Goal: Task Accomplishment & Management: Use online tool/utility

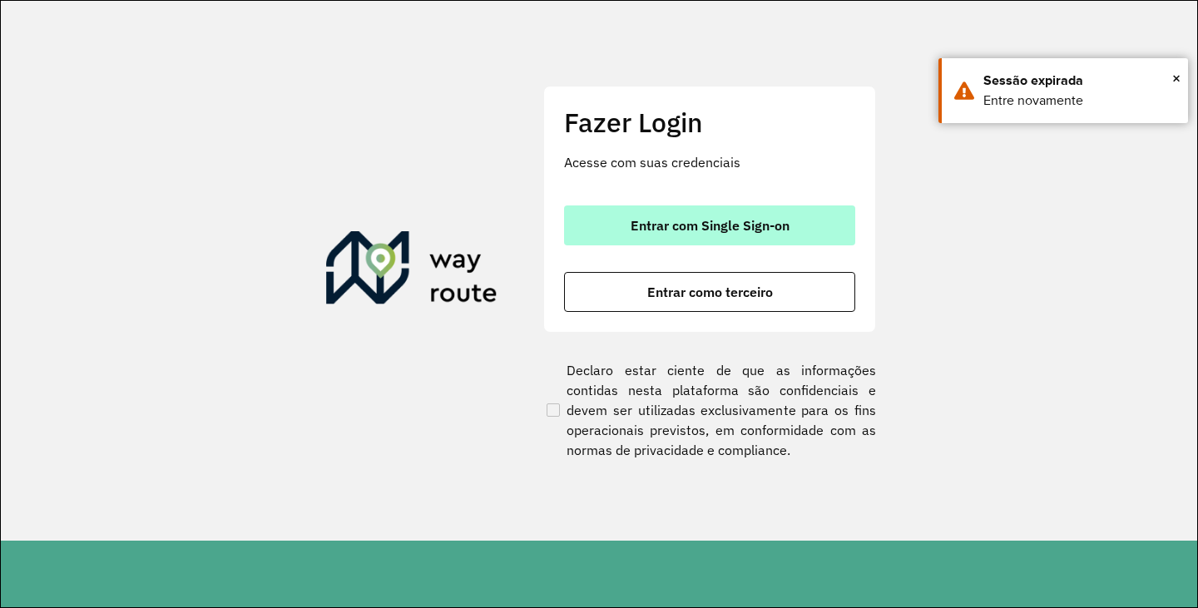
click at [678, 228] on span "Entrar com Single Sign-on" at bounding box center [710, 225] width 159 height 13
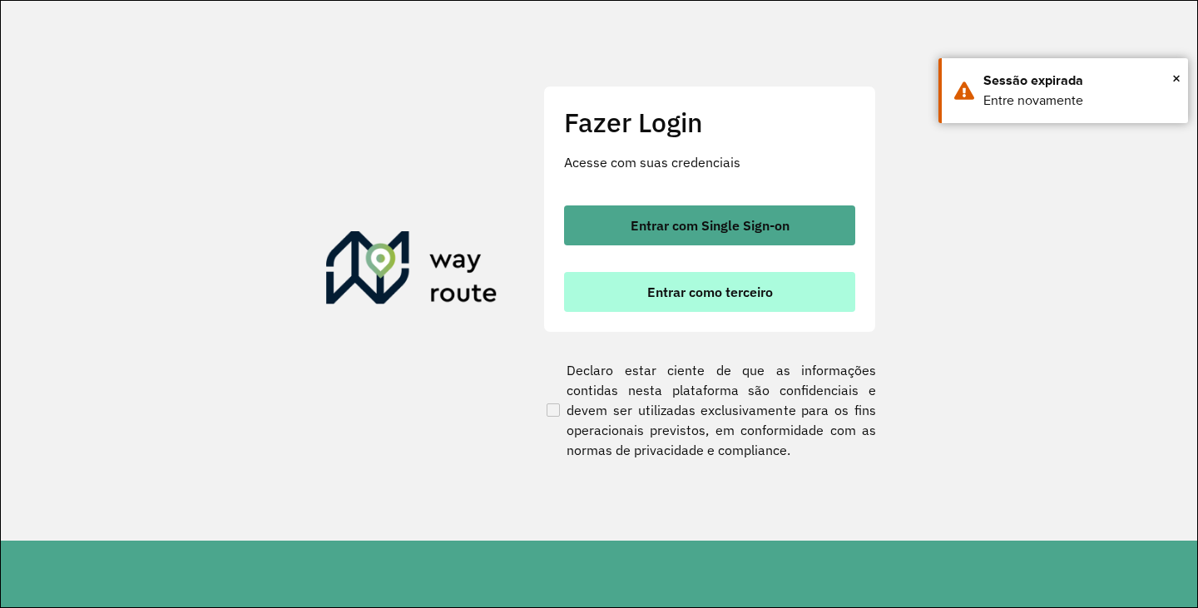
click at [703, 295] on span "Entrar como terceiro" at bounding box center [710, 291] width 126 height 13
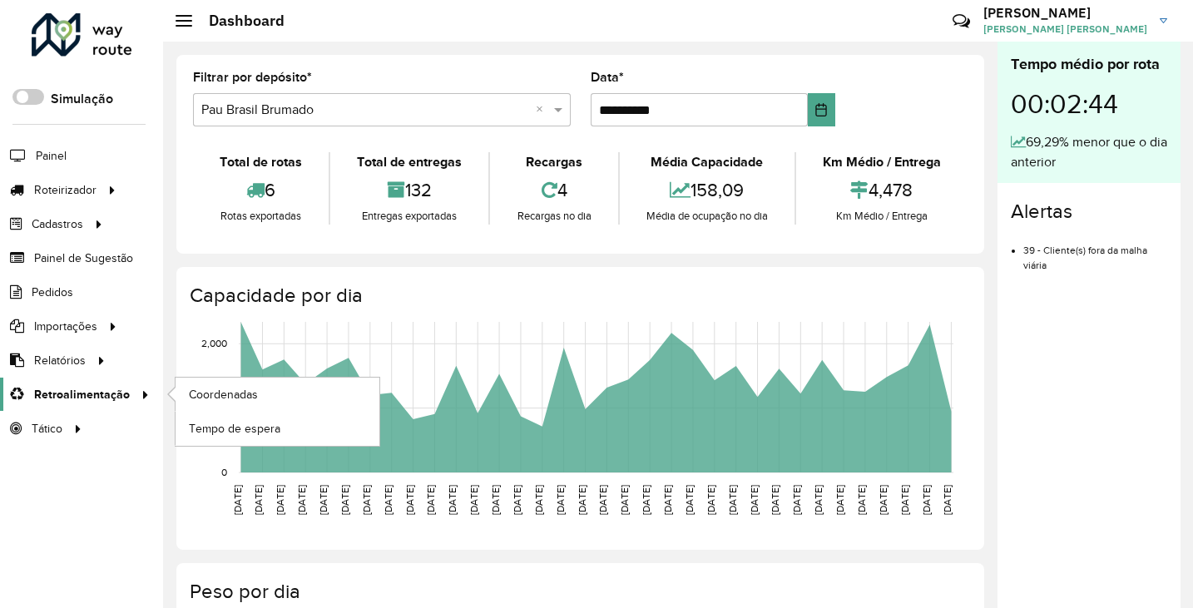
click at [85, 384] on link "Retroalimentação" at bounding box center [77, 394] width 155 height 33
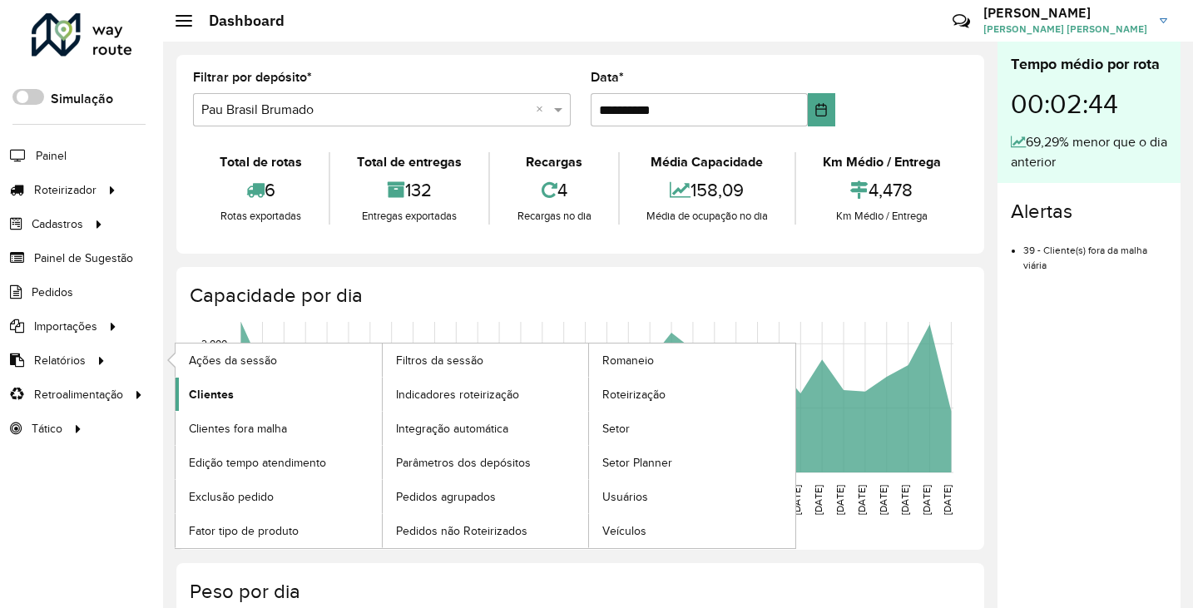
click at [228, 378] on ul "Ações da sessão Clientes Clientes fora malha Edição tempo atendimento Exclusão …" at bounding box center [470, 446] width 624 height 205
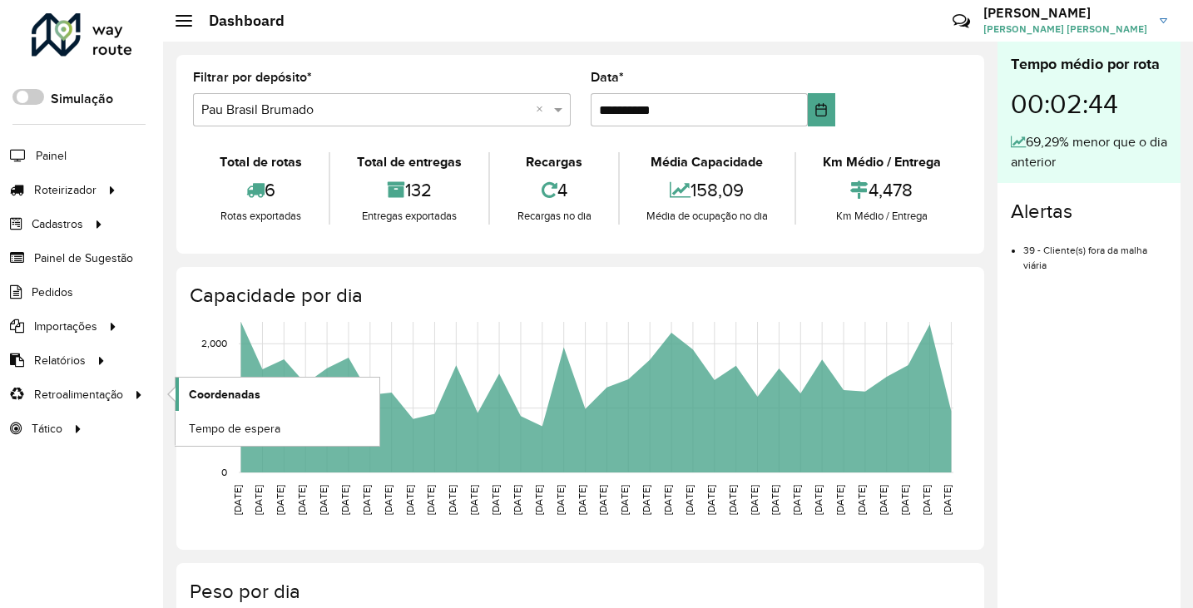
click at [219, 384] on link "Coordenadas" at bounding box center [278, 394] width 204 height 33
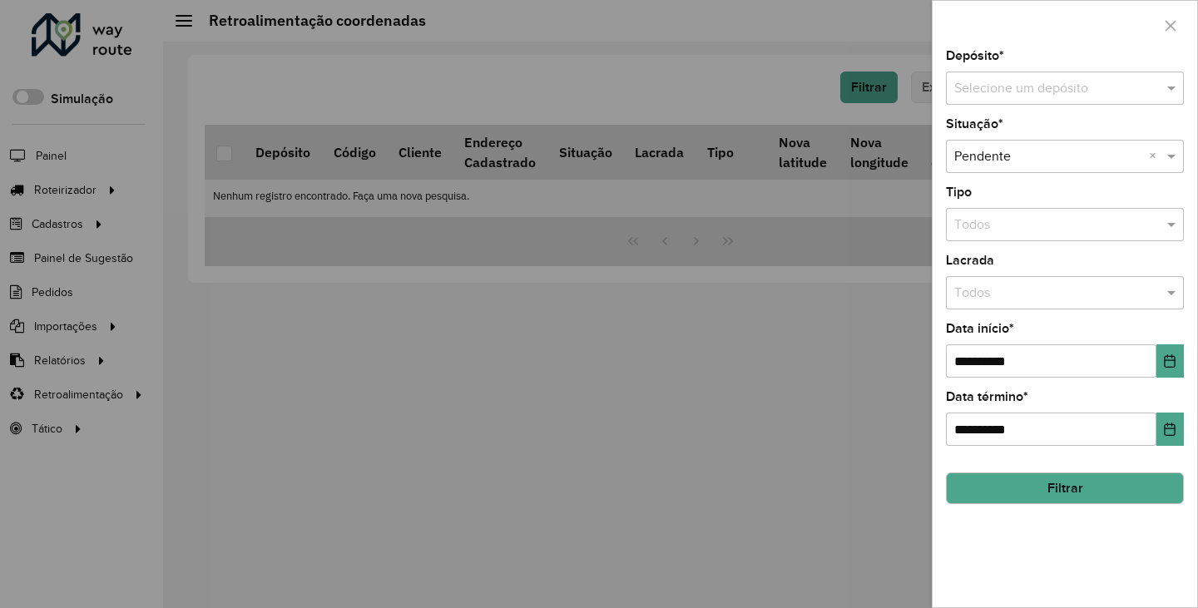
click at [1047, 86] on input "text" at bounding box center [1048, 89] width 188 height 20
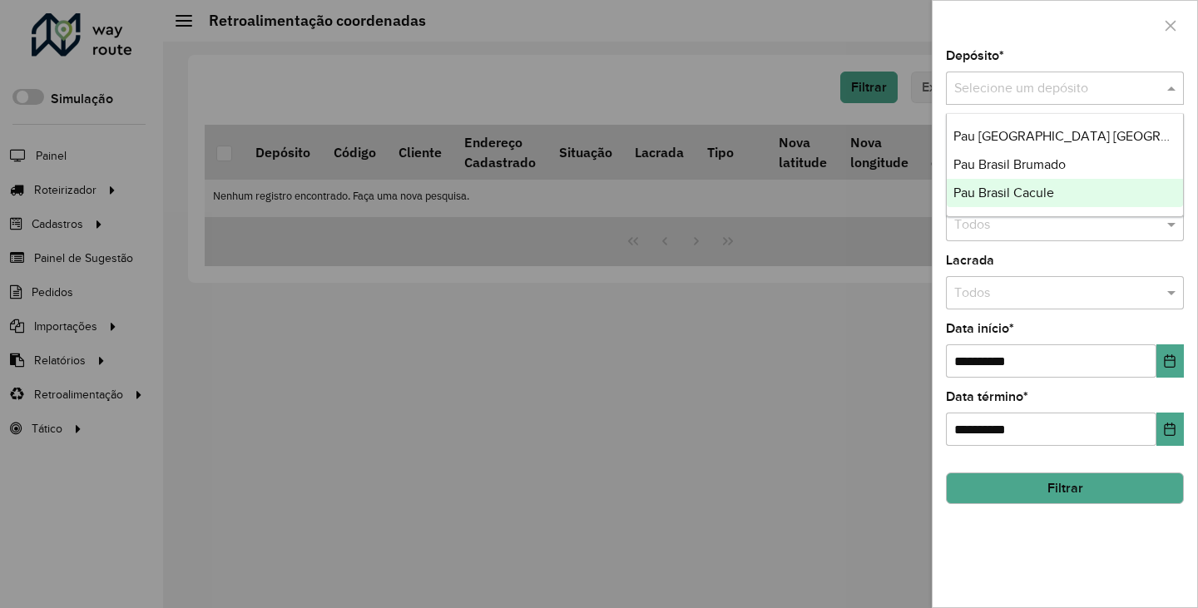
click at [1027, 196] on span "Pau Brasil Cacule" at bounding box center [1003, 193] width 101 height 14
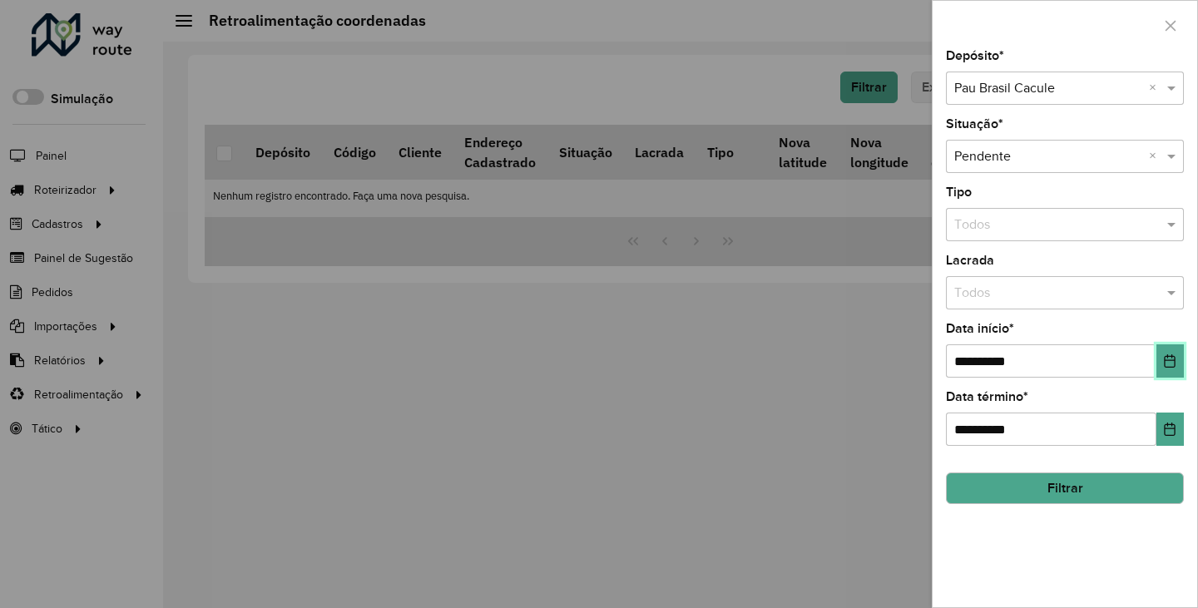
click at [1159, 359] on button "Choose Date" at bounding box center [1169, 360] width 27 height 33
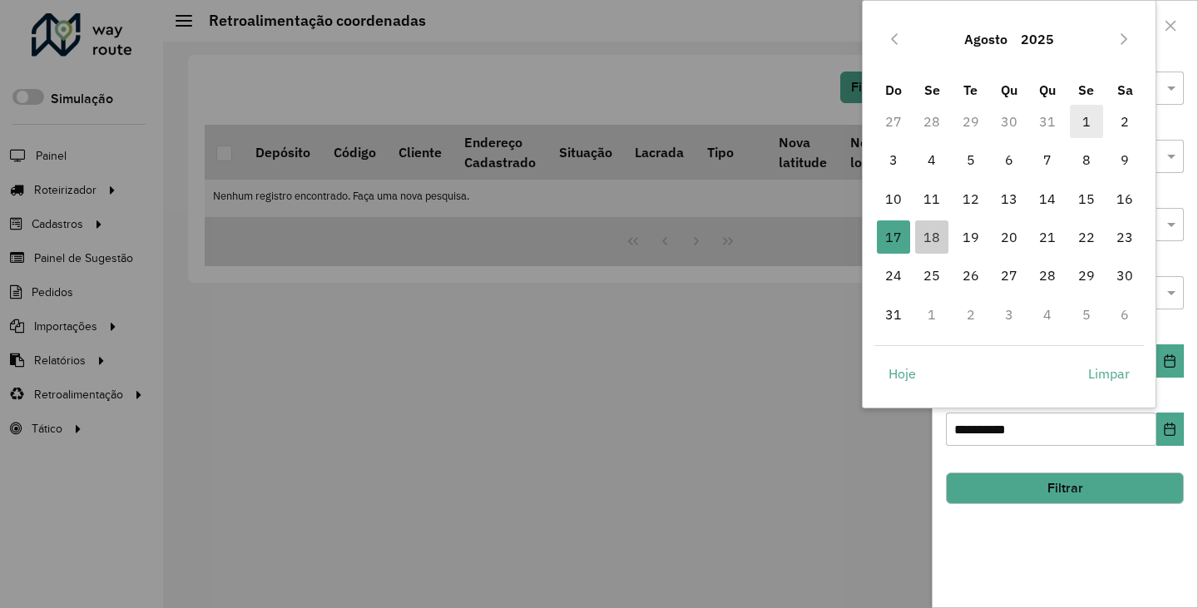
click at [1080, 122] on span "1" at bounding box center [1086, 121] width 33 height 33
type input "**********"
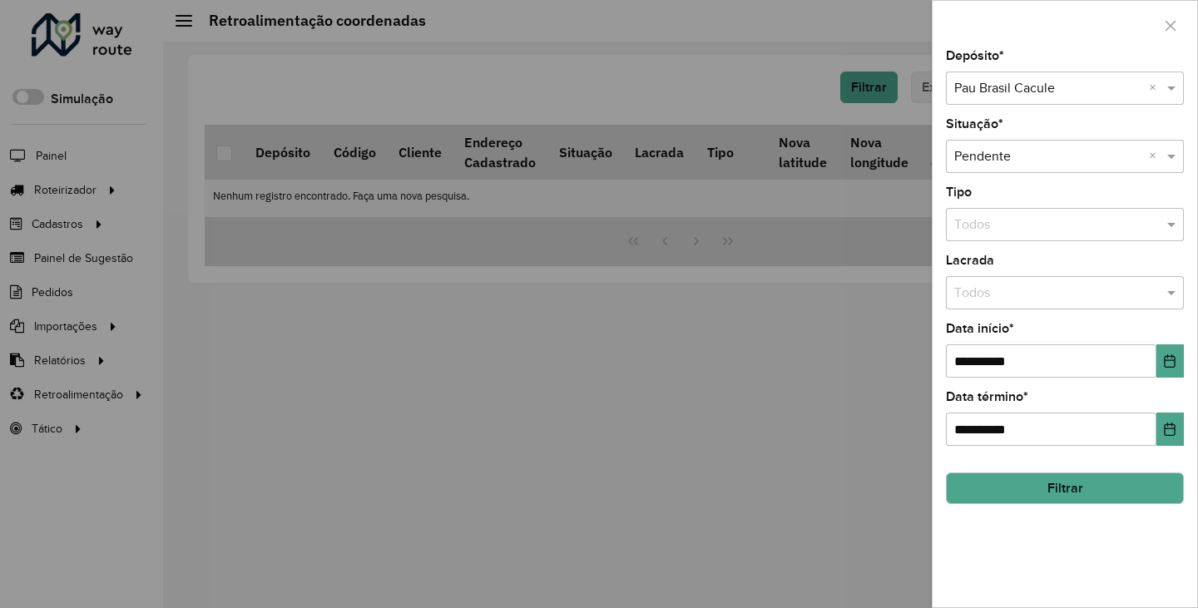
click at [1063, 482] on button "Filtrar" at bounding box center [1065, 489] width 238 height 32
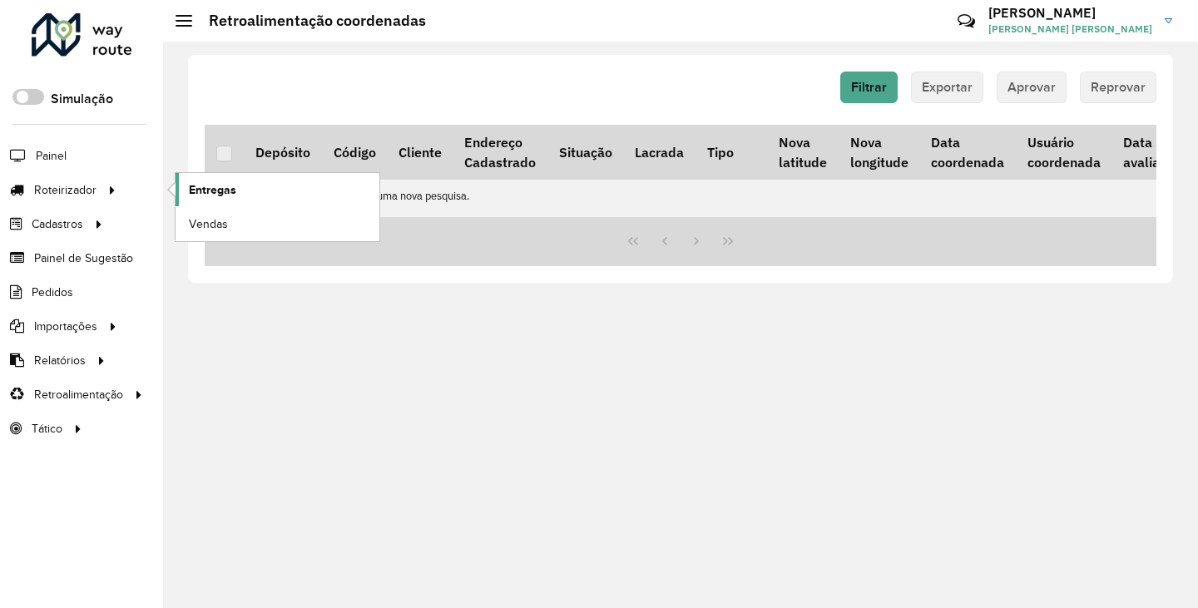
click at [242, 191] on link "Entregas" at bounding box center [278, 189] width 204 height 33
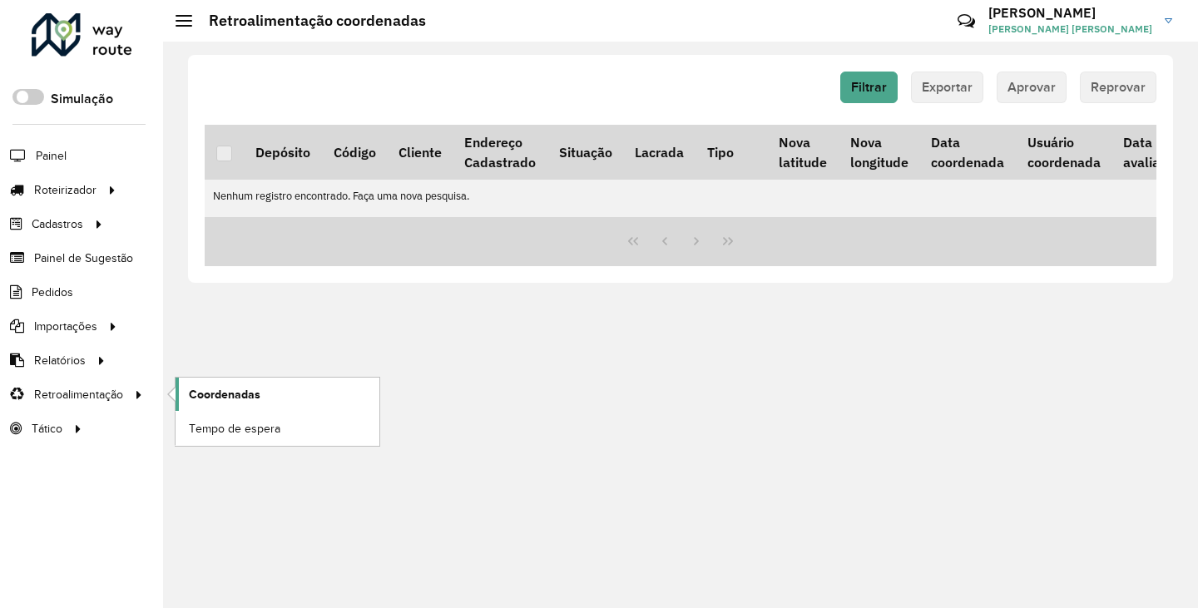
click at [235, 388] on span "Coordenadas" at bounding box center [225, 394] width 72 height 17
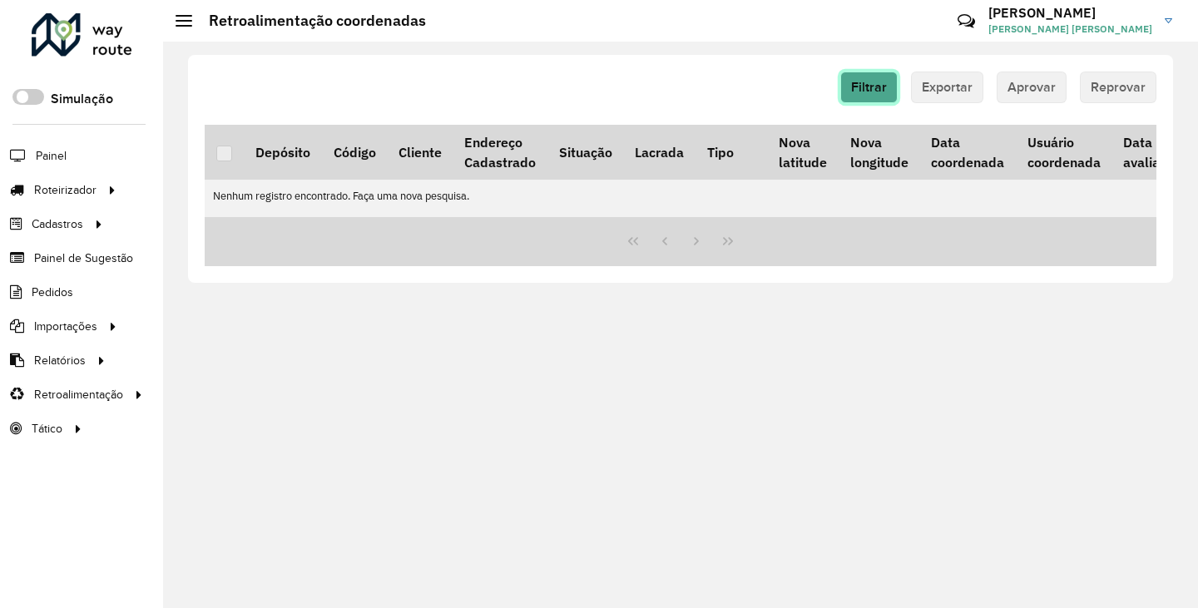
click at [888, 78] on button "Filtrar" at bounding box center [868, 88] width 57 height 32
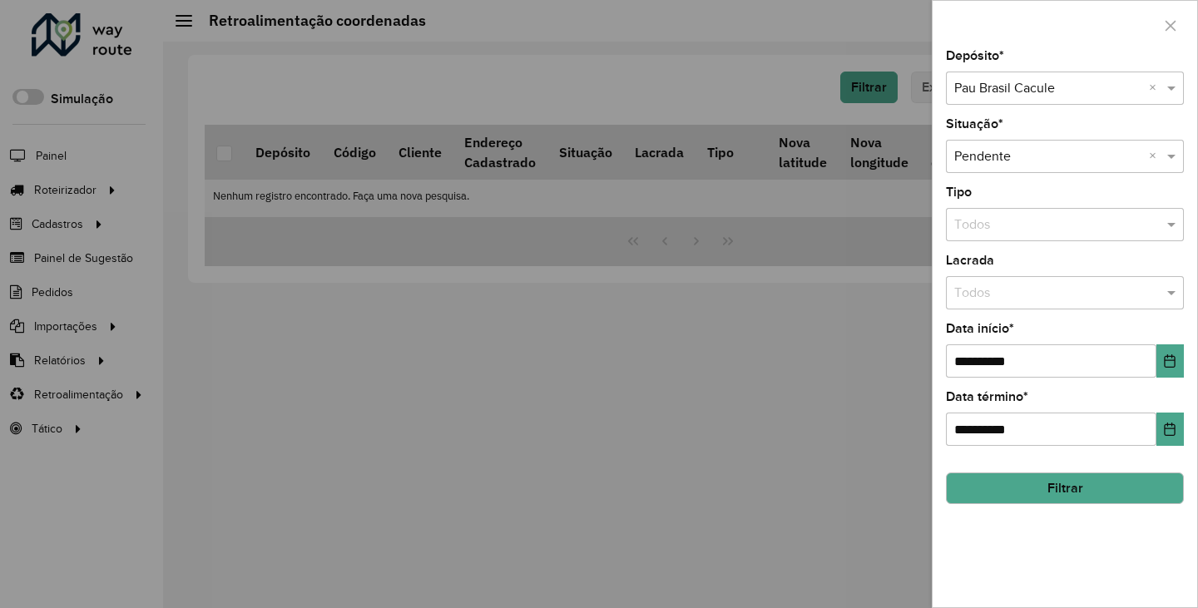
click at [1077, 69] on div "Depósito * Selecione um depósito × Pau Brasil Cacule ×" at bounding box center [1065, 77] width 238 height 55
click at [1084, 81] on input "text" at bounding box center [1048, 89] width 188 height 20
click at [1082, 133] on span "Pau [GEOGRAPHIC_DATA] [GEOGRAPHIC_DATA]" at bounding box center [1098, 136] width 291 height 14
click at [1096, 492] on button "Filtrar" at bounding box center [1065, 489] width 238 height 32
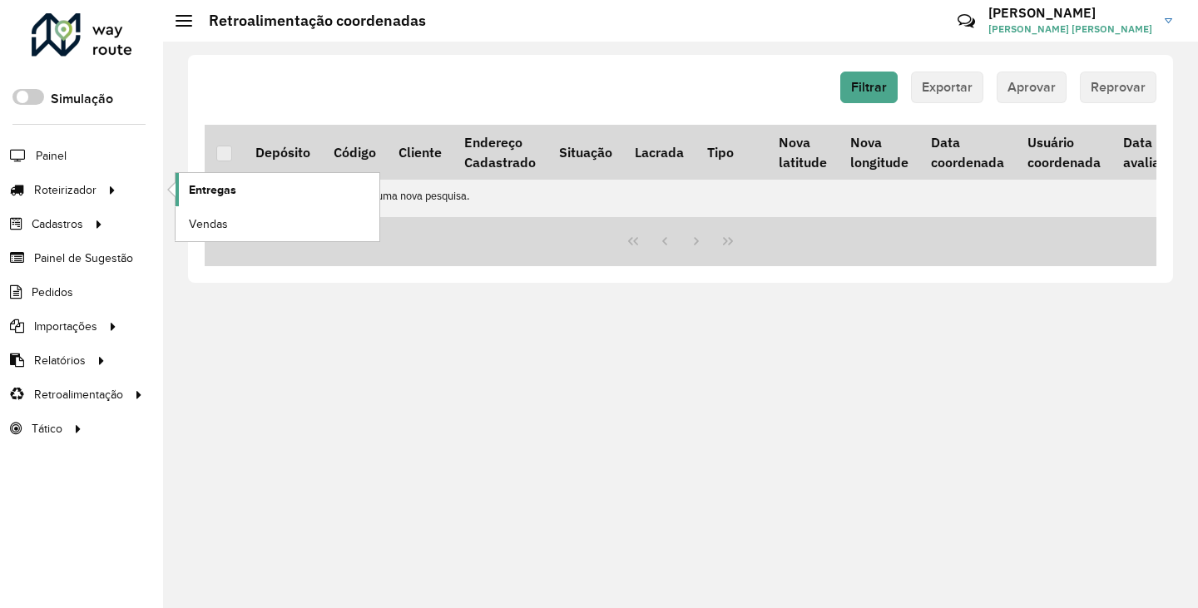
click at [203, 183] on span "Entregas" at bounding box center [212, 189] width 47 height 17
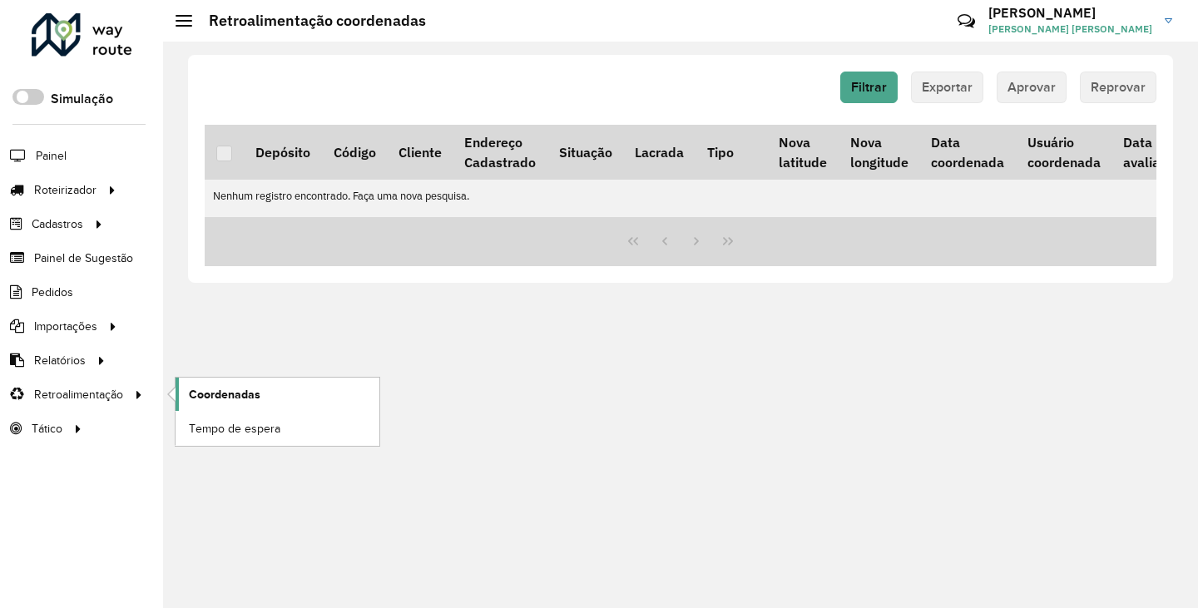
click at [250, 393] on span "Coordenadas" at bounding box center [225, 394] width 72 height 17
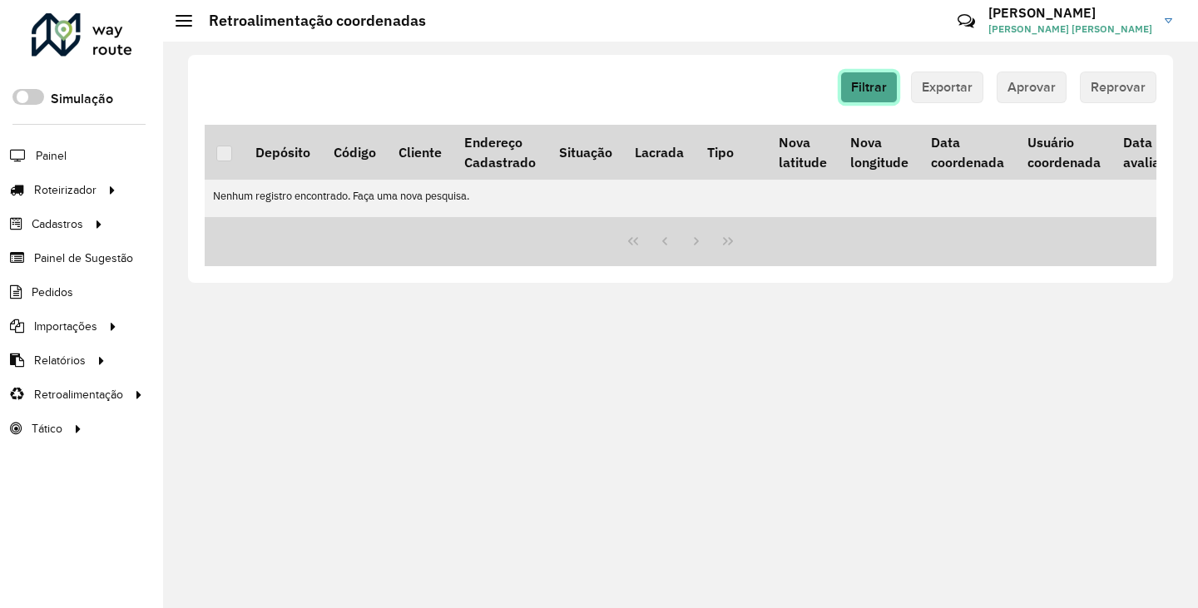
click at [894, 93] on button "Filtrar" at bounding box center [868, 88] width 57 height 32
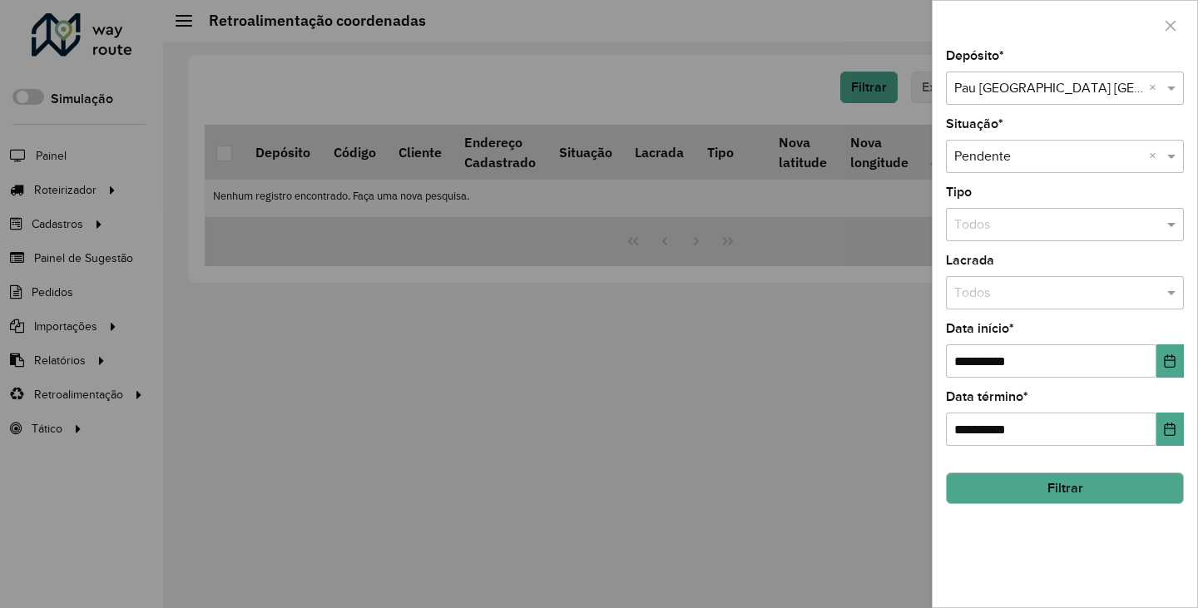
click at [1106, 83] on input "text" at bounding box center [1048, 89] width 188 height 20
click at [1036, 146] on div "Pau Brasil Brumado" at bounding box center [1065, 136] width 236 height 28
click at [1047, 487] on button "Filtrar" at bounding box center [1065, 489] width 238 height 32
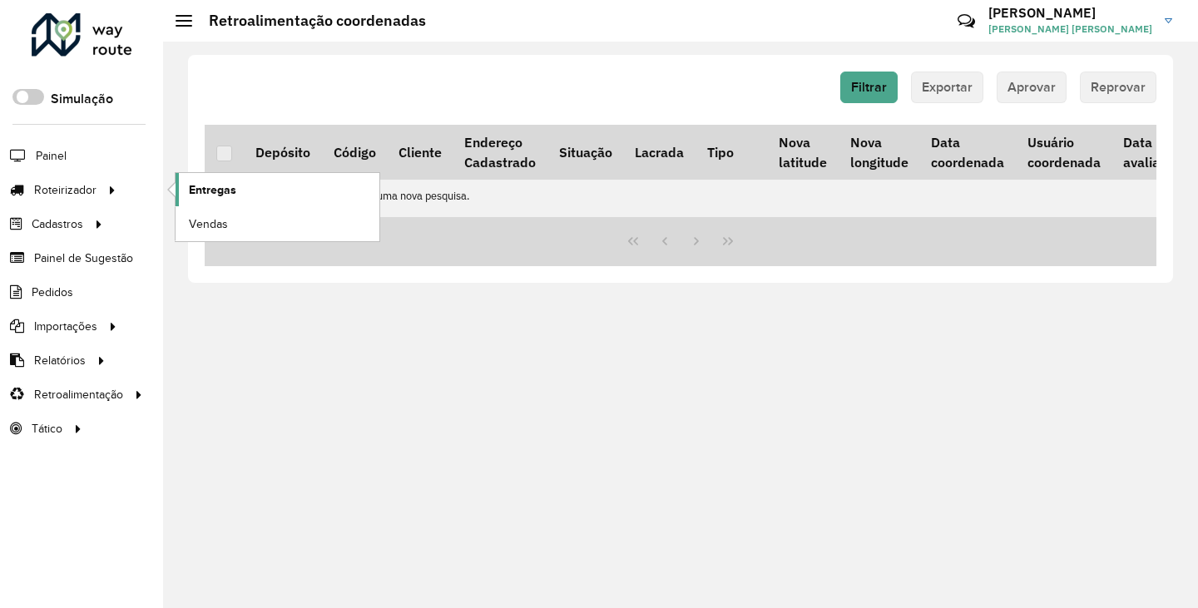
click at [212, 194] on span "Entregas" at bounding box center [212, 189] width 47 height 17
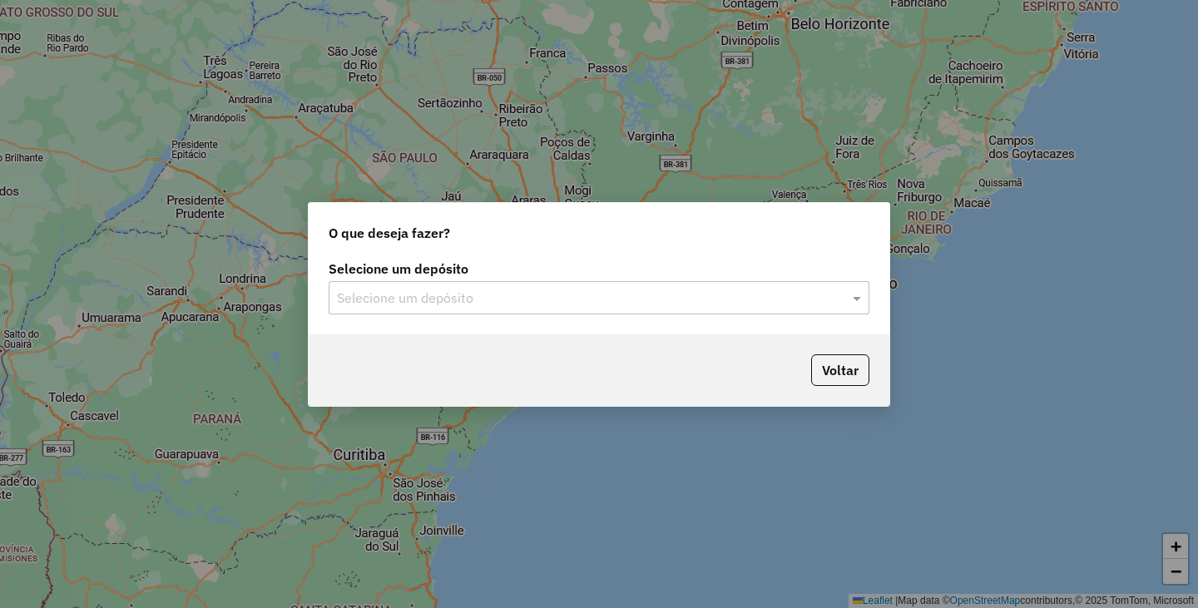
click at [722, 296] on input "text" at bounding box center [582, 299] width 491 height 20
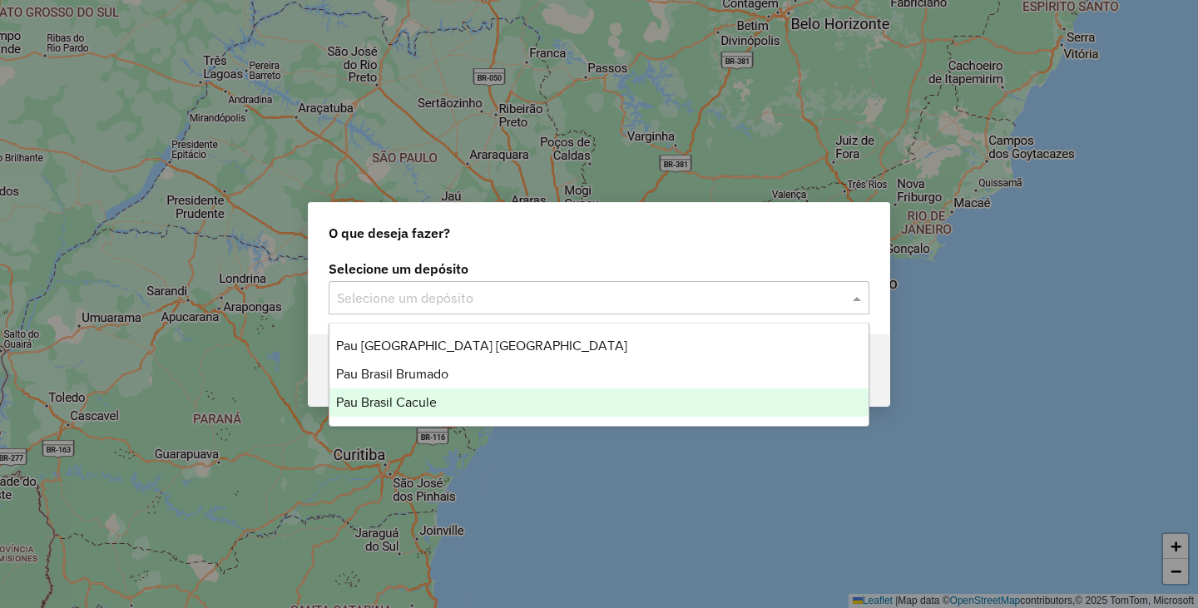
click at [426, 407] on span "Pau Brasil Cacule" at bounding box center [386, 402] width 101 height 14
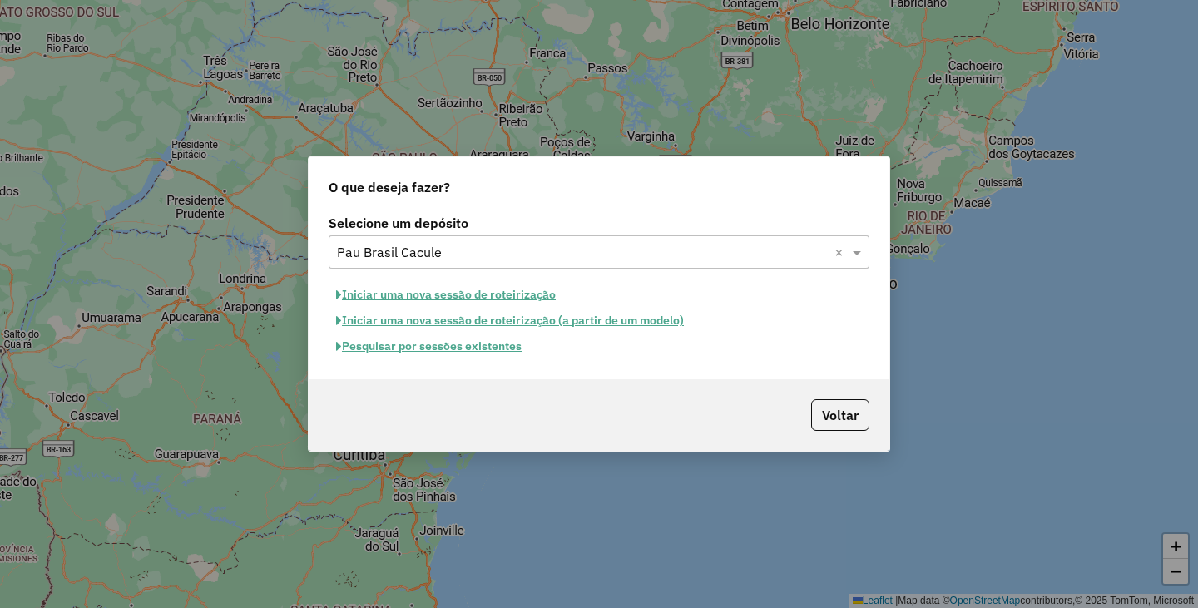
click at [466, 285] on button "Iniciar uma nova sessão de roteirização" at bounding box center [446, 295] width 235 height 26
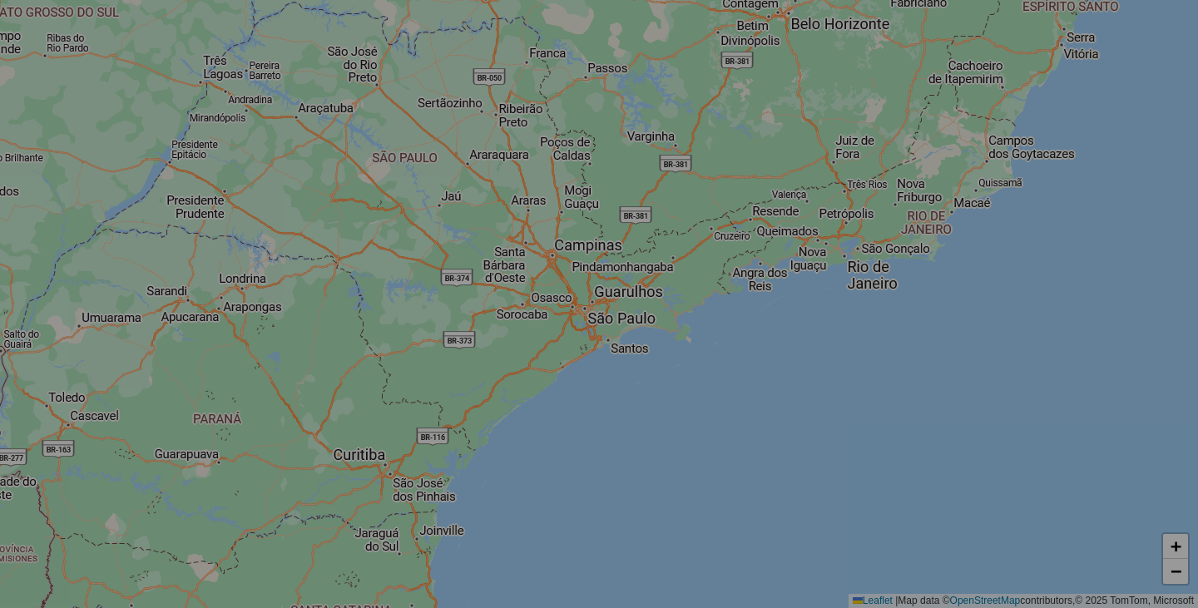
select select "*"
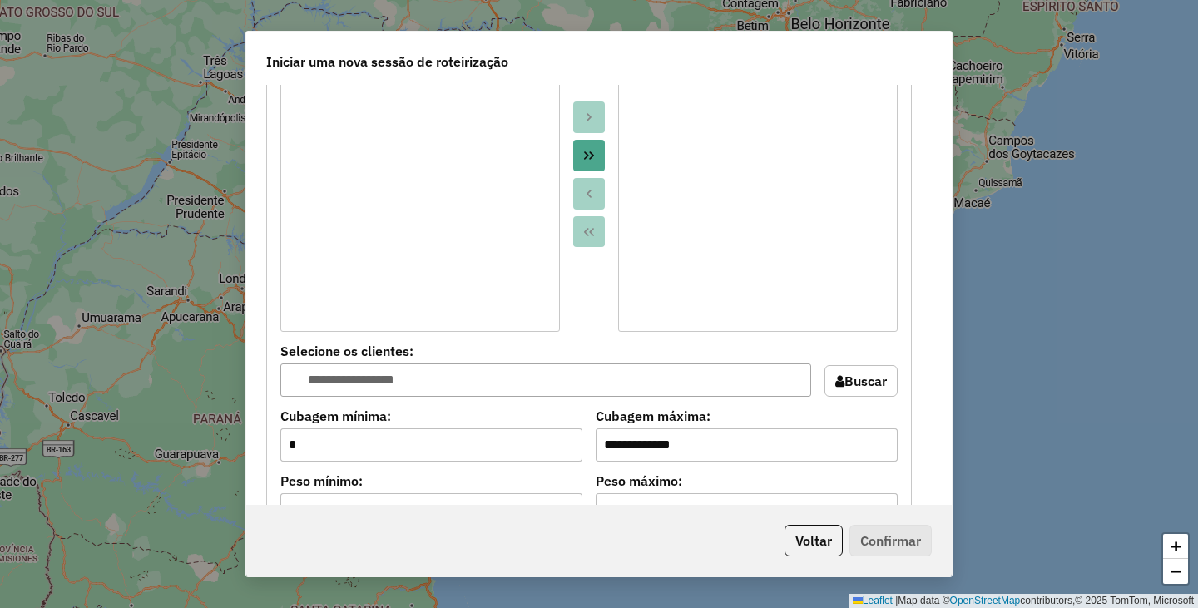
scroll to position [749, 0]
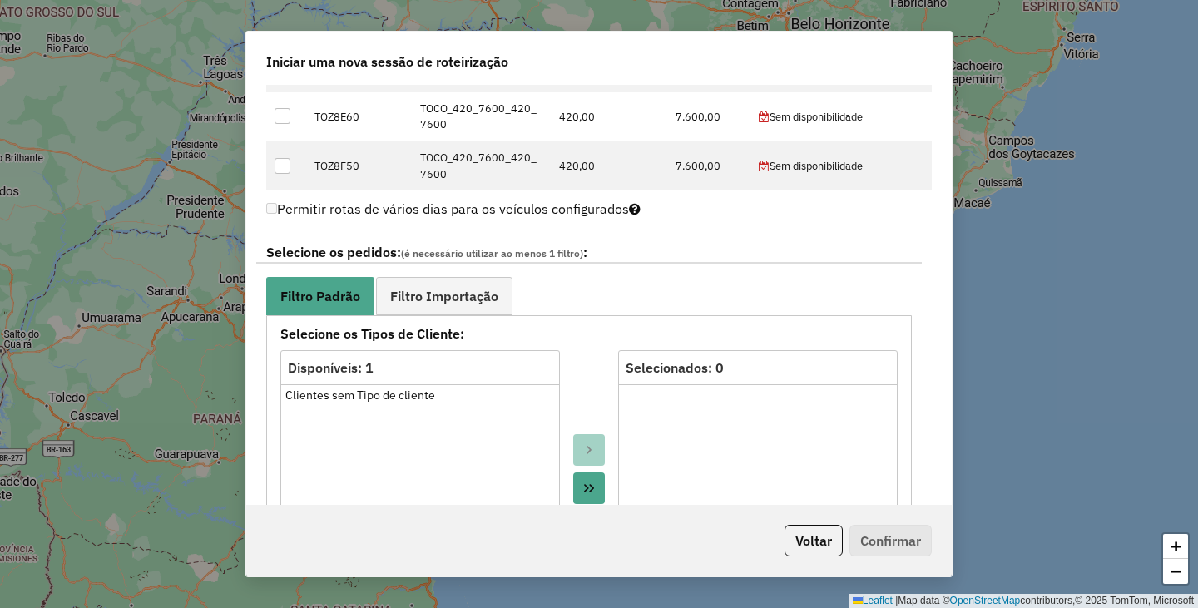
click at [601, 477] on button "Move All to Target" at bounding box center [589, 489] width 32 height 32
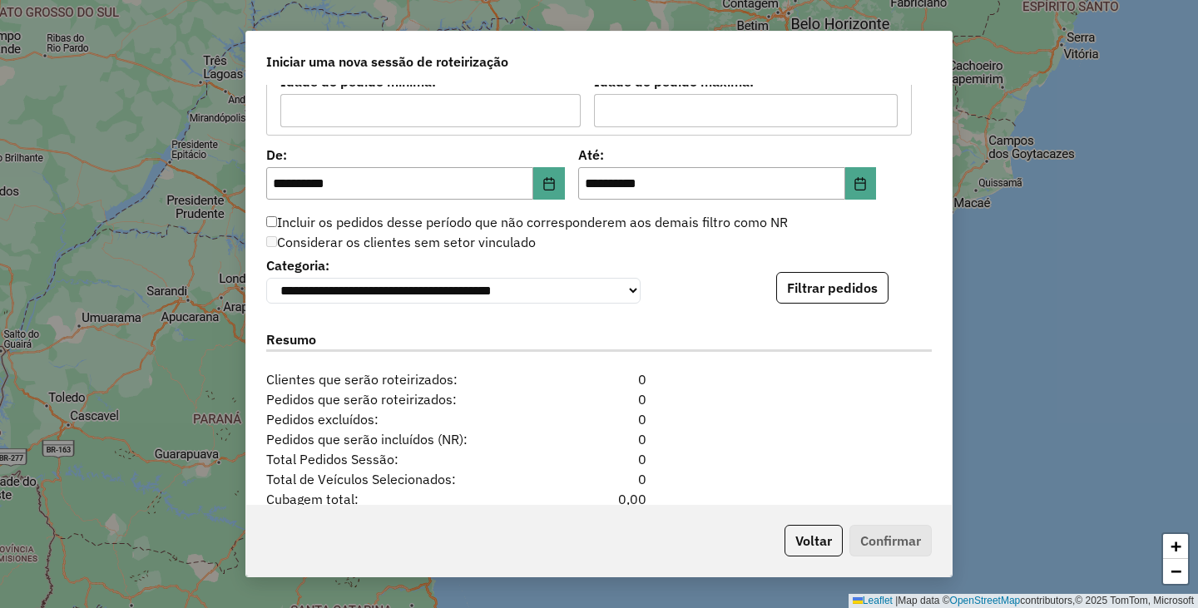
scroll to position [1689, 0]
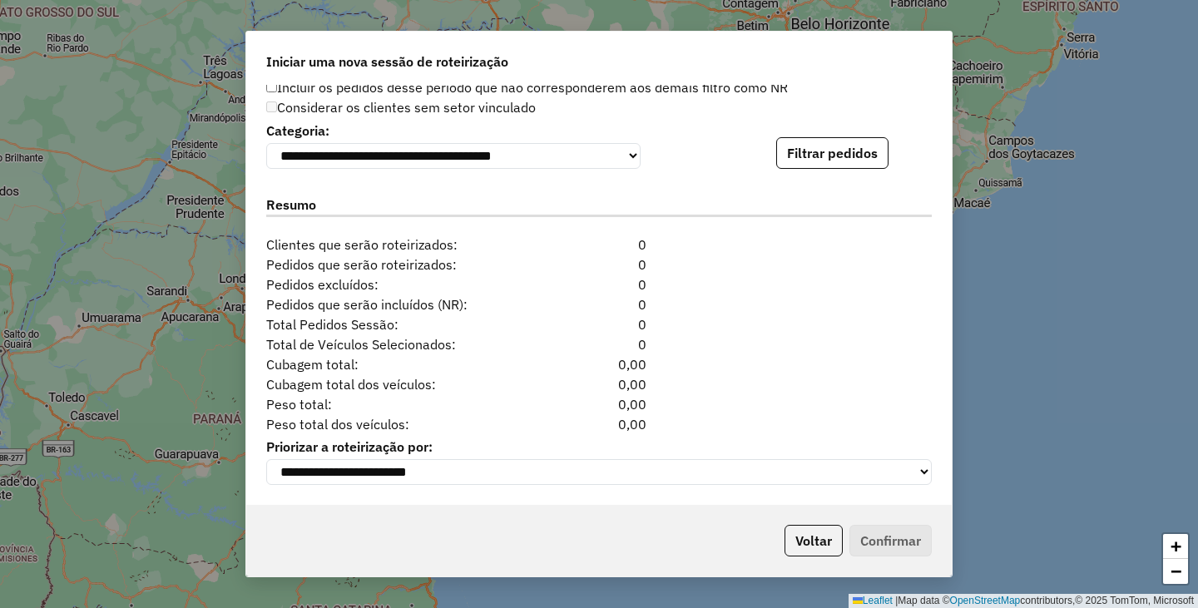
click at [880, 156] on button "Filtrar pedidos" at bounding box center [832, 153] width 112 height 32
click at [830, 141] on button "Filtrar pedidos" at bounding box center [832, 153] width 112 height 32
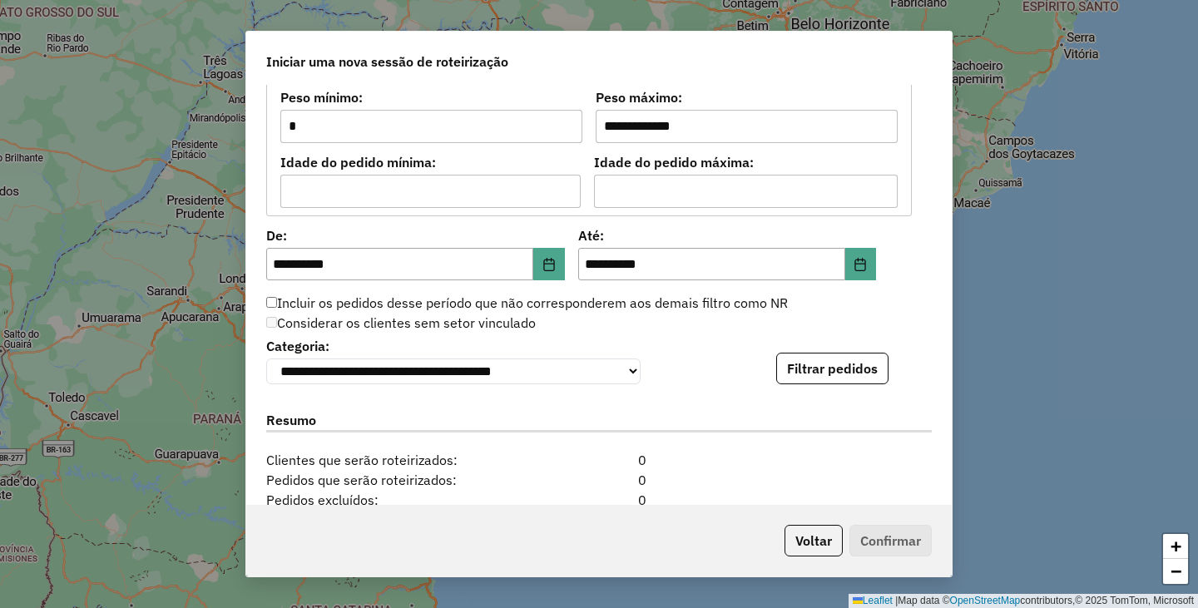
scroll to position [1581, 0]
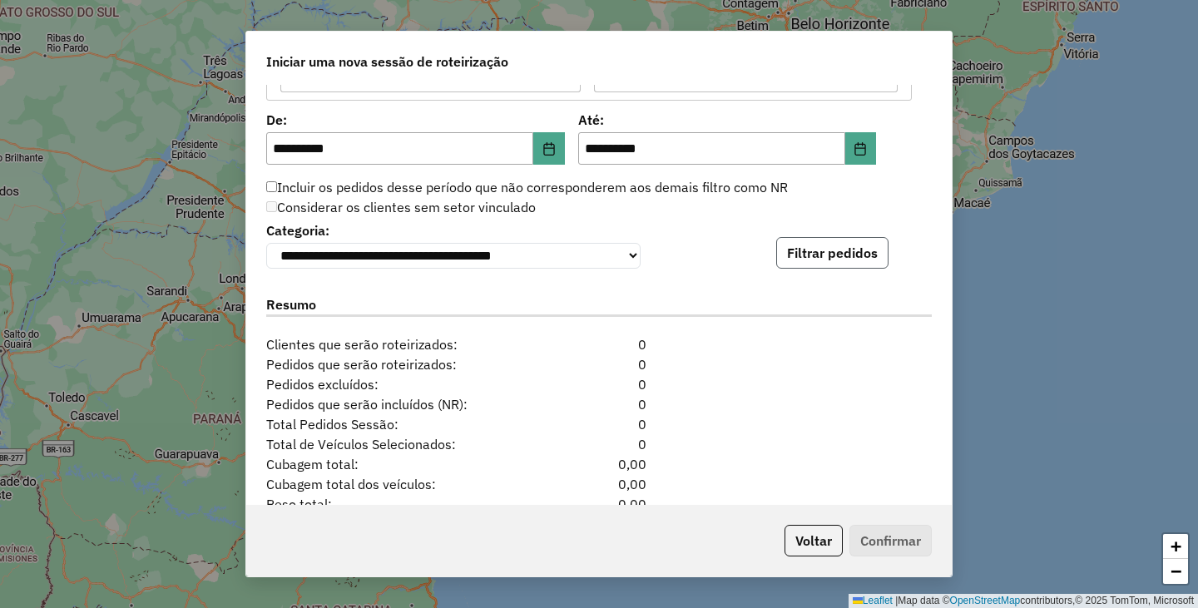
click at [854, 268] on button "Filtrar pedidos" at bounding box center [832, 253] width 112 height 32
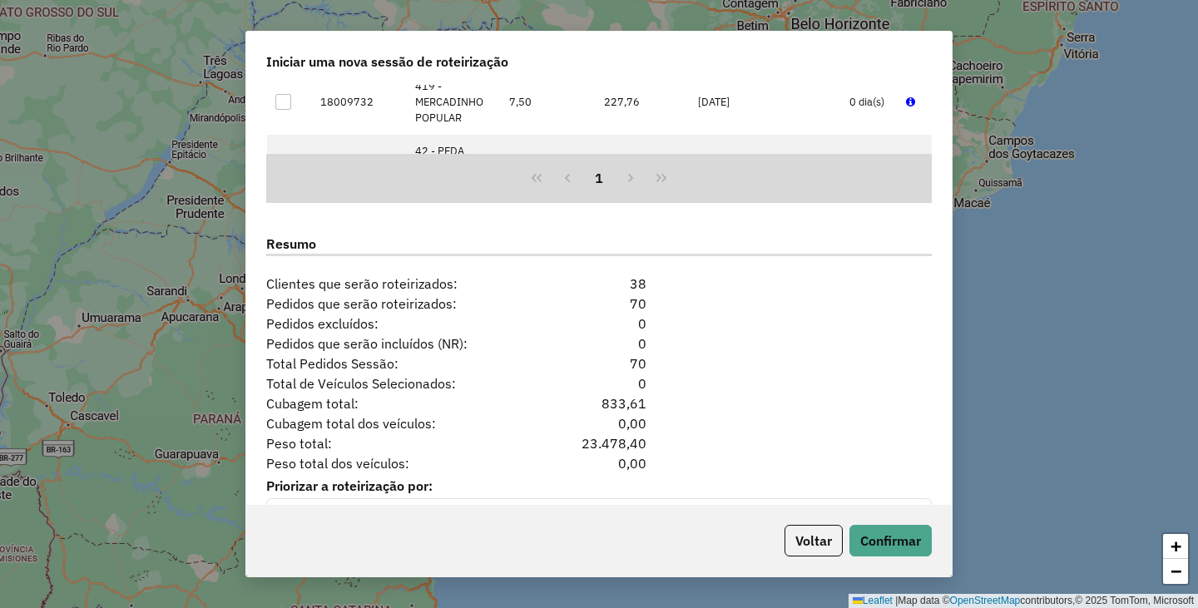
scroll to position [2032, 0]
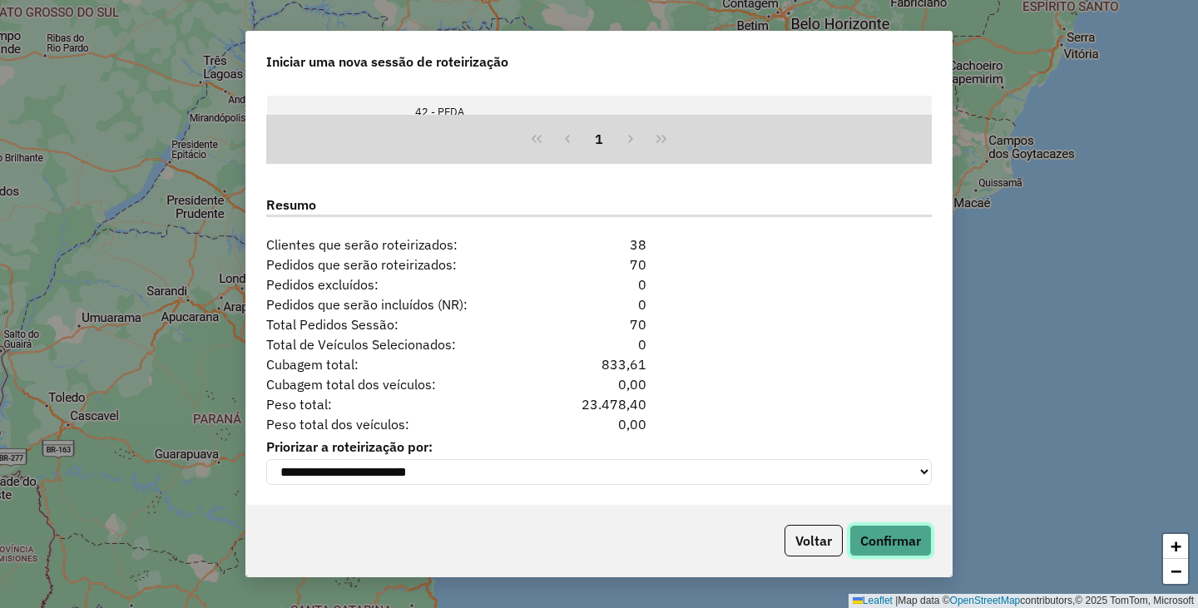
click at [898, 540] on button "Confirmar" at bounding box center [890, 541] width 82 height 32
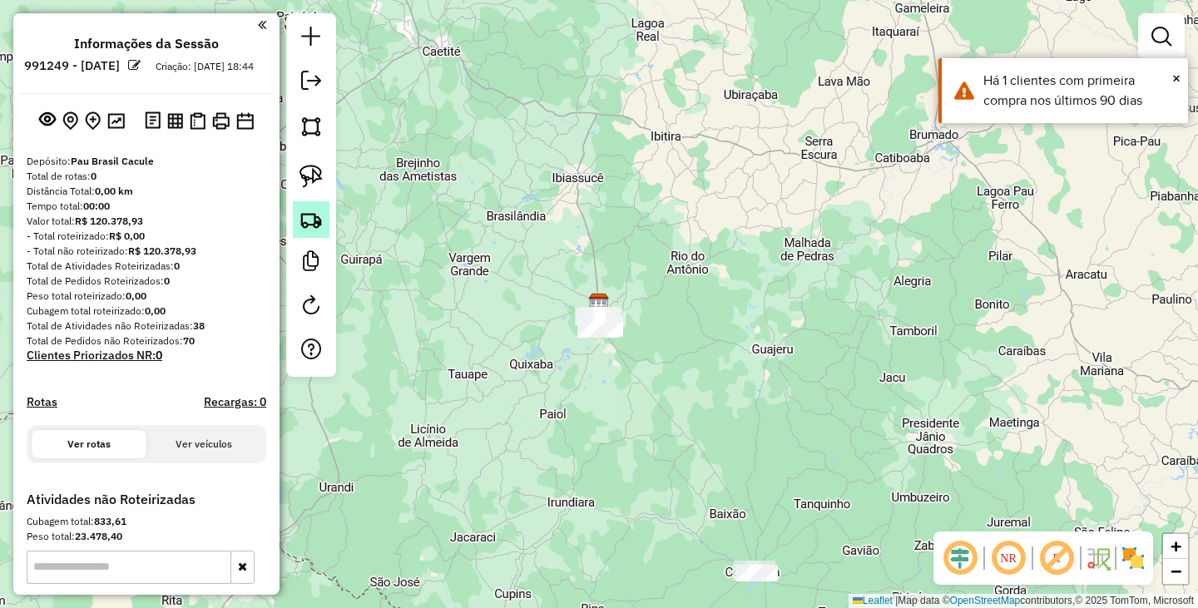
click at [308, 220] on img at bounding box center [310, 219] width 23 height 23
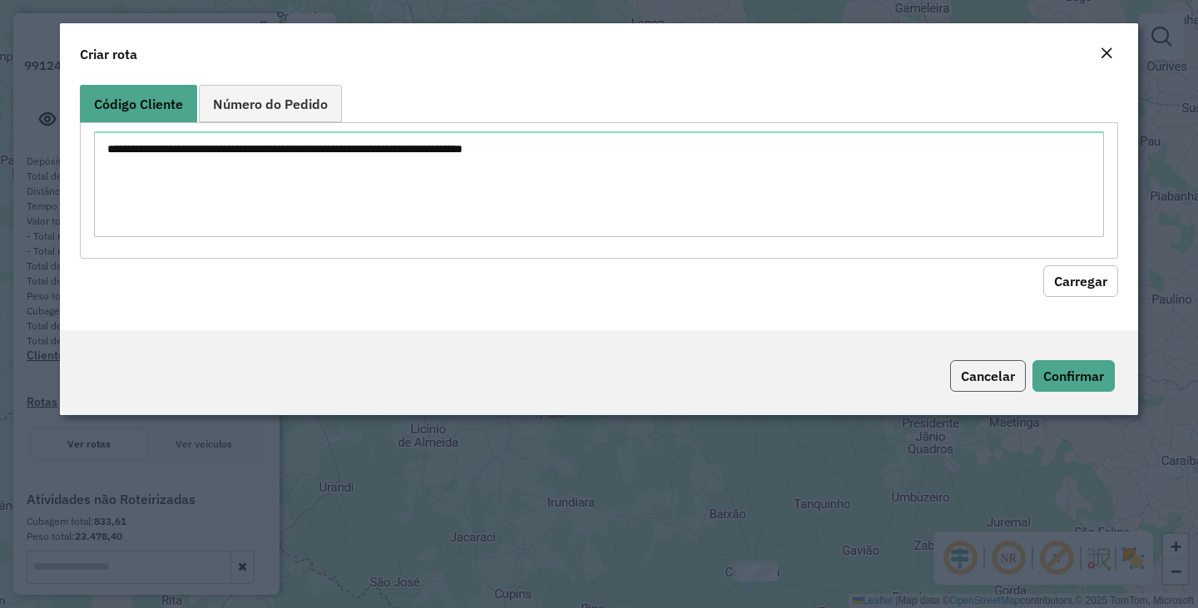
click at [1016, 373] on button "Cancelar" at bounding box center [988, 376] width 76 height 32
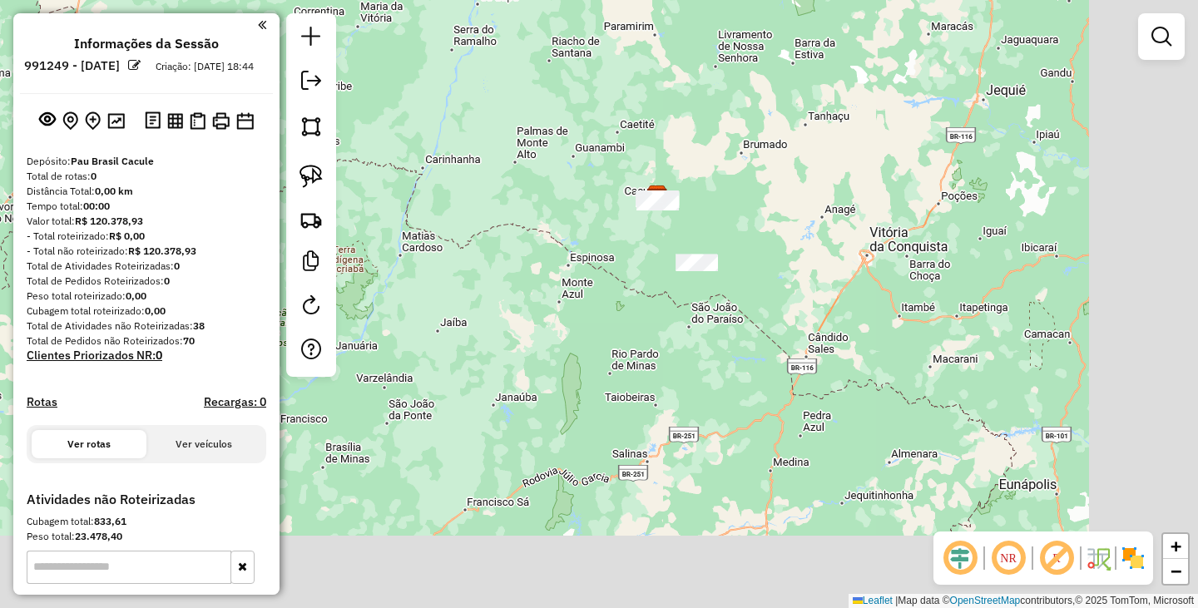
drag, startPoint x: 886, startPoint y: 319, endPoint x: 692, endPoint y: 234, distance: 211.9
click at [696, 221] on div "Janela de atendimento Grade de atendimento Capacidade Transportadoras Veículos …" at bounding box center [599, 304] width 1198 height 608
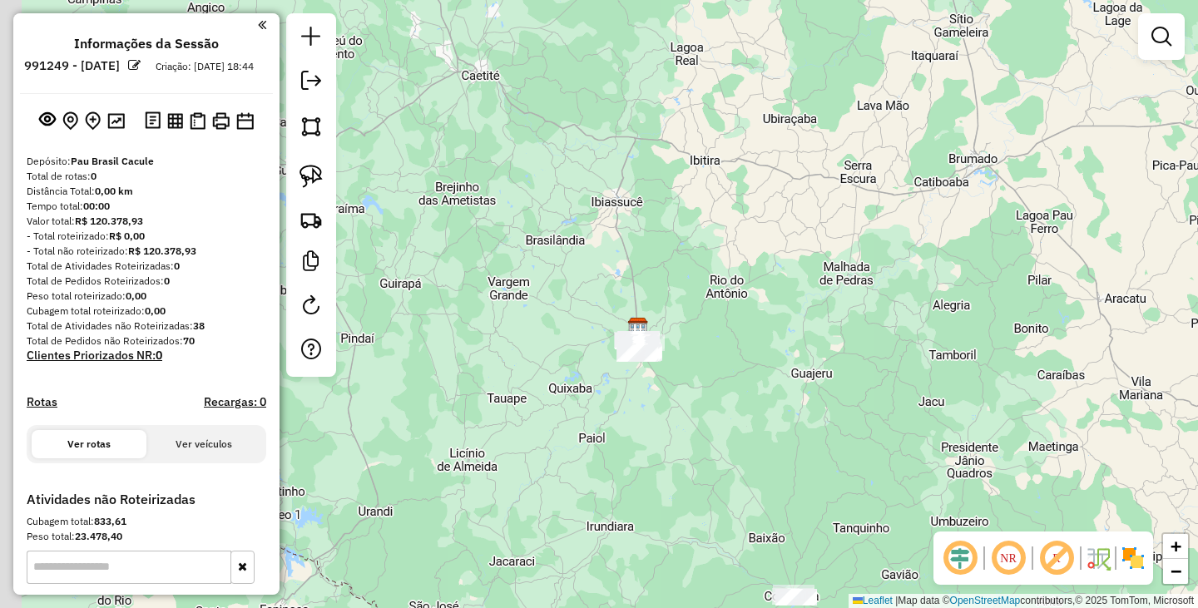
drag, startPoint x: 735, startPoint y: 271, endPoint x: 886, endPoint y: 287, distance: 151.4
click at [863, 367] on div "Janela de atendimento Grade de atendimento Capacidade Transportadoras Veículos …" at bounding box center [599, 304] width 1198 height 608
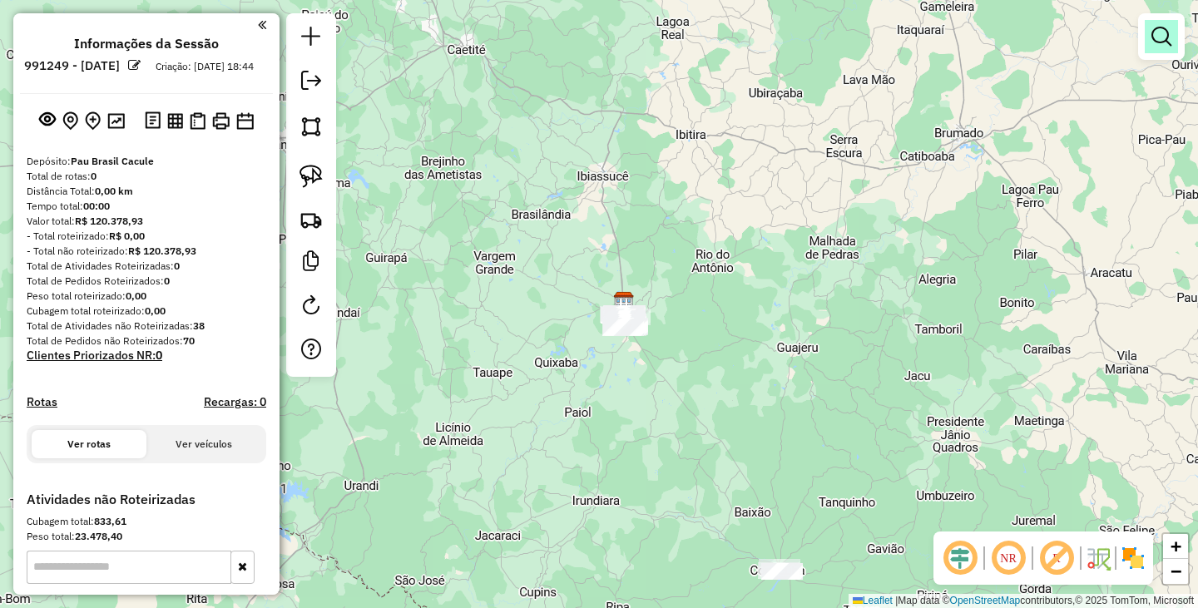
click at [1164, 38] on em at bounding box center [1161, 37] width 20 height 20
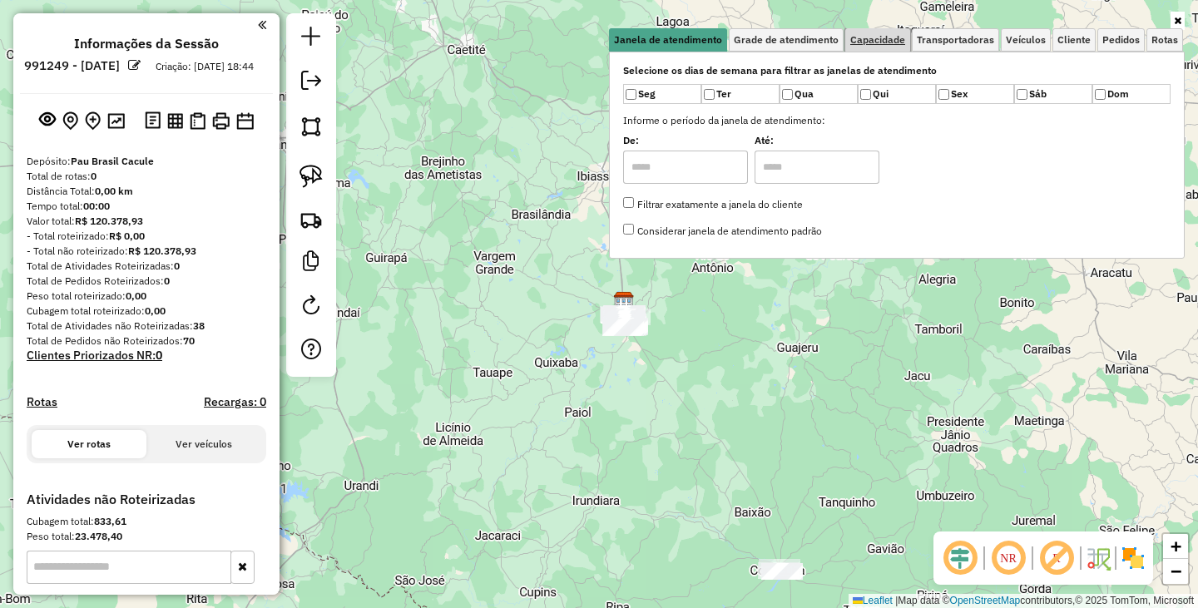
click at [870, 47] on link "Capacidade" at bounding box center [877, 39] width 65 height 23
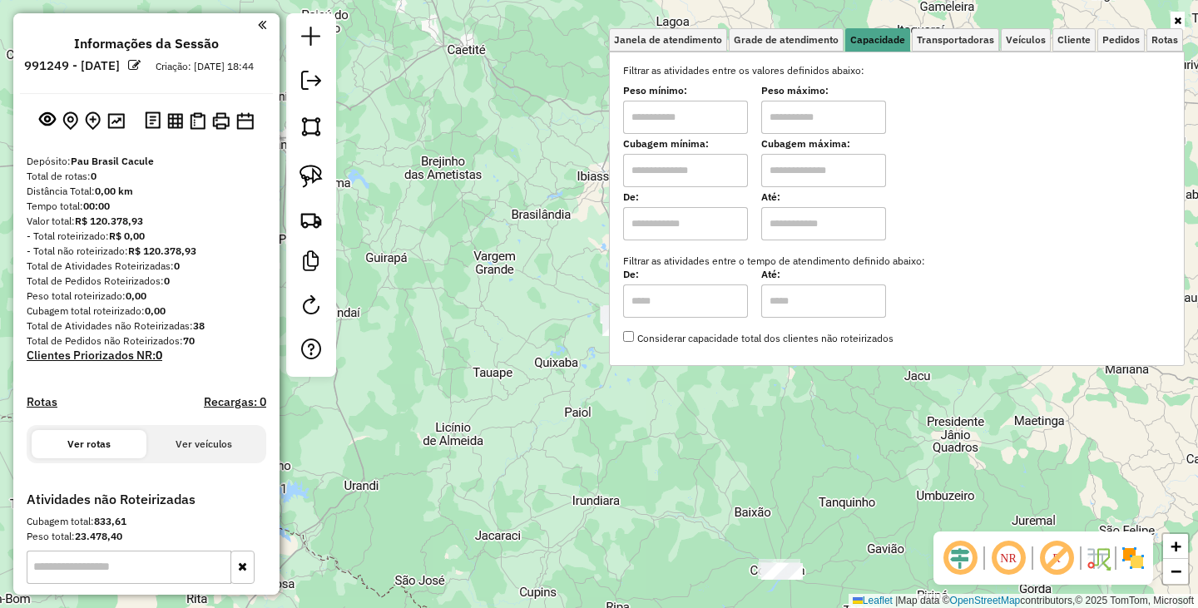
drag, startPoint x: 733, startPoint y: 124, endPoint x: 725, endPoint y: 122, distance: 8.5
click at [730, 123] on input "text" at bounding box center [685, 117] width 125 height 33
type input "****"
click at [814, 103] on input "text" at bounding box center [823, 117] width 125 height 33
type input "******"
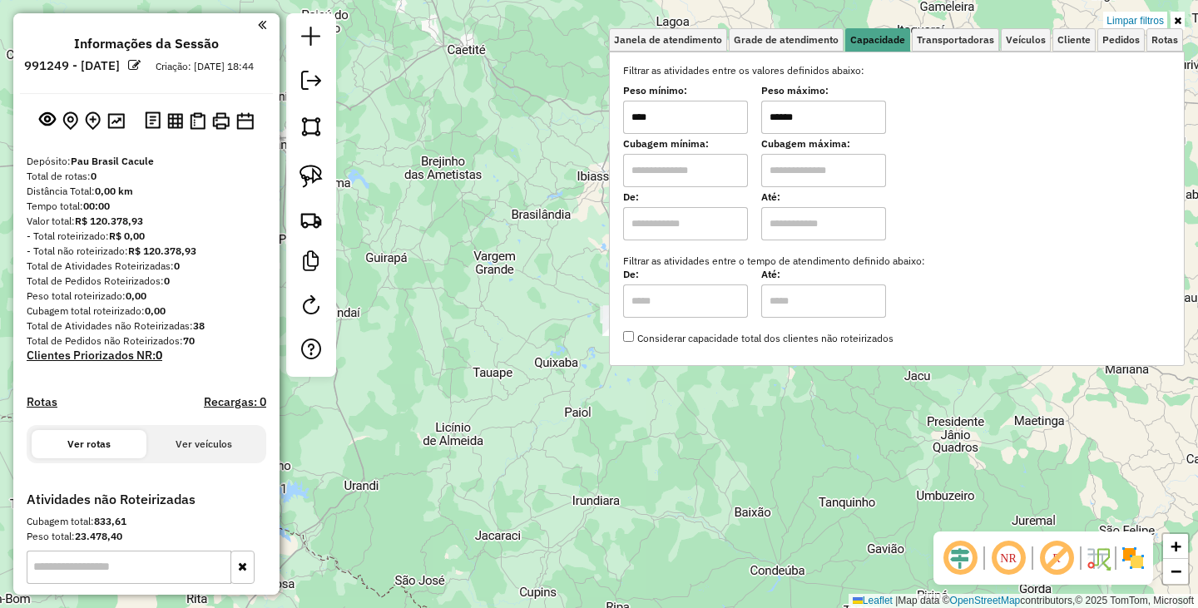
click at [631, 432] on div "Limpar filtros Janela de atendimento Grade de atendimento Capacidade Transporta…" at bounding box center [599, 304] width 1198 height 608
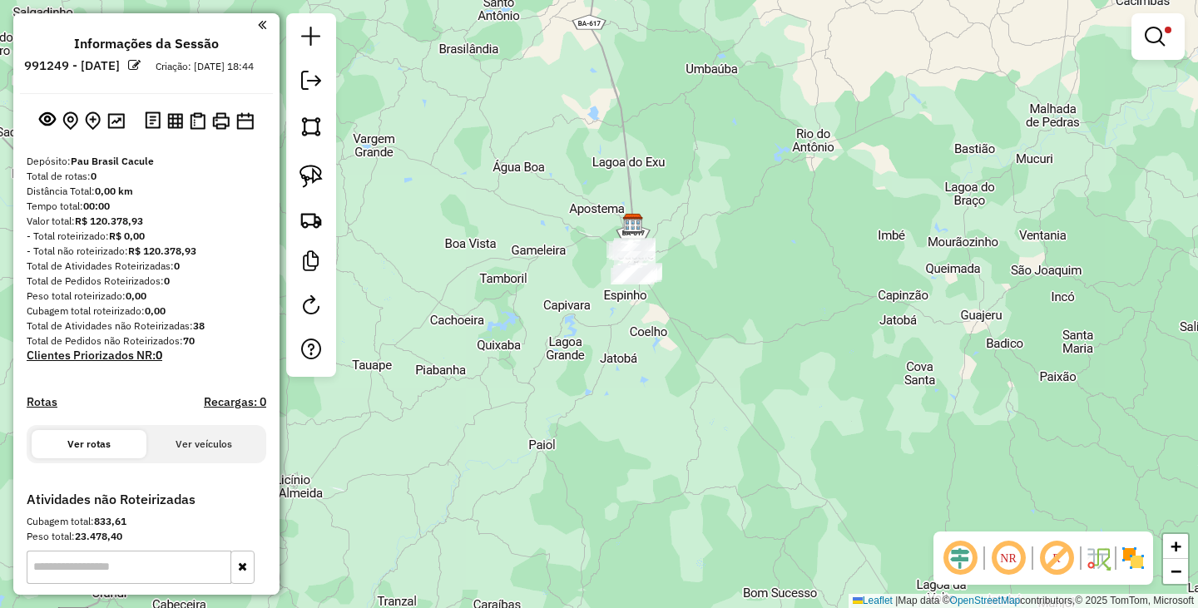
drag, startPoint x: 636, startPoint y: 344, endPoint x: 638, endPoint y: 359, distance: 15.2
click at [638, 359] on div "Limpar filtros Janela de atendimento Grade de atendimento Capacidade Transporta…" at bounding box center [599, 304] width 1198 height 608
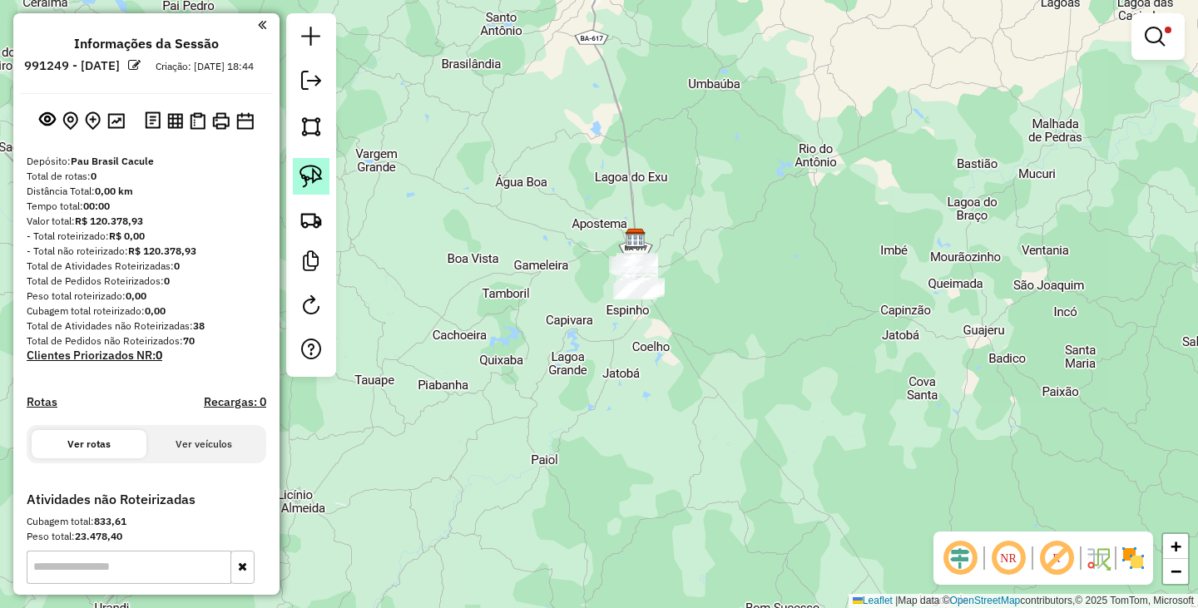
click at [319, 189] on link at bounding box center [311, 176] width 37 height 37
drag, startPoint x: 597, startPoint y: 257, endPoint x: 732, endPoint y: 289, distance: 138.6
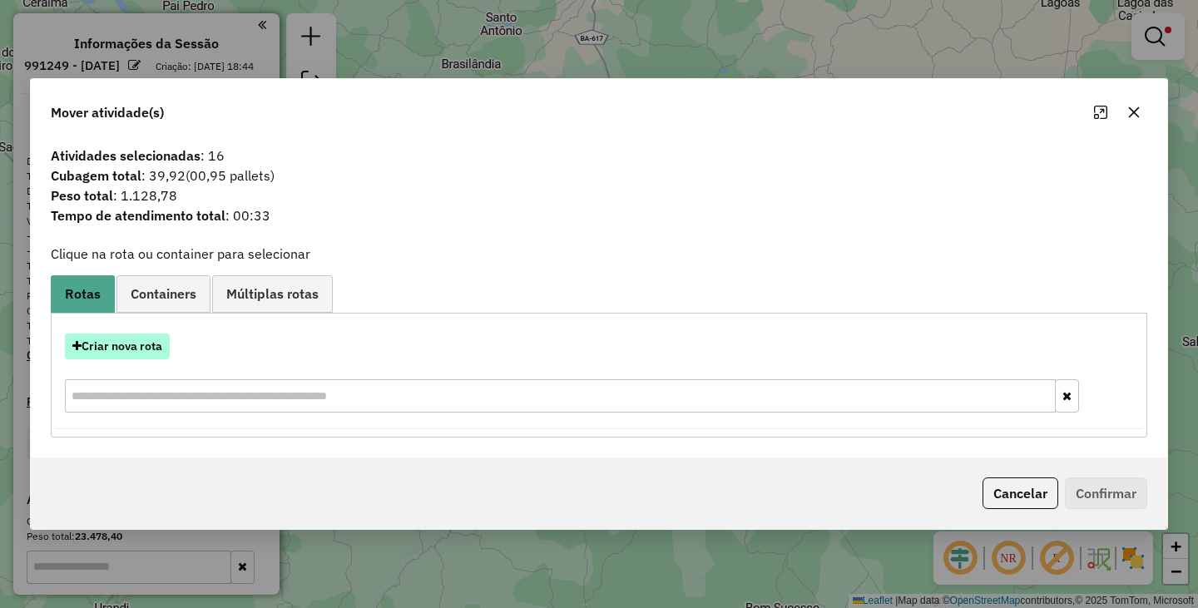
click at [147, 350] on button "Criar nova rota" at bounding box center [117, 347] width 105 height 26
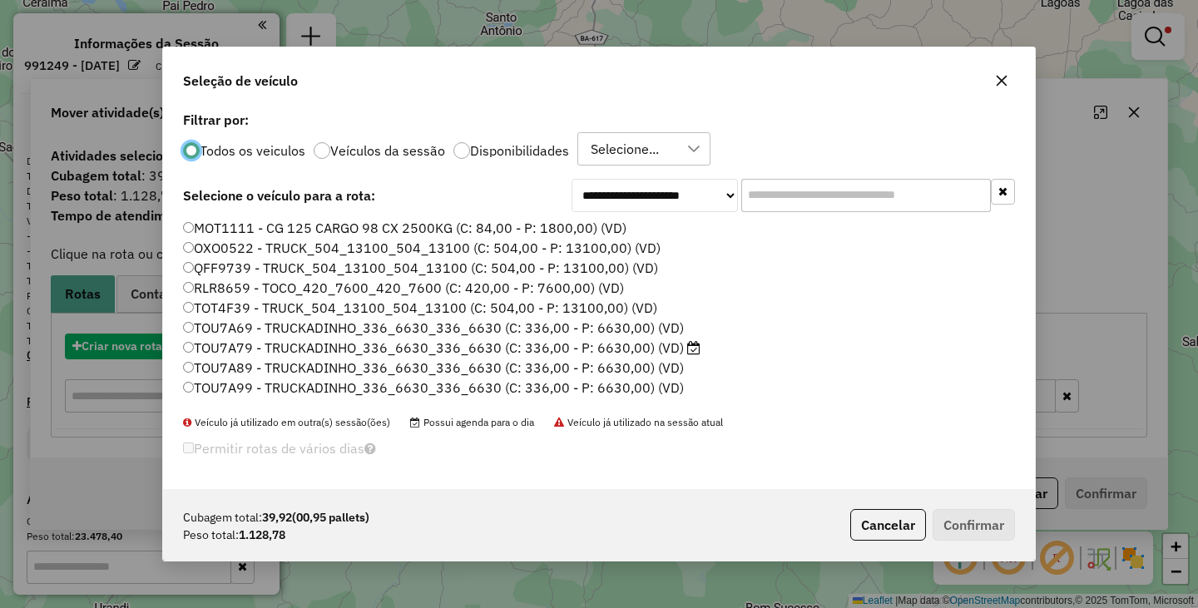
scroll to position [9, 5]
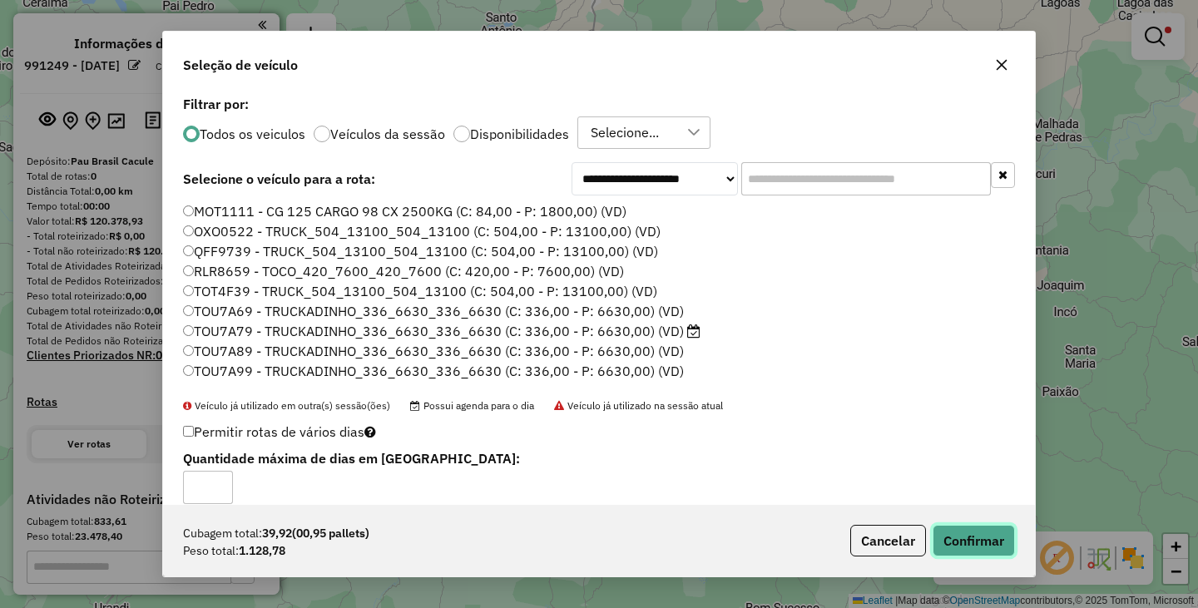
click at [992, 546] on button "Confirmar" at bounding box center [974, 541] width 82 height 32
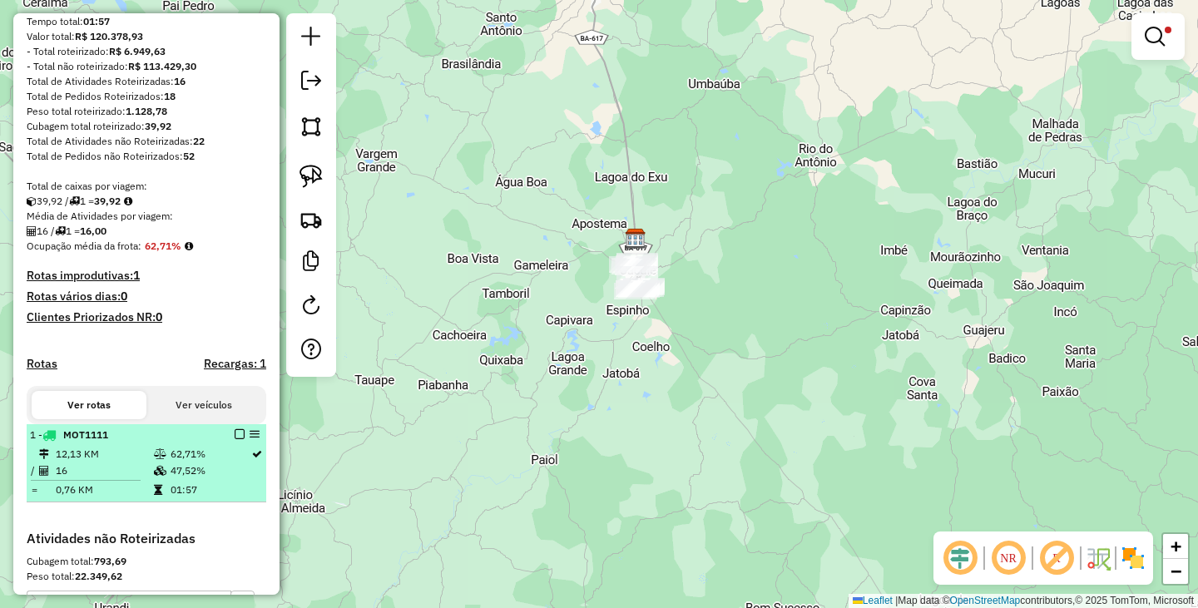
scroll to position [333, 0]
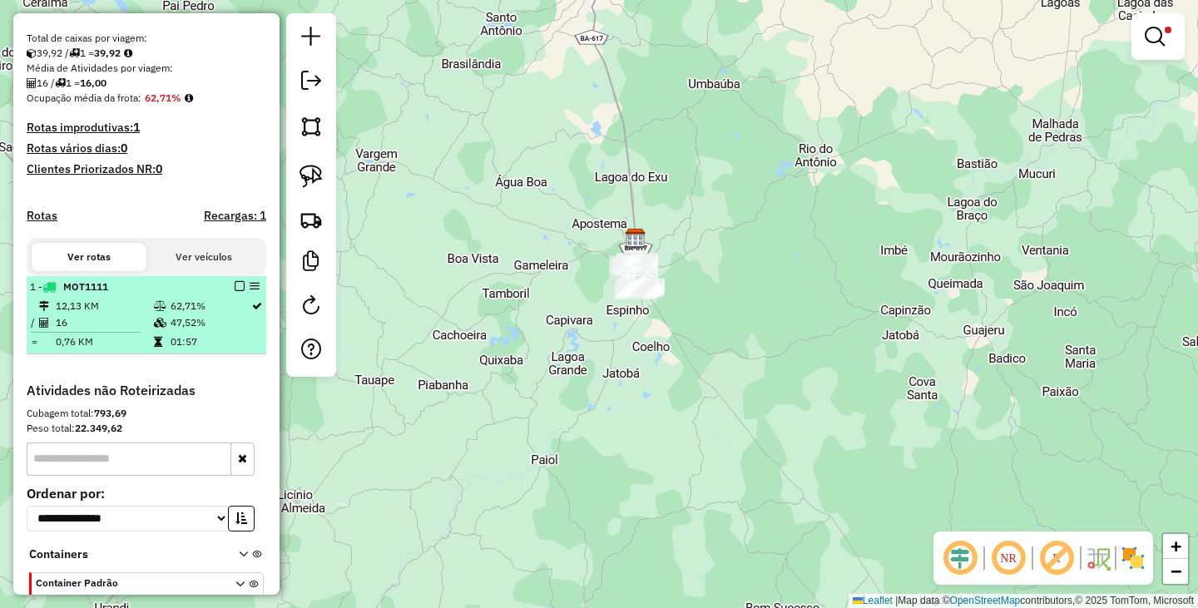
click at [237, 291] on em at bounding box center [240, 286] width 10 height 10
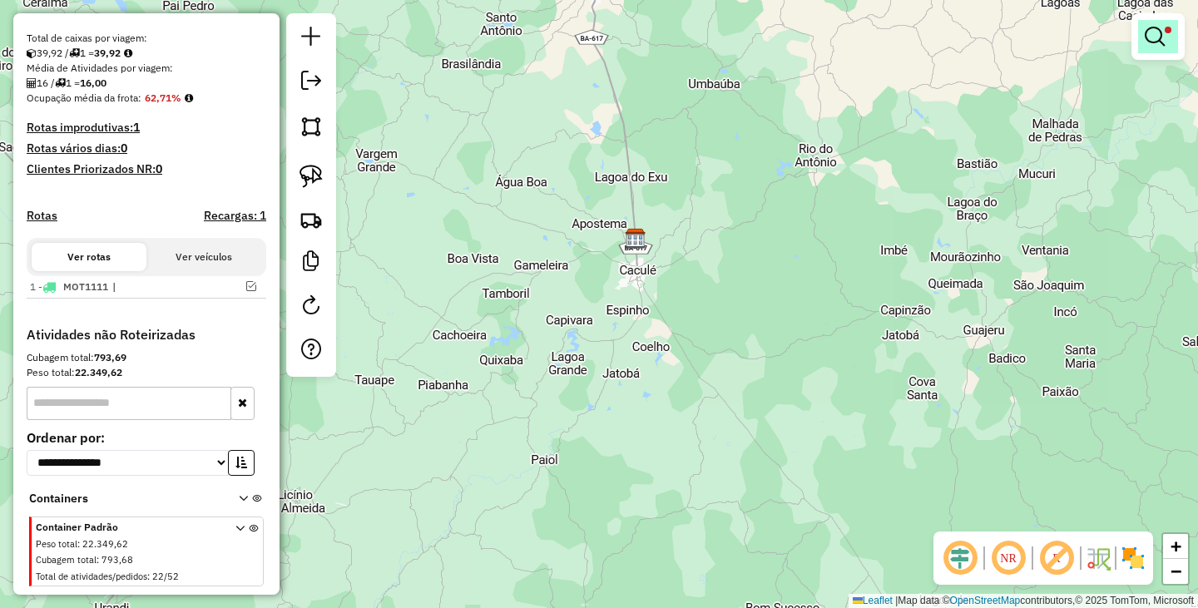
click at [1170, 32] on span at bounding box center [1168, 30] width 7 height 7
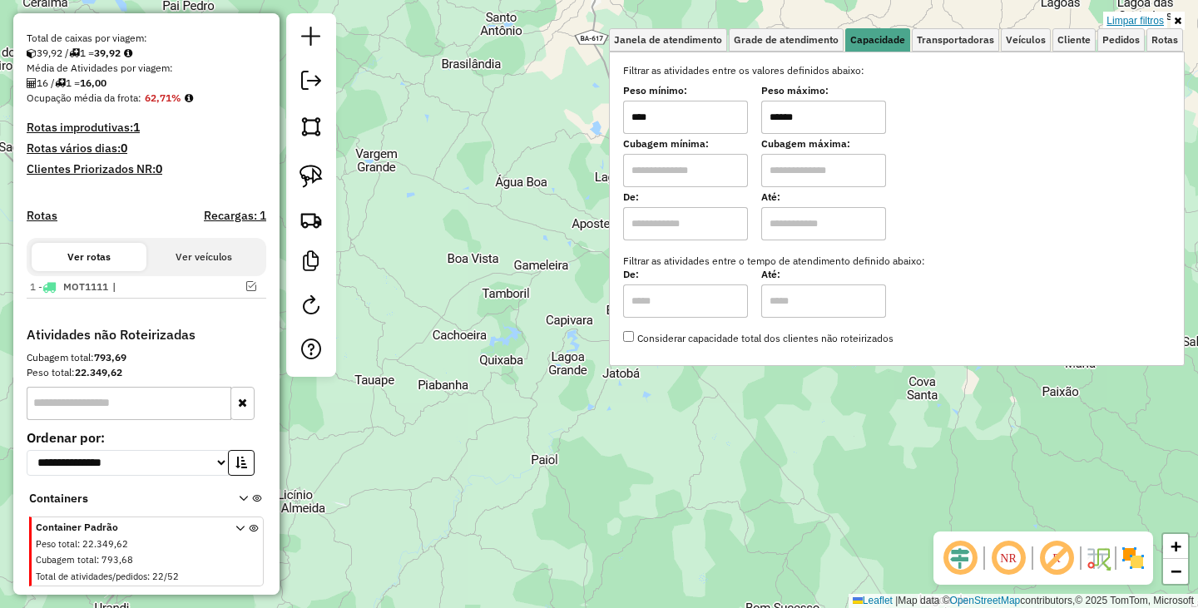
click at [1128, 21] on link "Limpar filtros" at bounding box center [1135, 21] width 64 height 18
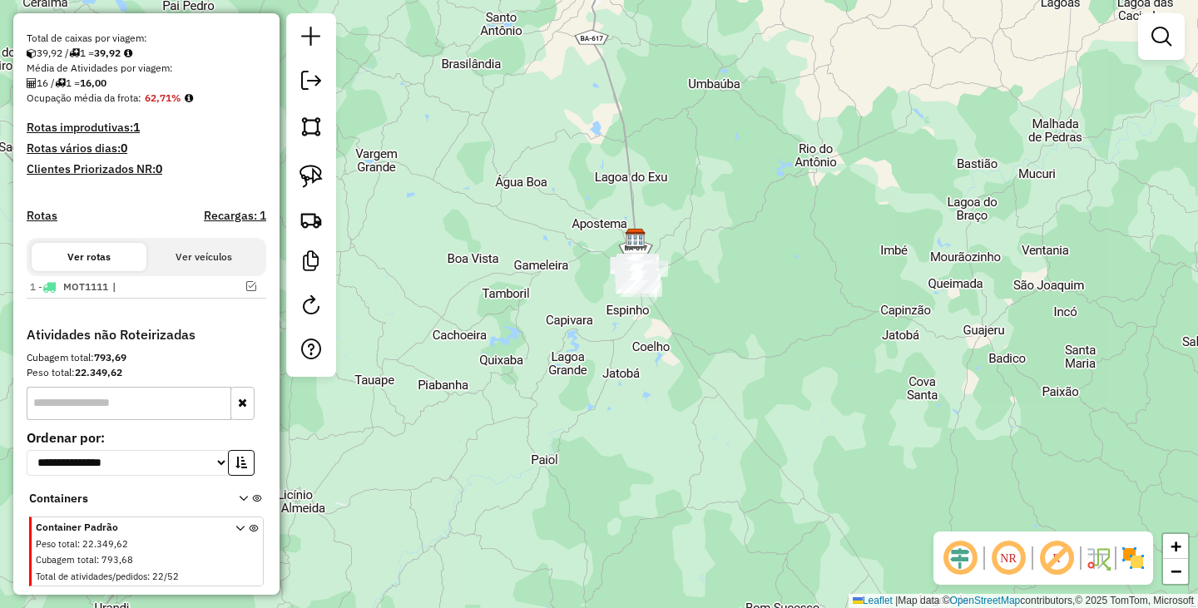
click at [690, 337] on div "Janela de atendimento Grade de atendimento Capacidade Transportadoras Veículos …" at bounding box center [599, 304] width 1198 height 608
click at [316, 222] on img at bounding box center [310, 219] width 23 height 23
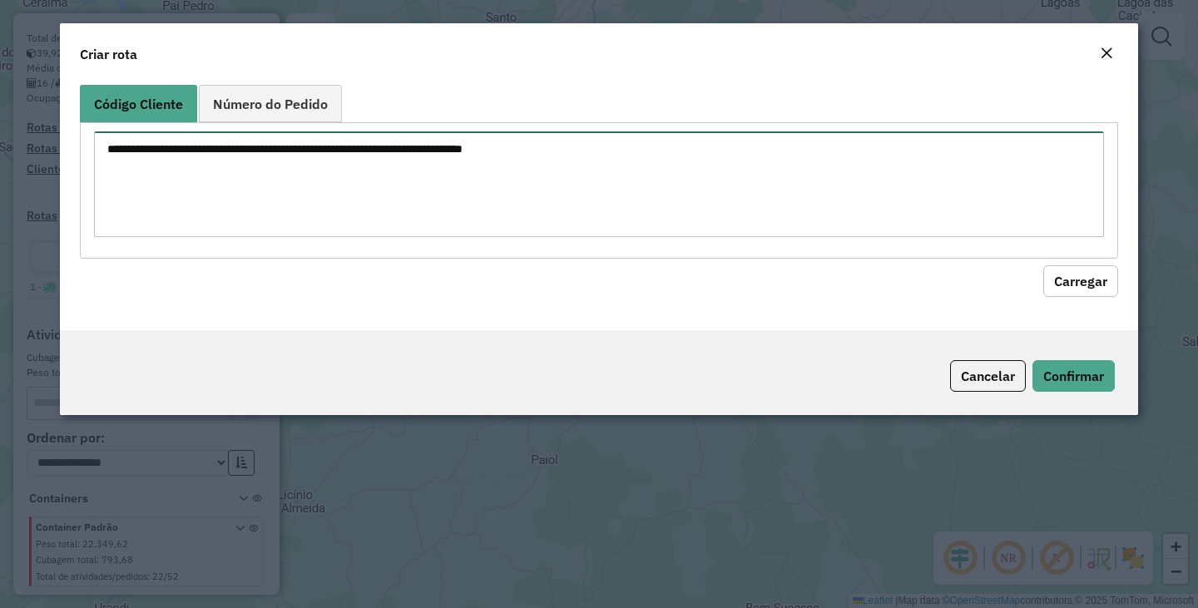
click at [414, 169] on textarea at bounding box center [599, 184] width 1010 height 106
type textarea "*****"
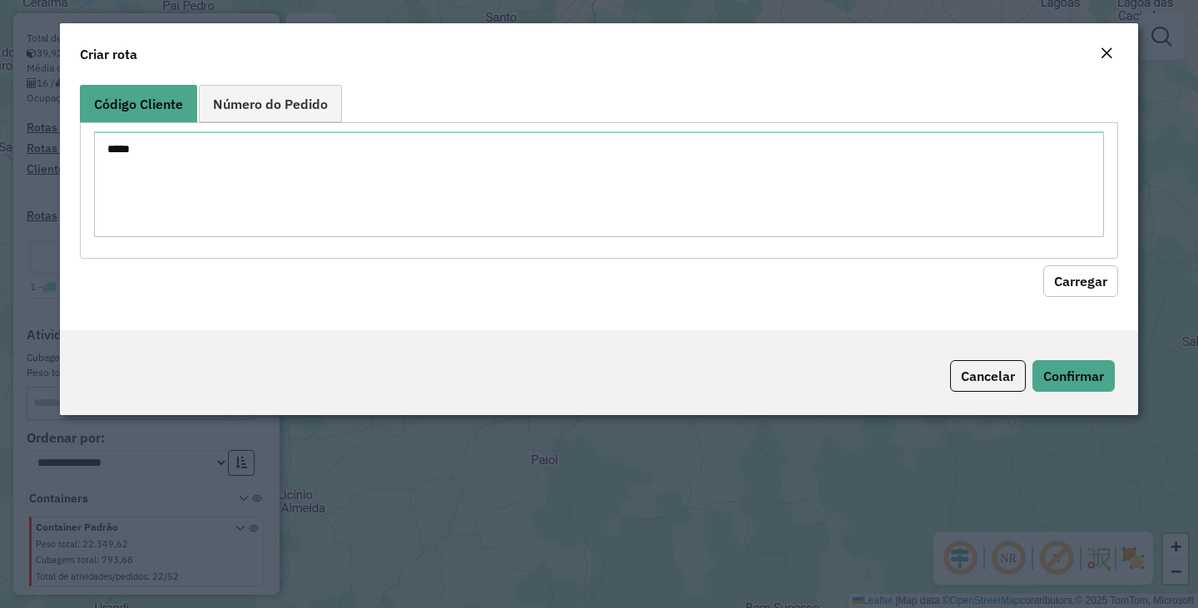
click at [1057, 270] on button "Carregar" at bounding box center [1080, 281] width 75 height 32
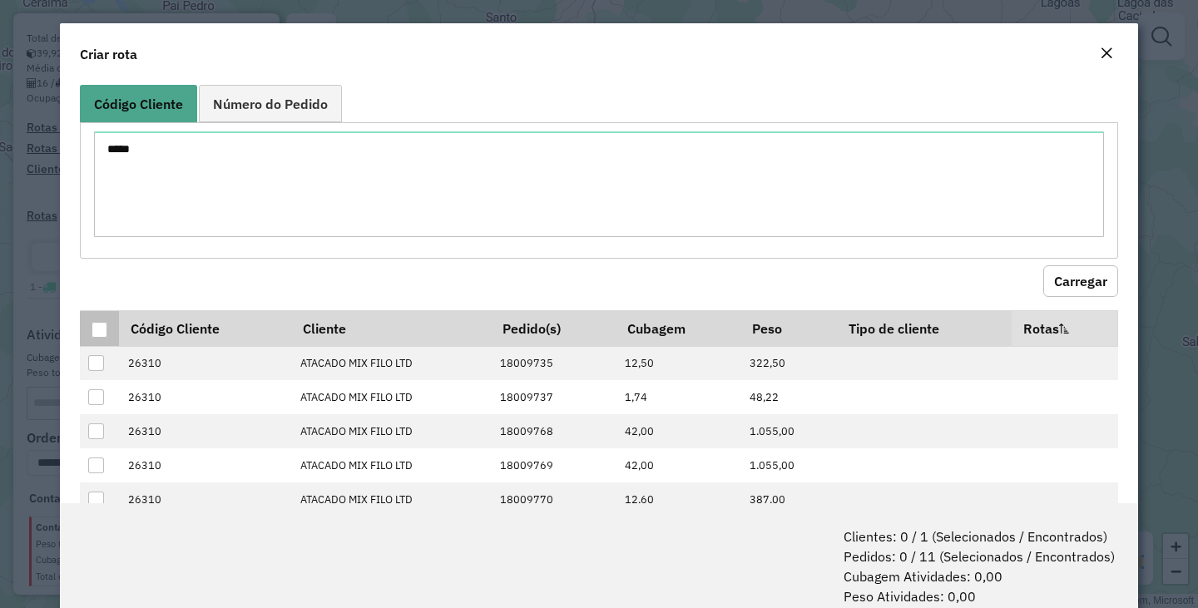
click at [94, 329] on div at bounding box center [100, 330] width 16 height 16
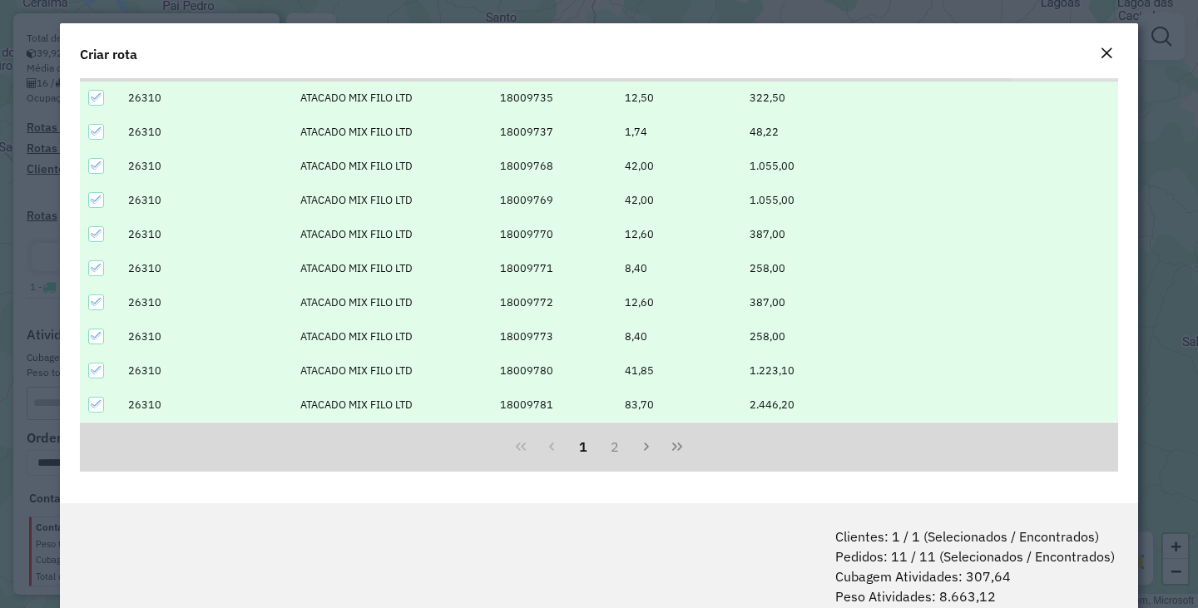
scroll to position [83, 0]
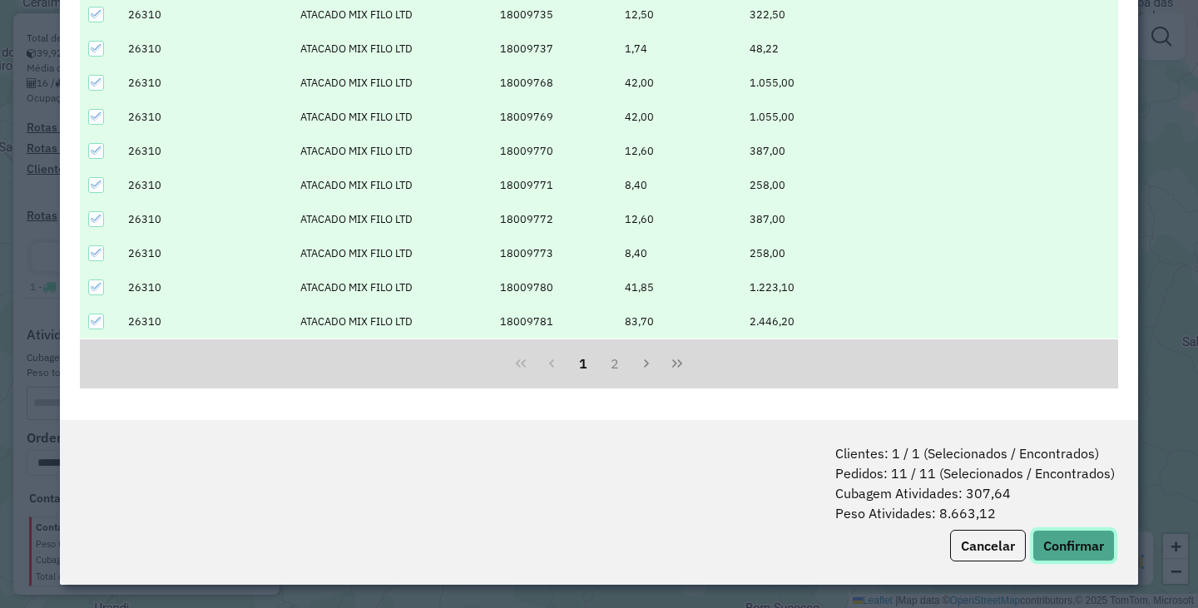
click at [1056, 547] on button "Confirmar" at bounding box center [1073, 546] width 82 height 32
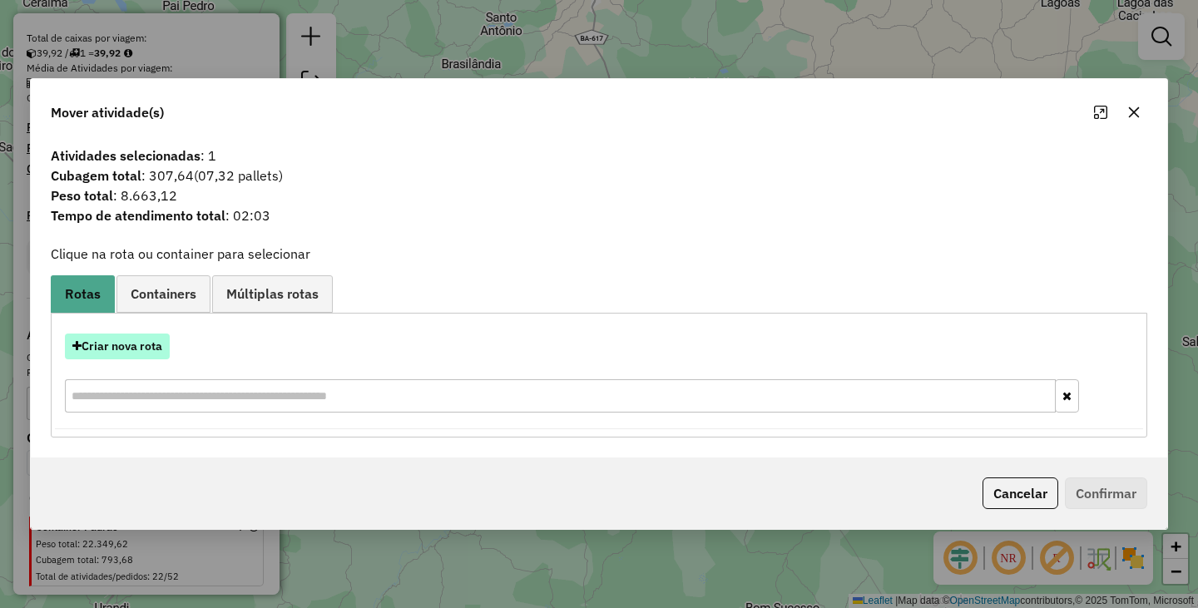
click at [124, 347] on button "Criar nova rota" at bounding box center [117, 347] width 105 height 26
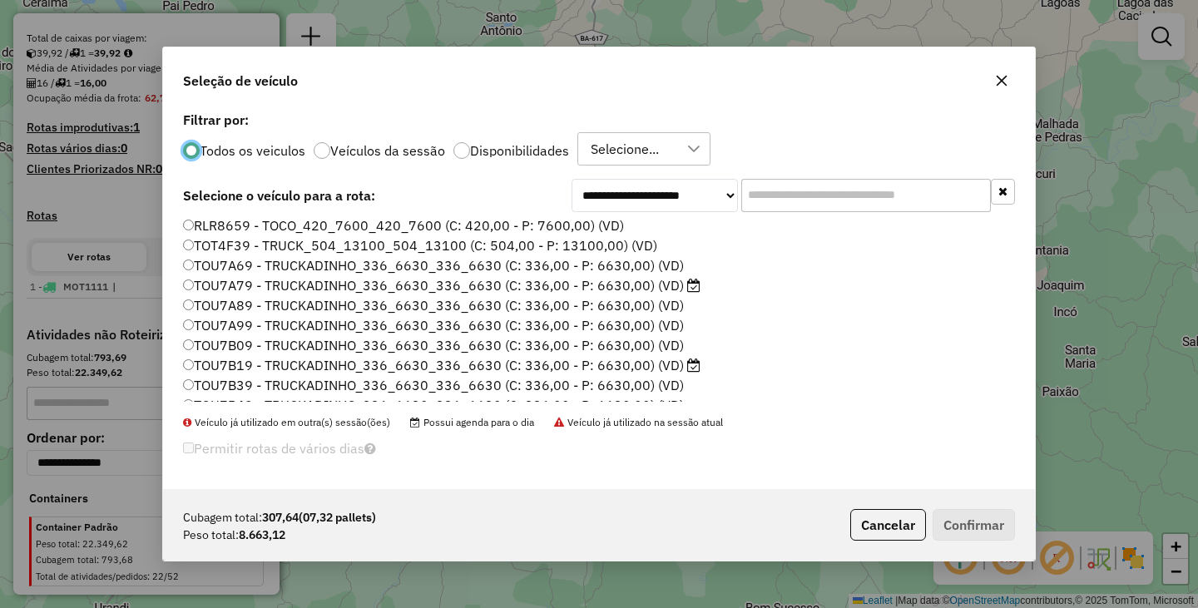
scroll to position [0, 0]
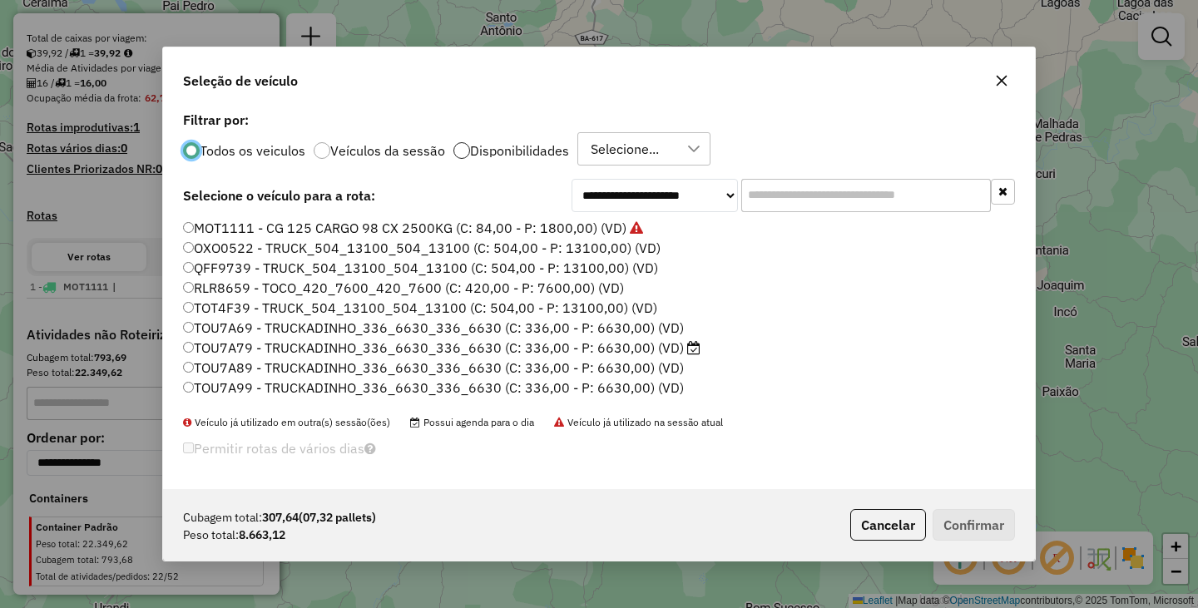
click at [463, 145] on div at bounding box center [461, 150] width 17 height 17
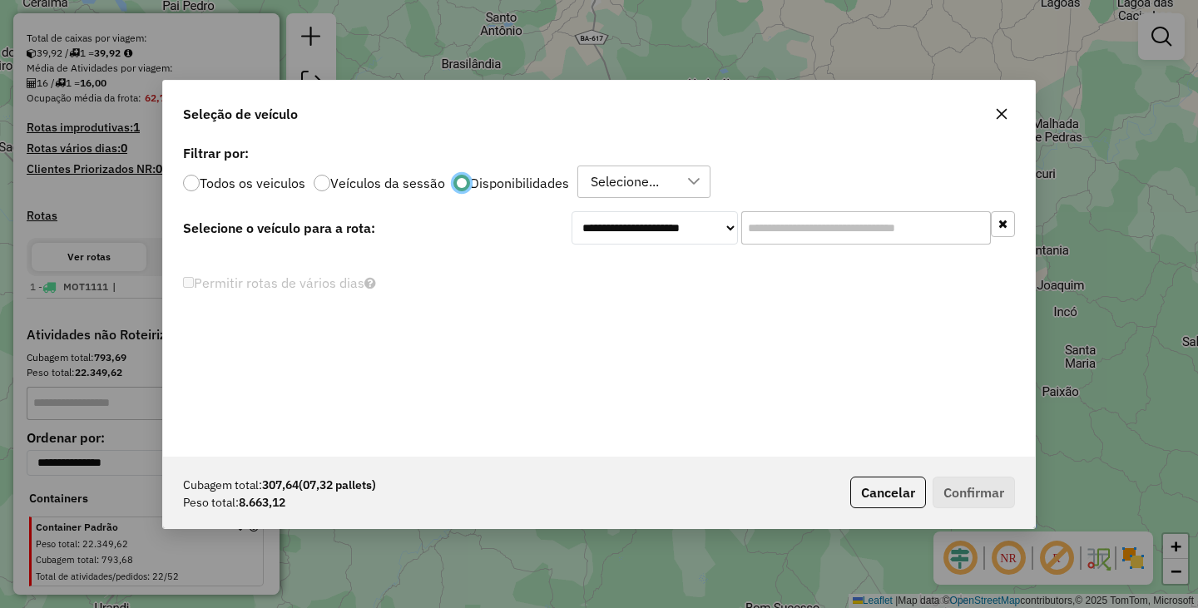
scroll to position [10, 6]
click at [608, 174] on div "Selecione..." at bounding box center [625, 182] width 80 height 32
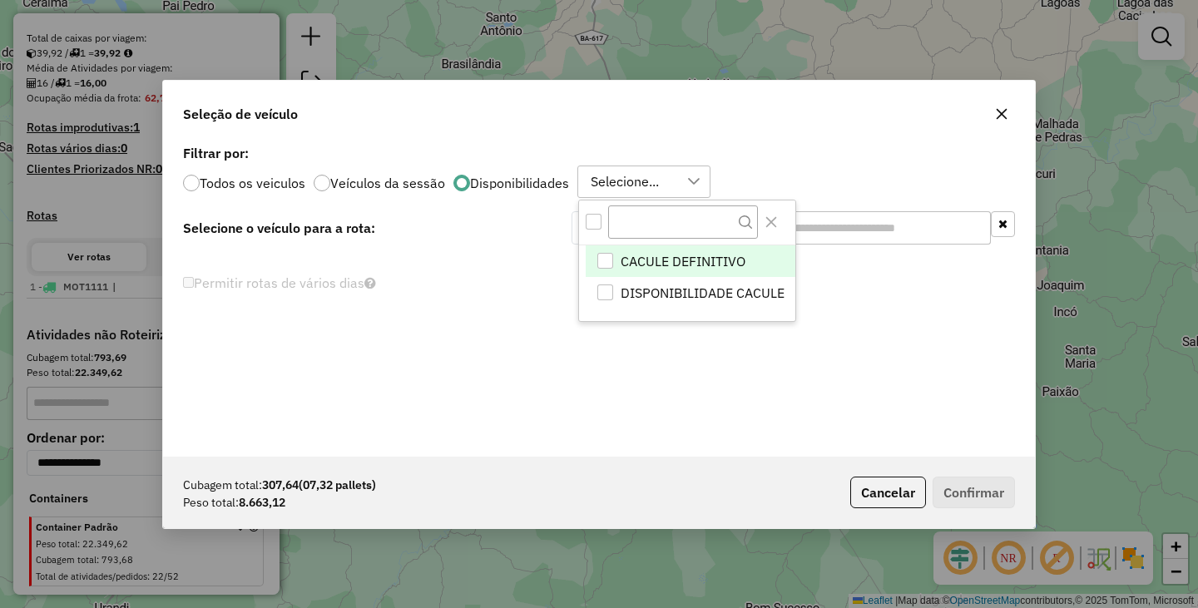
click at [590, 225] on div "All items unselected" at bounding box center [594, 222] width 16 height 16
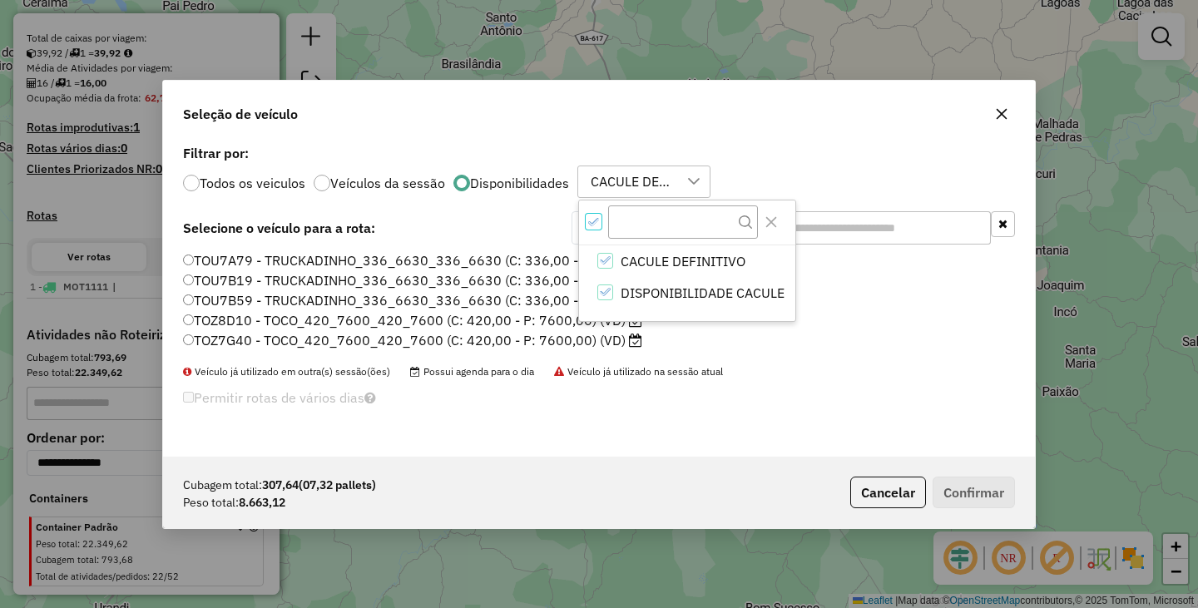
scroll to position [10, 6]
click at [191, 181] on div at bounding box center [191, 183] width 17 height 17
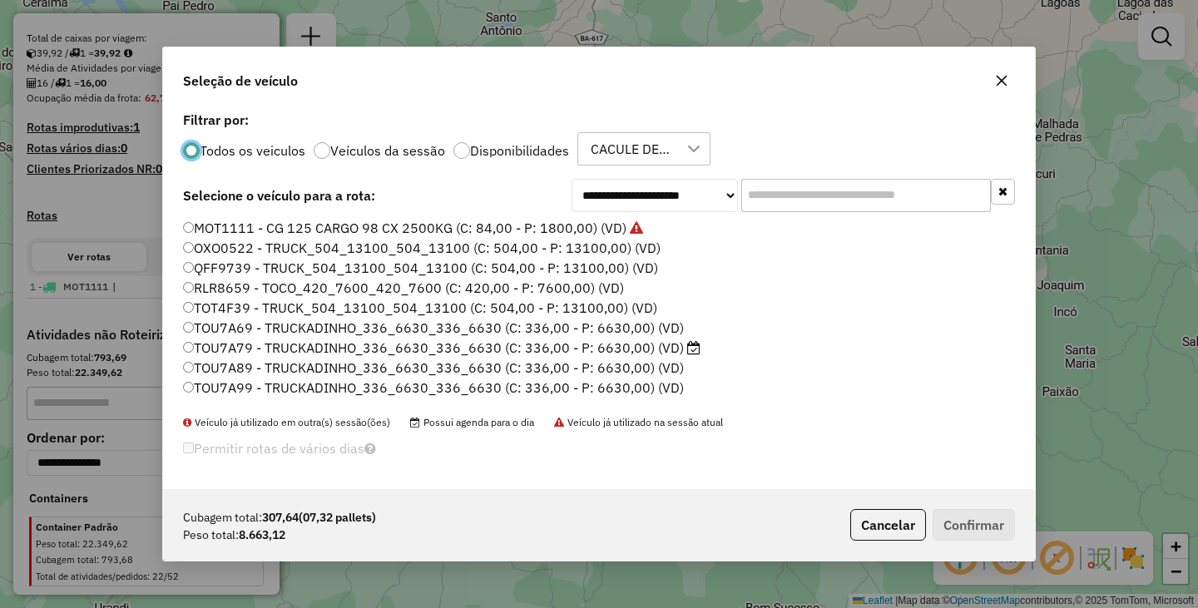
scroll to position [10, 5]
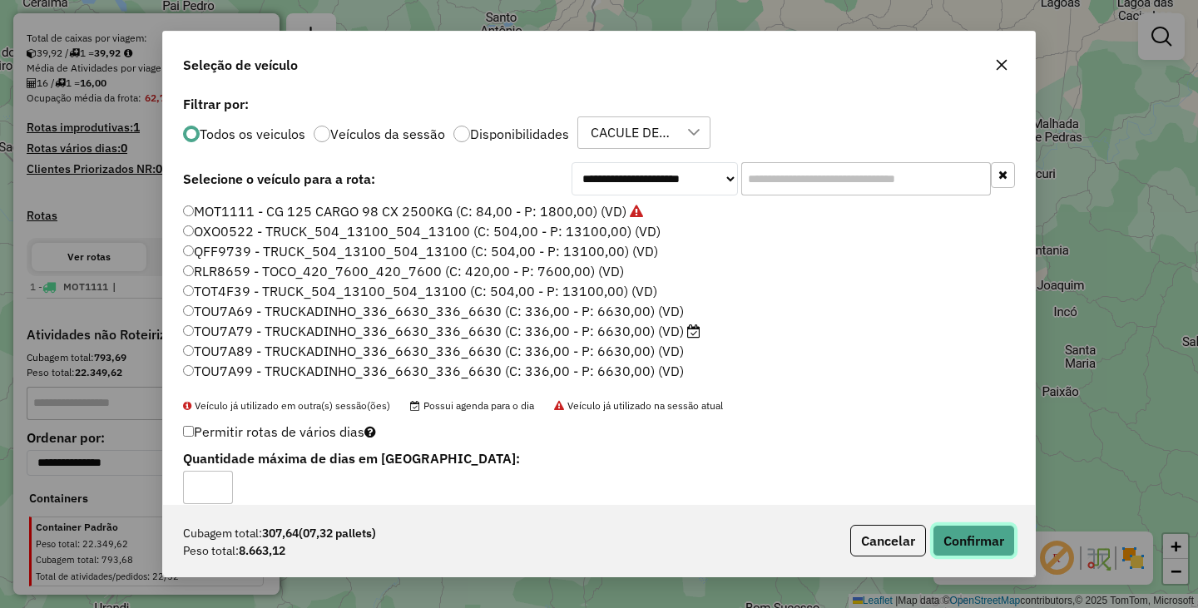
click at [997, 531] on button "Confirmar" at bounding box center [974, 541] width 82 height 32
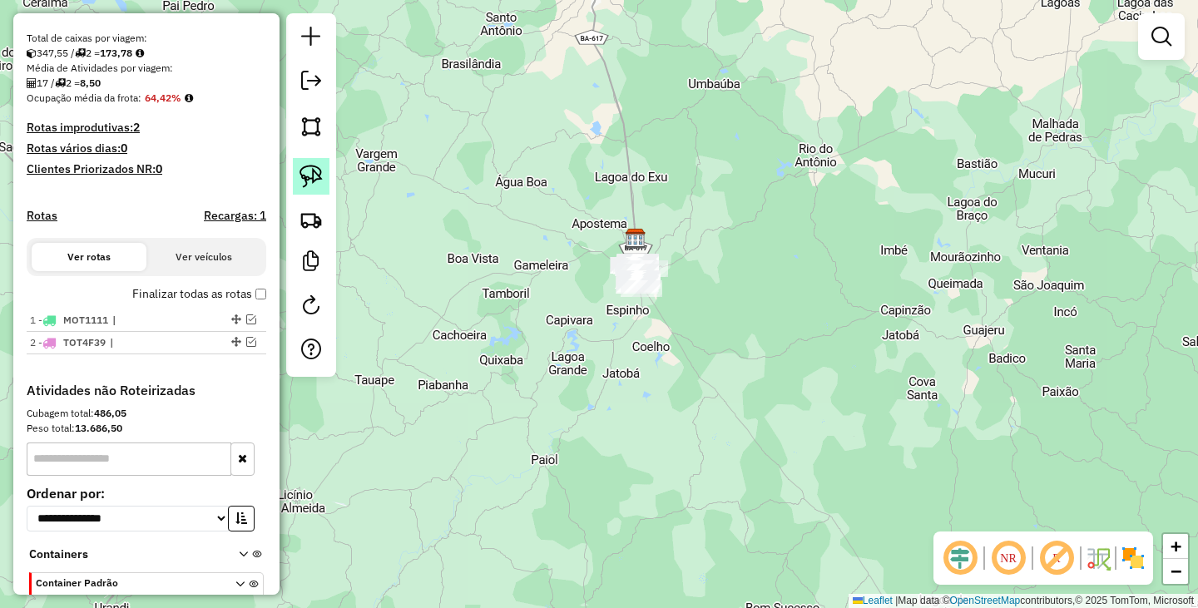
click at [316, 179] on img at bounding box center [310, 176] width 23 height 23
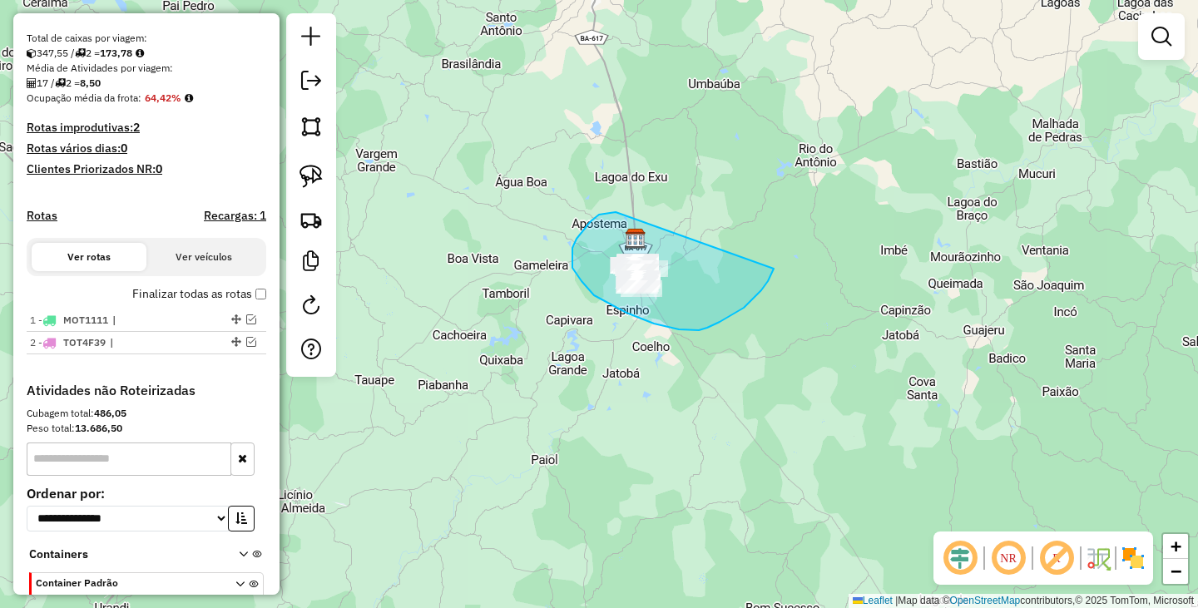
drag, startPoint x: 616, startPoint y: 212, endPoint x: 777, endPoint y: 255, distance: 167.1
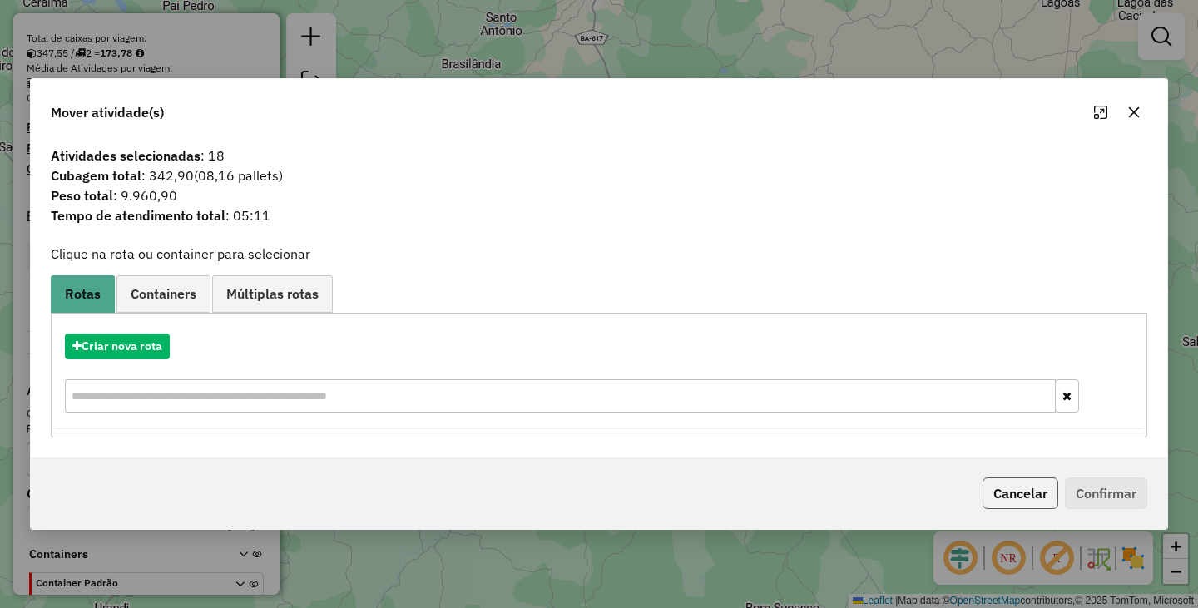
click at [1000, 496] on button "Cancelar" at bounding box center [1020, 494] width 76 height 32
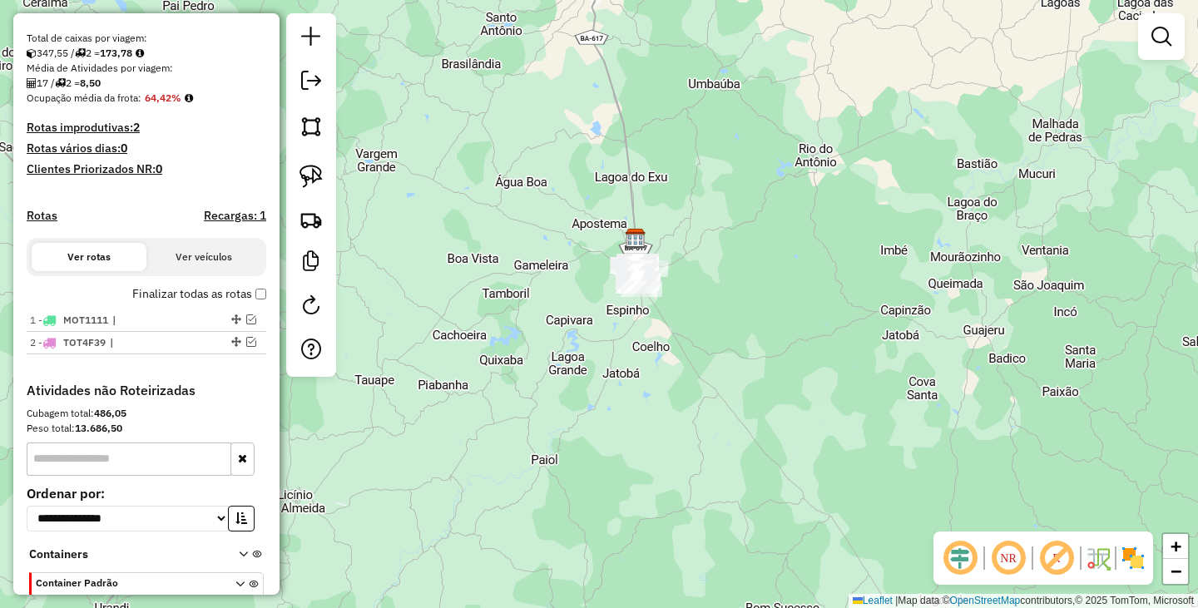
click at [1183, 30] on div at bounding box center [1161, 36] width 47 height 47
click at [1173, 34] on link at bounding box center [1161, 36] width 33 height 33
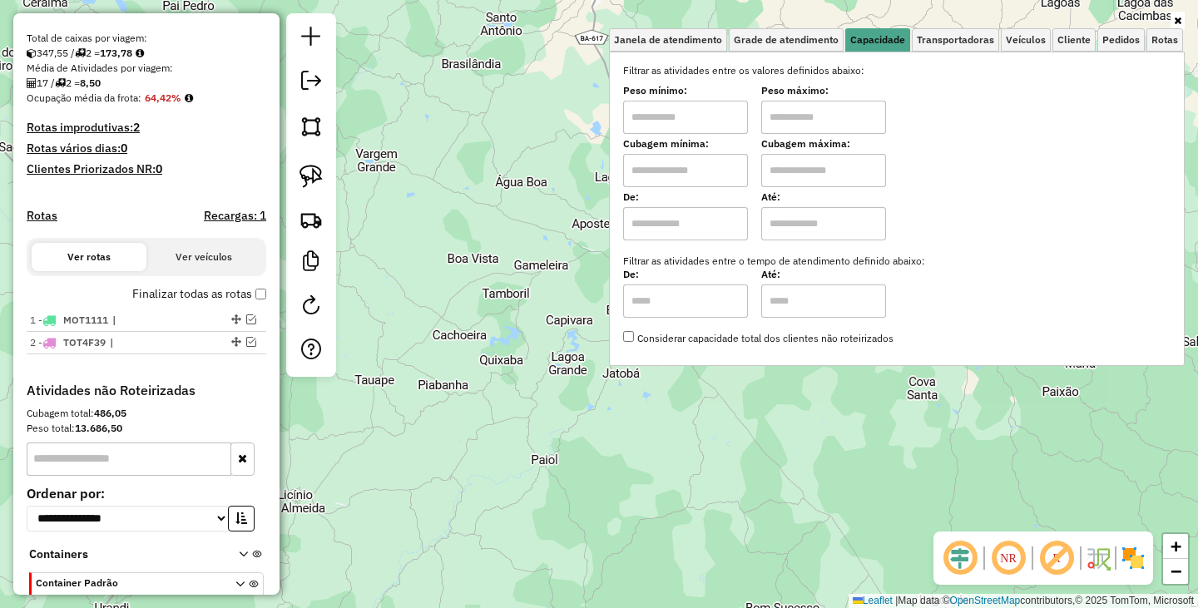
click at [821, 413] on div "Janela de atendimento Grade de atendimento Capacidade Transportadoras Veículos …" at bounding box center [599, 304] width 1198 height 608
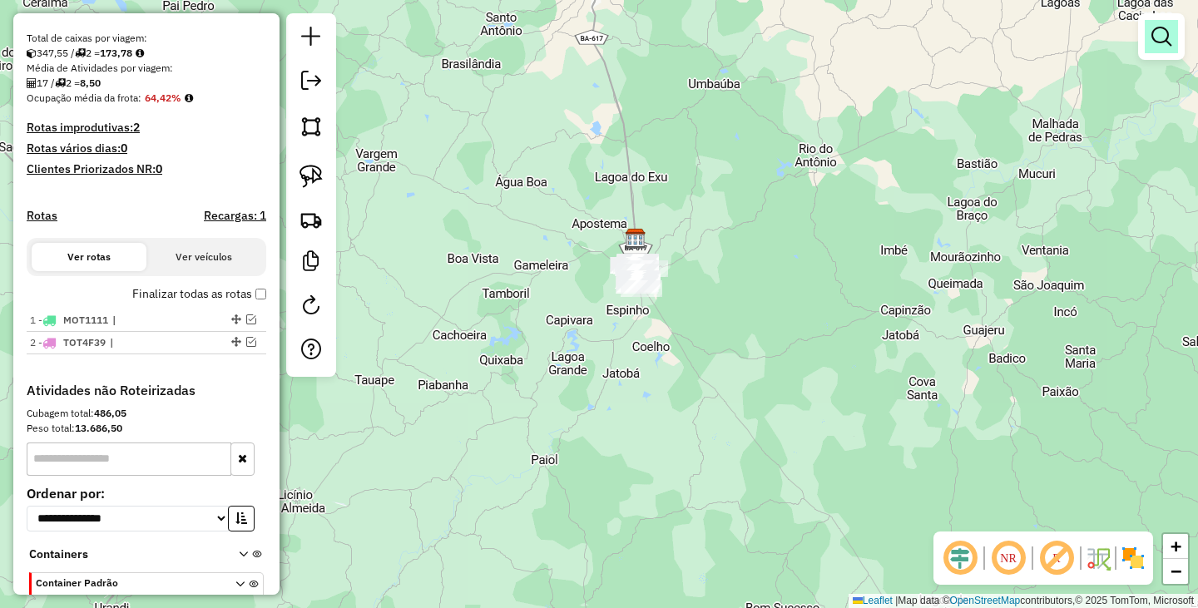
click at [1168, 28] on em at bounding box center [1161, 37] width 20 height 20
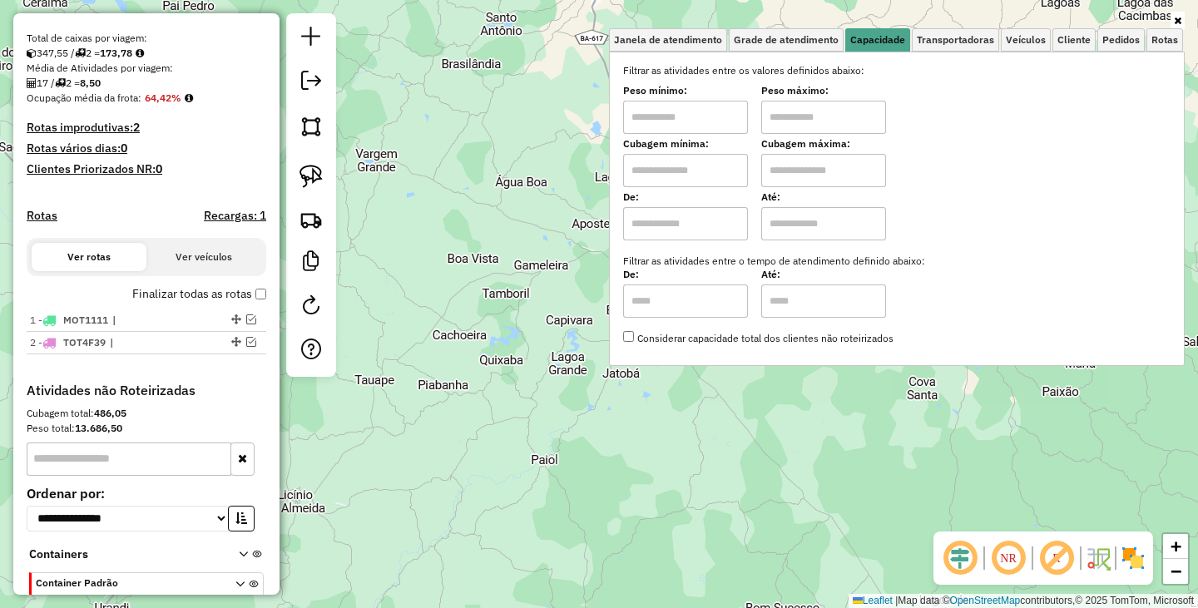
click at [665, 124] on input "text" at bounding box center [685, 117] width 125 height 33
type input "*******"
click at [813, 131] on input "text" at bounding box center [823, 117] width 125 height 33
type input "********"
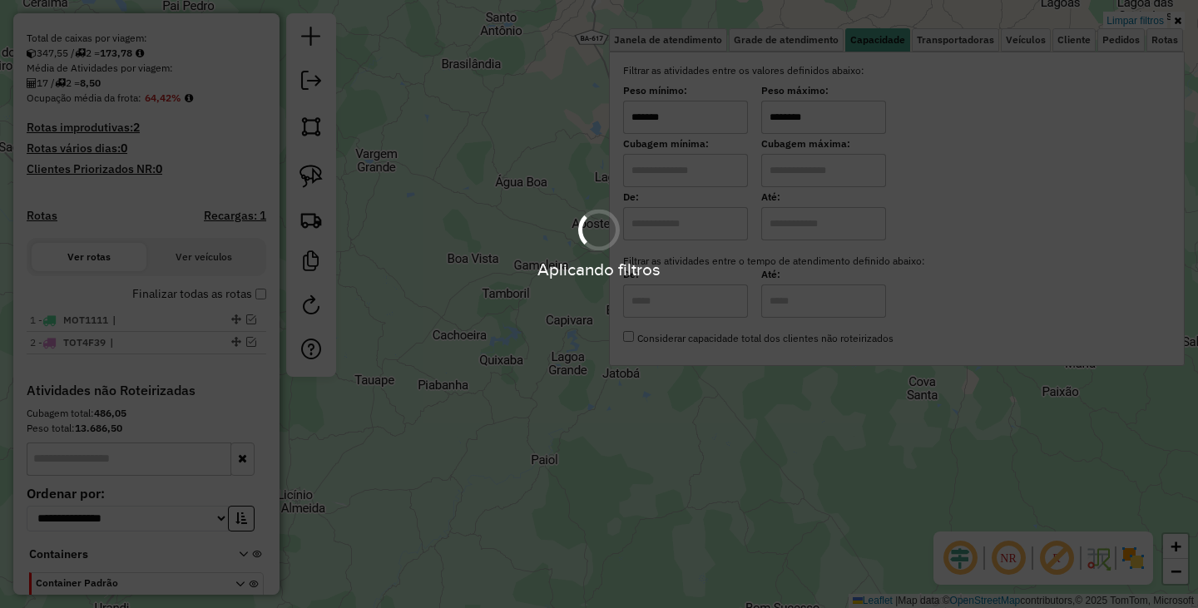
click at [756, 431] on div "Aplicando filtros" at bounding box center [599, 304] width 1198 height 608
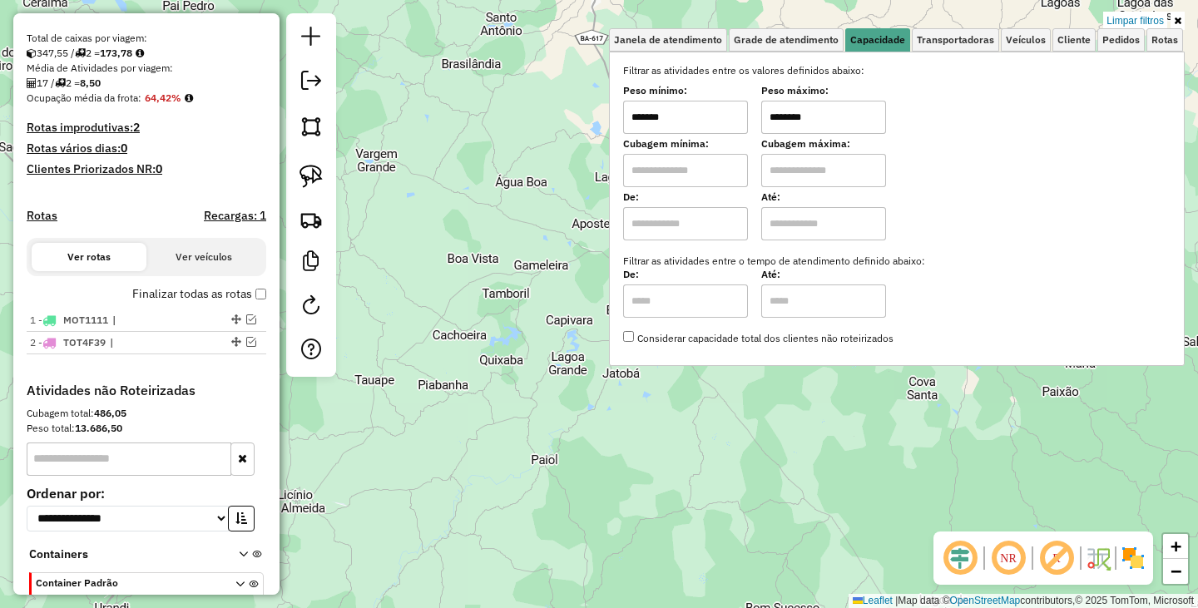
click at [748, 419] on div "Limpar filtros Janela de atendimento Grade de atendimento Capacidade Transporta…" at bounding box center [599, 304] width 1198 height 608
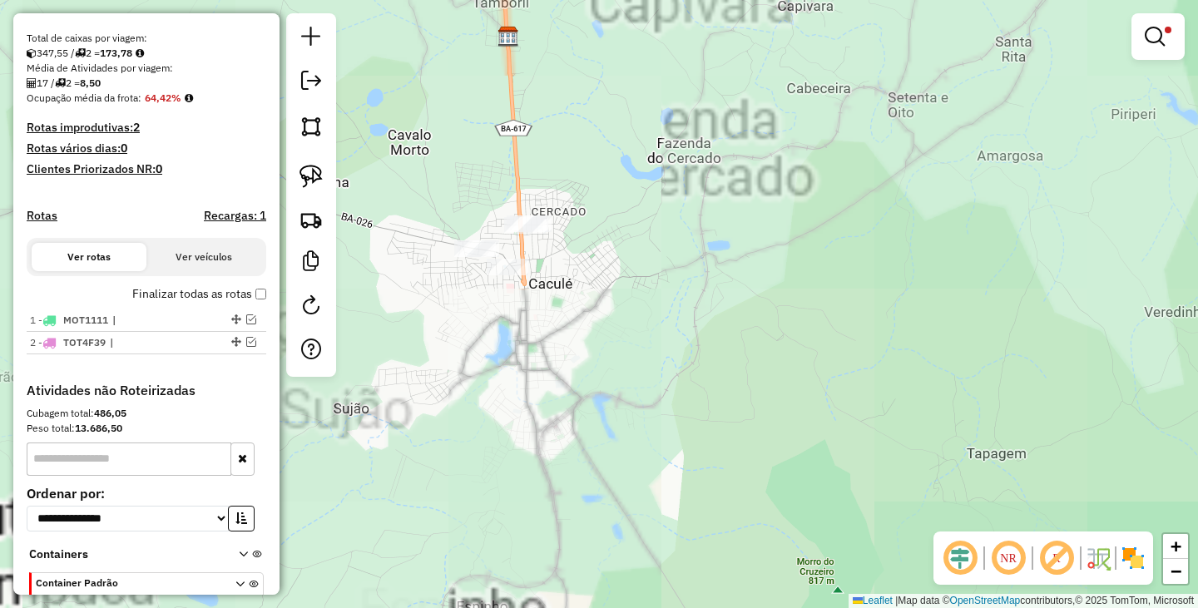
drag, startPoint x: 633, startPoint y: 299, endPoint x: 713, endPoint y: 295, distance: 80.0
click at [747, 297] on div "Limpar filtros Janela de atendimento Grade de atendimento Capacidade Transporta…" at bounding box center [599, 304] width 1198 height 608
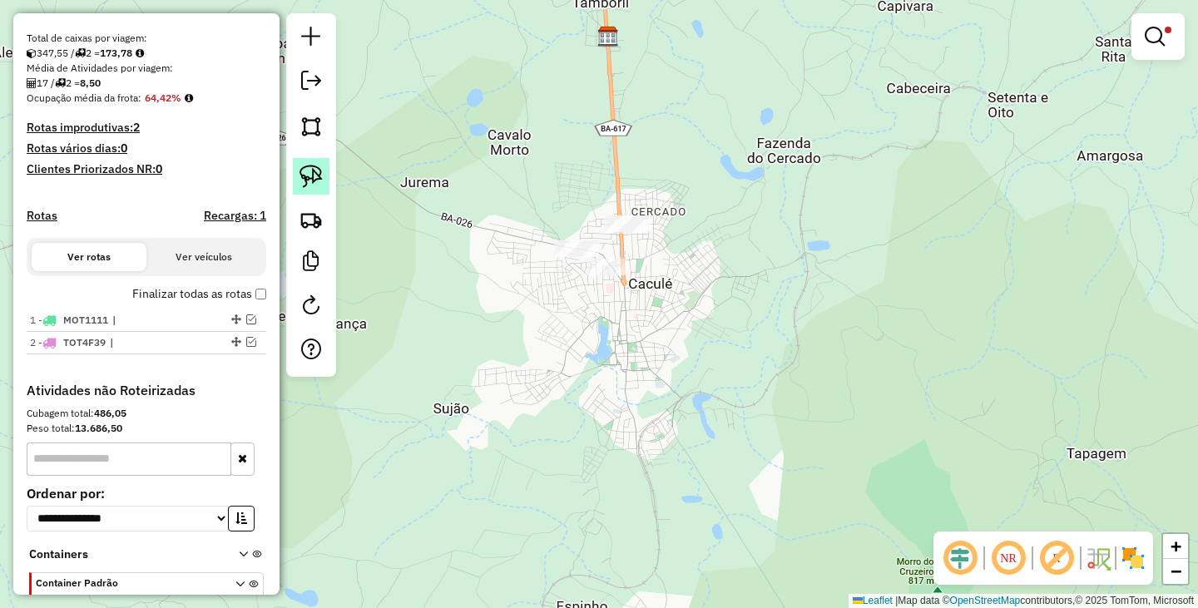
click at [316, 180] on img at bounding box center [310, 176] width 23 height 23
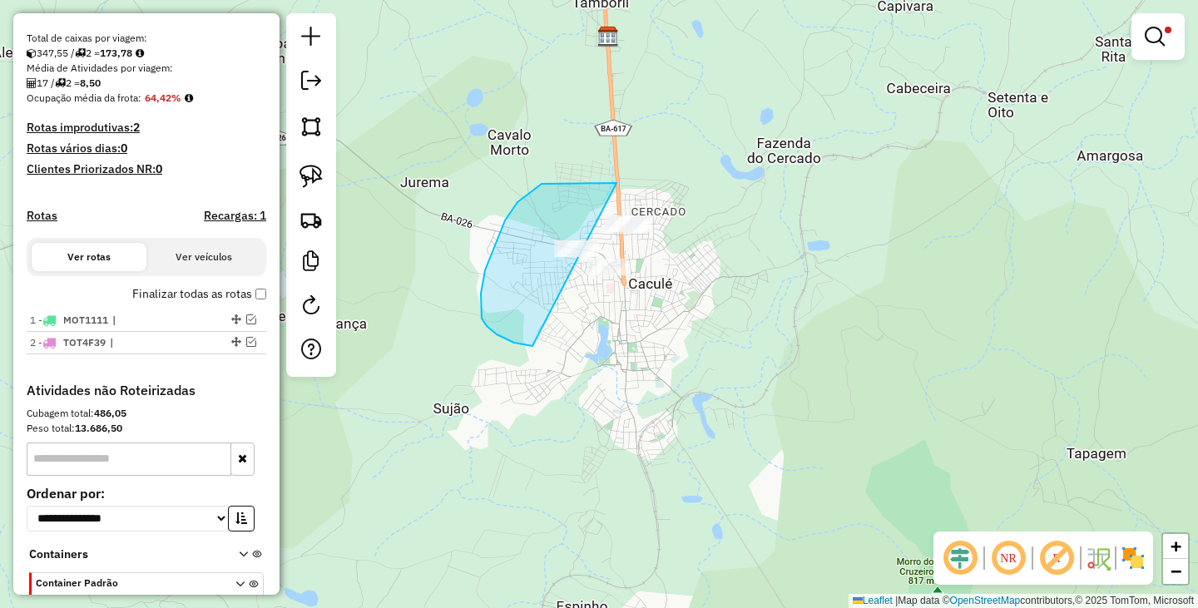
drag, startPoint x: 600, startPoint y: 183, endPoint x: 768, endPoint y: 251, distance: 181.4
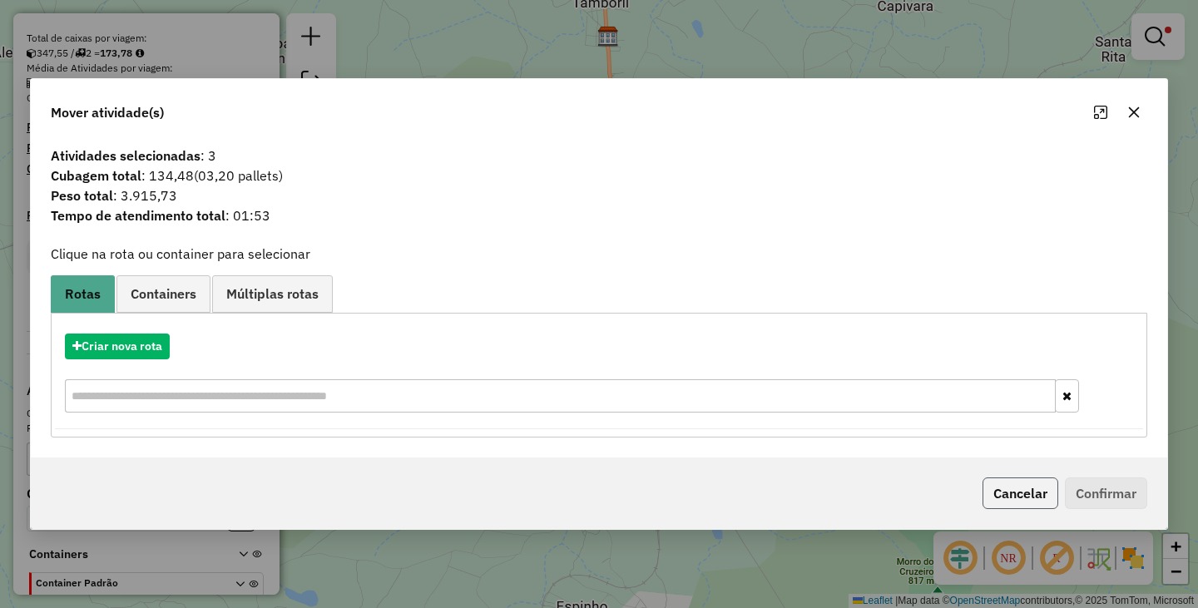
click at [1016, 504] on button "Cancelar" at bounding box center [1020, 494] width 76 height 32
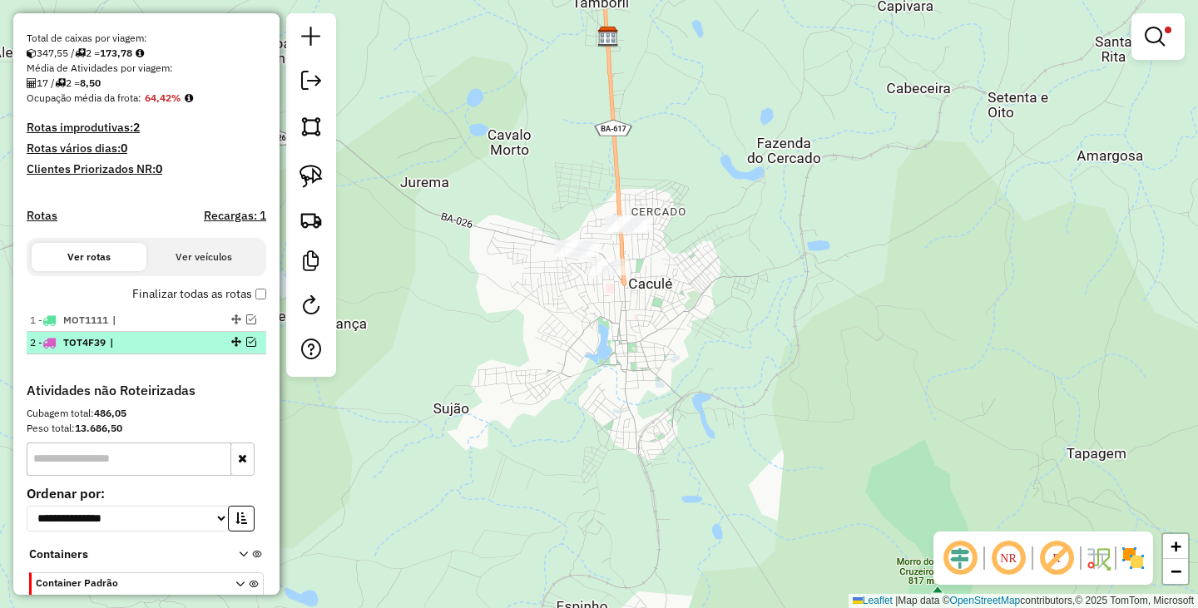
click at [246, 347] on em at bounding box center [251, 342] width 10 height 10
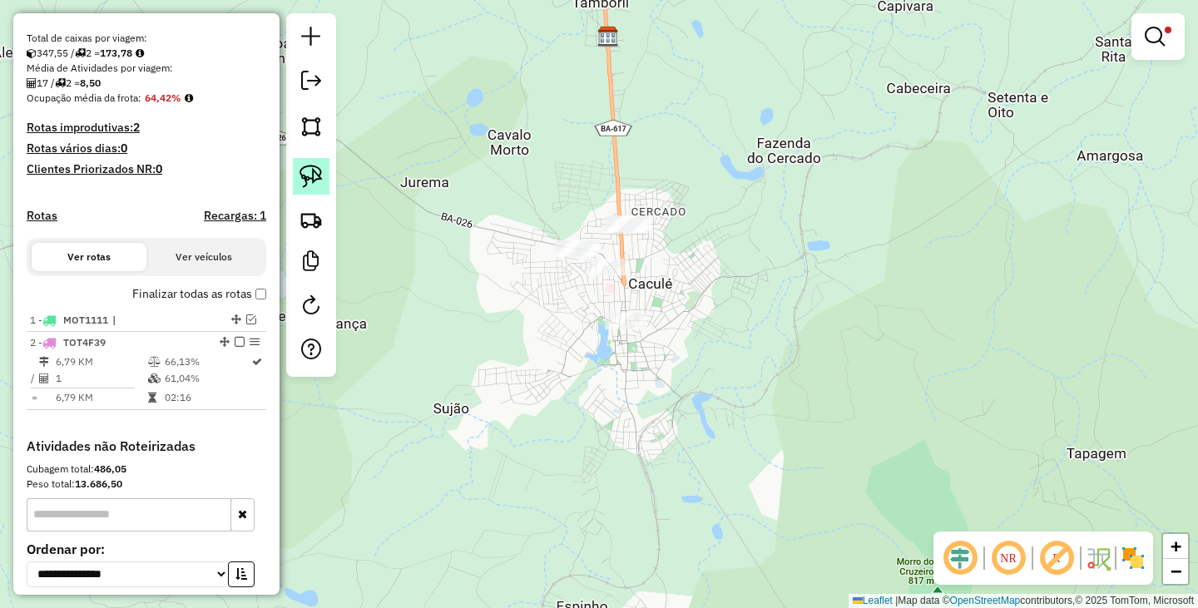
click at [320, 179] on img at bounding box center [310, 176] width 23 height 23
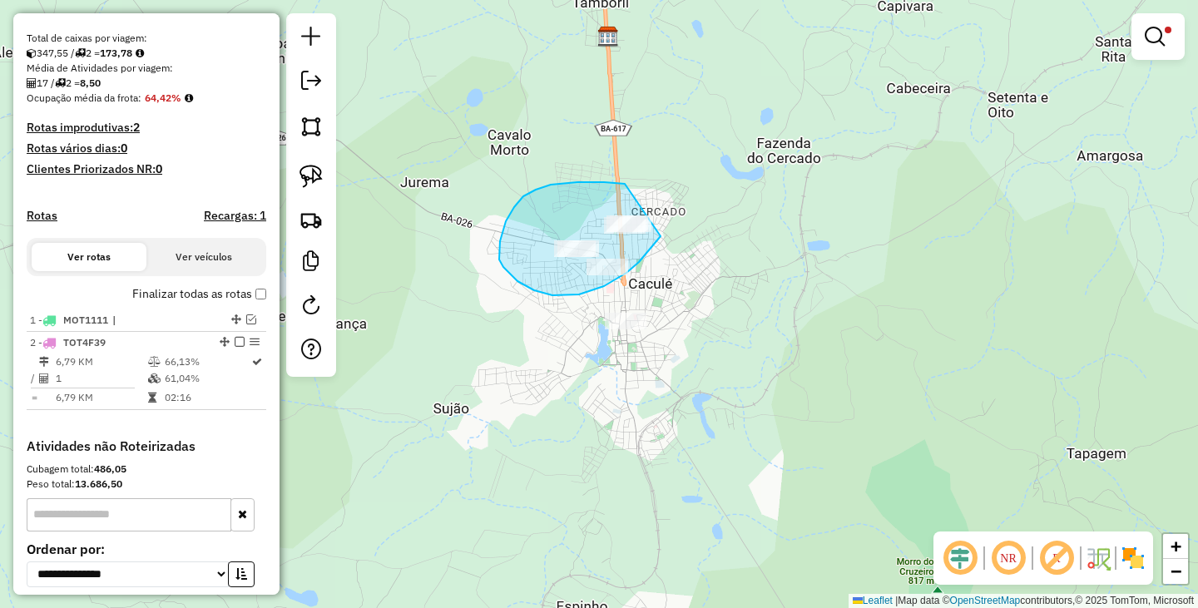
drag, startPoint x: 591, startPoint y: 182, endPoint x: 671, endPoint y: 222, distance: 89.3
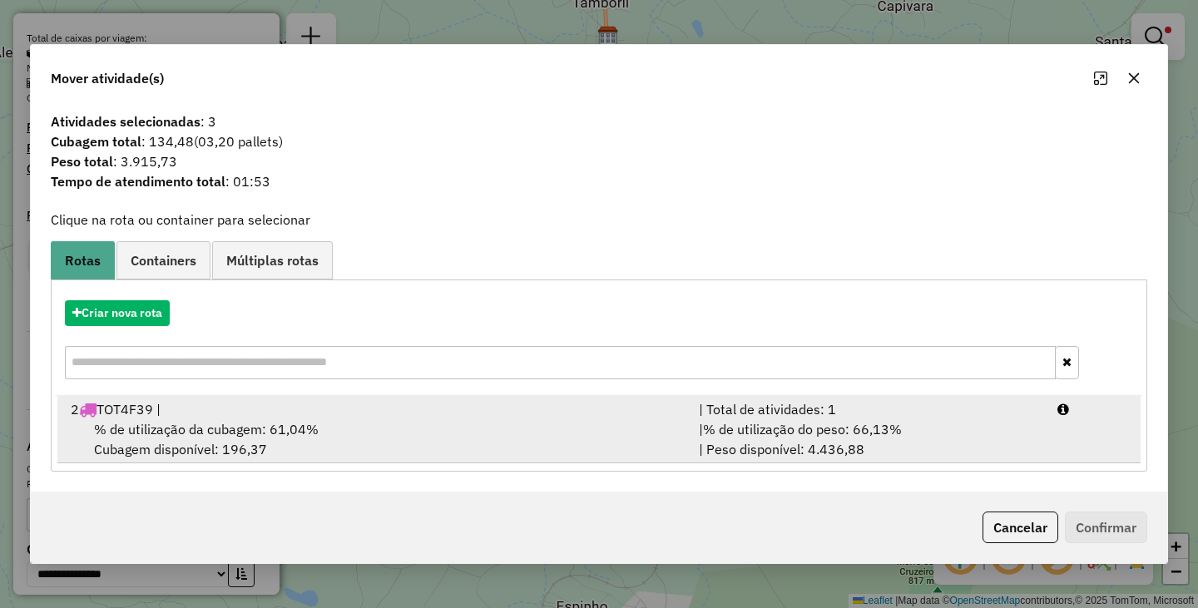
click at [303, 428] on span "% de utilização da cubagem: 61,04%" at bounding box center [206, 429] width 225 height 17
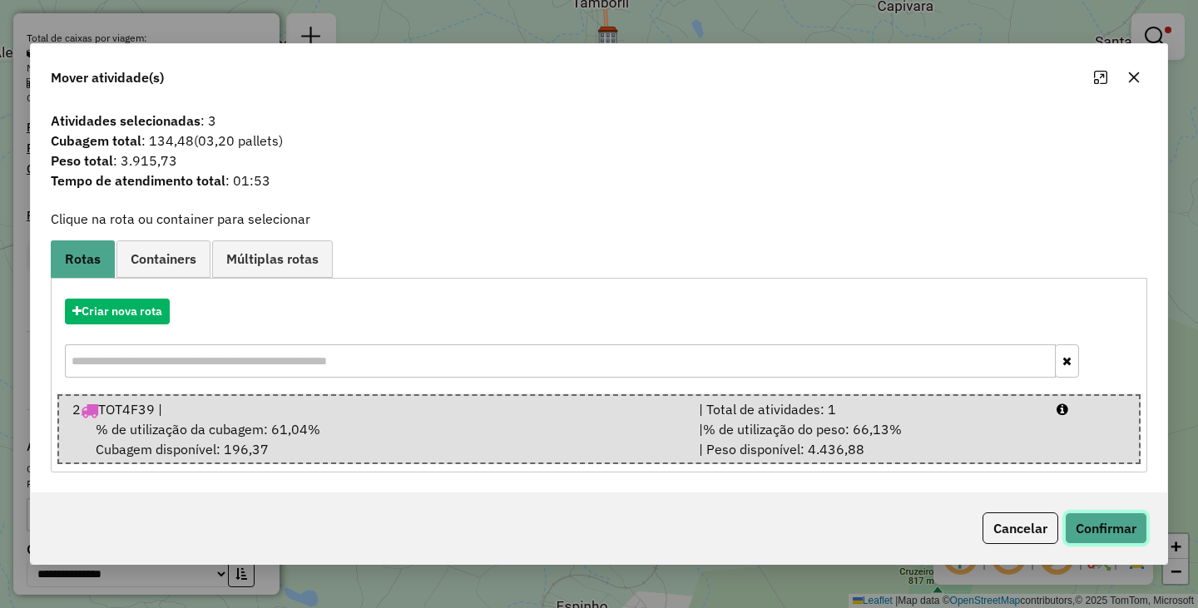
click at [1090, 520] on button "Confirmar" at bounding box center [1106, 528] width 82 height 32
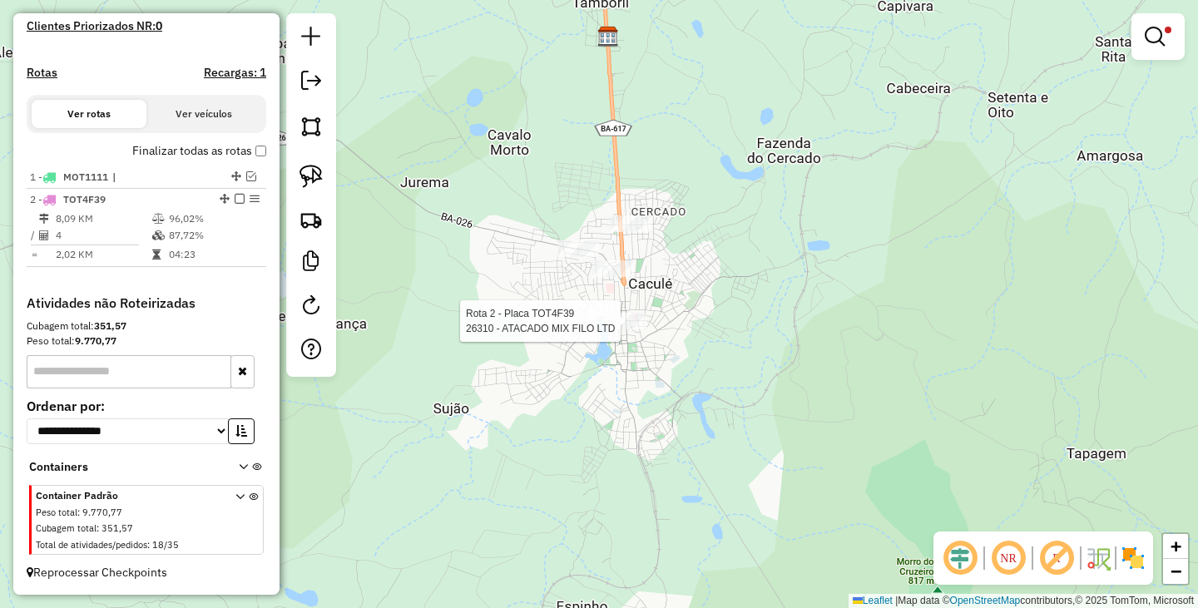
select select "**********"
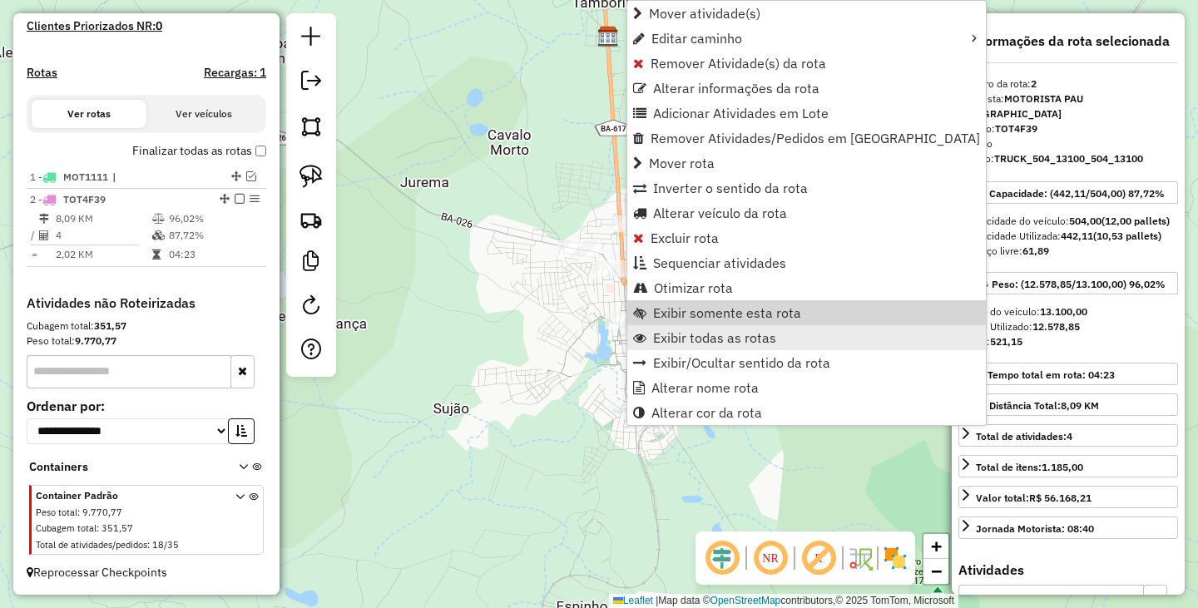
scroll to position [491, 0]
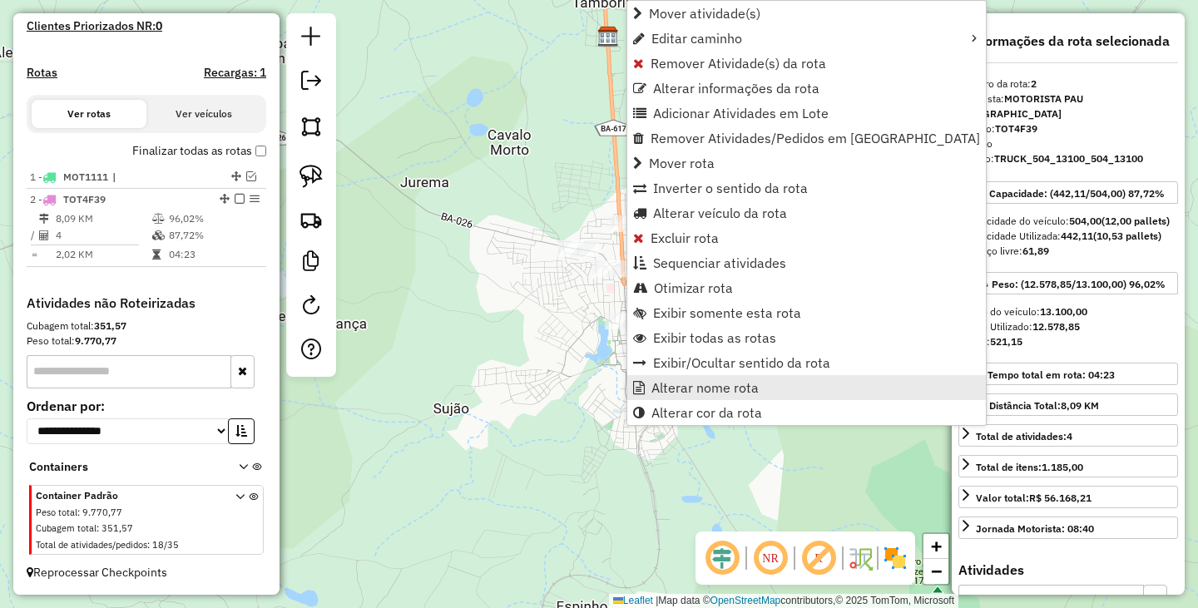
click at [731, 388] on span "Alterar nome rota" at bounding box center [704, 387] width 107 height 13
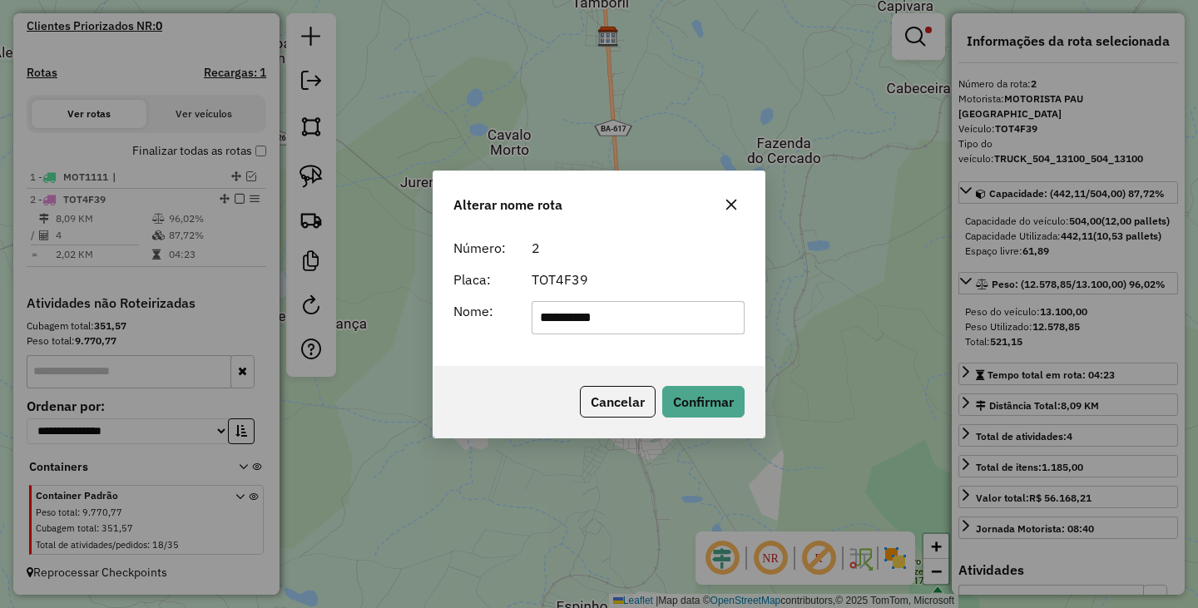
type input "**********"
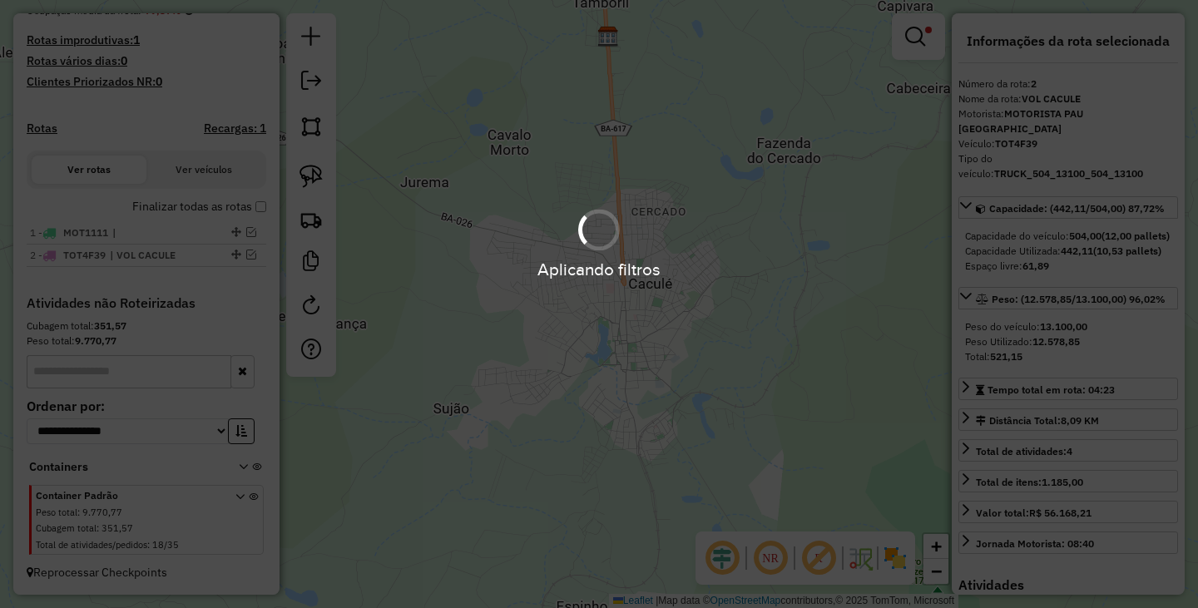
scroll to position [435, 0]
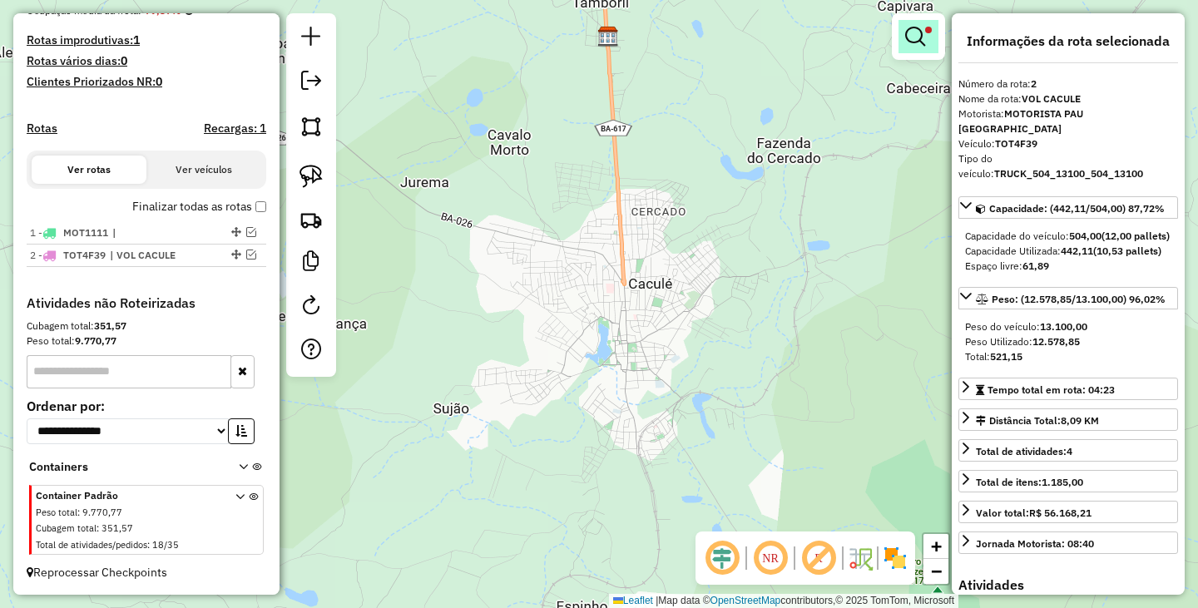
click at [929, 34] on link at bounding box center [918, 36] width 40 height 33
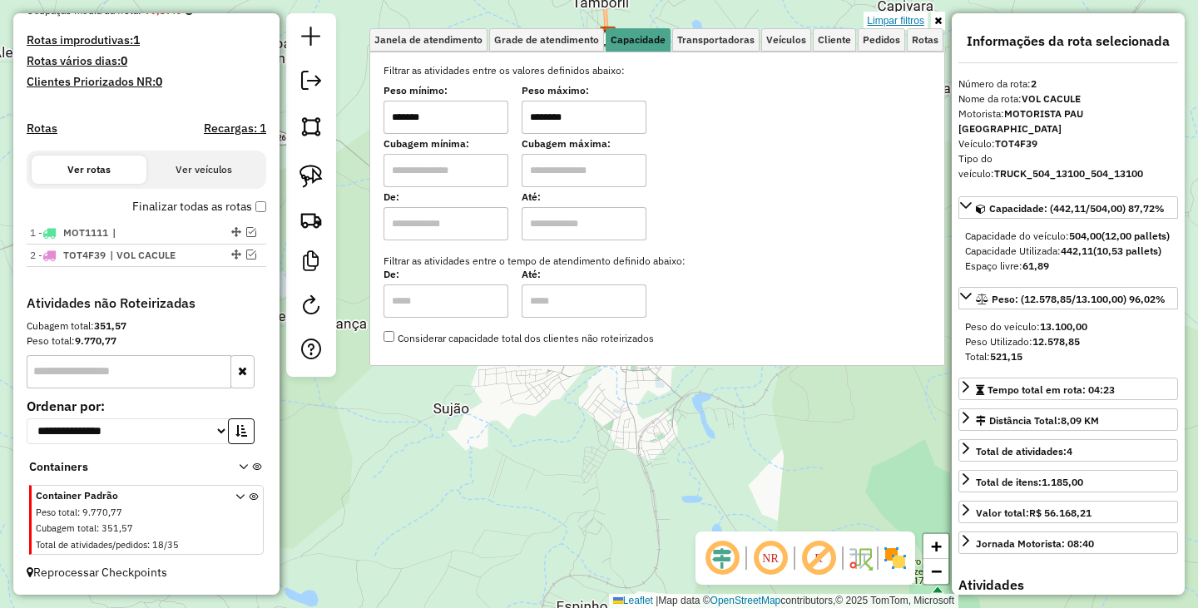
click at [897, 16] on link "Limpar filtros" at bounding box center [896, 21] width 64 height 18
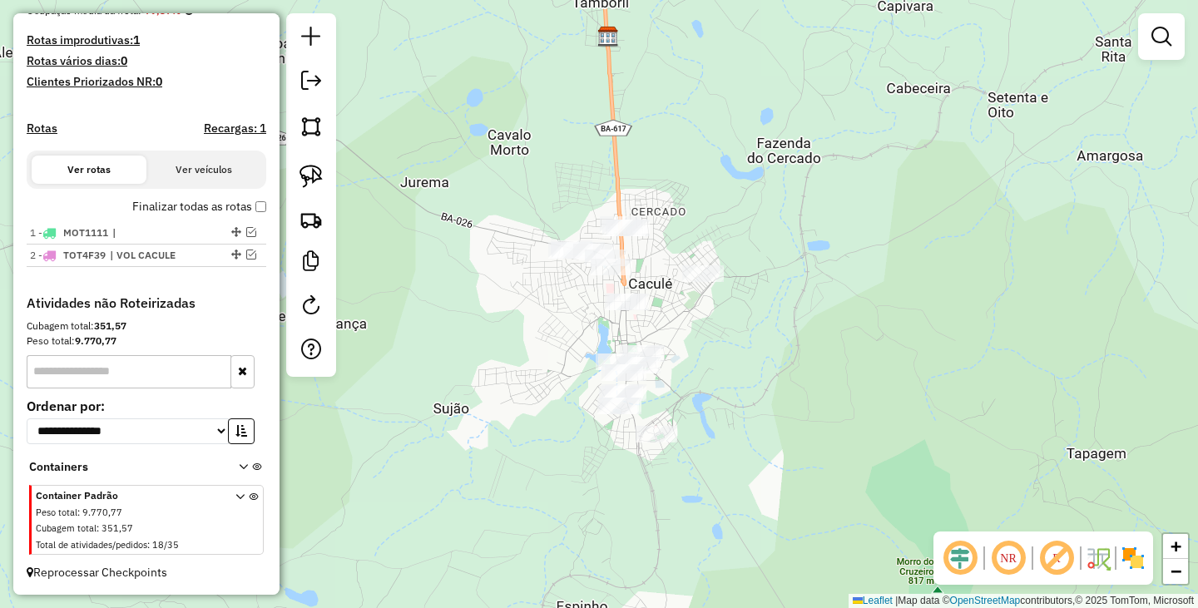
click at [829, 304] on div "Janela de atendimento Grade de atendimento Capacidade Transportadoras Veículos …" at bounding box center [599, 304] width 1198 height 608
click at [317, 160] on link at bounding box center [311, 176] width 37 height 37
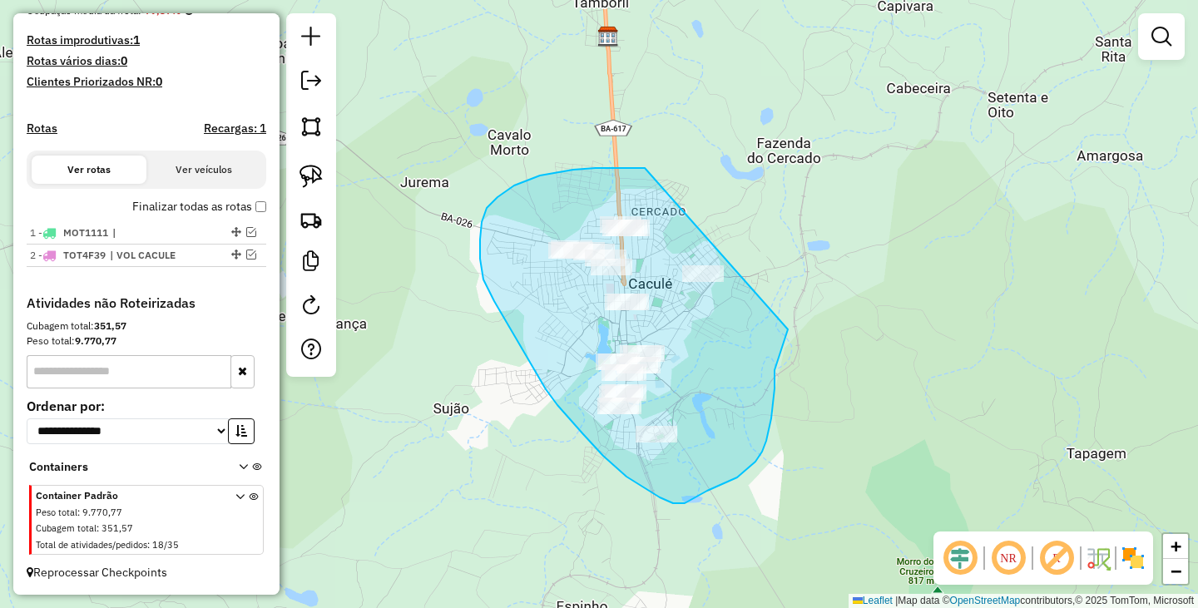
drag, startPoint x: 645, startPoint y: 168, endPoint x: 788, endPoint y: 327, distance: 213.8
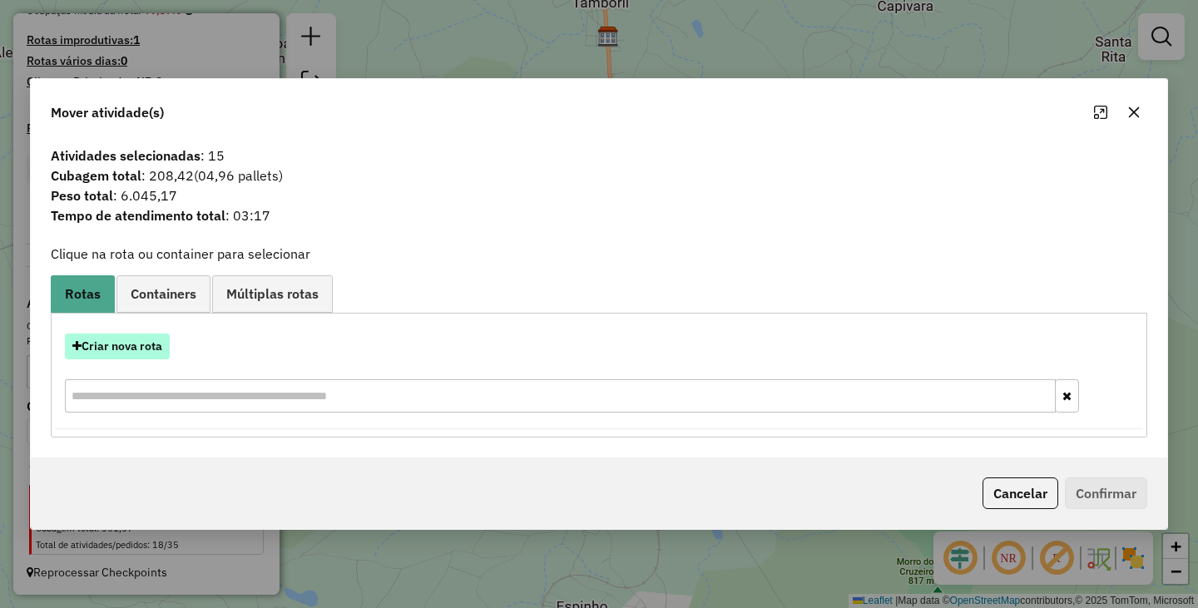
click at [152, 346] on button "Criar nova rota" at bounding box center [117, 347] width 105 height 26
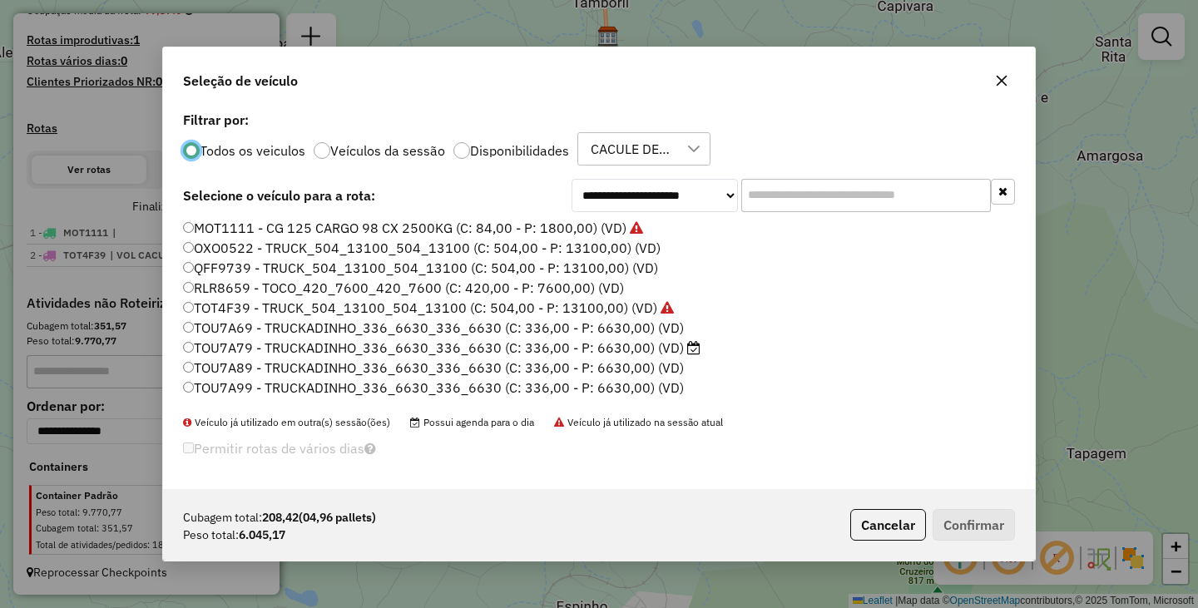
scroll to position [9, 5]
click at [463, 150] on div at bounding box center [461, 150] width 17 height 17
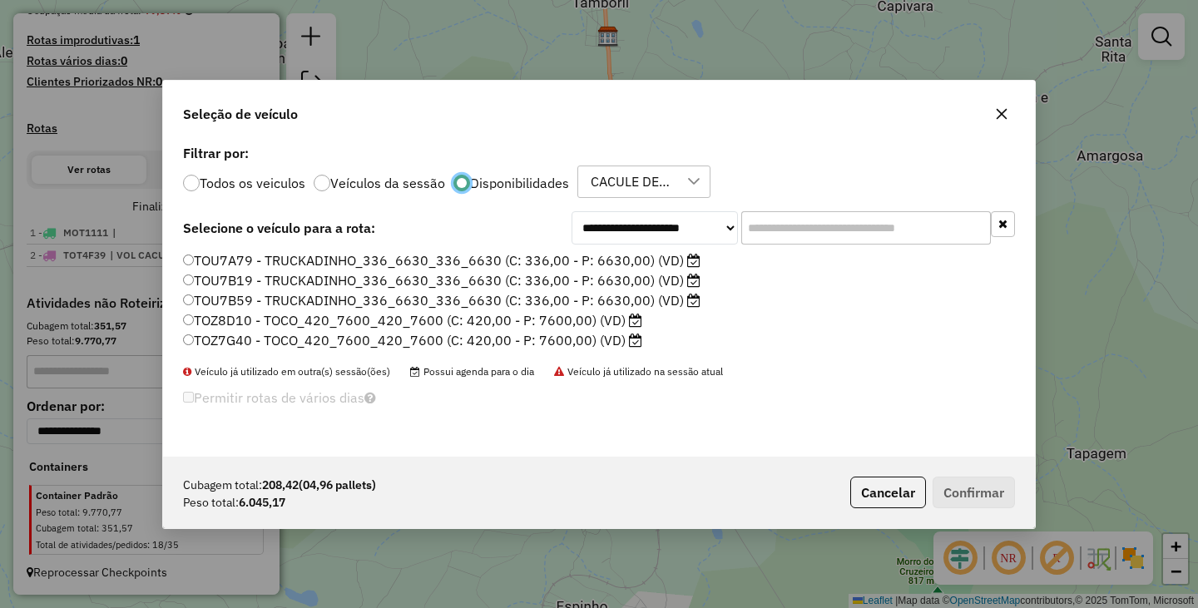
scroll to position [10, 6]
click at [194, 280] on label "TOU7B19 - TRUCKADINHO_336_6630_336_6630 (C: 336,00 - P: 6630,00) (VD)" at bounding box center [441, 280] width 517 height 20
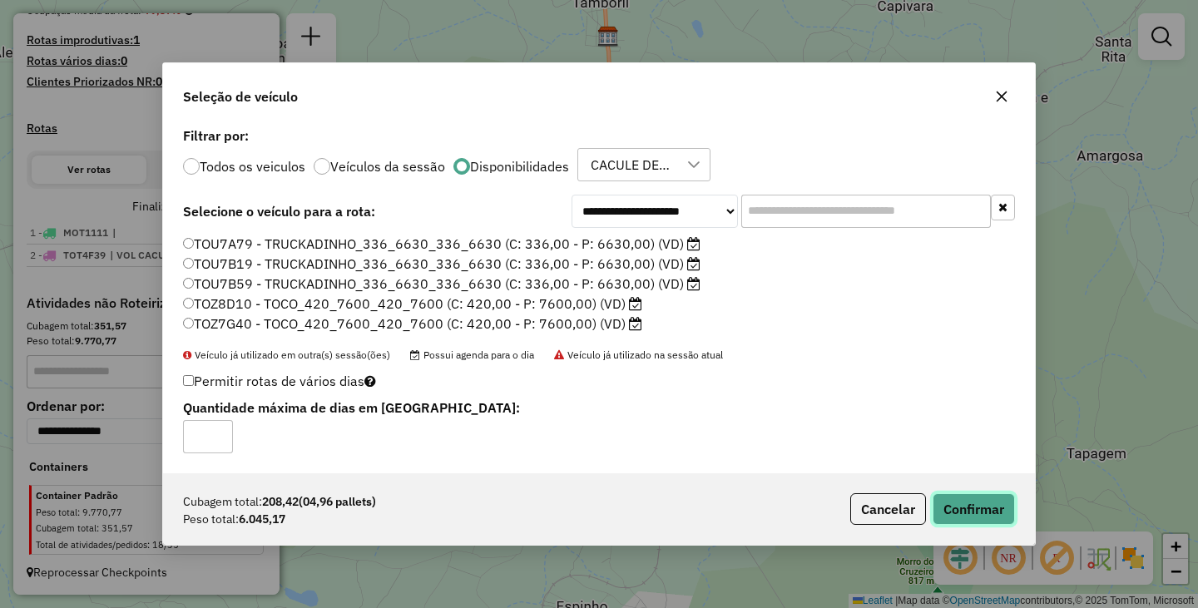
click at [960, 505] on button "Confirmar" at bounding box center [974, 509] width 82 height 32
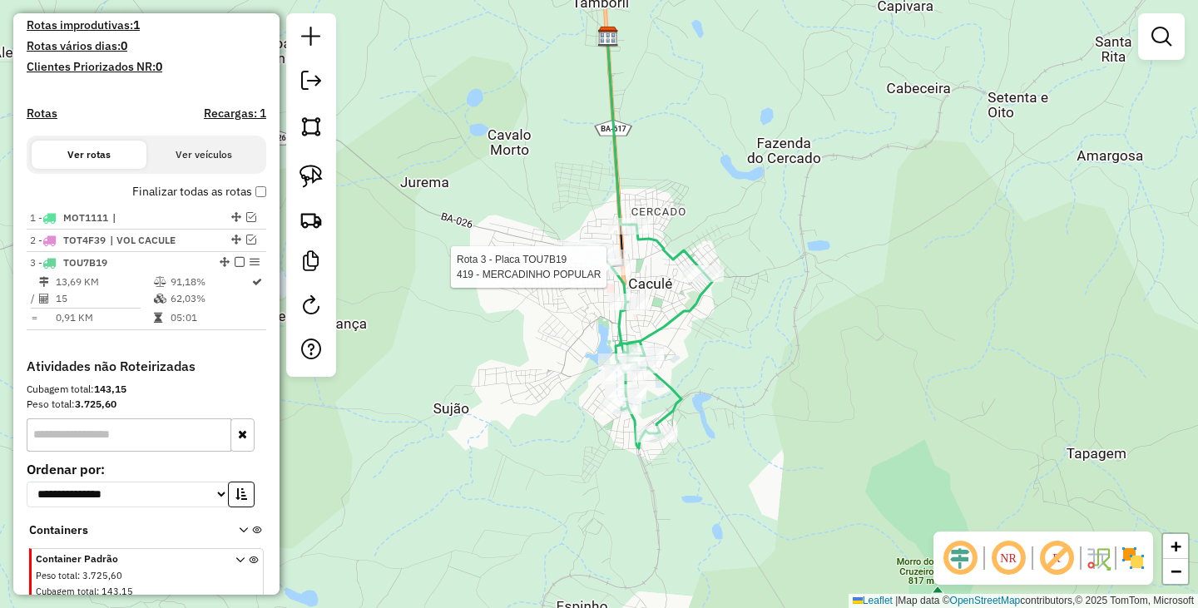
scroll to position [513, 0]
select select "**********"
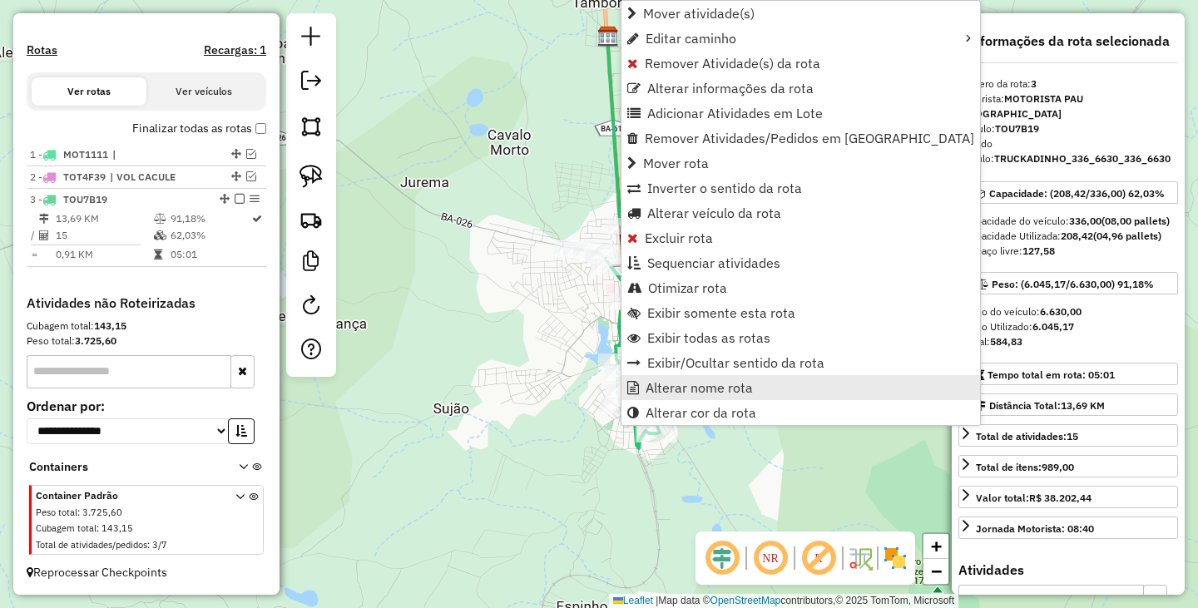
click at [684, 388] on span "Alterar nome rota" at bounding box center [699, 387] width 107 height 13
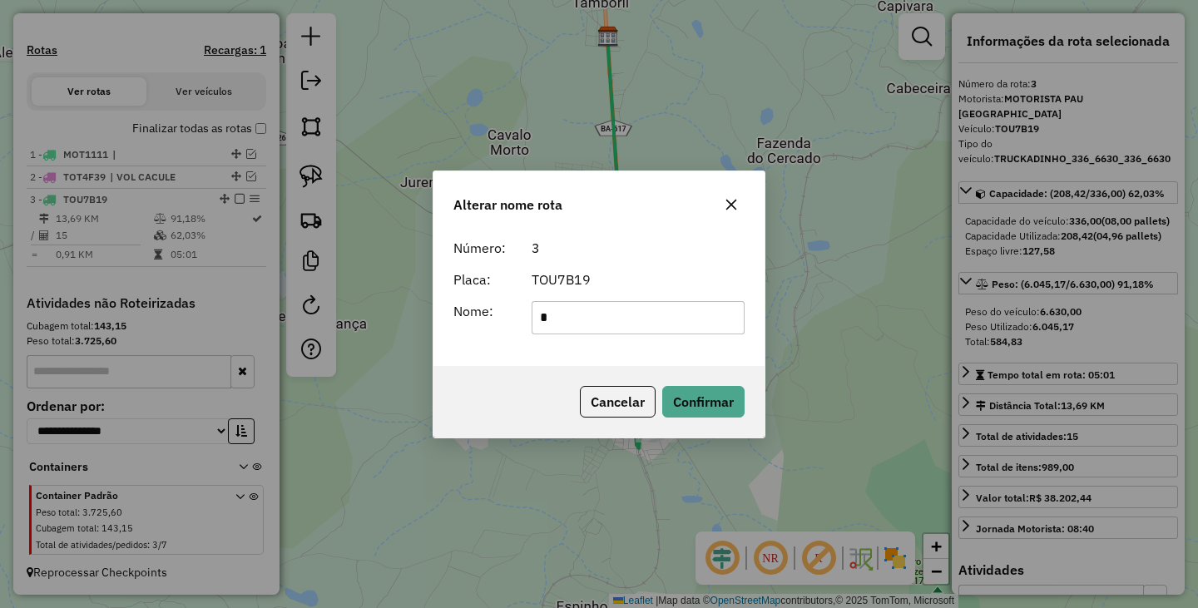
type input "******"
click at [688, 381] on div "Cancelar Confirmar" at bounding box center [598, 402] width 331 height 72
click at [694, 389] on button "Confirmar" at bounding box center [703, 402] width 82 height 32
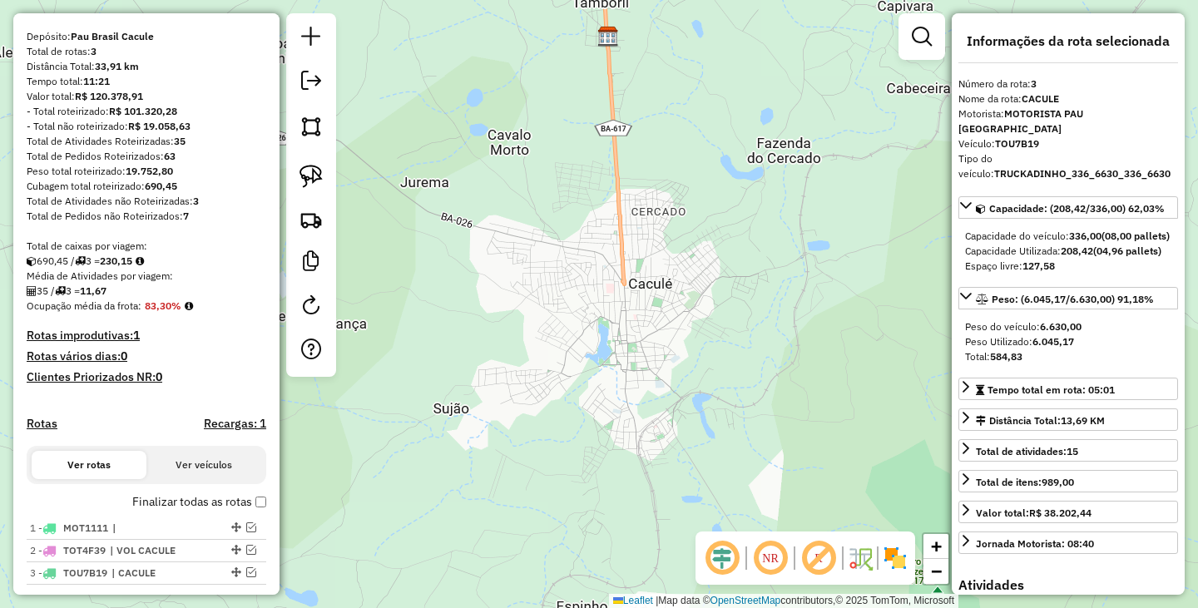
scroll to position [0, 0]
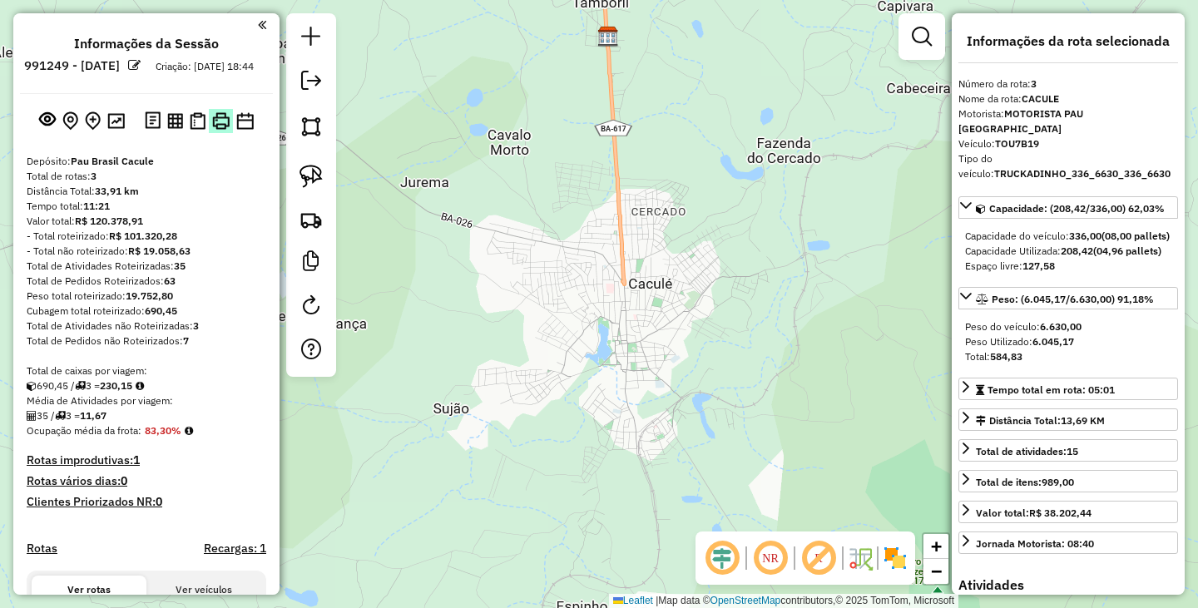
click at [220, 130] on img at bounding box center [220, 120] width 17 height 17
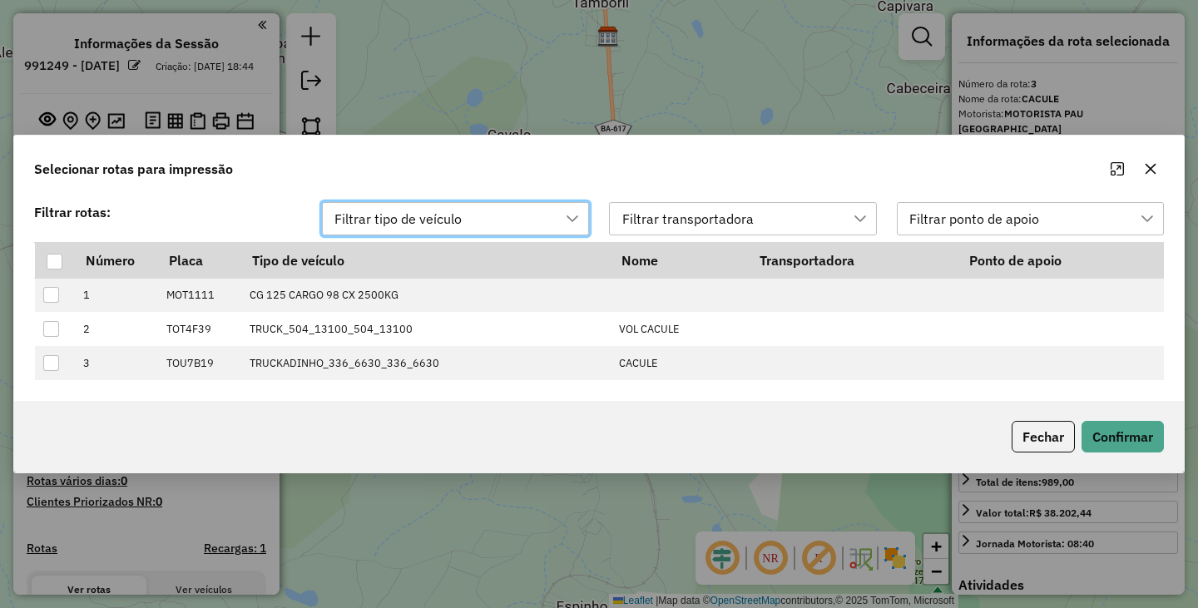
scroll to position [12, 76]
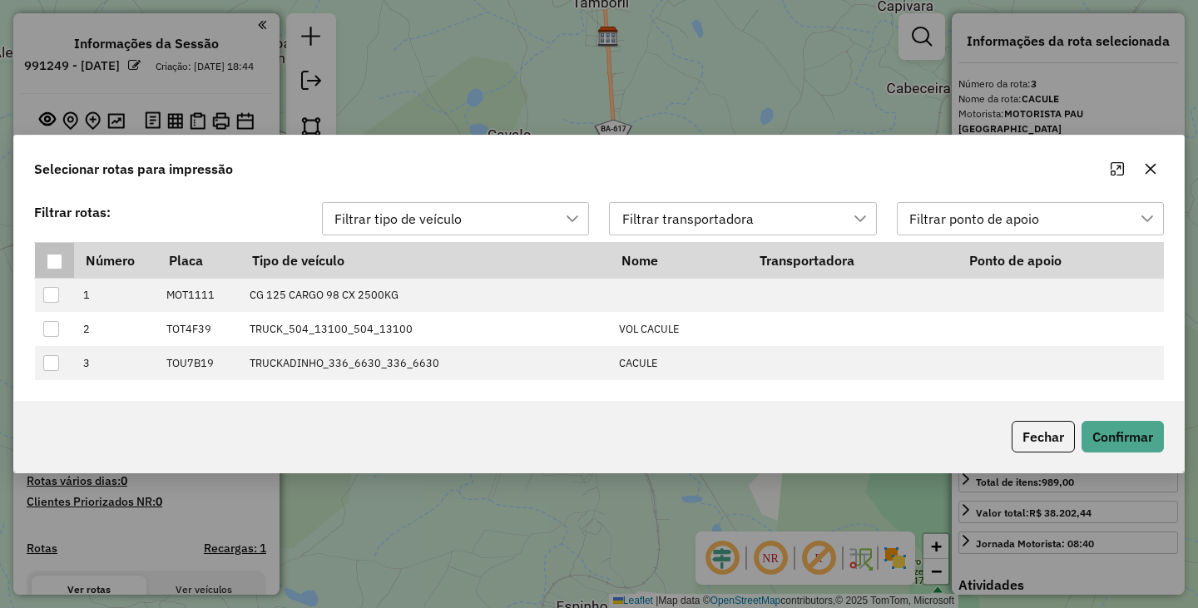
click at [62, 260] on div at bounding box center [55, 262] width 16 height 16
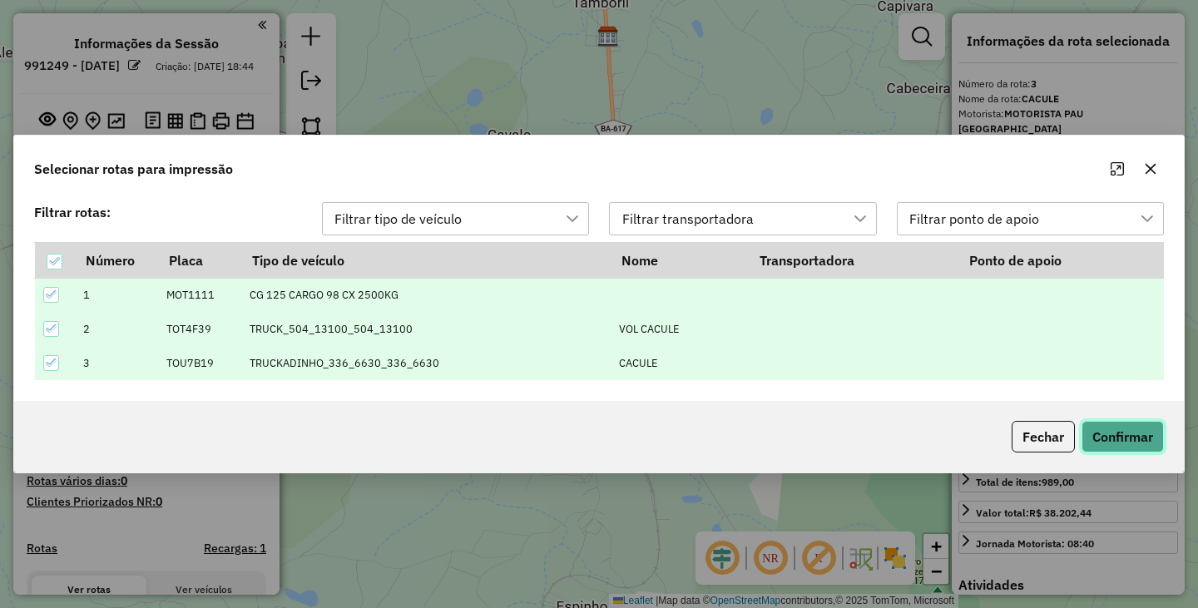
click at [1134, 432] on button "Confirmar" at bounding box center [1122, 437] width 82 height 32
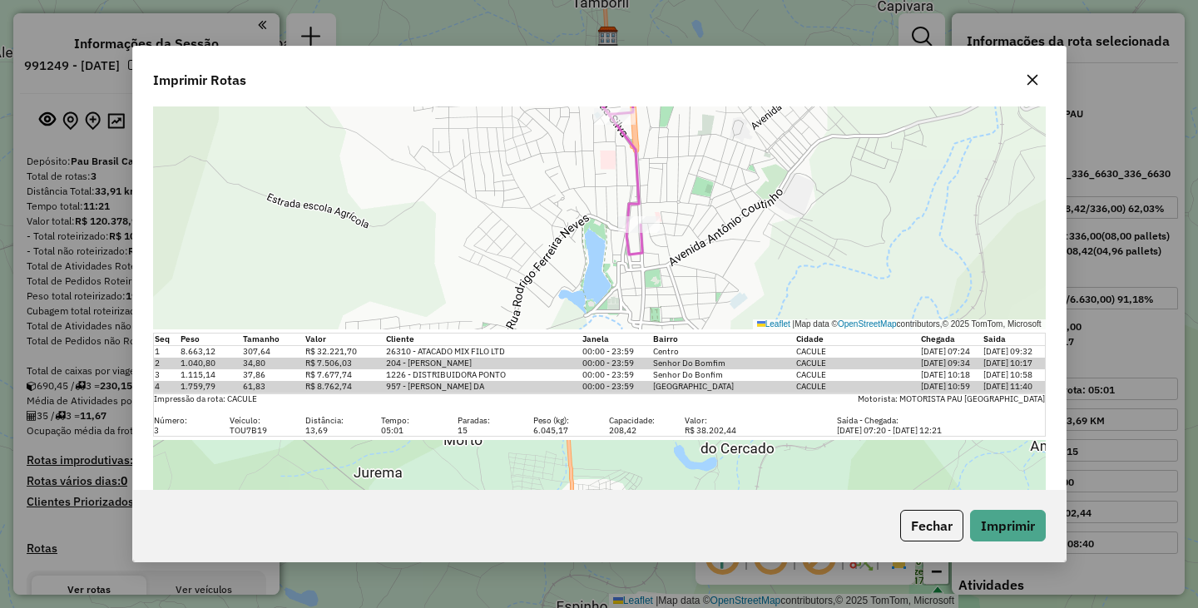
scroll to position [950, 0]
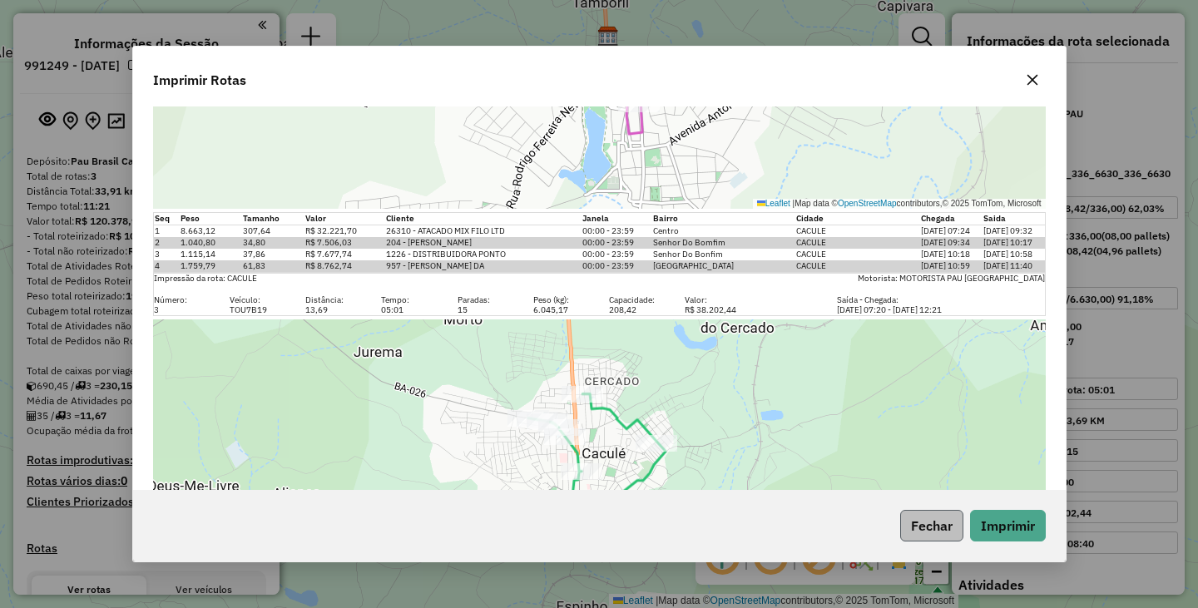
click at [935, 528] on button "Fechar" at bounding box center [931, 526] width 63 height 32
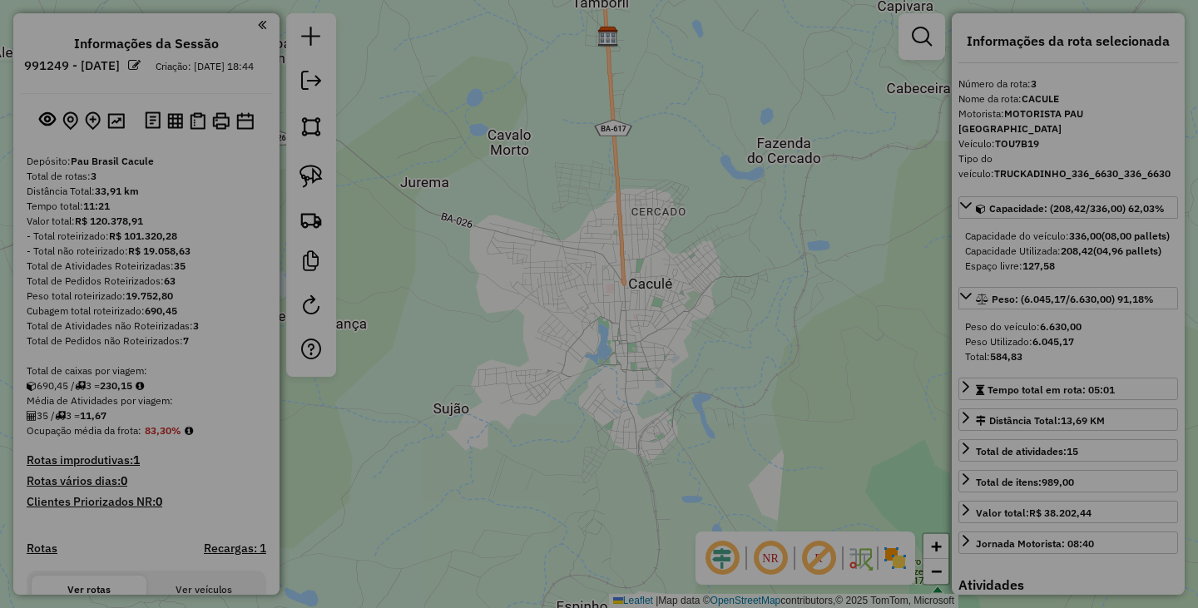
scroll to position [0, 0]
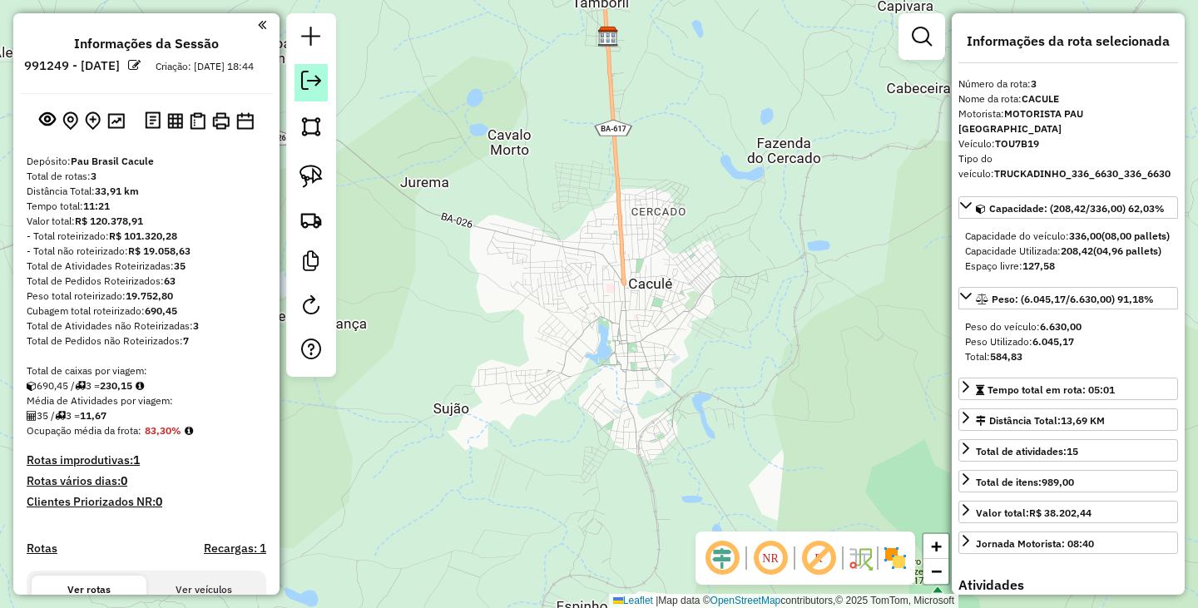
click at [305, 86] on em at bounding box center [311, 81] width 20 height 20
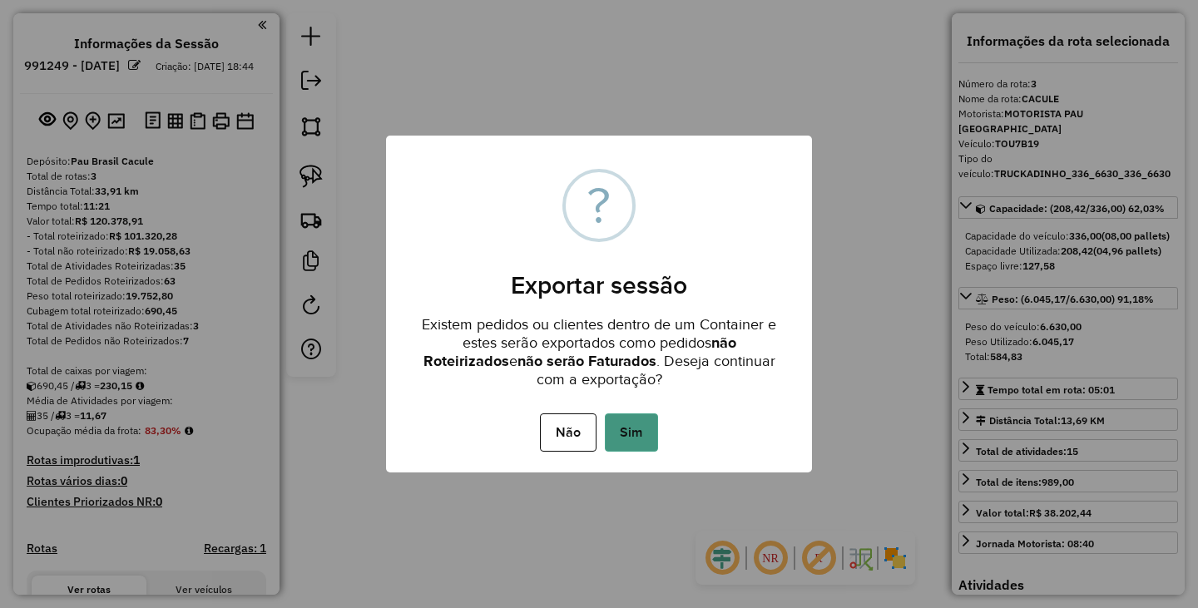
click at [615, 417] on button "Sim" at bounding box center [631, 432] width 53 height 38
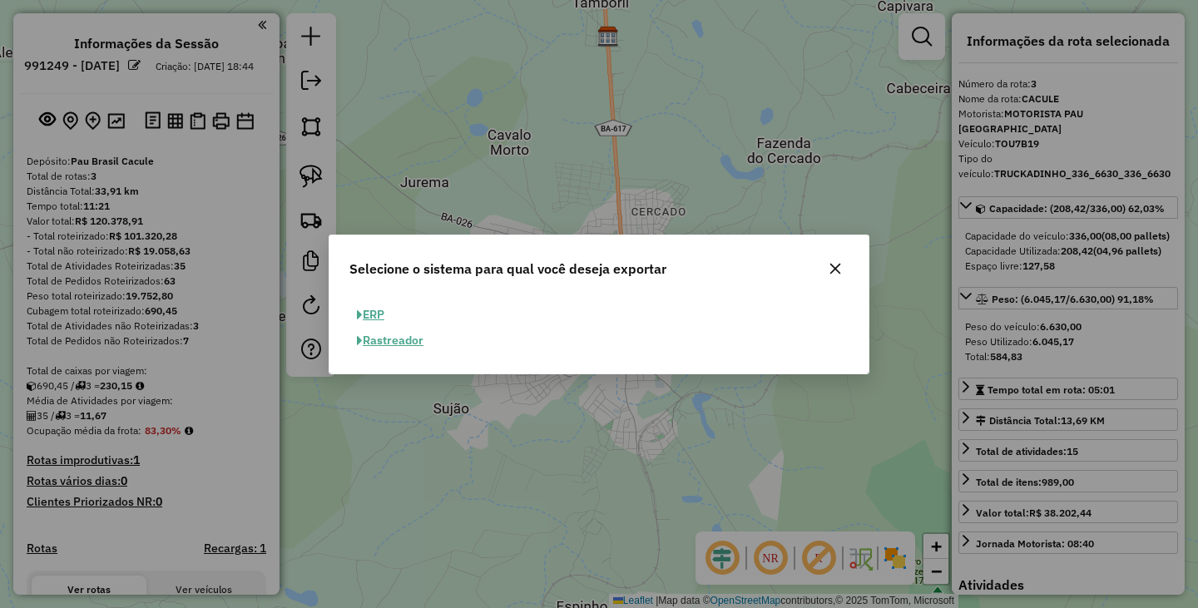
click at [371, 314] on button "ERP" at bounding box center [370, 315] width 42 height 26
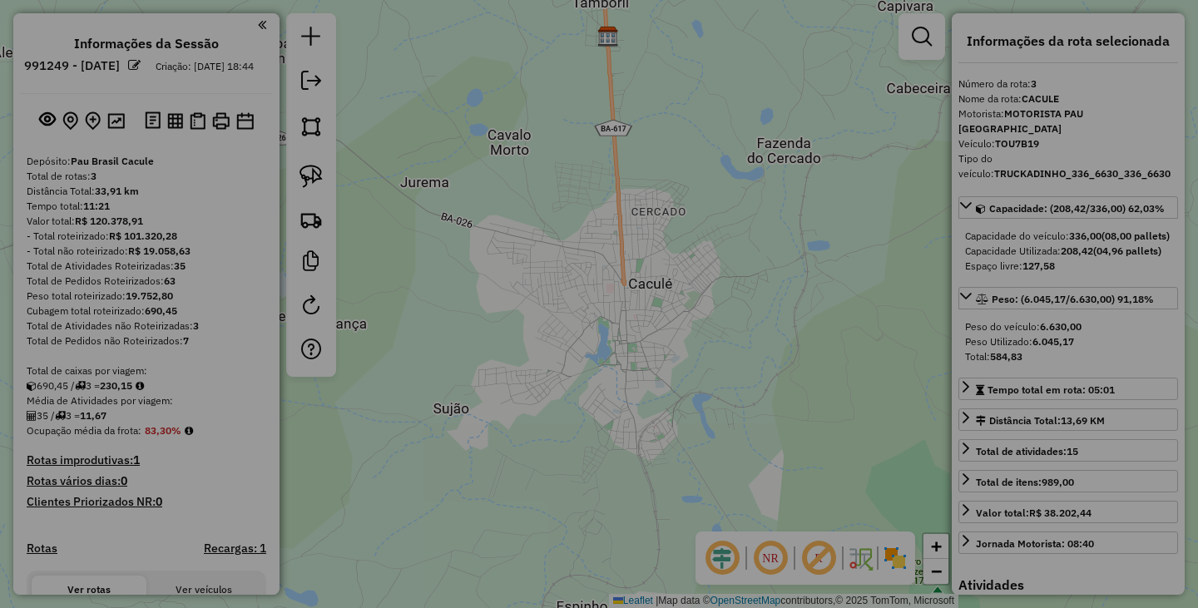
select select "**"
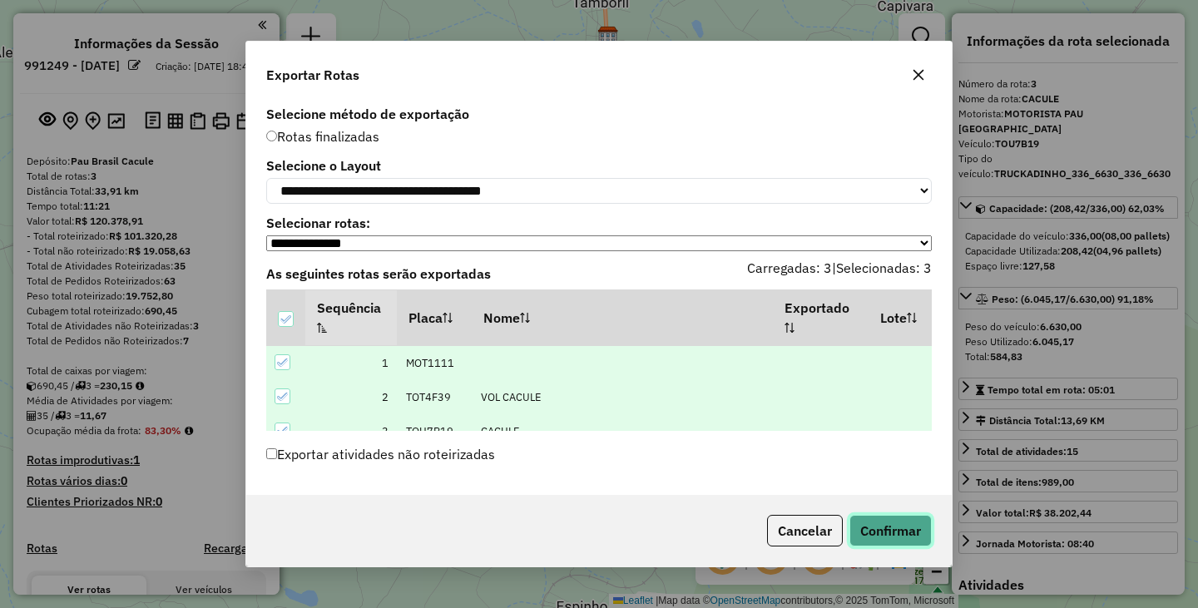
click at [894, 522] on button "Confirmar" at bounding box center [890, 531] width 82 height 32
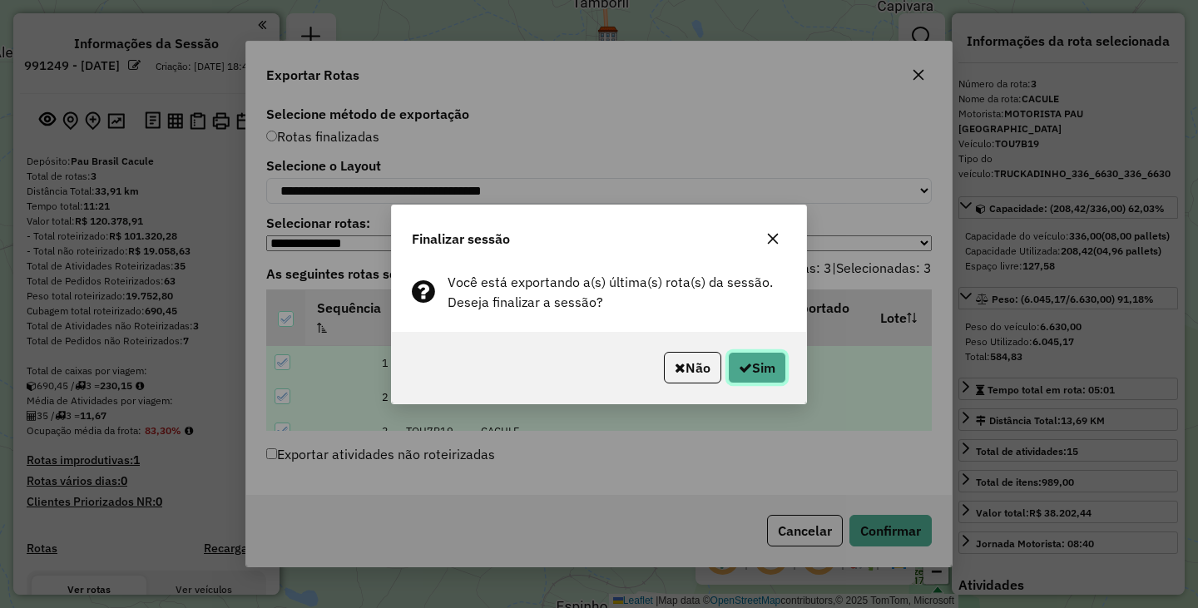
click at [758, 361] on button "Sim" at bounding box center [757, 368] width 58 height 32
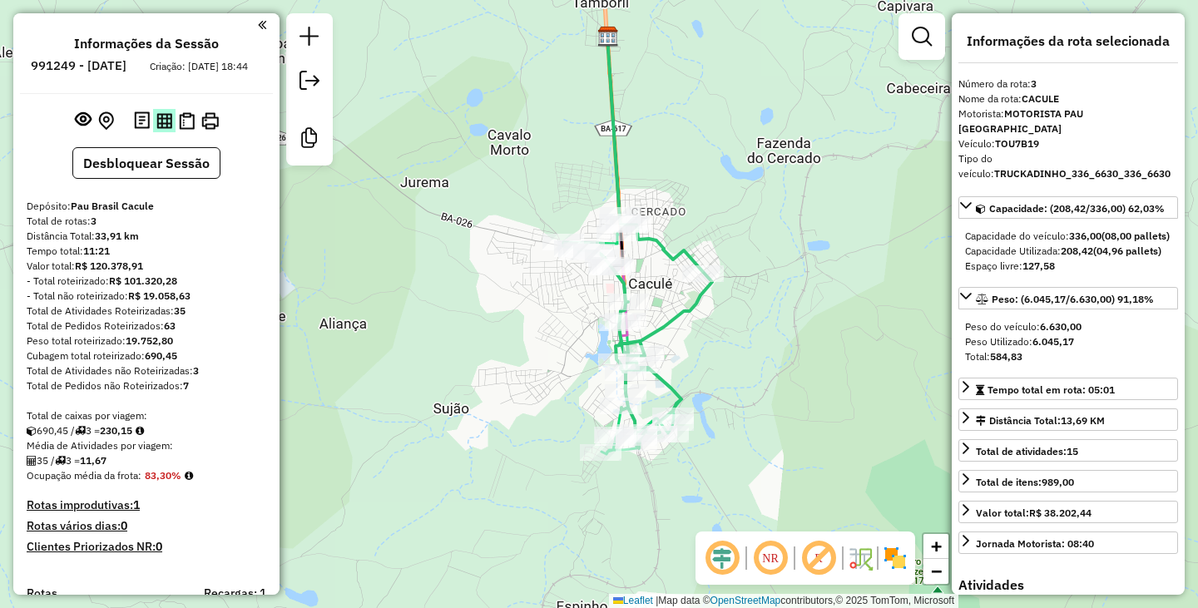
click at [170, 131] on button at bounding box center [164, 120] width 22 height 22
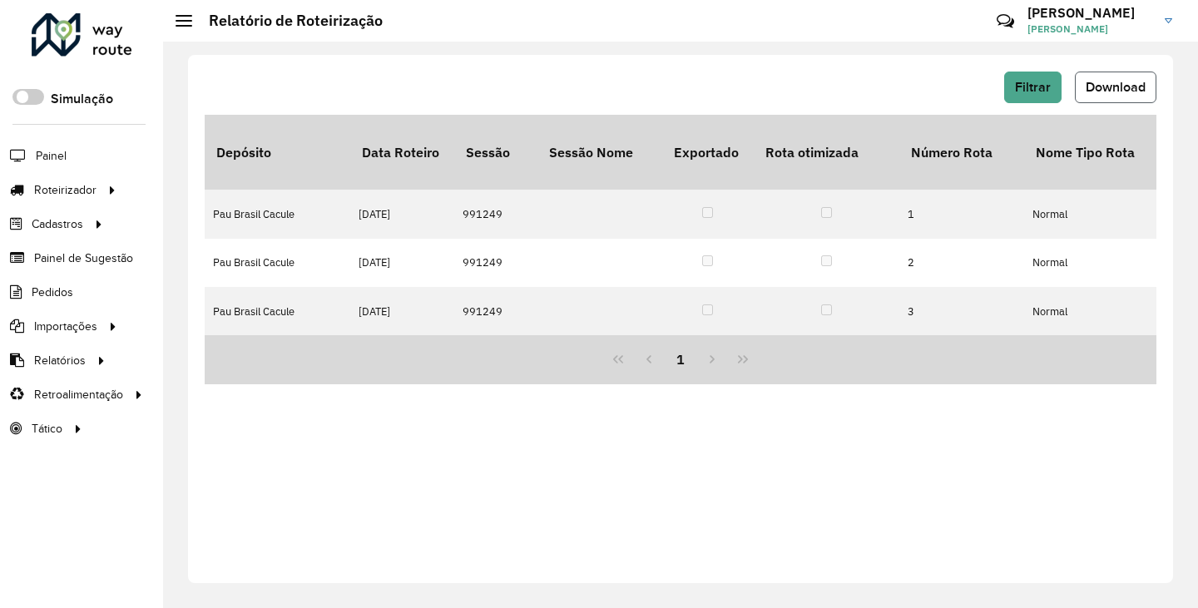
click at [1126, 83] on span "Download" at bounding box center [1116, 87] width 60 height 14
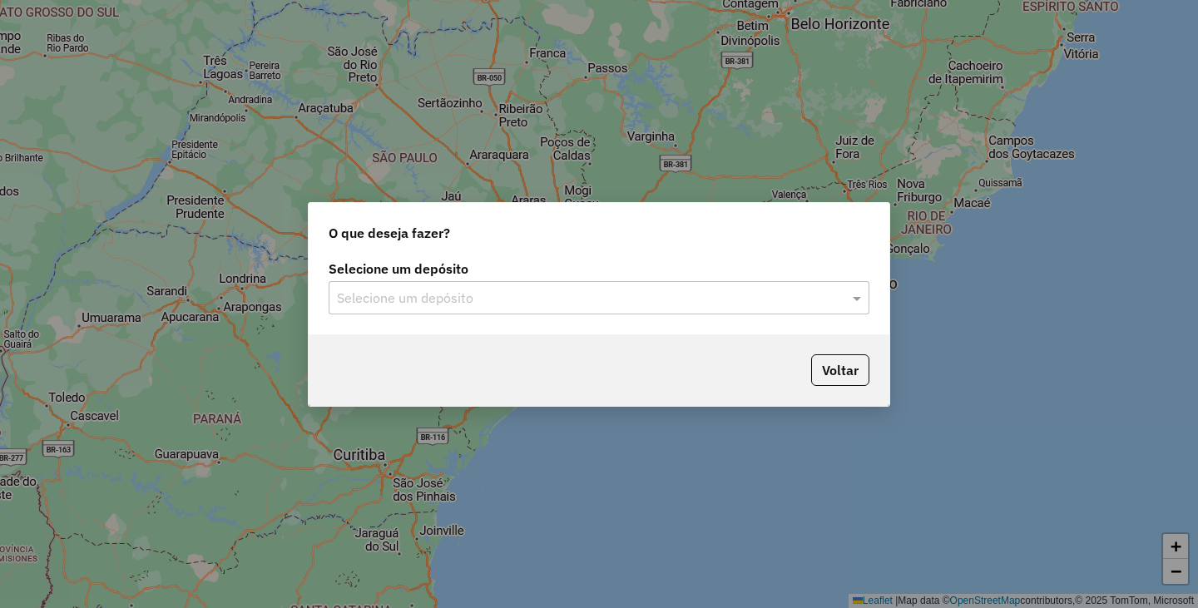
click at [591, 263] on label "Selecione um depósito" at bounding box center [599, 269] width 541 height 20
click at [586, 290] on input "text" at bounding box center [582, 299] width 491 height 20
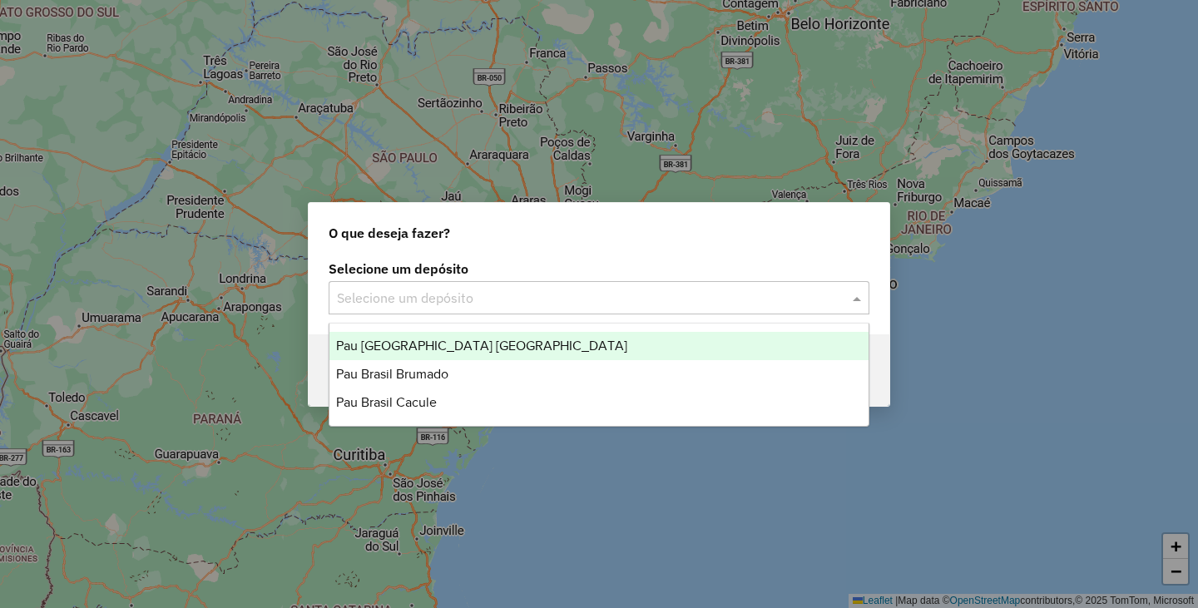
click at [443, 354] on div "Pau [GEOGRAPHIC_DATA] [GEOGRAPHIC_DATA]" at bounding box center [598, 346] width 539 height 28
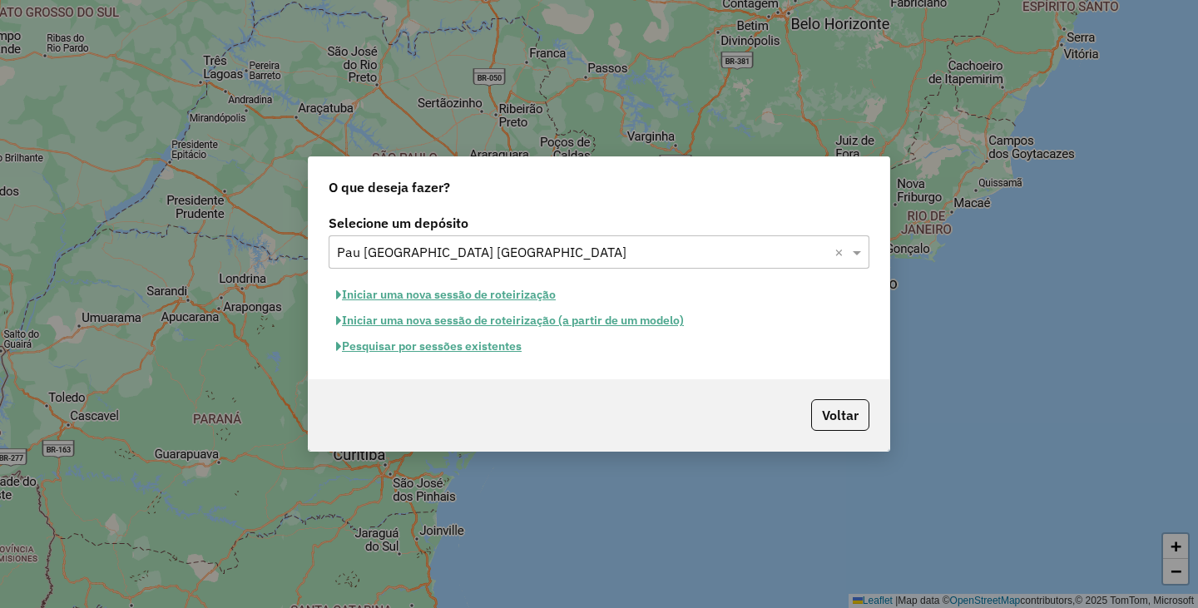
click at [487, 296] on button "Iniciar uma nova sessão de roteirização" at bounding box center [446, 295] width 235 height 26
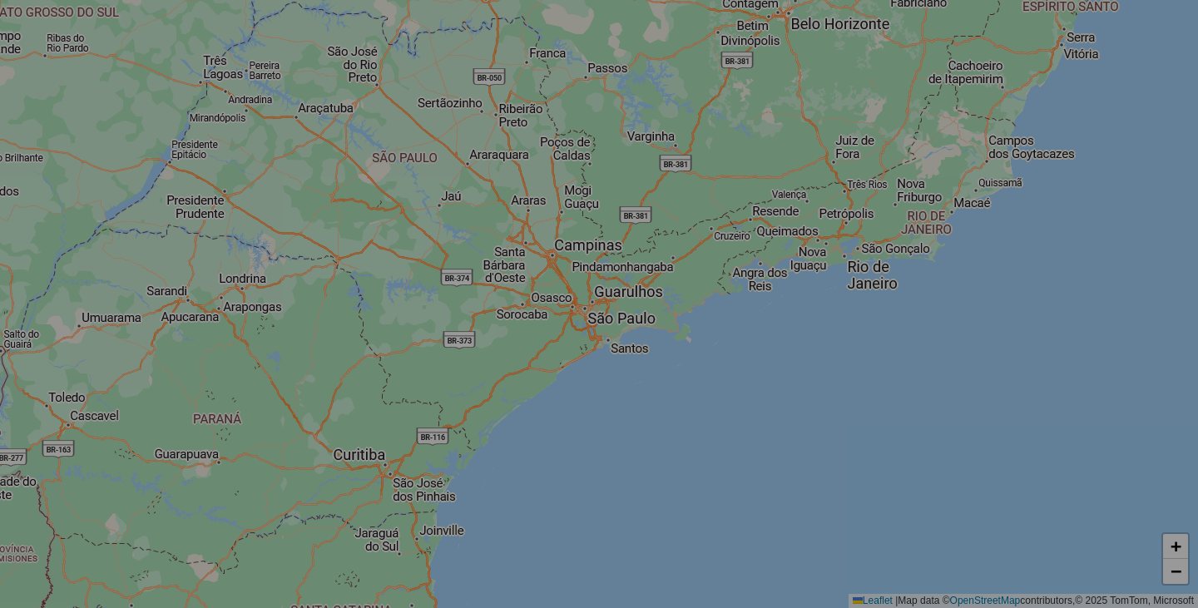
select select "*"
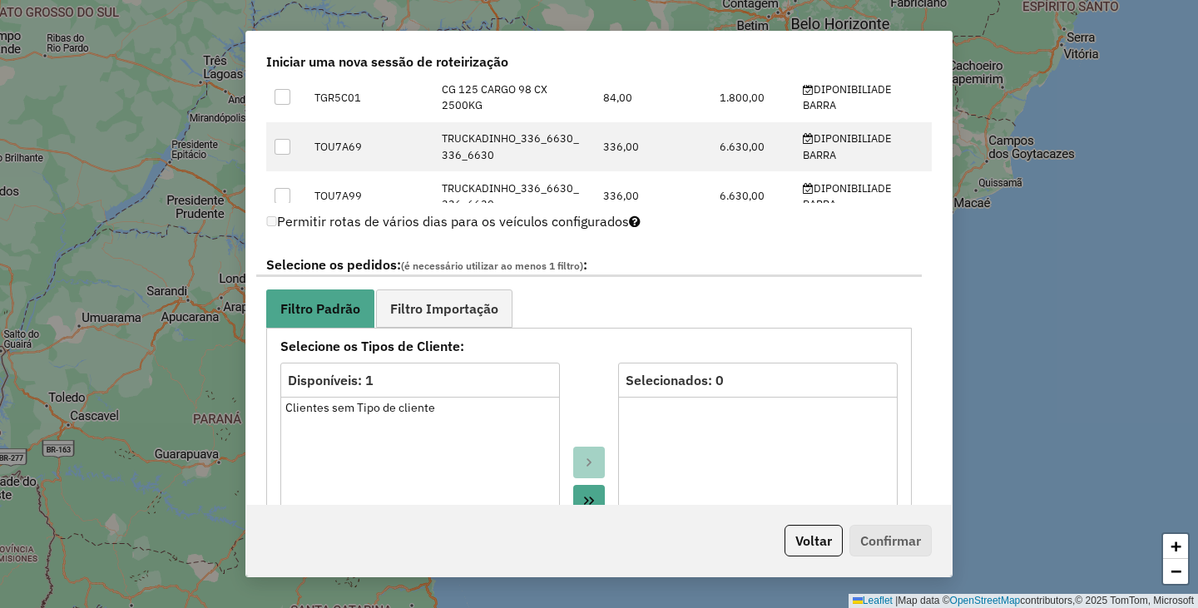
scroll to position [1081, 0]
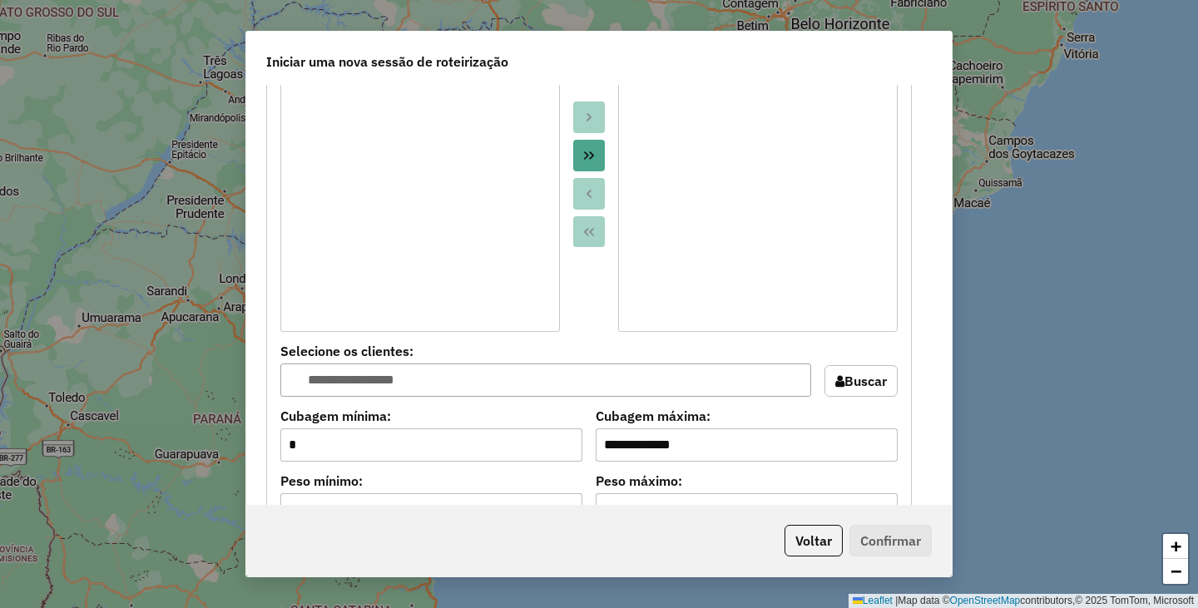
click at [592, 153] on icon "Move All to Target" at bounding box center [588, 155] width 13 height 13
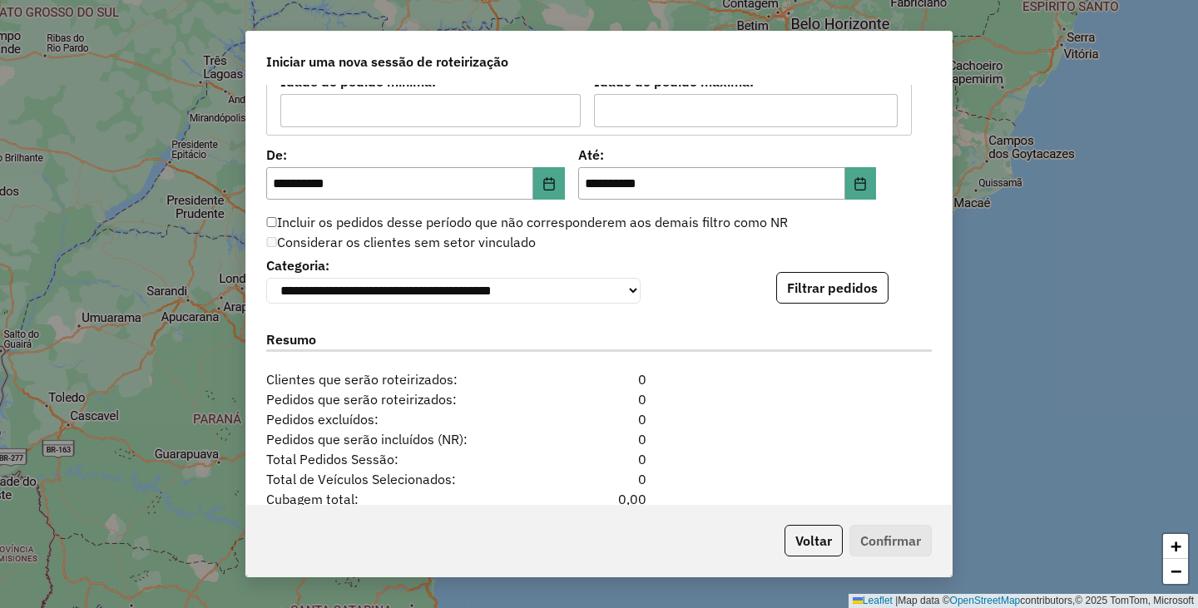
scroll to position [1439, 0]
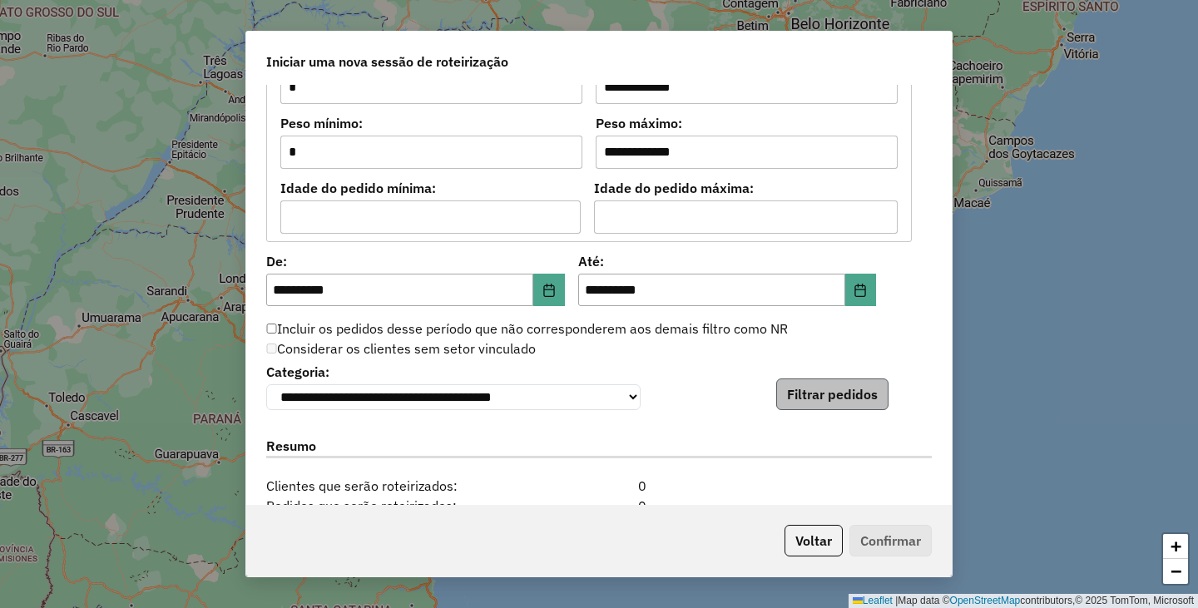
drag, startPoint x: 834, startPoint y: 382, endPoint x: 839, endPoint y: 398, distance: 17.4
click at [837, 391] on div "**********" at bounding box center [599, 384] width 666 height 51
click at [839, 399] on button "Filtrar pedidos" at bounding box center [832, 395] width 112 height 32
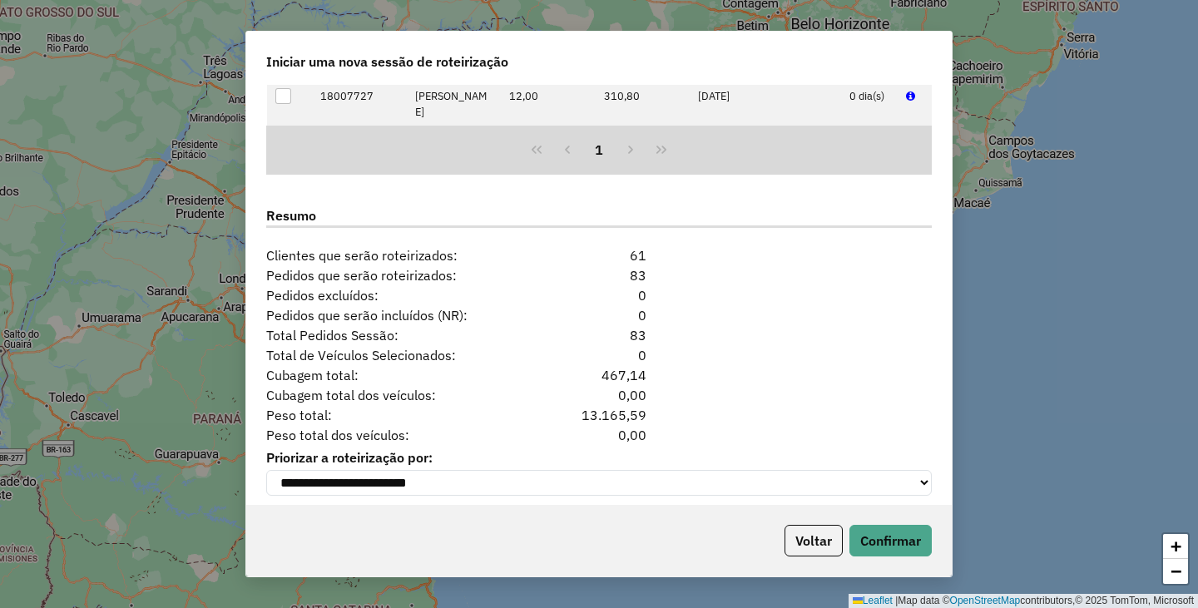
scroll to position [2032, 0]
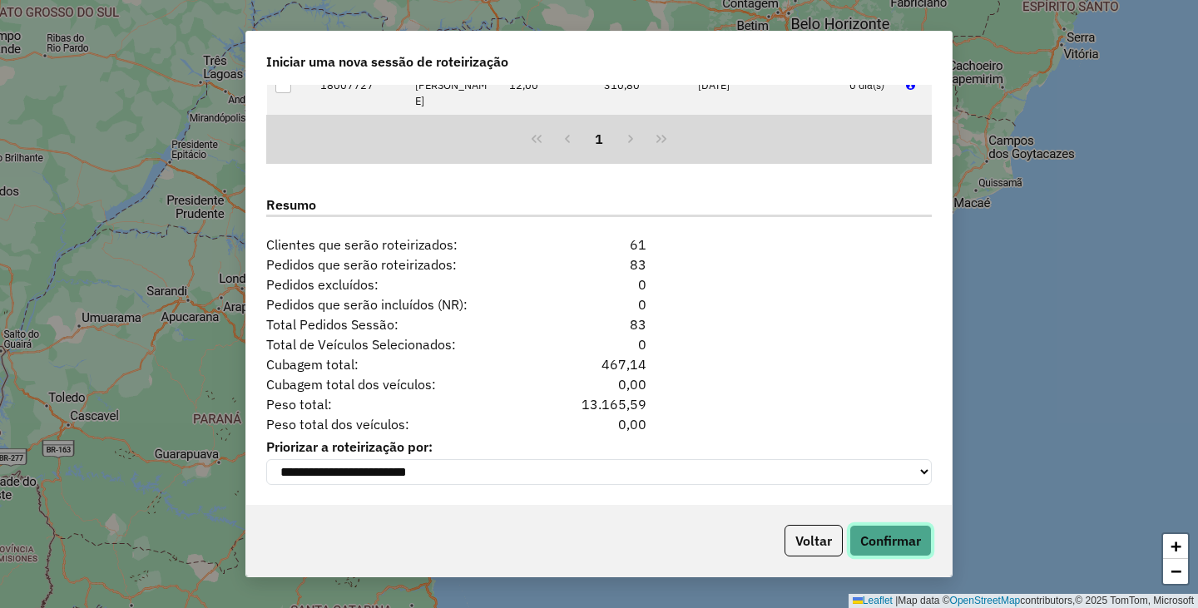
click at [899, 545] on button "Confirmar" at bounding box center [890, 541] width 82 height 32
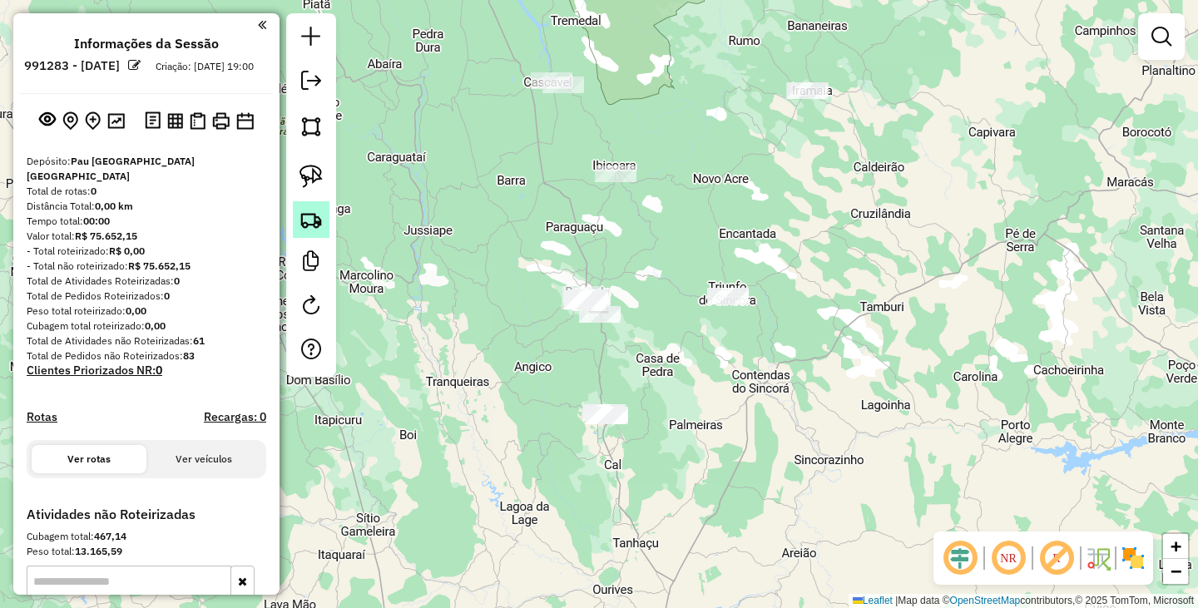
click at [313, 222] on img at bounding box center [310, 219] width 23 height 23
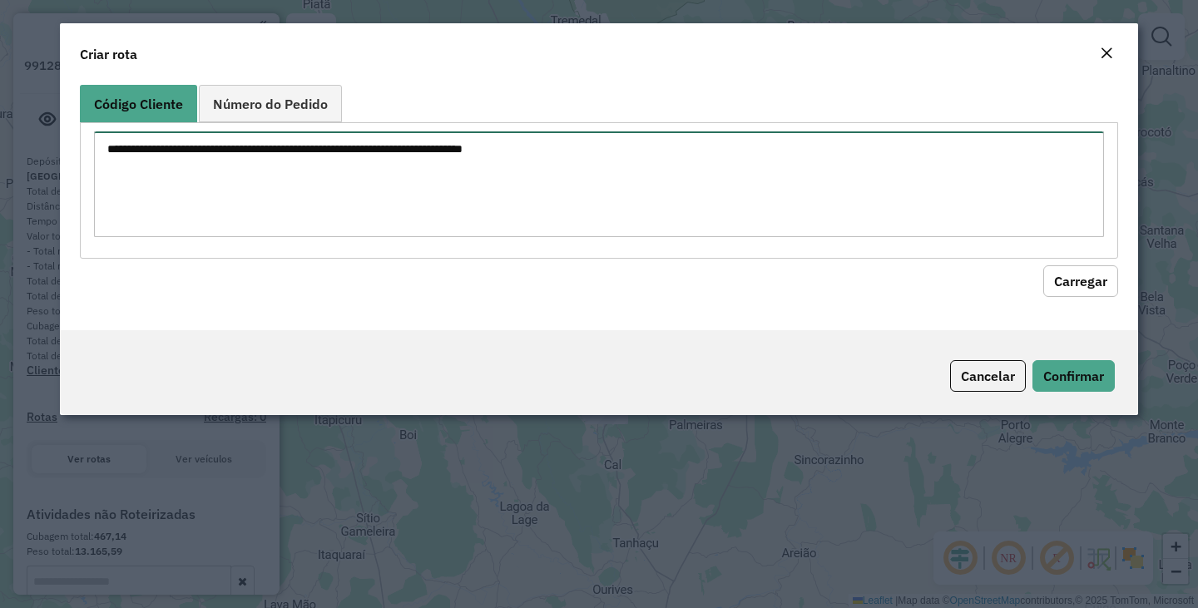
click at [443, 197] on textarea at bounding box center [599, 184] width 1010 height 106
paste textarea "*** *** *** *** *** *** *** *** *** *** *** **** **** ****"
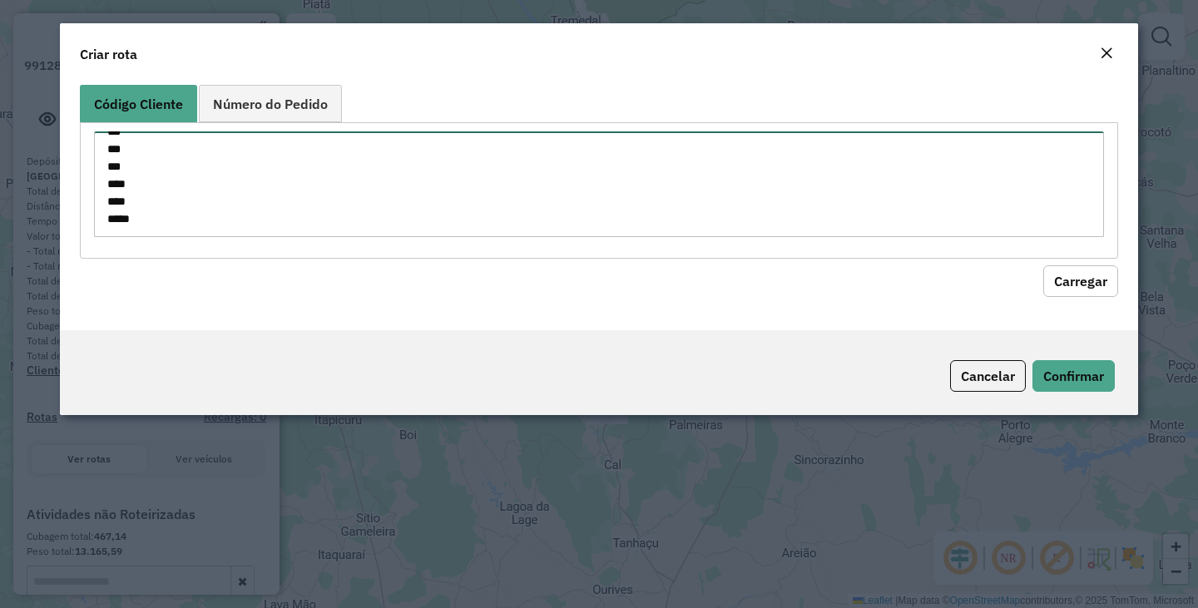
type textarea "*** *** *** *** *** *** *** *** *** *** *** **** **** ****"
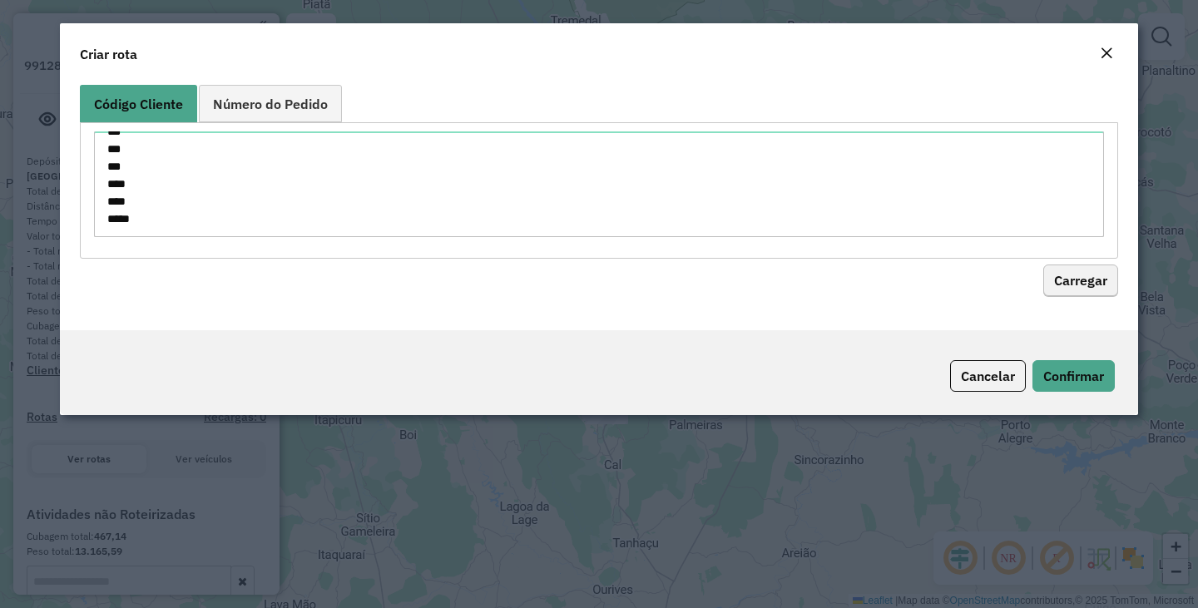
drag, startPoint x: 1037, startPoint y: 265, endPoint x: 1052, endPoint y: 270, distance: 15.8
click at [1042, 265] on hb-field-button "Carregar" at bounding box center [599, 278] width 1038 height 38
click at [1059, 276] on button "Carregar" at bounding box center [1080, 281] width 75 height 32
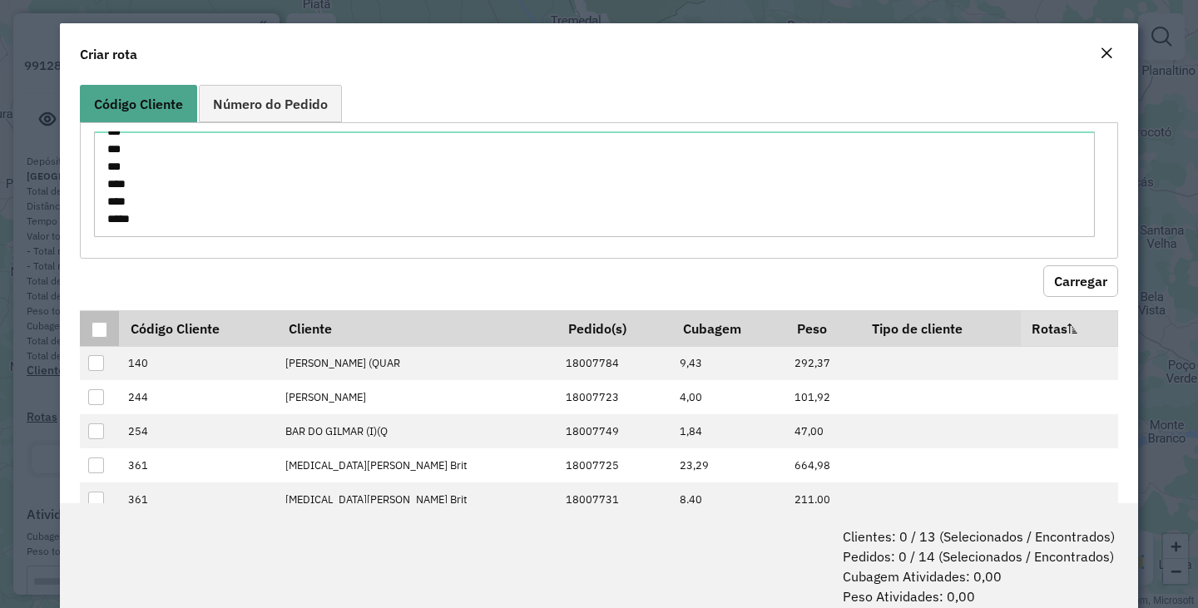
click at [97, 325] on div at bounding box center [100, 330] width 16 height 16
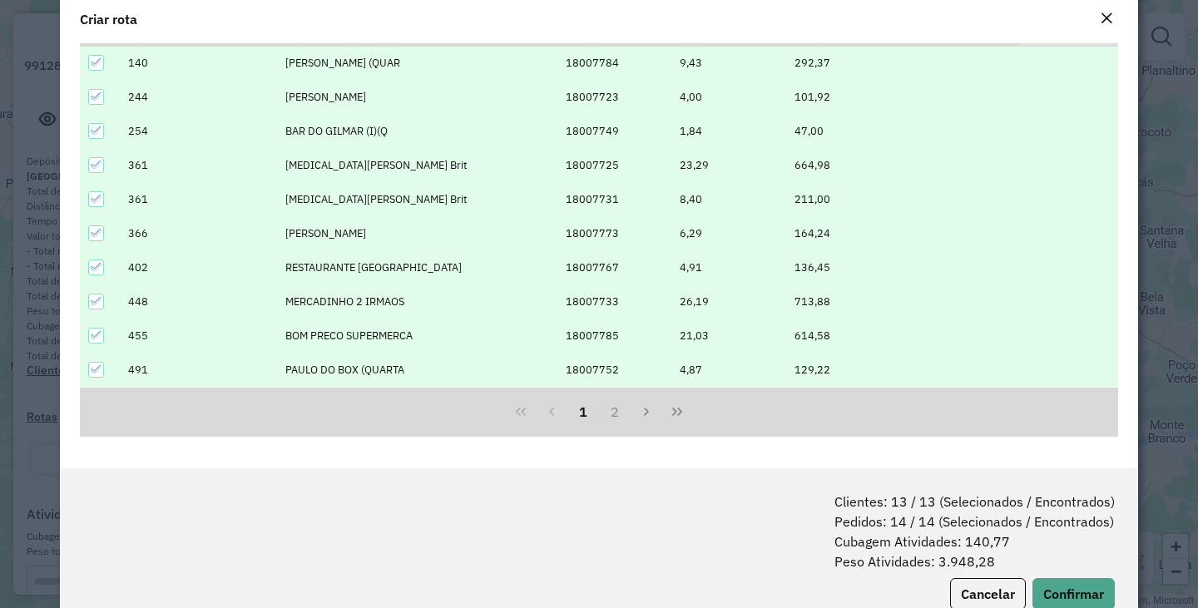
scroll to position [83, 0]
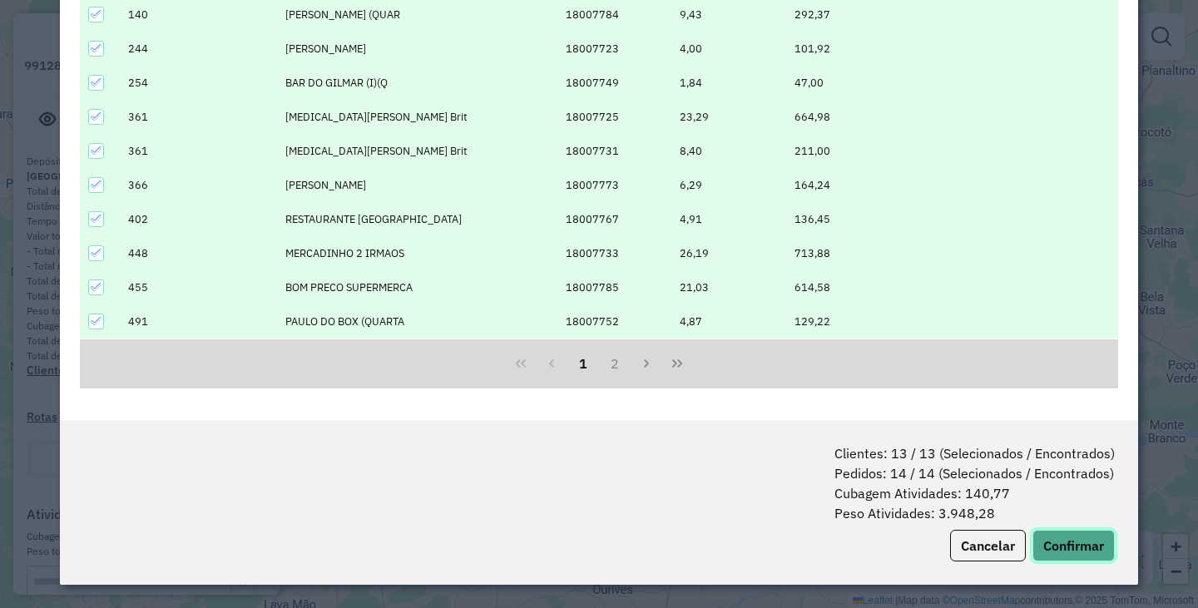
click at [1085, 535] on button "Confirmar" at bounding box center [1073, 546] width 82 height 32
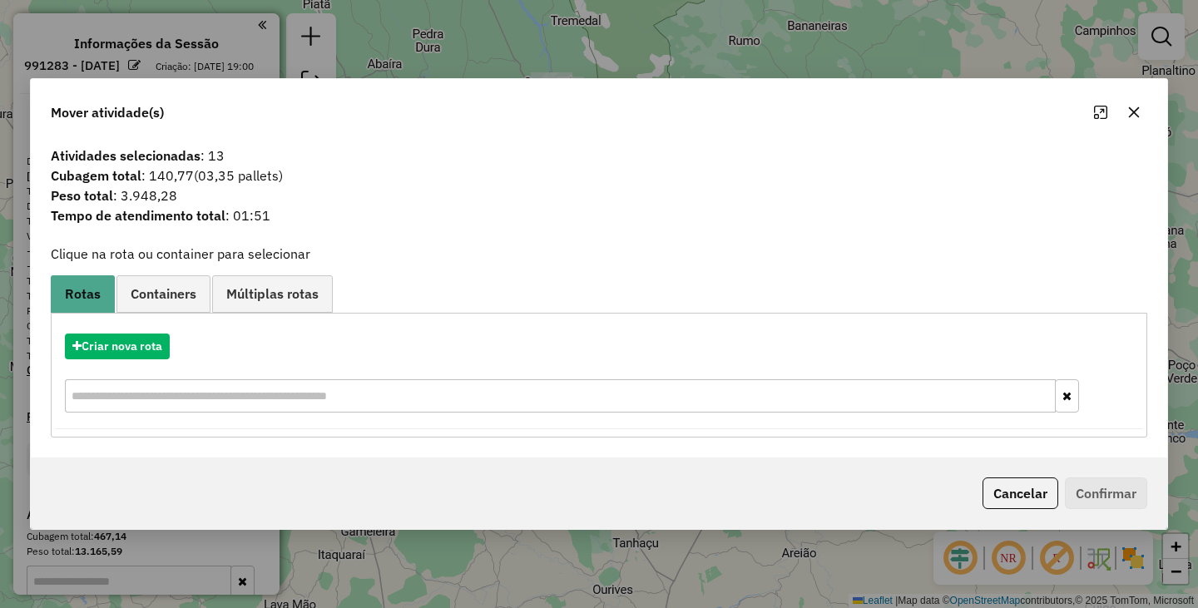
click at [190, 344] on div "Criar nova rota" at bounding box center [599, 347] width 1088 height 26
click at [171, 344] on div "Criar nova rota" at bounding box center [599, 347] width 1088 height 26
click at [168, 344] on button "Criar nova rota" at bounding box center [117, 347] width 105 height 26
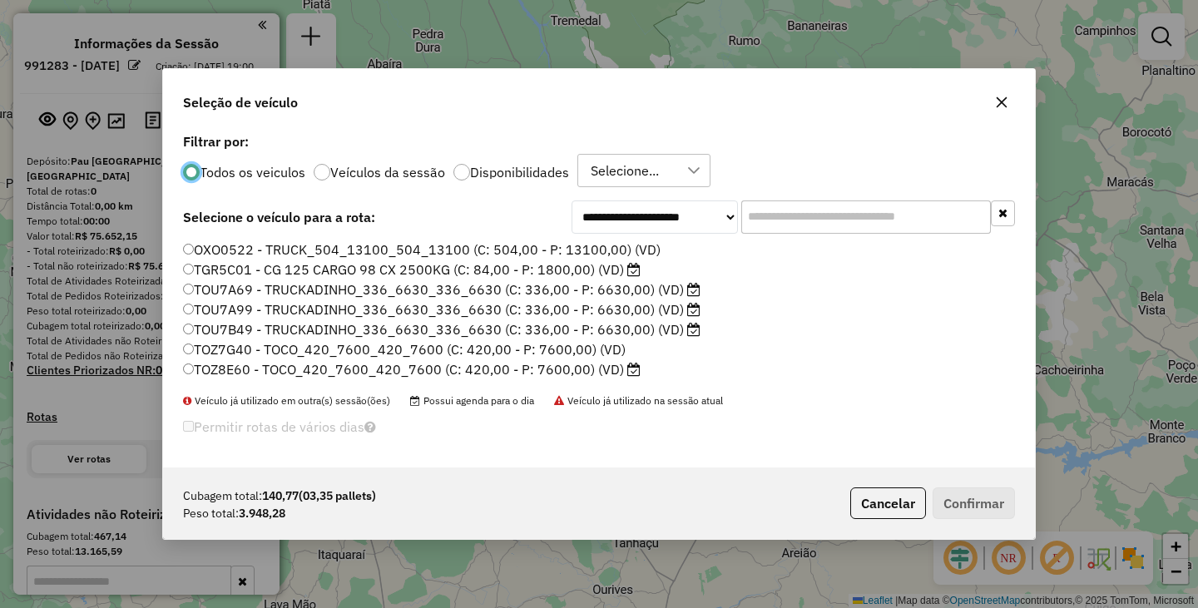
scroll to position [10, 5]
click at [463, 166] on div at bounding box center [461, 172] width 17 height 17
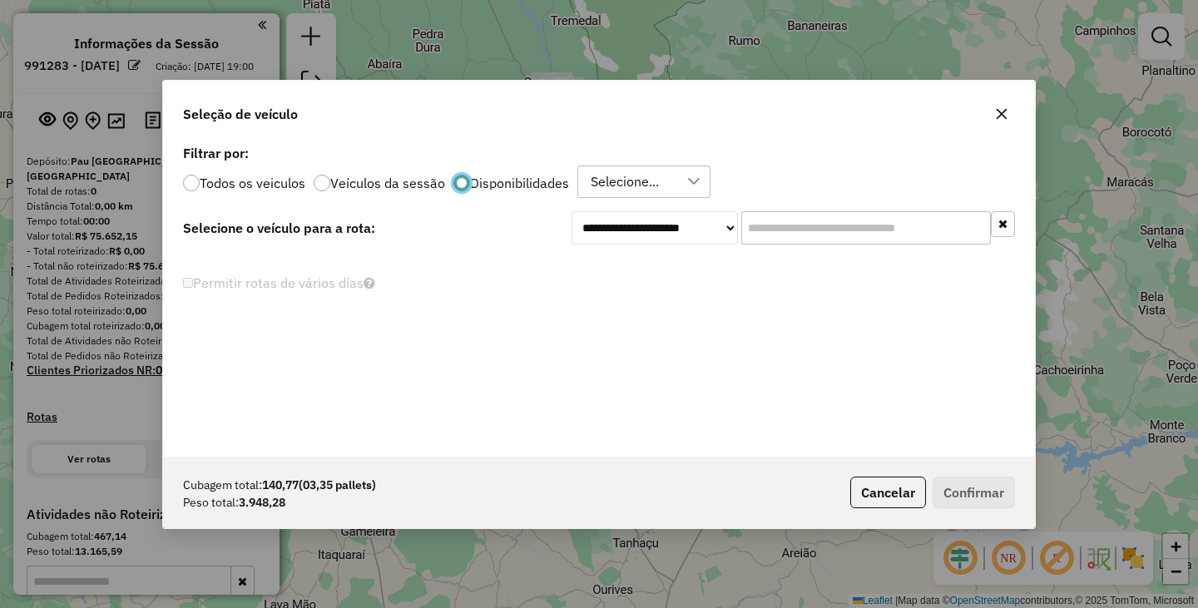
click at [646, 169] on div "Selecione..." at bounding box center [625, 182] width 80 height 32
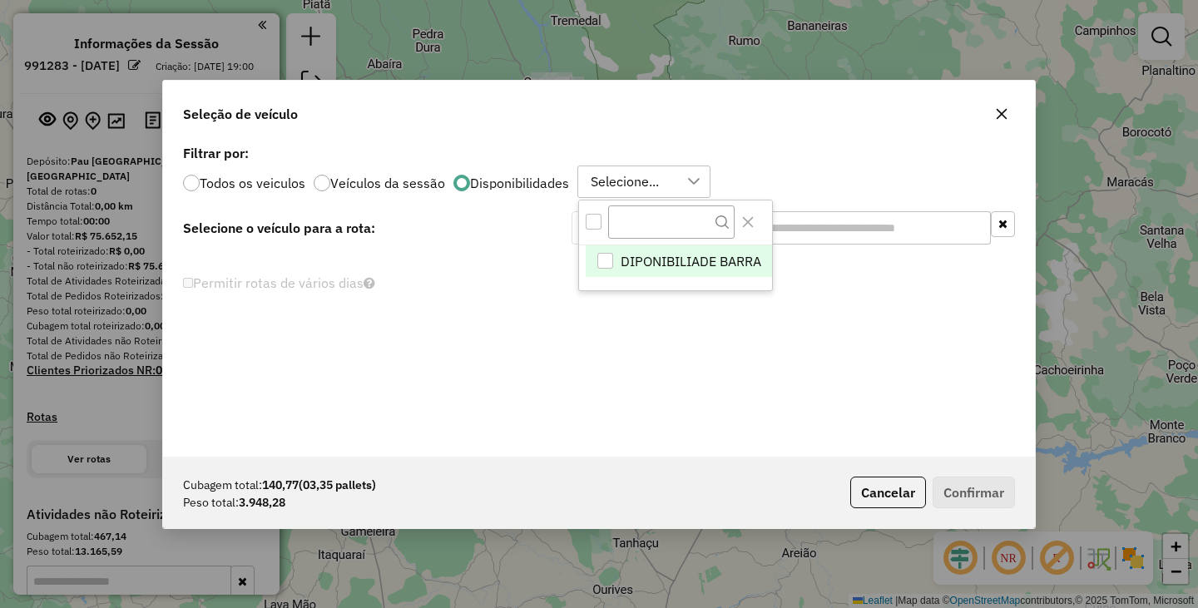
scroll to position [12, 76]
click at [599, 223] on div at bounding box center [675, 222] width 193 height 45
click at [590, 225] on div "All items unselected" at bounding box center [594, 222] width 16 height 16
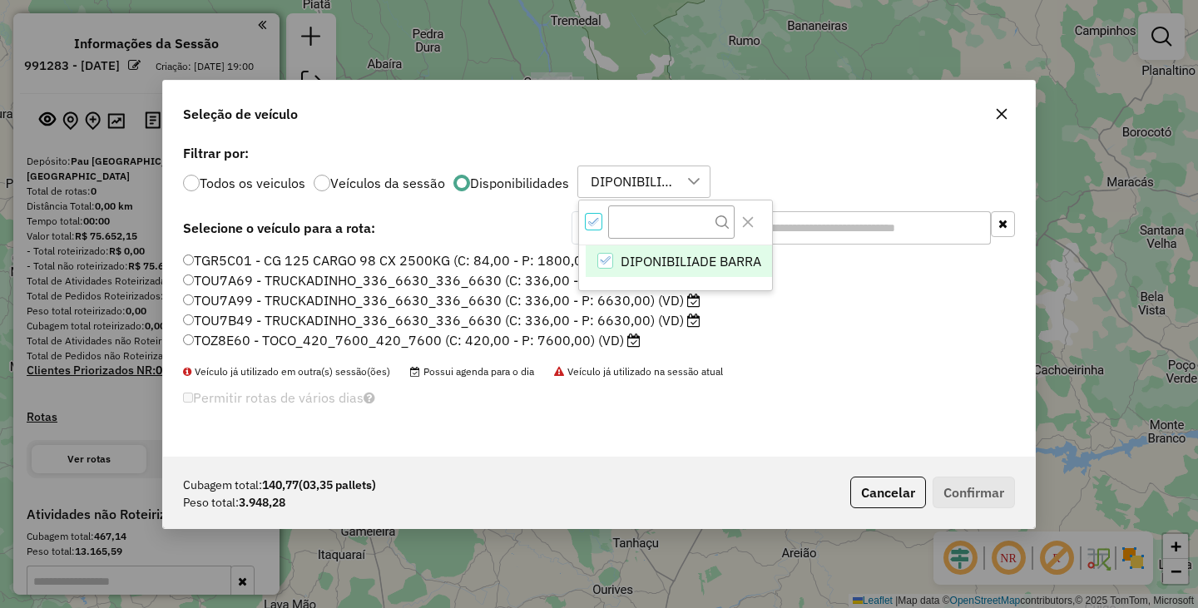
scroll to position [10, 6]
click at [186, 314] on label "TOU7B49 - TRUCKADINHO_336_6630_336_6630 (C: 336,00 - P: 6630,00) (VD)" at bounding box center [441, 320] width 517 height 20
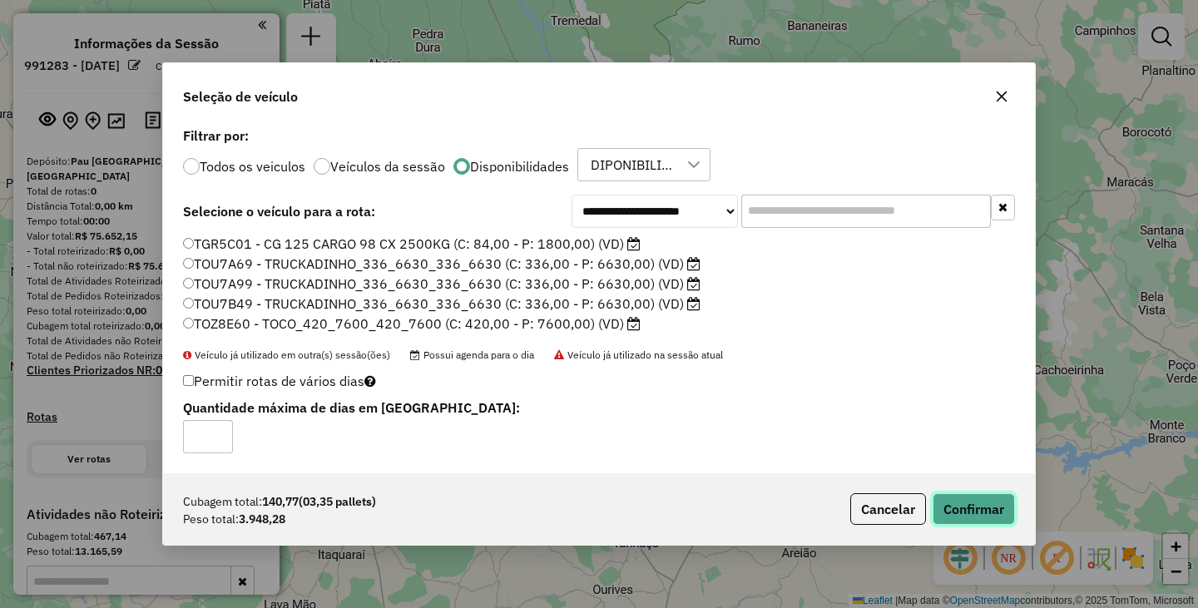
click at [948, 501] on button "Confirmar" at bounding box center [974, 509] width 82 height 32
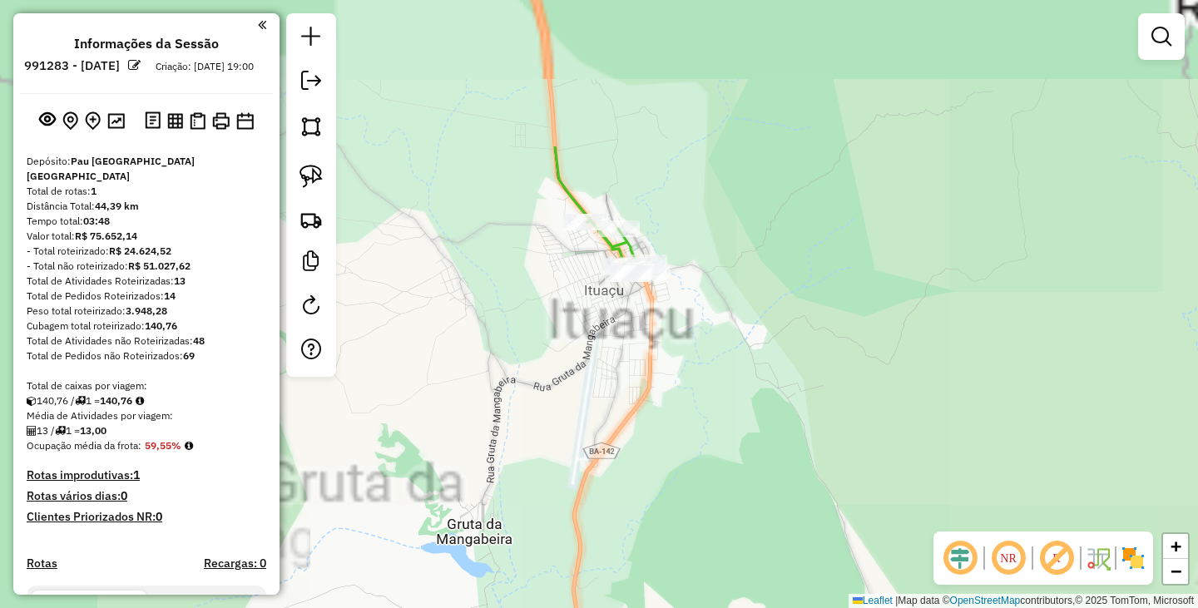
drag, startPoint x: 456, startPoint y: 171, endPoint x: 694, endPoint y: 382, distance: 317.7
click at [699, 391] on div "Janela de atendimento Grade de atendimento Capacidade Transportadoras Veículos …" at bounding box center [599, 304] width 1198 height 608
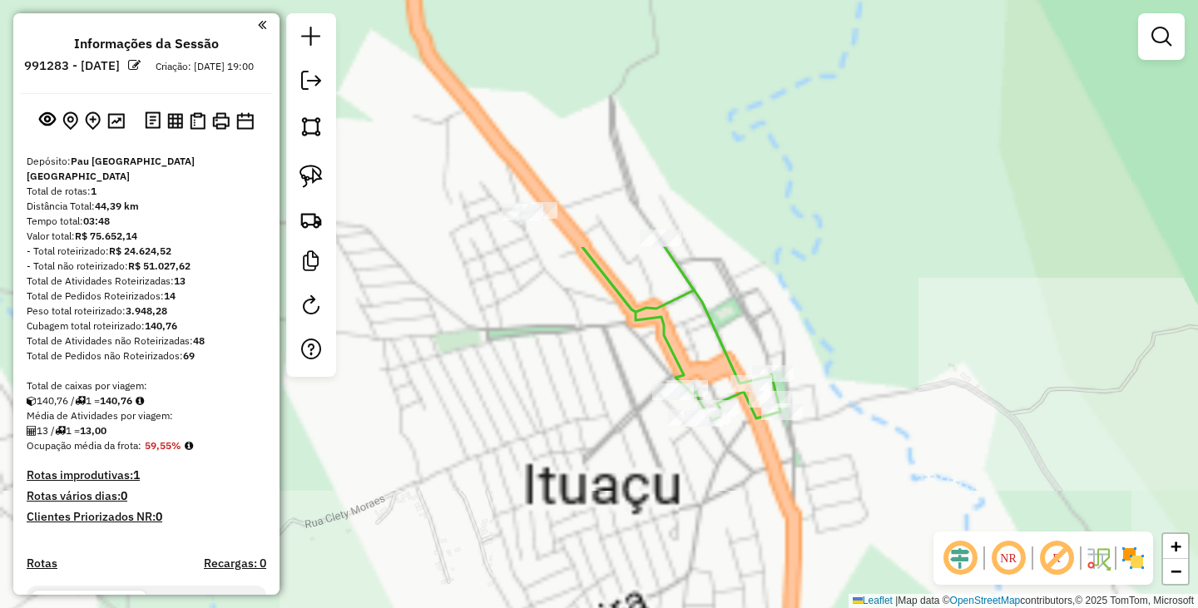
drag, startPoint x: 601, startPoint y: 225, endPoint x: 723, endPoint y: 531, distance: 329.3
click at [723, 533] on div "Janela de atendimento Grade de atendimento Capacidade Transportadoras Veículos …" at bounding box center [599, 304] width 1198 height 608
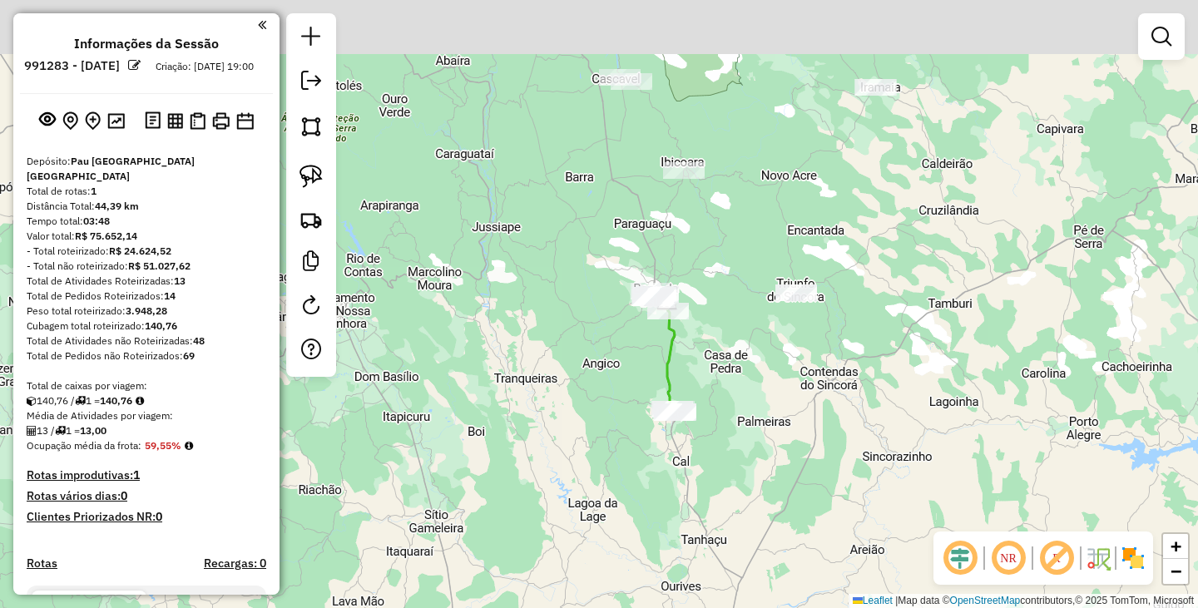
drag, startPoint x: 703, startPoint y: 349, endPoint x: 698, endPoint y: 382, distance: 33.6
click at [698, 382] on div "Janela de atendimento Grade de atendimento Capacidade Transportadoras Veículos …" at bounding box center [599, 304] width 1198 height 608
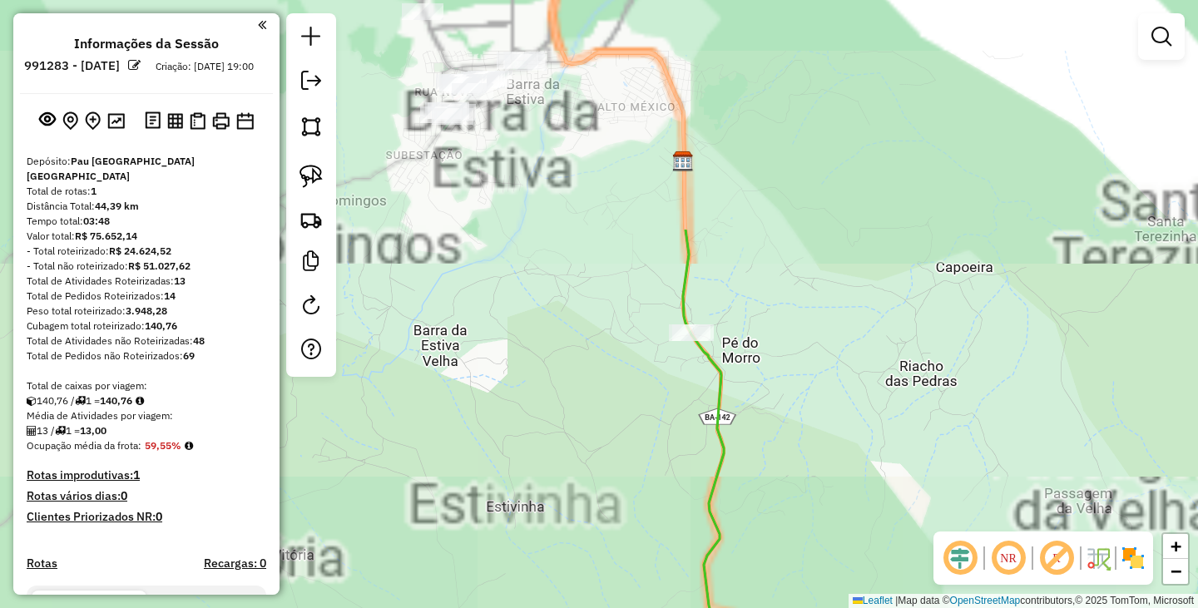
drag, startPoint x: 620, startPoint y: 225, endPoint x: 670, endPoint y: 503, distance: 282.3
click at [670, 520] on div "Janela de atendimento Grade de atendimento Capacidade Transportadoras Veículos …" at bounding box center [599, 304] width 1198 height 608
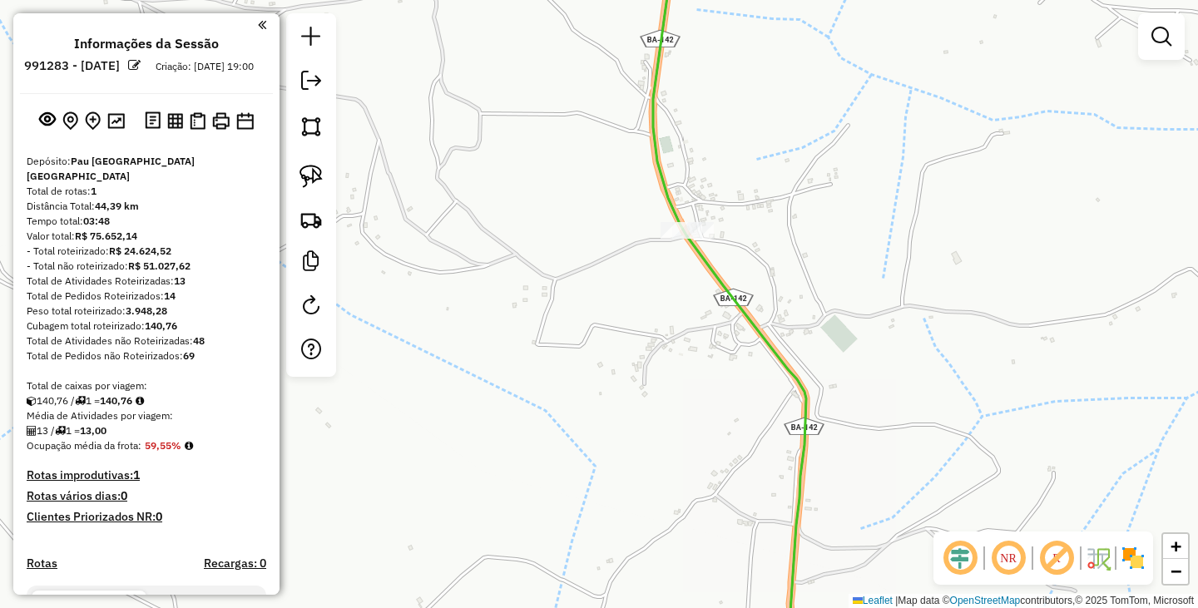
click at [286, 179] on div at bounding box center [311, 195] width 50 height 364
click at [314, 179] on img at bounding box center [310, 176] width 23 height 23
drag, startPoint x: 690, startPoint y: 204, endPoint x: 760, endPoint y: 214, distance: 69.8
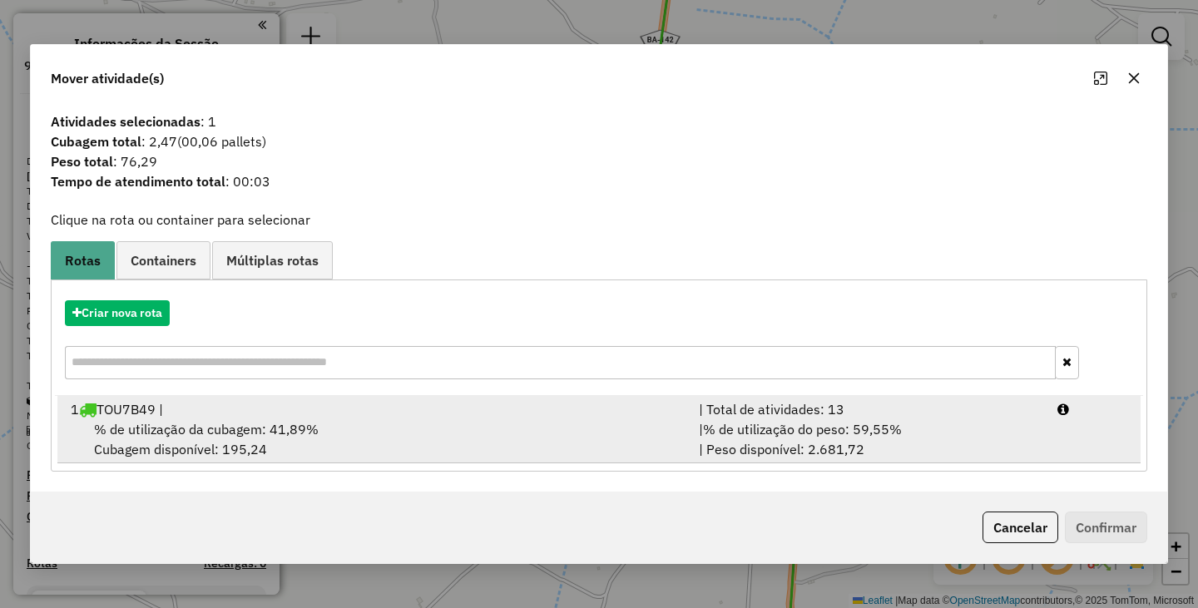
click at [366, 418] on div "1 TOU7B49 |" at bounding box center [375, 409] width 628 height 20
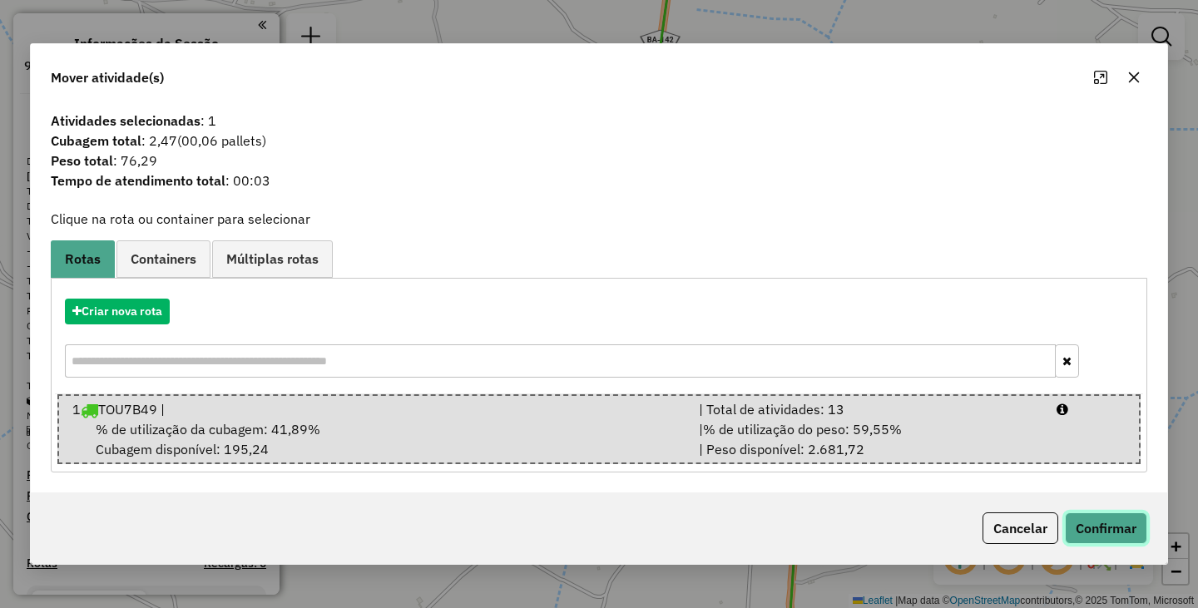
click at [1135, 527] on button "Confirmar" at bounding box center [1106, 528] width 82 height 32
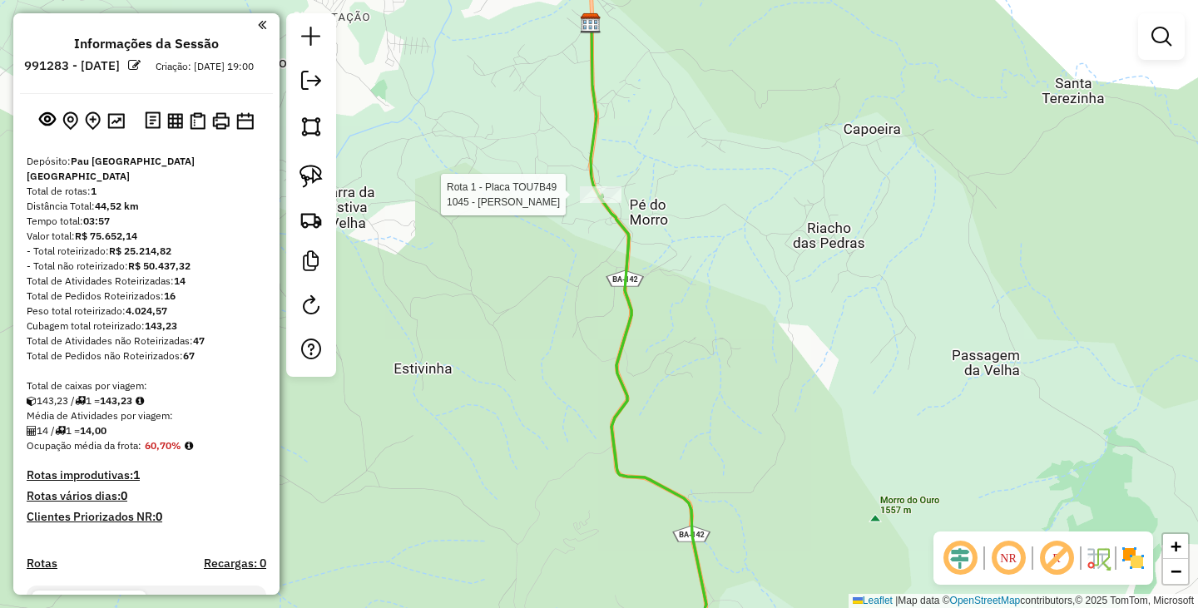
select select "**********"
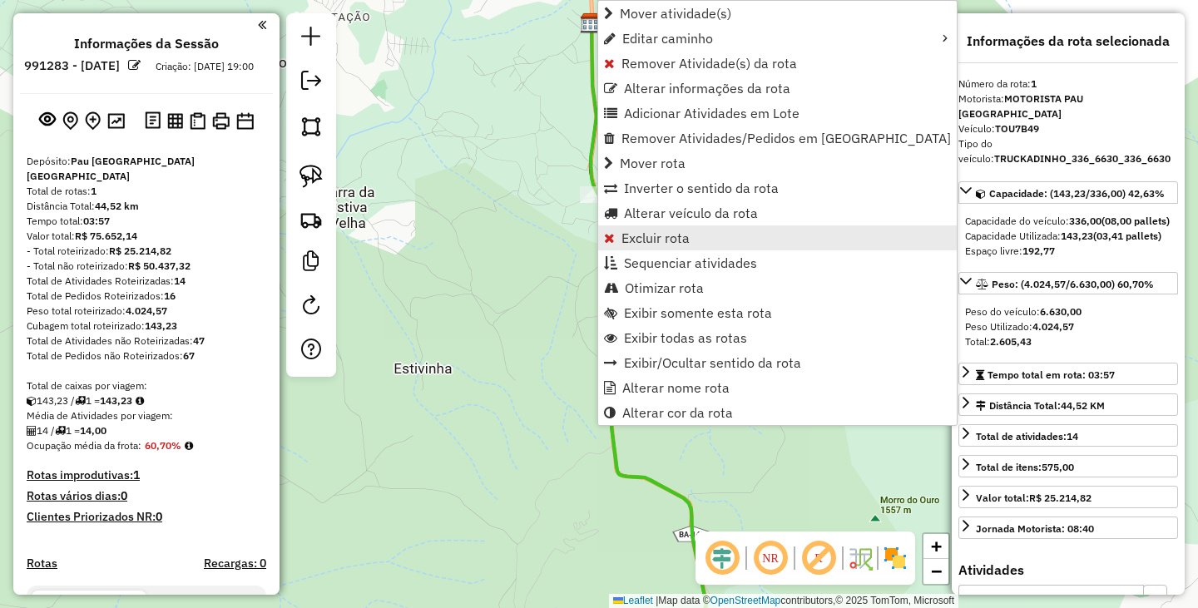
scroll to position [435, 0]
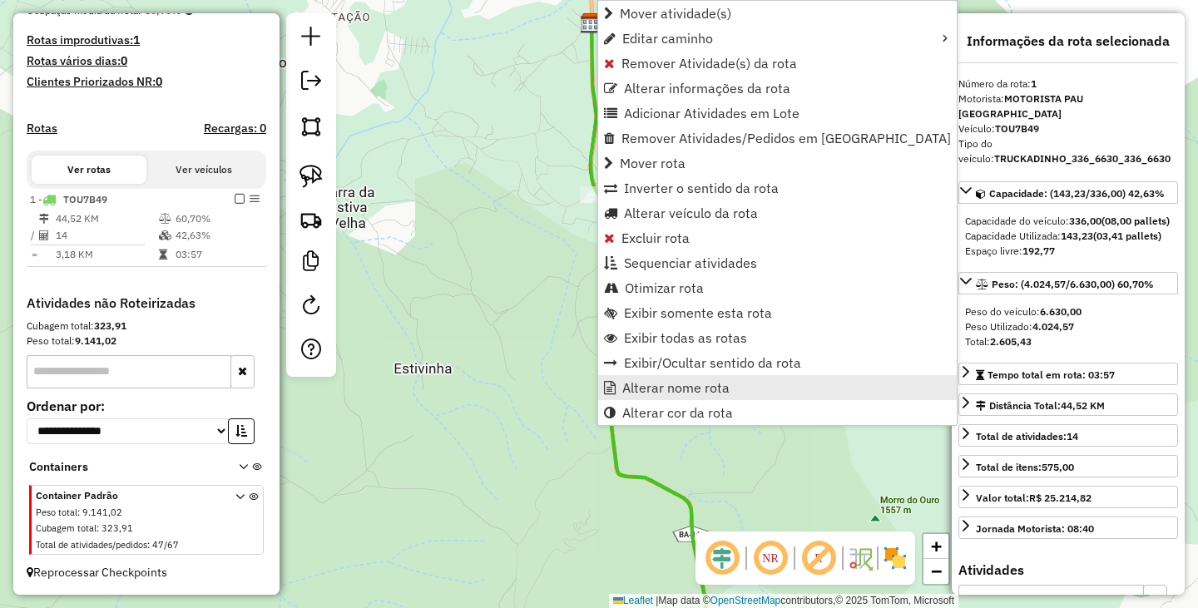
click at [681, 379] on link "Alterar nome rota" at bounding box center [777, 387] width 359 height 25
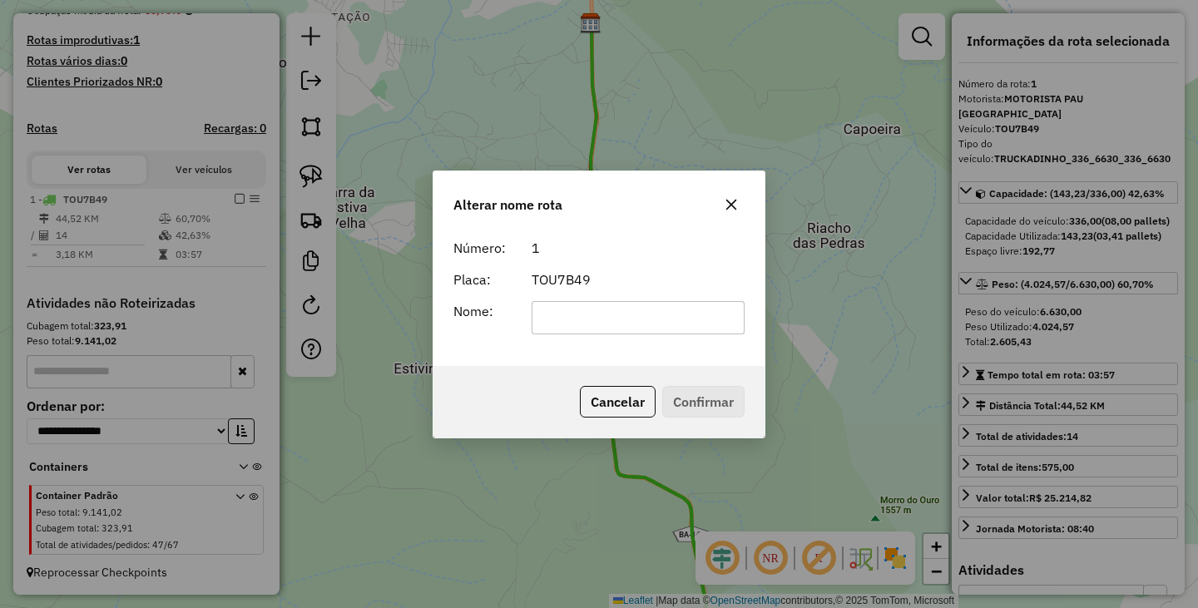
type input "*"
type input "******"
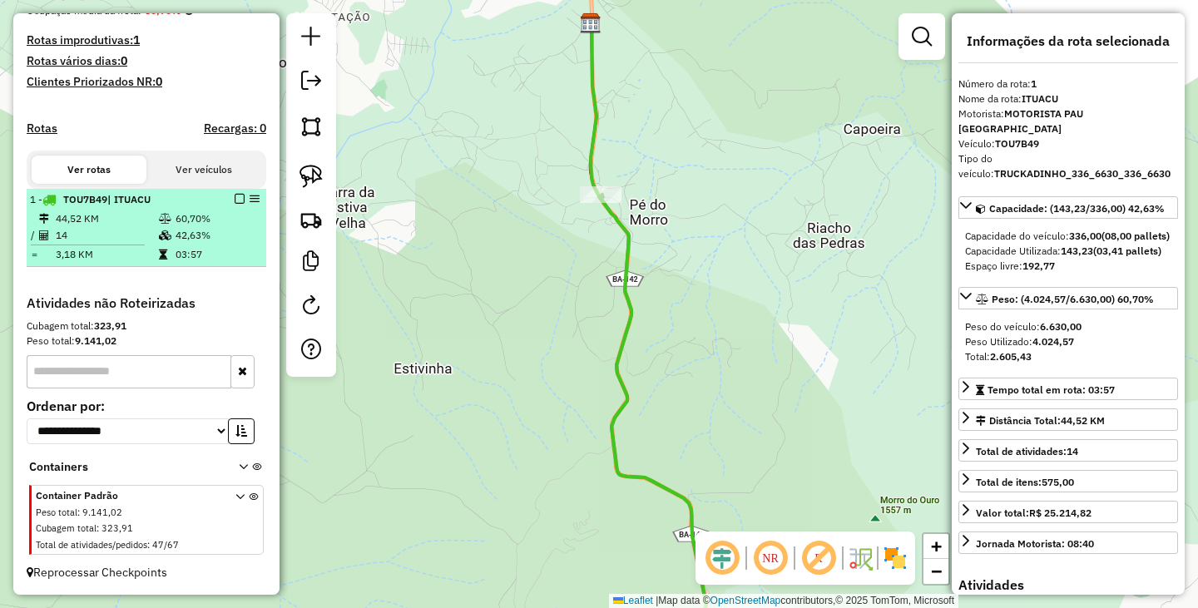
click at [229, 200] on div at bounding box center [235, 199] width 50 height 10
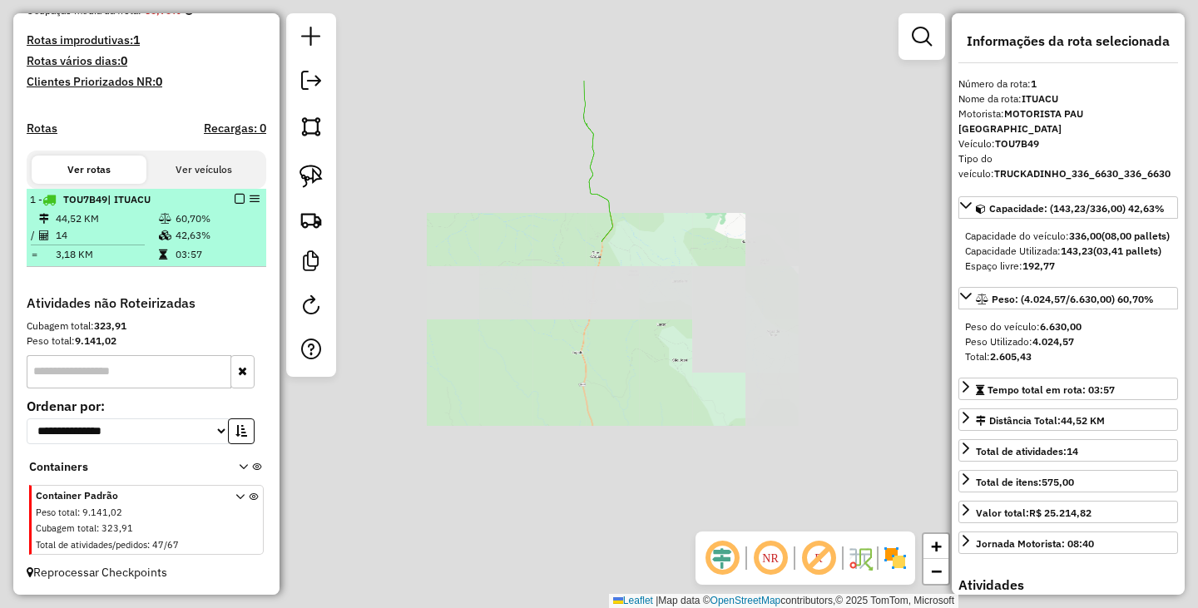
click at [235, 200] on em at bounding box center [240, 199] width 10 height 10
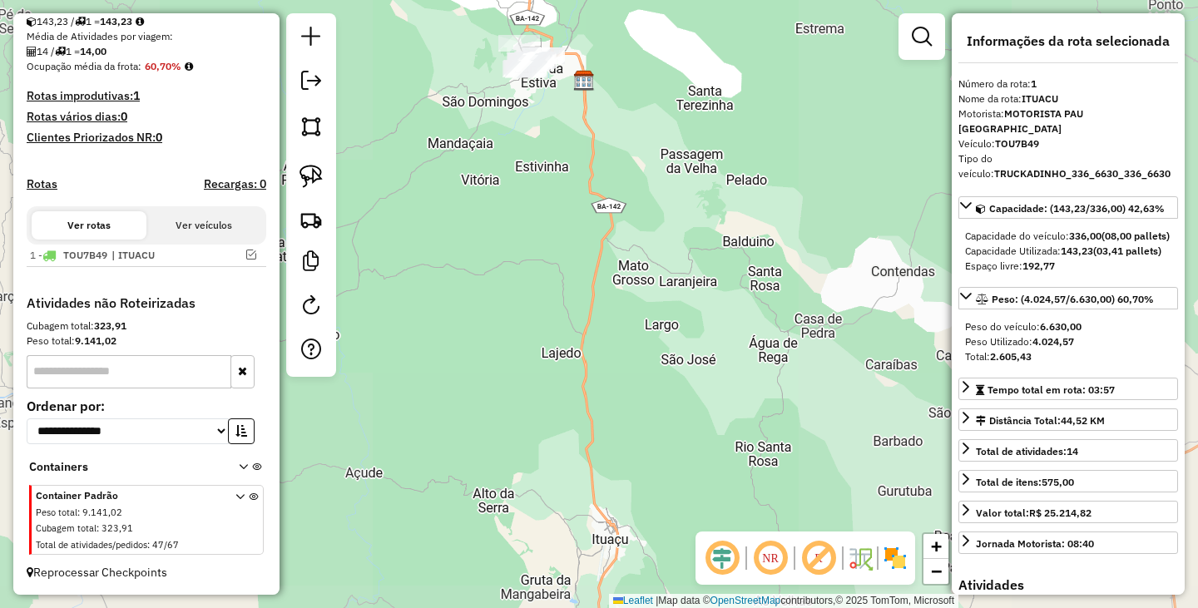
scroll to position [379, 0]
drag, startPoint x: 713, startPoint y: 228, endPoint x: 725, endPoint y: 315, distance: 88.2
click at [725, 315] on div "Janela de atendimento Grade de atendimento Capacidade Transportadoras Veículos …" at bounding box center [599, 304] width 1198 height 608
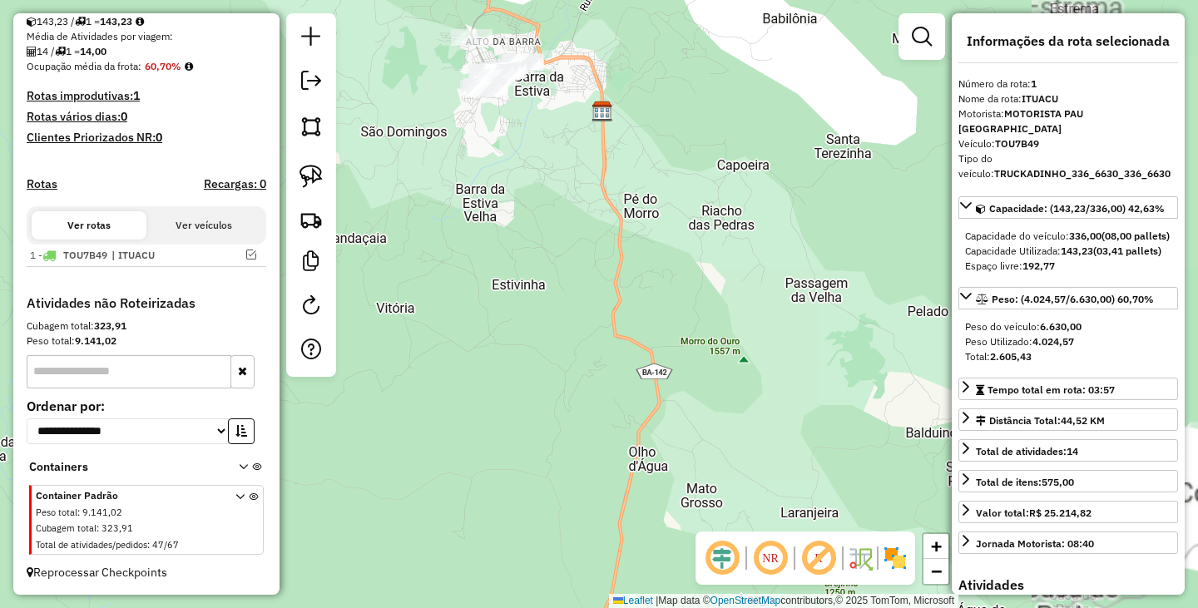
drag, startPoint x: 530, startPoint y: 202, endPoint x: 694, endPoint y: 443, distance: 291.6
click at [694, 443] on div "Janela de atendimento Grade de atendimento Capacidade Transportadoras Veículos …" at bounding box center [599, 304] width 1198 height 608
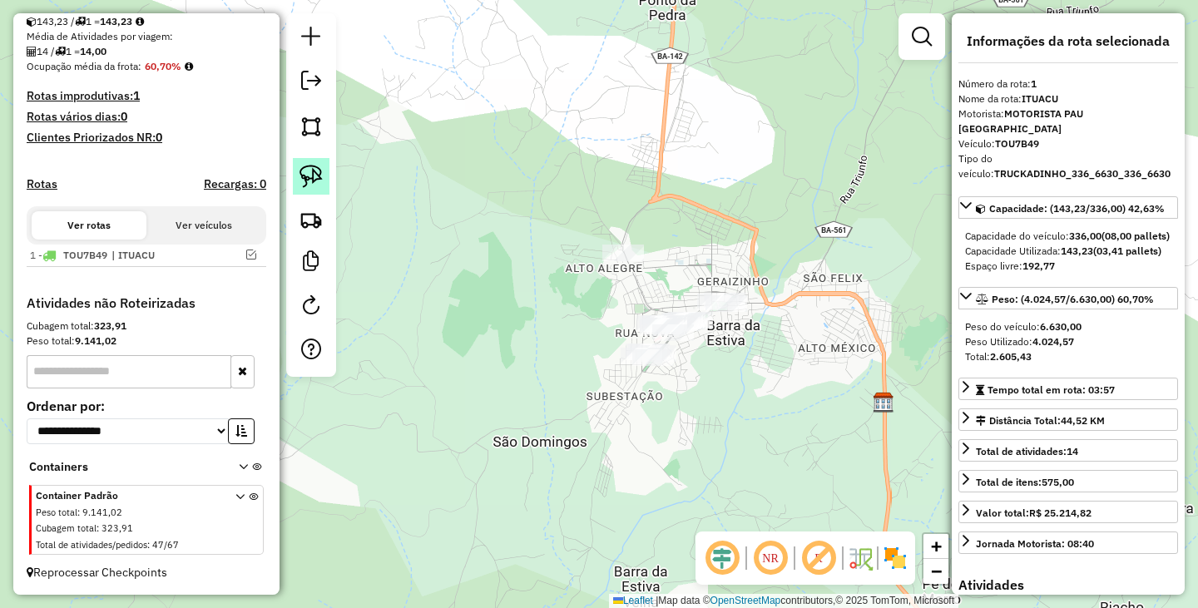
click at [323, 165] on link at bounding box center [311, 176] width 37 height 37
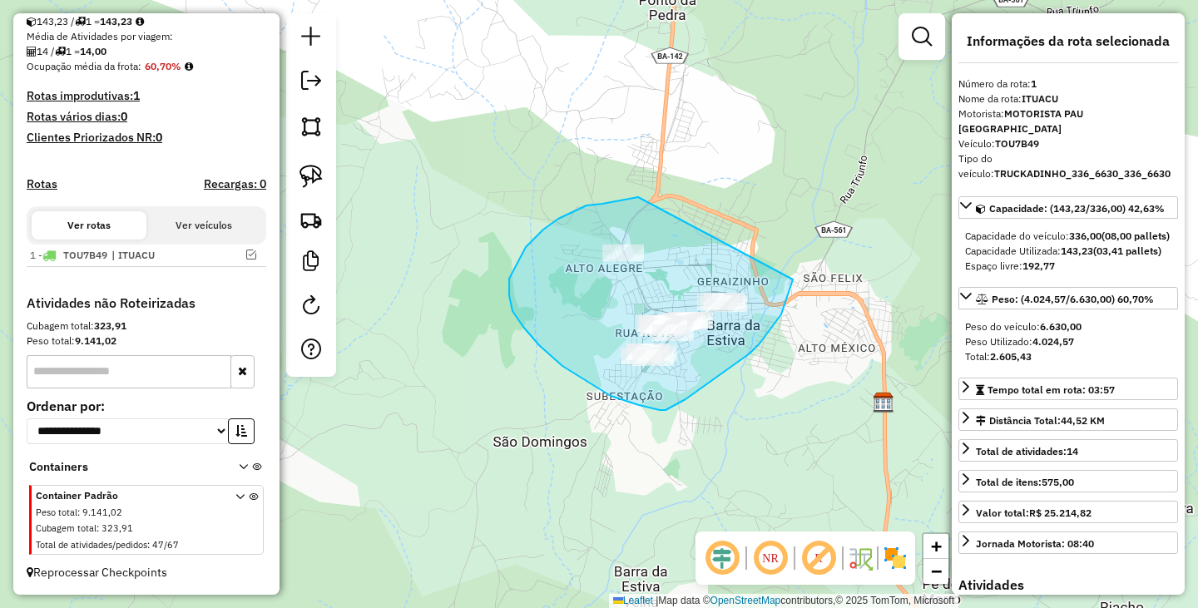
drag, startPoint x: 638, startPoint y: 197, endPoint x: 793, endPoint y: 278, distance: 174.5
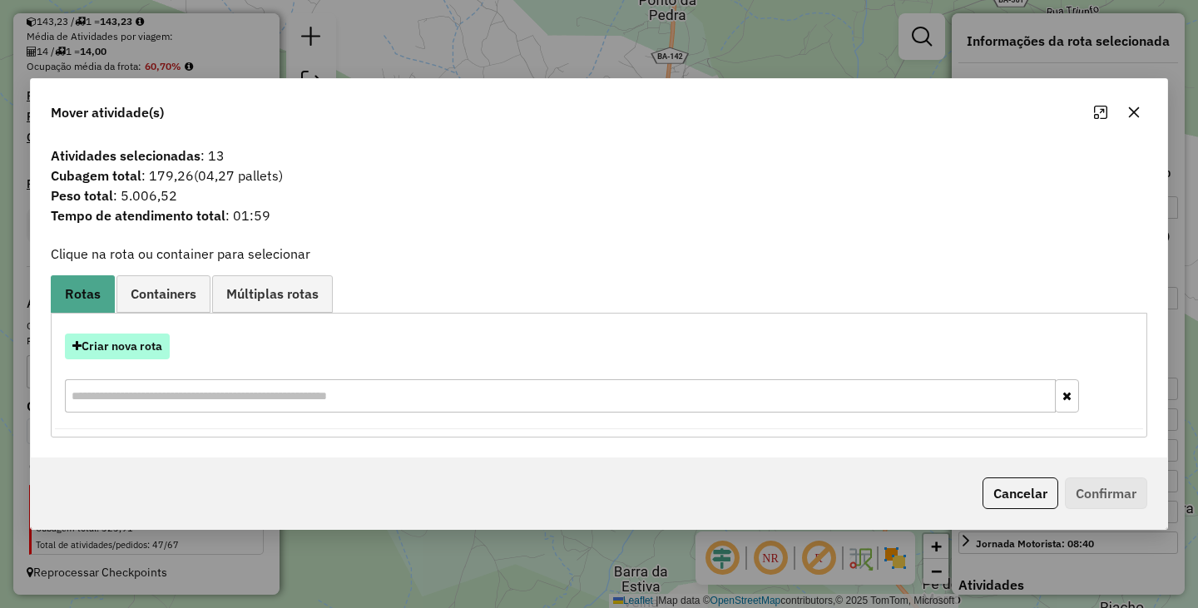
click at [126, 354] on button "Criar nova rota" at bounding box center [117, 347] width 105 height 26
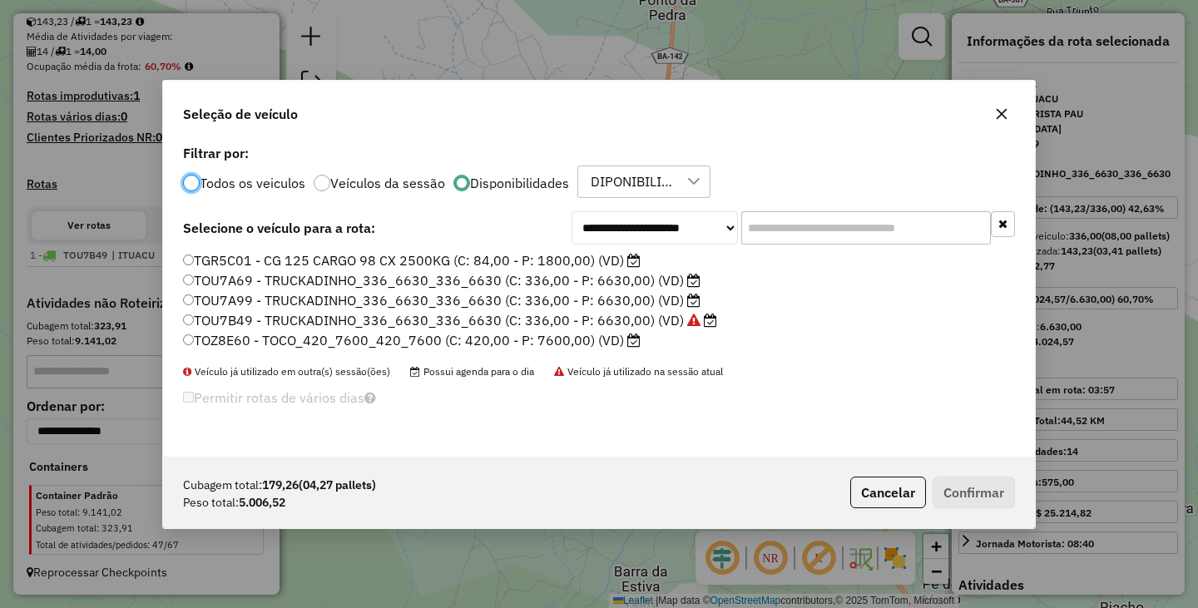
scroll to position [9, 5]
click at [191, 186] on div at bounding box center [191, 183] width 17 height 17
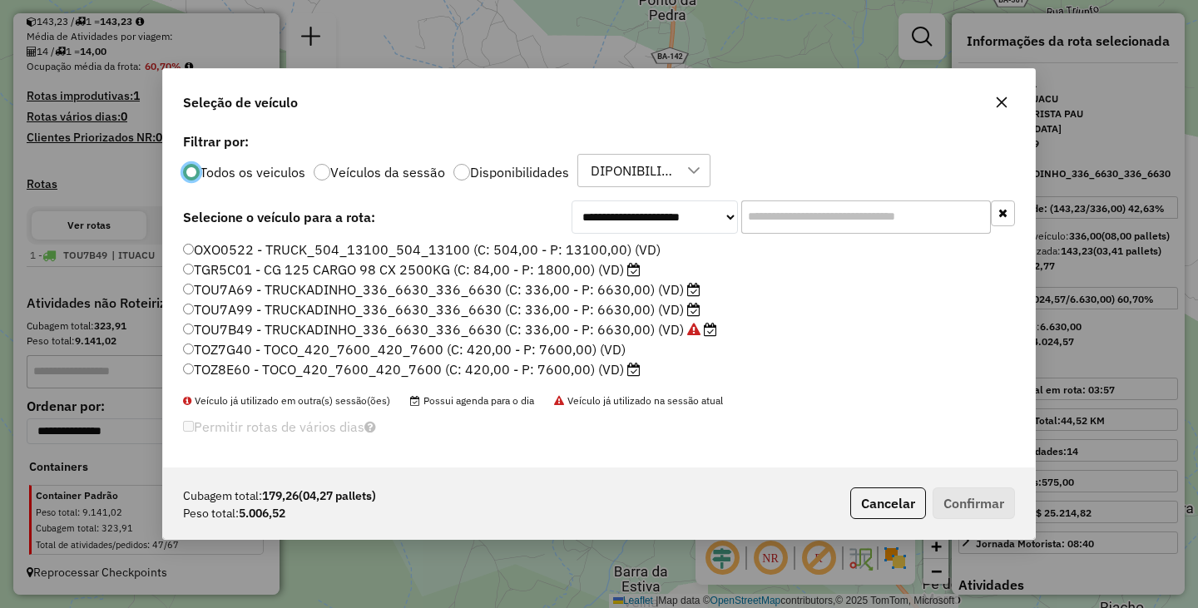
click at [181, 344] on div "OXO0522 - TRUCK_504_13100_504_13100 (C: 504,00 - P: 13100,00) (VD) TGR5C01 - CG…" at bounding box center [599, 316] width 852 height 153
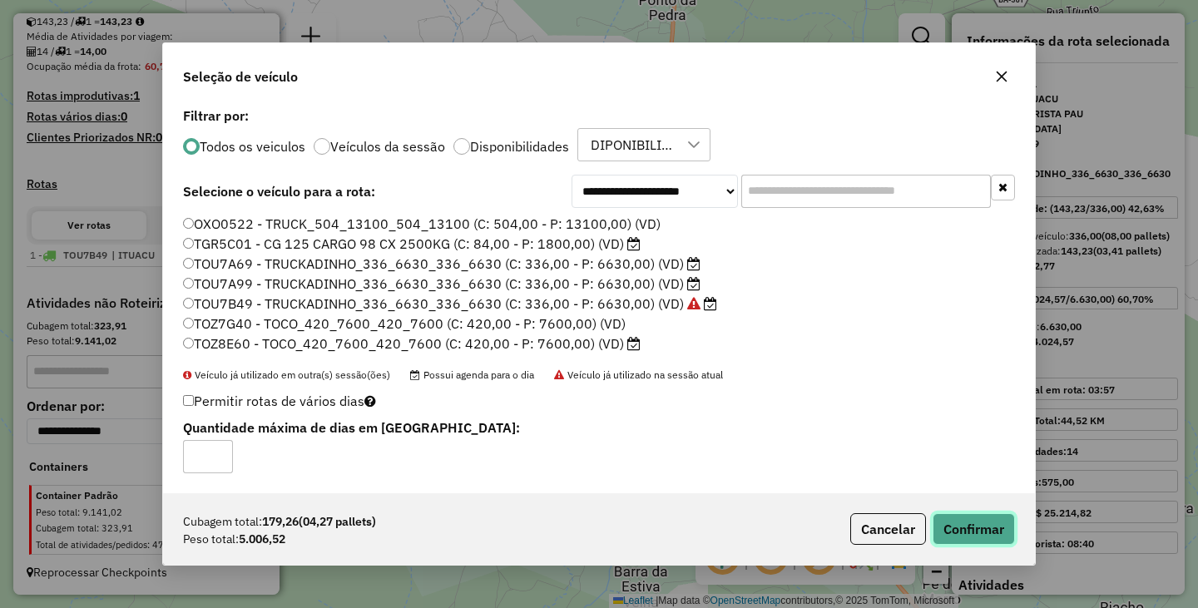
click at [972, 539] on button "Confirmar" at bounding box center [974, 529] width 82 height 32
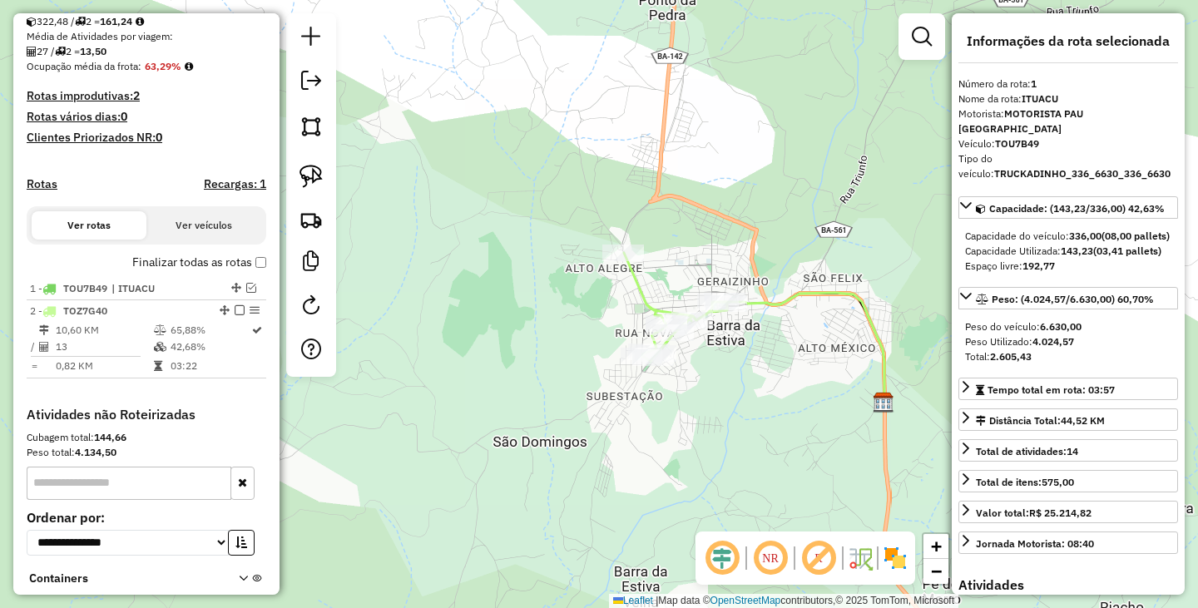
scroll to position [491, 0]
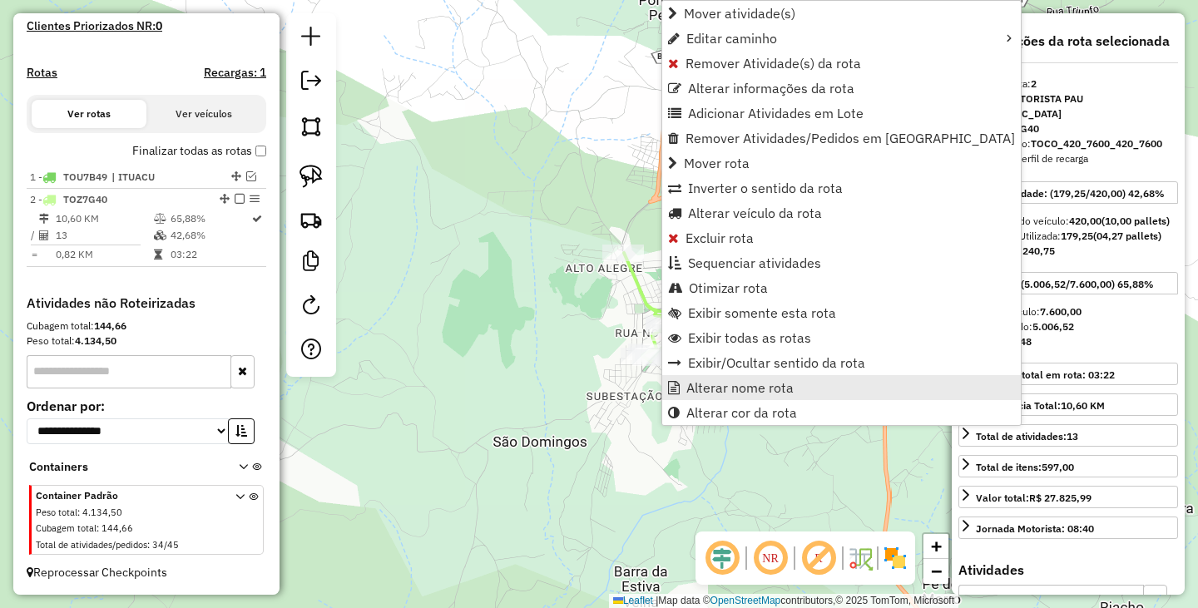
click at [745, 388] on span "Alterar nome rota" at bounding box center [739, 387] width 107 height 13
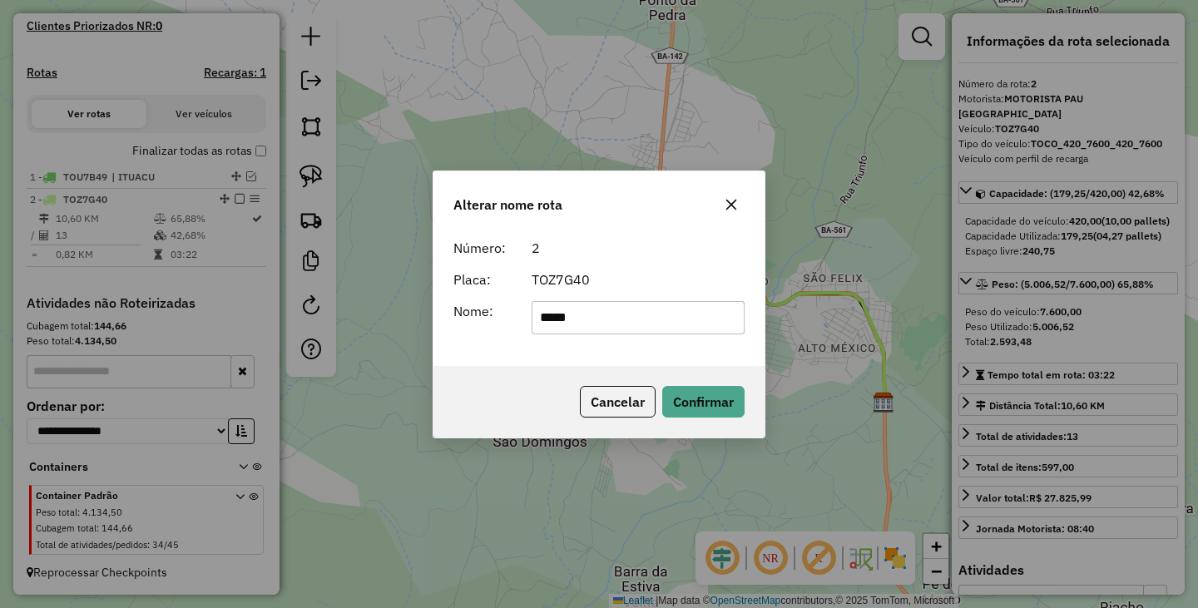
type input "**********"
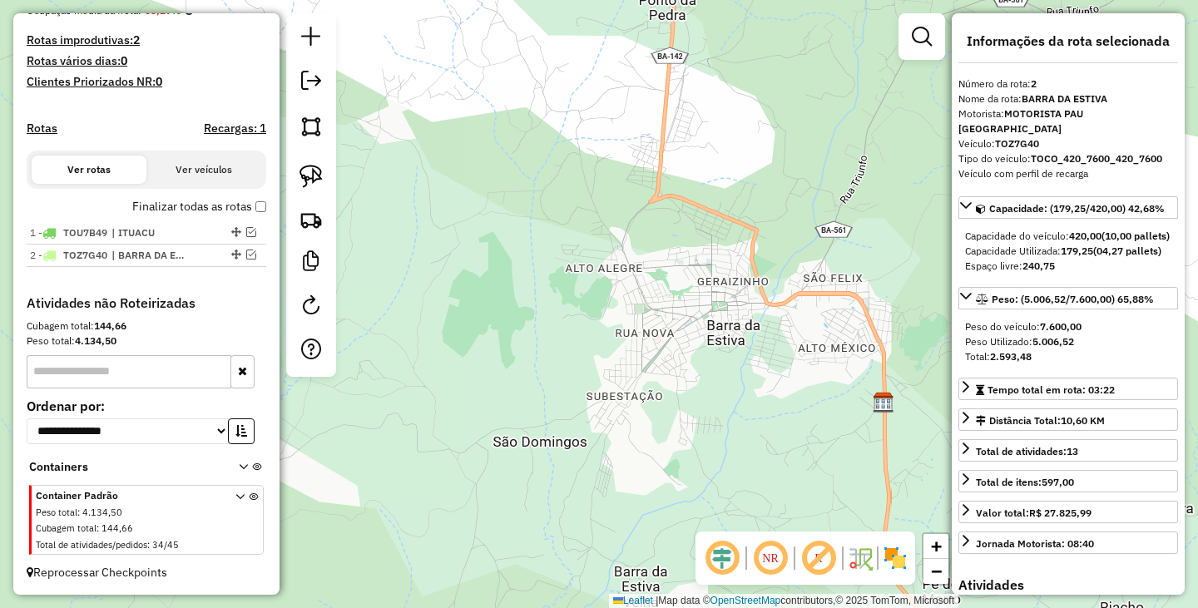
scroll to position [435, 0]
click at [504, 319] on div "Janela de atendimento Grade de atendimento Capacidade Transportadoras Veículos …" at bounding box center [599, 304] width 1198 height 608
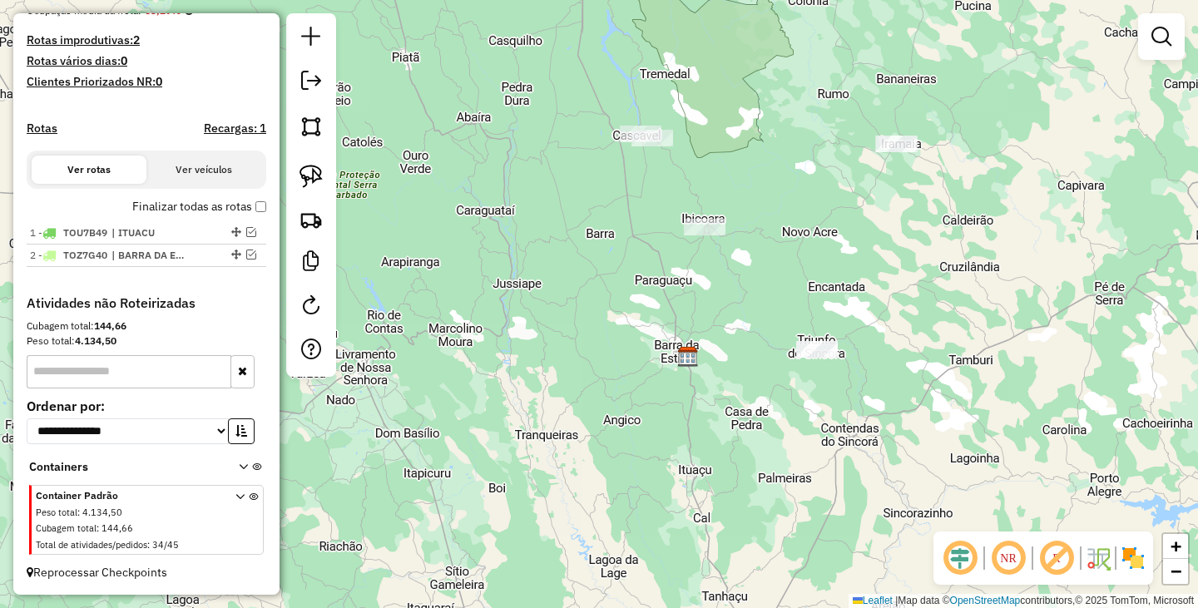
drag, startPoint x: 878, startPoint y: 364, endPoint x: 717, endPoint y: 369, distance: 160.6
click at [717, 368] on div "Janela de atendimento Grade de atendimento Capacidade Transportadoras Veículos …" at bounding box center [599, 304] width 1198 height 608
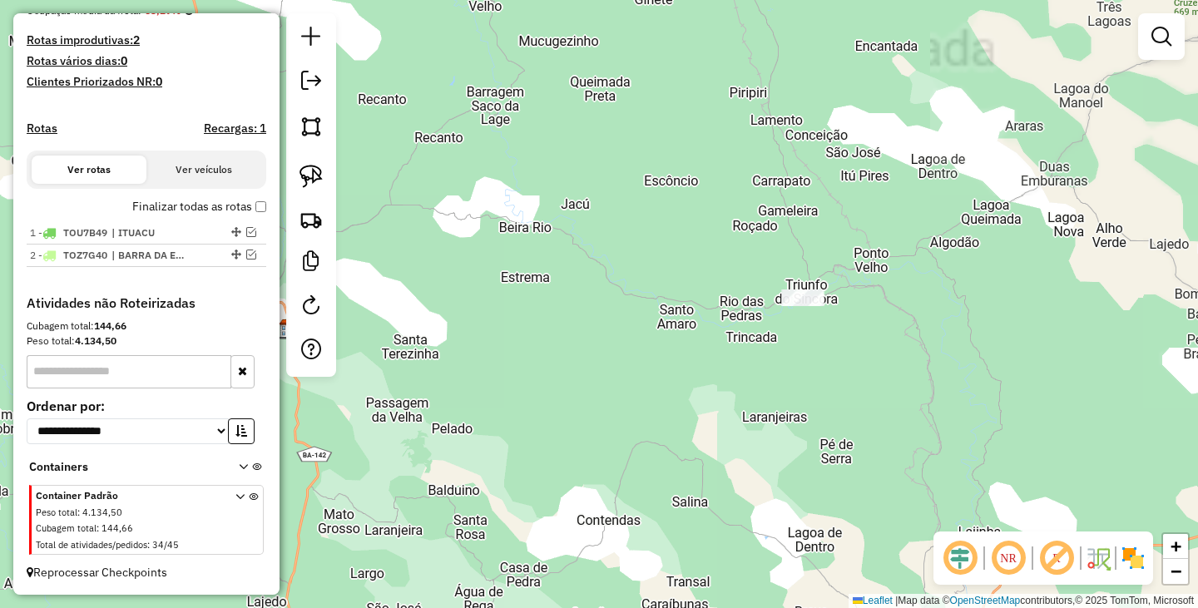
click at [800, 306] on div at bounding box center [802, 297] width 42 height 17
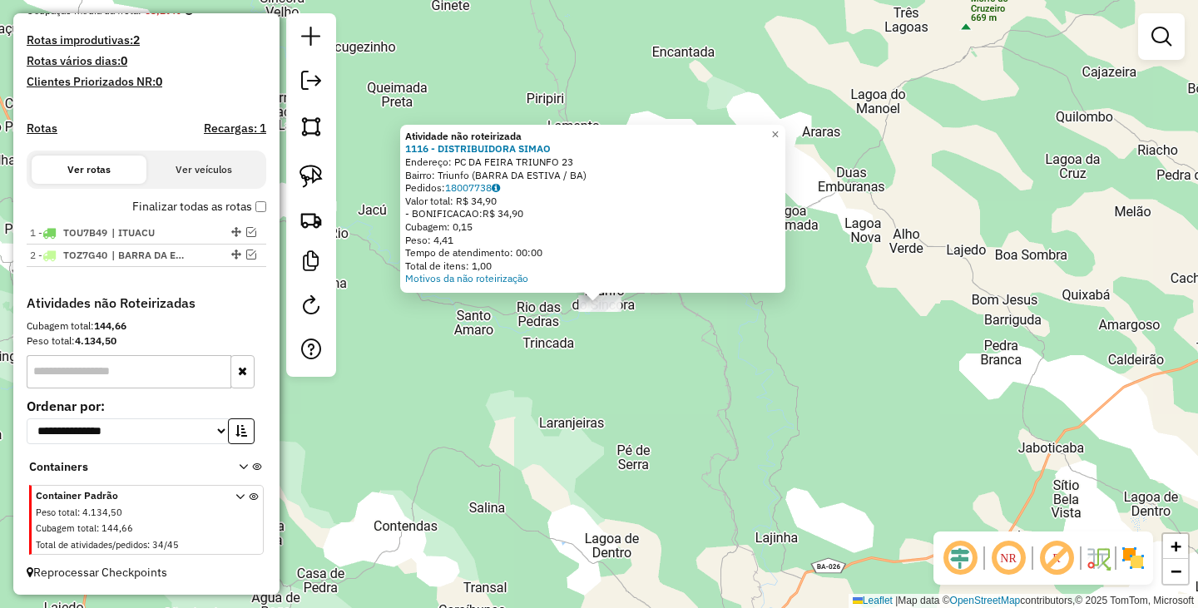
click at [645, 379] on div "Atividade não roteirizada 1116 - DISTRIBUIDORA SIMAO Endereço: PC DA FEIRA TRIU…" at bounding box center [599, 304] width 1198 height 608
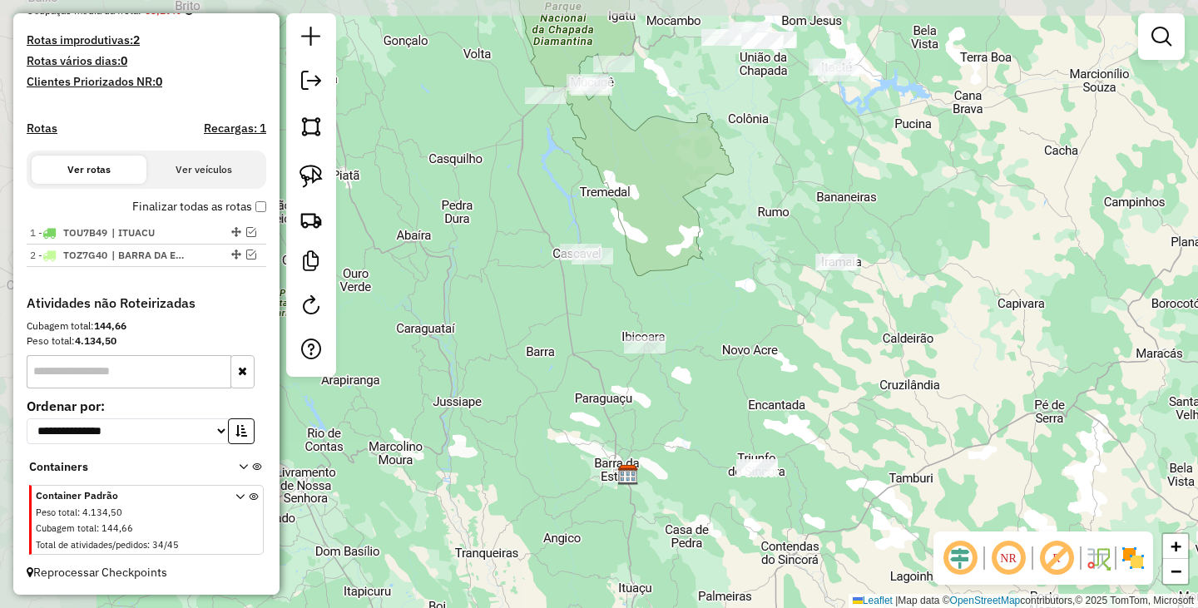
drag, startPoint x: 757, startPoint y: 337, endPoint x: 881, endPoint y: 448, distance: 166.7
click at [883, 448] on div "Janela de atendimento Grade de atendimento Capacidade Transportadoras Veículos …" at bounding box center [599, 304] width 1198 height 608
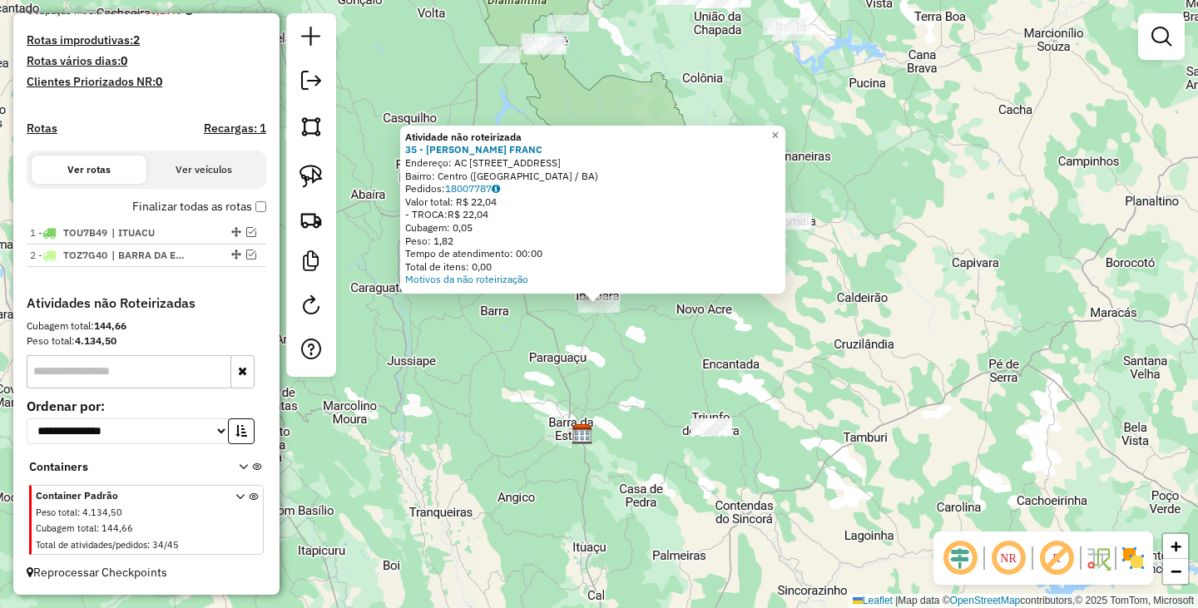
click at [797, 373] on div "Atividade não roteirizada 35 - MANOEL MESSIAS FRANC Endereço: AC RUA DA BARRA 2…" at bounding box center [599, 304] width 1198 height 608
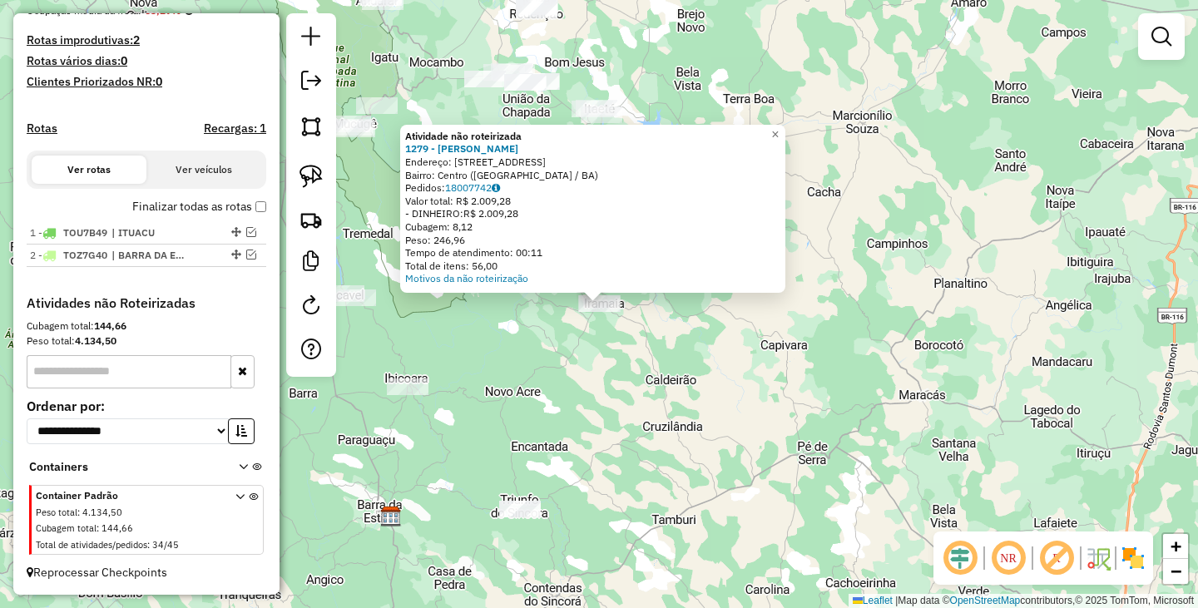
click at [659, 415] on div "Atividade não roteirizada 1279 - LUIZ DIEGO CRUZ SOBR Endereço: RUA VILA MARIAN…" at bounding box center [599, 304] width 1198 height 608
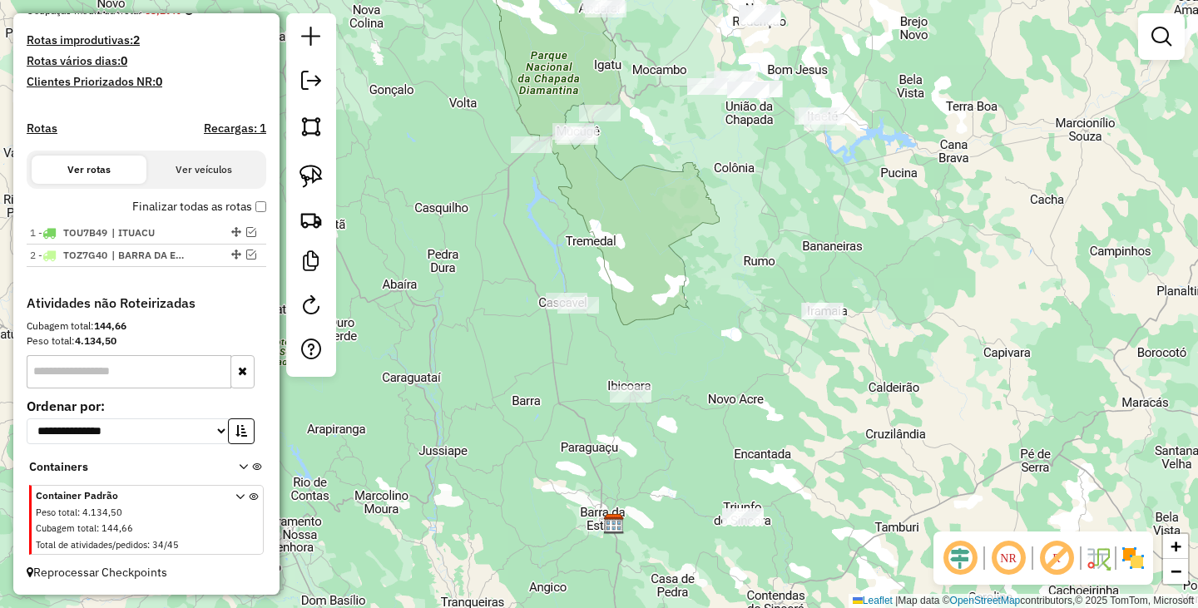
drag, startPoint x: 671, startPoint y: 393, endPoint x: 892, endPoint y: 394, distance: 221.3
click at [892, 394] on div "Janela de atendimento Grade de atendimento Capacidade Transportadoras Veículos …" at bounding box center [599, 304] width 1198 height 608
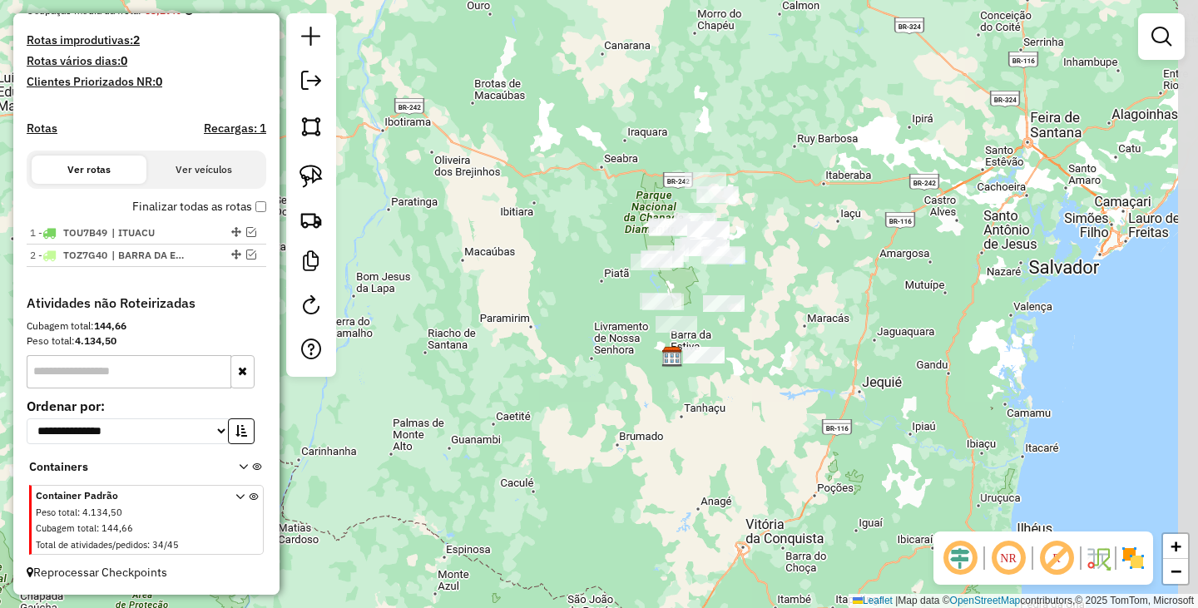
drag, startPoint x: 854, startPoint y: 366, endPoint x: 845, endPoint y: 372, distance: 10.8
click at [845, 372] on div "Janela de atendimento Grade de atendimento Capacidade Transportadoras Veículos …" at bounding box center [599, 304] width 1198 height 608
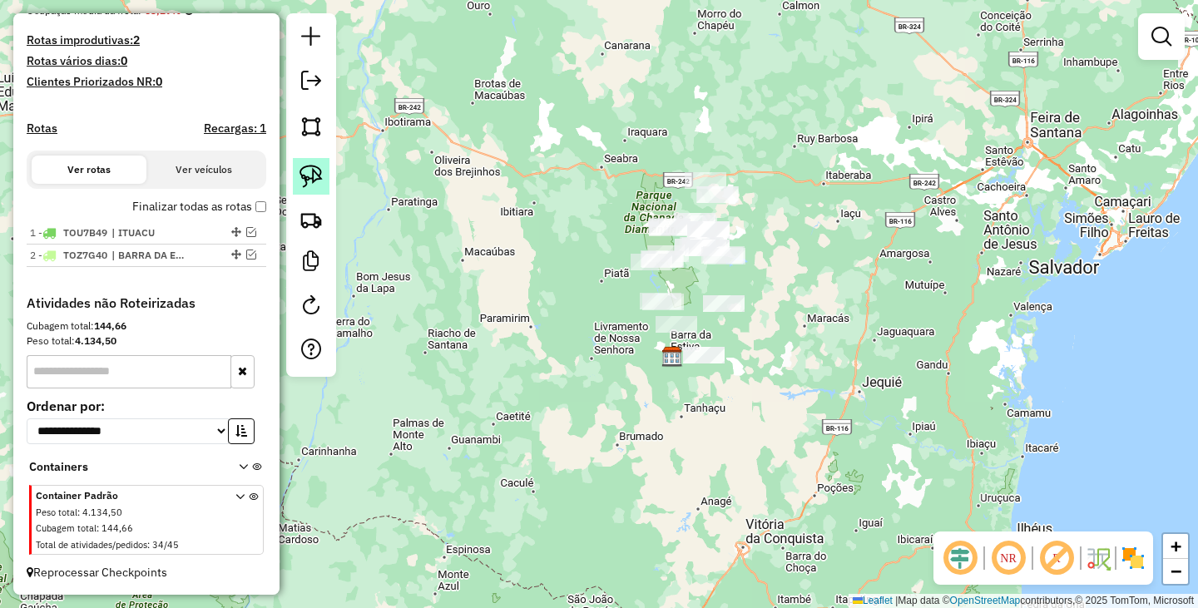
click at [316, 172] on img at bounding box center [310, 176] width 23 height 23
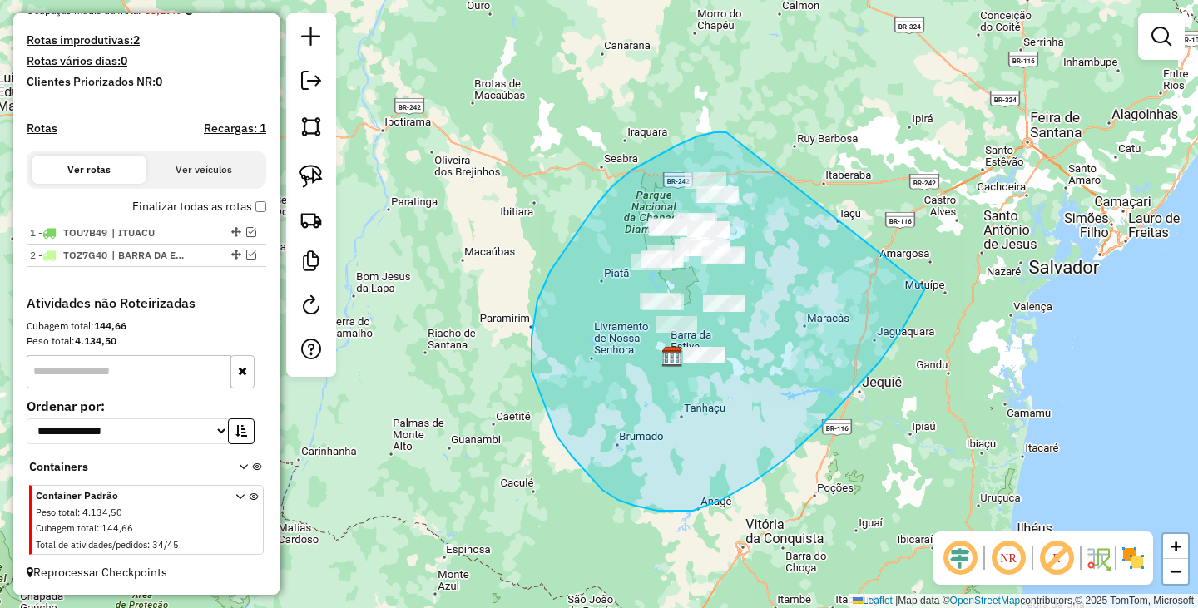
drag, startPoint x: 726, startPoint y: 132, endPoint x: 942, endPoint y: 231, distance: 237.1
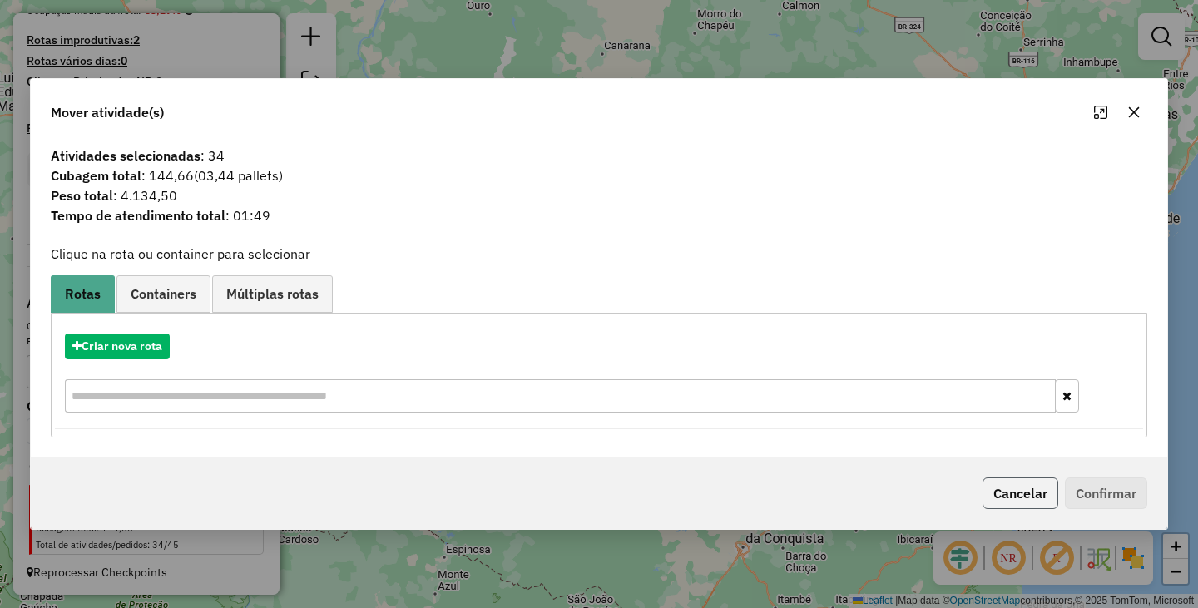
click at [982, 504] on button "Cancelar" at bounding box center [1020, 494] width 76 height 32
click at [982, 492] on div "Janela de atendimento Grade de atendimento Capacidade Transportadoras Veículos …" at bounding box center [599, 304] width 1198 height 608
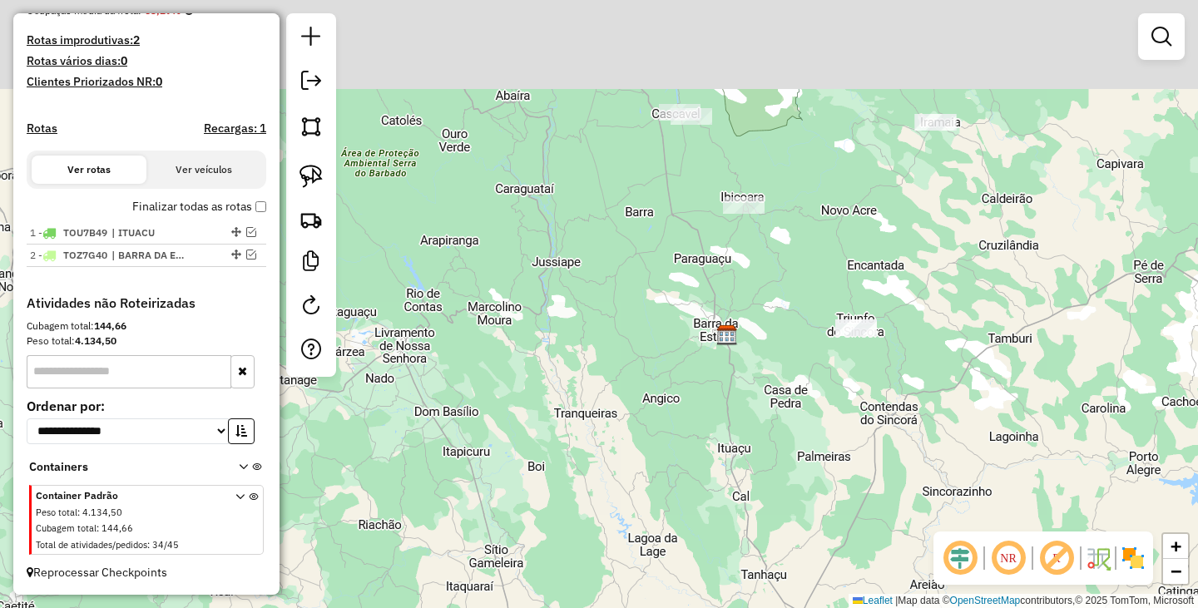
drag, startPoint x: 642, startPoint y: 332, endPoint x: 771, endPoint y: 553, distance: 256.1
click at [771, 553] on div "Janela de atendimento Grade de atendimento Capacidade Transportadoras Veículos …" at bounding box center [599, 304] width 1198 height 608
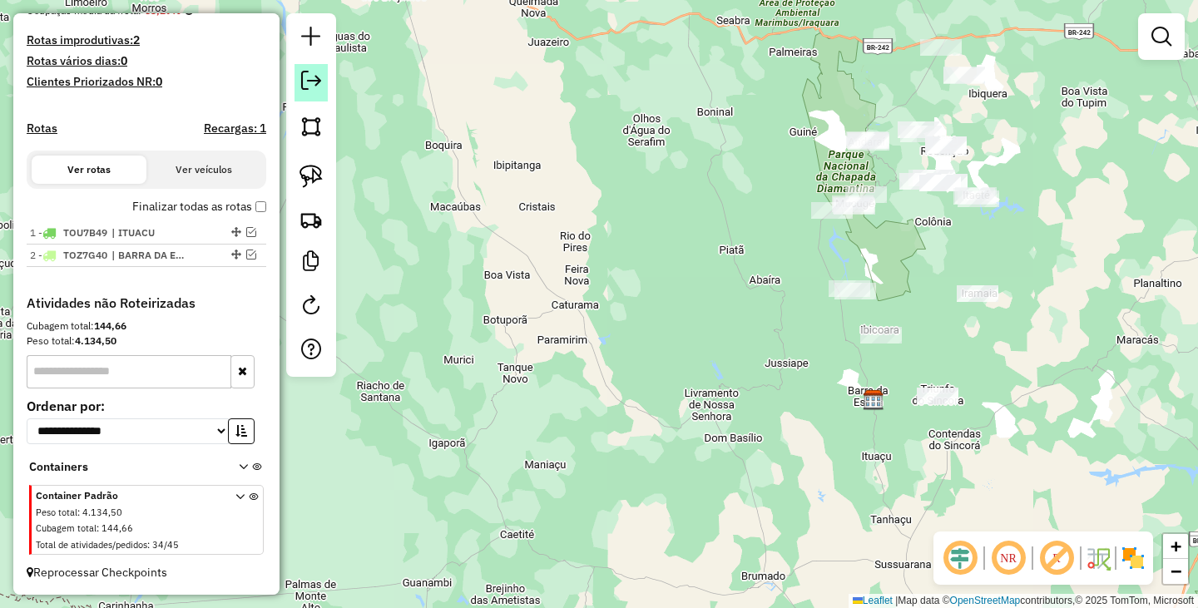
click at [317, 80] on em at bounding box center [311, 81] width 20 height 20
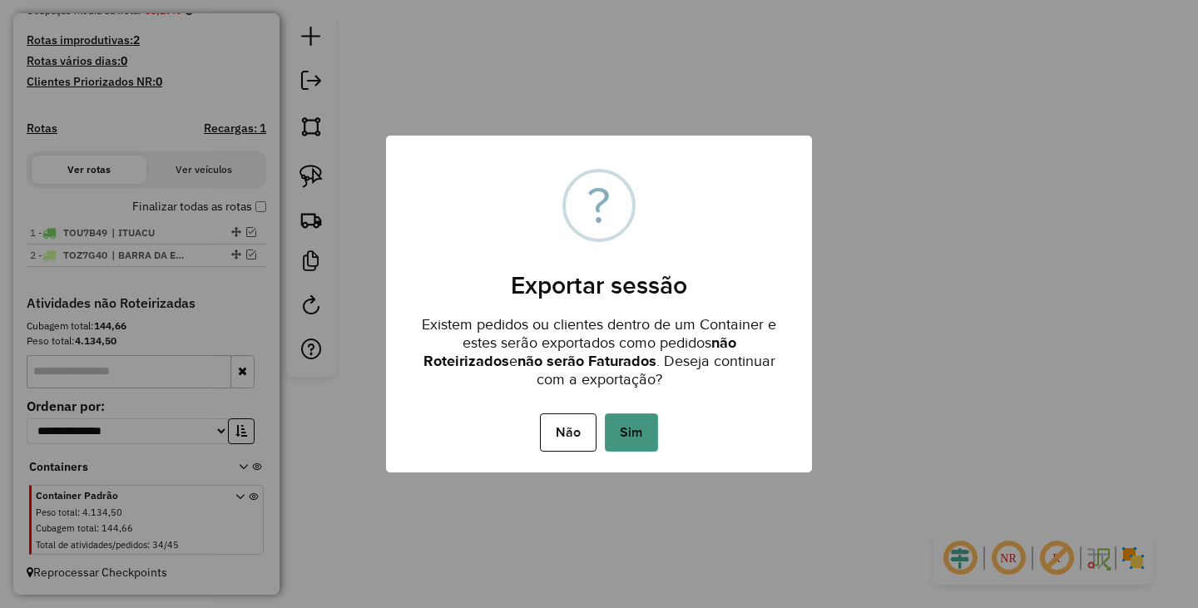
click at [640, 434] on button "Sim" at bounding box center [631, 432] width 53 height 38
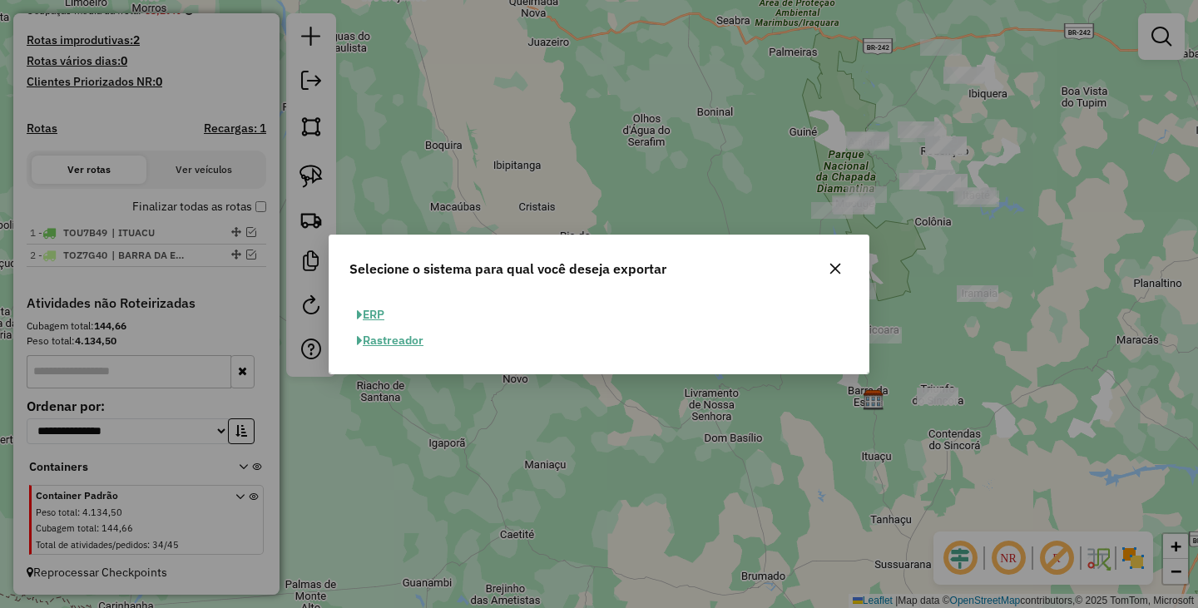
click at [368, 313] on button "ERP" at bounding box center [370, 315] width 42 height 26
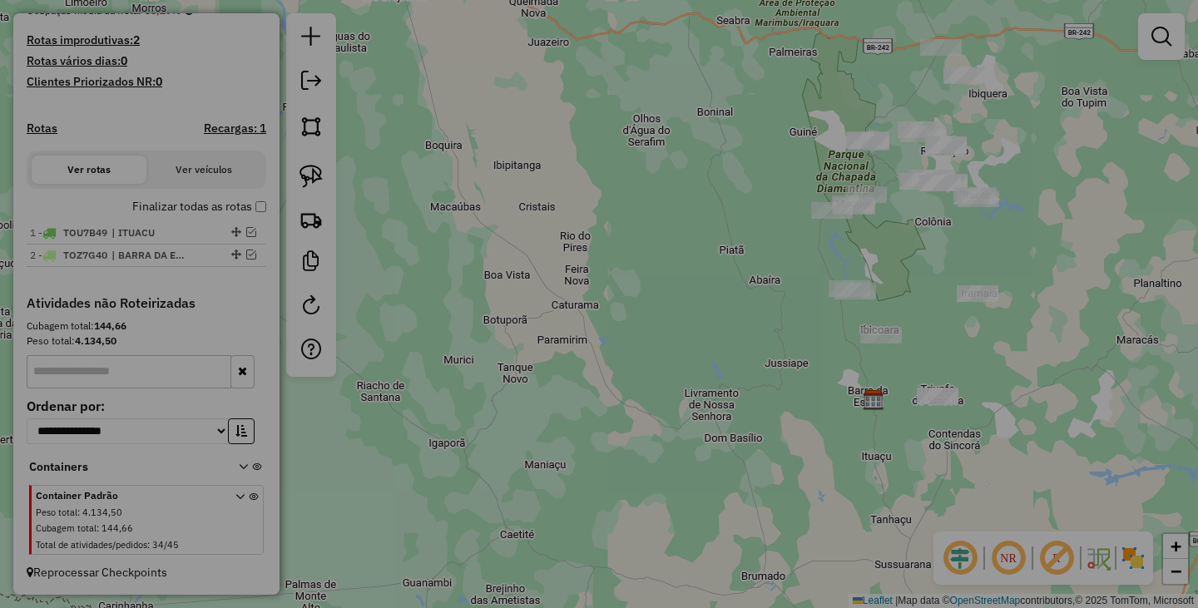
select select "**"
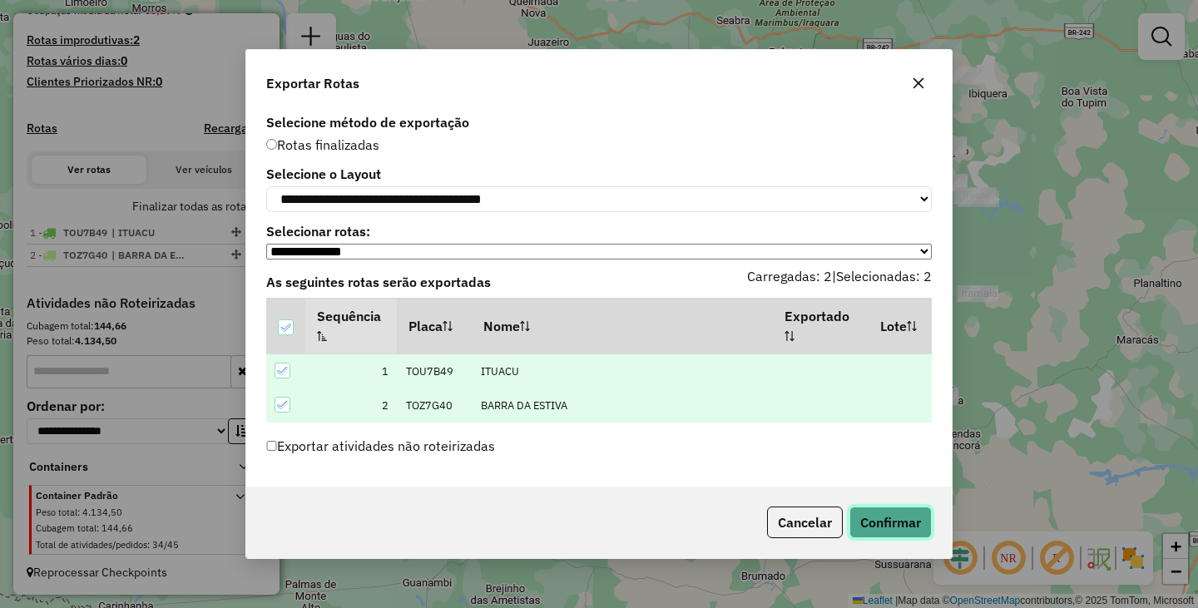
click at [899, 530] on button "Confirmar" at bounding box center [890, 523] width 82 height 32
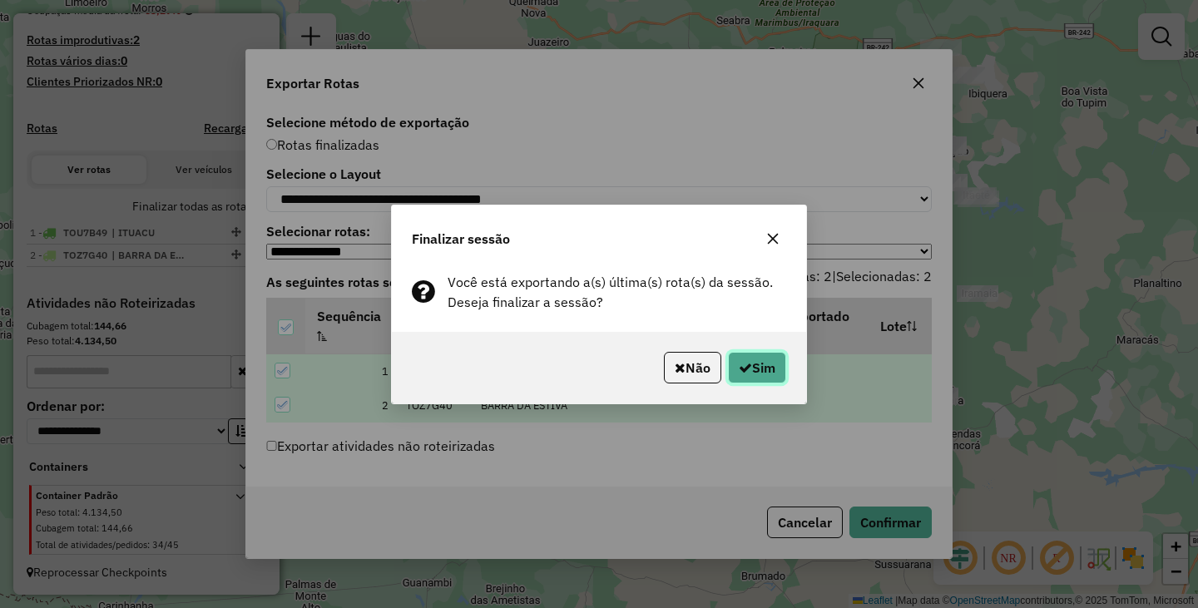
click at [773, 359] on button "Sim" at bounding box center [757, 368] width 58 height 32
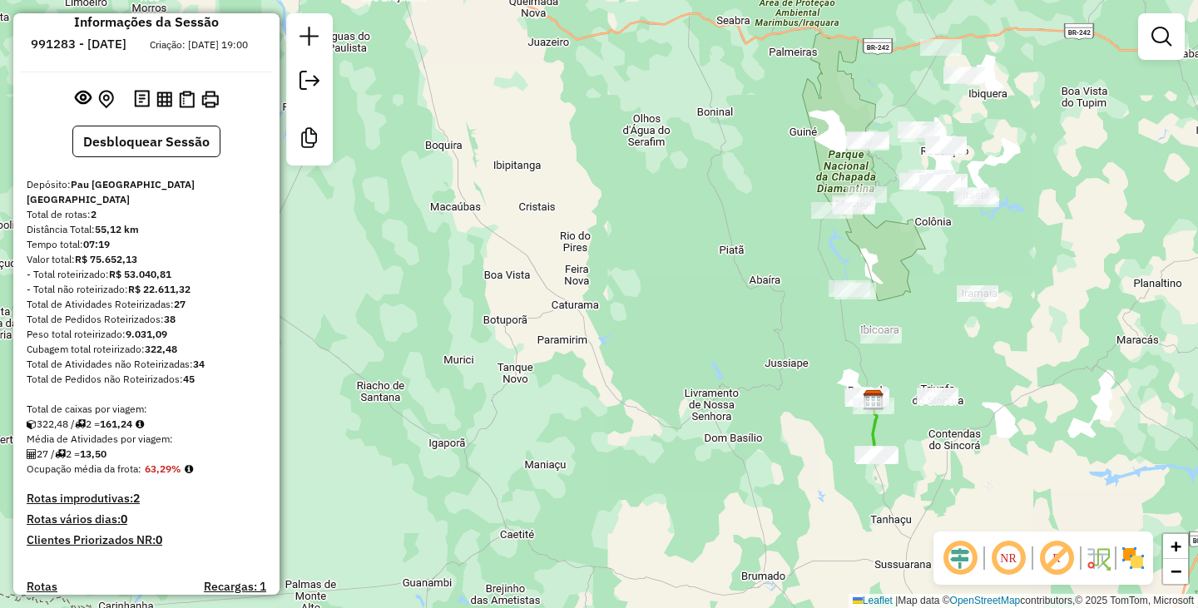
scroll to position [0, 0]
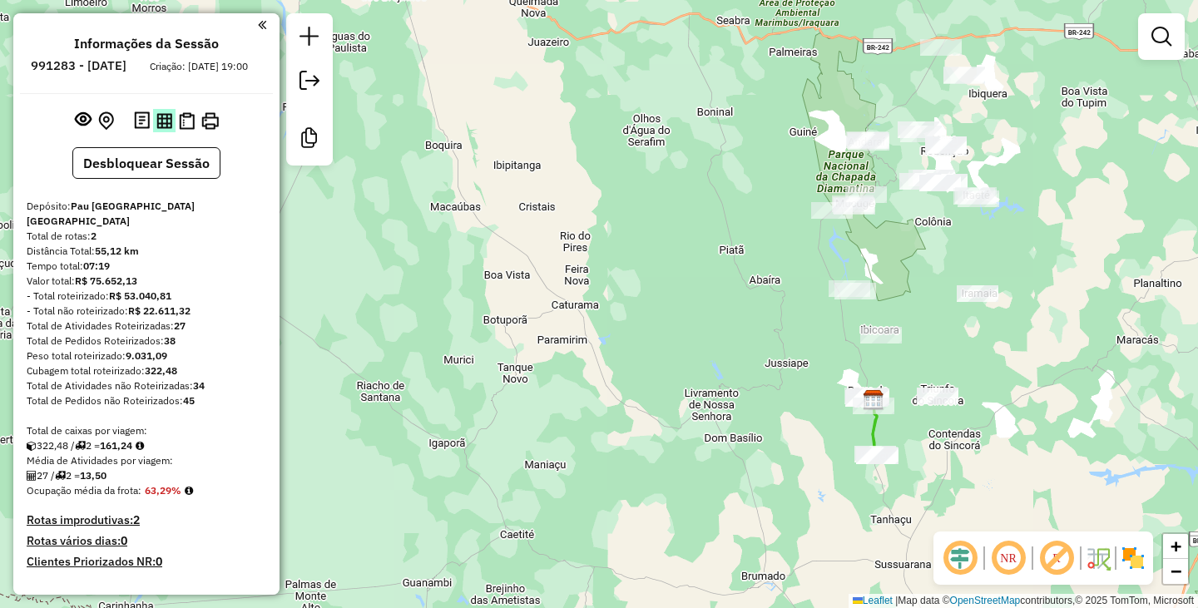
click at [156, 127] on img at bounding box center [164, 121] width 16 height 16
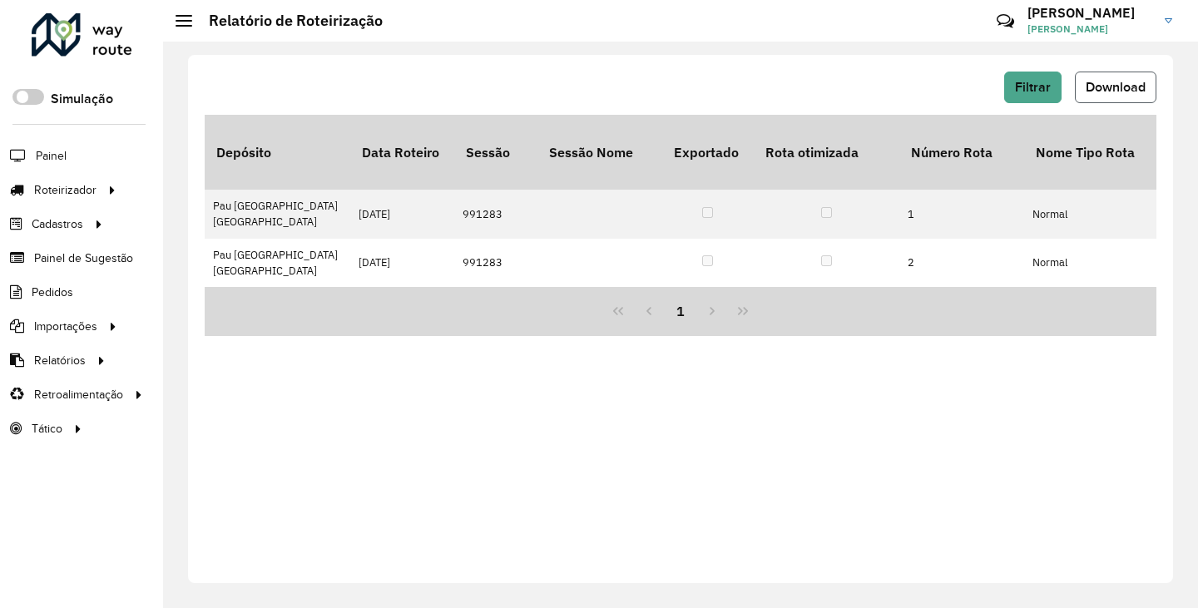
click at [1113, 99] on button "Download" at bounding box center [1116, 88] width 82 height 32
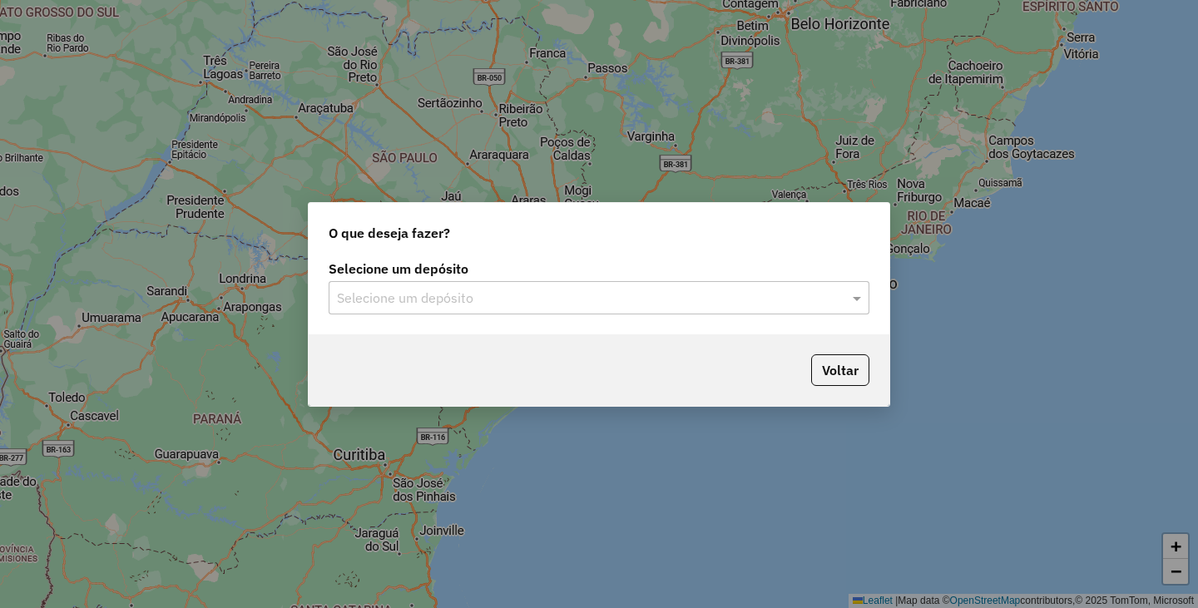
click at [524, 285] on div "Selecione um depósito" at bounding box center [599, 297] width 541 height 33
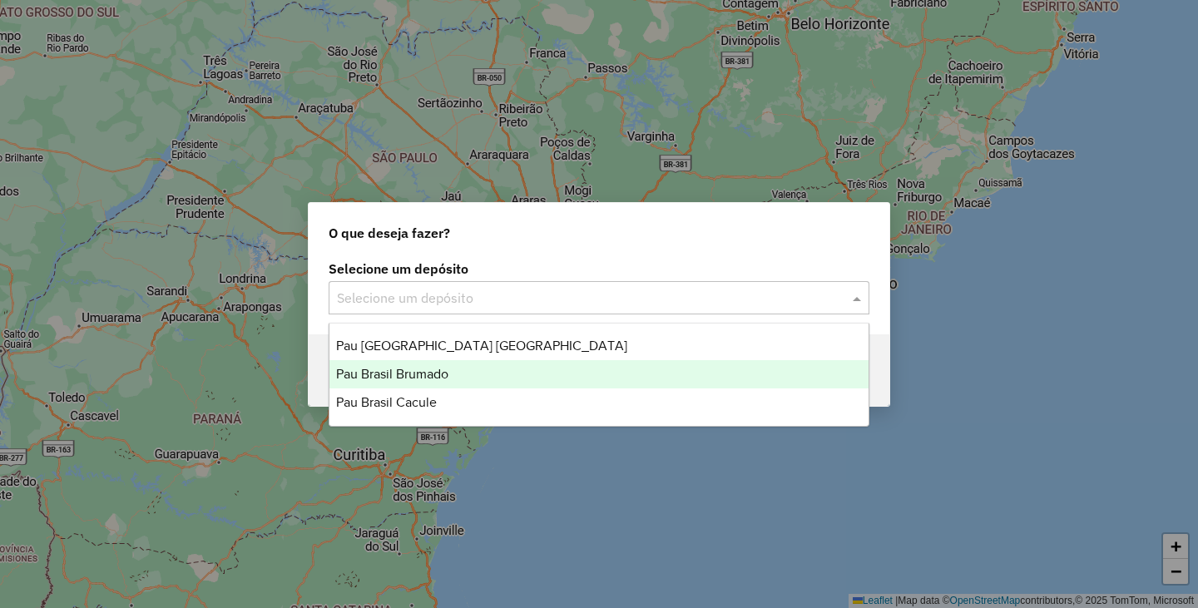
click at [454, 367] on div "Pau Brasil Brumado" at bounding box center [598, 374] width 539 height 28
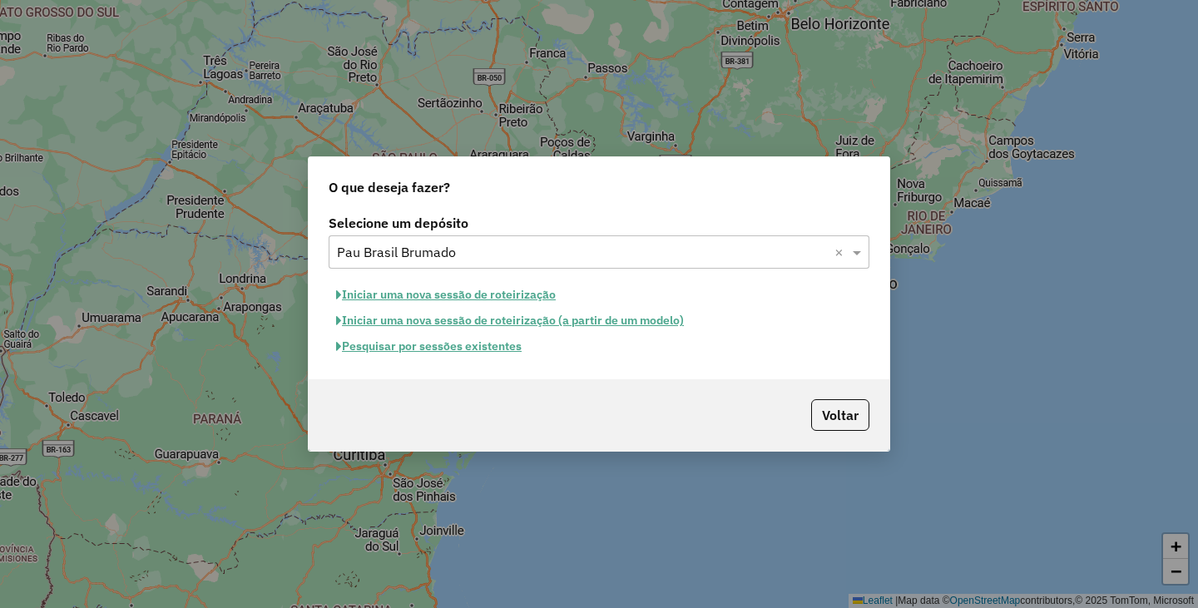
click at [483, 286] on button "Iniciar uma nova sessão de roteirização" at bounding box center [446, 295] width 235 height 26
select select "*"
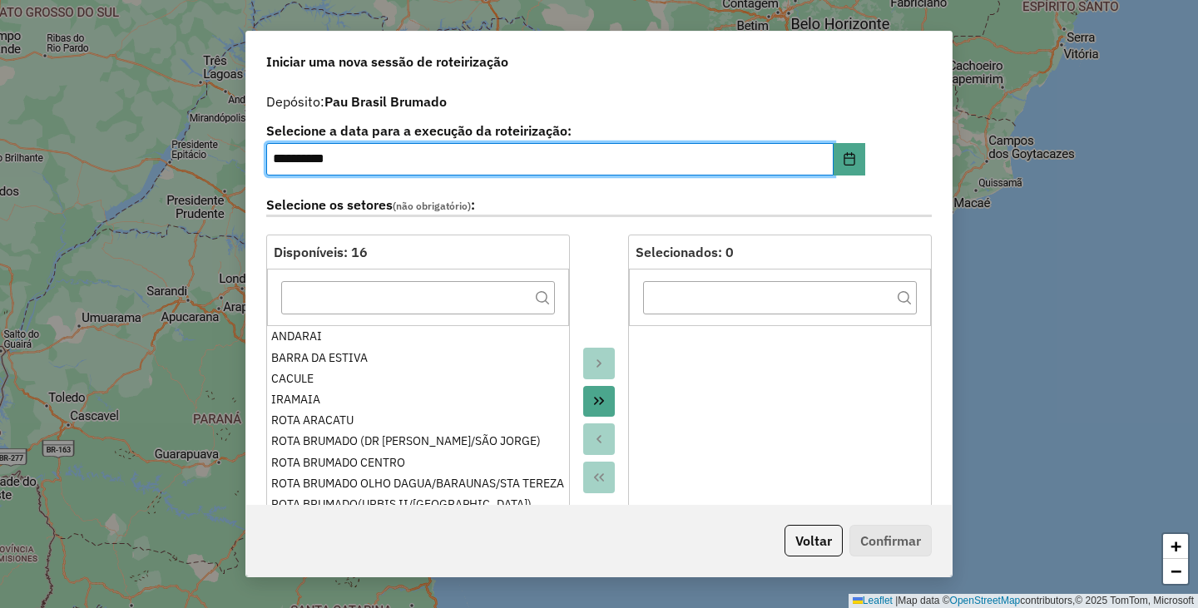
click at [600, 394] on icon "Move All to Target" at bounding box center [598, 400] width 13 height 13
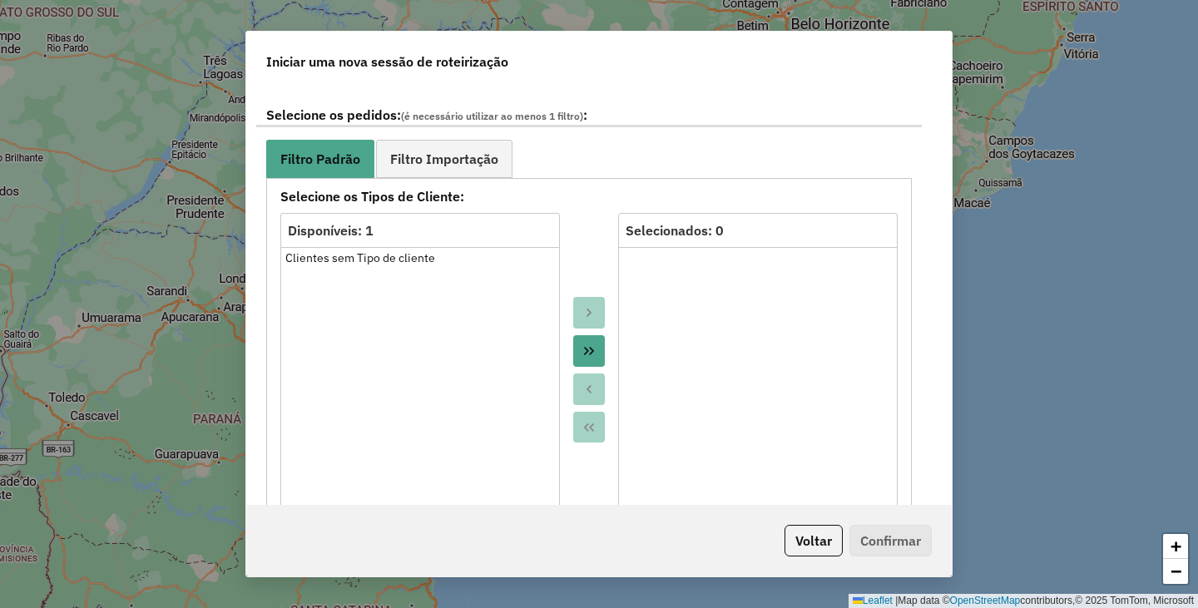
scroll to position [915, 0]
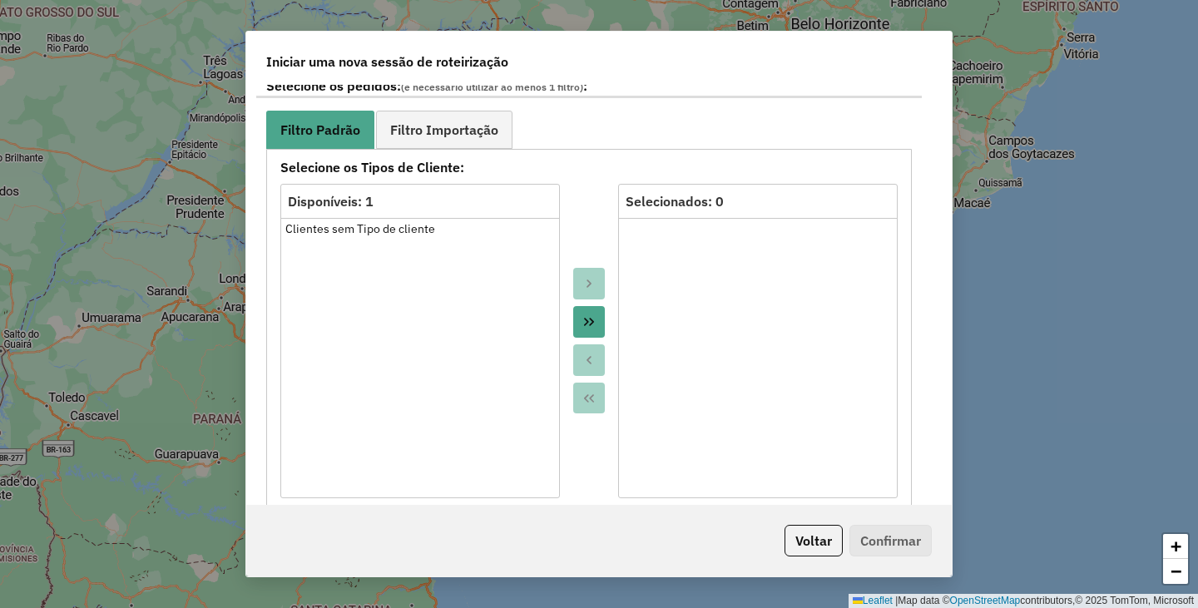
click at [589, 321] on icon "Move All to Target" at bounding box center [589, 322] width 10 height 8
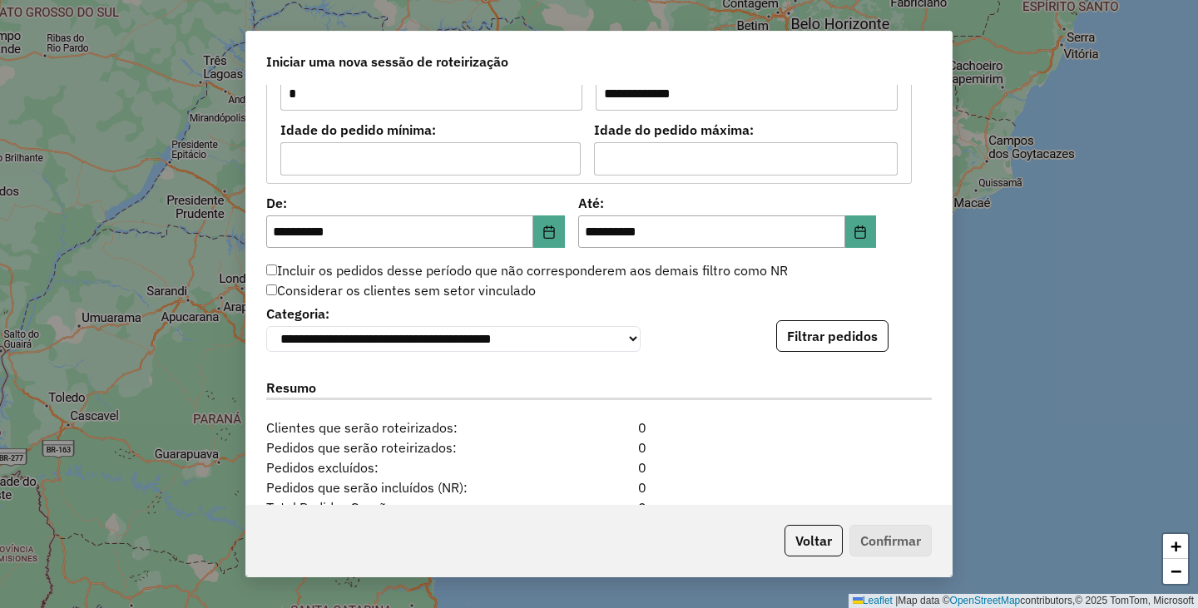
scroll to position [1689, 0]
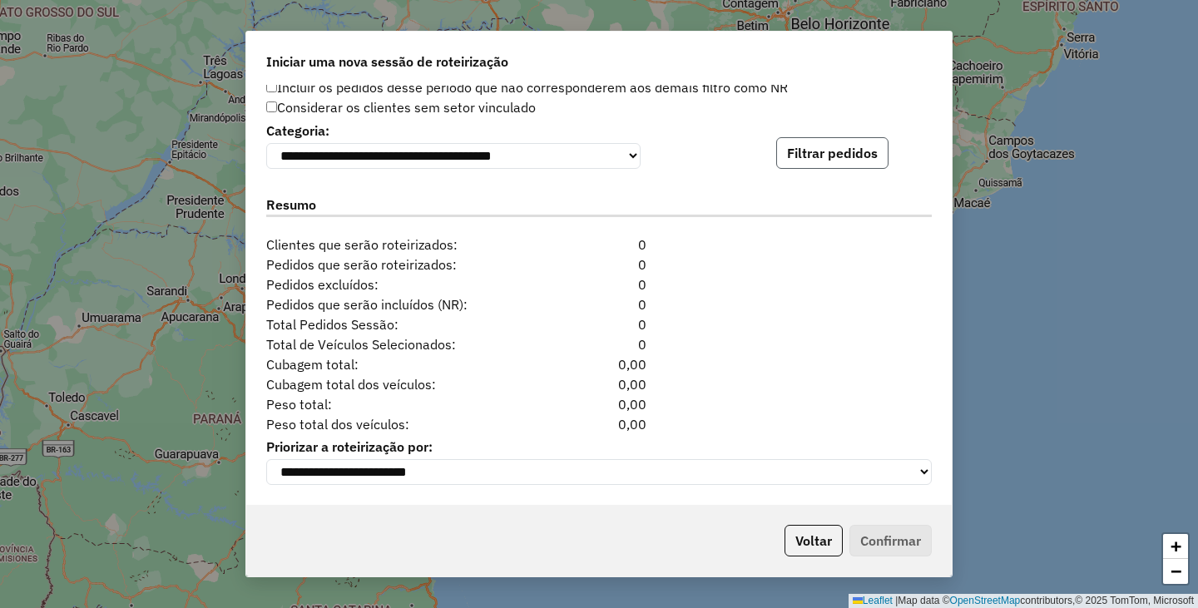
click at [841, 157] on button "Filtrar pedidos" at bounding box center [832, 153] width 112 height 32
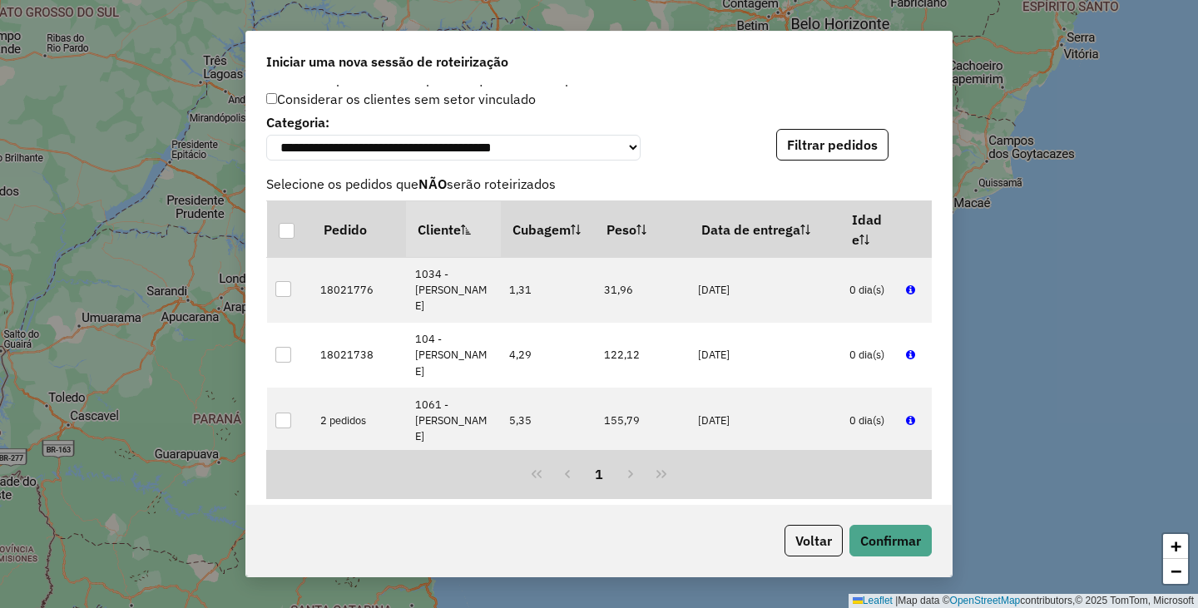
scroll to position [2032, 0]
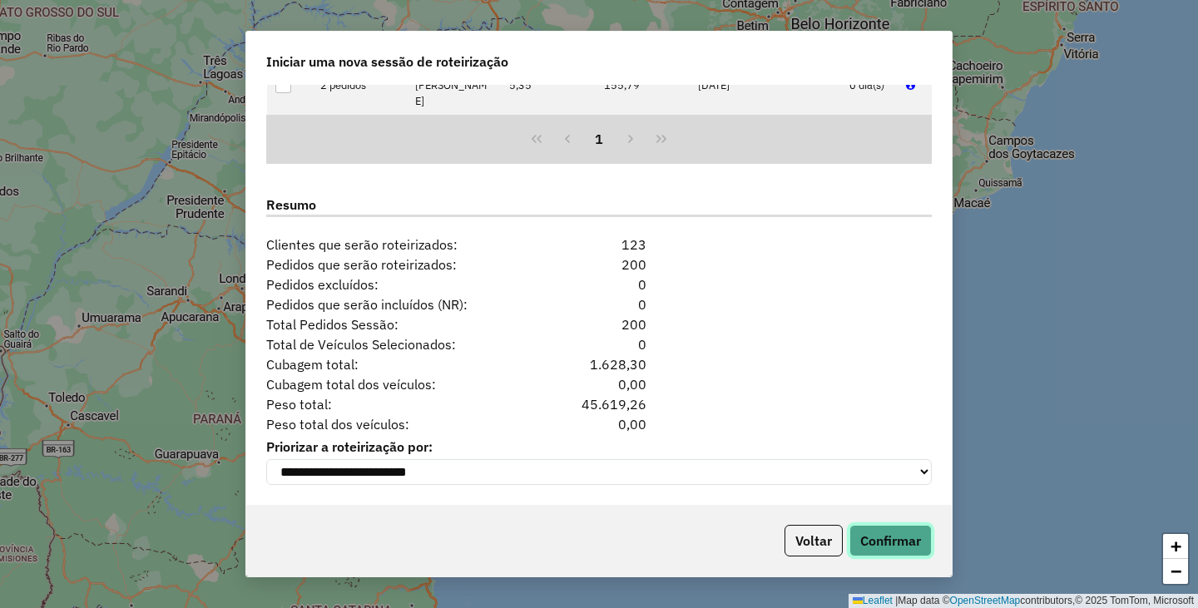
click at [904, 535] on button "Confirmar" at bounding box center [890, 541] width 82 height 32
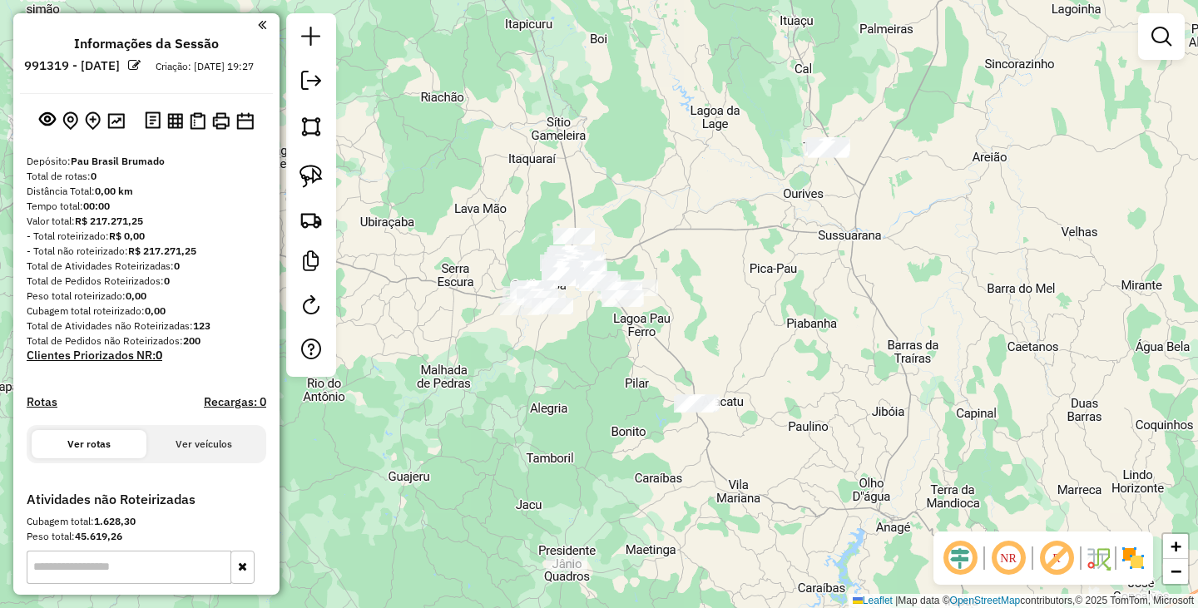
drag, startPoint x: 868, startPoint y: 468, endPoint x: 770, endPoint y: 425, distance: 107.3
click at [784, 409] on div "Janela de atendimento Grade de atendimento Capacidade Transportadoras Veículos …" at bounding box center [599, 304] width 1198 height 608
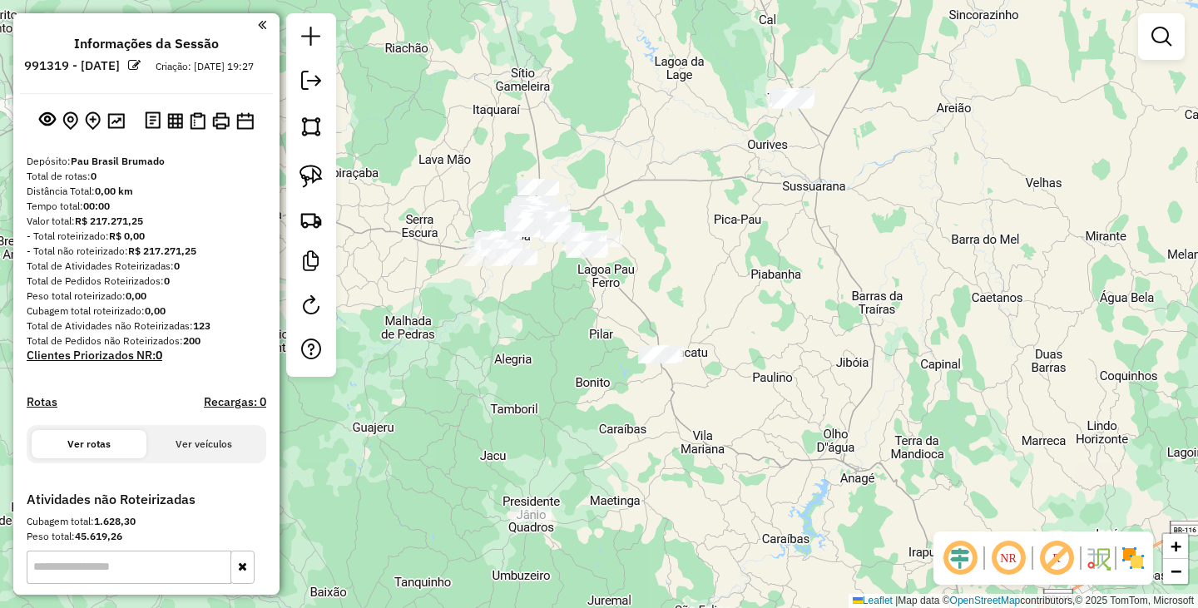
drag, startPoint x: 772, startPoint y: 361, endPoint x: 804, endPoint y: 289, distance: 78.2
click at [804, 289] on div "Janela de atendimento Grade de atendimento Capacidade Transportadoras Veículos …" at bounding box center [599, 304] width 1198 height 608
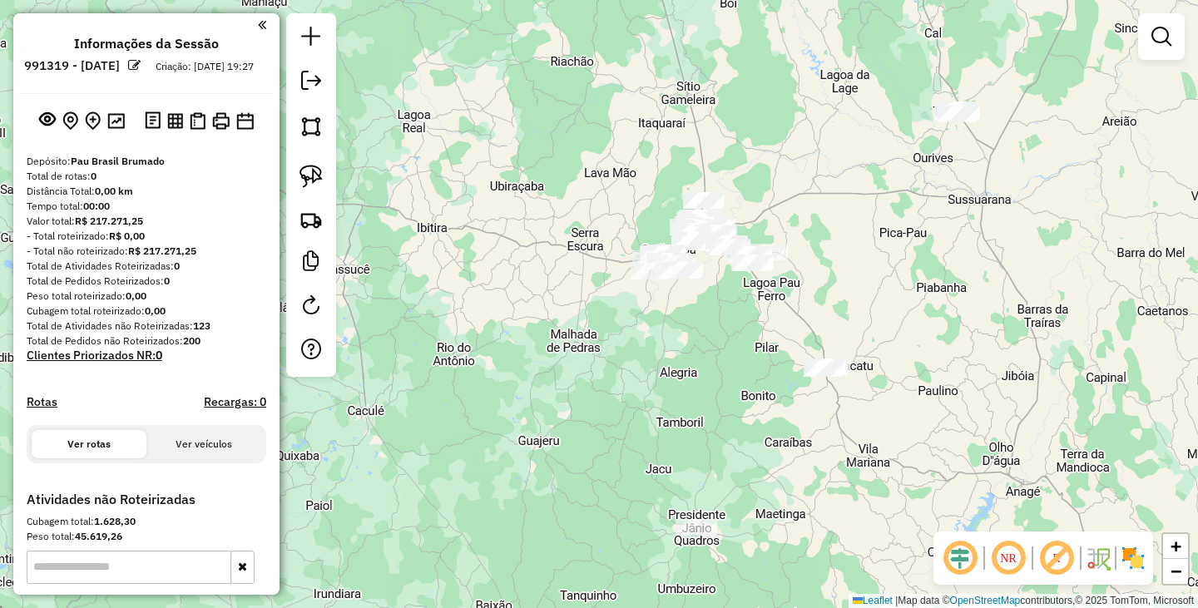
drag, startPoint x: 520, startPoint y: 393, endPoint x: 715, endPoint y: 454, distance: 205.0
click at [715, 454] on div "Janela de atendimento Grade de atendimento Capacidade Transportadoras Veículos …" at bounding box center [599, 304] width 1198 height 608
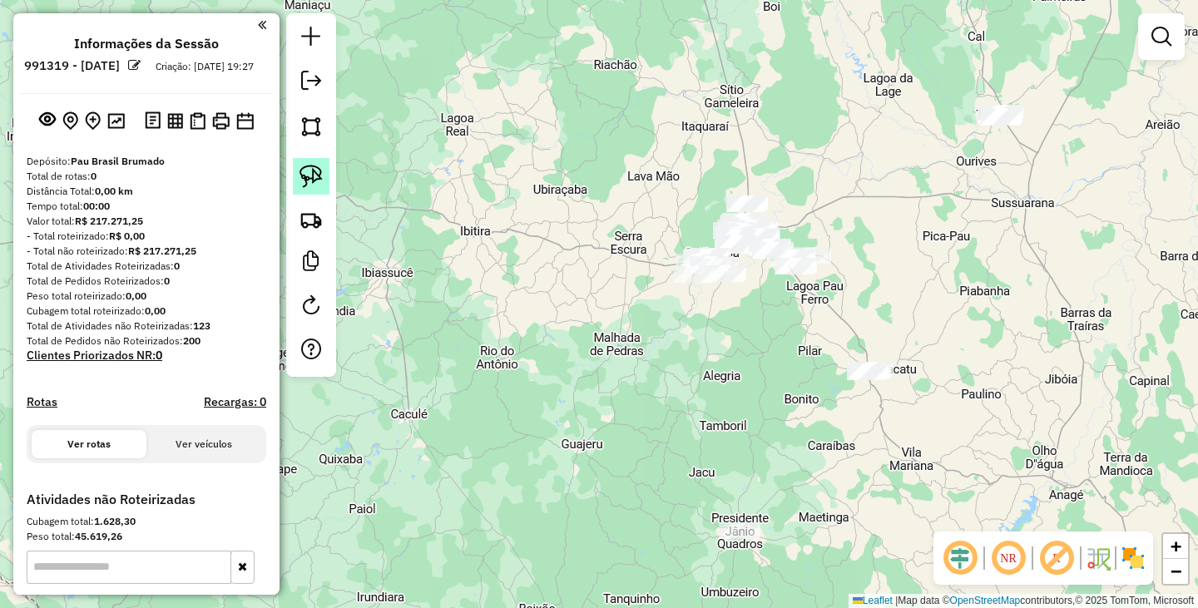
click at [316, 172] on img at bounding box center [310, 176] width 23 height 23
click at [306, 217] on img at bounding box center [310, 219] width 23 height 23
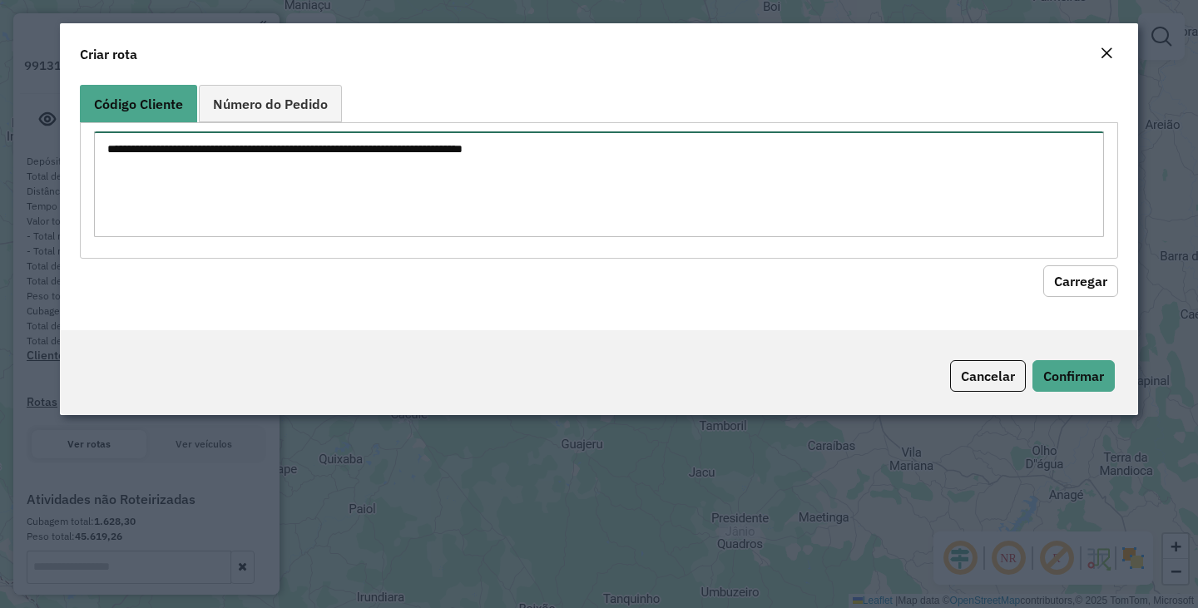
click at [366, 184] on textarea at bounding box center [599, 184] width 1010 height 106
type textarea "****"
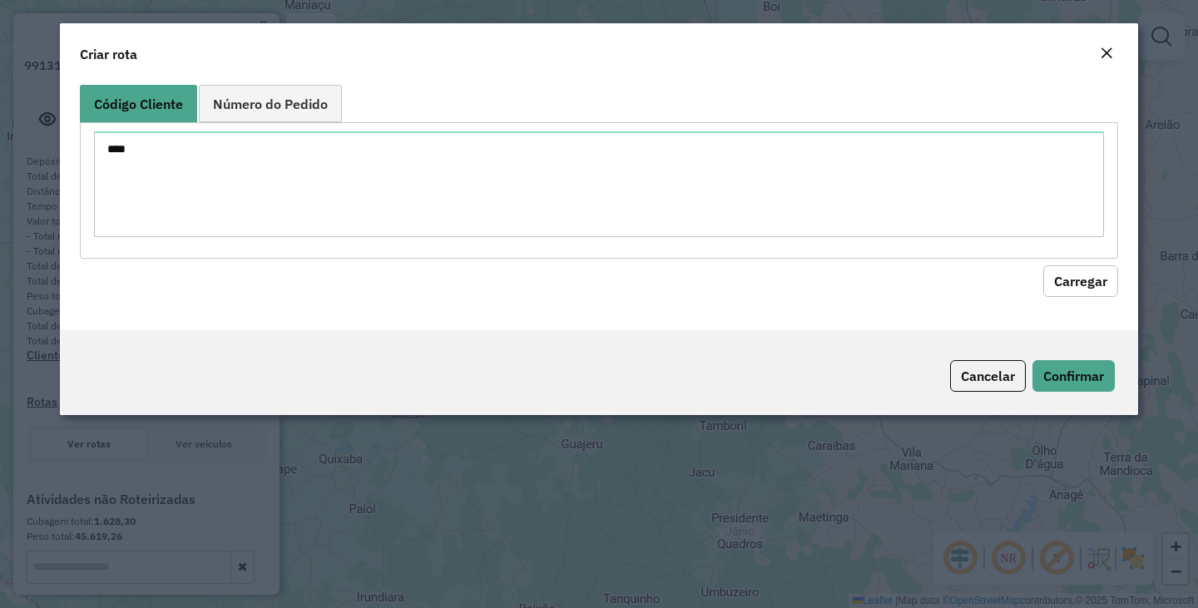
click at [1101, 265] on button "Carregar" at bounding box center [1080, 281] width 75 height 32
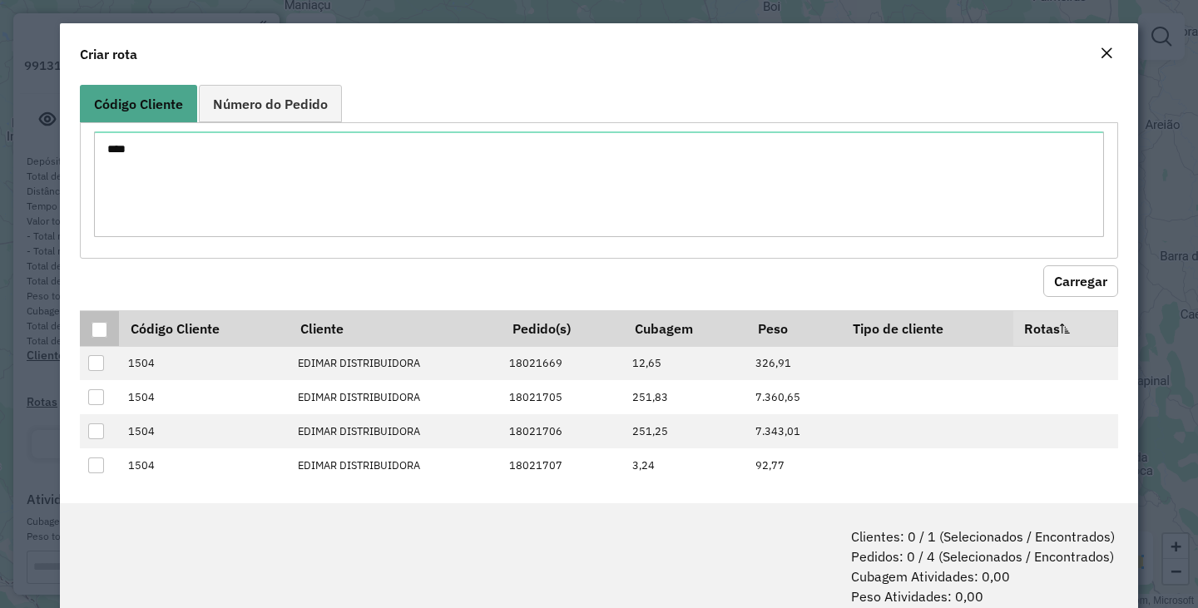
click at [92, 333] on div at bounding box center [100, 330] width 16 height 16
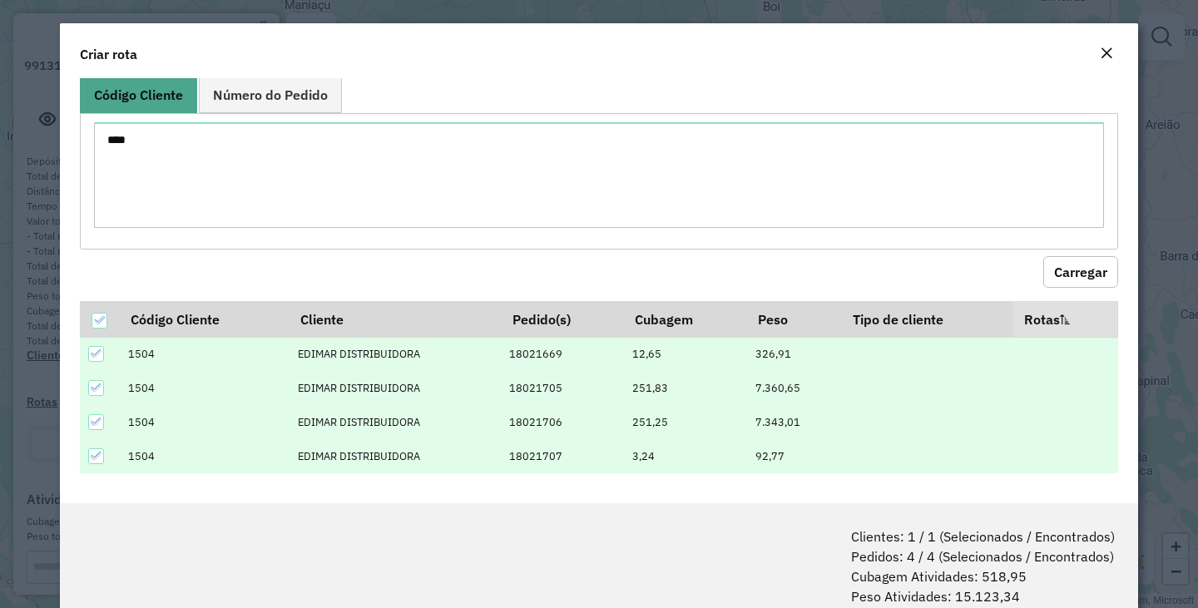
scroll to position [12, 0]
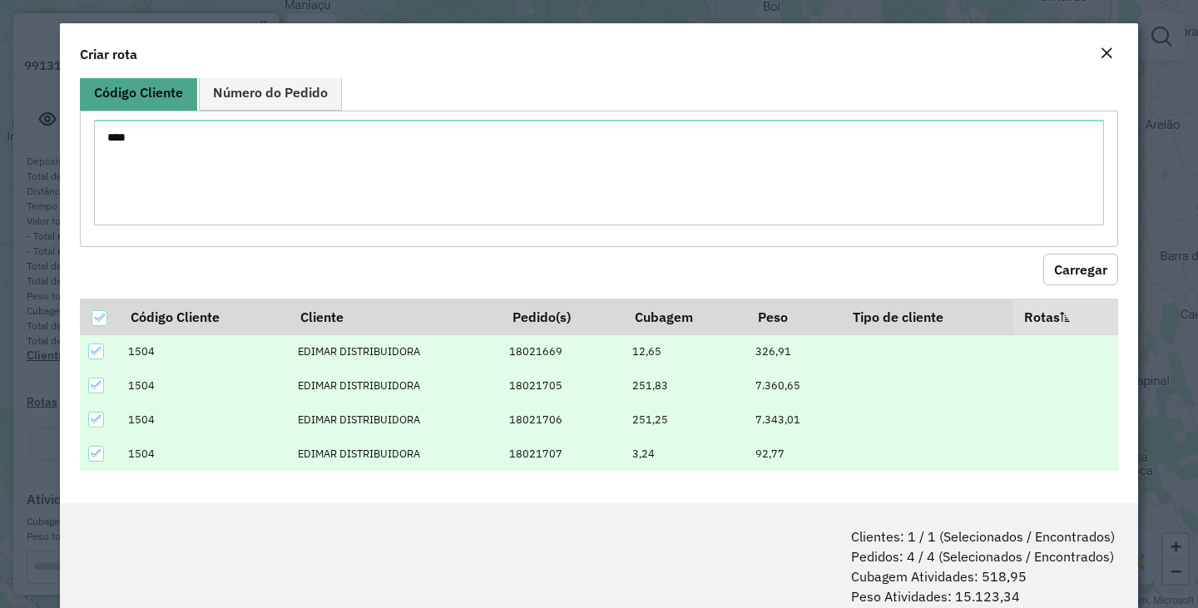
click at [101, 415] on icon at bounding box center [97, 419] width 12 height 12
click at [97, 462] on div at bounding box center [96, 454] width 17 height 17
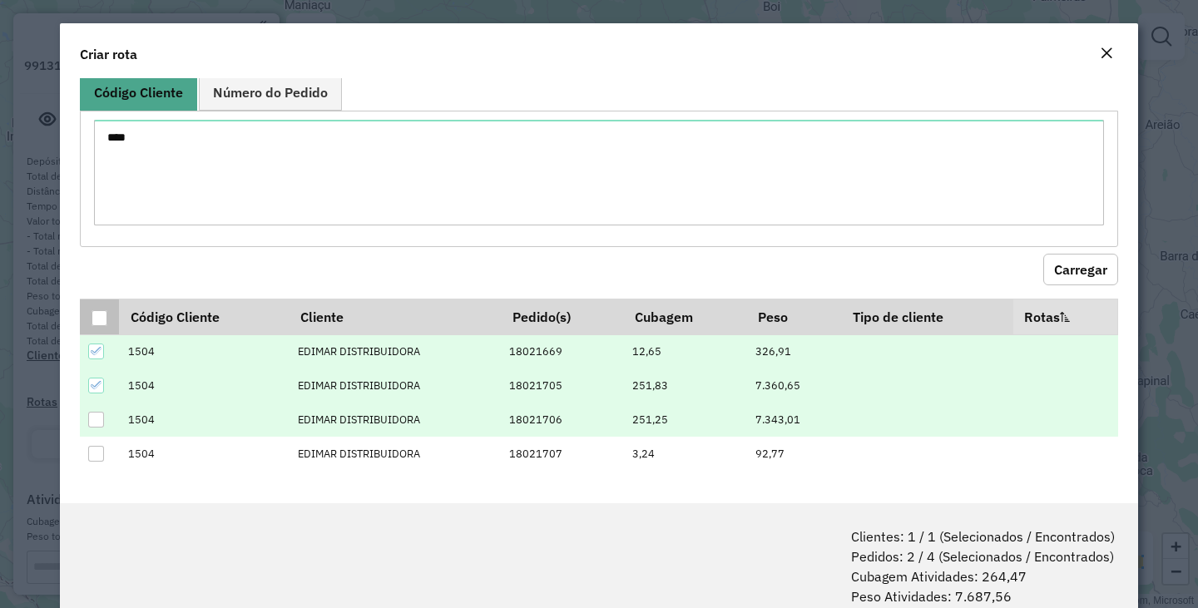
click at [94, 319] on div at bounding box center [100, 318] width 16 height 16
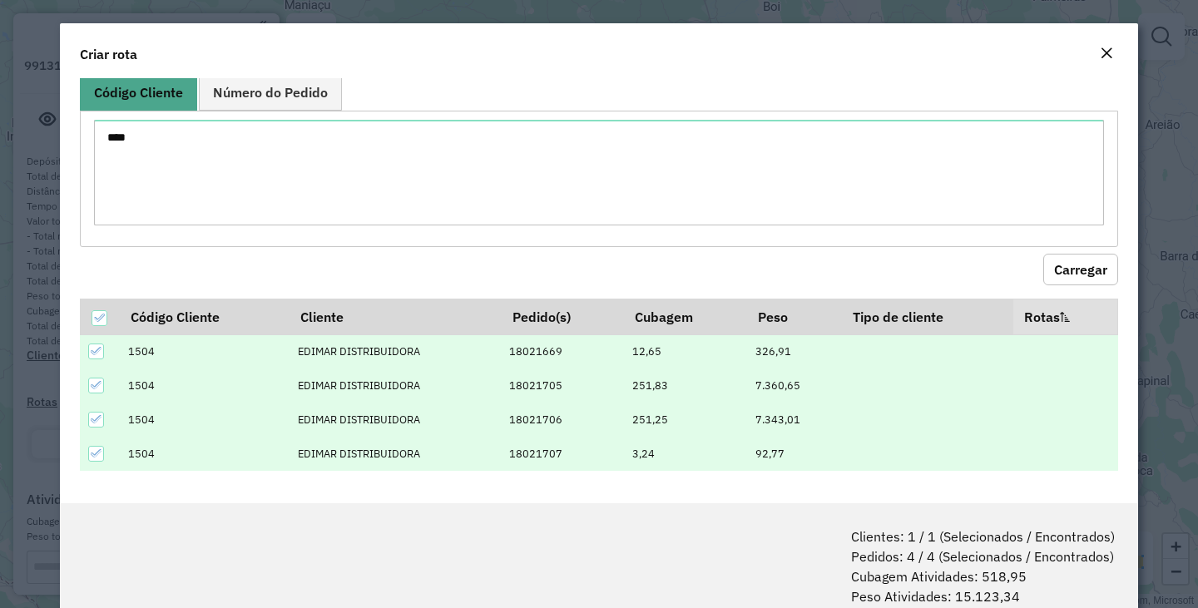
click at [91, 339] on td at bounding box center [99, 351] width 39 height 34
click at [93, 350] on icon at bounding box center [97, 351] width 12 height 12
click at [97, 385] on icon at bounding box center [96, 385] width 11 height 7
click at [96, 322] on div at bounding box center [100, 318] width 16 height 16
click at [93, 359] on div at bounding box center [96, 352] width 16 height 16
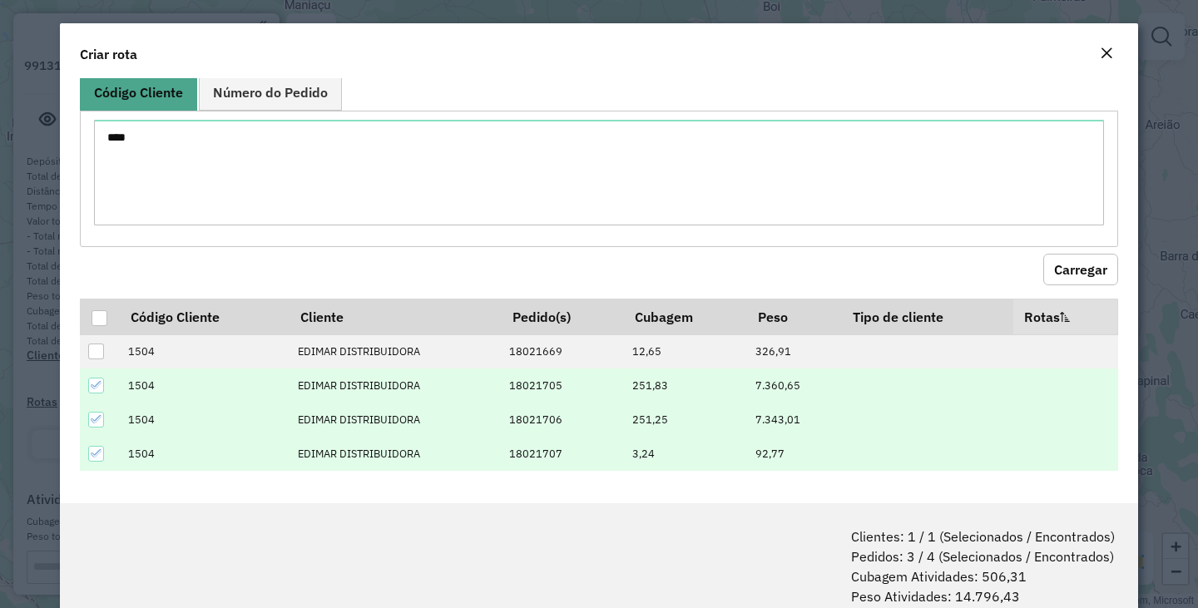
click at [97, 379] on div at bounding box center [96, 386] width 16 height 16
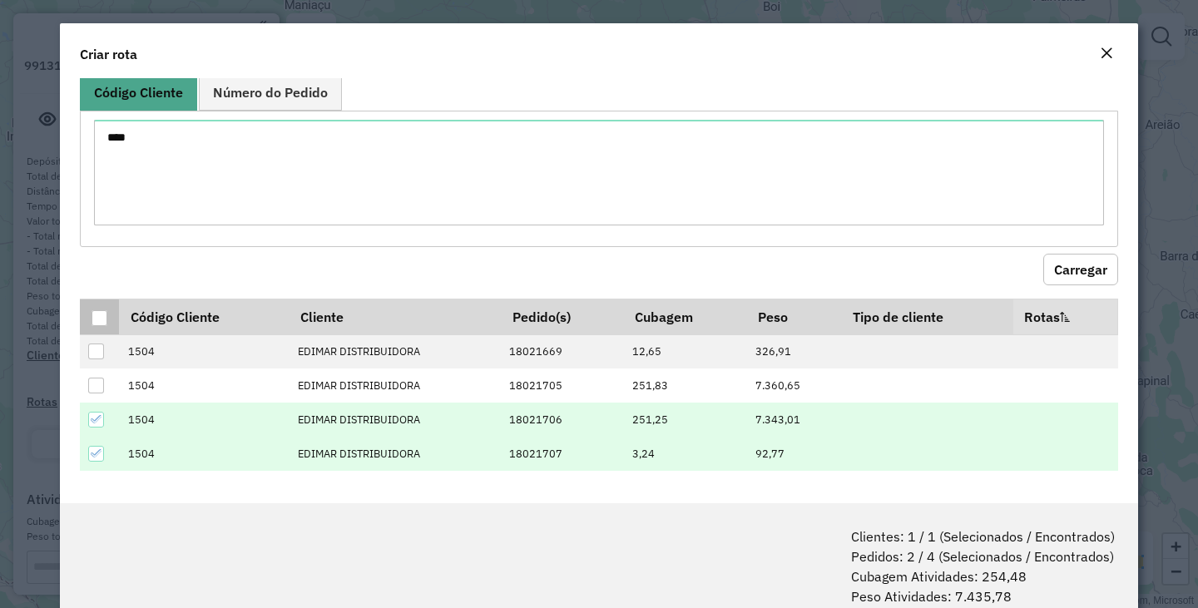
click at [102, 319] on div at bounding box center [100, 318] width 16 height 16
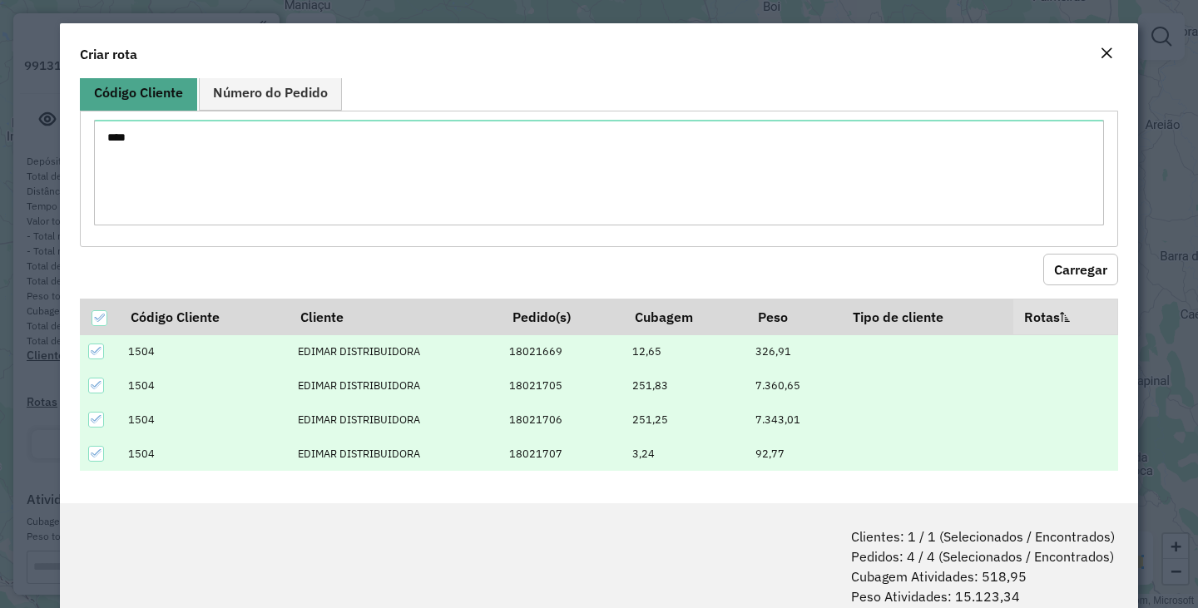
click at [93, 458] on icon at bounding box center [97, 454] width 12 height 12
click at [100, 418] on icon at bounding box center [97, 419] width 12 height 12
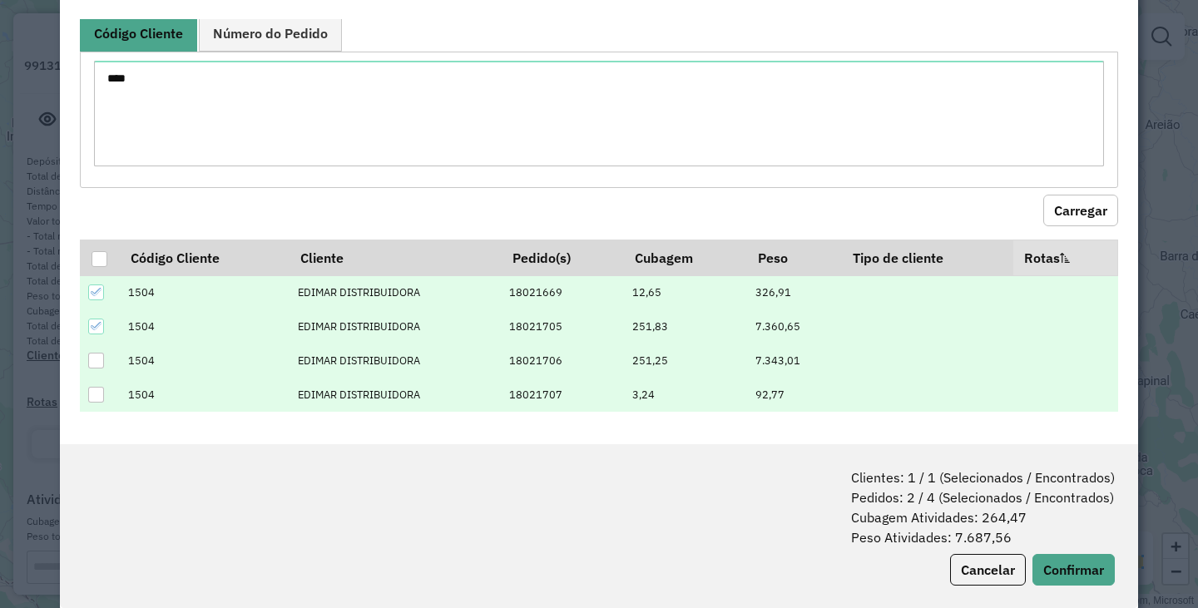
scroll to position [83, 0]
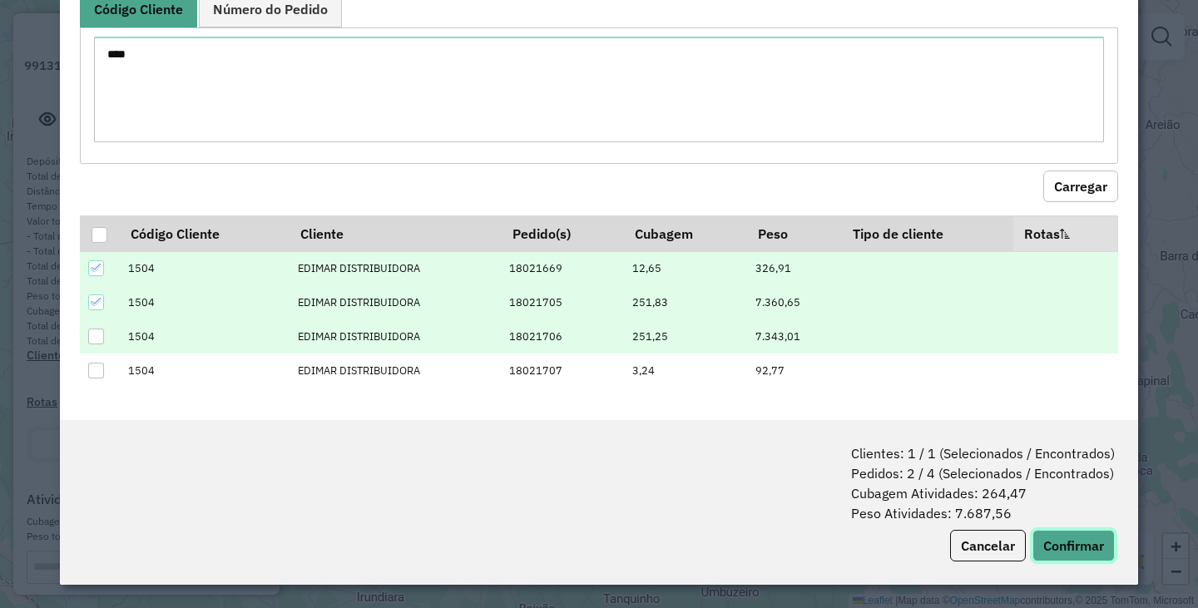
click at [1069, 547] on button "Confirmar" at bounding box center [1073, 546] width 82 height 32
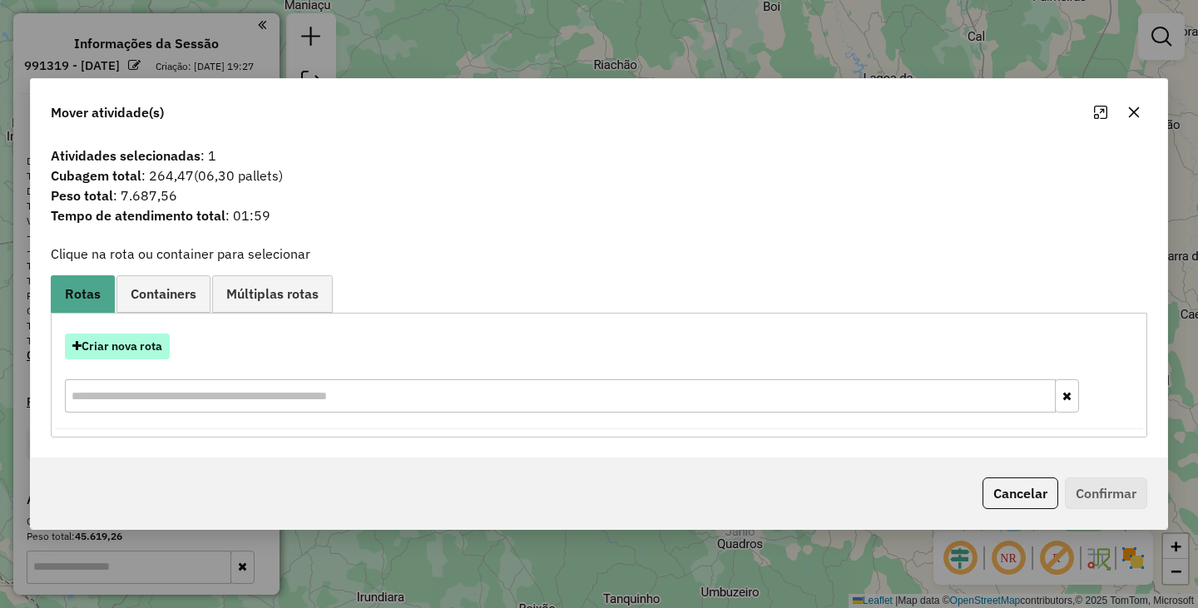
click at [111, 349] on button "Criar nova rota" at bounding box center [117, 347] width 105 height 26
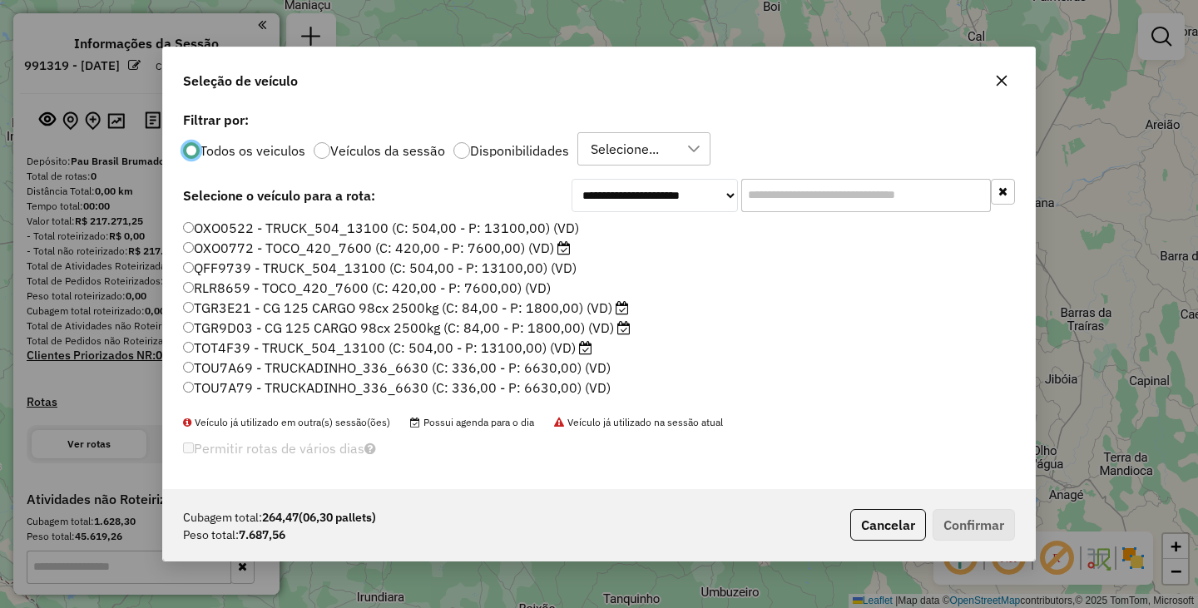
scroll to position [9, 5]
click at [456, 150] on div at bounding box center [461, 150] width 17 height 17
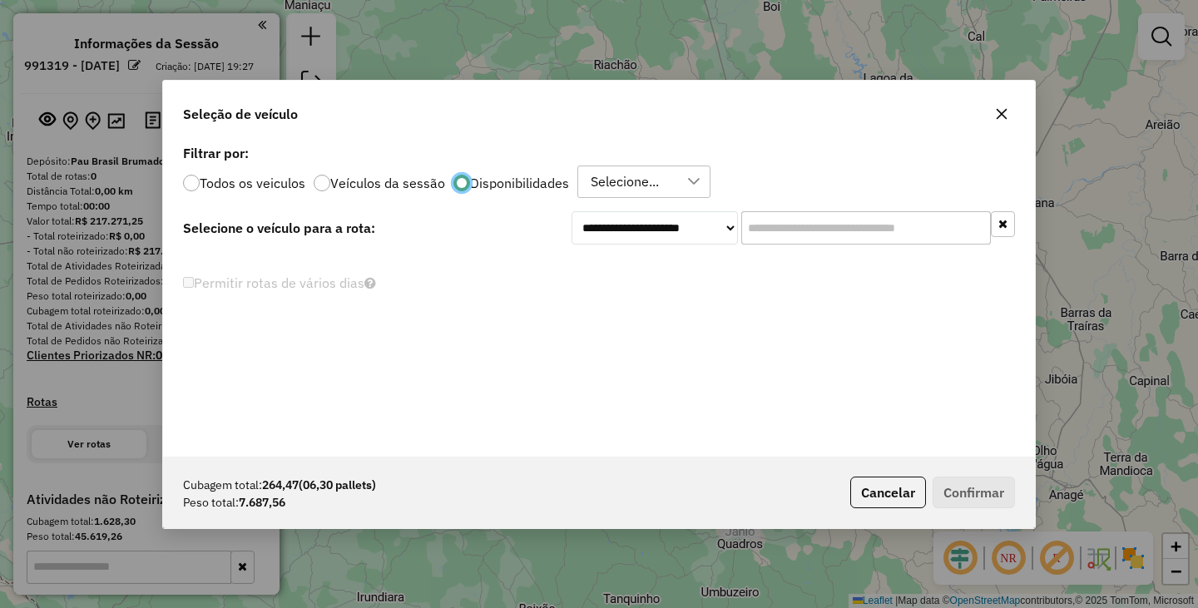
click at [631, 181] on div "Selecione..." at bounding box center [625, 182] width 80 height 32
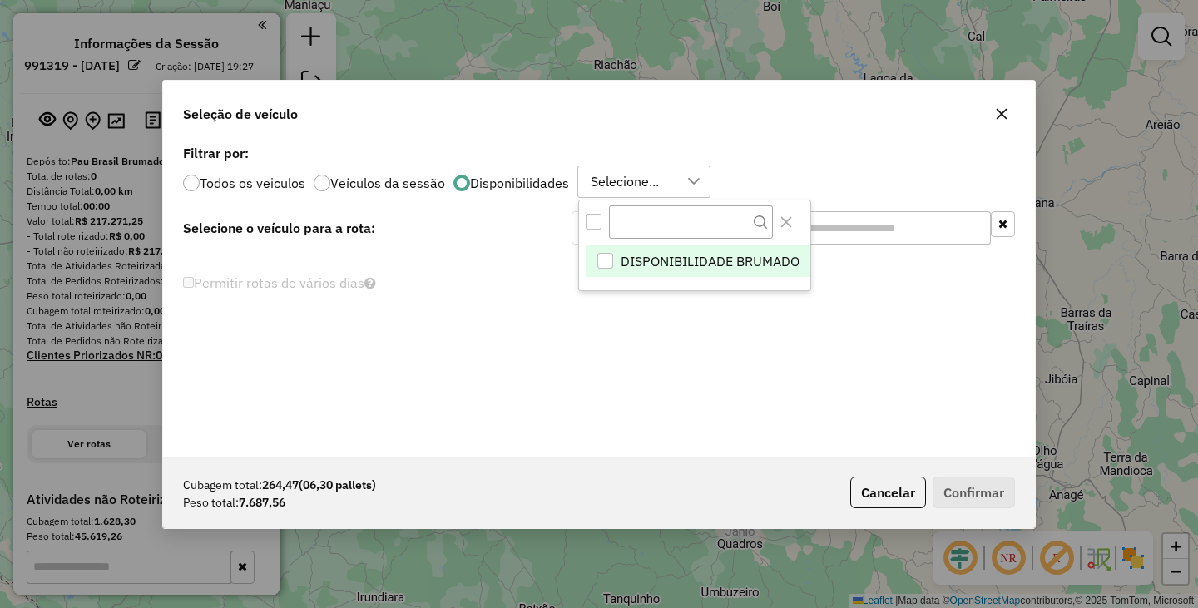
scroll to position [12, 76]
click at [591, 223] on div "All items unselected" at bounding box center [594, 222] width 16 height 16
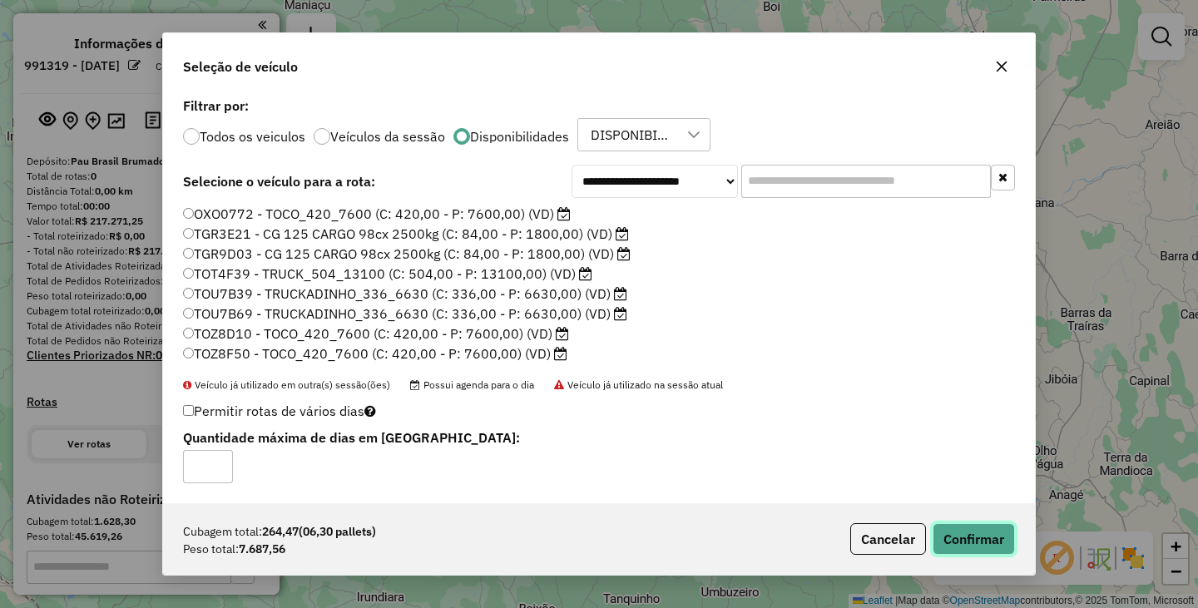
click at [978, 544] on button "Confirmar" at bounding box center [974, 539] width 82 height 32
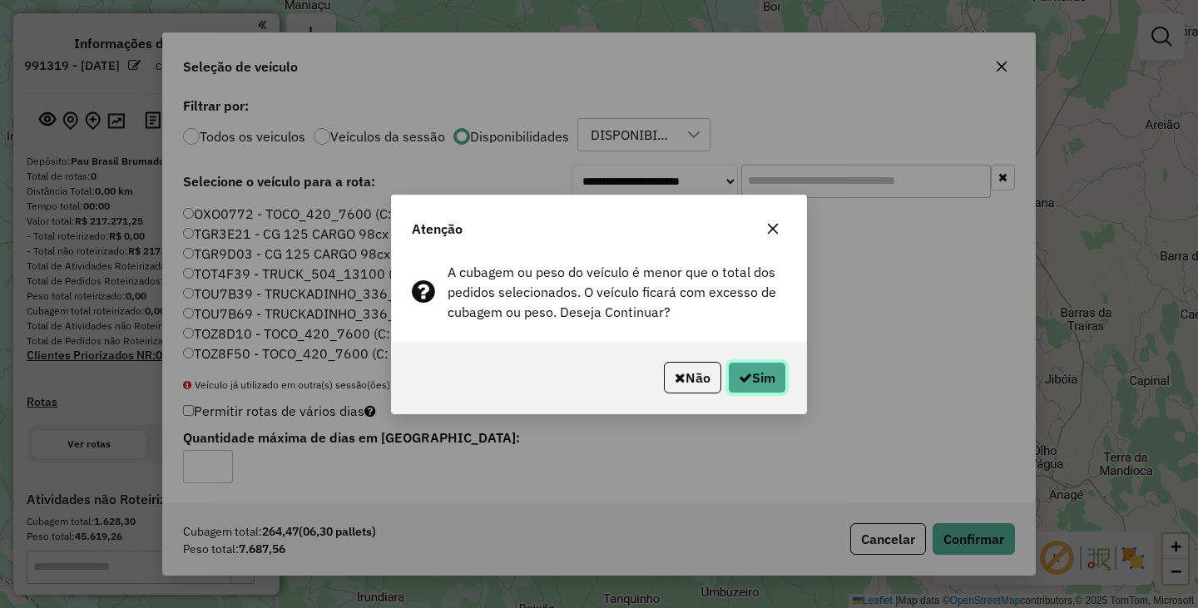
click at [750, 370] on button "Sim" at bounding box center [757, 378] width 58 height 32
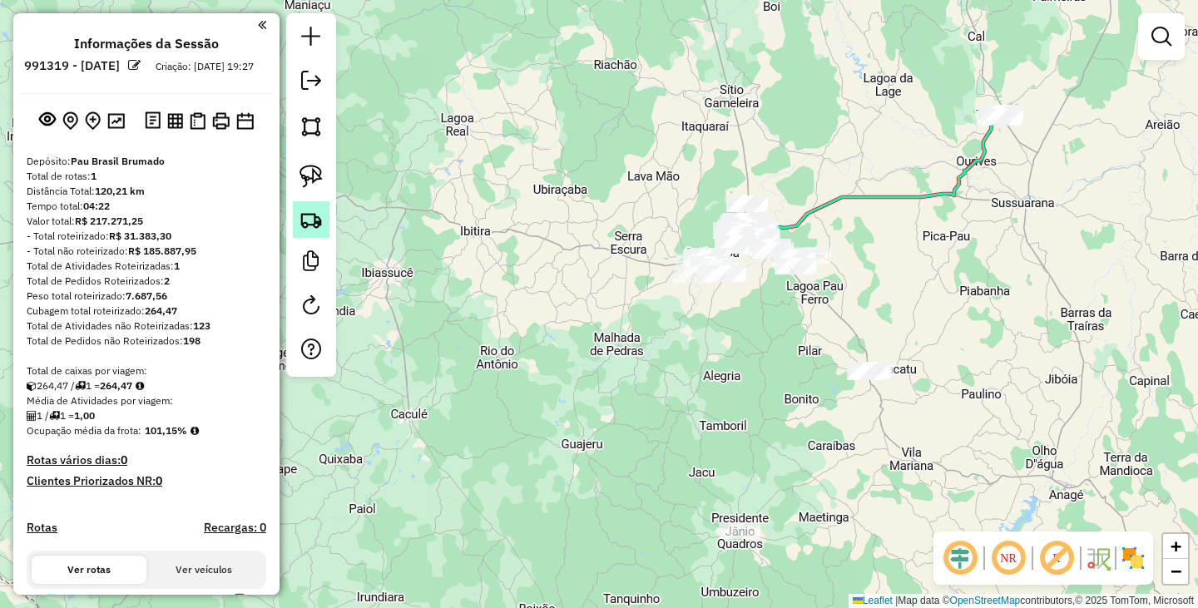
click at [319, 220] on img at bounding box center [310, 219] width 23 height 23
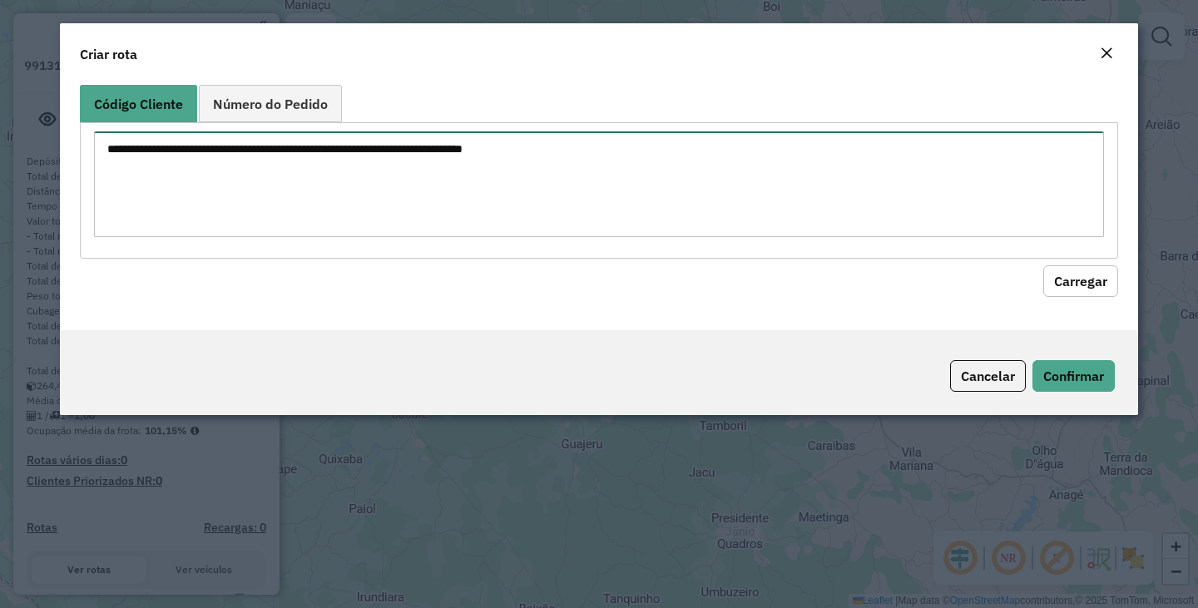
click at [710, 197] on textarea at bounding box center [599, 184] width 1010 height 106
type textarea "****"
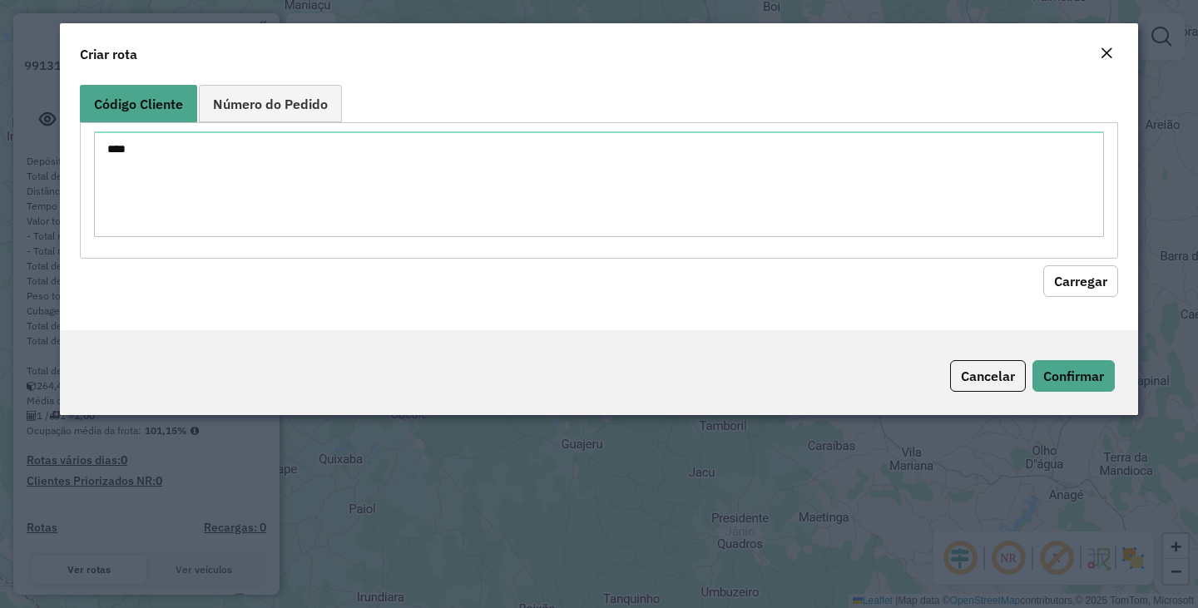
click at [1068, 281] on button "Carregar" at bounding box center [1080, 281] width 75 height 32
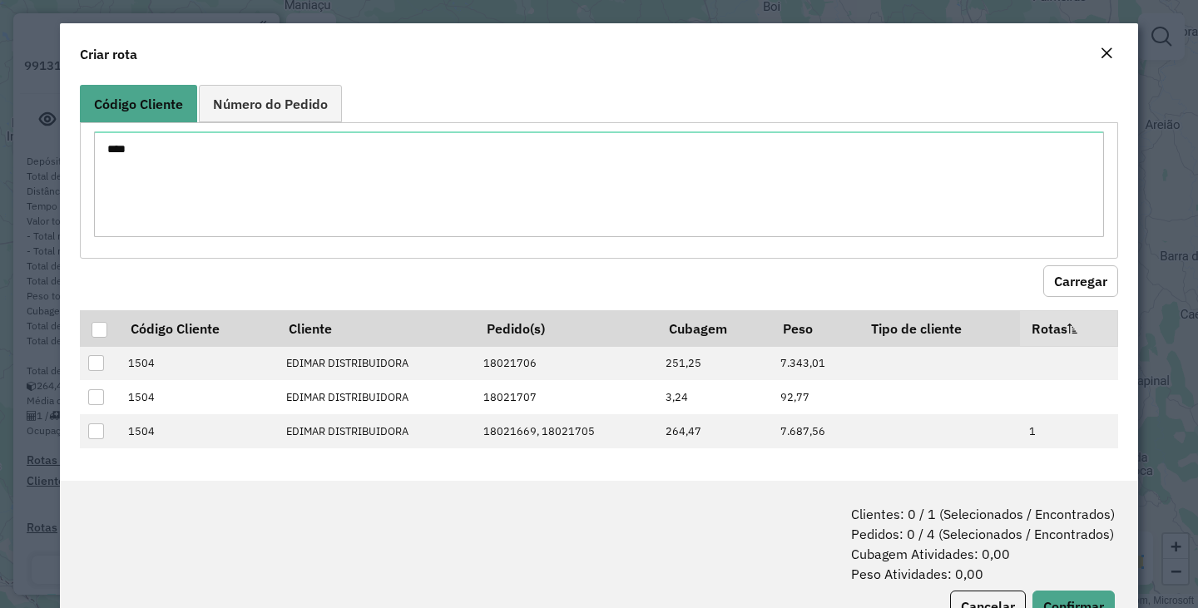
click at [1104, 46] on div "Close" at bounding box center [1106, 54] width 13 height 20
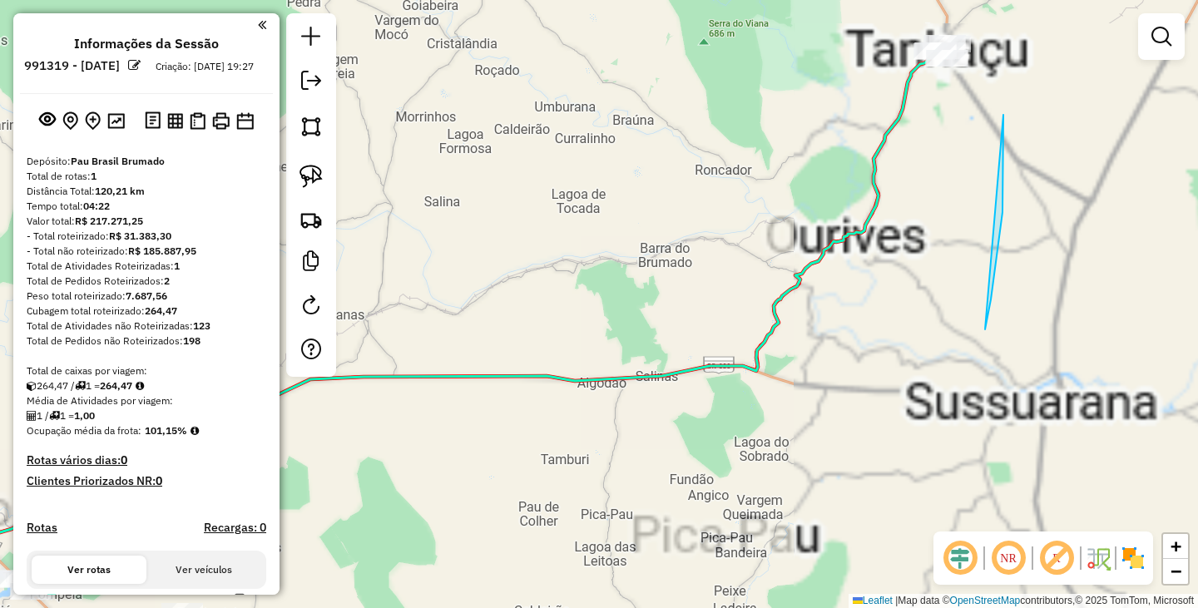
drag, startPoint x: 1003, startPoint y: 115, endPoint x: 967, endPoint y: 317, distance: 205.3
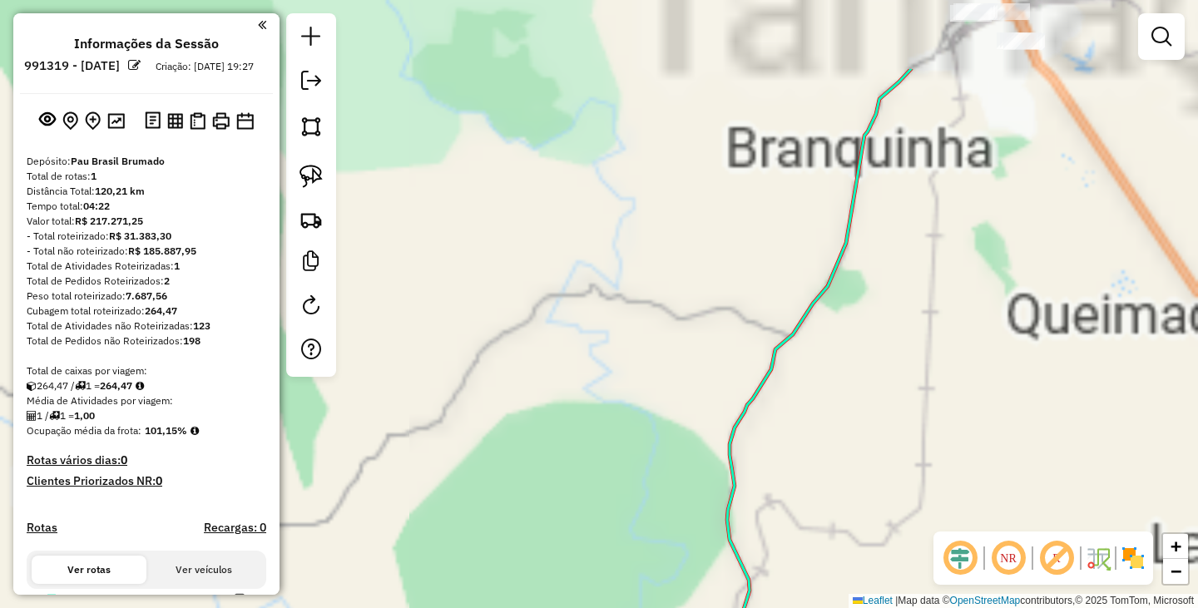
drag, startPoint x: 939, startPoint y: 89, endPoint x: 946, endPoint y: 469, distance: 380.2
click at [951, 469] on div "Janela de atendimento Grade de atendimento Capacidade Transportadoras Veículos …" at bounding box center [599, 304] width 1198 height 608
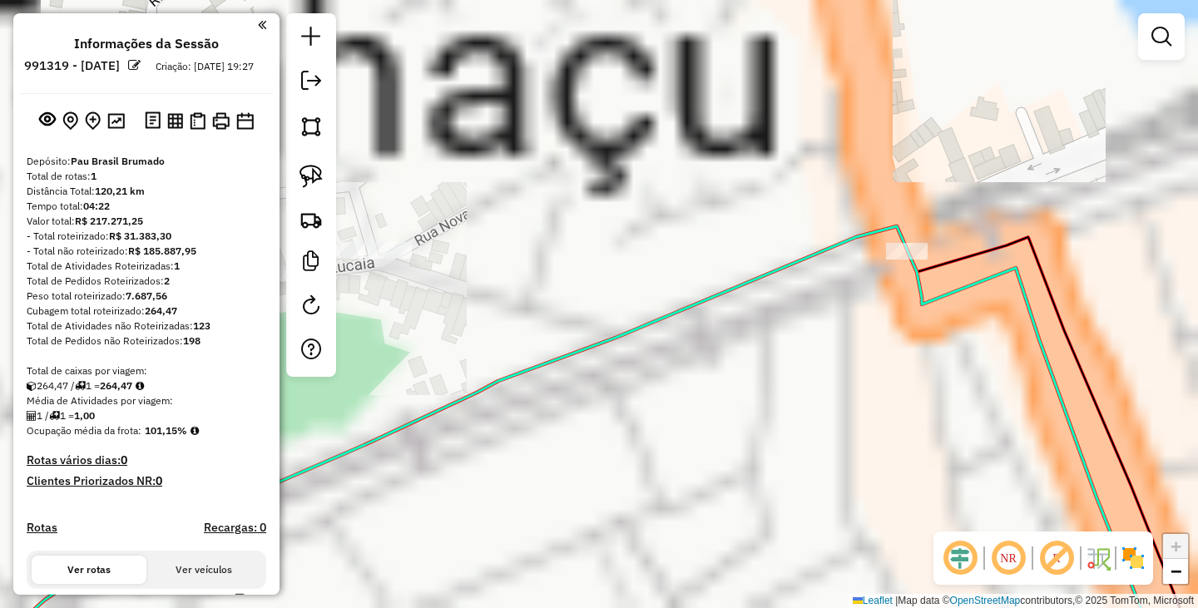
drag, startPoint x: 1004, startPoint y: 422, endPoint x: 702, endPoint y: 119, distance: 427.6
click at [715, 127] on div "Janela de atendimento Grade de atendimento Capacidade Transportadoras Veículos …" at bounding box center [599, 304] width 1198 height 608
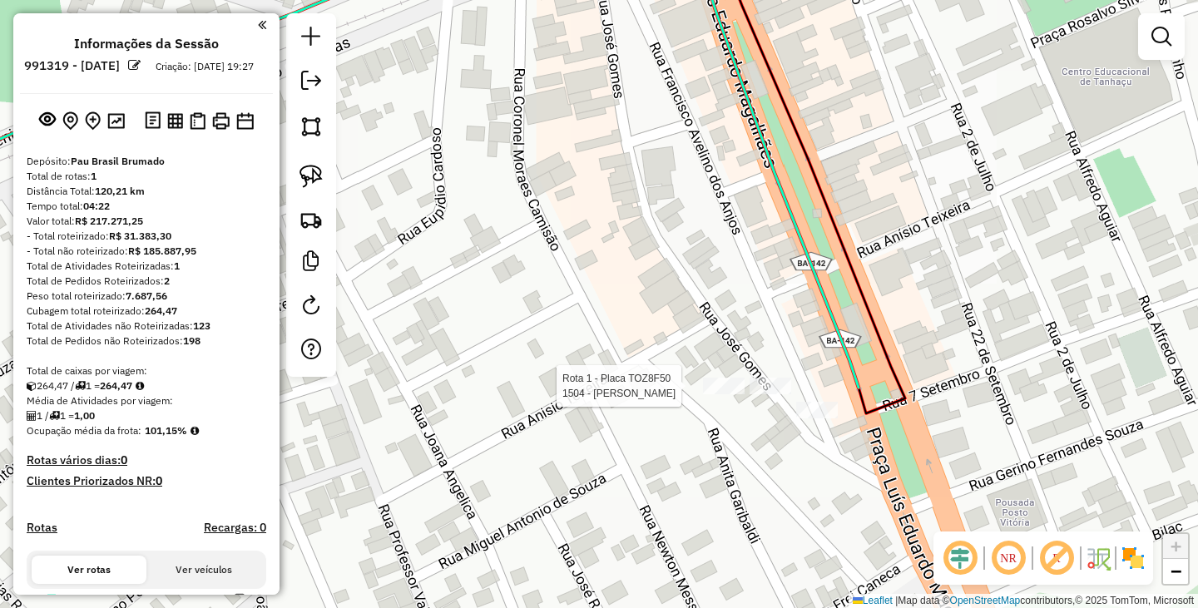
select select "**********"
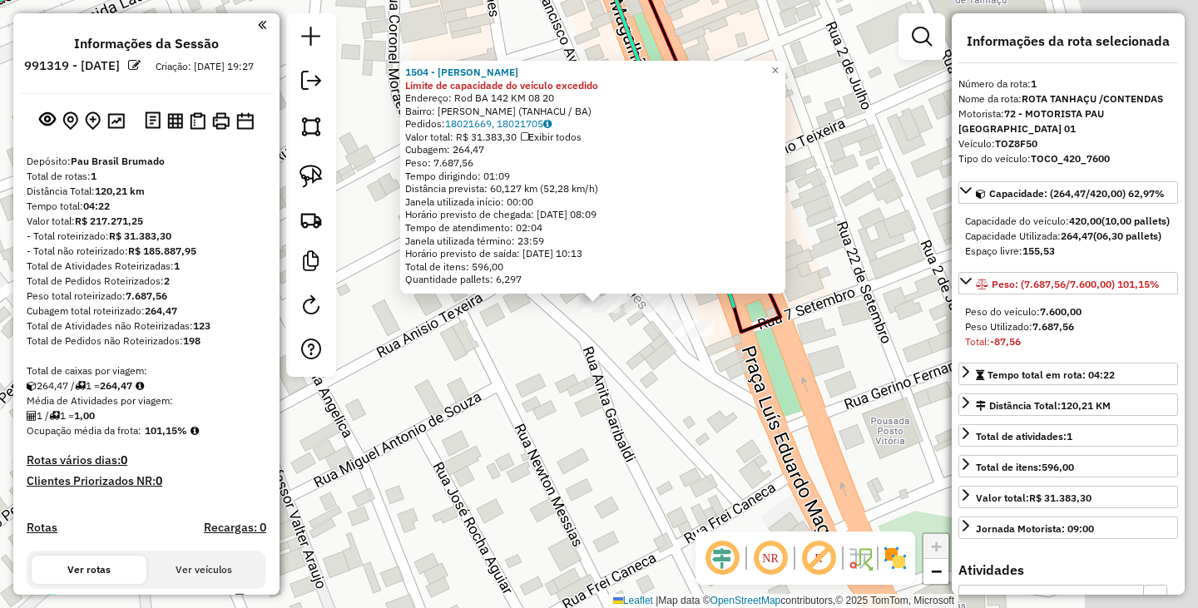
scroll to position [429, 0]
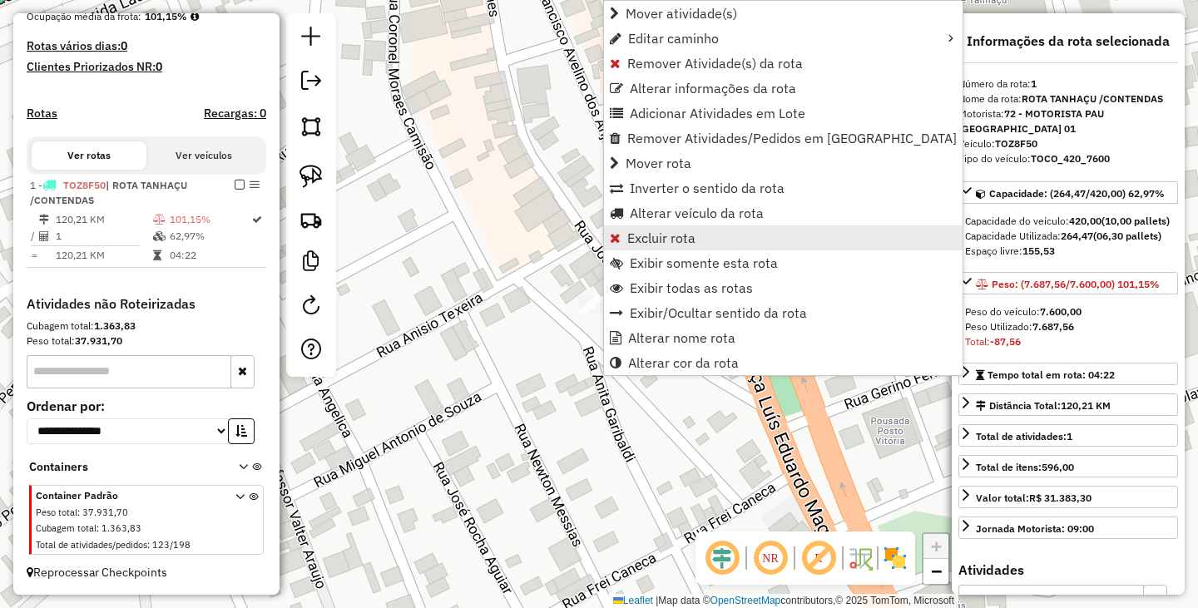
click at [684, 240] on span "Excluir rota" at bounding box center [661, 237] width 68 height 13
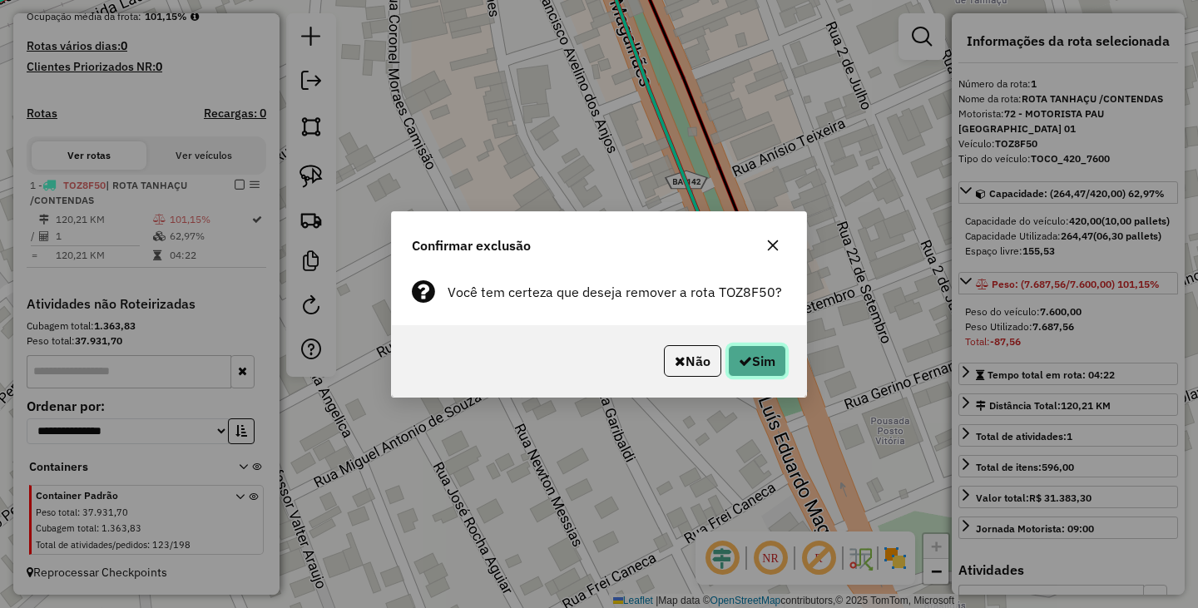
click at [749, 360] on button "Sim" at bounding box center [757, 361] width 58 height 32
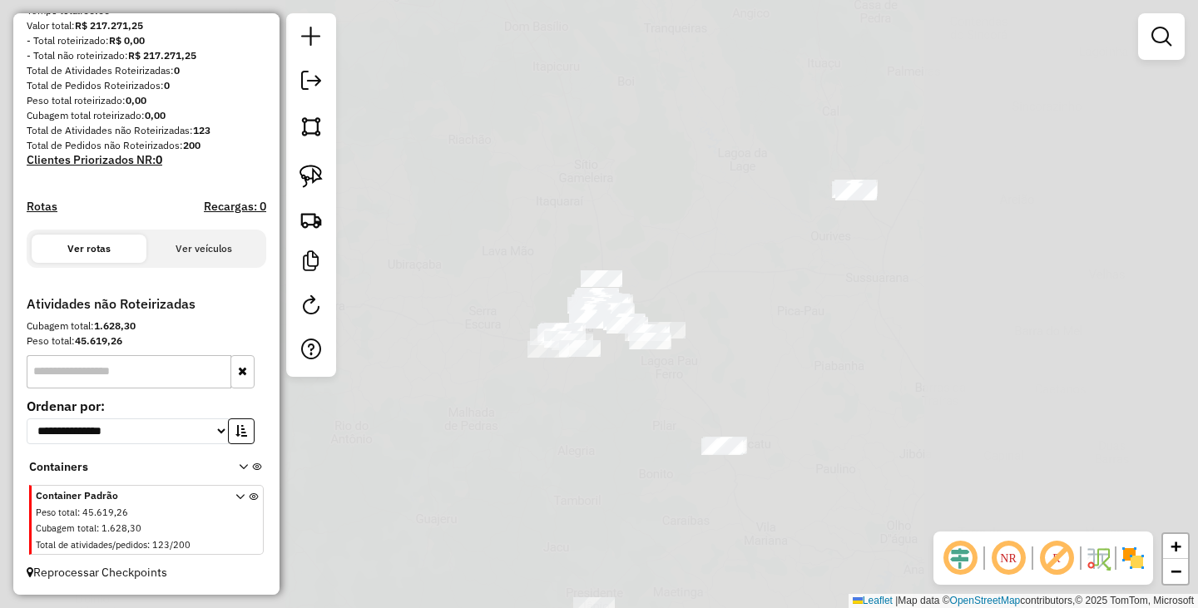
scroll to position [210, 0]
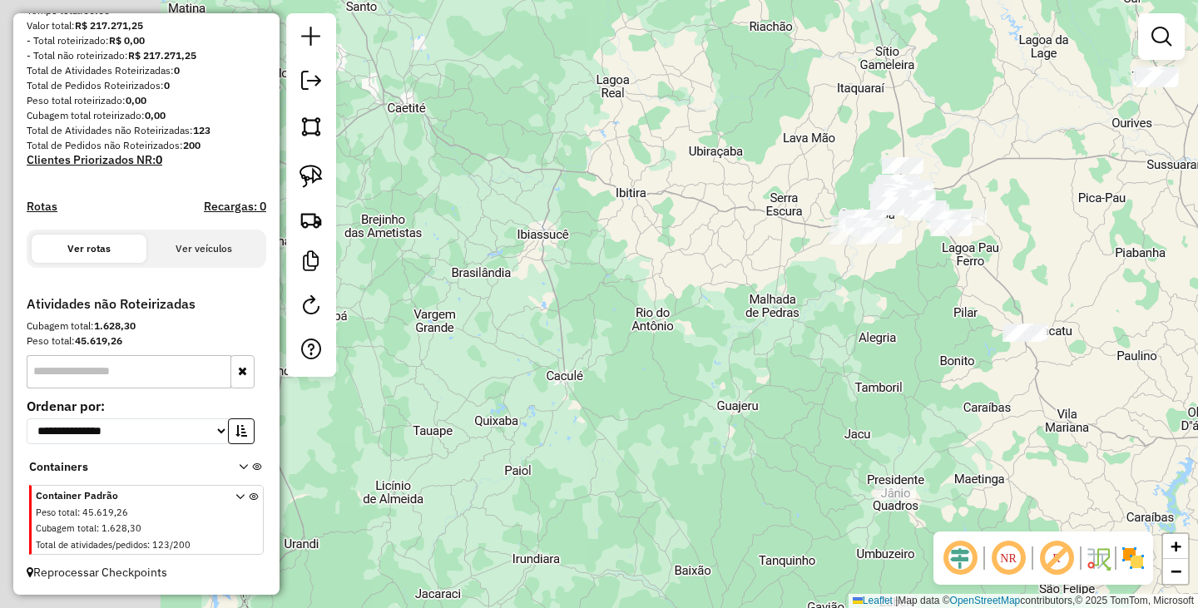
drag, startPoint x: 531, startPoint y: 408, endPoint x: 904, endPoint y: 275, distance: 396.5
click at [904, 276] on div "Janela de atendimento Grade de atendimento Capacidade Transportadoras Veículos …" at bounding box center [599, 304] width 1198 height 608
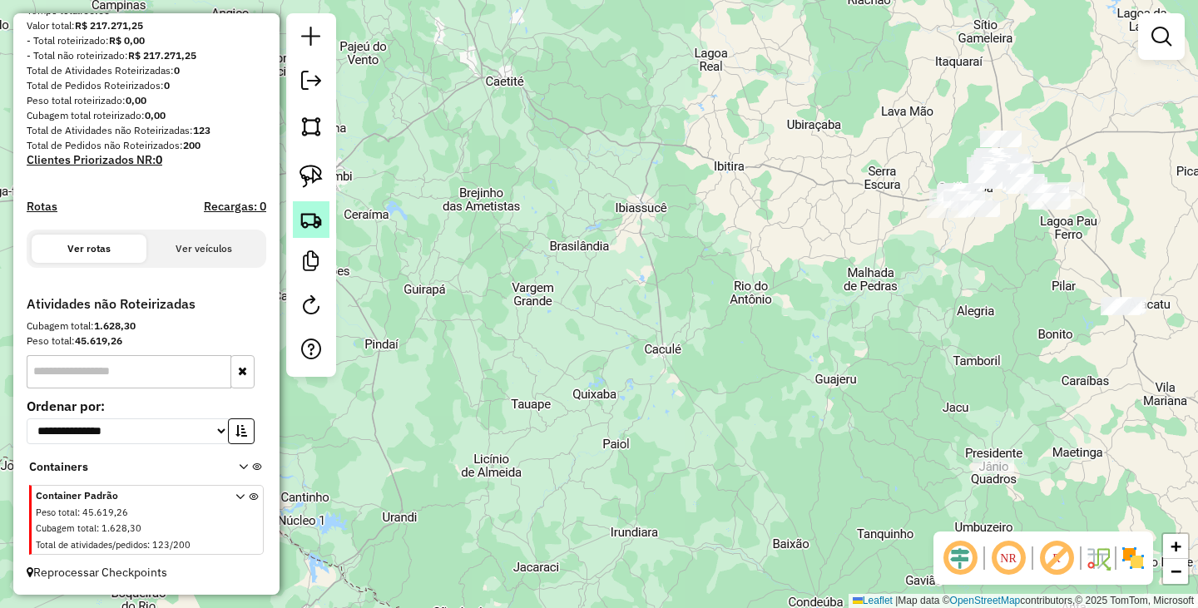
click at [319, 206] on link at bounding box center [311, 219] width 37 height 37
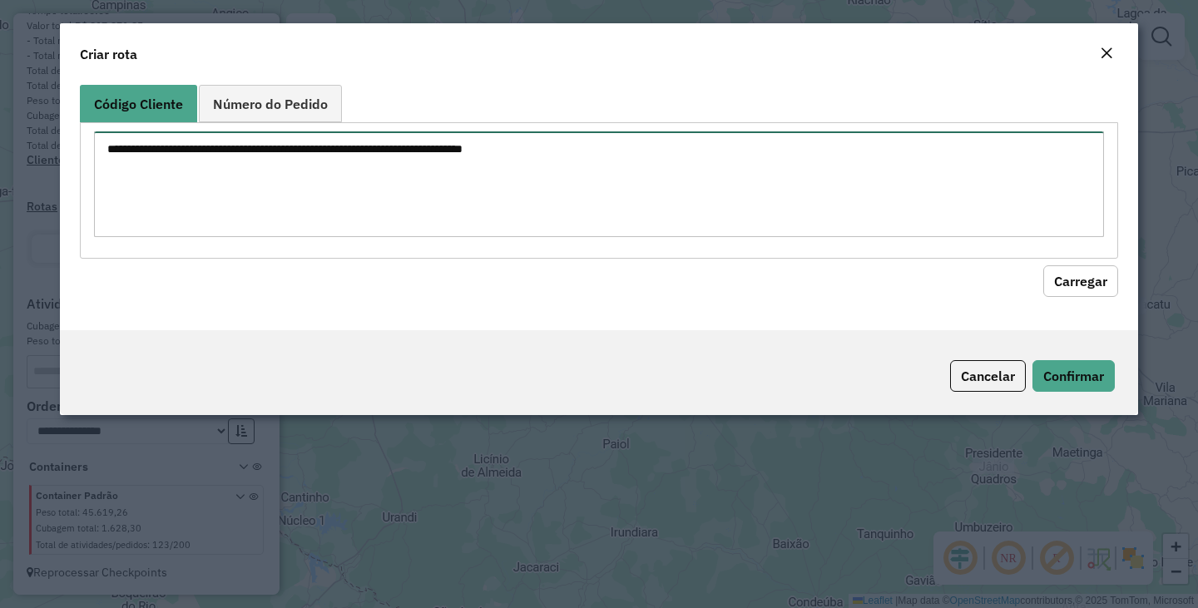
click at [440, 182] on textarea at bounding box center [599, 184] width 1010 height 106
type textarea "****"
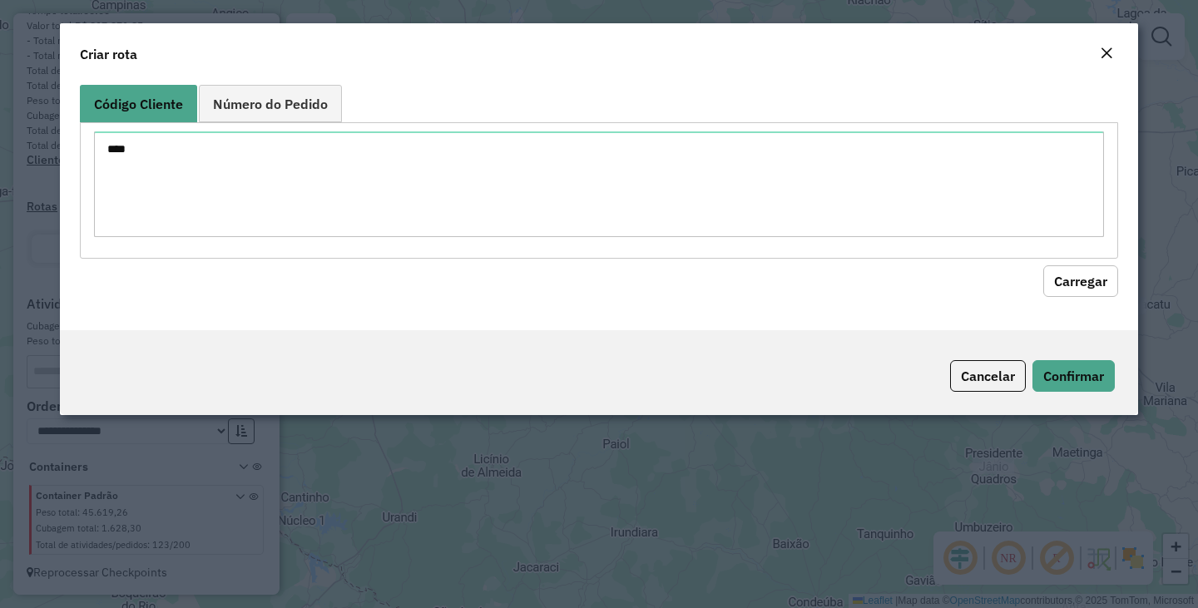
click at [1057, 280] on button "Carregar" at bounding box center [1080, 281] width 75 height 32
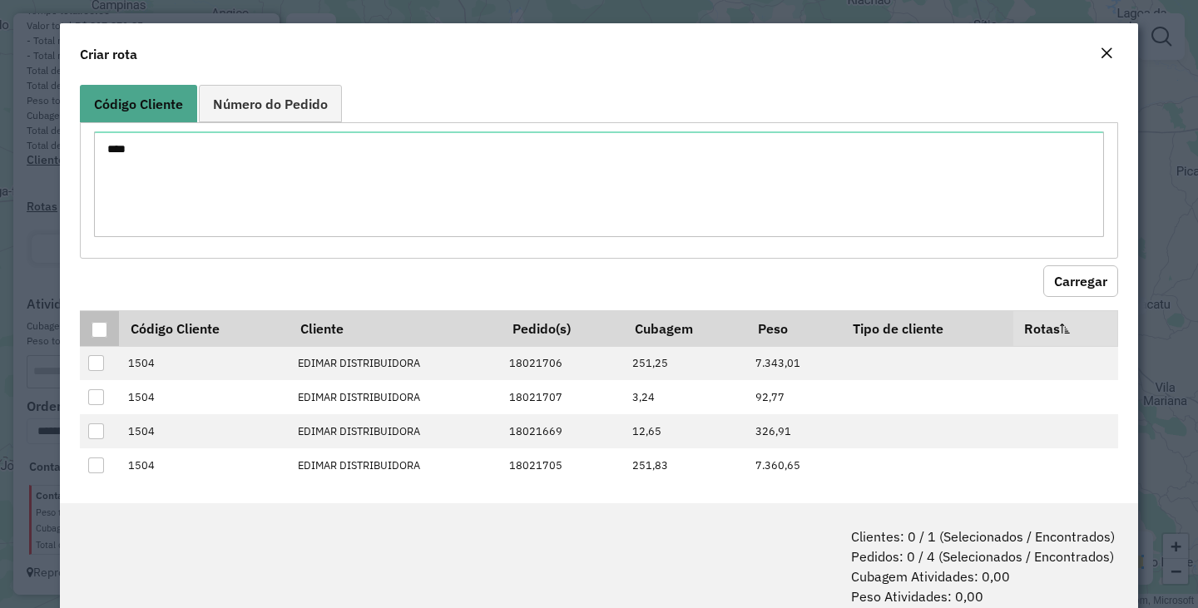
click at [107, 329] on div at bounding box center [100, 330] width 17 height 17
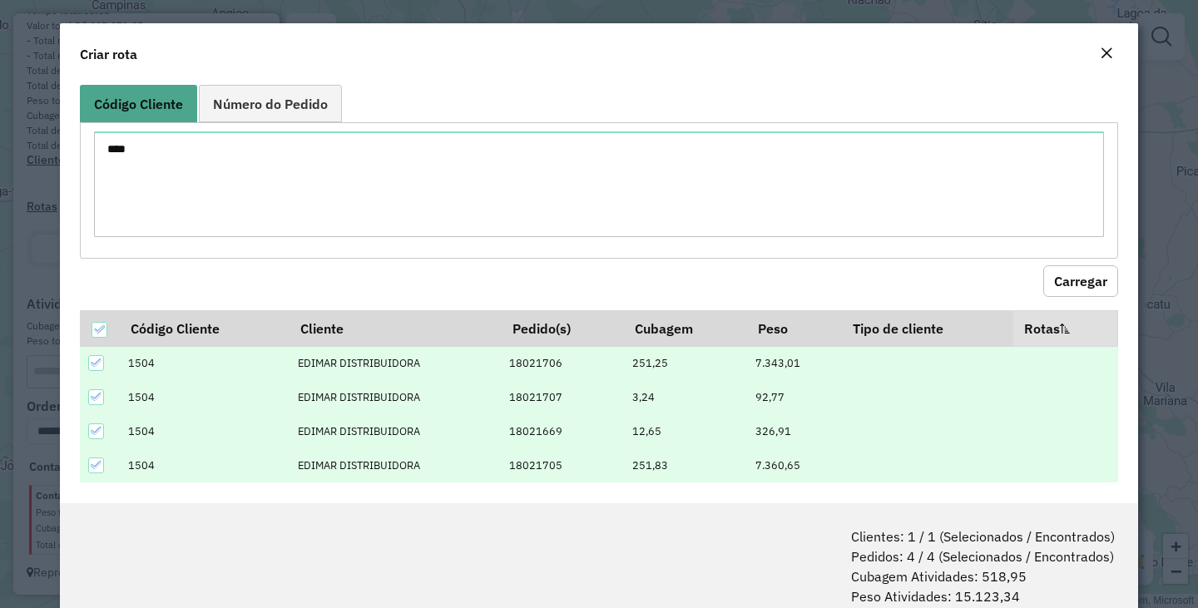
click at [99, 397] on icon at bounding box center [97, 397] width 12 height 12
click at [102, 339] on th at bounding box center [99, 328] width 39 height 36
click at [105, 324] on div at bounding box center [100, 330] width 16 height 16
click at [101, 438] on div at bounding box center [96, 431] width 16 height 16
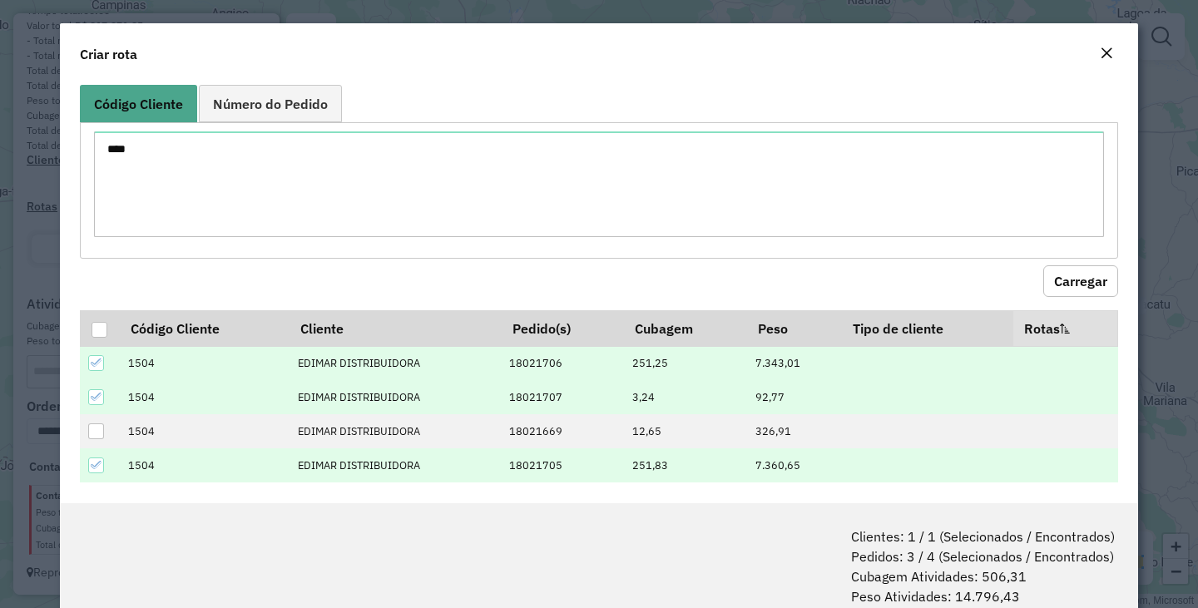
click at [99, 463] on icon at bounding box center [97, 465] width 12 height 12
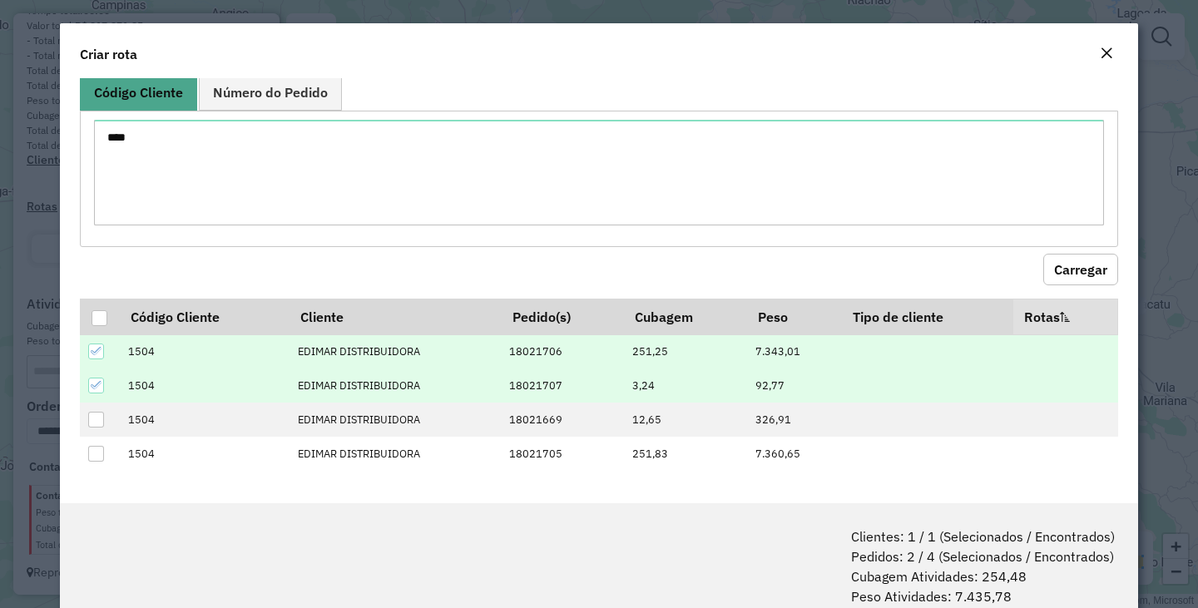
scroll to position [83, 0]
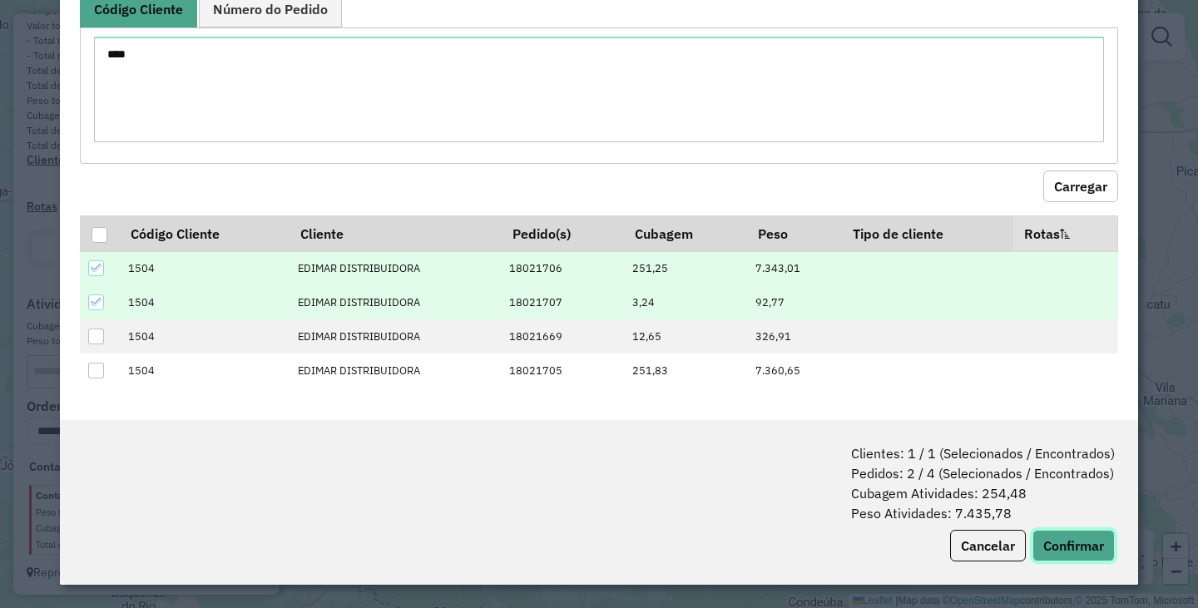
click at [1076, 537] on button "Confirmar" at bounding box center [1073, 546] width 82 height 32
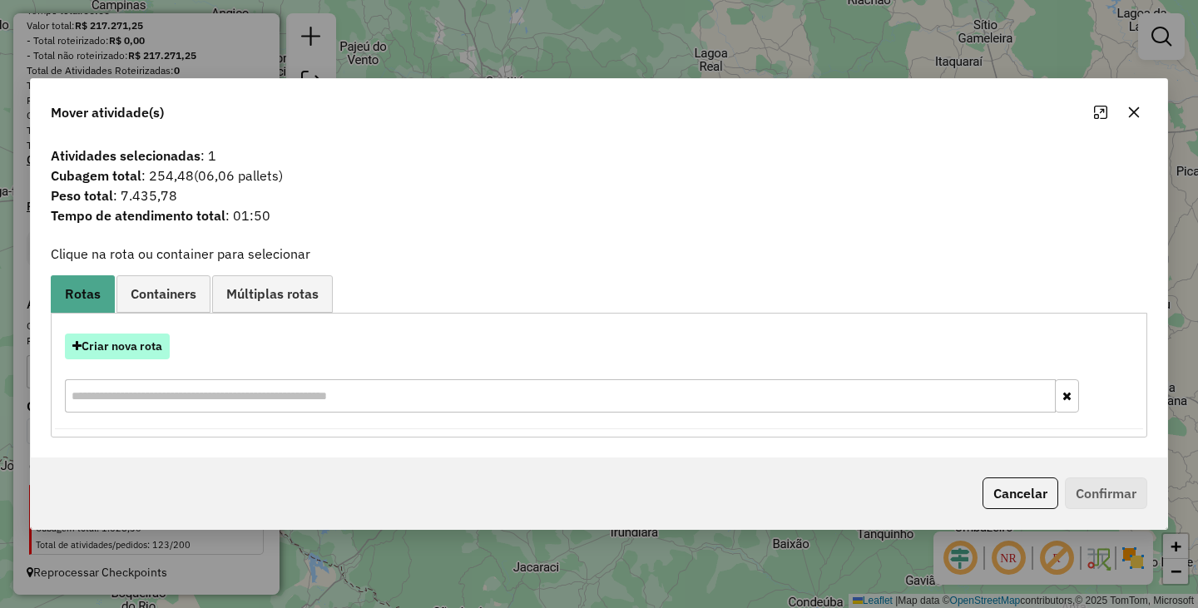
click at [143, 350] on button "Criar nova rota" at bounding box center [117, 347] width 105 height 26
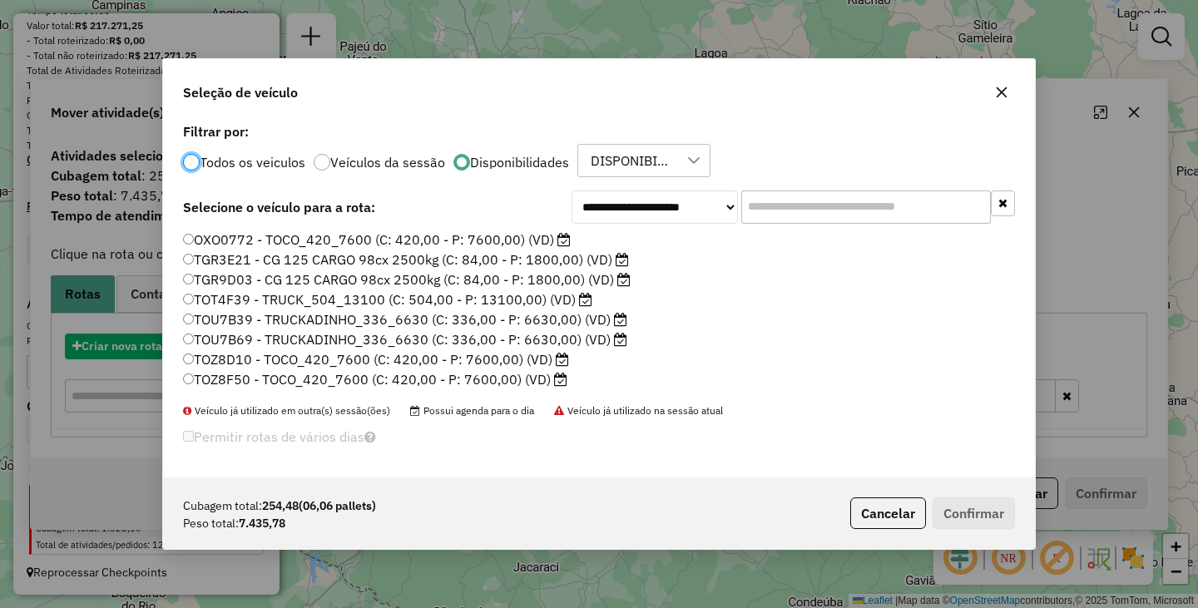
scroll to position [9, 5]
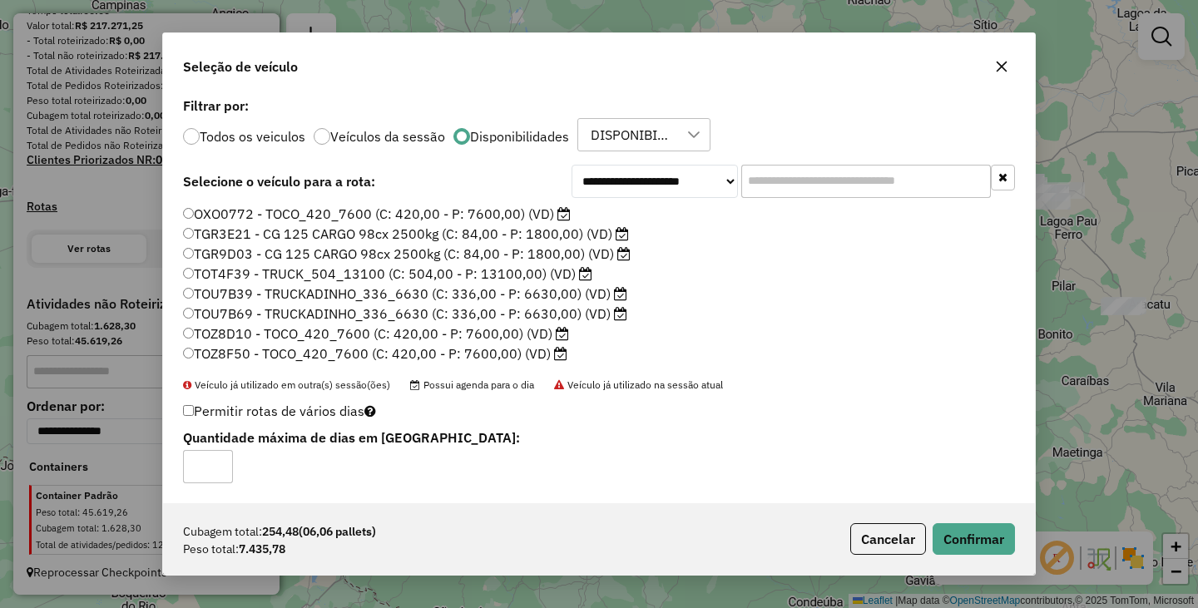
click at [946, 520] on div "Cubagem total: 254,48 (06,06 pallets) Peso total: 7.435,78 Cancelar Confirmar" at bounding box center [599, 539] width 872 height 72
click at [953, 541] on button "Confirmar" at bounding box center [974, 539] width 82 height 32
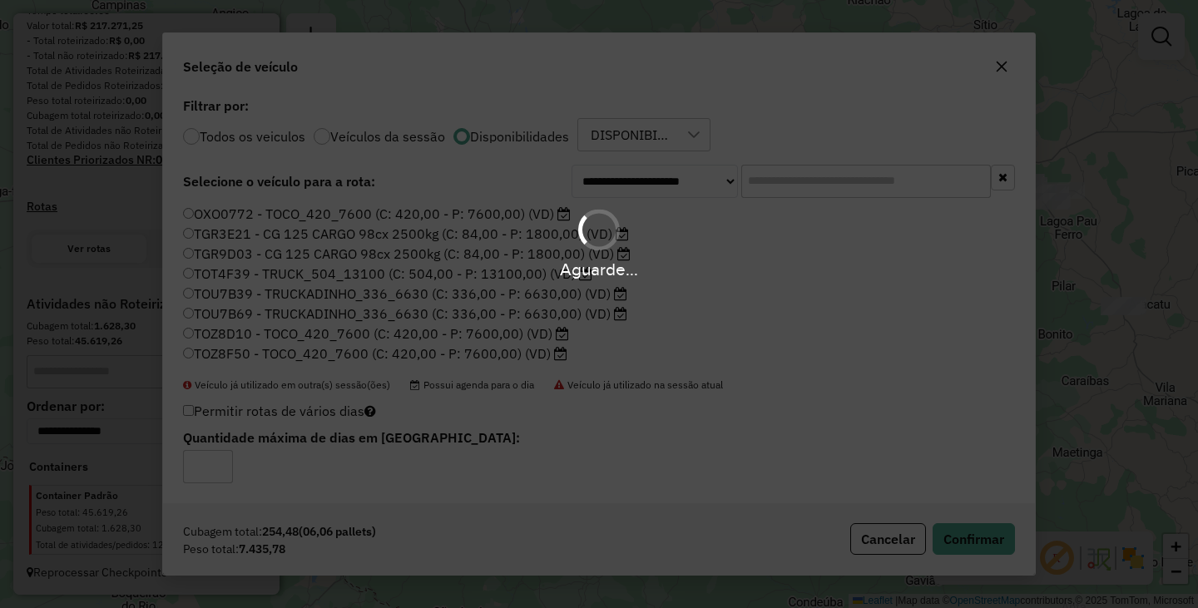
scroll to position [429, 0]
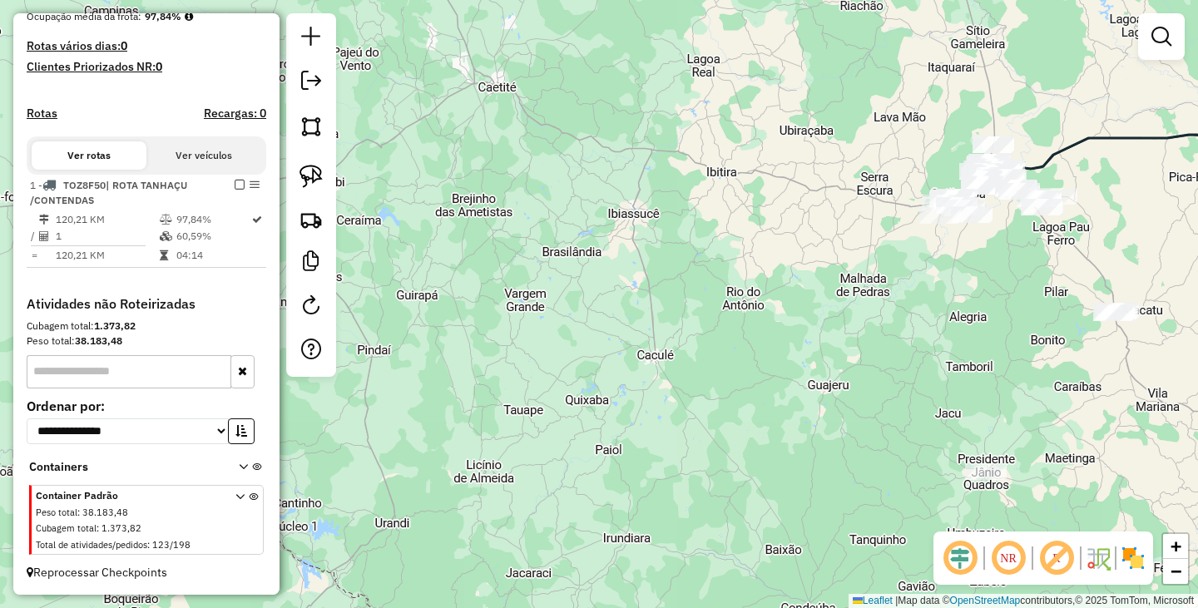
drag, startPoint x: 969, startPoint y: 294, endPoint x: 392, endPoint y: 433, distance: 594.0
click at [411, 418] on div "Janela de atendimento Grade de atendimento Capacidade Transportadoras Veículos …" at bounding box center [599, 304] width 1198 height 608
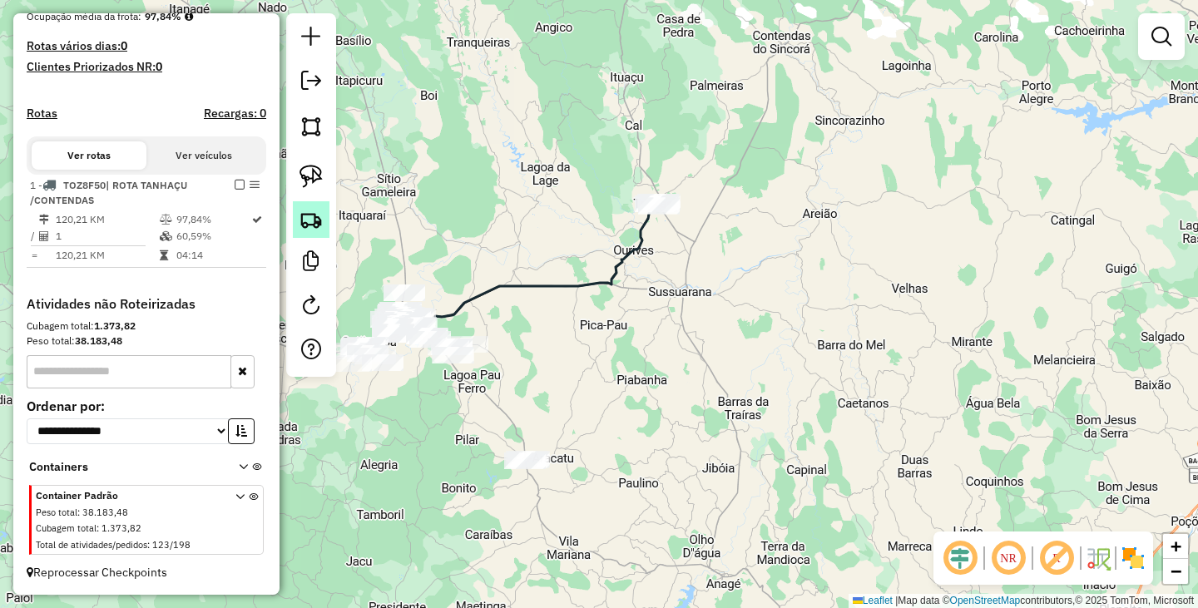
click at [314, 211] on img at bounding box center [310, 219] width 23 height 23
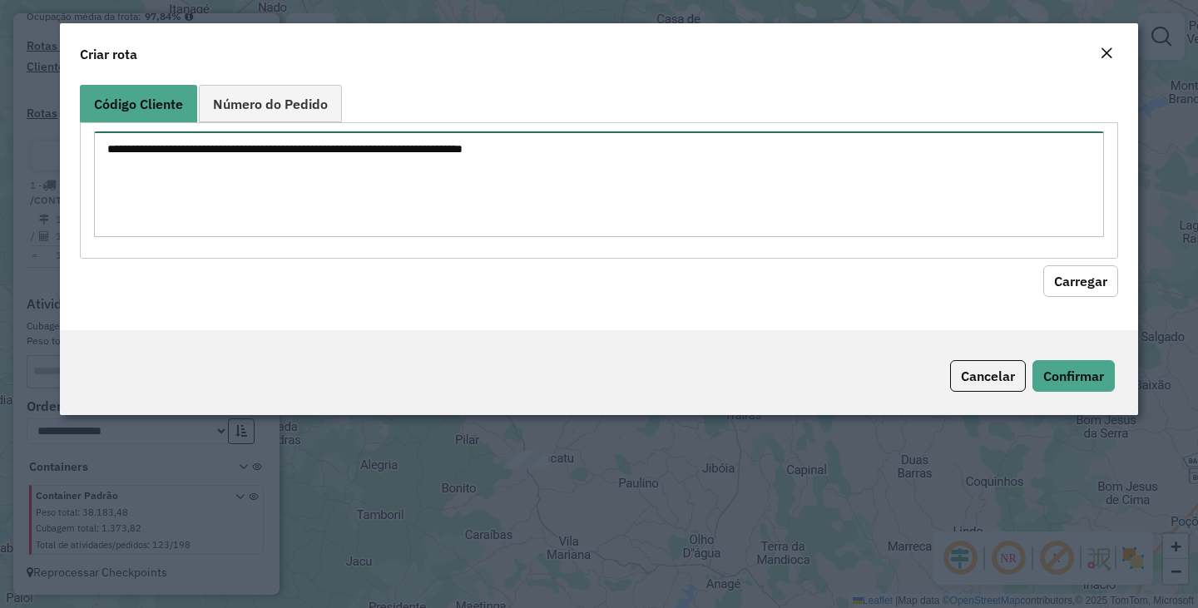
click at [366, 211] on textarea at bounding box center [599, 184] width 1010 height 106
type textarea "****"
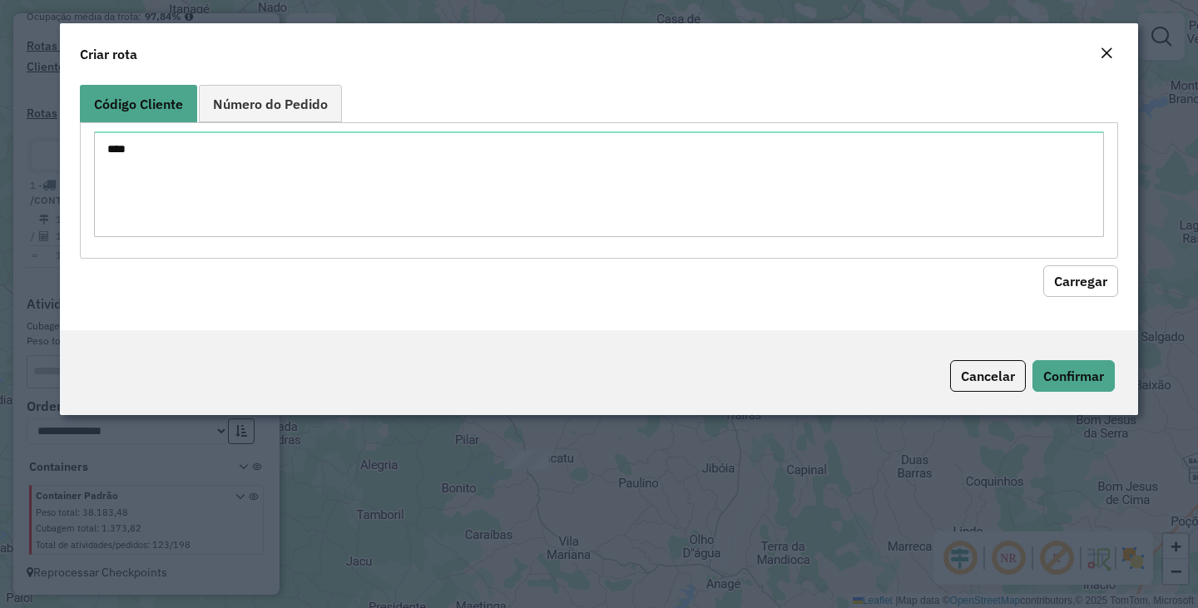
click at [1073, 269] on button "Carregar" at bounding box center [1080, 281] width 75 height 32
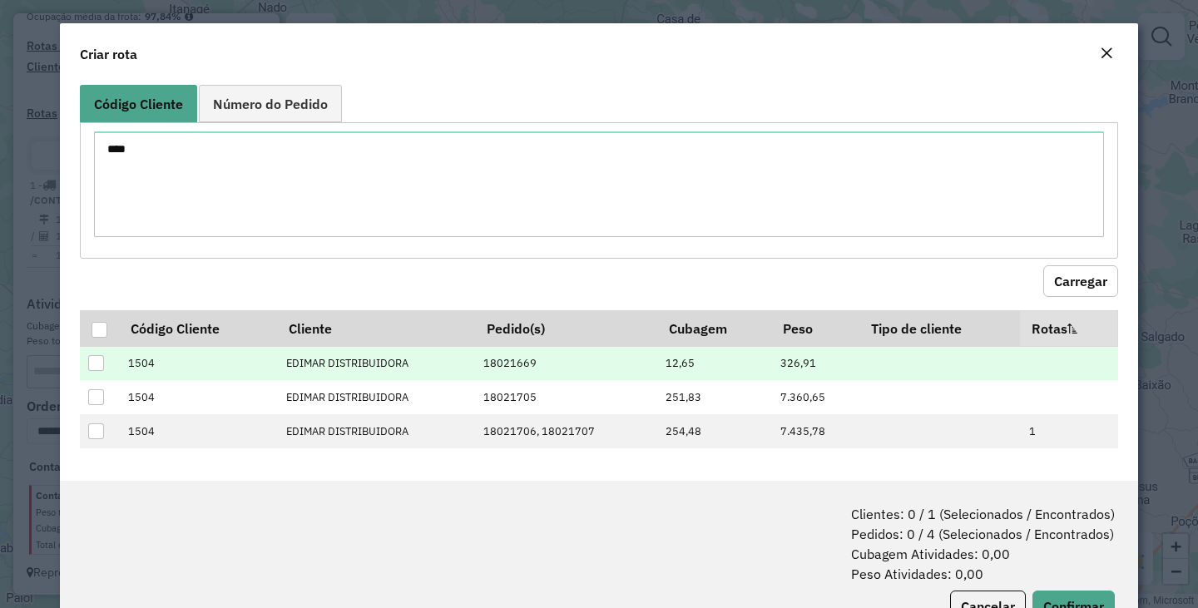
click at [96, 360] on div at bounding box center [96, 363] width 16 height 16
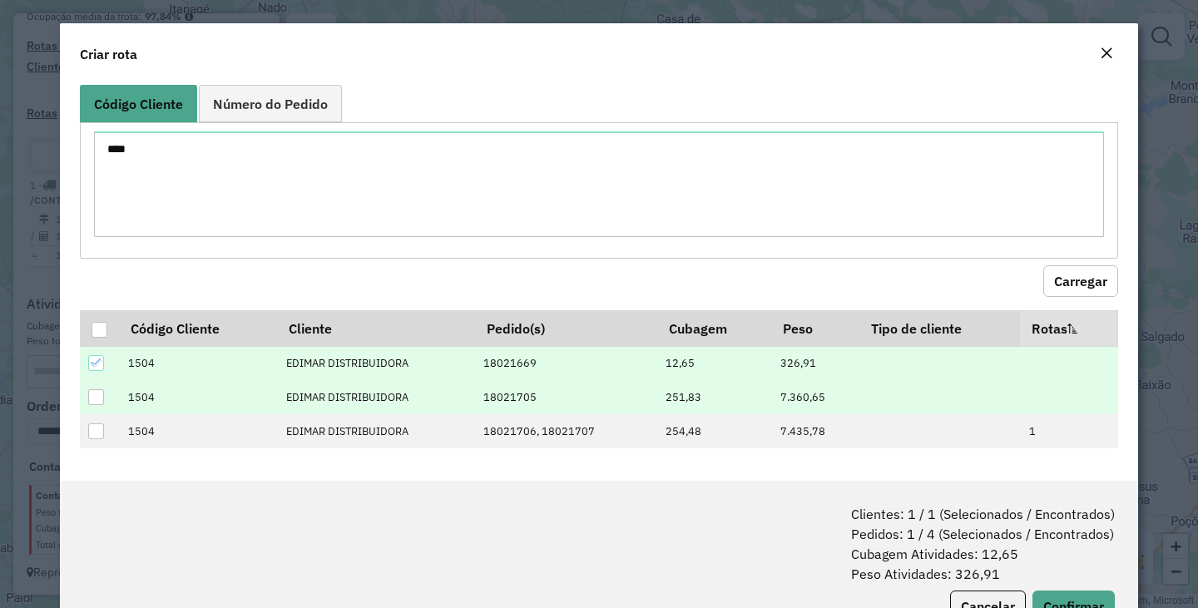
click at [94, 396] on div at bounding box center [96, 397] width 16 height 16
click at [1080, 599] on button "Confirmar" at bounding box center [1073, 607] width 82 height 32
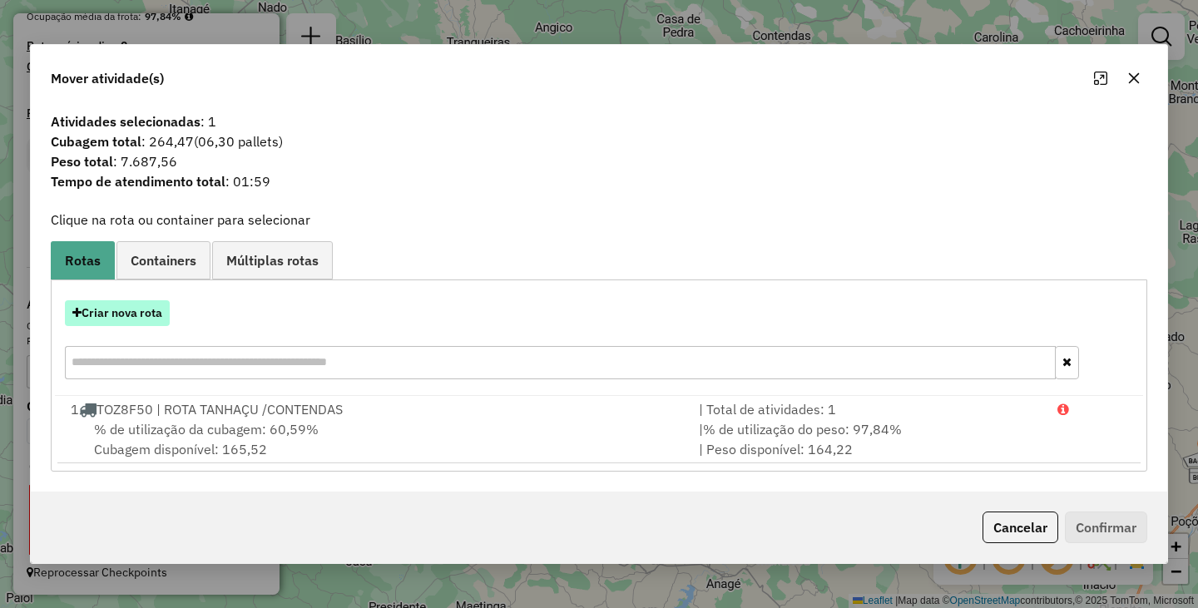
click at [117, 305] on button "Criar nova rota" at bounding box center [117, 313] width 105 height 26
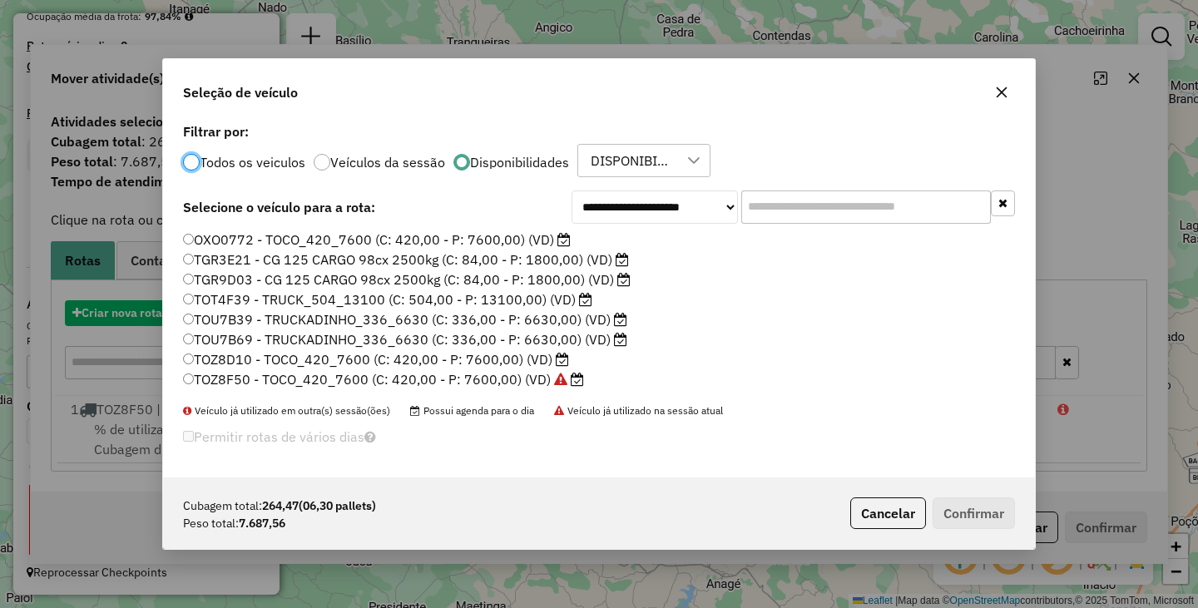
scroll to position [9, 5]
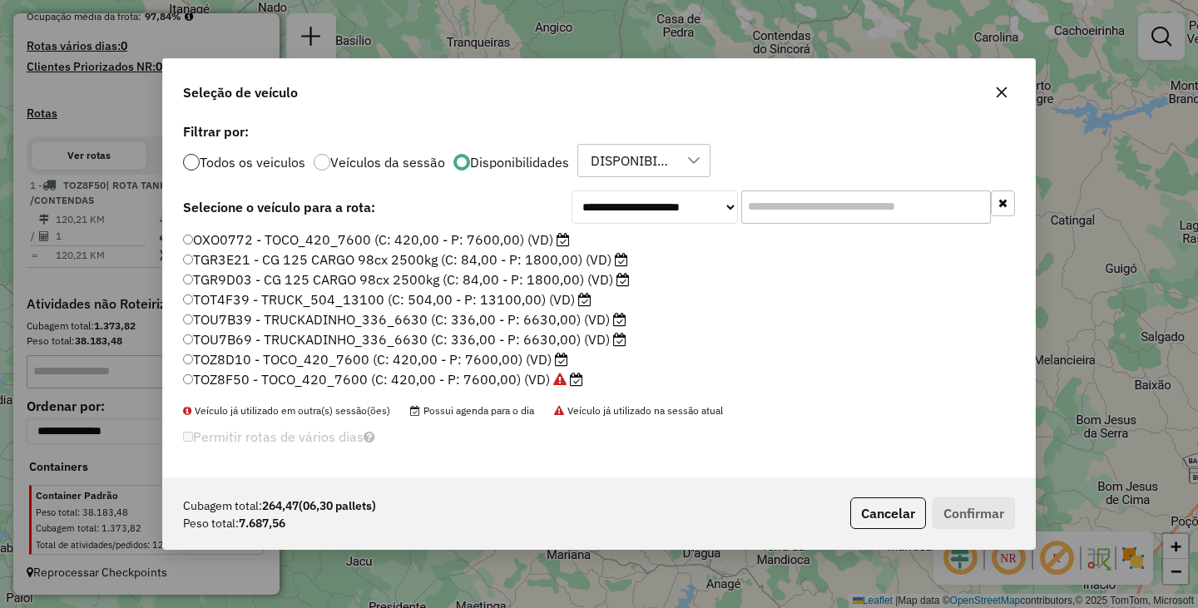
click at [190, 166] on div at bounding box center [191, 162] width 17 height 17
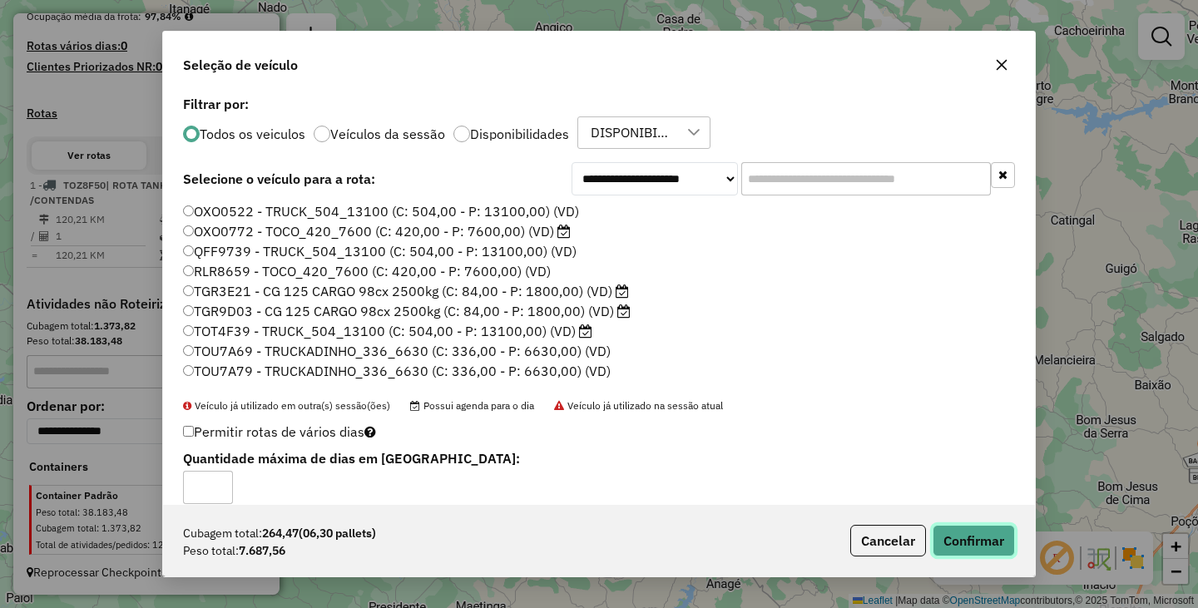
click at [962, 529] on button "Confirmar" at bounding box center [974, 541] width 82 height 32
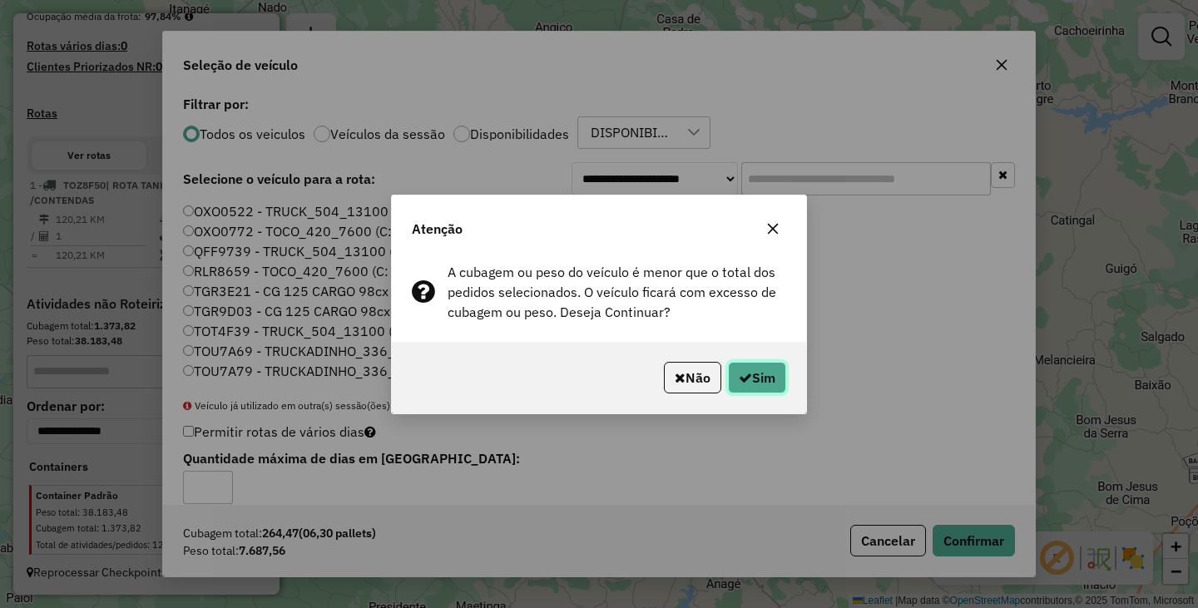
click at [778, 375] on button "Sim" at bounding box center [757, 378] width 58 height 32
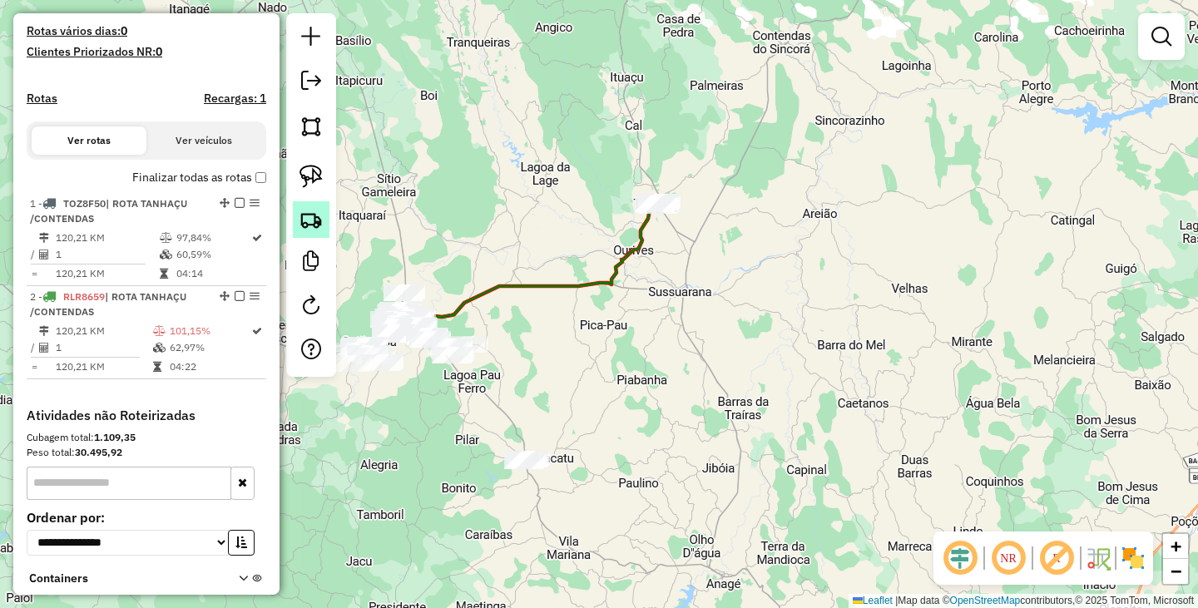
scroll to position [414, 0]
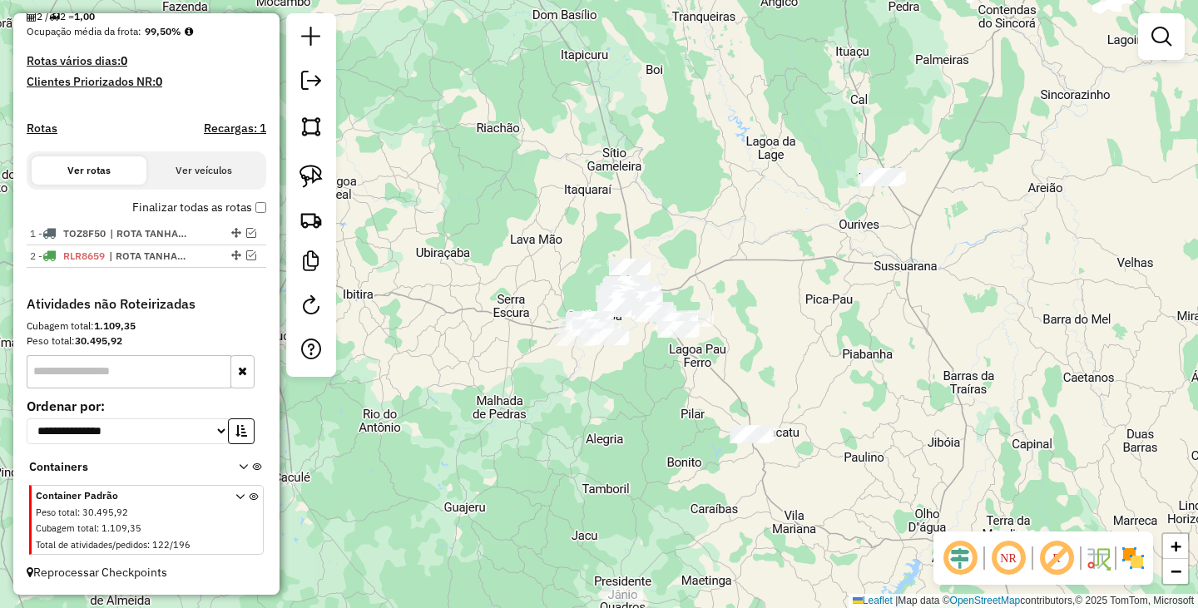
drag, startPoint x: 499, startPoint y: 308, endPoint x: 728, endPoint y: 280, distance: 230.4
click at [725, 282] on div "Janela de atendimento Grade de atendimento Capacidade Transportadoras Veículos …" at bounding box center [599, 304] width 1198 height 608
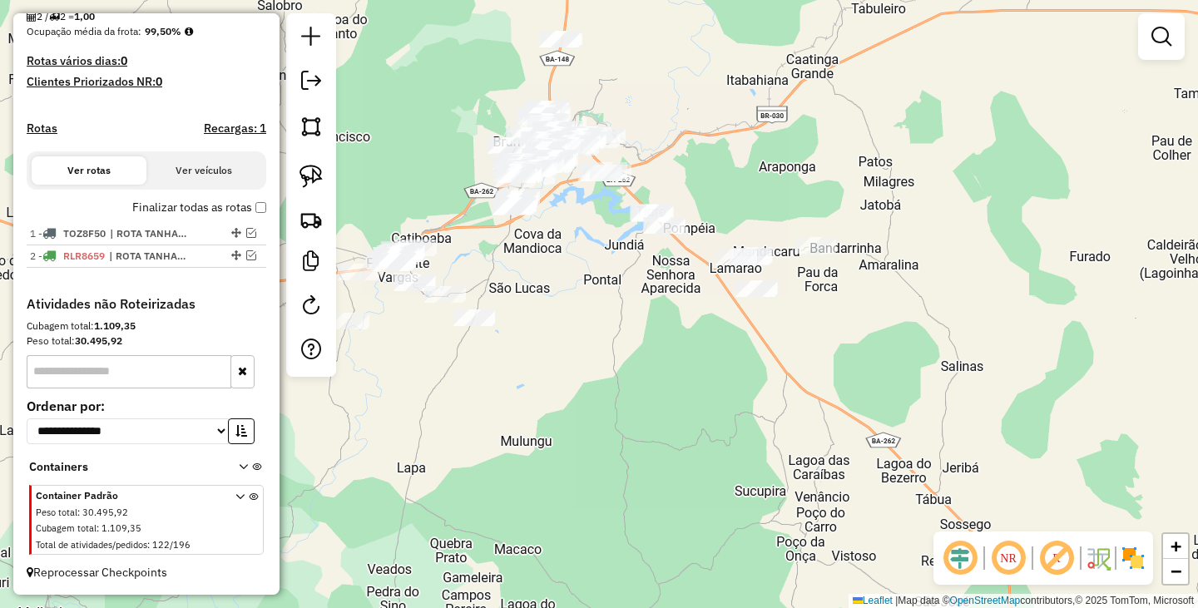
drag, startPoint x: 607, startPoint y: 336, endPoint x: 748, endPoint y: 381, distance: 147.6
click at [748, 381] on div "Janela de atendimento Grade de atendimento Capacidade Transportadoras Veículos …" at bounding box center [599, 304] width 1198 height 608
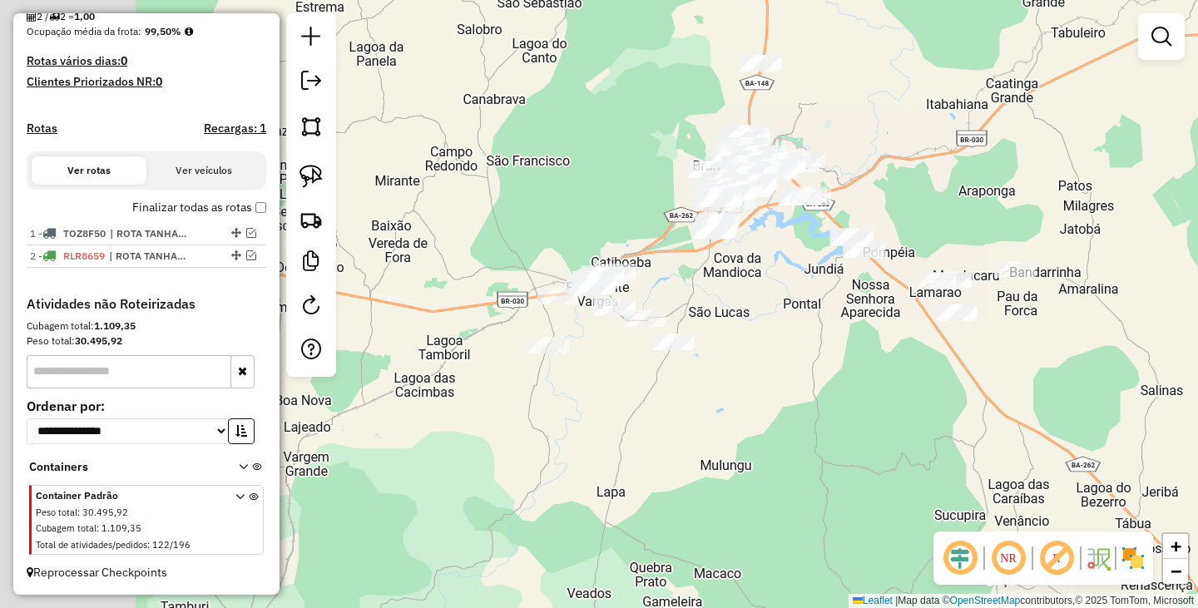
drag, startPoint x: 664, startPoint y: 375, endPoint x: 864, endPoint y: 399, distance: 201.1
click at [864, 399] on div "Janela de atendimento Grade de atendimento Capacidade Transportadoras Veículos …" at bounding box center [599, 304] width 1198 height 608
click at [333, 222] on div at bounding box center [311, 195] width 50 height 364
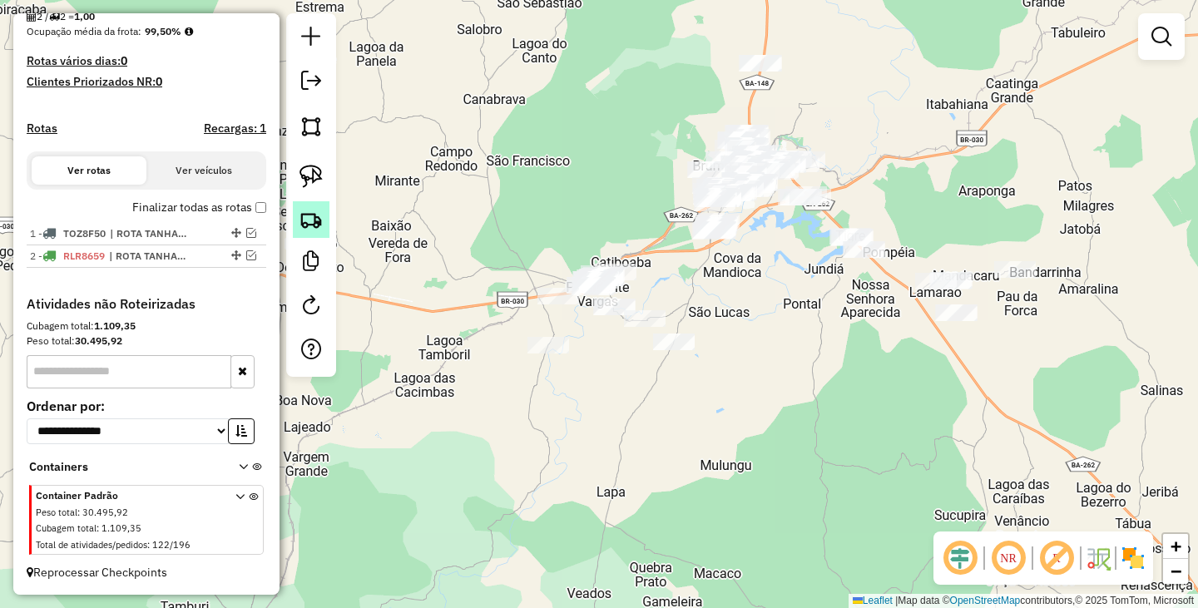
click at [315, 222] on img at bounding box center [310, 219] width 23 height 23
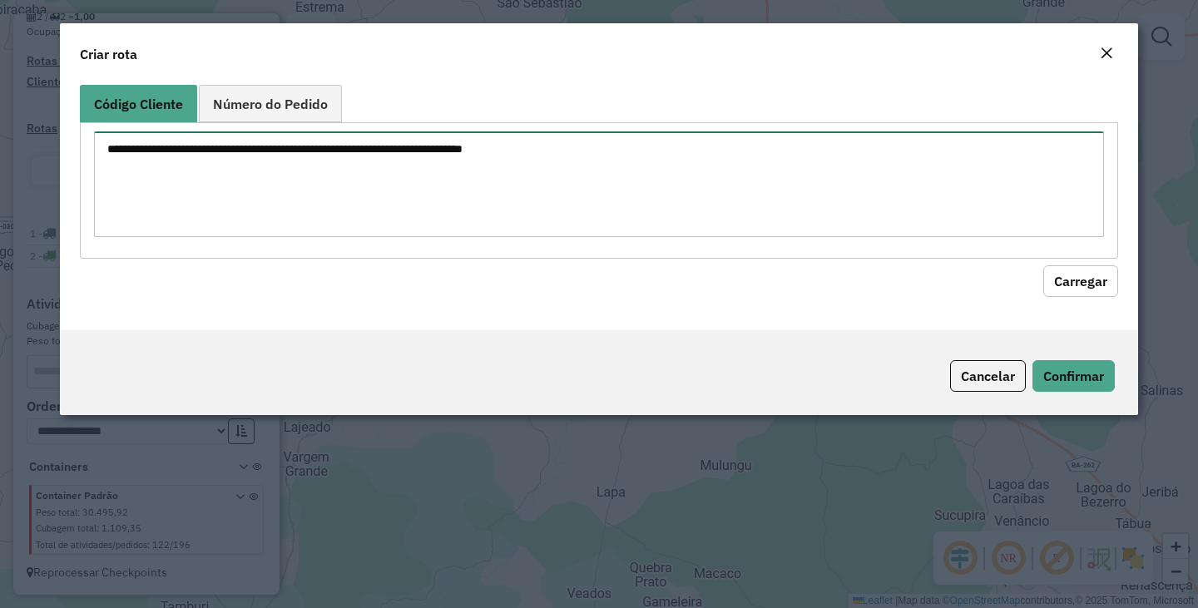
click at [284, 168] on textarea at bounding box center [599, 184] width 1010 height 106
type textarea "*"
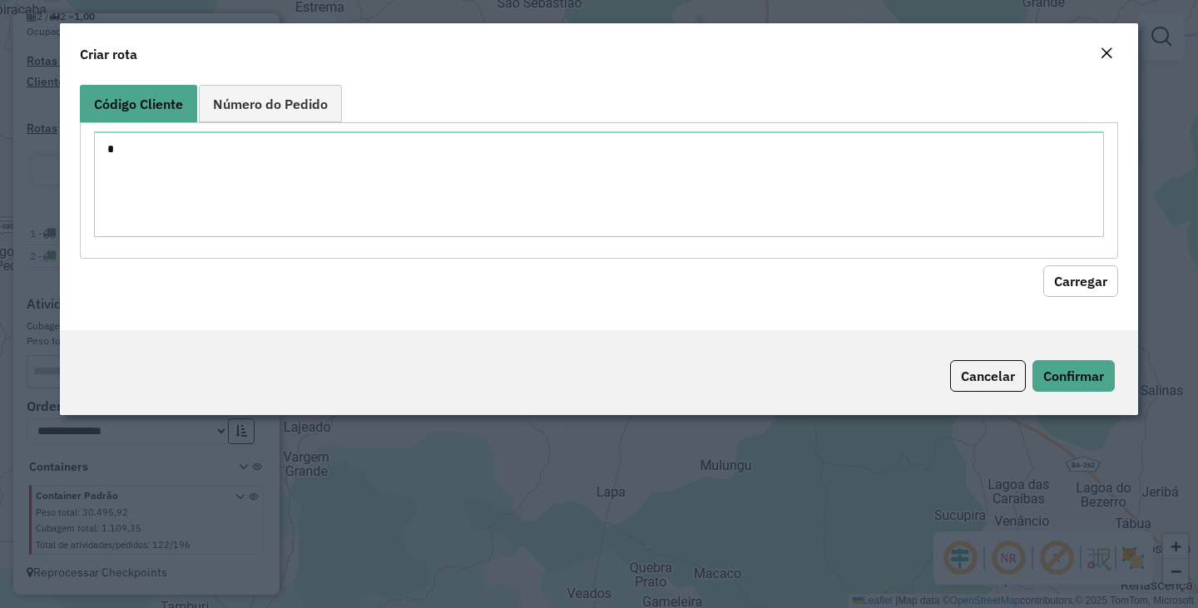
click at [1093, 282] on button "Carregar" at bounding box center [1080, 281] width 75 height 32
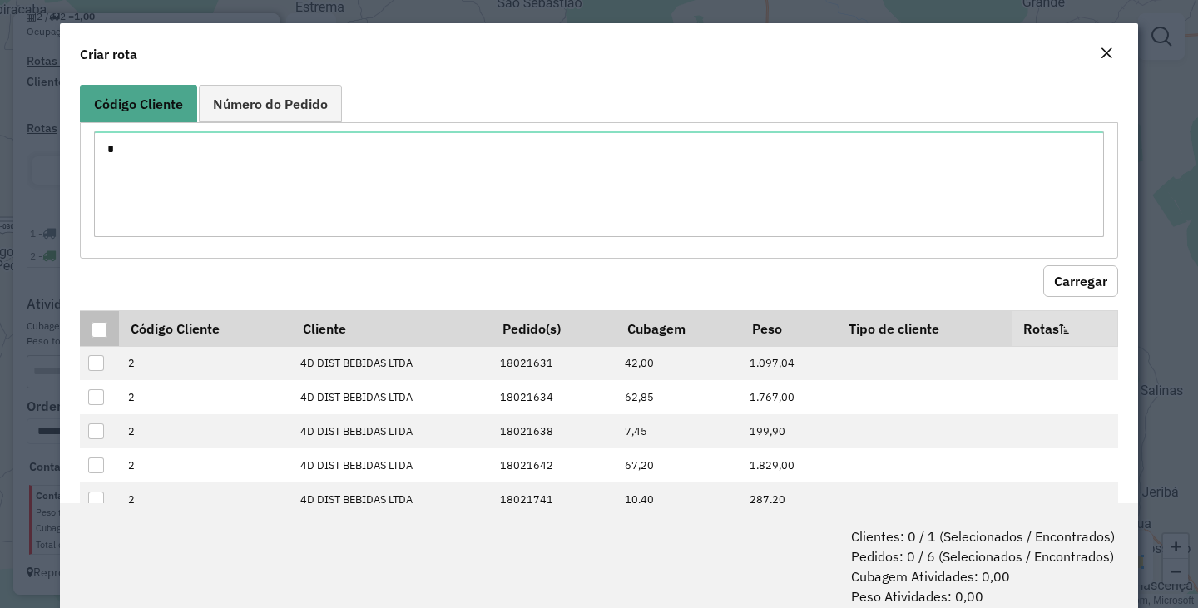
click at [93, 329] on div at bounding box center [100, 330] width 16 height 16
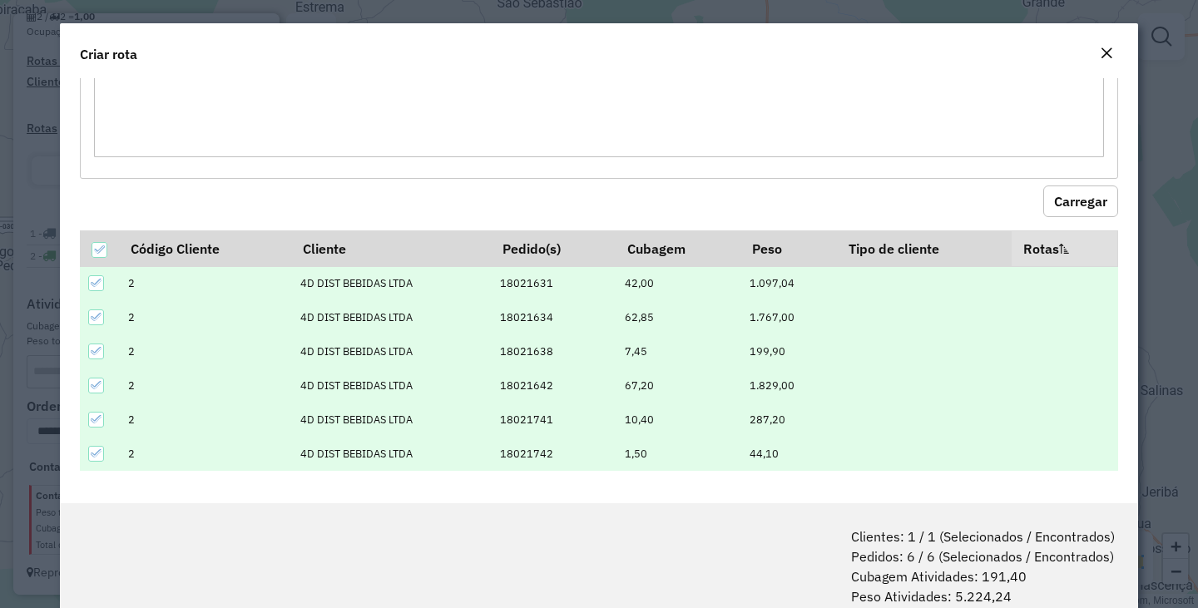
scroll to position [83, 0]
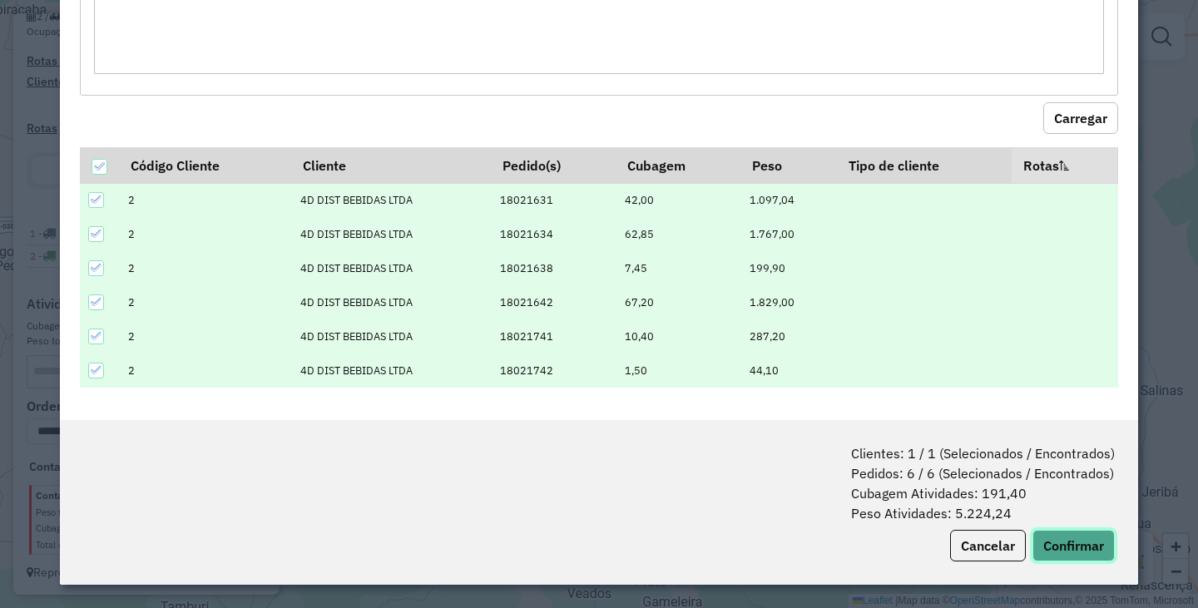
click at [1071, 536] on button "Confirmar" at bounding box center [1073, 546] width 82 height 32
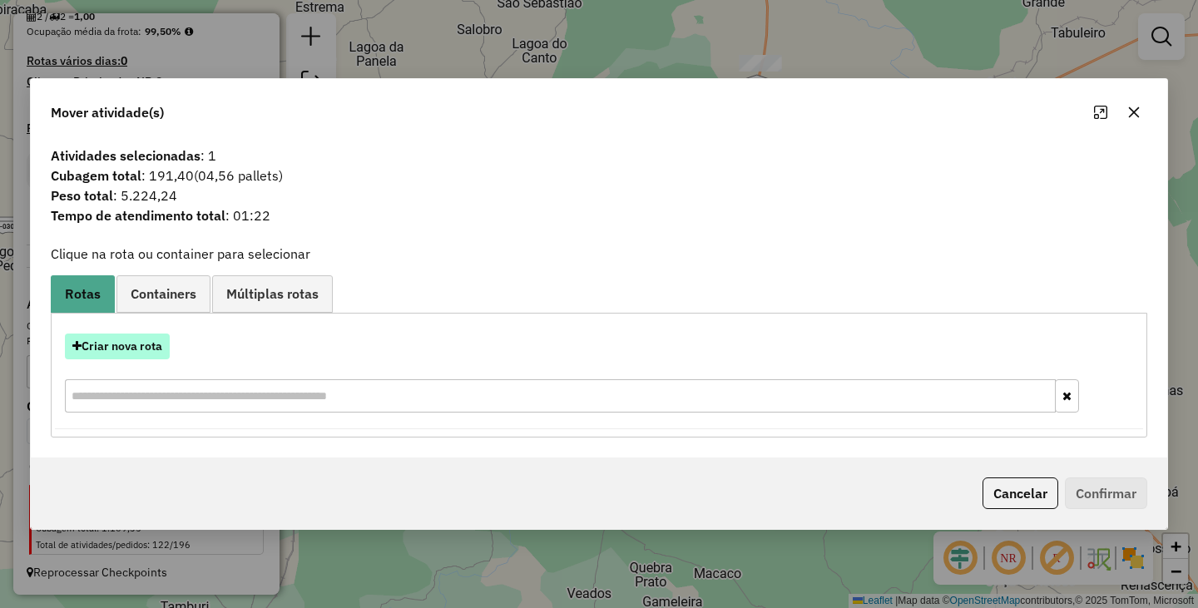
click at [125, 353] on button "Criar nova rota" at bounding box center [117, 347] width 105 height 26
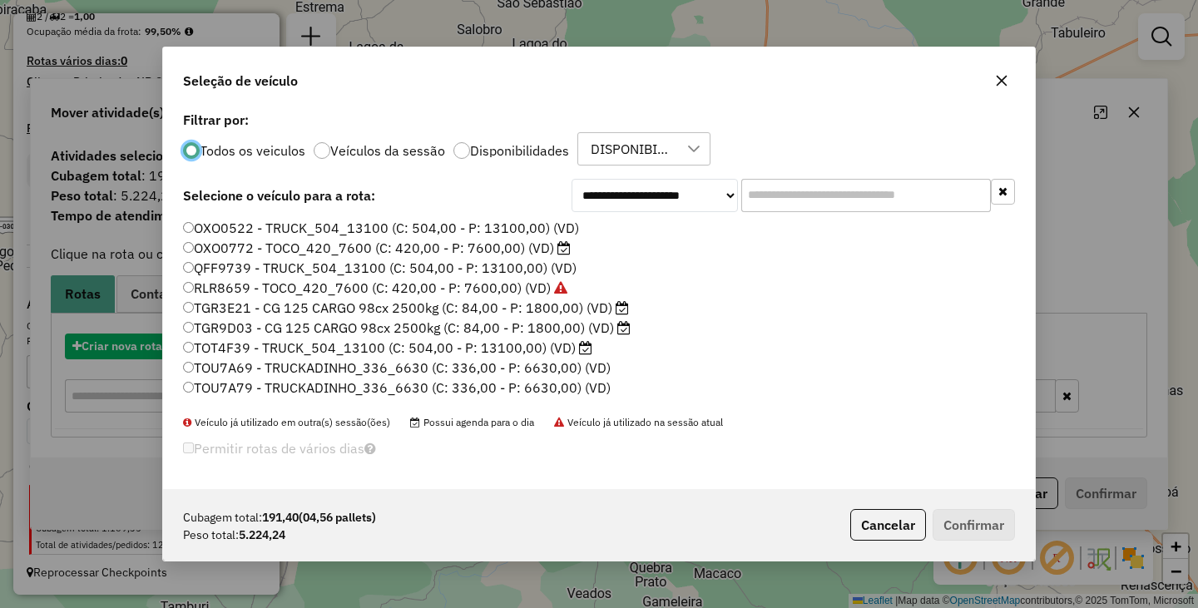
scroll to position [9, 5]
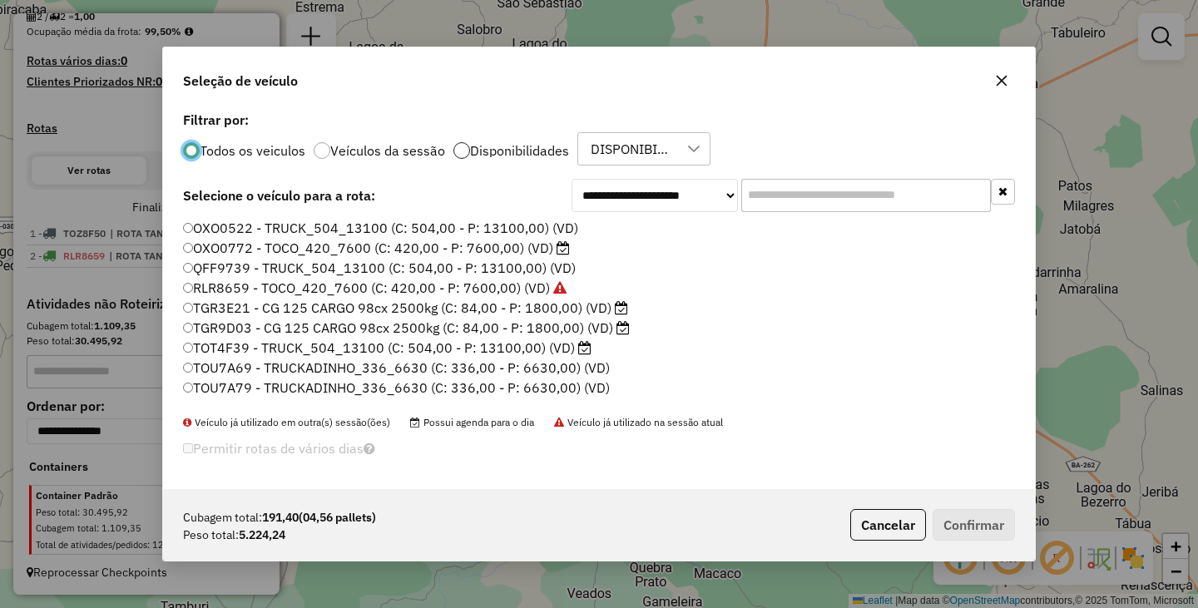
click at [459, 148] on div at bounding box center [461, 150] width 17 height 17
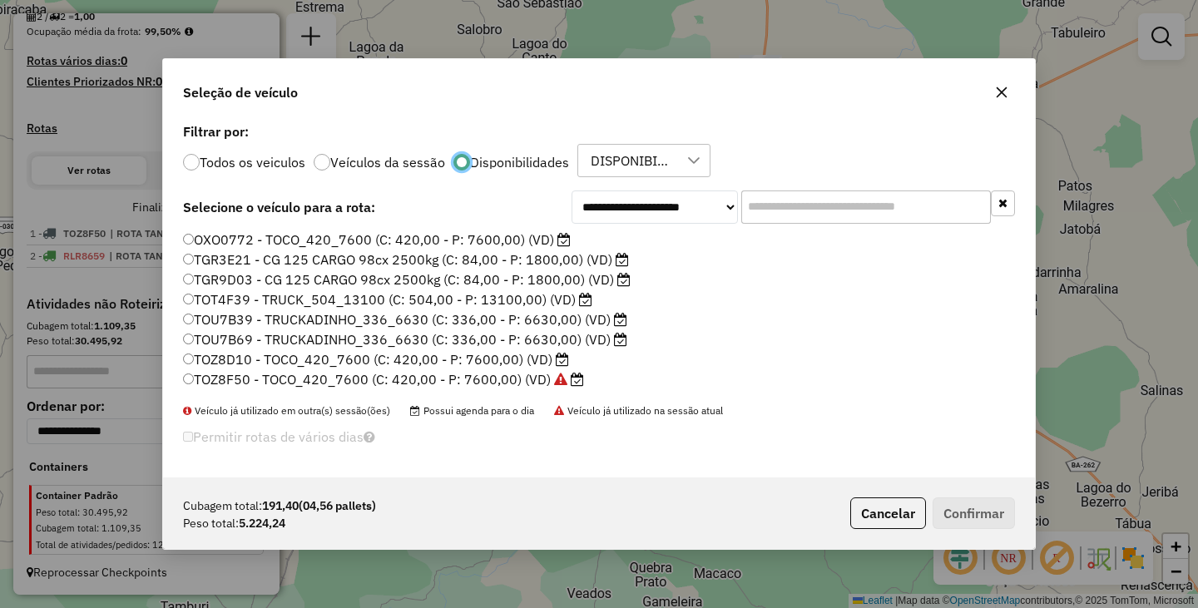
scroll to position [10, 6]
click at [191, 162] on div at bounding box center [191, 162] width 17 height 17
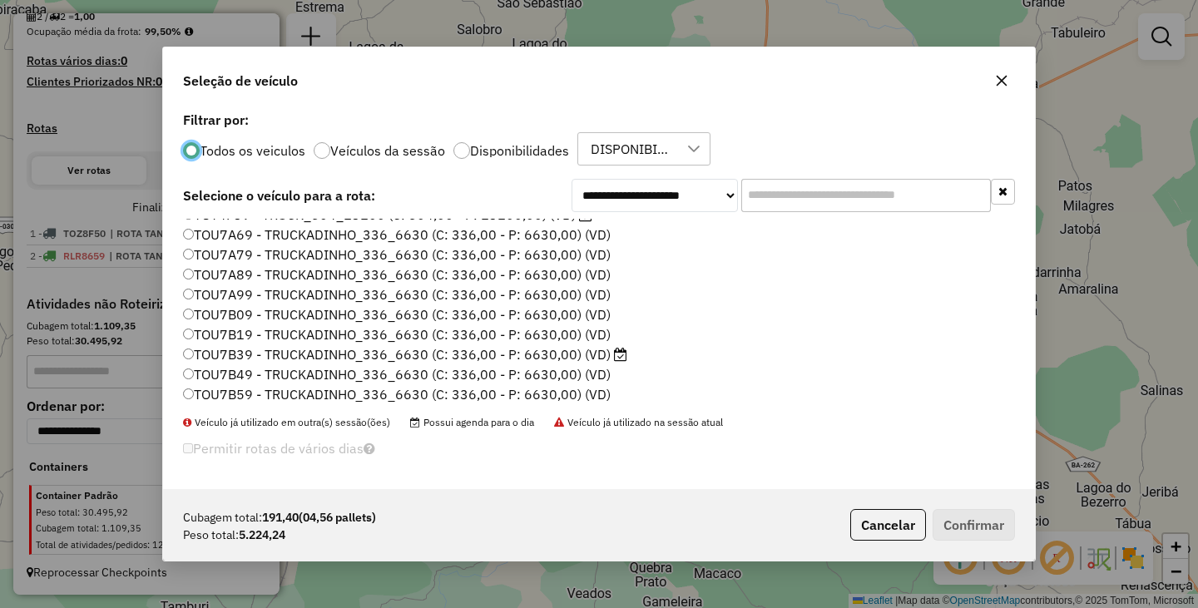
scroll to position [153, 0]
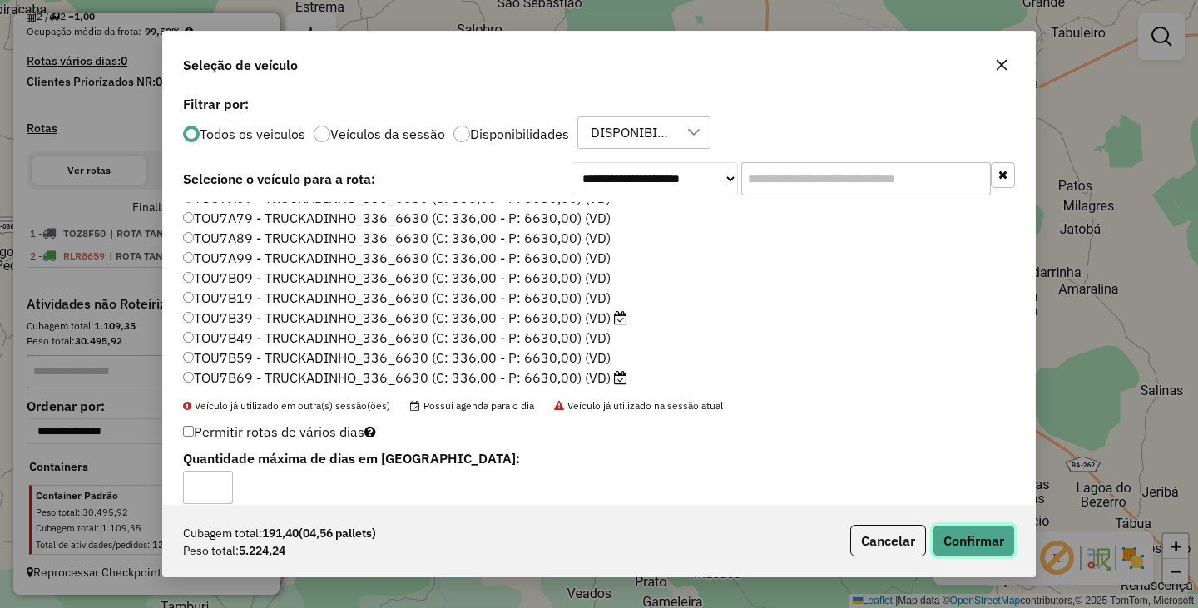
click at [944, 535] on button "Confirmar" at bounding box center [974, 541] width 82 height 32
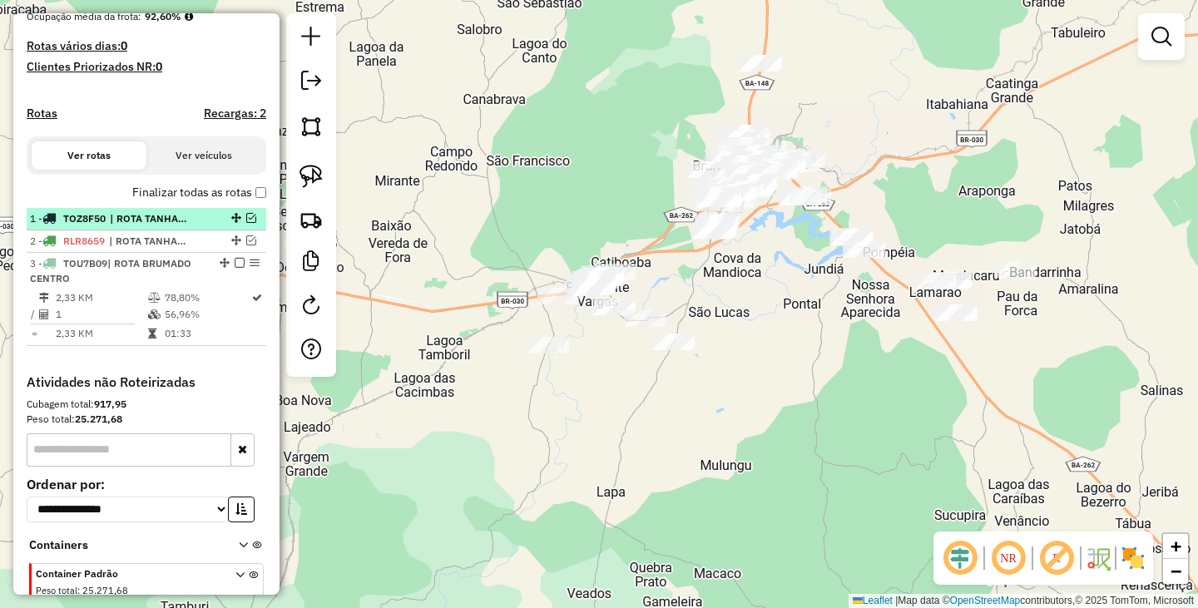
click at [246, 223] on em at bounding box center [251, 218] width 10 height 10
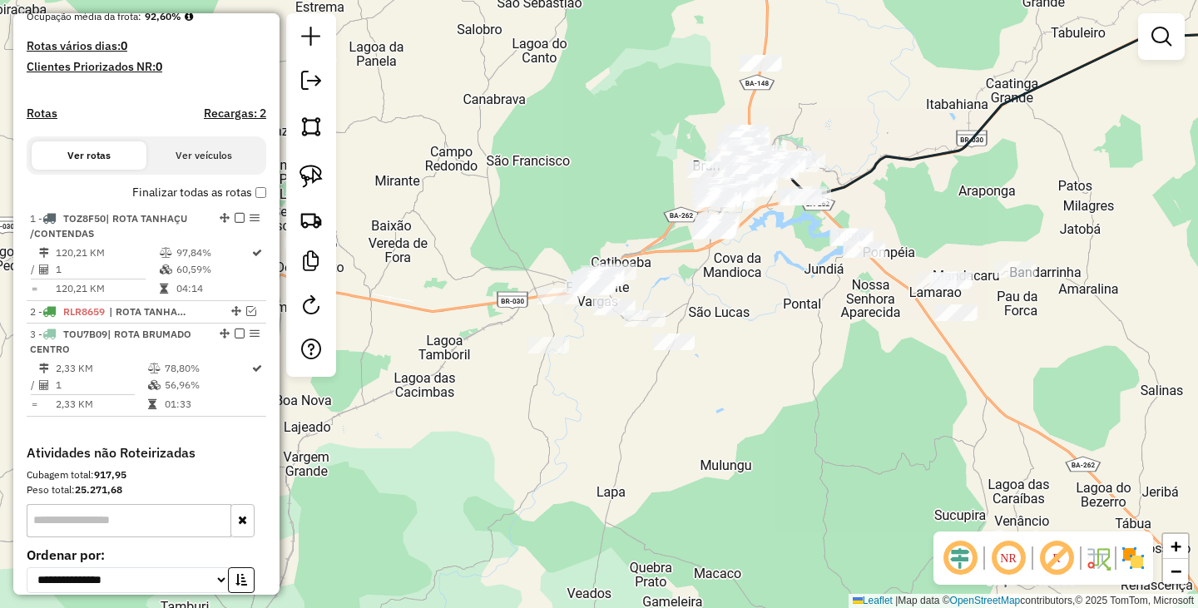
drag, startPoint x: 159, startPoint y: 238, endPoint x: 631, endPoint y: 497, distance: 538.0
click at [632, 497] on div "Janela de atendimento Grade de atendimento Capacidade Transportadoras Veículos …" at bounding box center [599, 304] width 1198 height 608
click at [246, 316] on em at bounding box center [251, 311] width 10 height 10
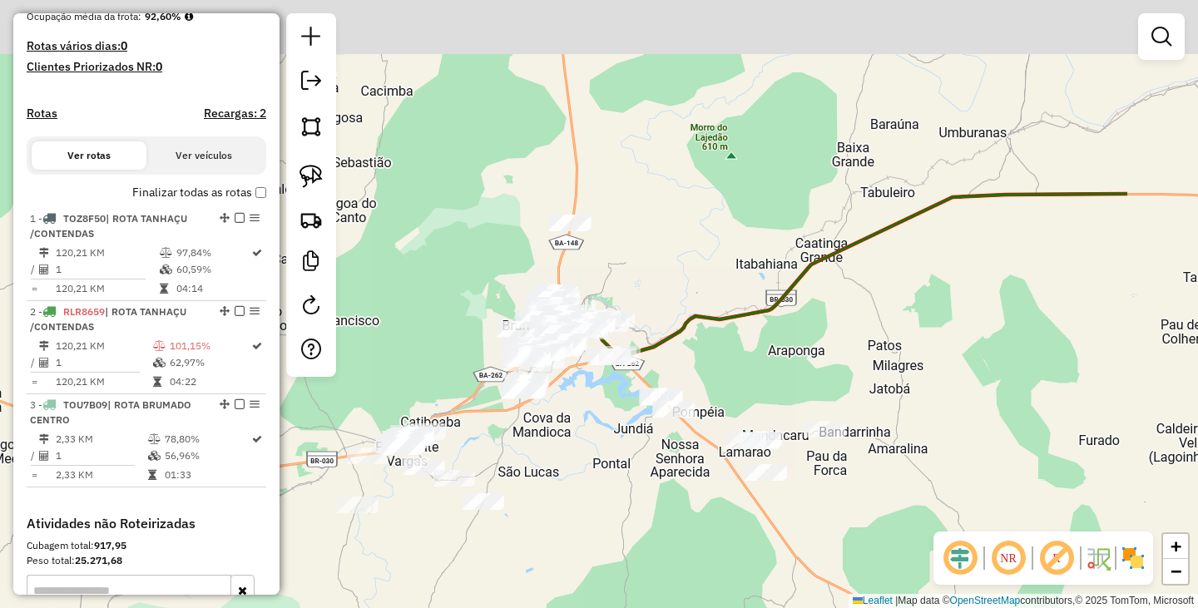
drag, startPoint x: 957, startPoint y: 265, endPoint x: 637, endPoint y: 400, distance: 346.7
click at [638, 400] on div "Janela de atendimento Grade de atendimento Capacidade Transportadoras Veículos …" at bounding box center [599, 304] width 1198 height 608
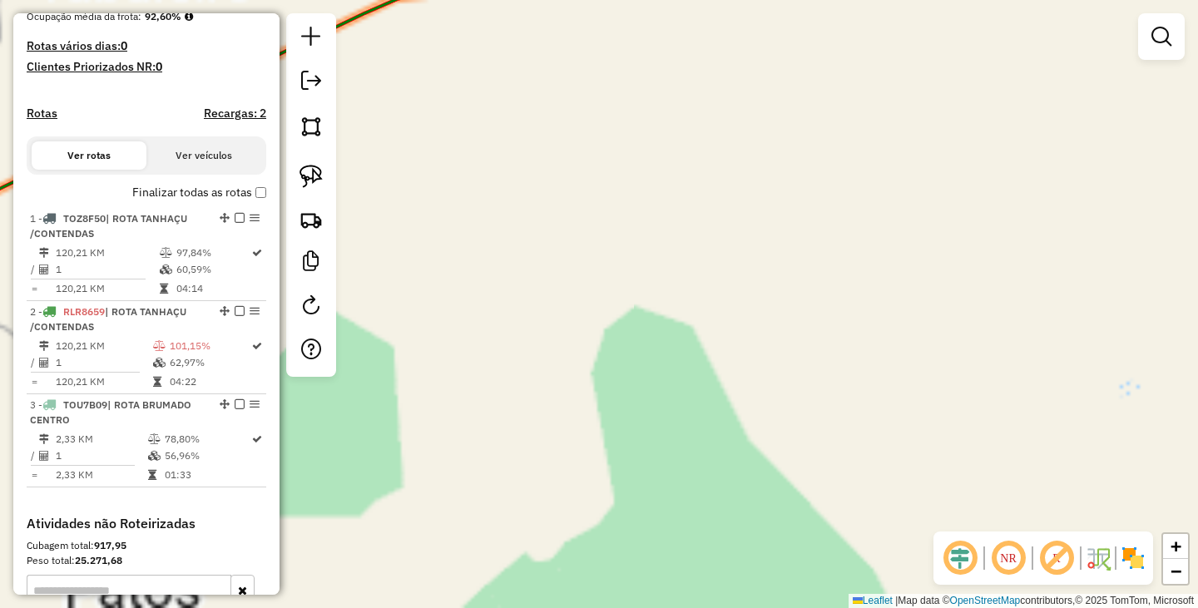
drag, startPoint x: 1098, startPoint y: 313, endPoint x: 490, endPoint y: 398, distance: 614.0
click at [510, 403] on div "Janela de atendimento Grade de atendimento Capacidade Transportadoras Veículos …" at bounding box center [599, 304] width 1198 height 608
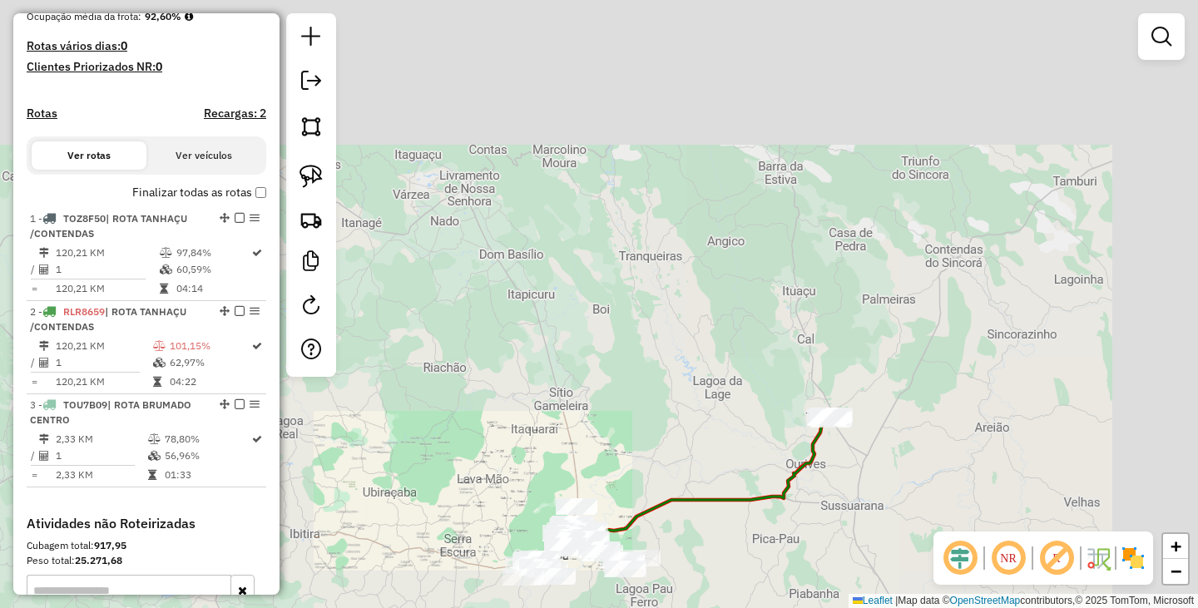
drag, startPoint x: 963, startPoint y: 257, endPoint x: 661, endPoint y: 490, distance: 382.0
click at [685, 491] on div "Janela de atendimento Grade de atendimento Capacidade Transportadoras Veículos …" at bounding box center [599, 304] width 1198 height 608
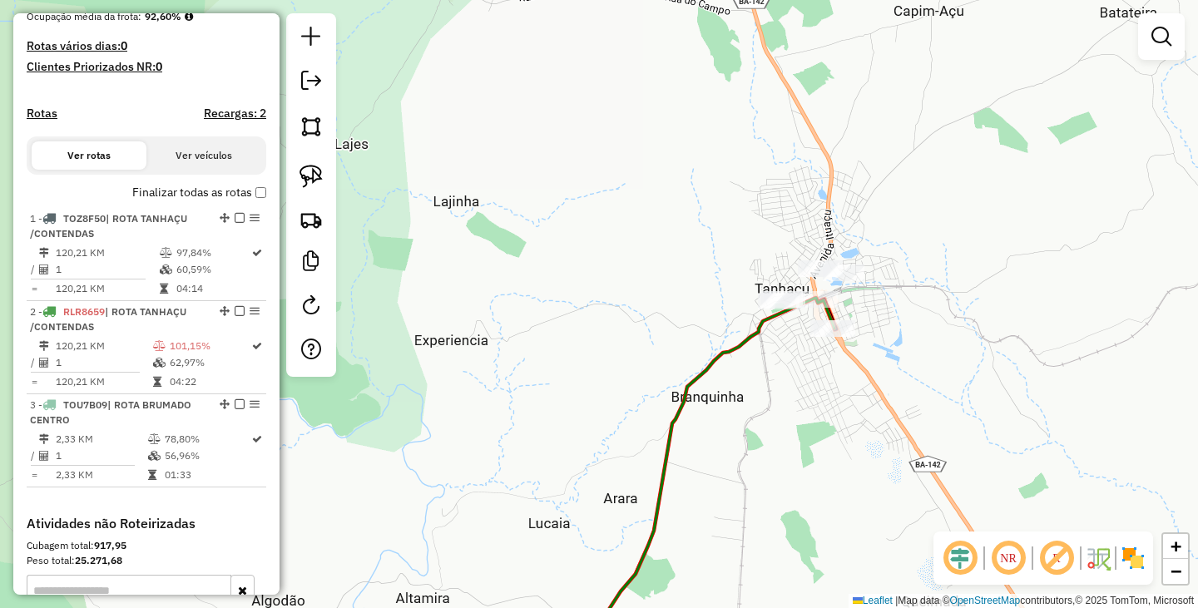
drag, startPoint x: 912, startPoint y: 252, endPoint x: 713, endPoint y: 494, distance: 313.3
click at [720, 515] on div "Janela de atendimento Grade de atendimento Capacidade Transportadoras Veículos …" at bounding box center [599, 304] width 1198 height 608
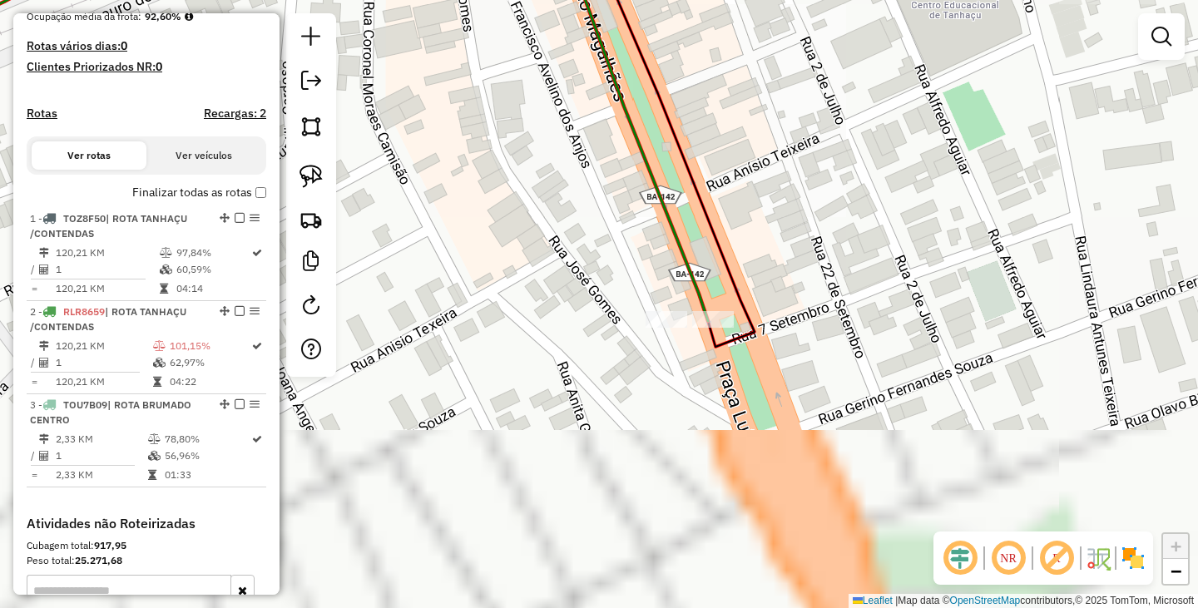
drag, startPoint x: 643, startPoint y: 560, endPoint x: 518, endPoint y: 319, distance: 270.9
click at [518, 319] on div "Janela de atendimento Grade de atendimento Capacidade Transportadoras Veículos …" at bounding box center [599, 304] width 1198 height 608
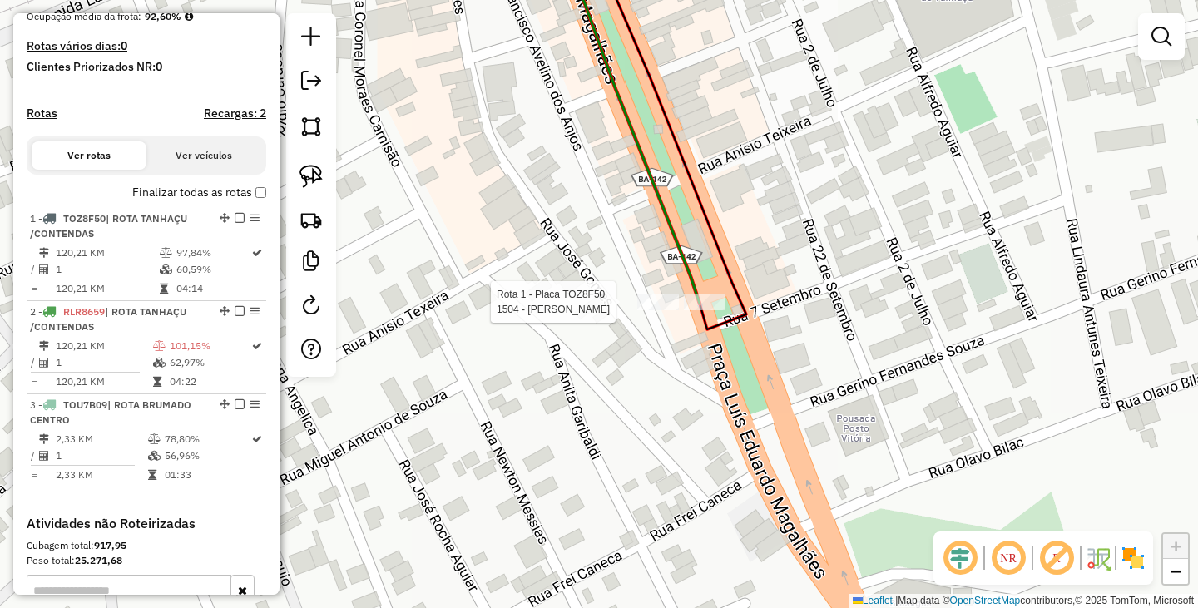
select select "**********"
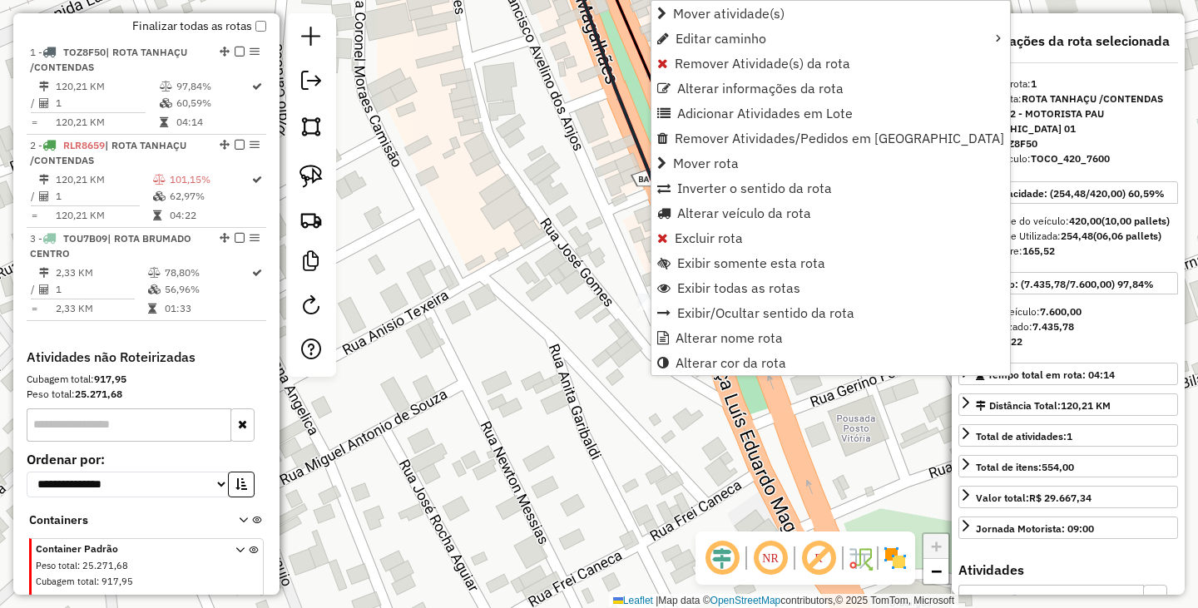
scroll to position [624, 0]
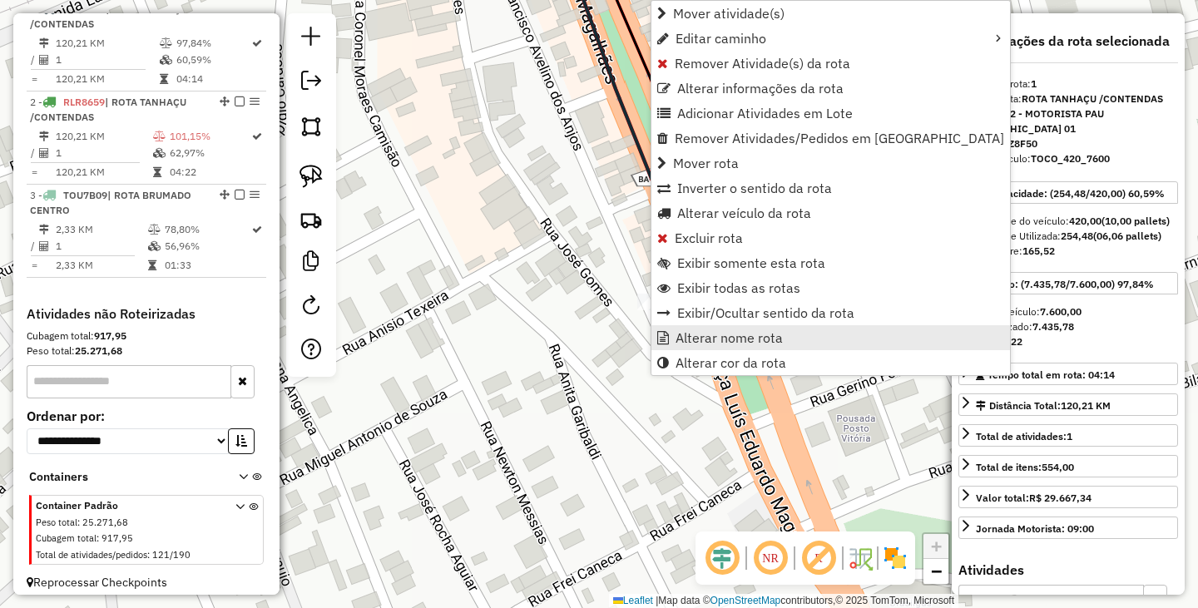
click at [695, 339] on span "Alterar nome rota" at bounding box center [728, 337] width 107 height 13
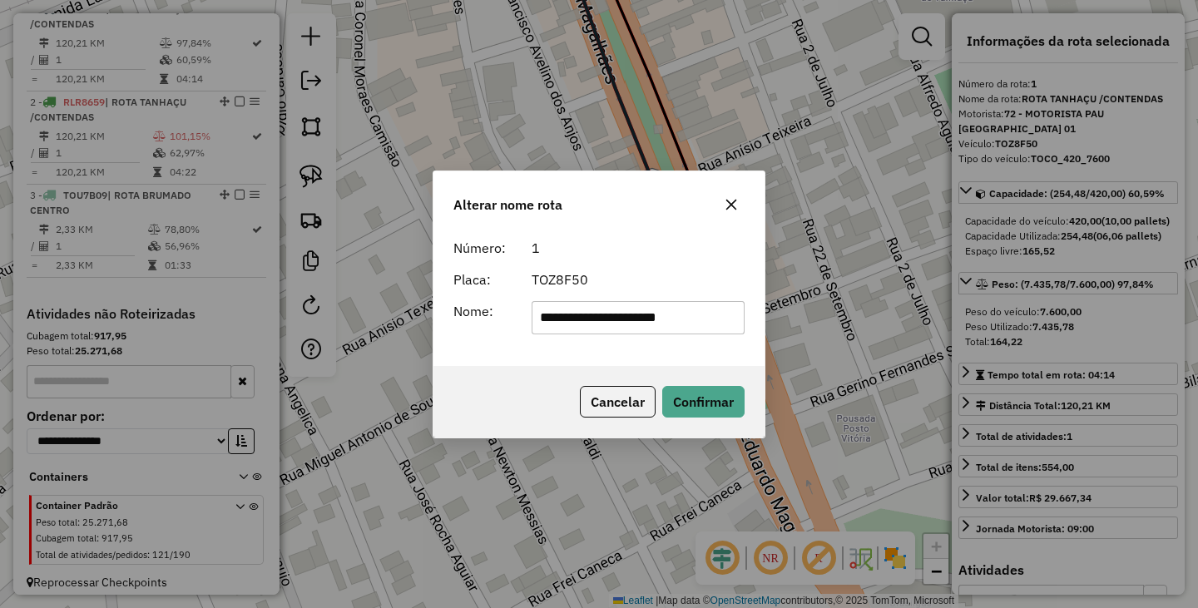
drag, startPoint x: 728, startPoint y: 319, endPoint x: 465, endPoint y: 299, distance: 263.6
click at [465, 299] on form "**********" at bounding box center [598, 286] width 291 height 96
type input "**********"
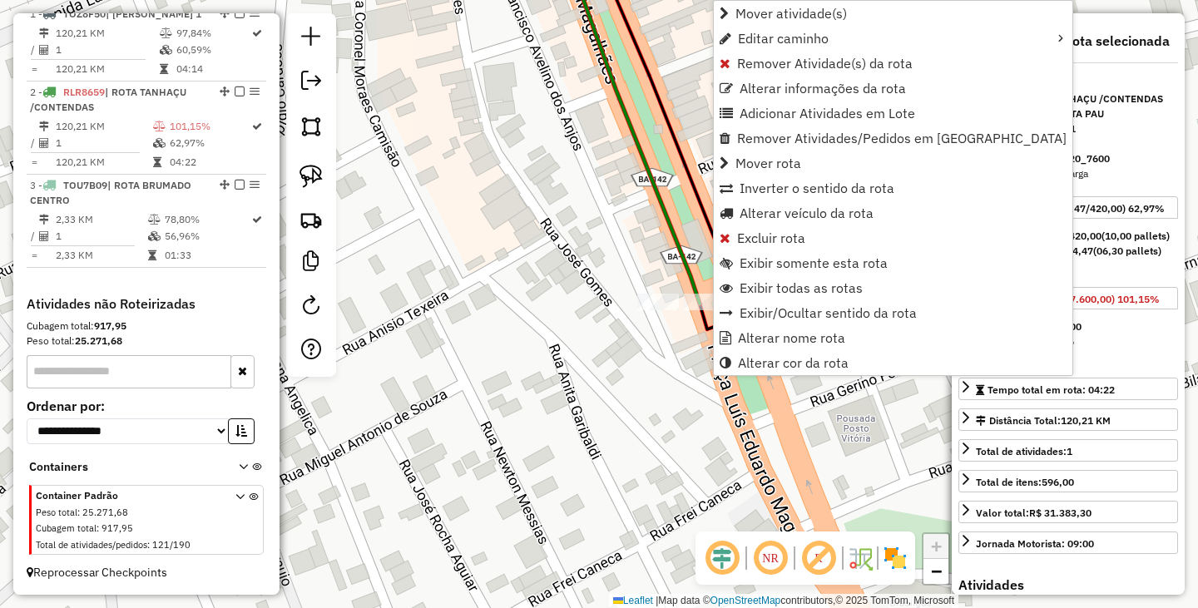
scroll to position [649, 0]
click at [750, 338] on span "Alterar nome rota" at bounding box center [791, 337] width 107 height 13
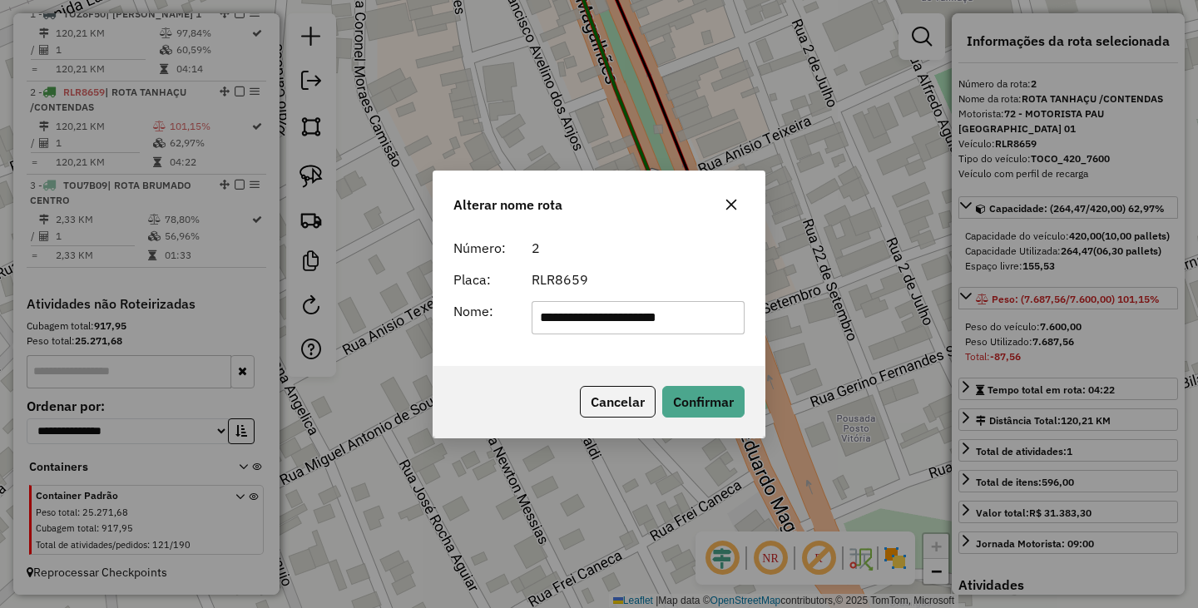
drag, startPoint x: 723, startPoint y: 311, endPoint x: 578, endPoint y: 309, distance: 144.8
click at [580, 309] on input "**********" at bounding box center [639, 317] width 214 height 33
type input "*"
type input "**********"
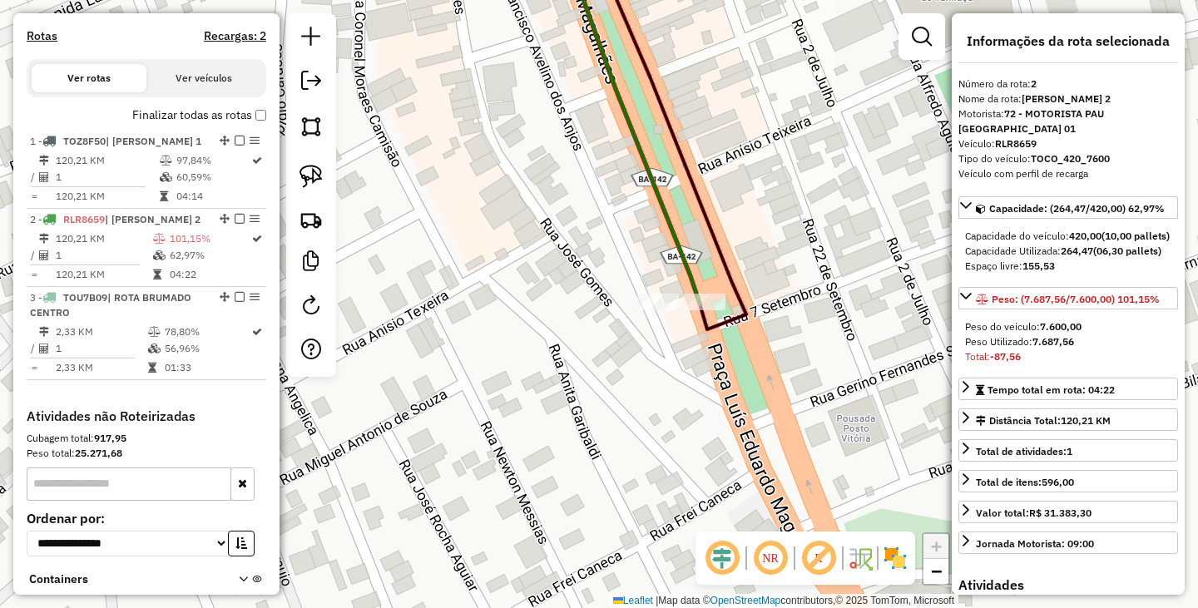
scroll to position [316, 0]
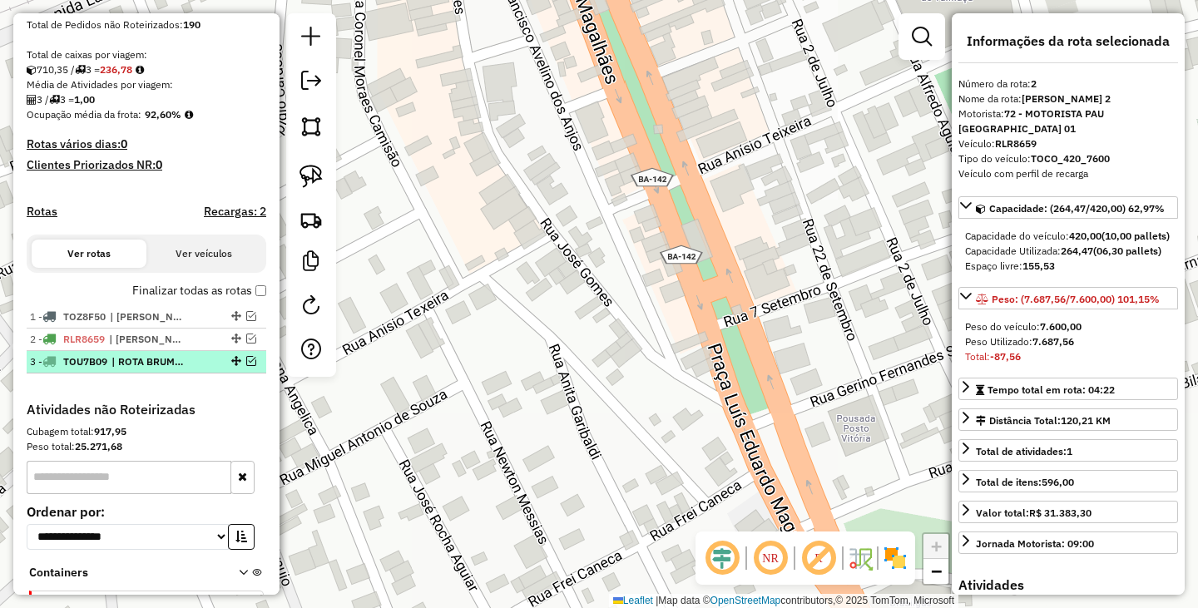
click at [188, 369] on span "| ROTA BRUMADO CENTRO" at bounding box center [149, 361] width 77 height 15
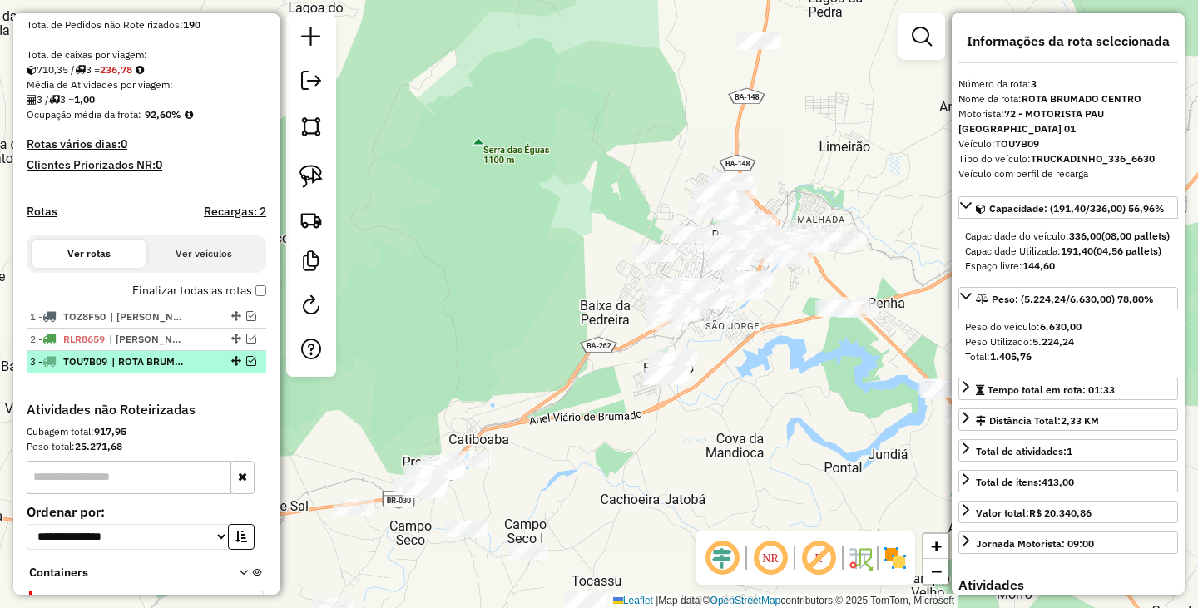
click at [246, 366] on em at bounding box center [251, 361] width 10 height 10
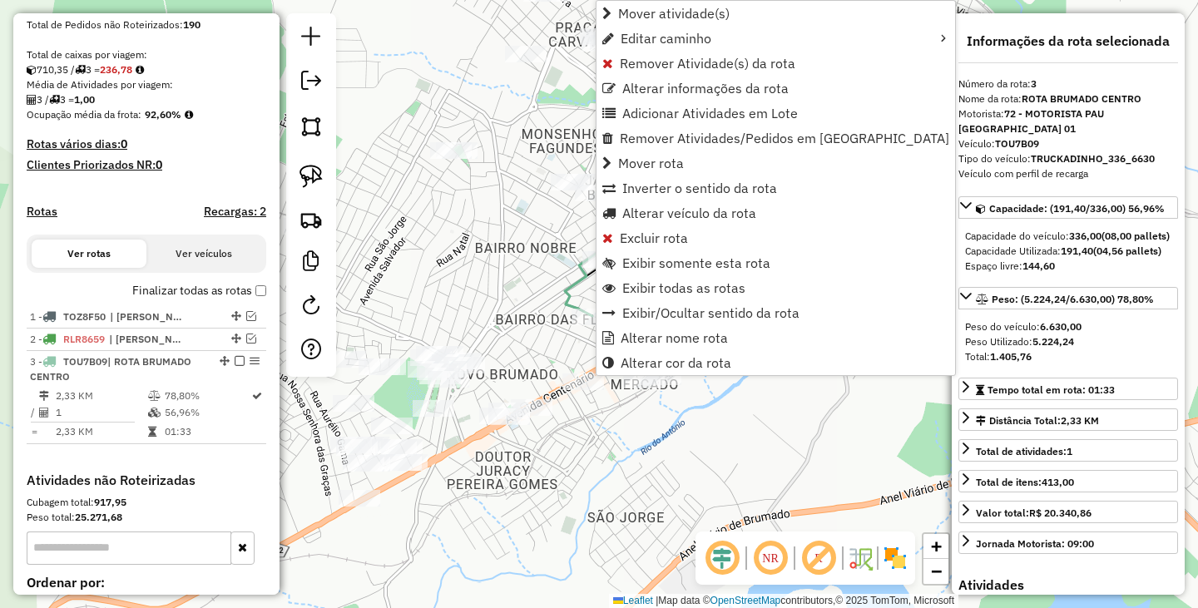
scroll to position [507, 0]
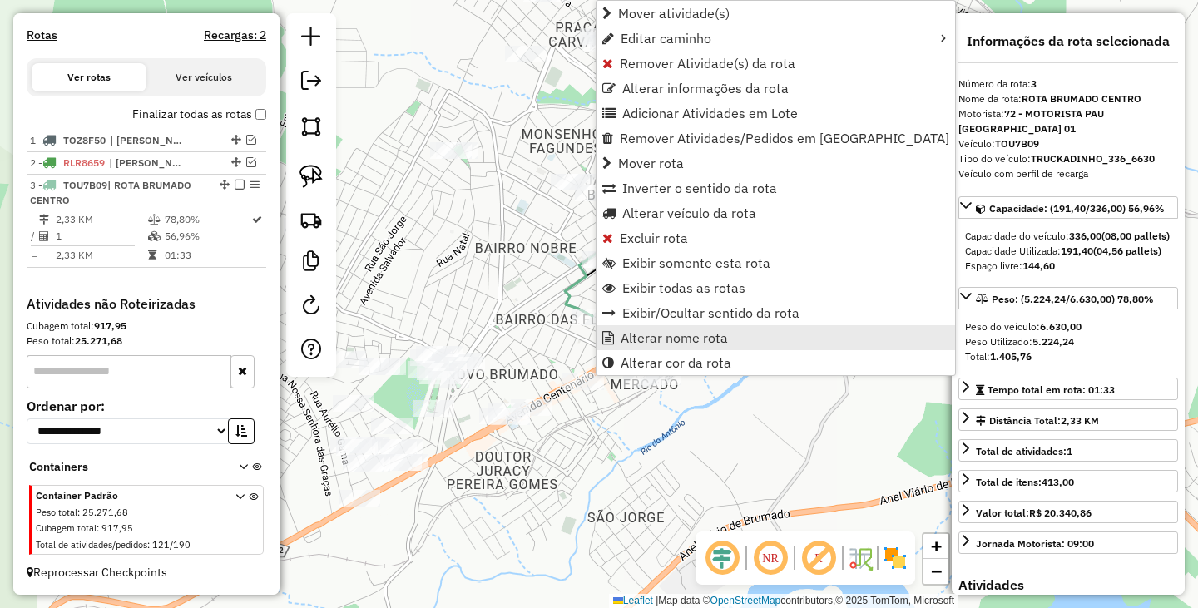
click at [634, 338] on span "Alterar nome rota" at bounding box center [674, 337] width 107 height 13
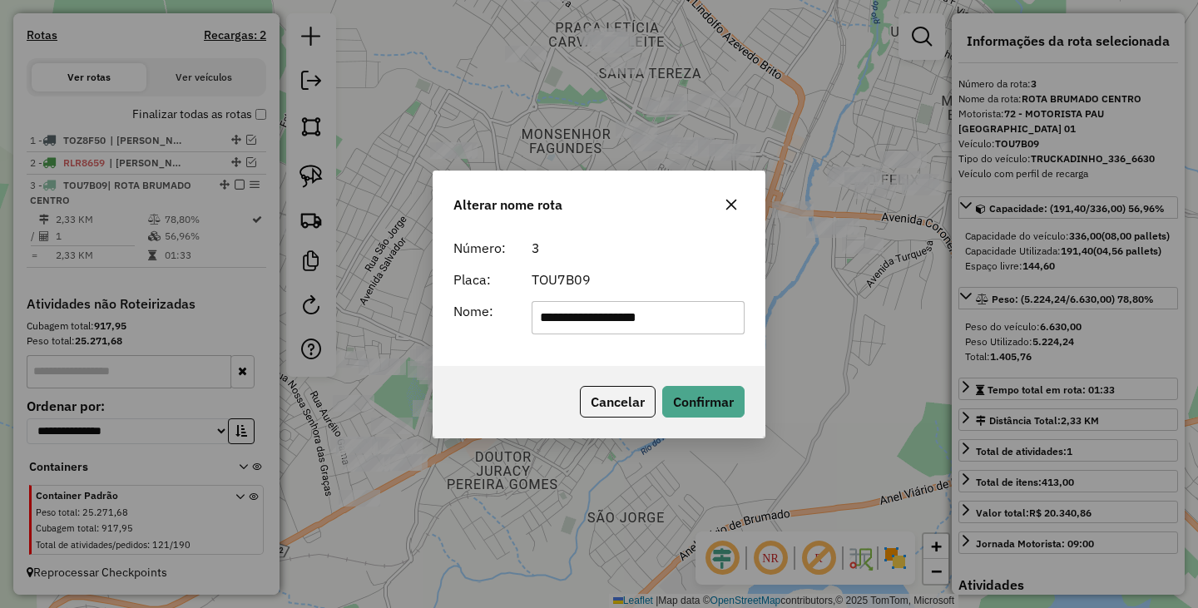
drag, startPoint x: 699, startPoint y: 309, endPoint x: 229, endPoint y: 291, distance: 470.3
click at [236, 292] on div "**********" at bounding box center [599, 304] width 1198 height 608
type input "**********"
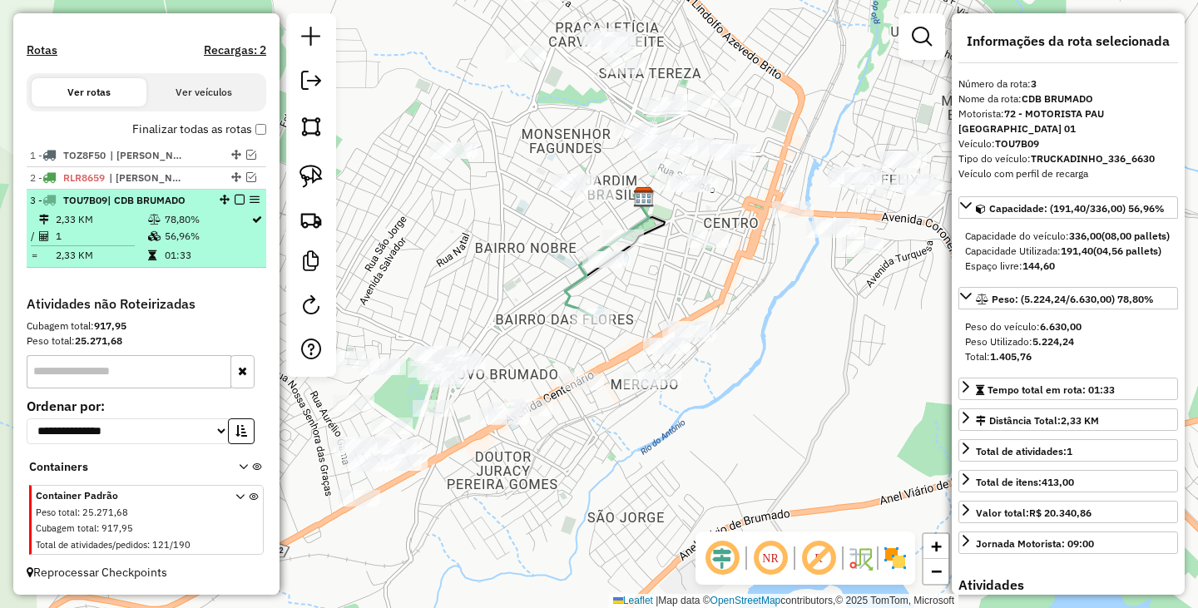
click at [239, 201] on em at bounding box center [240, 200] width 10 height 10
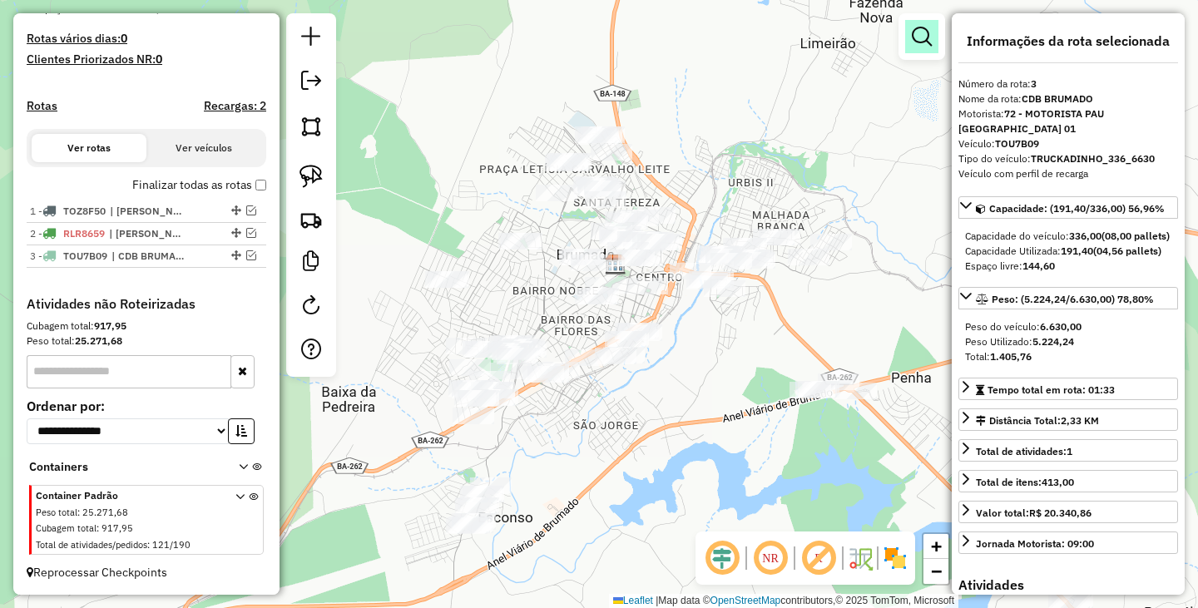
click at [927, 43] on em at bounding box center [922, 37] width 20 height 20
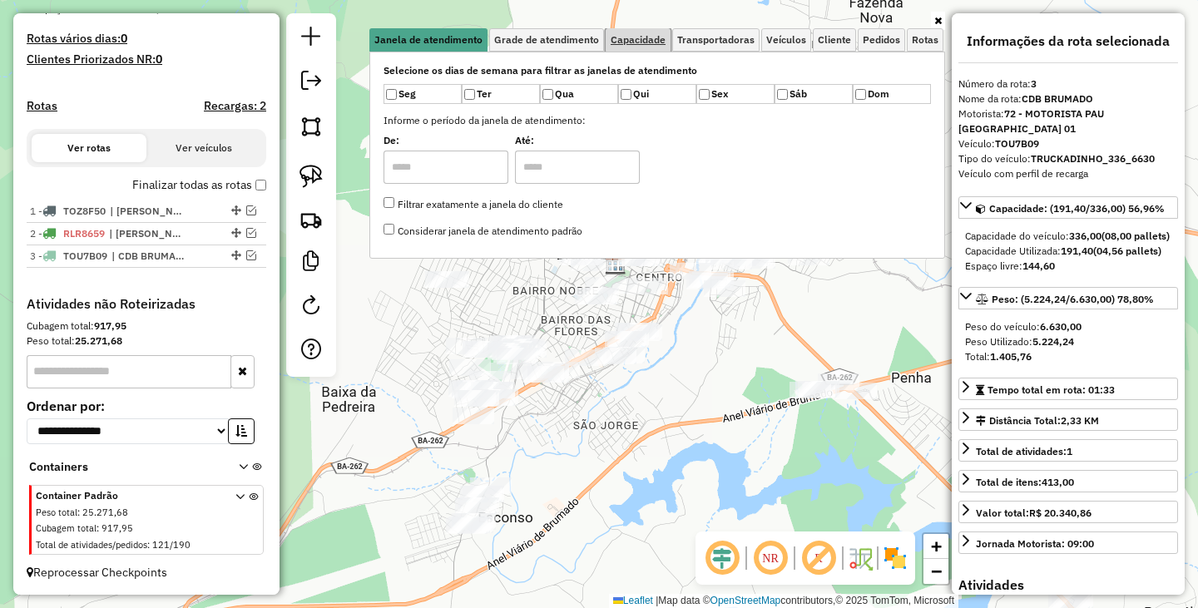
click at [654, 39] on span "Capacidade" at bounding box center [638, 40] width 55 height 10
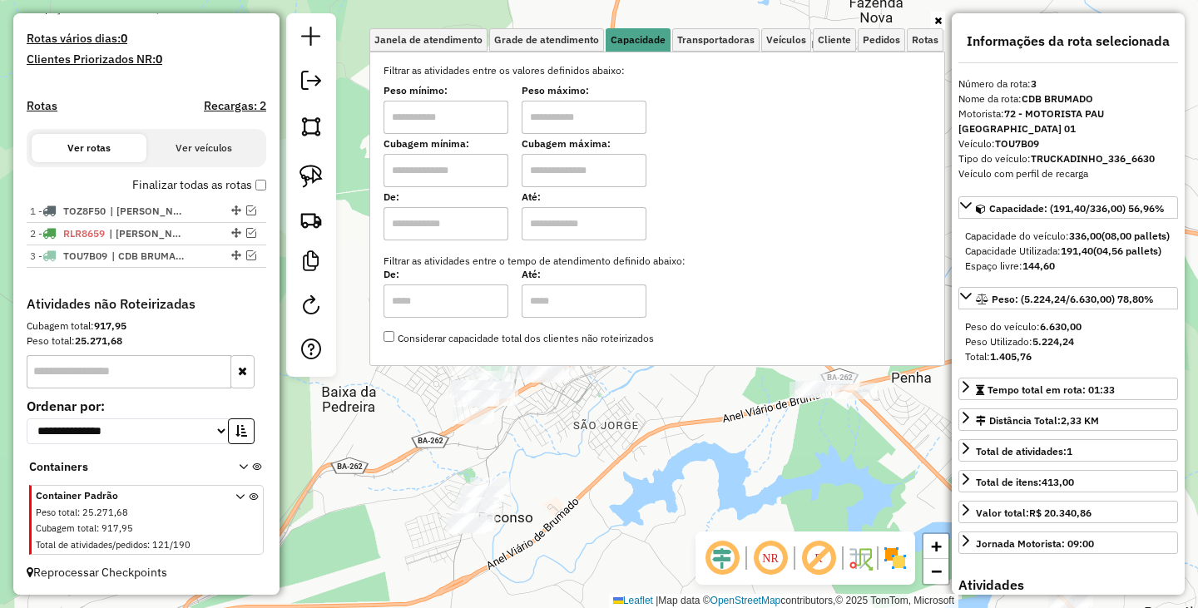
click at [388, 125] on div "Selecione os dias de semana para filtrar as janelas de atendimento Seg Ter Qua …" at bounding box center [657, 209] width 576 height 314
click at [426, 117] on input "text" at bounding box center [446, 117] width 125 height 33
type input "*******"
drag, startPoint x: 550, startPoint y: 124, endPoint x: 568, endPoint y: 124, distance: 18.3
click at [550, 124] on input "text" at bounding box center [584, 117] width 125 height 33
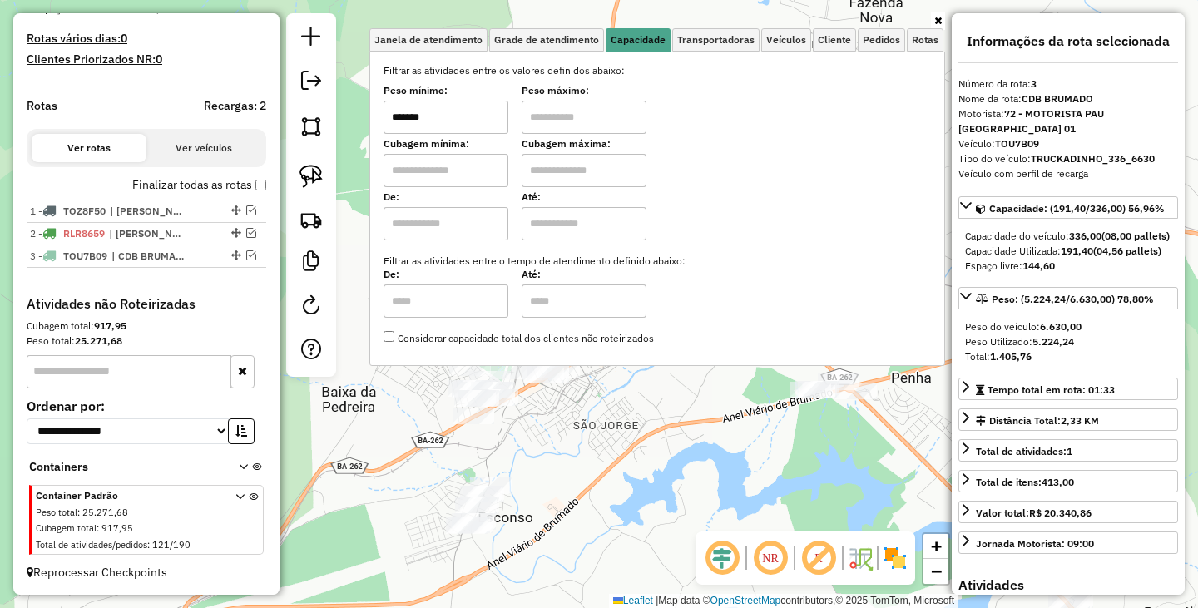
type input "********"
click at [750, 461] on div "Limpar filtros Janela de atendimento Grade de atendimento Capacidade Transporta…" at bounding box center [599, 304] width 1198 height 608
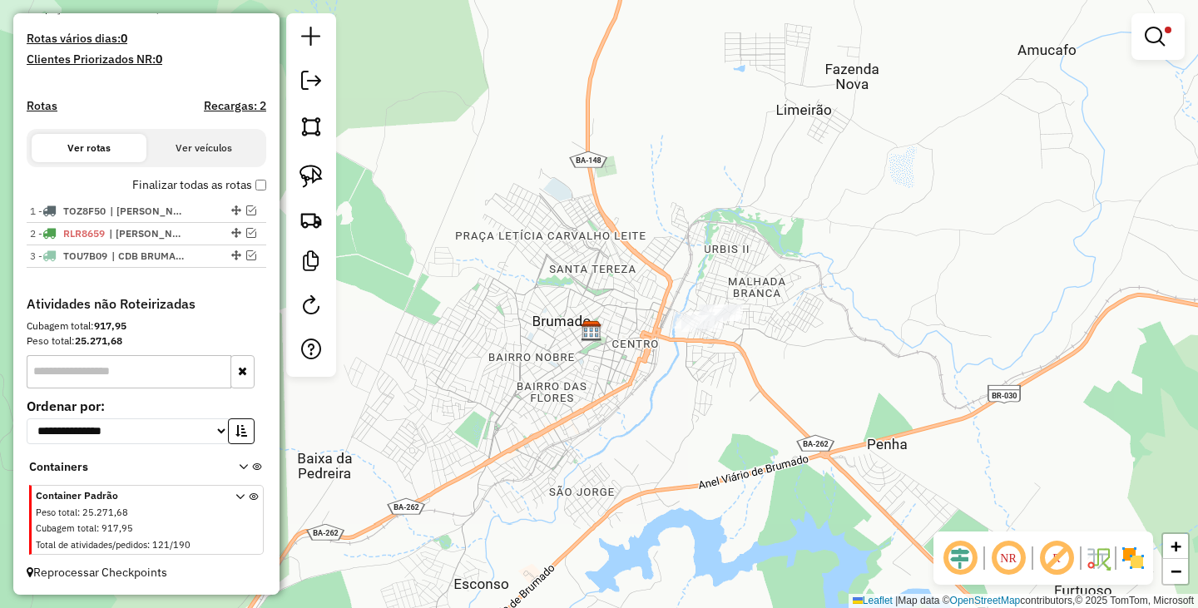
drag, startPoint x: 700, startPoint y: 385, endPoint x: 704, endPoint y: 357, distance: 28.6
click at [692, 395] on div "Limpar filtros Janela de atendimento Grade de atendimento Capacidade Transporta…" at bounding box center [599, 304] width 1198 height 608
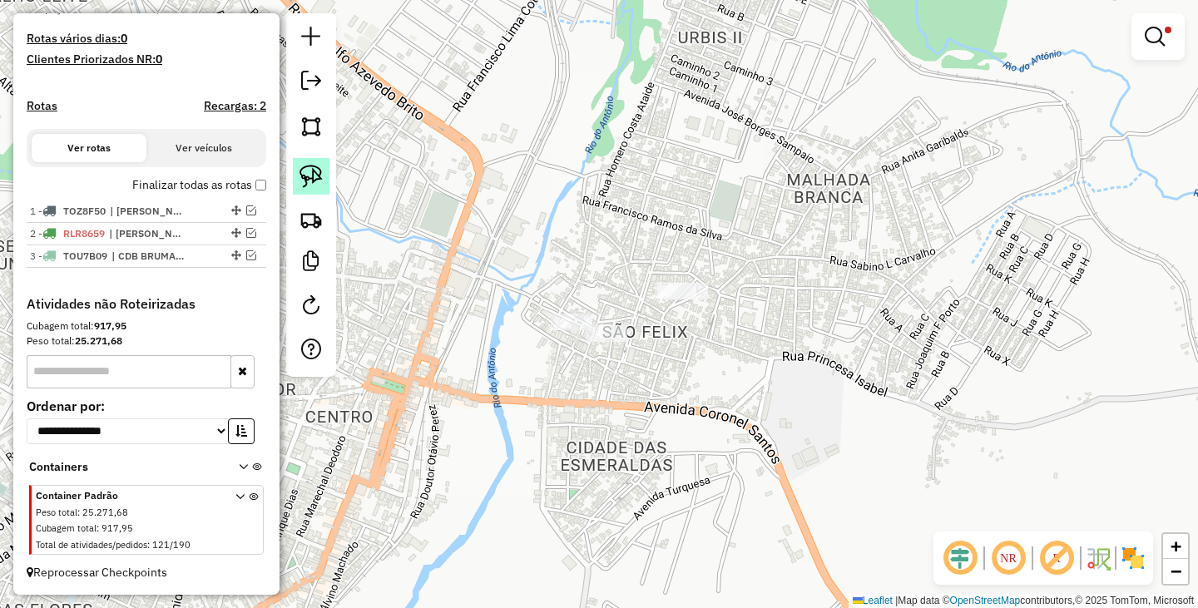
click at [328, 183] on link at bounding box center [311, 176] width 37 height 37
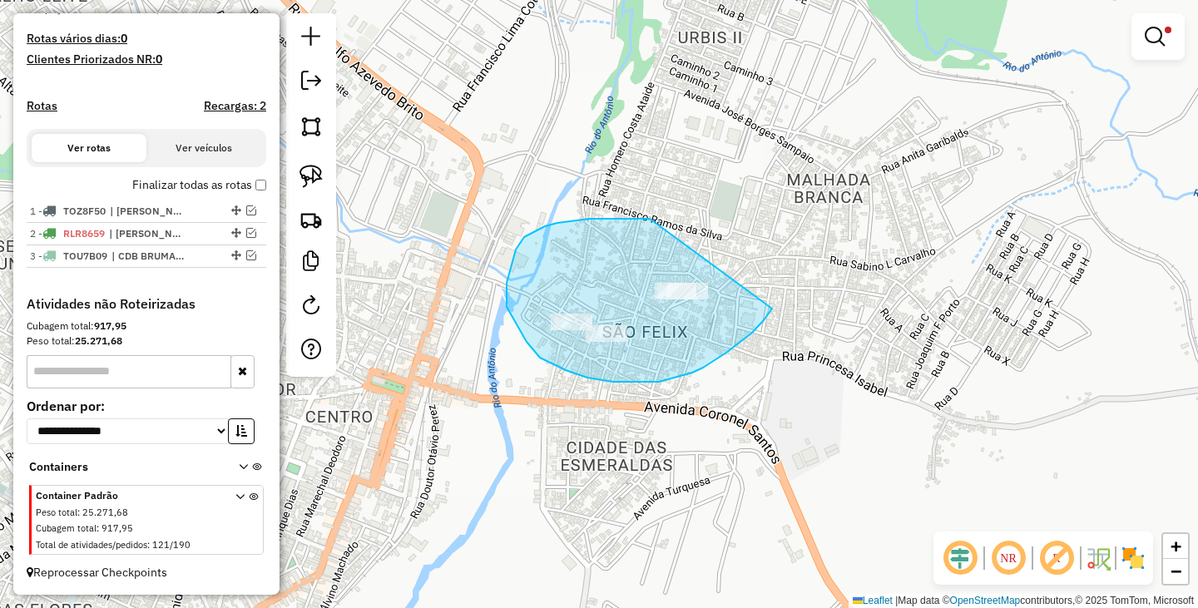
drag, startPoint x: 650, startPoint y: 219, endPoint x: 783, endPoint y: 287, distance: 149.6
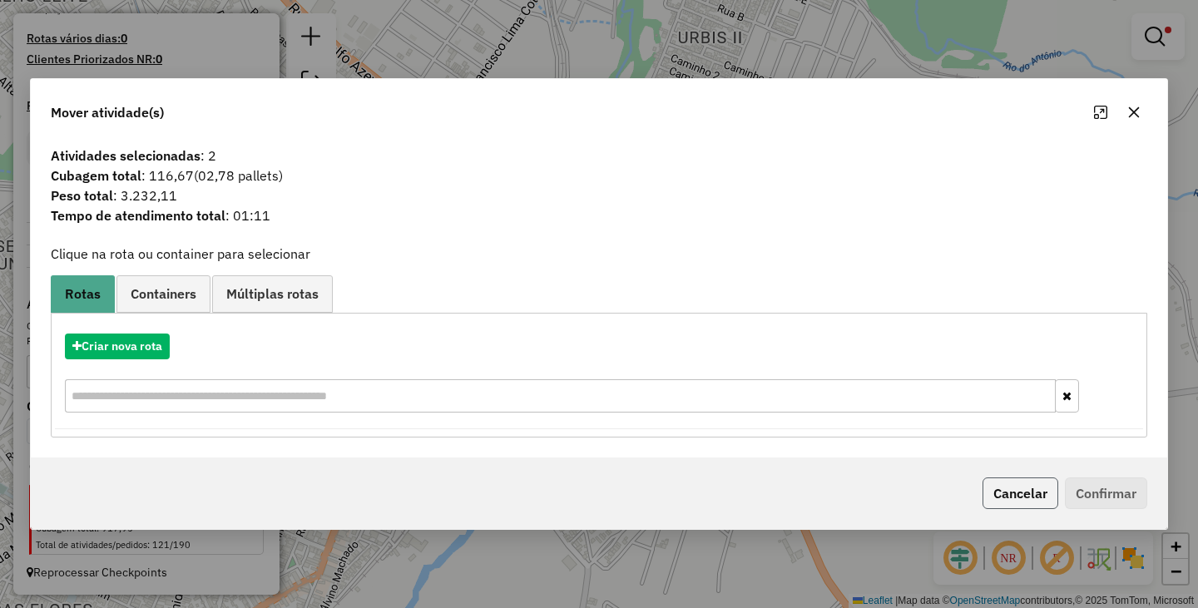
click at [997, 484] on button "Cancelar" at bounding box center [1020, 494] width 76 height 32
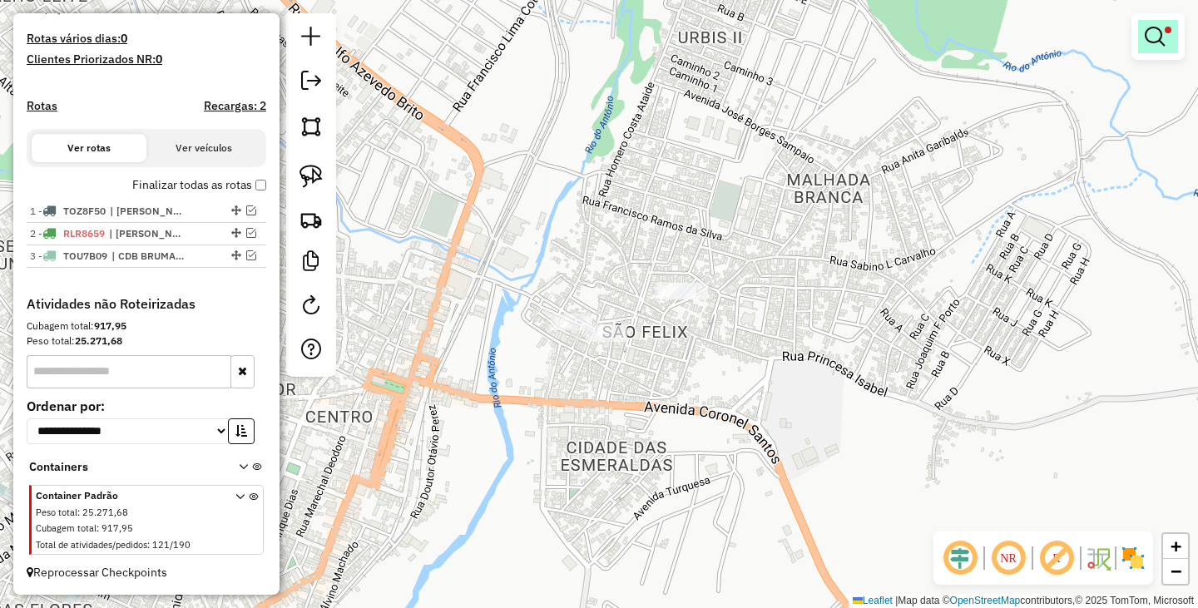
click at [1158, 38] on em at bounding box center [1155, 37] width 20 height 20
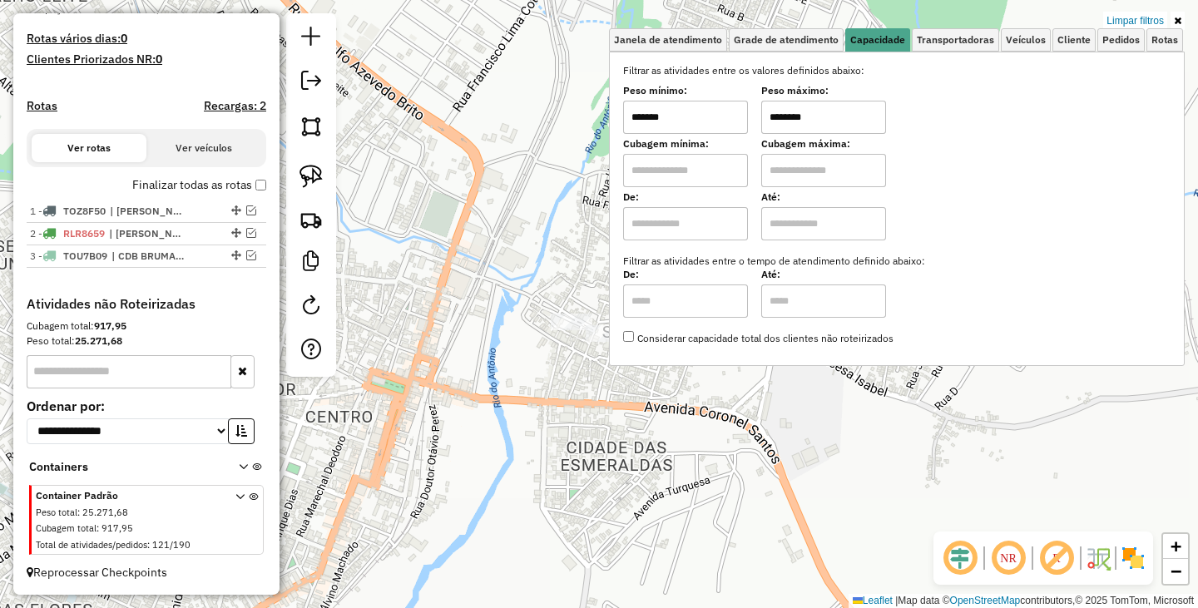
drag, startPoint x: 688, startPoint y: 114, endPoint x: 596, endPoint y: 106, distance: 91.9
click at [597, 106] on div "Limpar filtros Janela de atendimento Grade de atendimento Capacidade Transporta…" at bounding box center [599, 304] width 1198 height 608
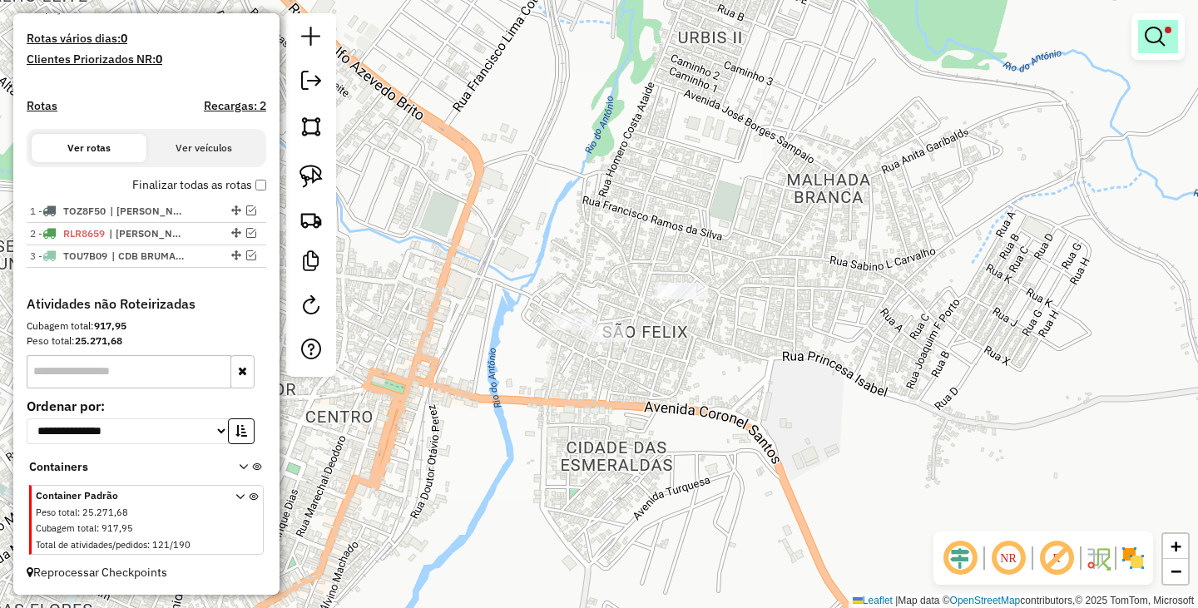
click at [1164, 25] on link at bounding box center [1158, 36] width 40 height 33
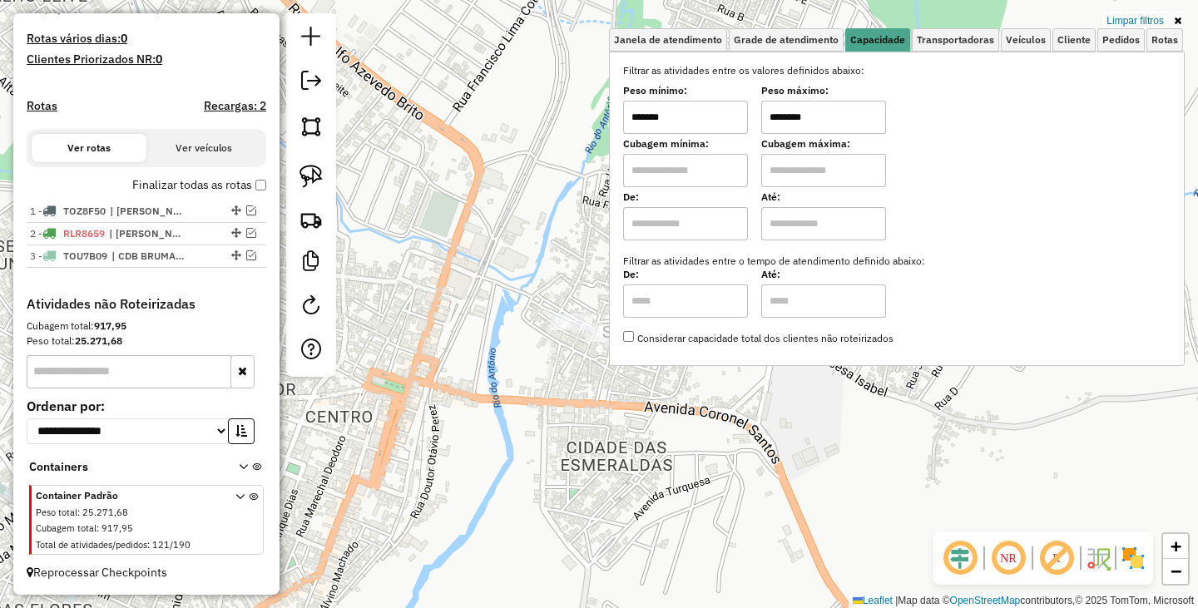
click at [725, 122] on input "*******" at bounding box center [685, 117] width 125 height 33
type input "******"
click at [500, 436] on div "Limpar filtros Janela de atendimento Grade de atendimento Capacidade Transporta…" at bounding box center [599, 304] width 1198 height 608
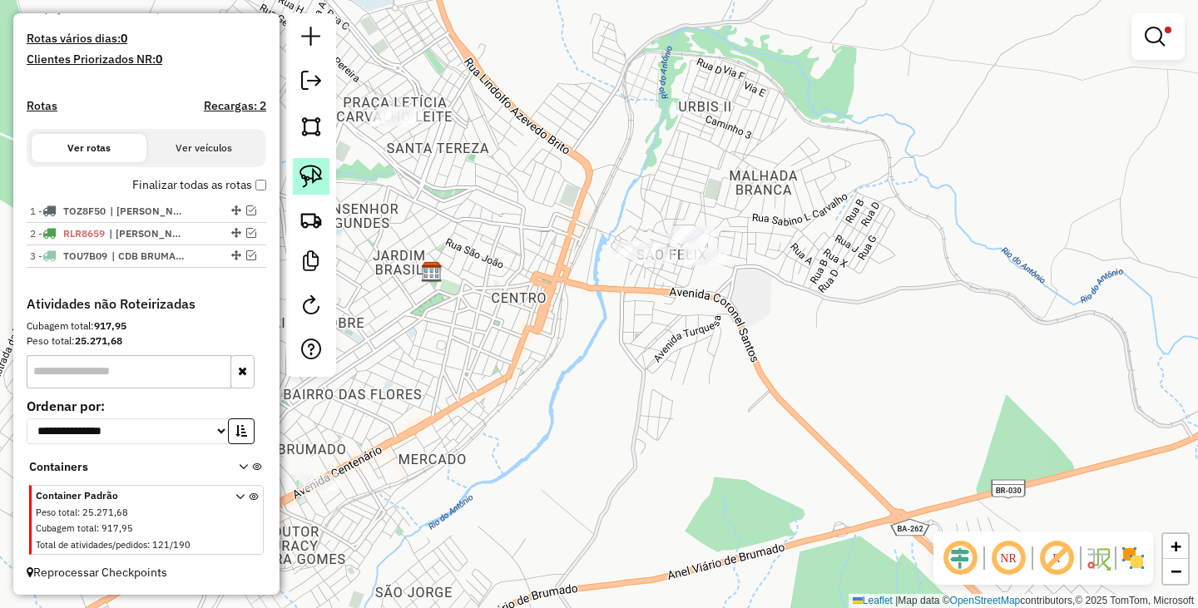
click at [300, 178] on img at bounding box center [310, 176] width 23 height 23
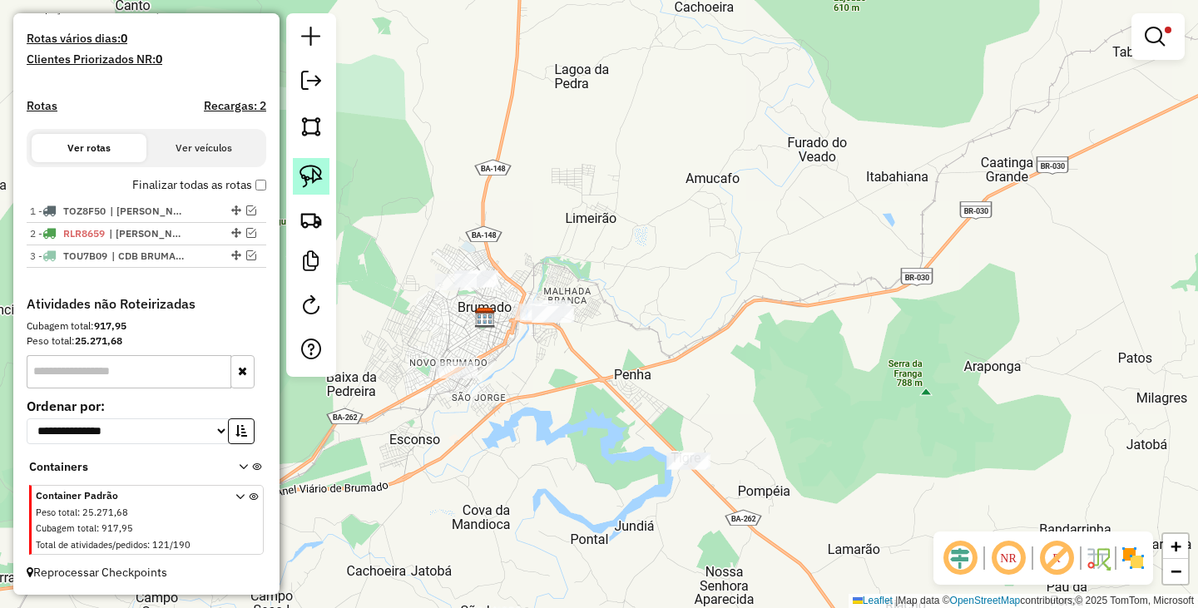
click at [329, 177] on link at bounding box center [311, 176] width 37 height 37
click at [318, 176] on img at bounding box center [310, 176] width 23 height 23
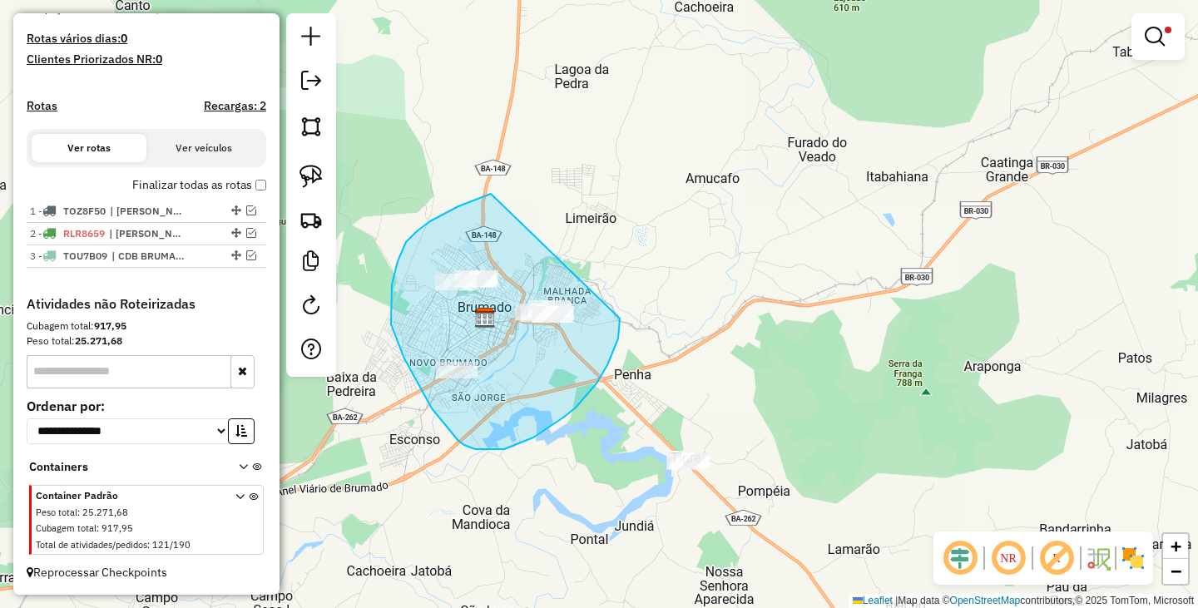
drag, startPoint x: 491, startPoint y: 194, endPoint x: 612, endPoint y: 314, distance: 170.6
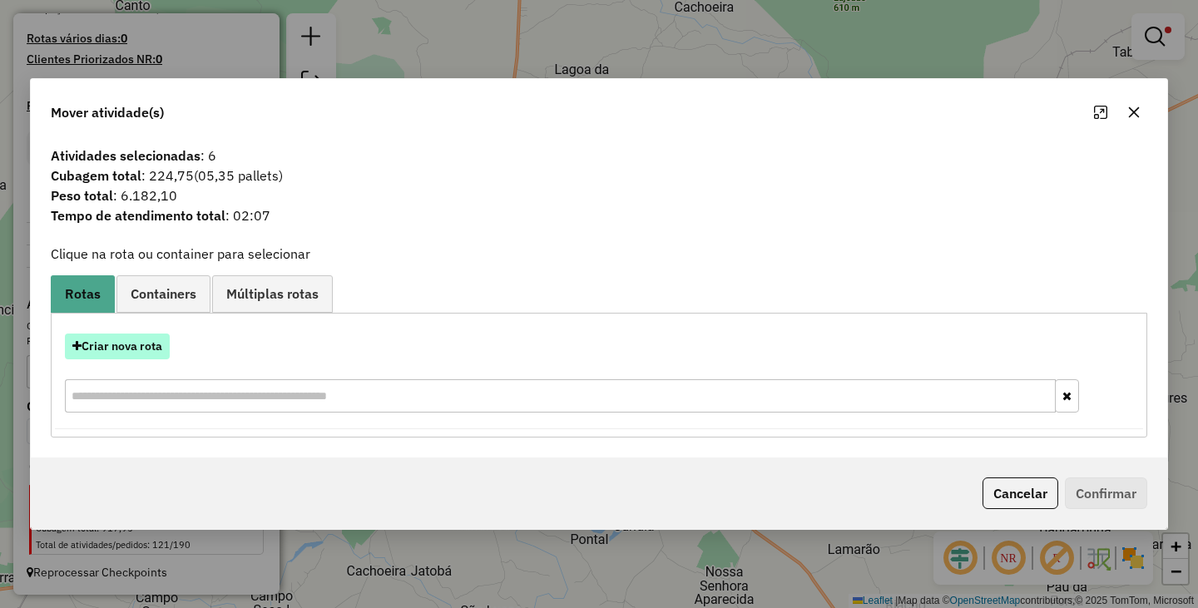
click at [133, 339] on button "Criar nova rota" at bounding box center [117, 347] width 105 height 26
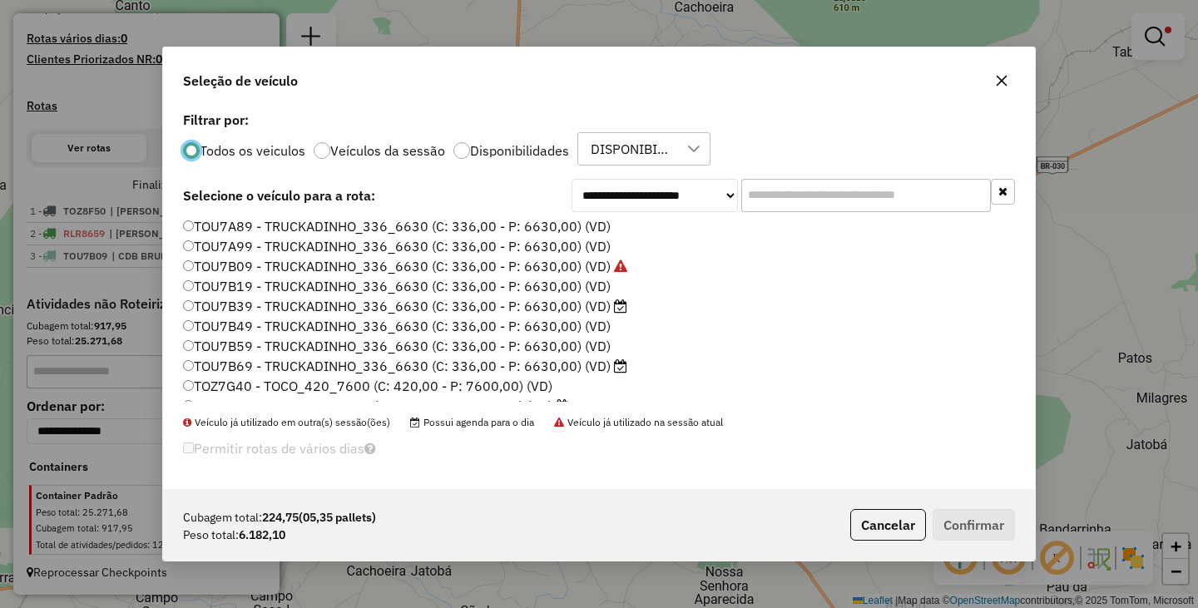
scroll to position [153, 0]
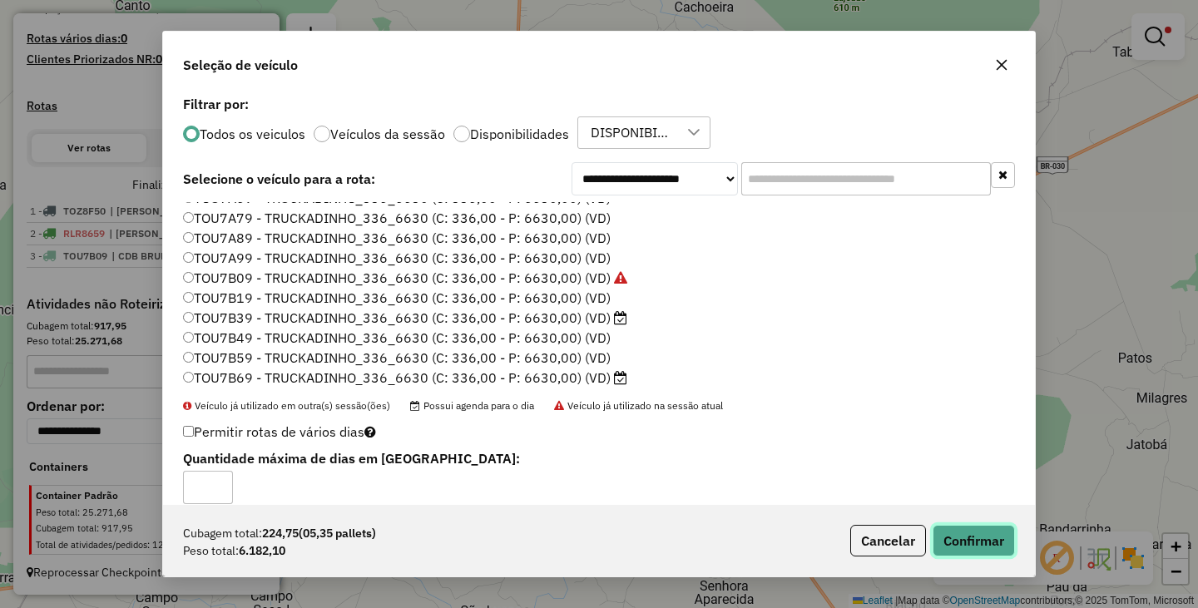
click at [989, 540] on button "Confirmar" at bounding box center [974, 541] width 82 height 32
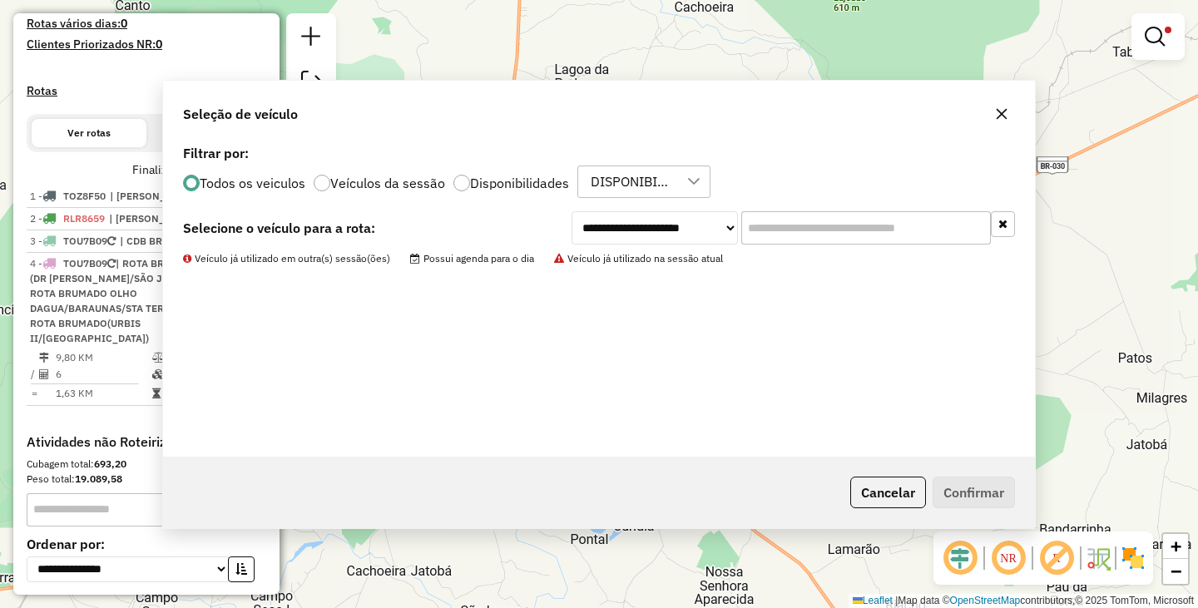
scroll to position [507, 0]
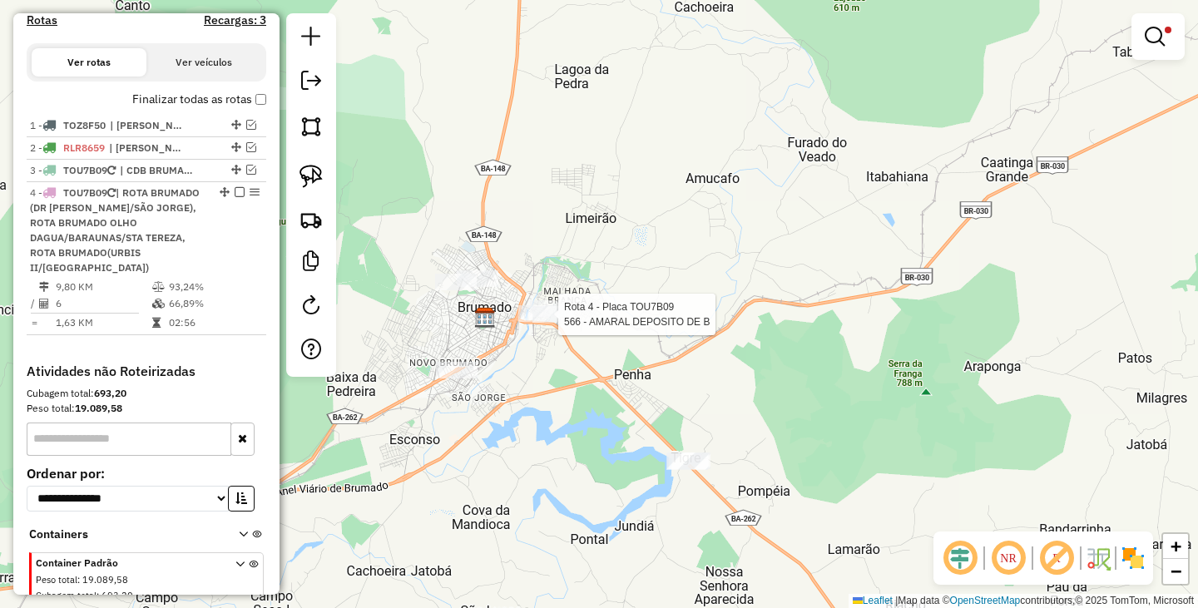
select select "**********"
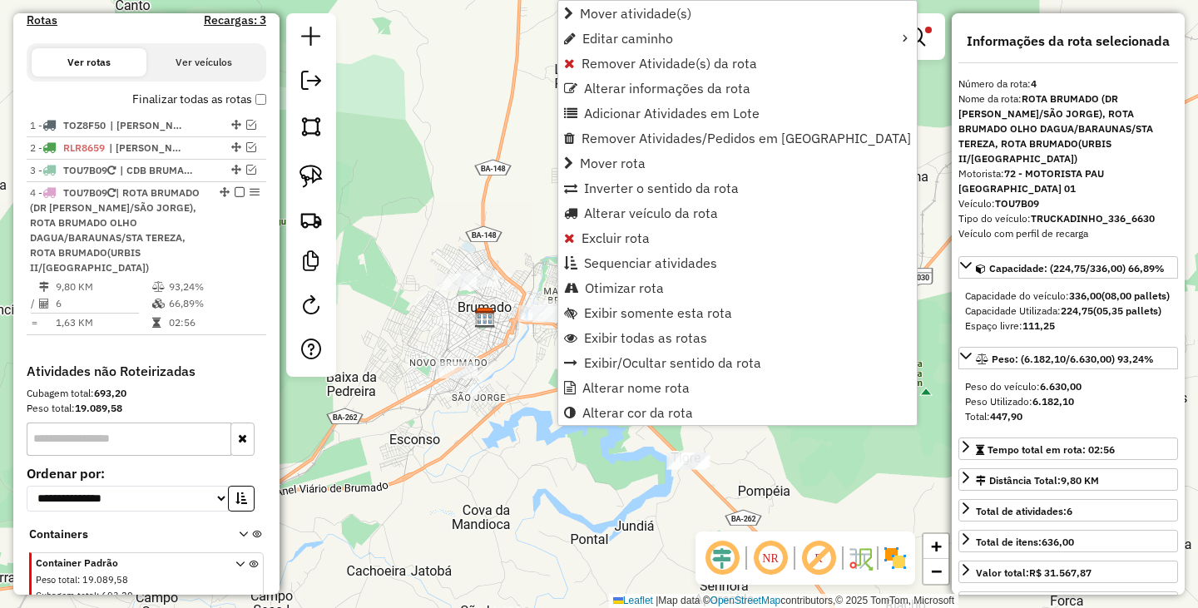
scroll to position [590, 0]
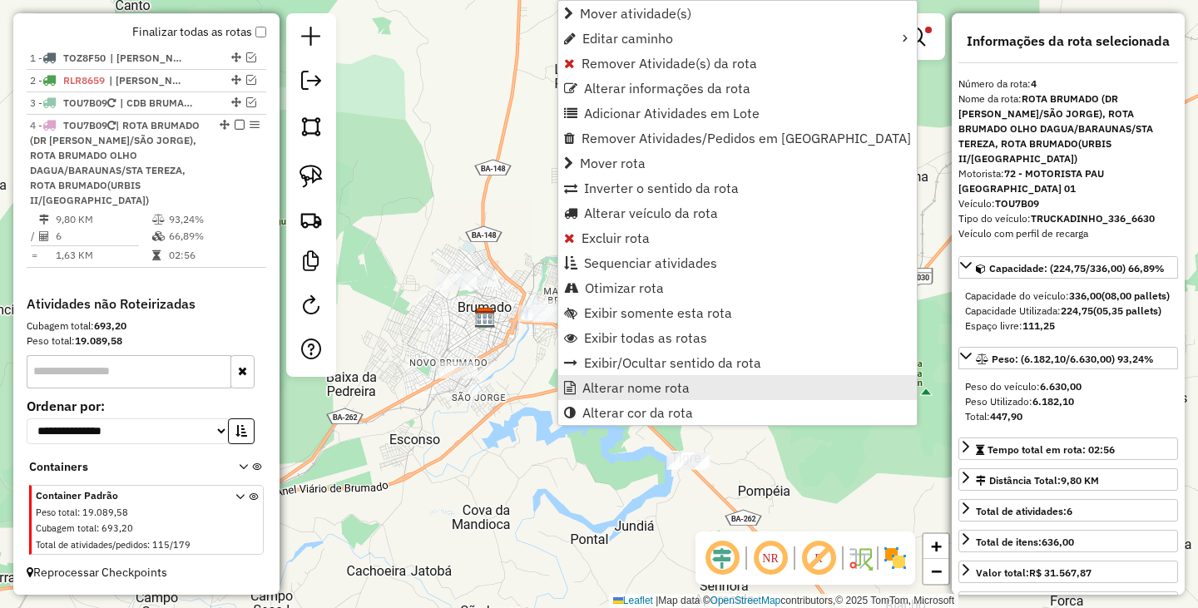
click at [628, 383] on span "Alterar nome rota" at bounding box center [635, 387] width 107 height 13
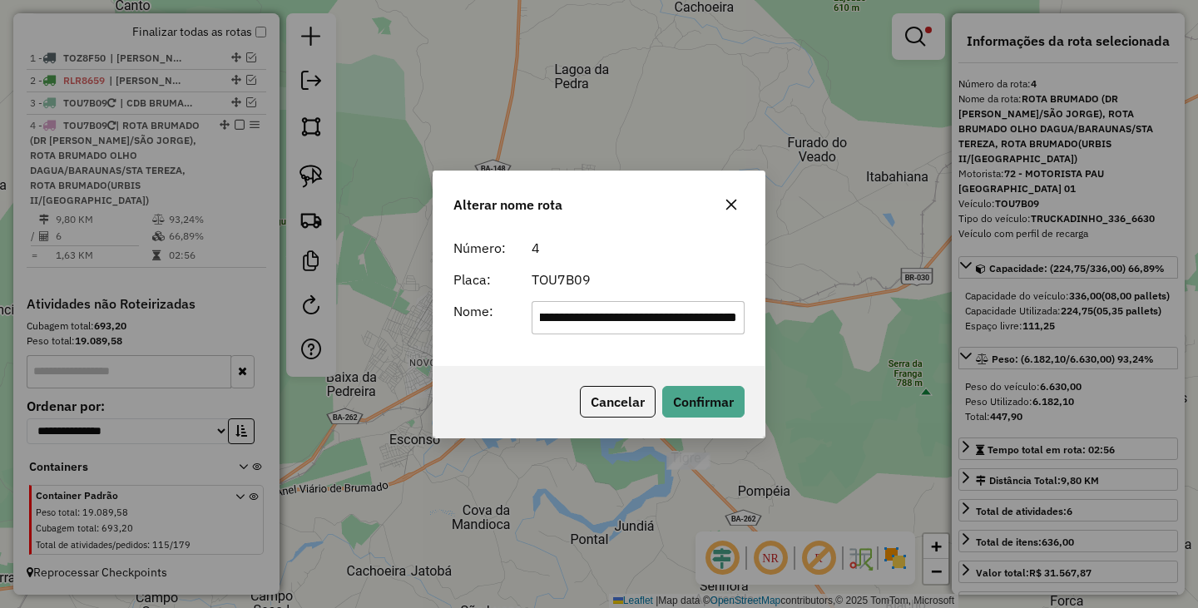
scroll to position [0, 0]
drag, startPoint x: 736, startPoint y: 319, endPoint x: 377, endPoint y: 319, distance: 359.4
click at [377, 319] on div "**********" at bounding box center [599, 304] width 1198 height 608
type input "**********"
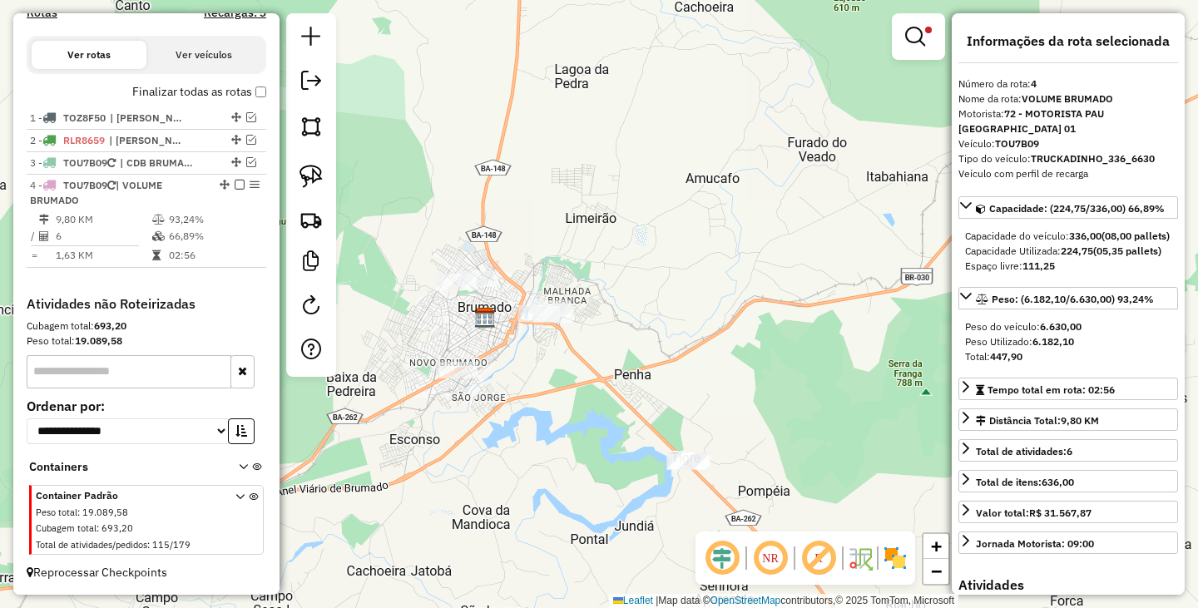
scroll to position [459, 0]
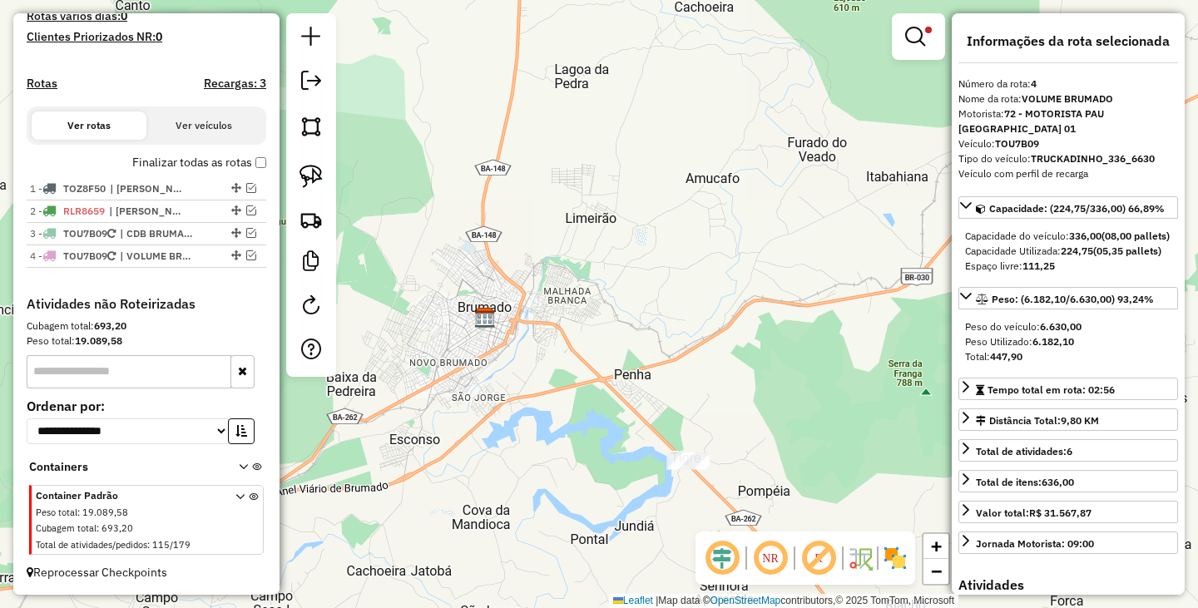
click at [646, 321] on div "Limpar filtros Janela de atendimento Grade de atendimento Capacidade Transporta…" at bounding box center [599, 304] width 1198 height 608
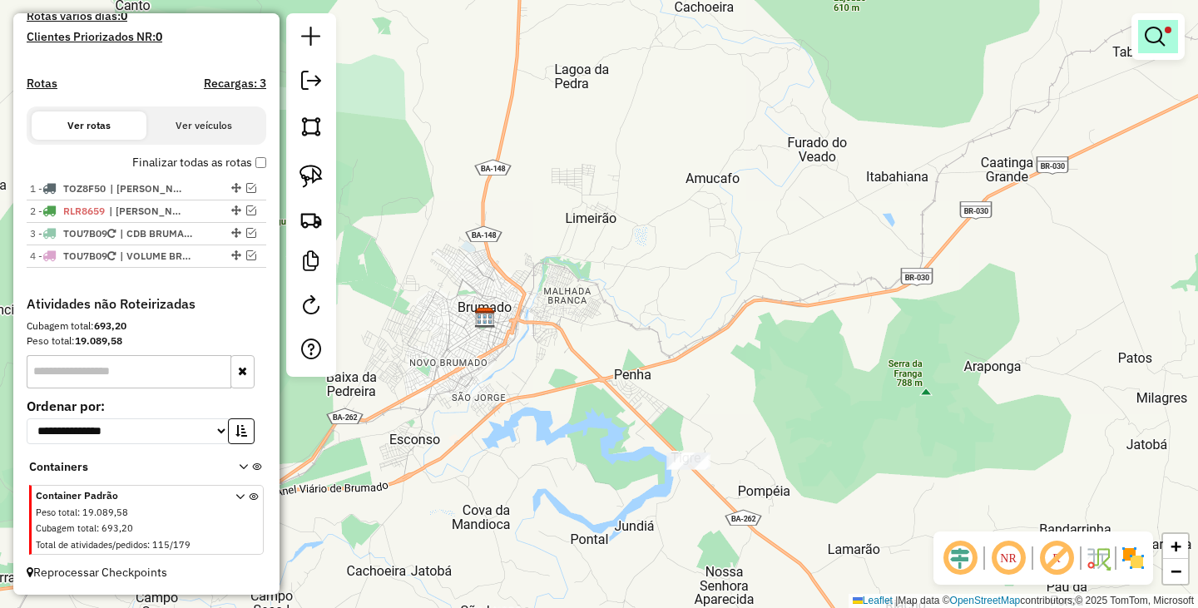
click at [1160, 40] on em at bounding box center [1155, 37] width 20 height 20
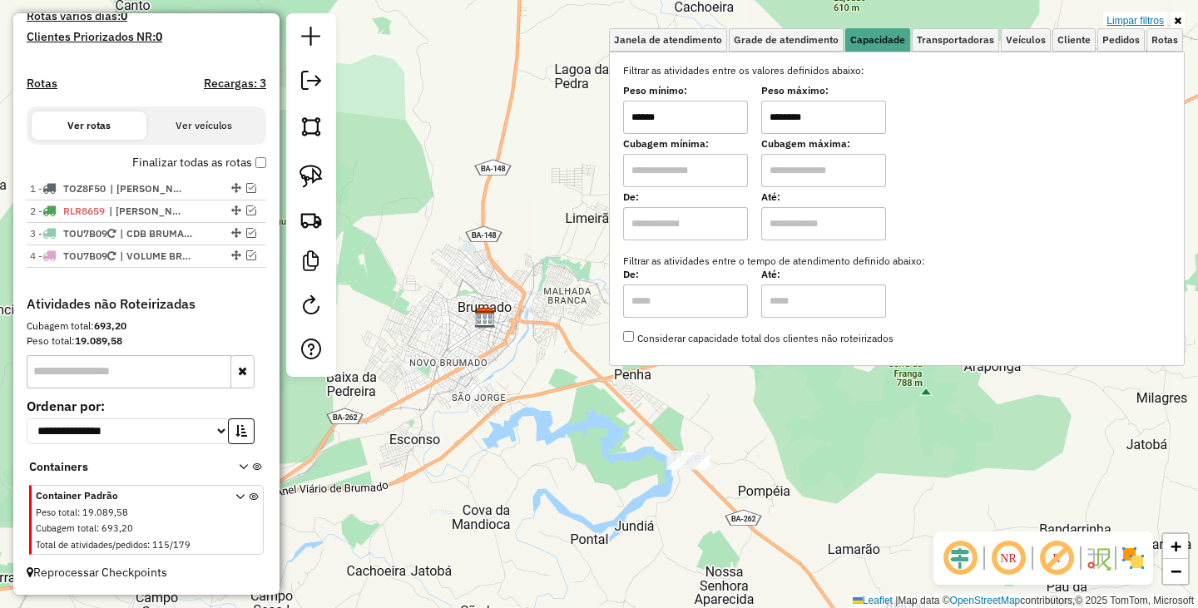
click at [1136, 21] on link "Limpar filtros" at bounding box center [1135, 21] width 64 height 18
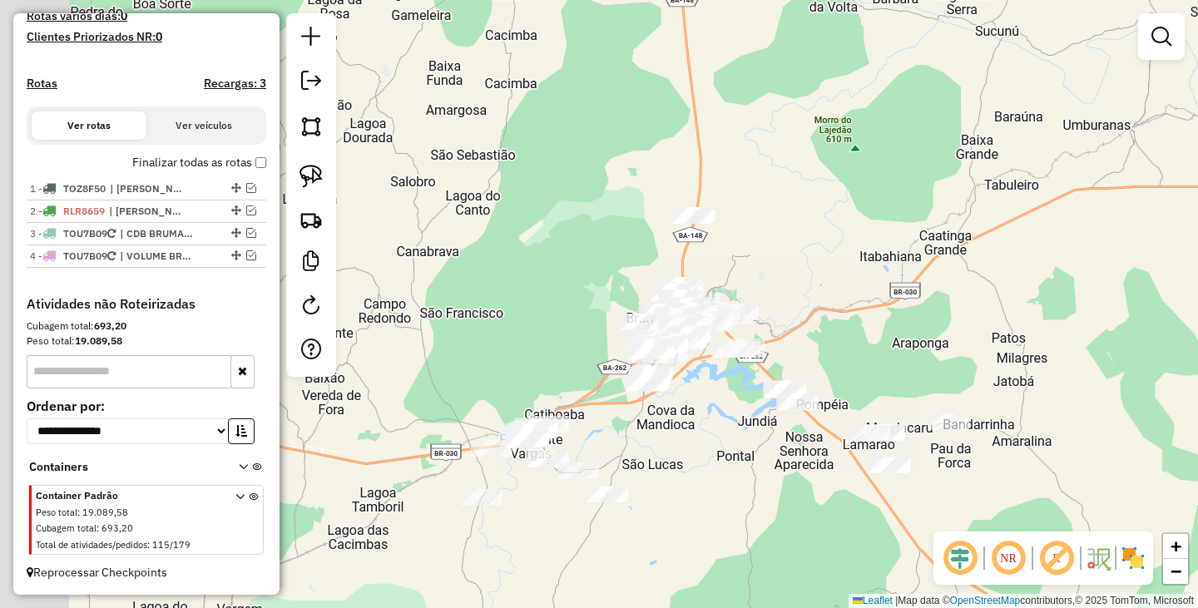
drag, startPoint x: 731, startPoint y: 384, endPoint x: 935, endPoint y: 347, distance: 207.1
click at [935, 347] on div "Janela de atendimento Grade de atendimento Capacidade Transportadoras Veículos …" at bounding box center [599, 304] width 1198 height 608
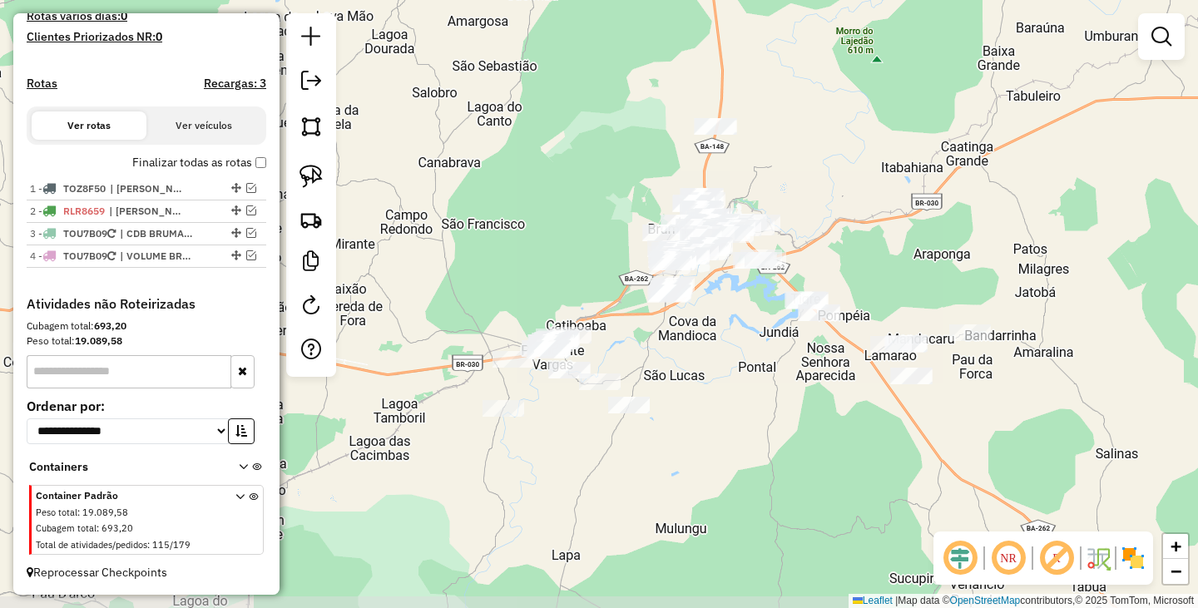
drag, startPoint x: 727, startPoint y: 429, endPoint x: 661, endPoint y: 365, distance: 92.4
click at [661, 365] on div "Janela de atendimento Grade de atendimento Capacidade Transportadoras Veículos …" at bounding box center [599, 304] width 1198 height 608
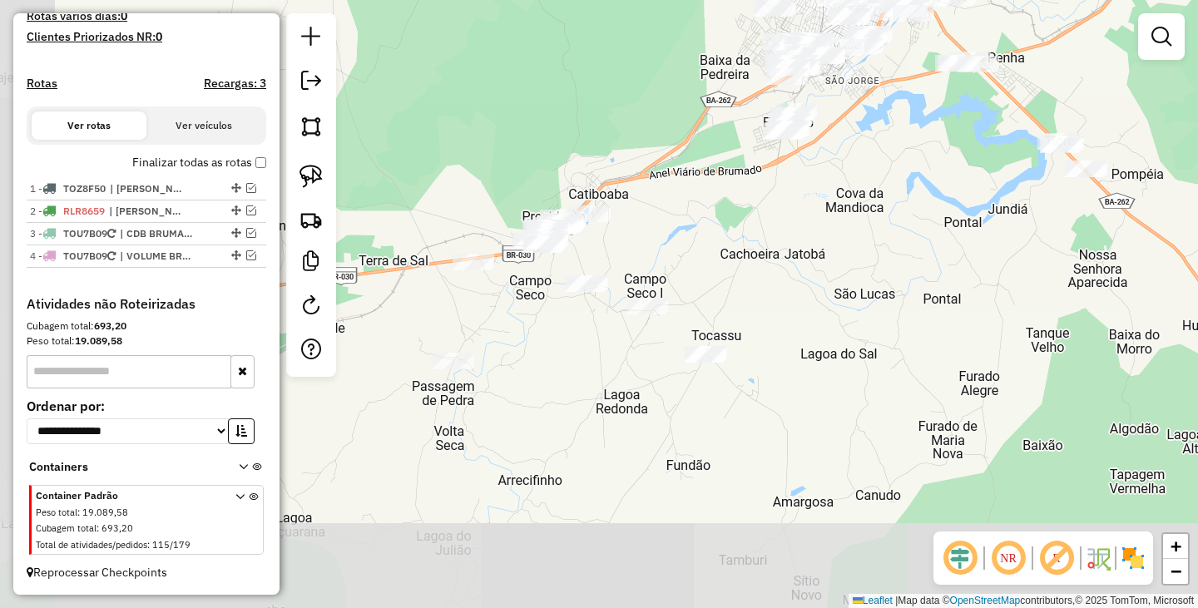
drag, startPoint x: 675, startPoint y: 269, endPoint x: 707, endPoint y: 182, distance: 92.4
click at [726, 187] on div "Janela de atendimento Grade de atendimento Capacidade Transportadoras Veículos …" at bounding box center [599, 304] width 1198 height 608
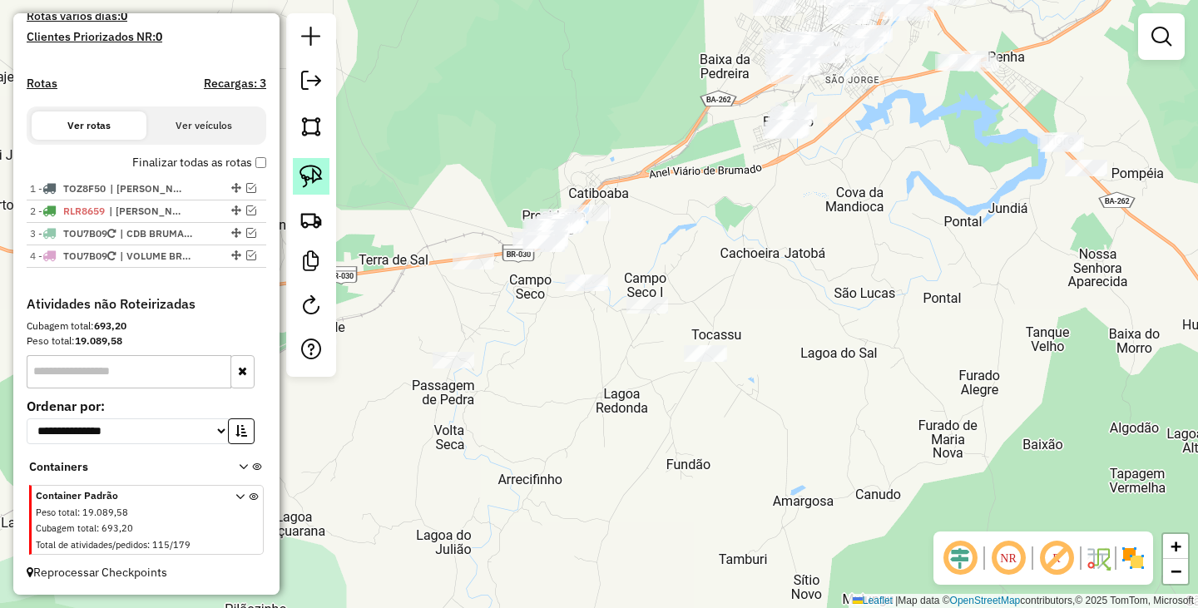
click at [294, 176] on link at bounding box center [311, 176] width 37 height 37
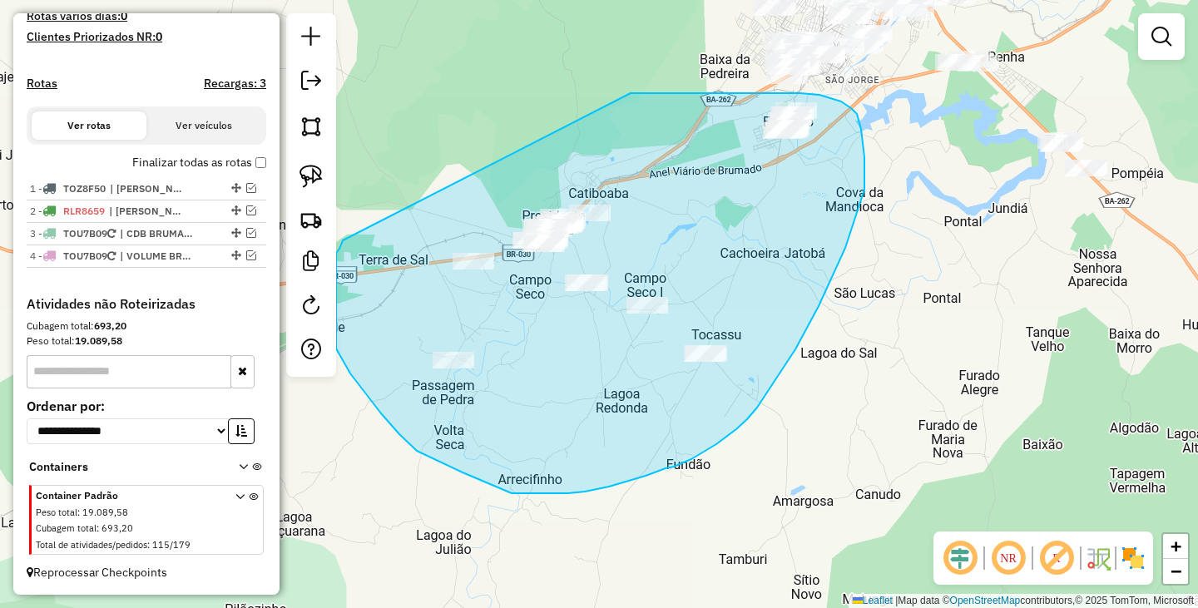
drag, startPoint x: 689, startPoint y: 93, endPoint x: 345, endPoint y: 234, distance: 371.2
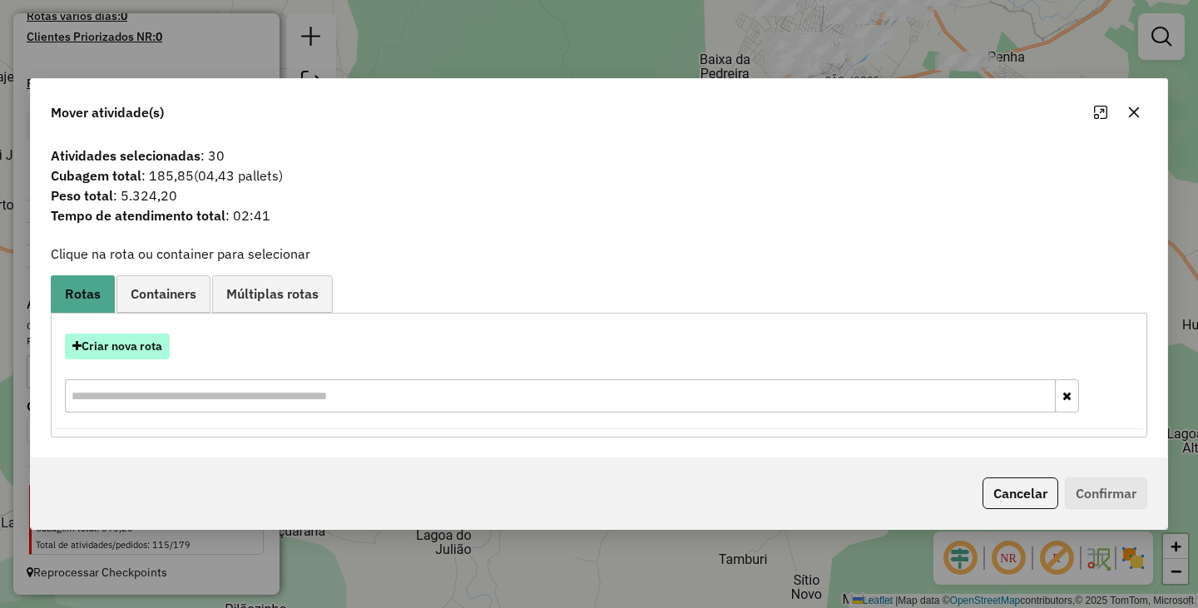
click at [132, 351] on button "Criar nova rota" at bounding box center [117, 347] width 105 height 26
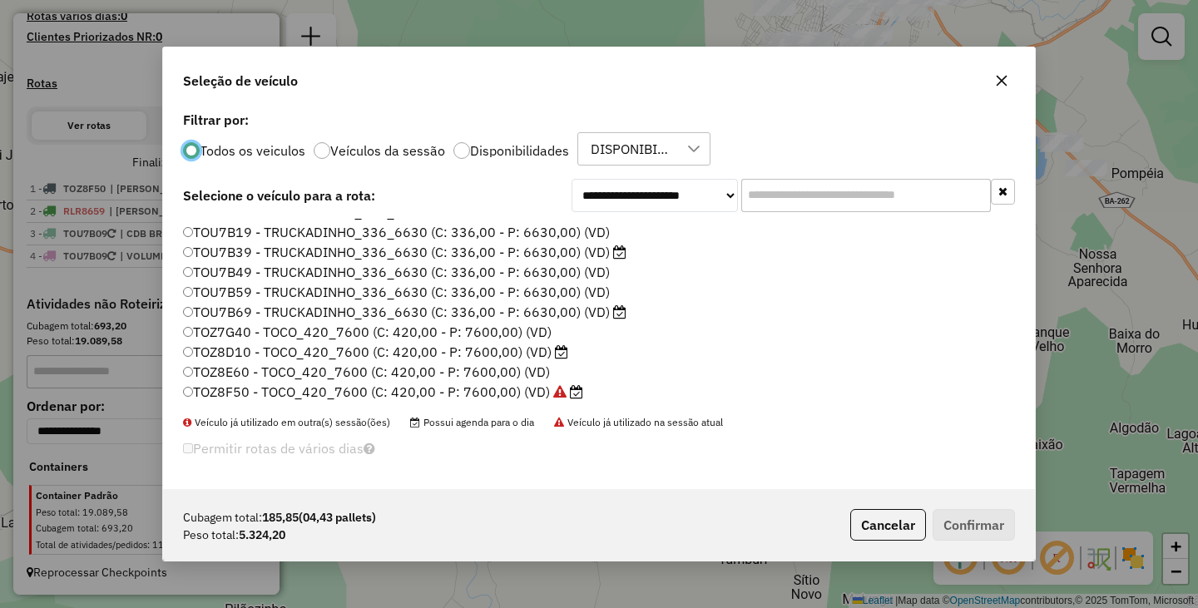
scroll to position [236, 0]
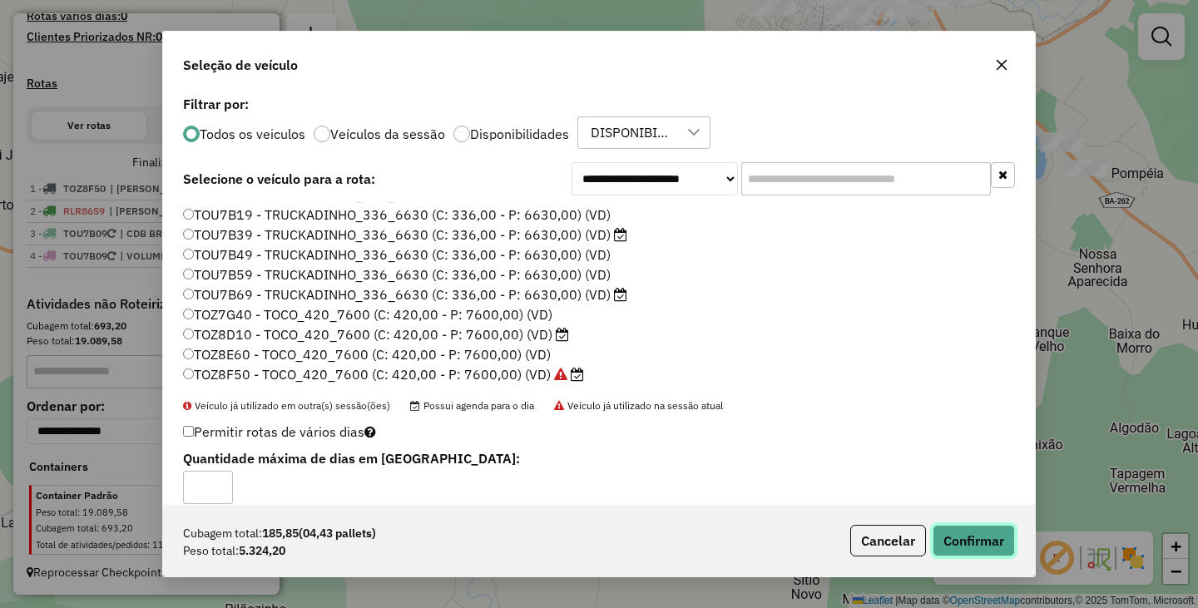
click at [958, 539] on button "Confirmar" at bounding box center [974, 541] width 82 height 32
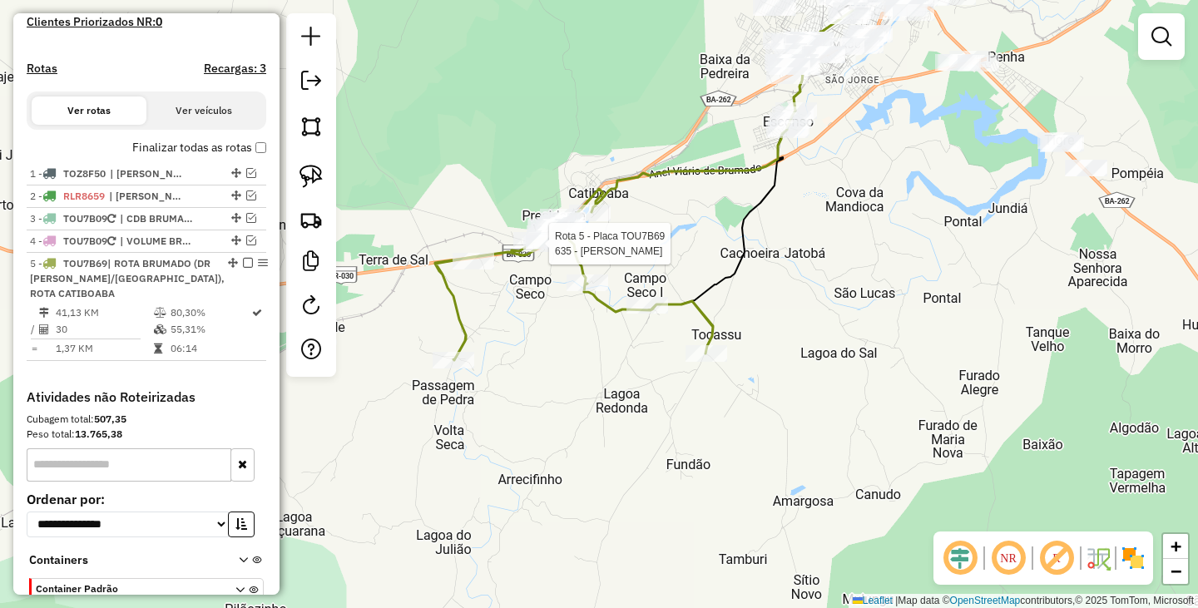
select select "**********"
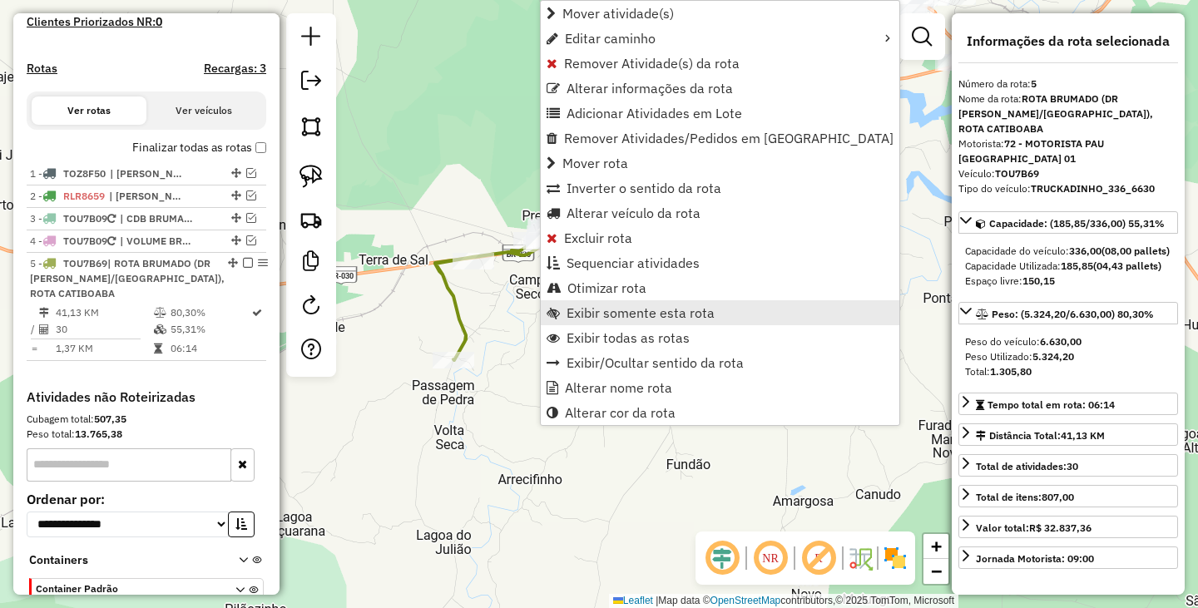
scroll to position [567, 0]
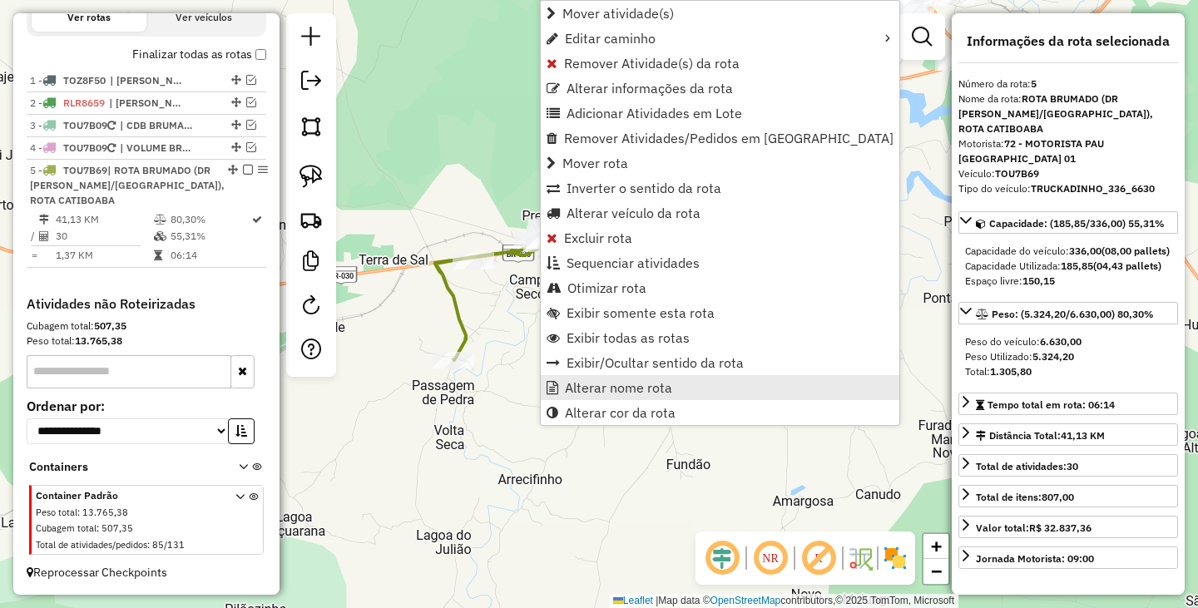
click at [602, 381] on ul "Mover atividade(s) Editar caminho Remover Atividade(s) da rota Alterar informaç…" at bounding box center [720, 213] width 359 height 424
click at [603, 381] on span "Alterar nome rota" at bounding box center [618, 387] width 107 height 13
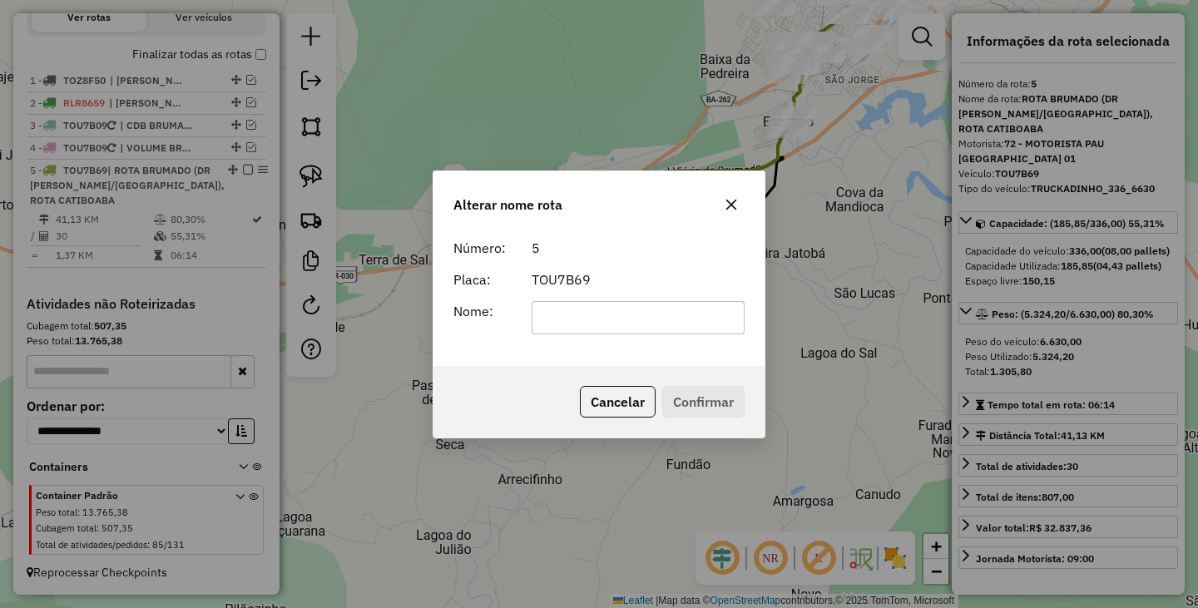
scroll to position [0, 0]
type input "**********"
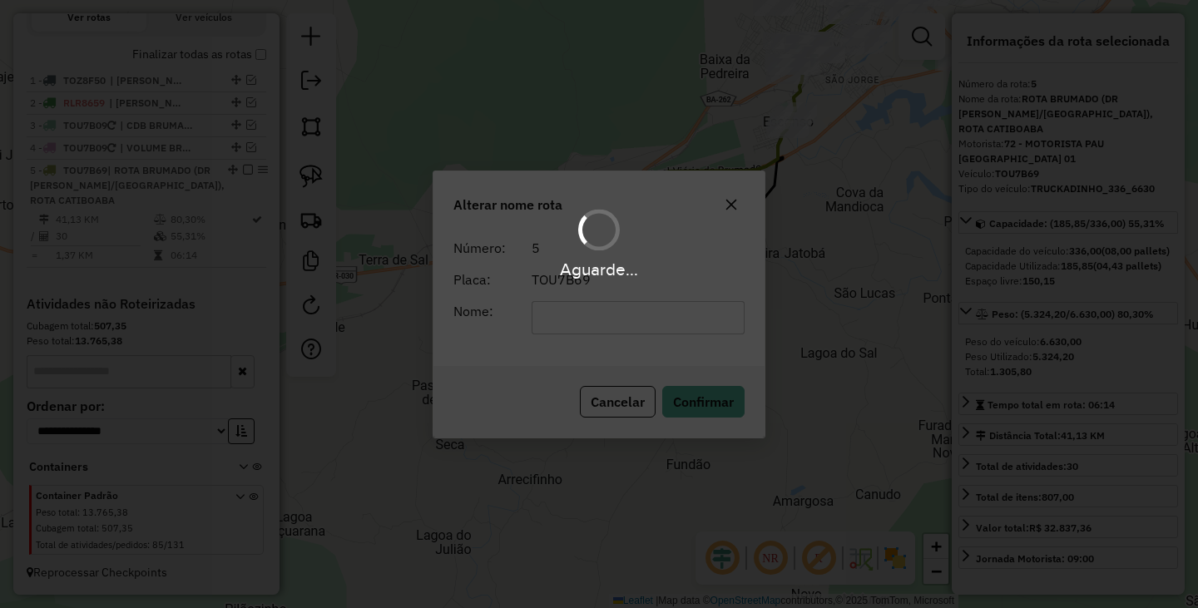
scroll to position [552, 0]
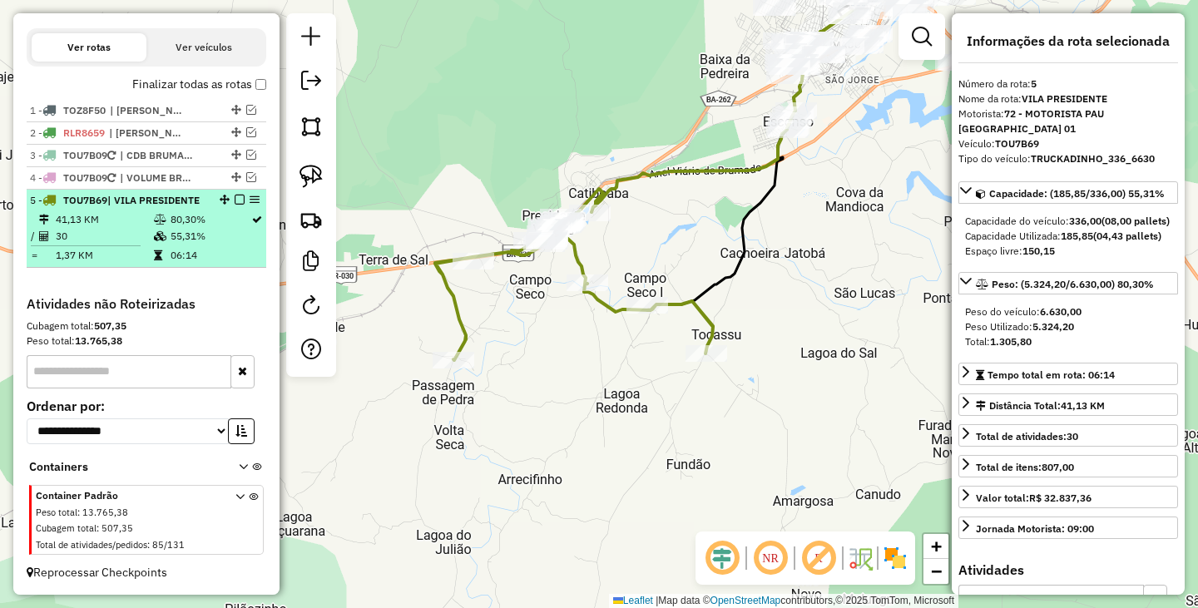
click at [235, 195] on em at bounding box center [240, 200] width 10 height 10
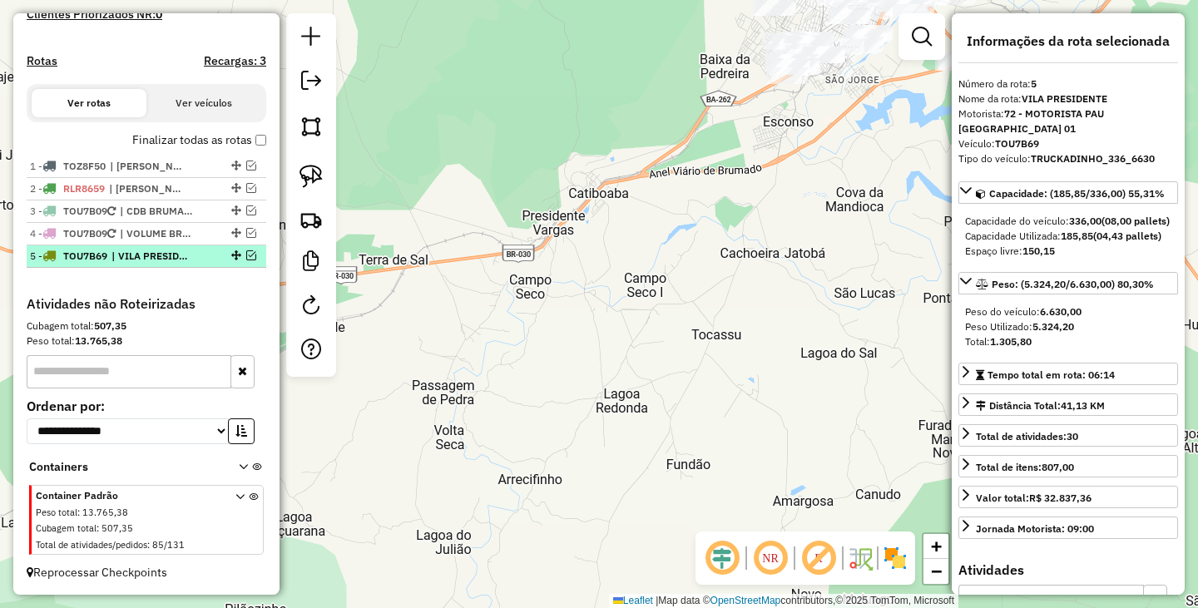
scroll to position [482, 0]
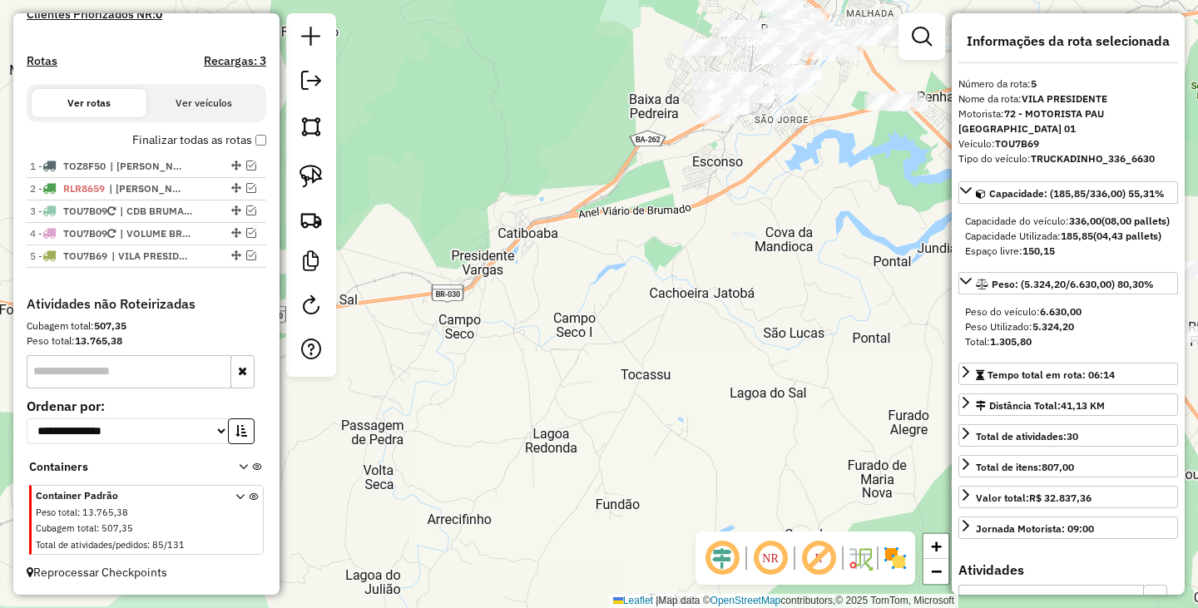
drag, startPoint x: 640, startPoint y: 294, endPoint x: 547, endPoint y: 388, distance: 131.8
click at [551, 382] on div "Janela de atendimento Grade de atendimento Capacidade Transportadoras Veículos …" at bounding box center [599, 304] width 1198 height 608
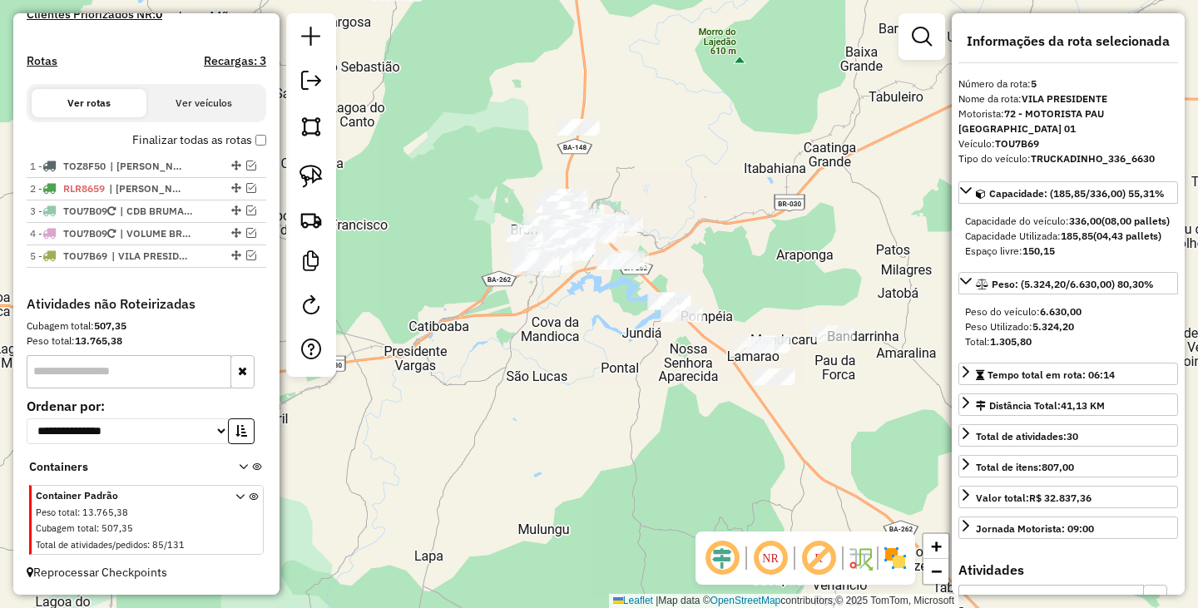
drag, startPoint x: 709, startPoint y: 270, endPoint x: 572, endPoint y: 328, distance: 148.0
click at [572, 328] on div "Janela de atendimento Grade de atendimento Capacidade Transportadoras Veículos …" at bounding box center [599, 304] width 1198 height 608
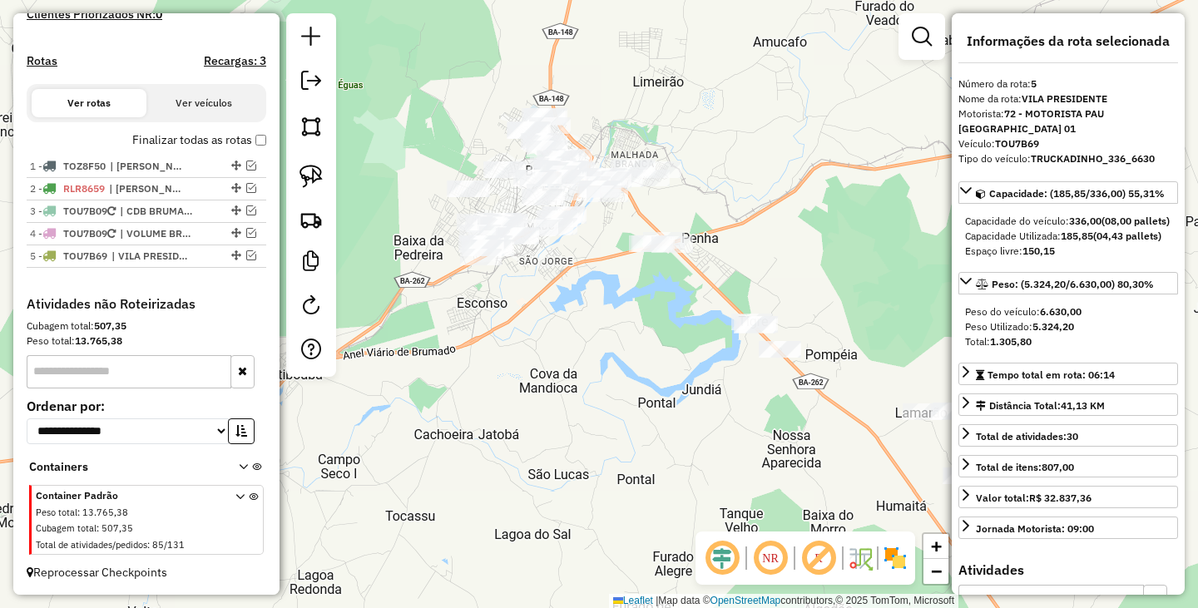
drag, startPoint x: 597, startPoint y: 287, endPoint x: 630, endPoint y: 300, distance: 35.1
click at [630, 300] on div "Janela de atendimento Grade de atendimento Capacidade Transportadoras Veículos …" at bounding box center [599, 304] width 1198 height 608
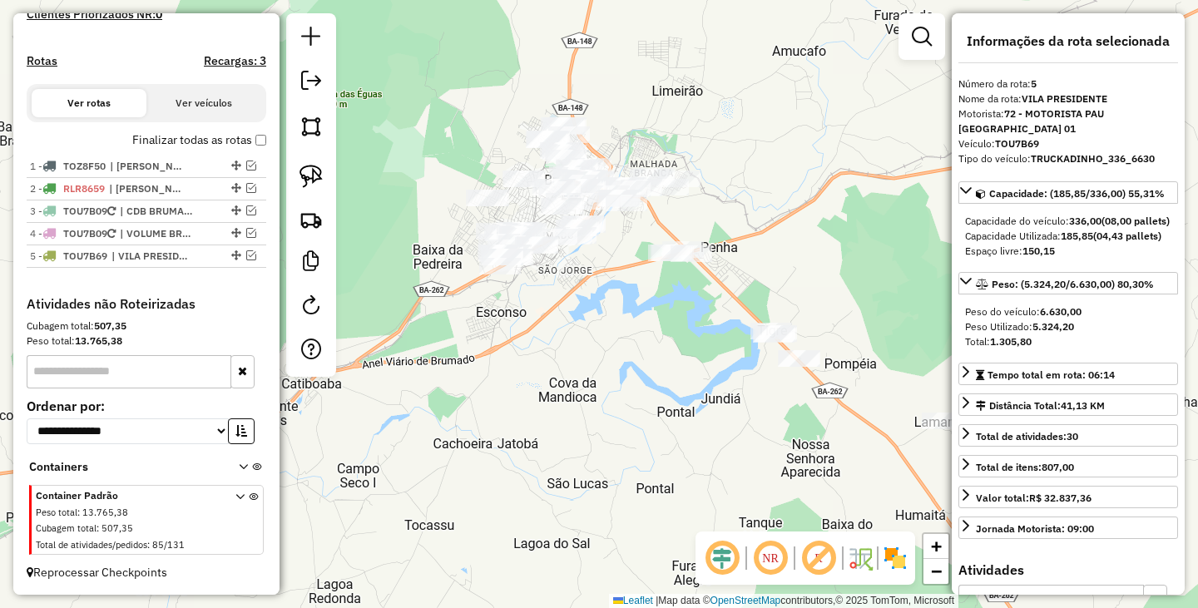
drag, startPoint x: 630, startPoint y: 300, endPoint x: 517, endPoint y: 236, distance: 129.3
click at [538, 250] on div "Janela de atendimento Grade de atendimento Capacidade Transportadoras Veículos …" at bounding box center [599, 304] width 1198 height 608
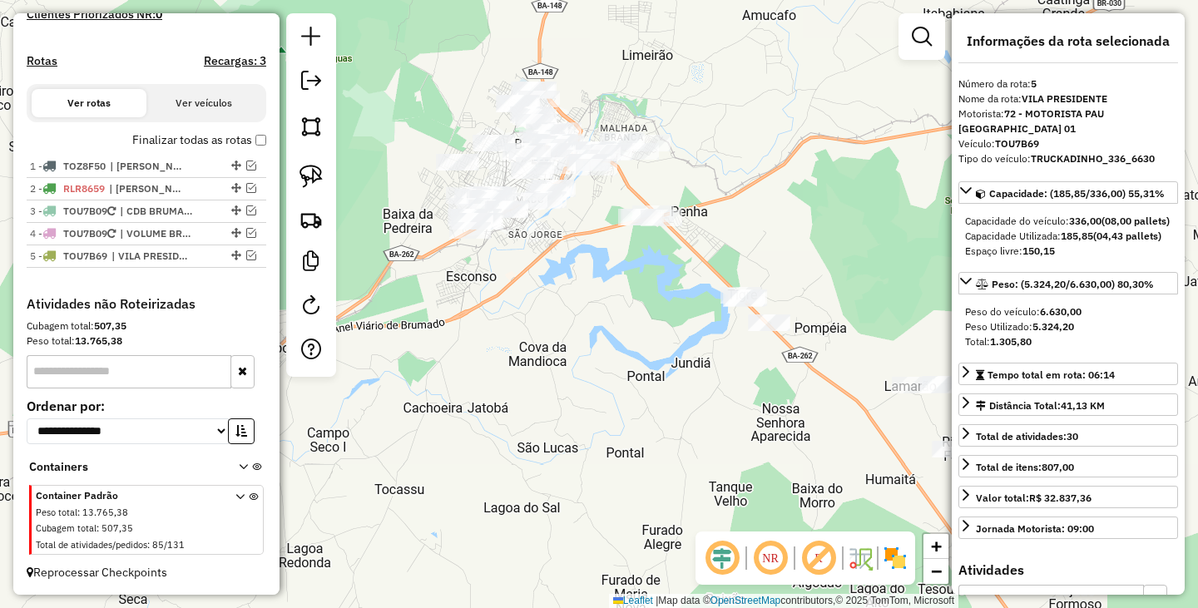
drag, startPoint x: 497, startPoint y: 211, endPoint x: 639, endPoint y: 259, distance: 149.9
click at [639, 259] on div "Janela de atendimento Grade de atendimento Capacidade Transportadoras Veículos …" at bounding box center [599, 304] width 1198 height 608
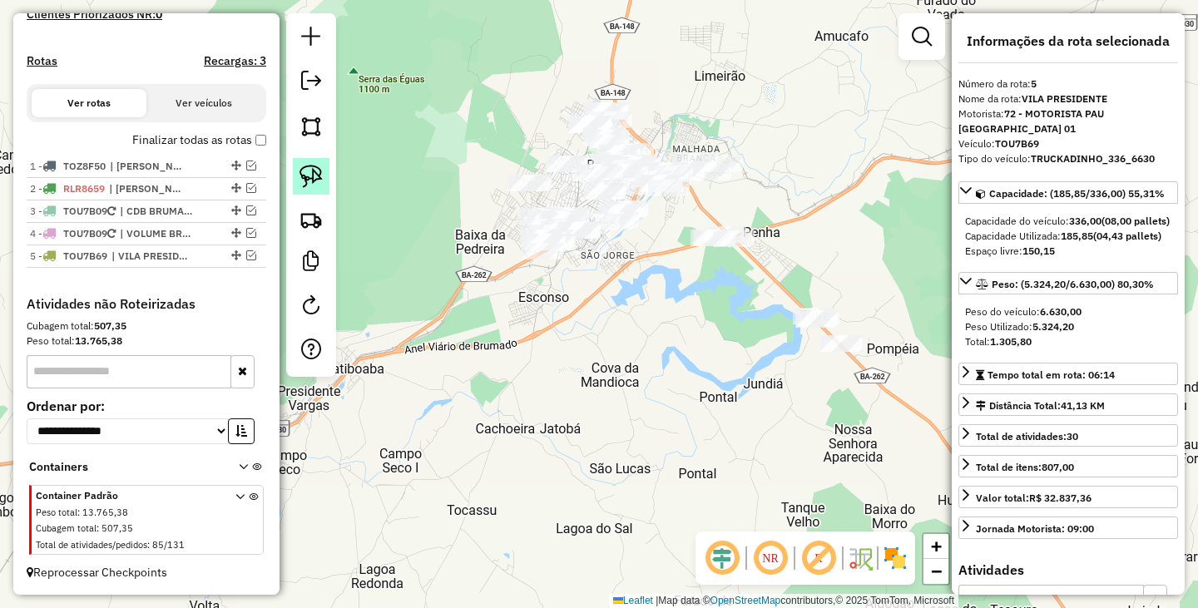
click at [323, 168] on link at bounding box center [311, 176] width 37 height 37
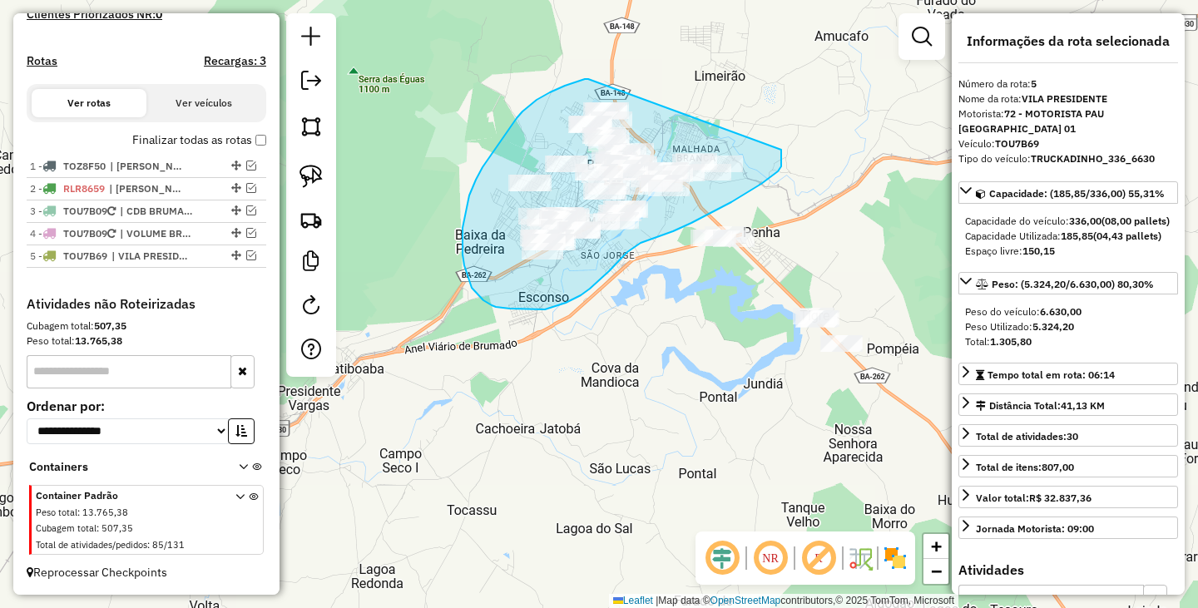
drag, startPoint x: 565, startPoint y: 86, endPoint x: 774, endPoint y: 129, distance: 213.2
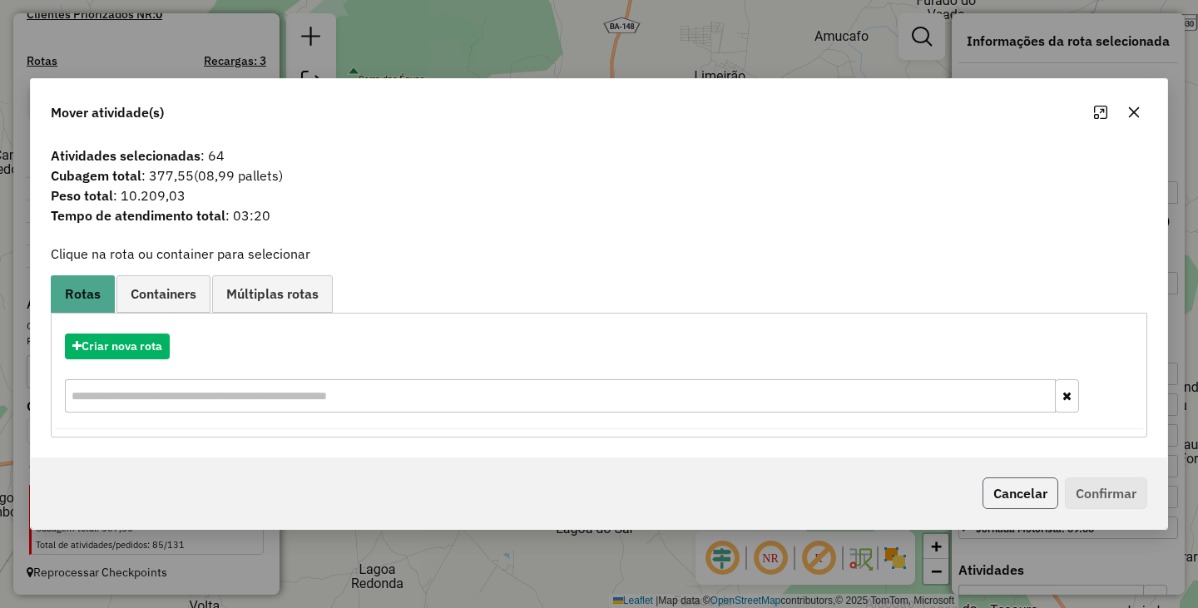
click at [1013, 497] on button "Cancelar" at bounding box center [1020, 494] width 76 height 32
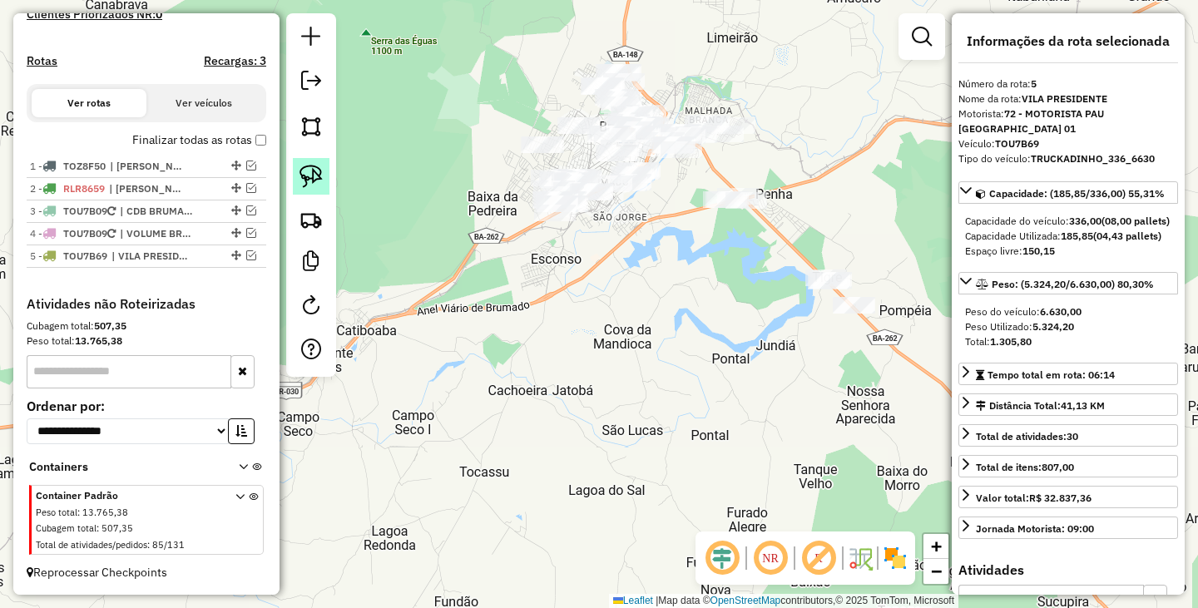
click at [319, 171] on img at bounding box center [310, 176] width 23 height 23
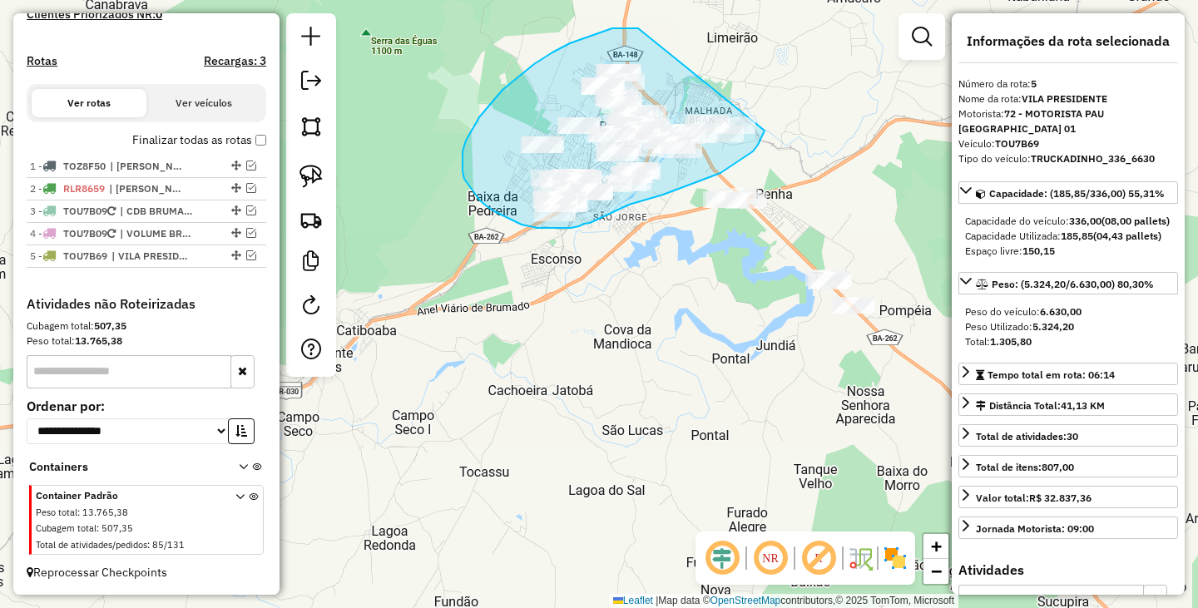
drag, startPoint x: 638, startPoint y: 28, endPoint x: 765, endPoint y: 124, distance: 159.2
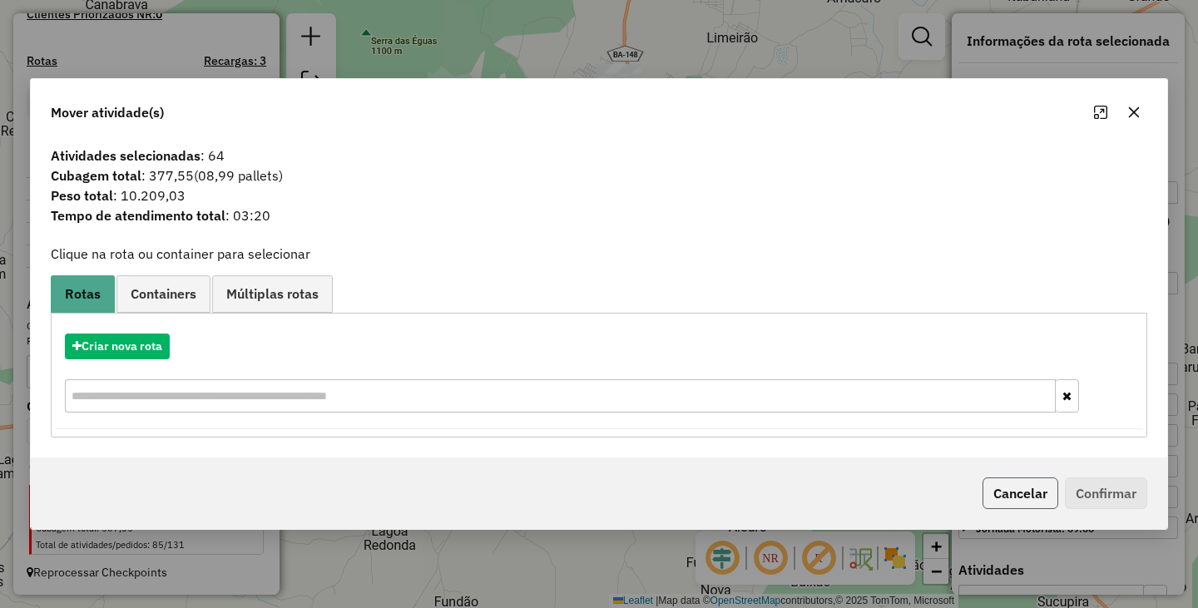
click at [1017, 492] on button "Cancelar" at bounding box center [1020, 494] width 76 height 32
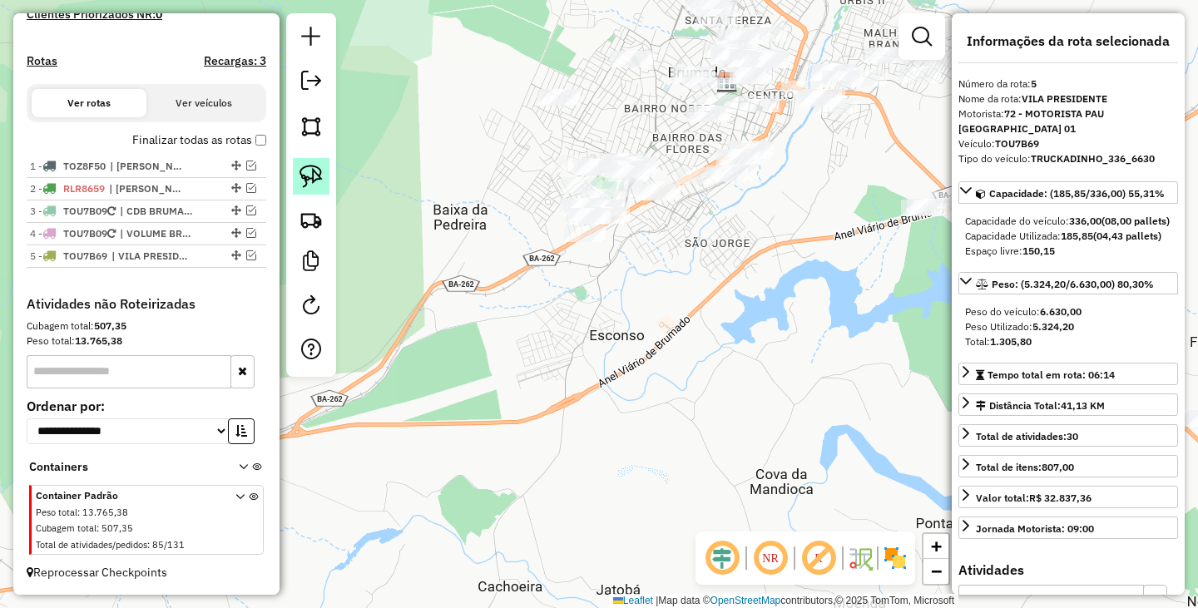
click at [309, 181] on img at bounding box center [310, 176] width 23 height 23
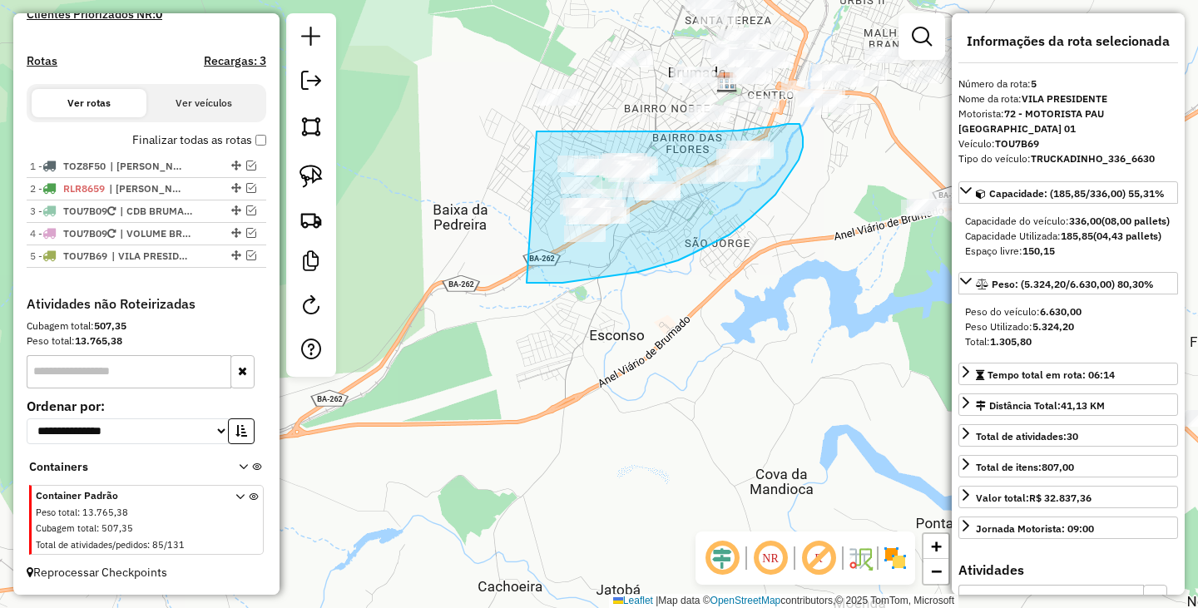
drag, startPoint x: 607, startPoint y: 131, endPoint x: 515, endPoint y: 283, distance: 177.3
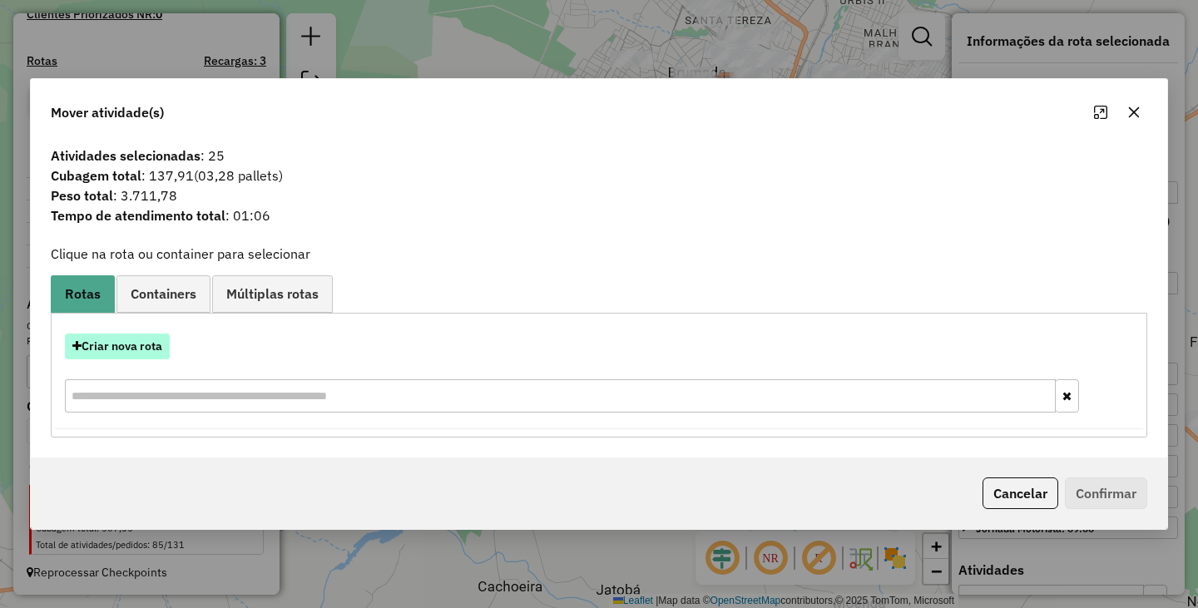
click at [110, 334] on button "Criar nova rota" at bounding box center [117, 347] width 105 height 26
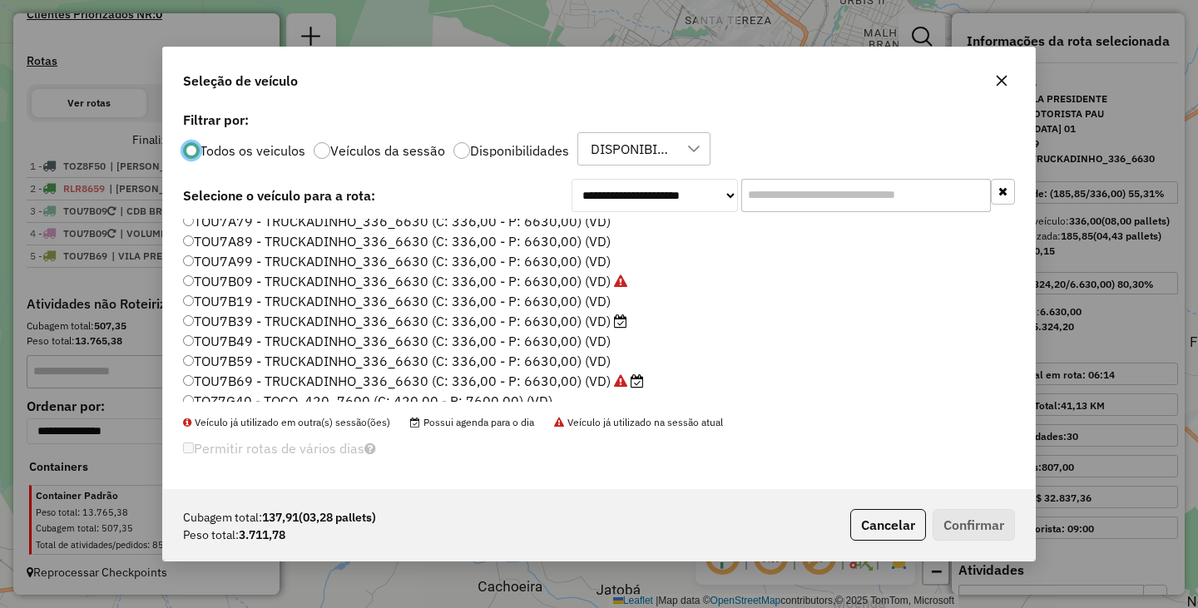
scroll to position [236, 0]
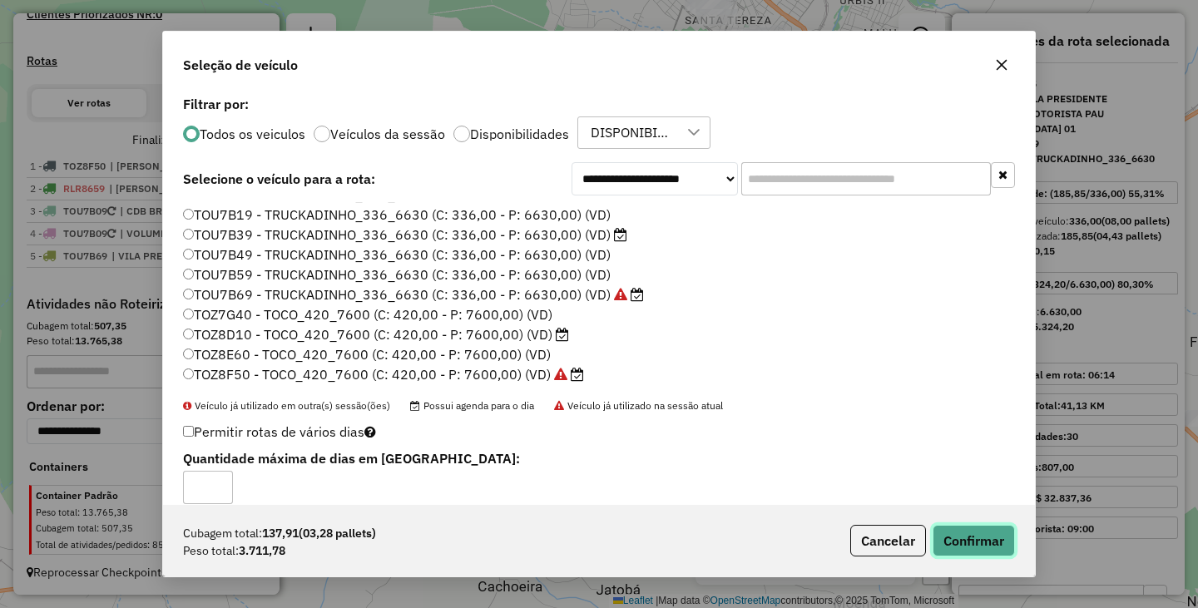
click at [953, 542] on button "Confirmar" at bounding box center [974, 541] width 82 height 32
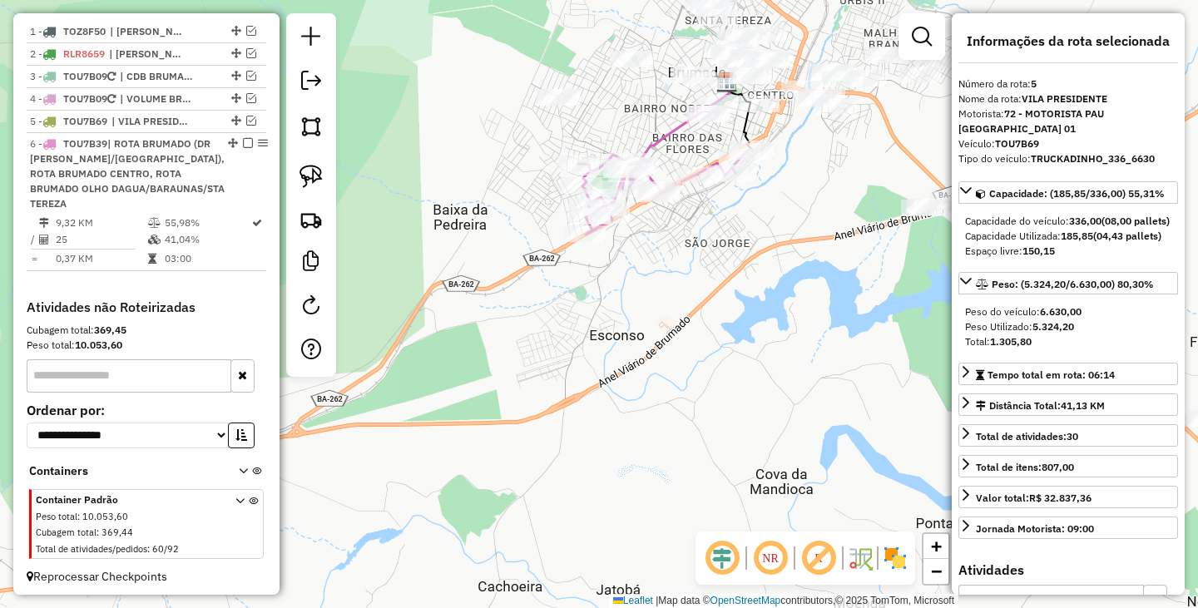
scroll to position [641, 0]
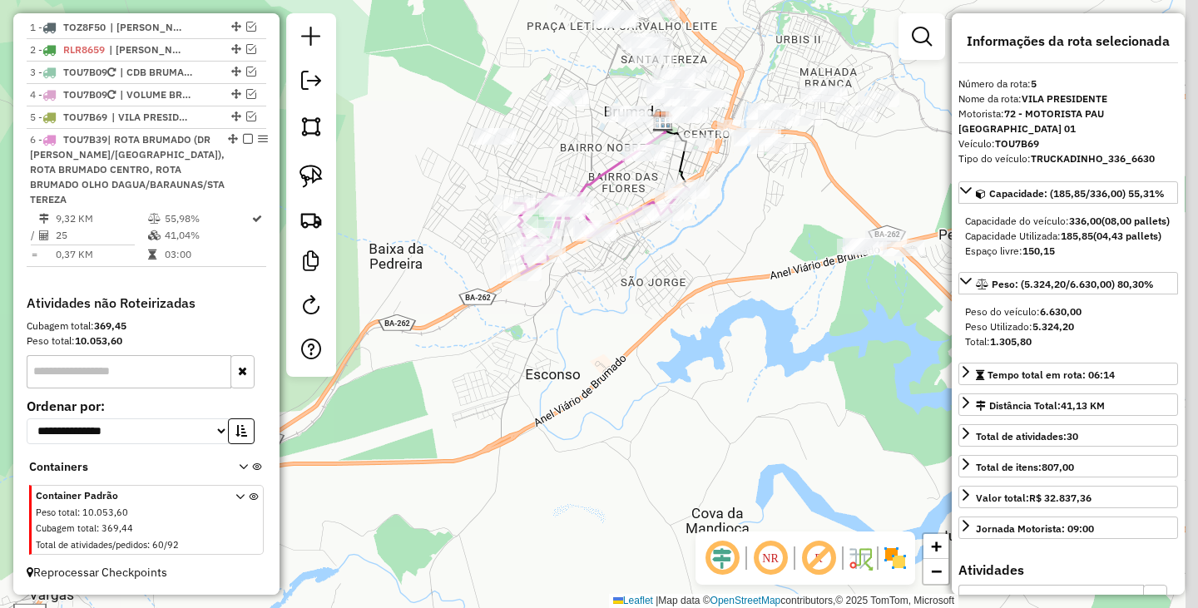
drag, startPoint x: 735, startPoint y: 235, endPoint x: 597, endPoint y: 322, distance: 162.7
click at [597, 322] on div "Janela de atendimento Grade de atendimento Capacidade Transportadoras Veículos …" at bounding box center [599, 304] width 1198 height 608
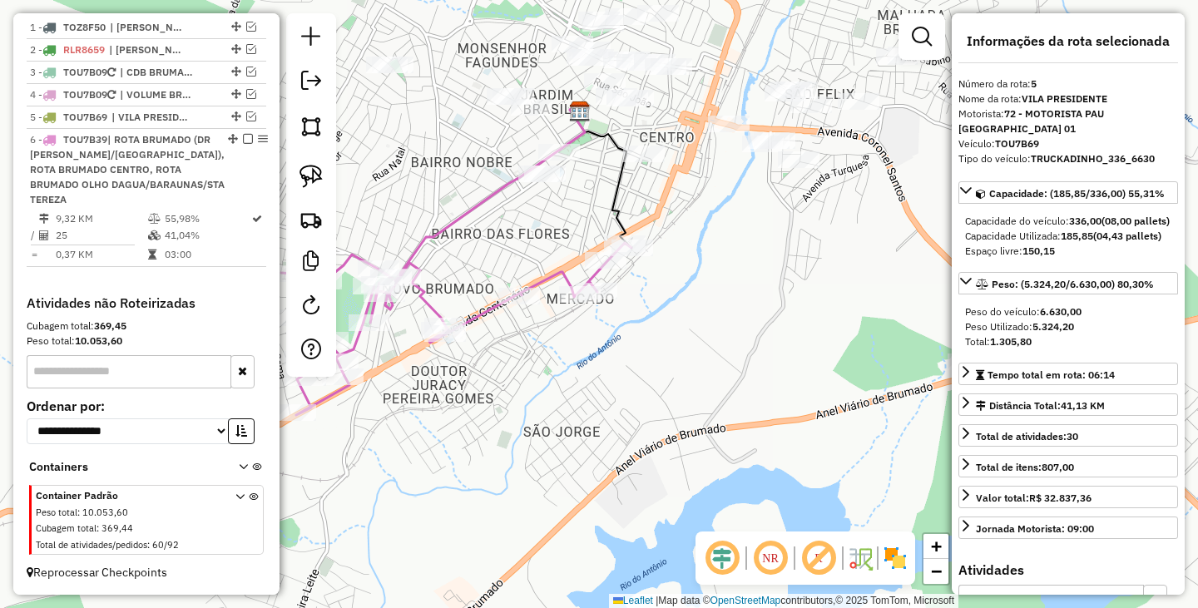
drag, startPoint x: 598, startPoint y: 213, endPoint x: 710, endPoint y: 232, distance: 113.9
click at [701, 232] on div "Janela de atendimento Grade de atendimento Capacidade Transportadoras Veículos …" at bounding box center [599, 304] width 1198 height 608
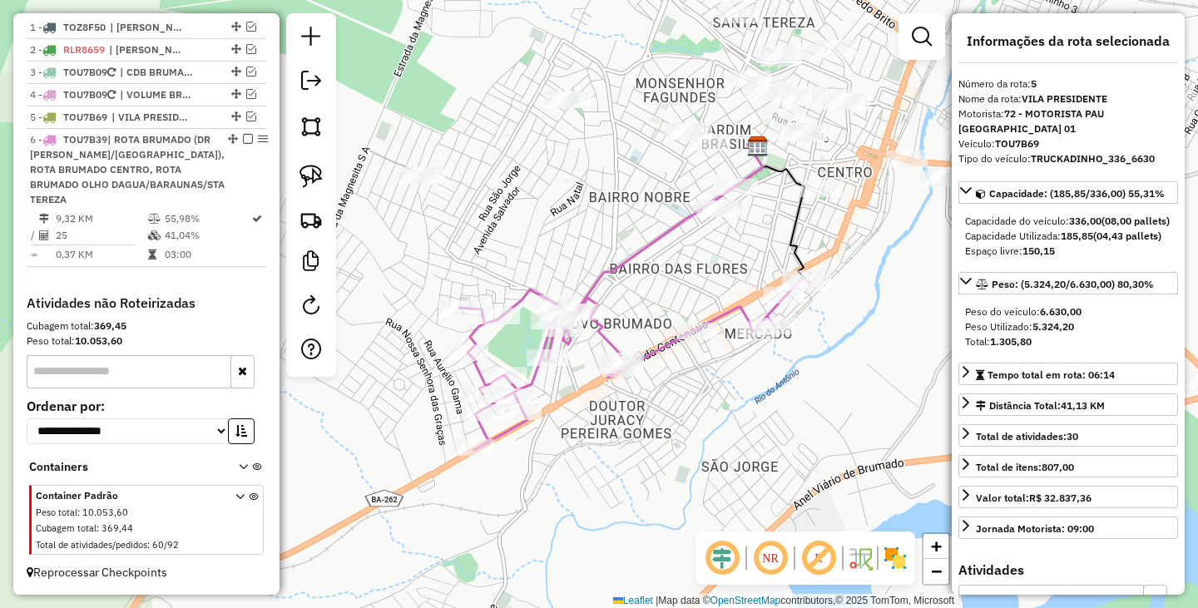
drag, startPoint x: 664, startPoint y: 222, endPoint x: 729, endPoint y: 240, distance: 67.2
click at [729, 240] on div "Janela de atendimento Grade de atendimento Capacidade Transportadoras Veículos …" at bounding box center [599, 304] width 1198 height 608
click at [304, 163] on link at bounding box center [311, 176] width 37 height 37
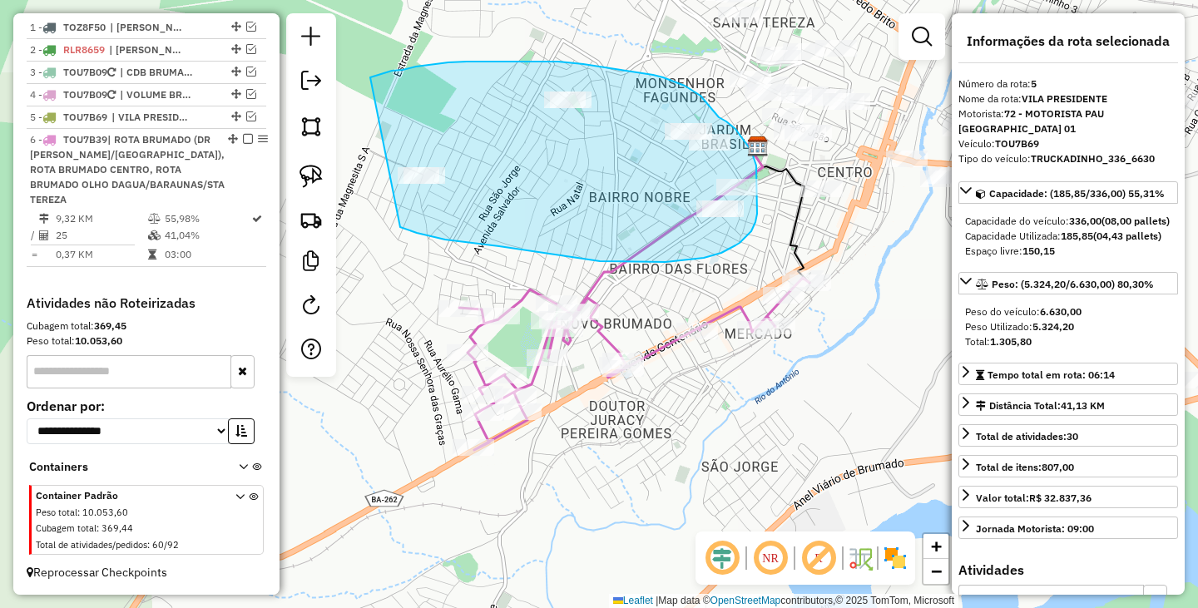
drag, startPoint x: 370, startPoint y: 77, endPoint x: 400, endPoint y: 227, distance: 152.7
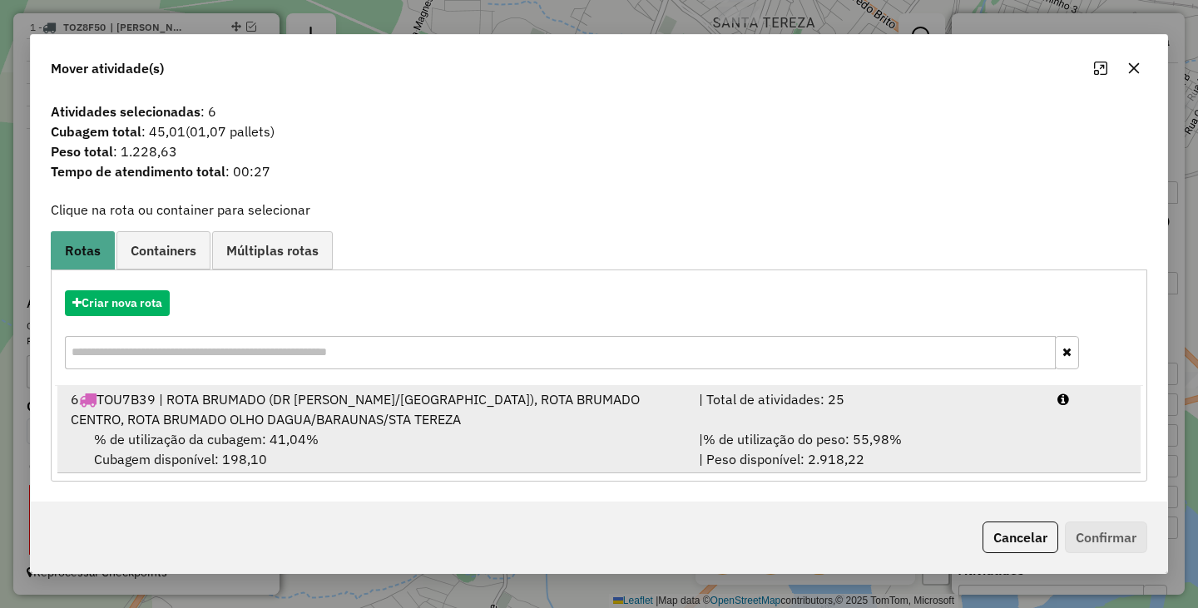
click at [179, 419] on div "6 TOU7B39 | ROTA BRUMADO (DR JURACY/SÃO JORGE), ROTA BRUMADO CENTRO, ROTA BRUMA…" at bounding box center [375, 409] width 628 height 40
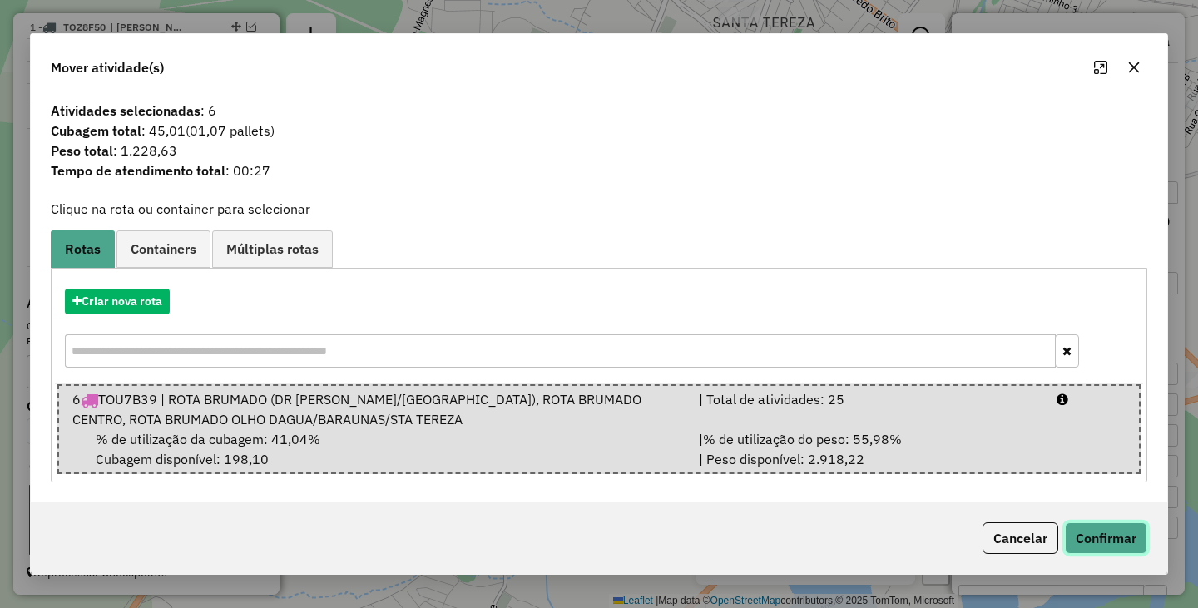
click at [1076, 533] on button "Confirmar" at bounding box center [1106, 538] width 82 height 32
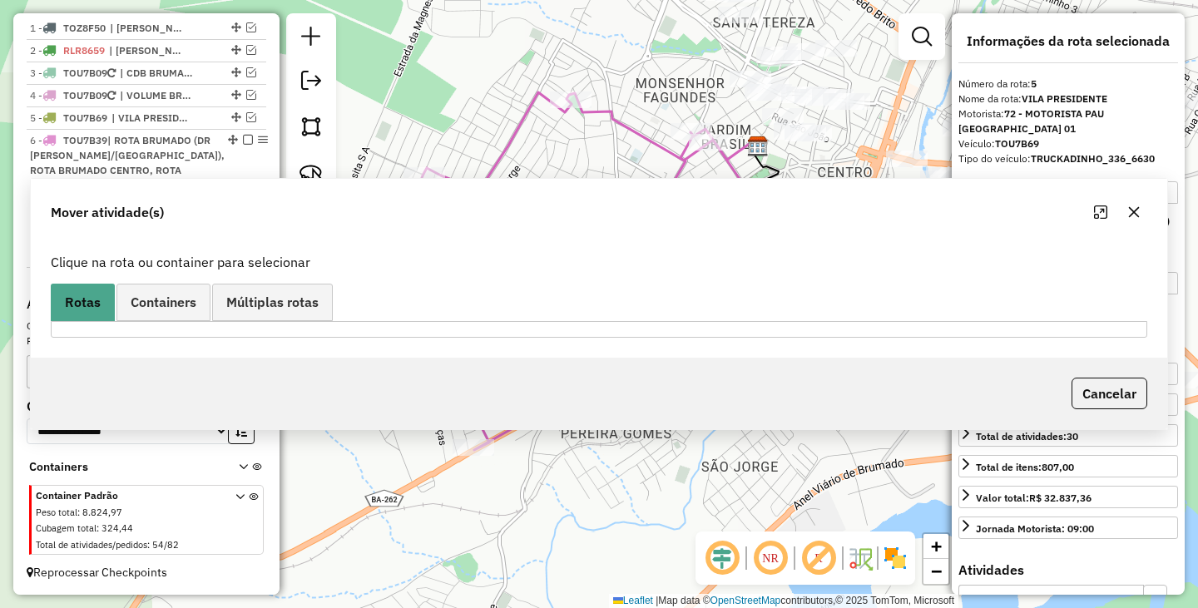
scroll to position [620, 0]
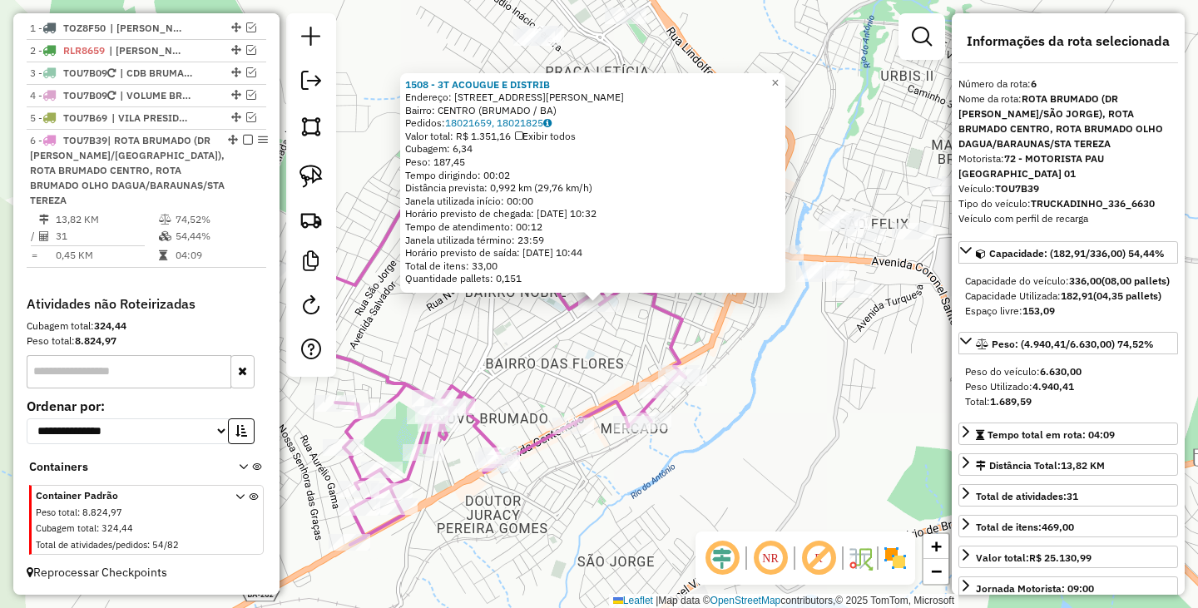
click at [755, 348] on div "Rota 6 - Placa TOU7B39 440 - LUIZ FRANCISCO DE SO 1508 - 3T ACOUGUE E DISTRIB E…" at bounding box center [599, 304] width 1198 height 608
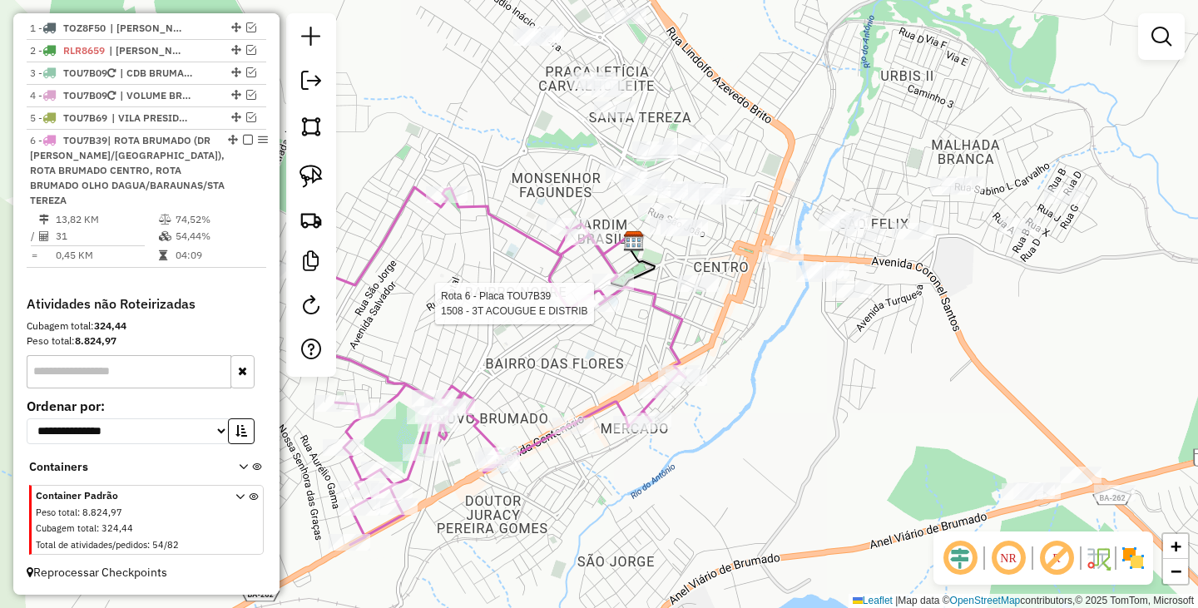
select select "**********"
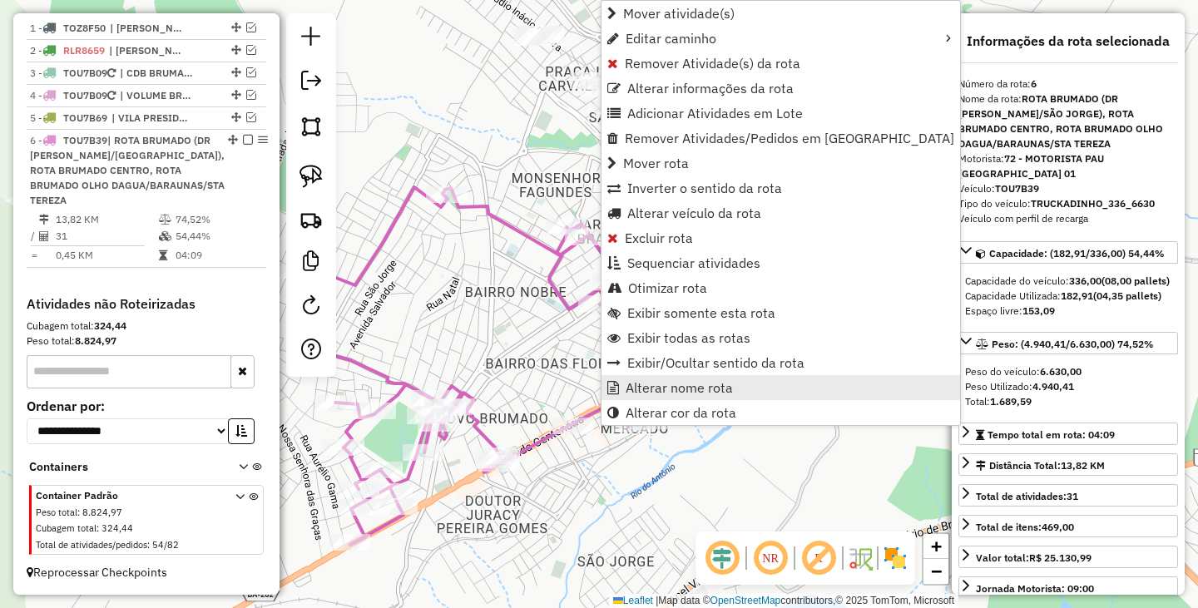
click at [666, 390] on span "Alterar nome rota" at bounding box center [679, 387] width 107 height 13
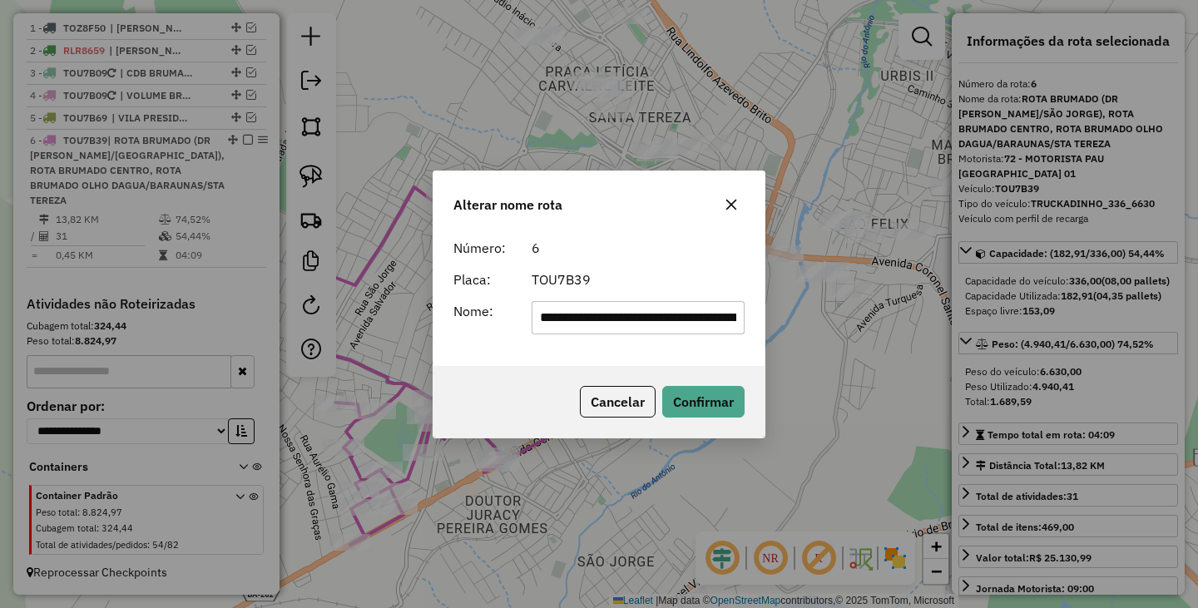
scroll to position [0, 562]
drag, startPoint x: 739, startPoint y: 321, endPoint x: 453, endPoint y: 315, distance: 285.4
click at [453, 315] on div "**********" at bounding box center [598, 317] width 311 height 33
type input "**********"
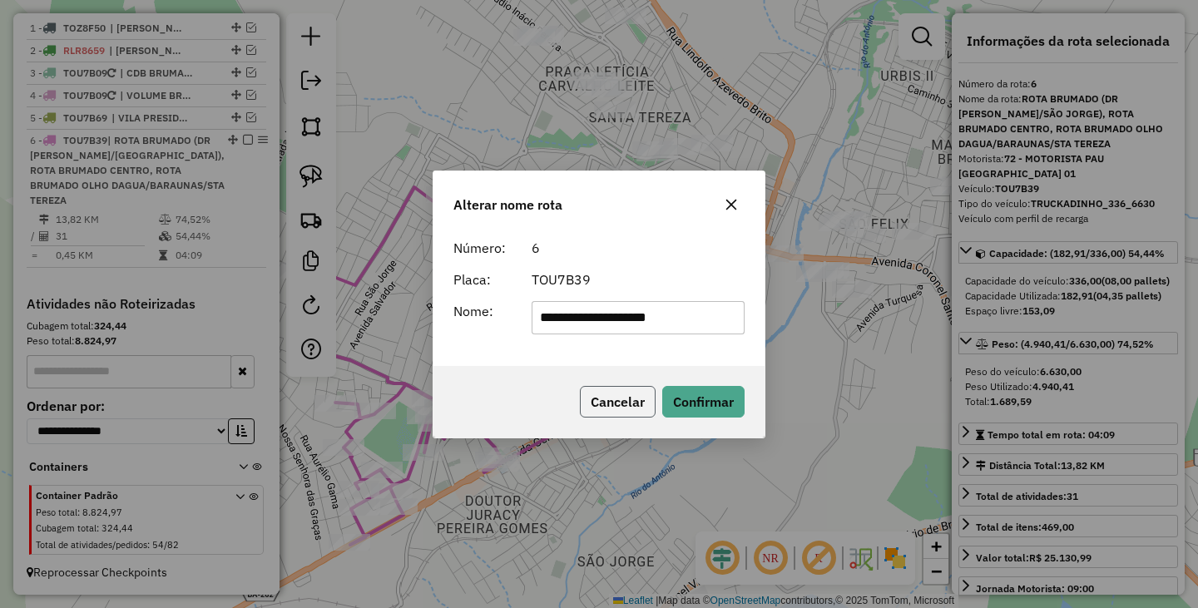
click at [630, 413] on button "Cancelar" at bounding box center [618, 402] width 76 height 32
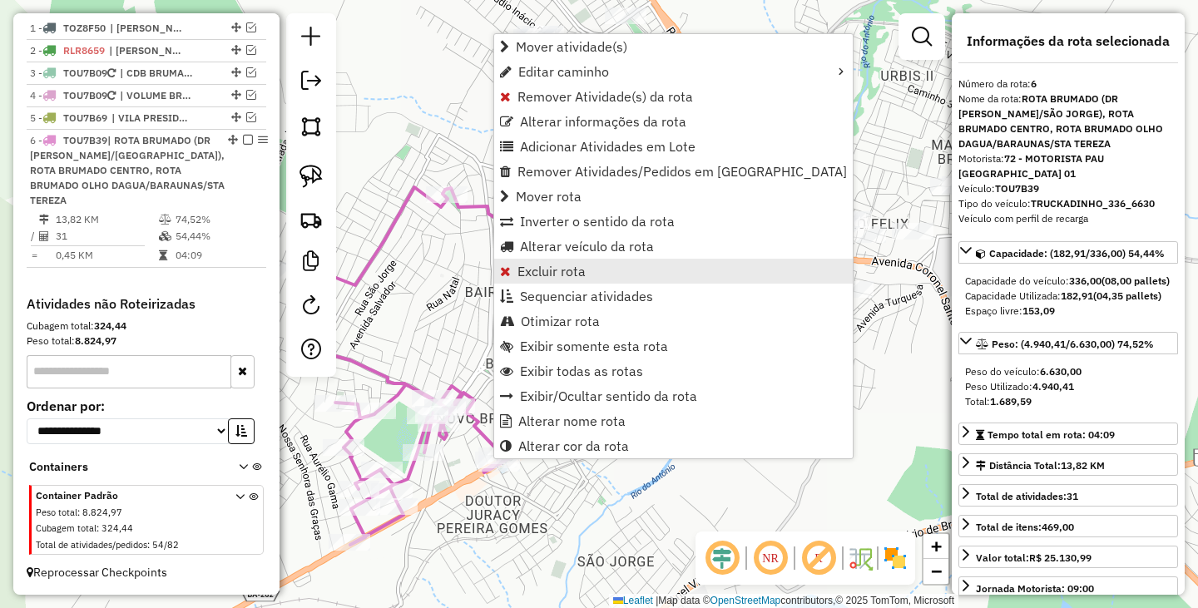
click at [548, 265] on span "Excluir rota" at bounding box center [551, 271] width 68 height 13
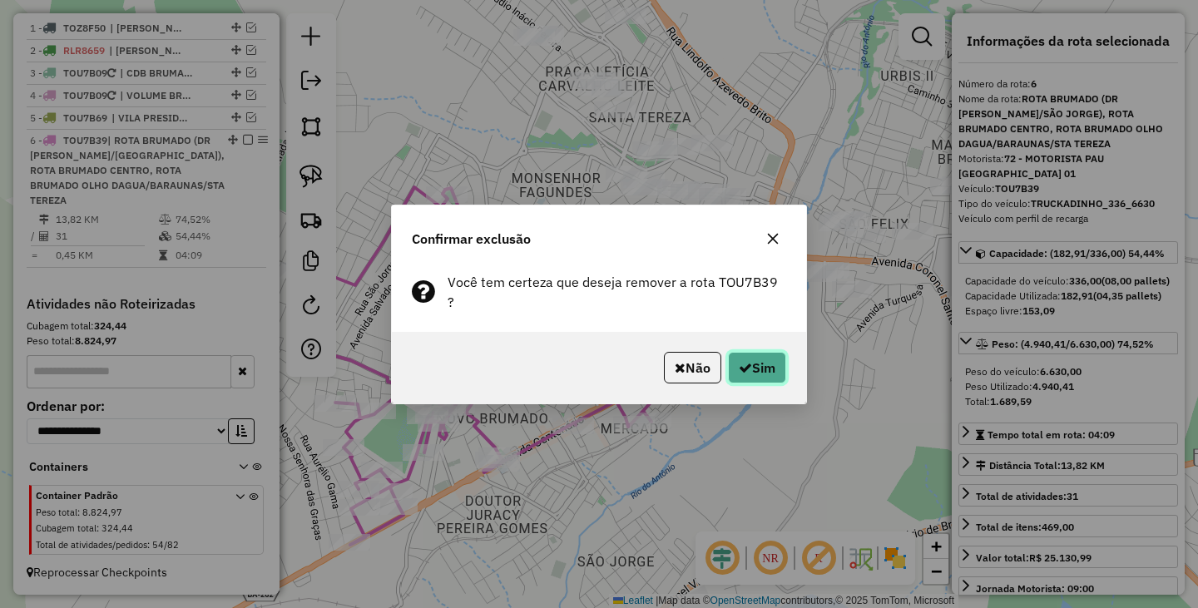
click at [754, 359] on button "Sim" at bounding box center [757, 368] width 58 height 32
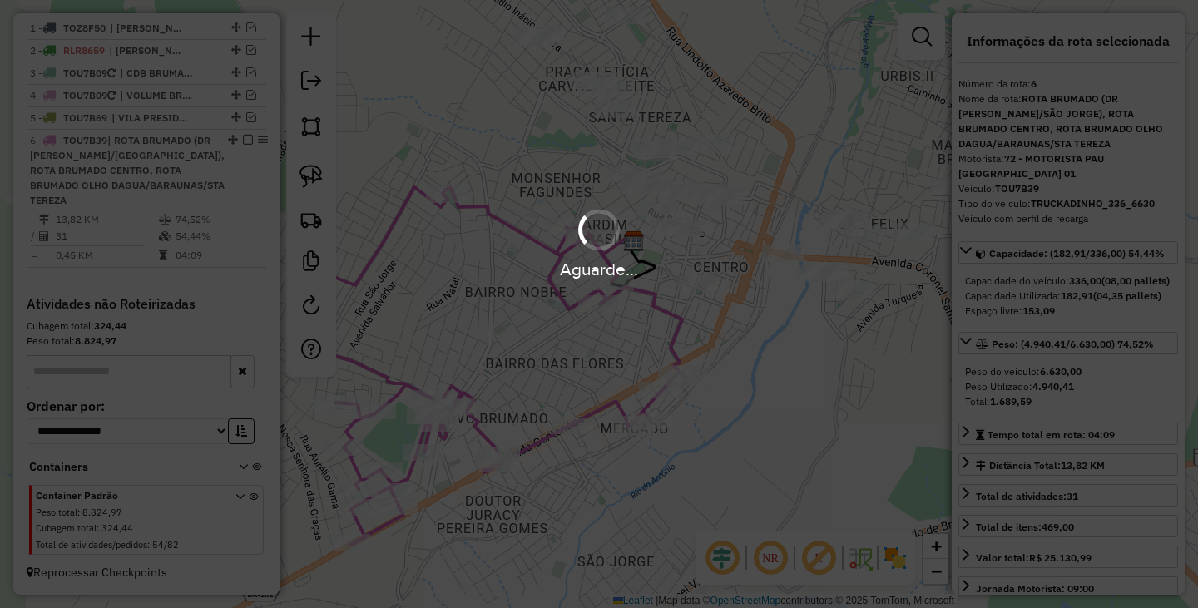
scroll to position [482, 0]
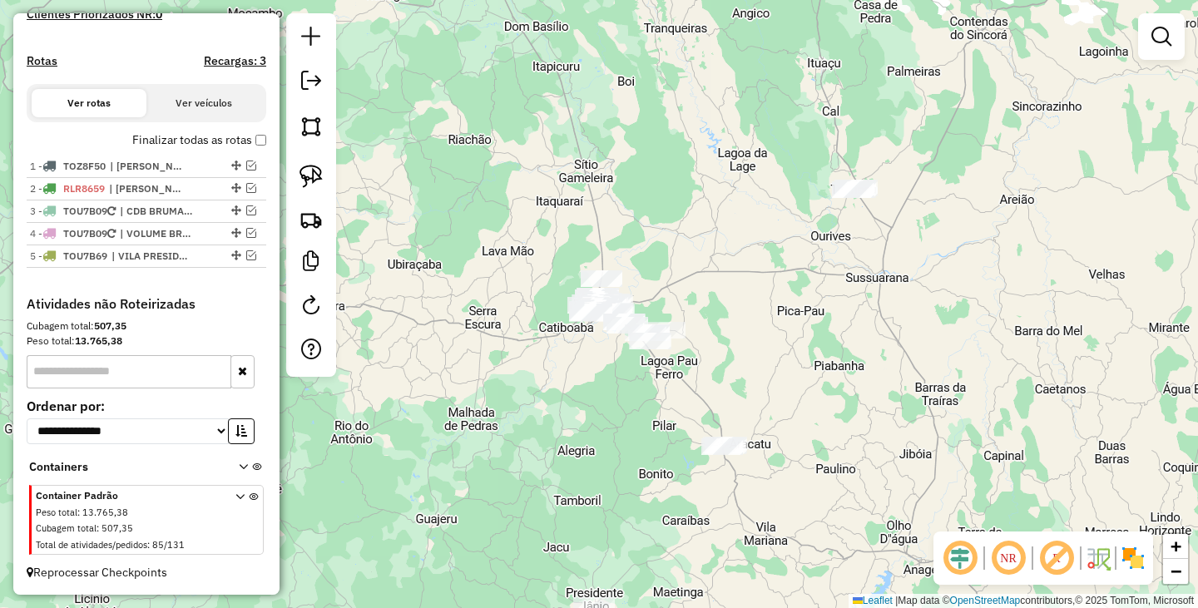
click at [765, 349] on div "Janela de atendimento Grade de atendimento Capacidade Transportadoras Veículos …" at bounding box center [599, 304] width 1198 height 608
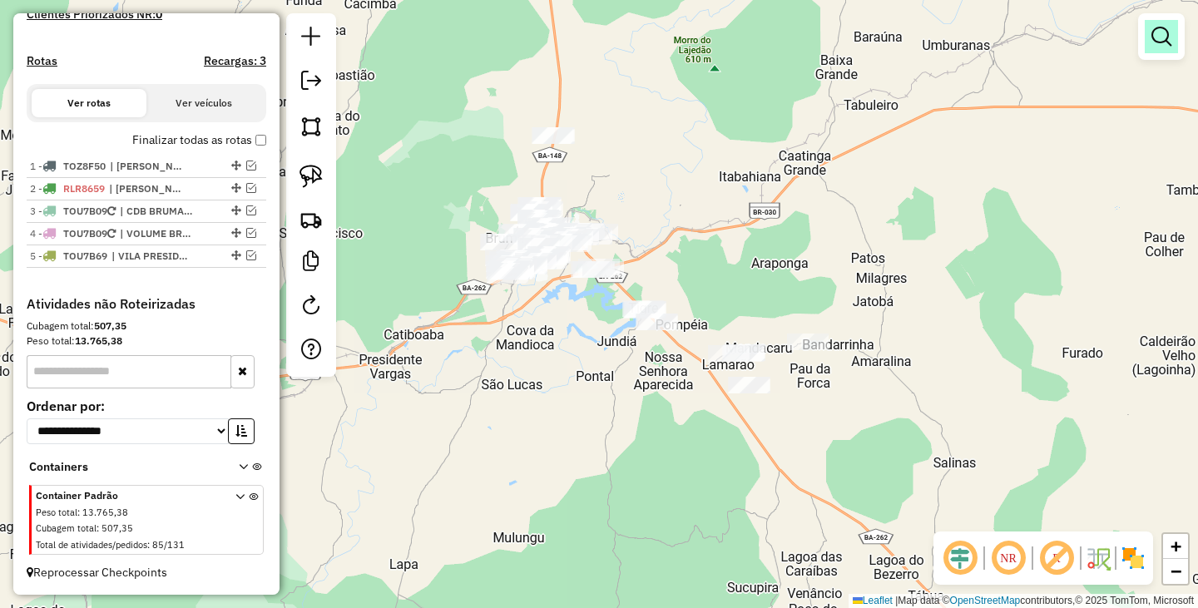
click at [1155, 45] on em at bounding box center [1161, 37] width 20 height 20
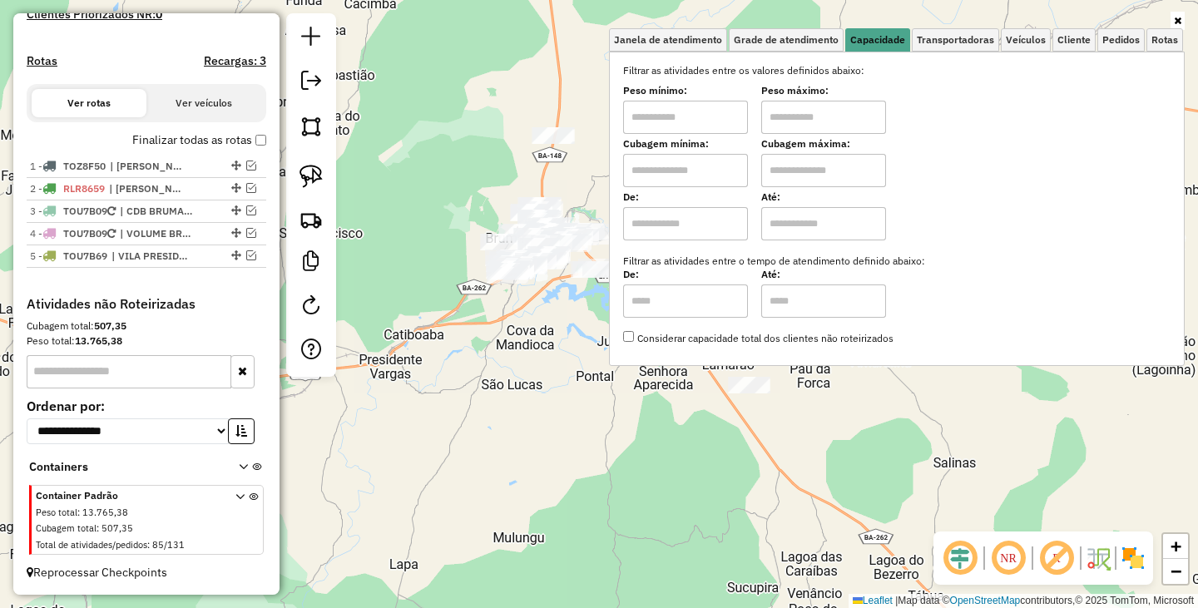
click at [651, 121] on input "text" at bounding box center [685, 117] width 125 height 33
type input "****"
drag, startPoint x: 799, startPoint y: 139, endPoint x: 814, endPoint y: 130, distance: 18.3
click at [801, 139] on label "Cubagem máxima:" at bounding box center [823, 143] width 125 height 15
drag, startPoint x: 823, startPoint y: 111, endPoint x: 829, endPoint y: 118, distance: 10.0
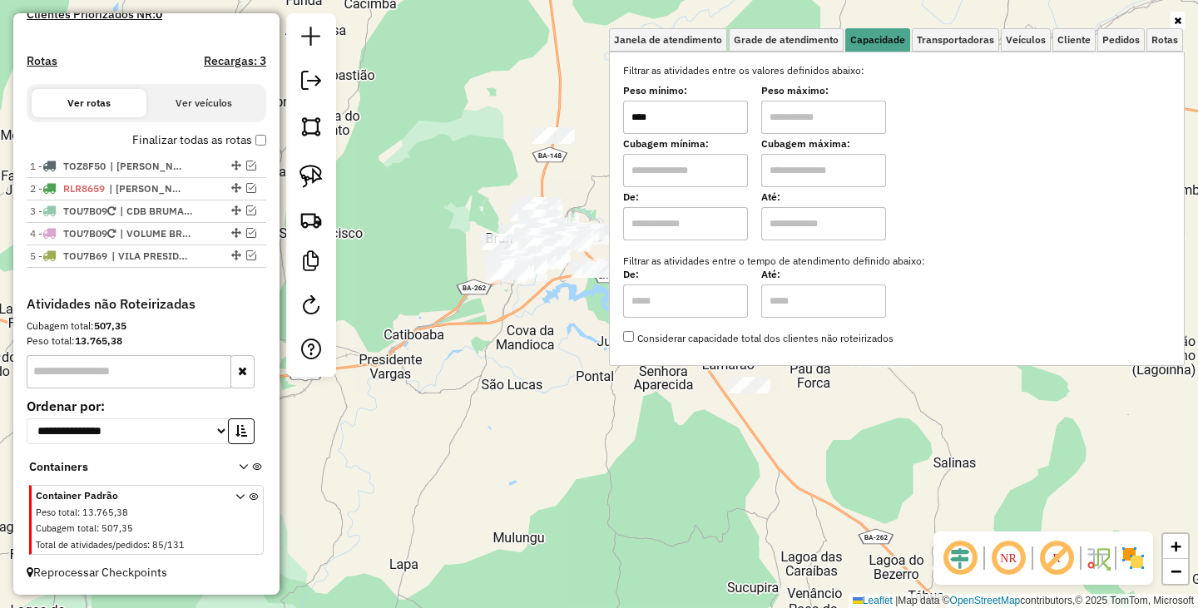
click at [823, 111] on input "text" at bounding box center [823, 117] width 125 height 33
click at [585, 398] on div "Limpar filtros Janela de atendimento Grade de atendimento Capacidade Transporta…" at bounding box center [599, 304] width 1198 height 608
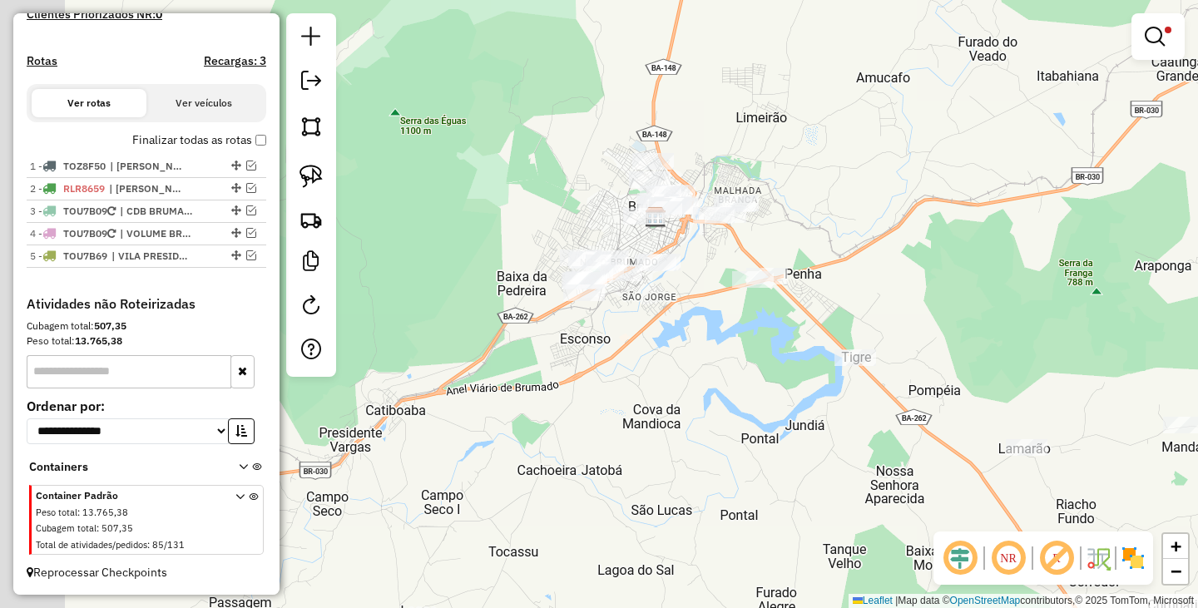
drag, startPoint x: 576, startPoint y: 282, endPoint x: 725, endPoint y: 367, distance: 171.4
click at [725, 367] on div "Limpar filtros Janela de atendimento Grade de atendimento Capacidade Transporta…" at bounding box center [599, 304] width 1198 height 608
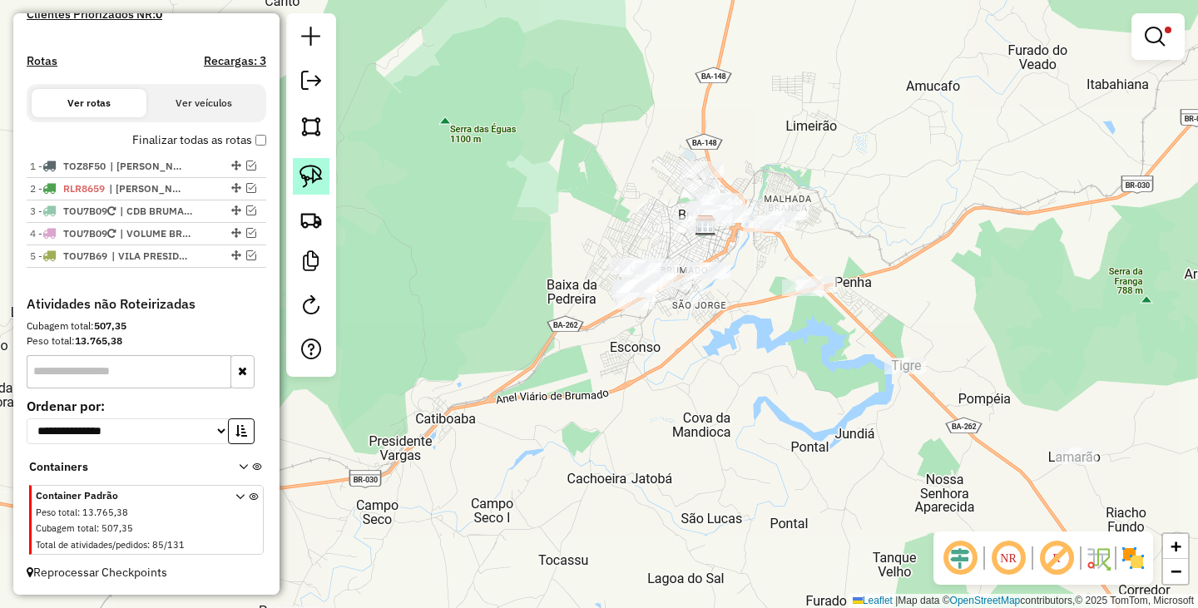
click at [319, 179] on img at bounding box center [310, 176] width 23 height 23
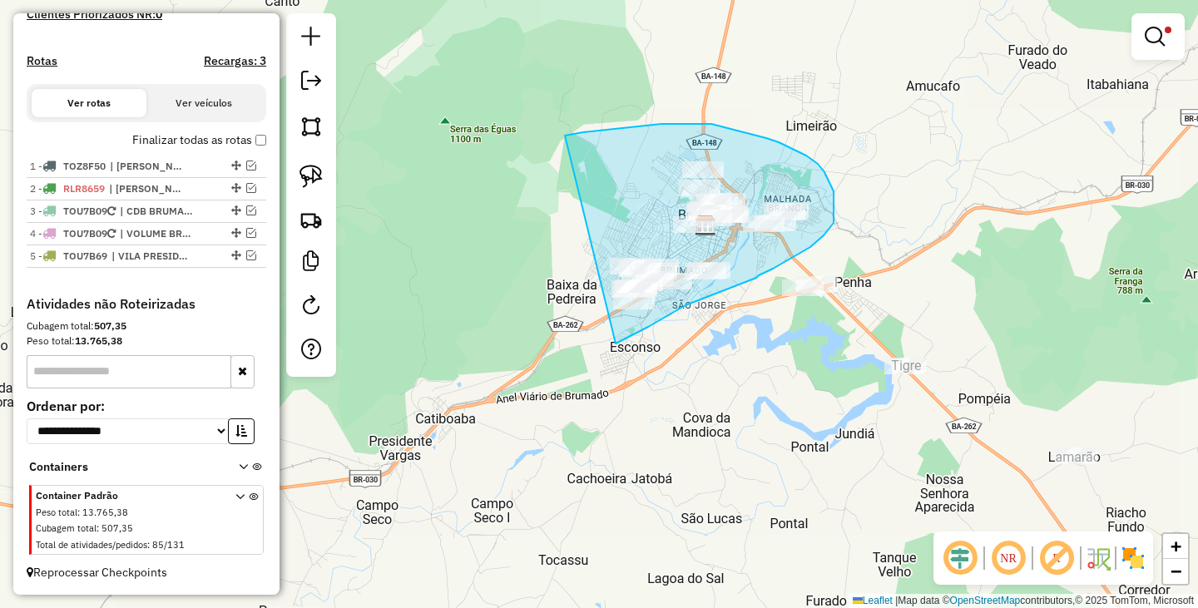
drag, startPoint x: 583, startPoint y: 132, endPoint x: 611, endPoint y: 344, distance: 214.0
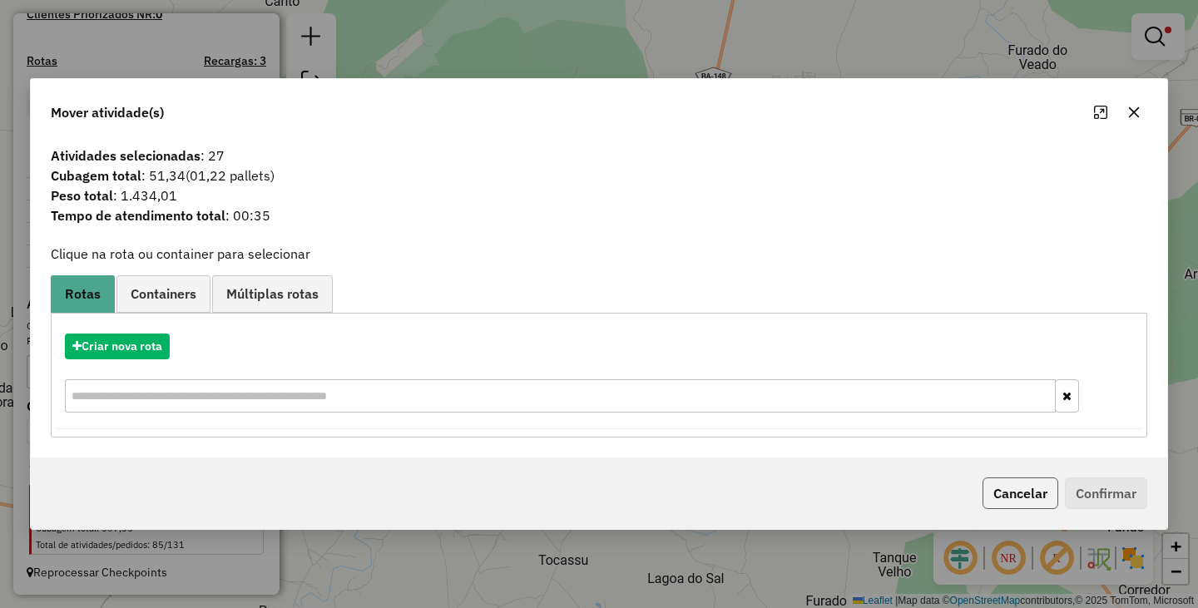
click at [1026, 480] on button "Cancelar" at bounding box center [1020, 494] width 76 height 32
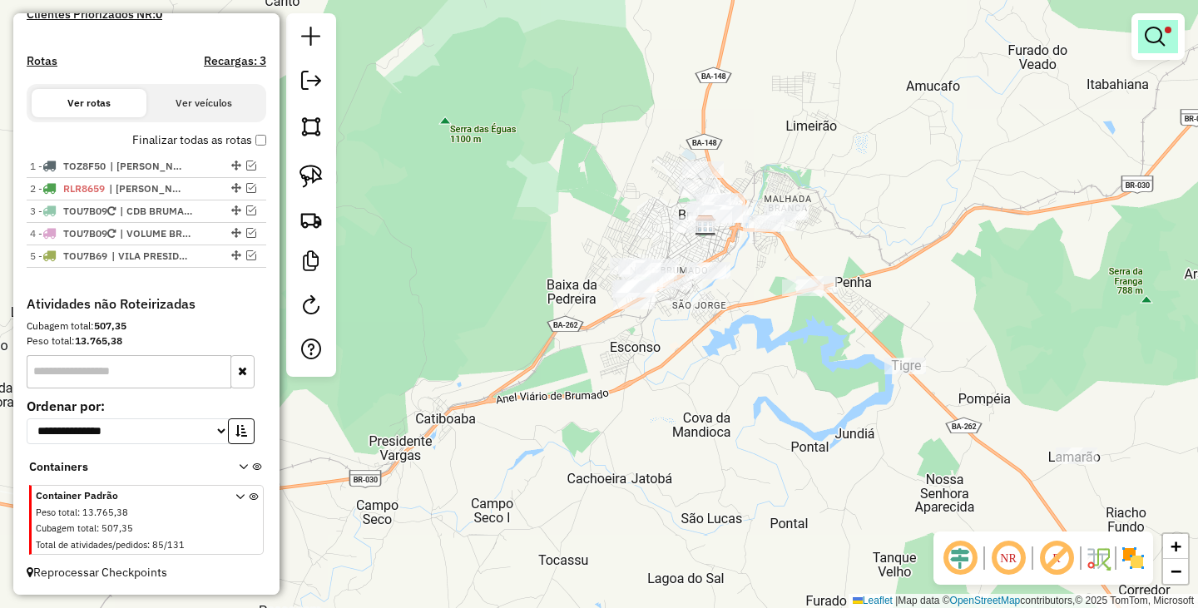
click at [1153, 42] on em at bounding box center [1155, 37] width 20 height 20
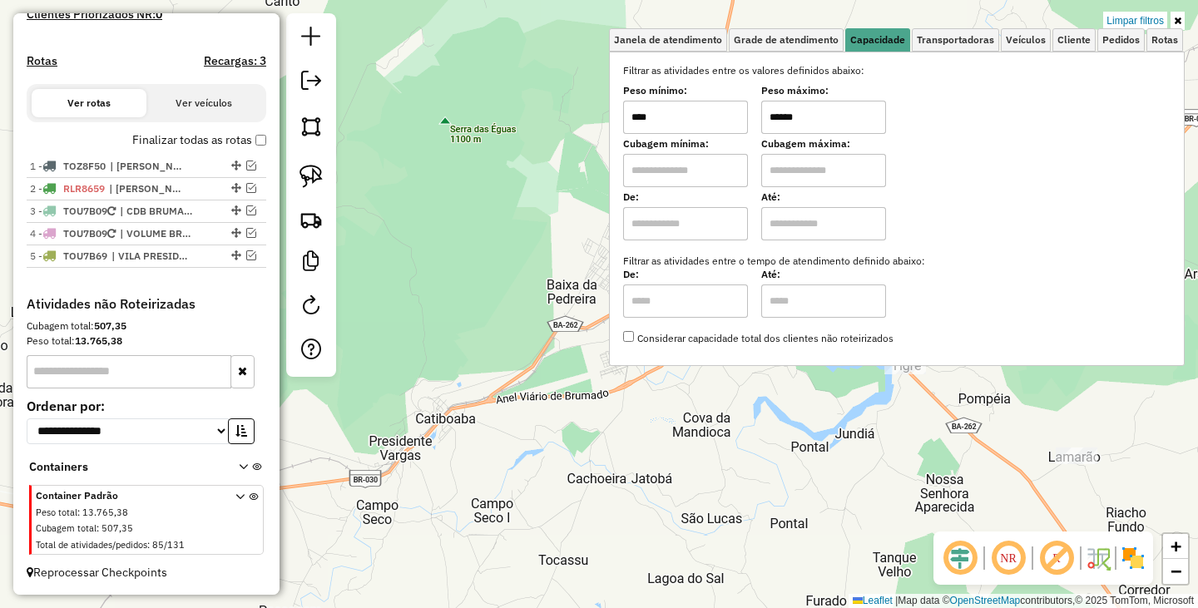
drag, startPoint x: 819, startPoint y: 116, endPoint x: 718, endPoint y: 113, distance: 100.7
click at [730, 115] on div "Peso mínimo: **** Peso máximo: ******" at bounding box center [896, 110] width 547 height 47
type input "*****"
click at [750, 438] on div "Limpar filtros Janela de atendimento Grade de atendimento Capacidade Transporta…" at bounding box center [599, 304] width 1198 height 608
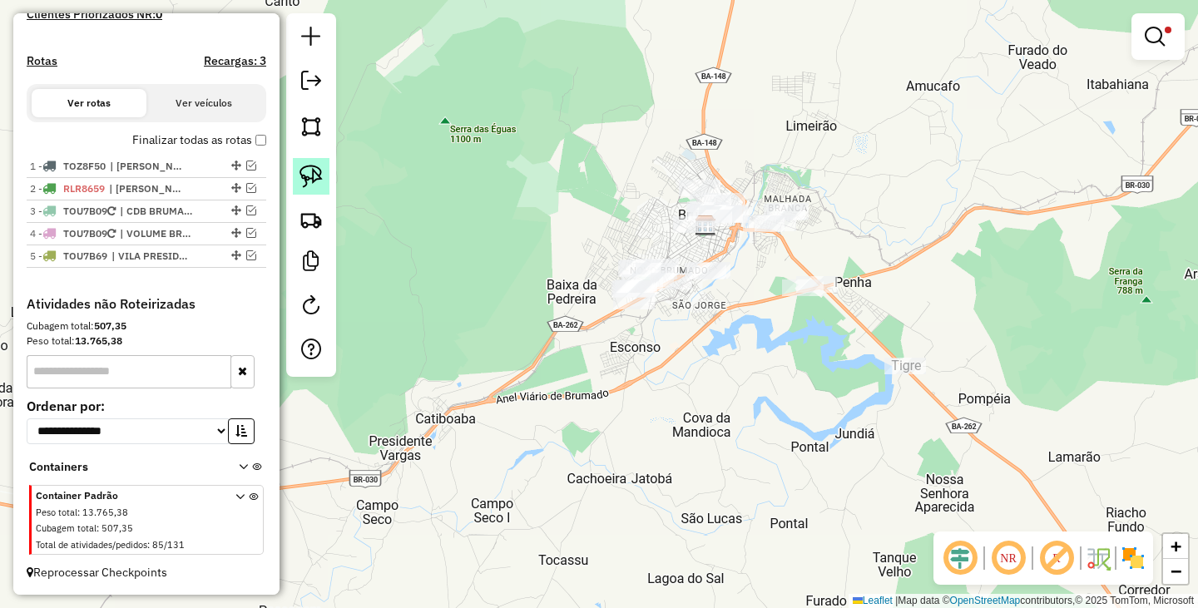
click at [318, 174] on img at bounding box center [310, 176] width 23 height 23
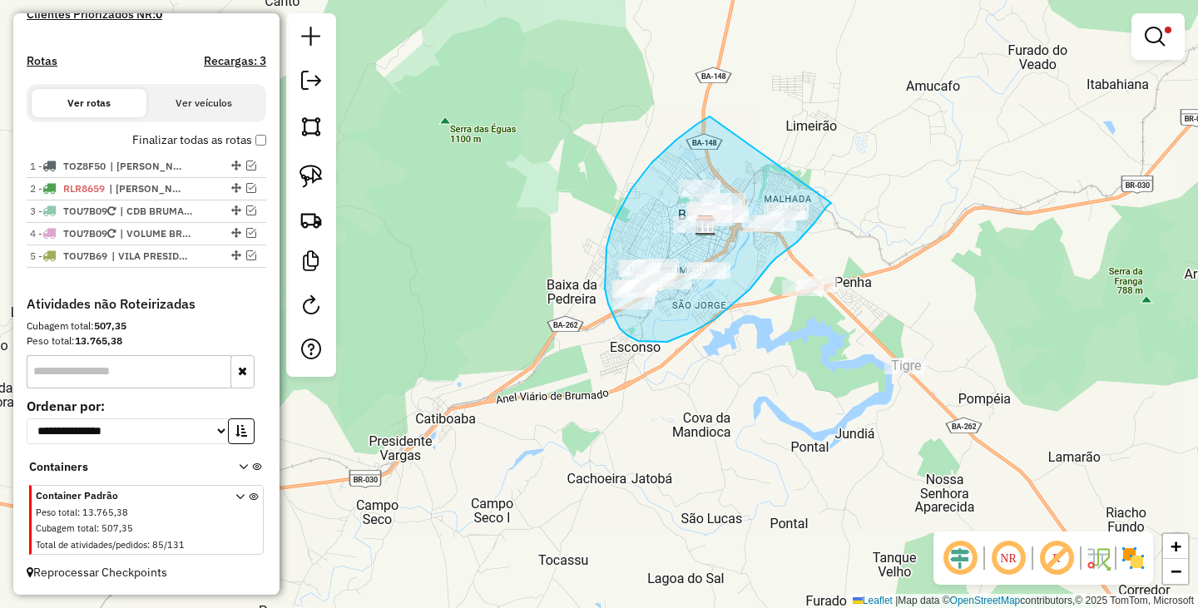
drag, startPoint x: 641, startPoint y: 176, endPoint x: 833, endPoint y: 200, distance: 192.8
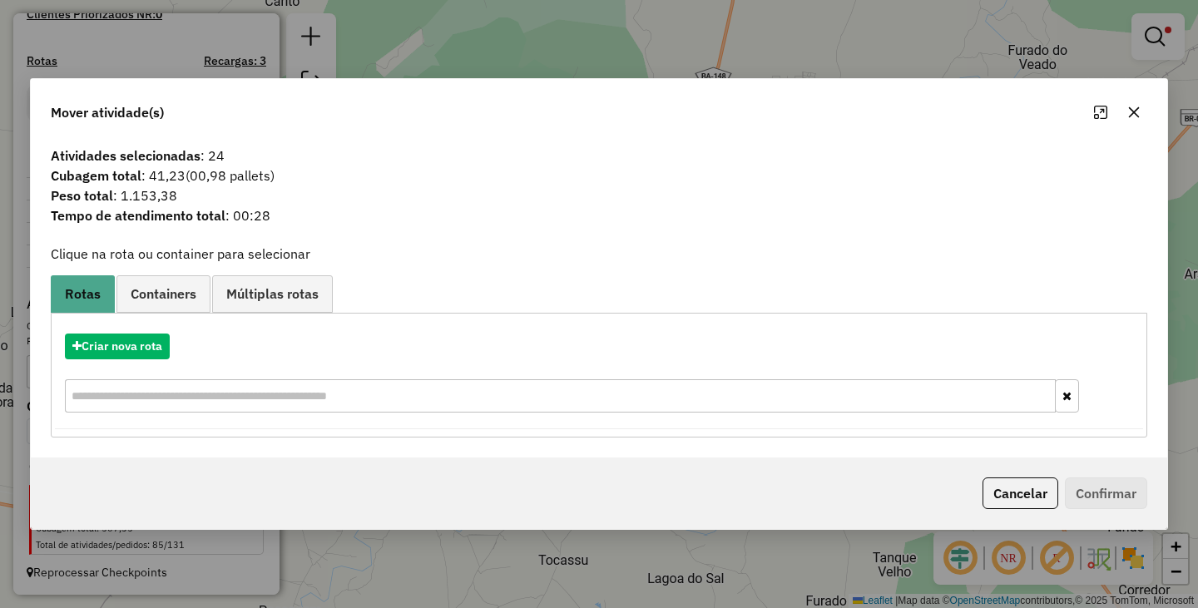
click at [88, 363] on div "Criar nova rota" at bounding box center [599, 375] width 1088 height 108
click at [101, 354] on button "Criar nova rota" at bounding box center [117, 347] width 105 height 26
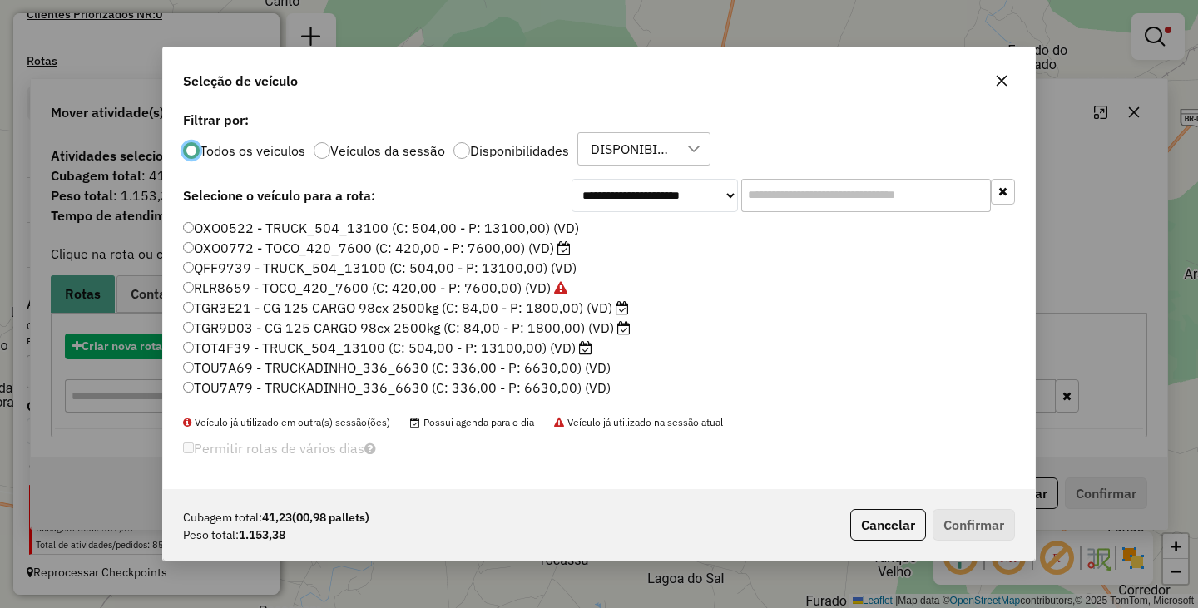
scroll to position [9, 5]
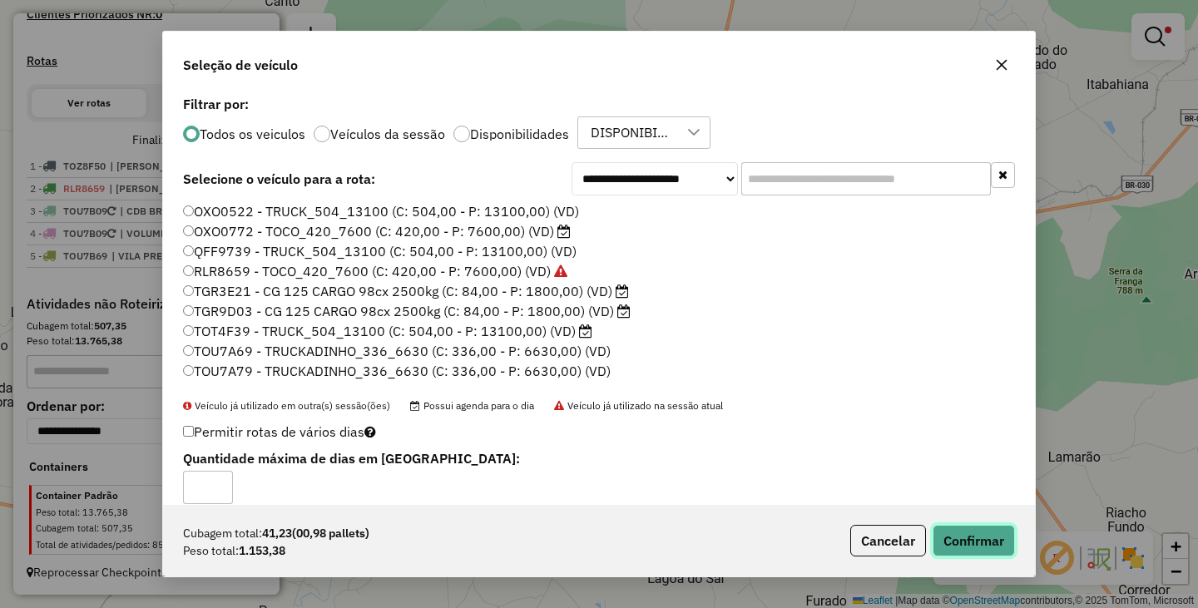
click at [997, 542] on button "Confirmar" at bounding box center [974, 541] width 82 height 32
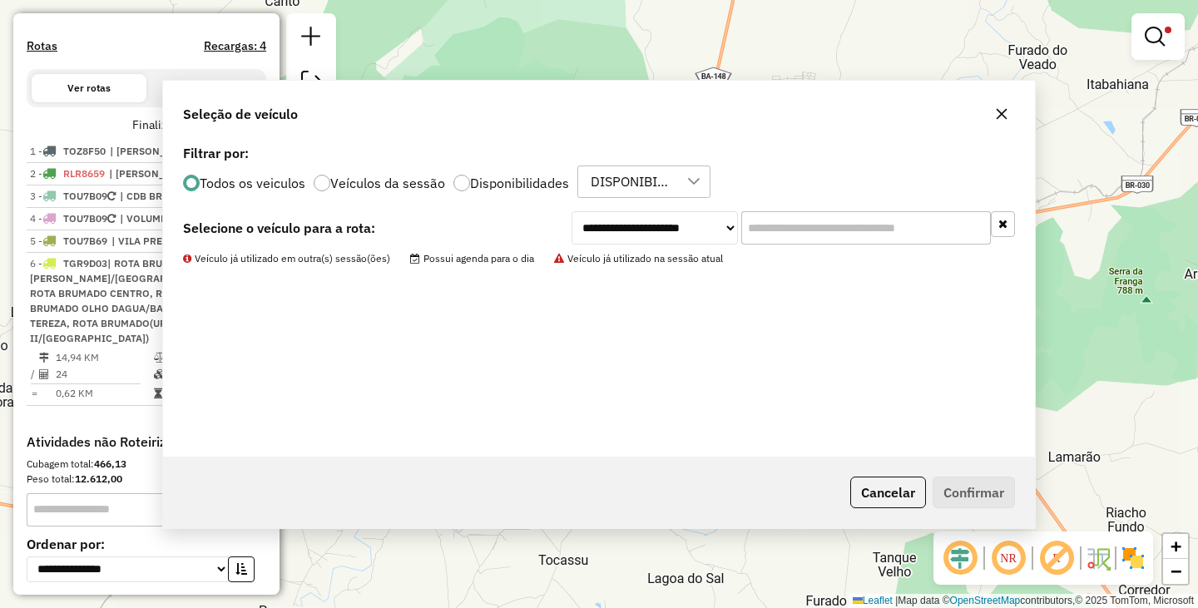
scroll to position [621, 0]
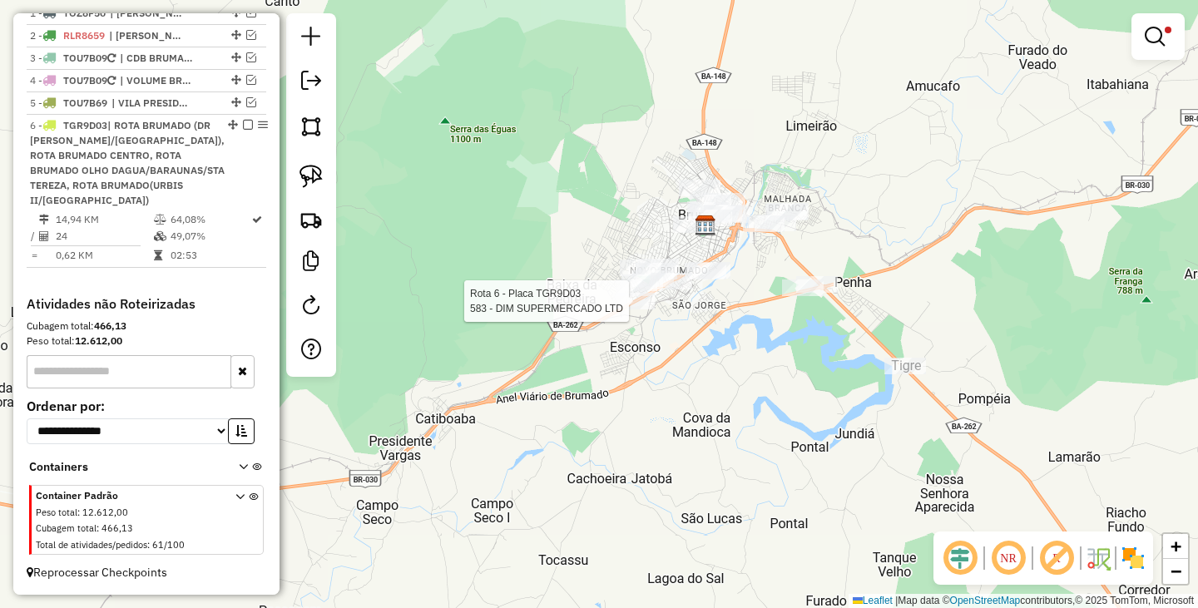
select select "**********"
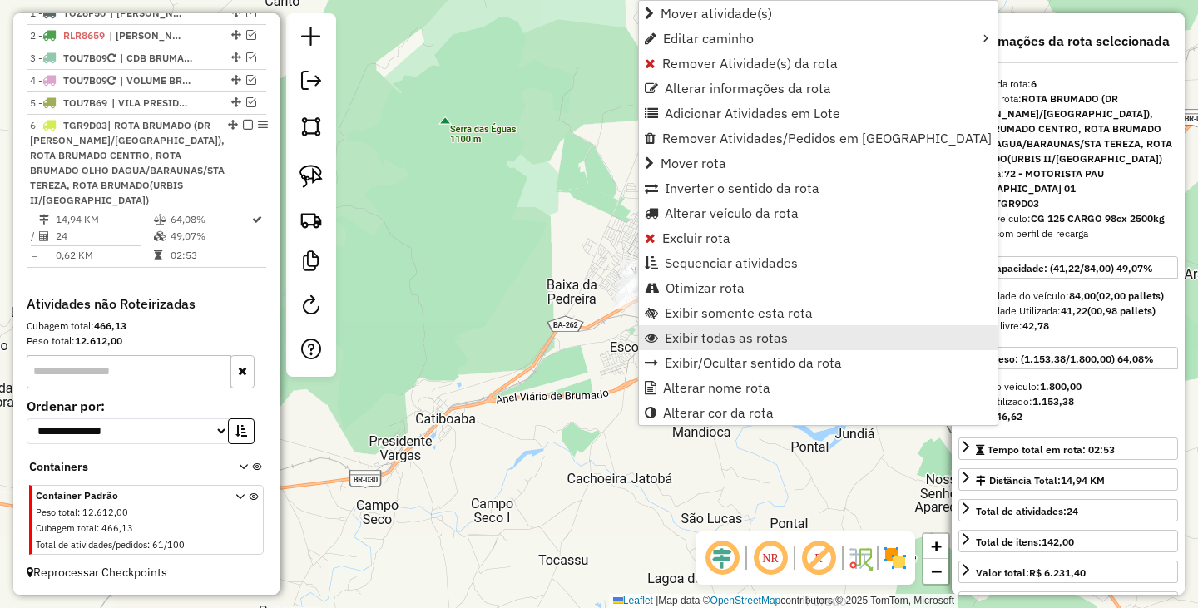
scroll to position [650, 0]
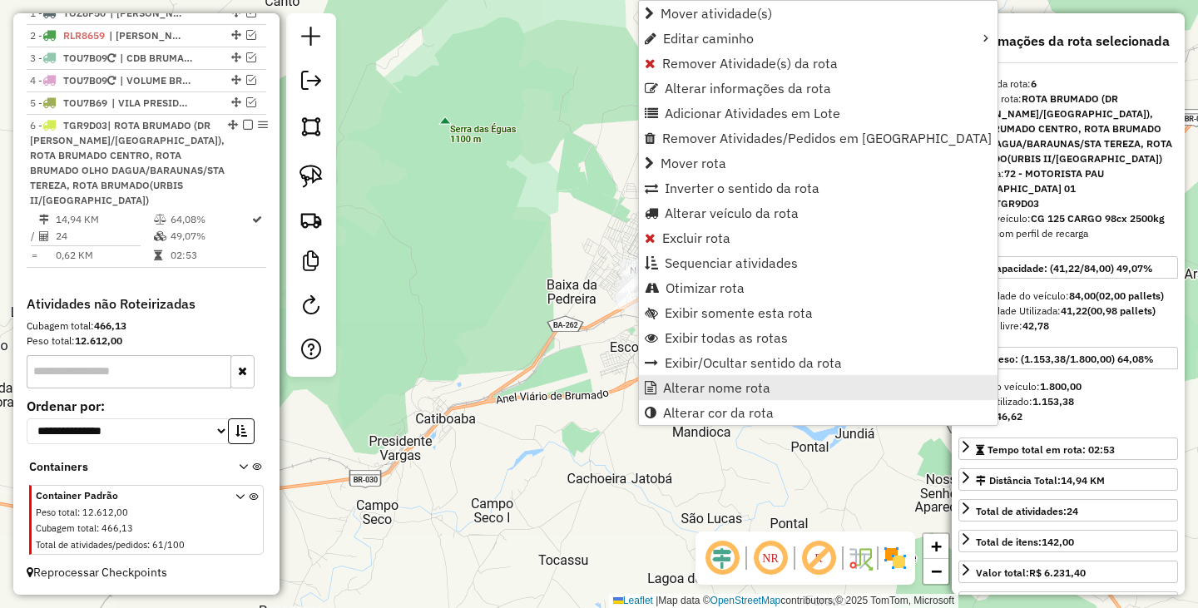
click at [700, 383] on span "Alterar nome rota" at bounding box center [716, 387] width 107 height 13
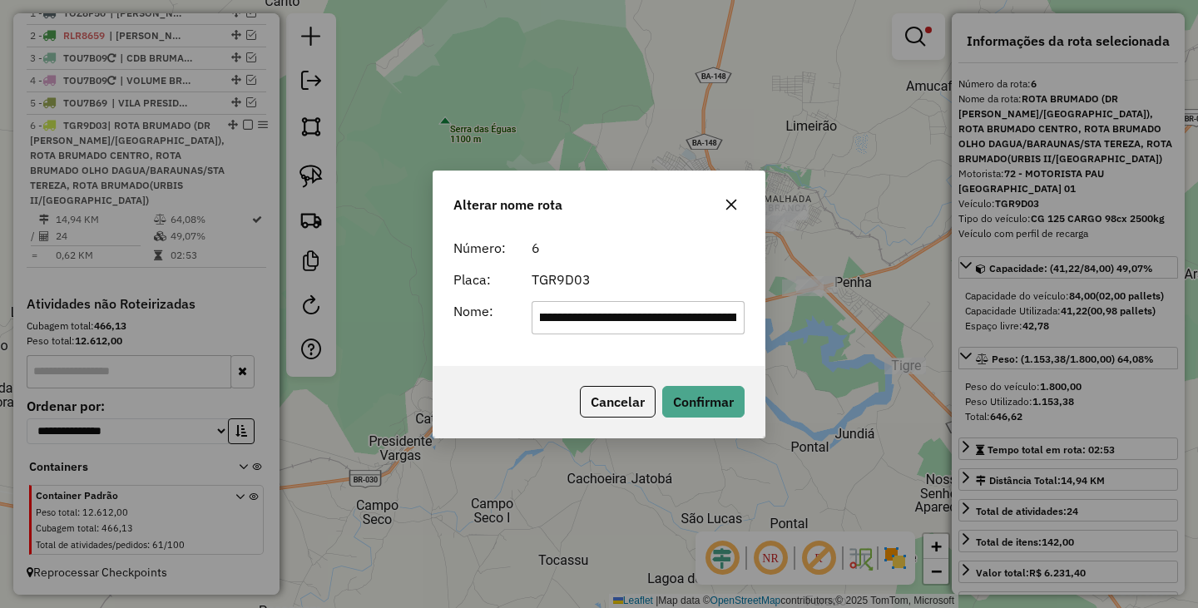
drag, startPoint x: 741, startPoint y: 323, endPoint x: 474, endPoint y: 314, distance: 267.2
click at [474, 314] on div "**********" at bounding box center [598, 317] width 311 height 33
type input "*"
type input "****"
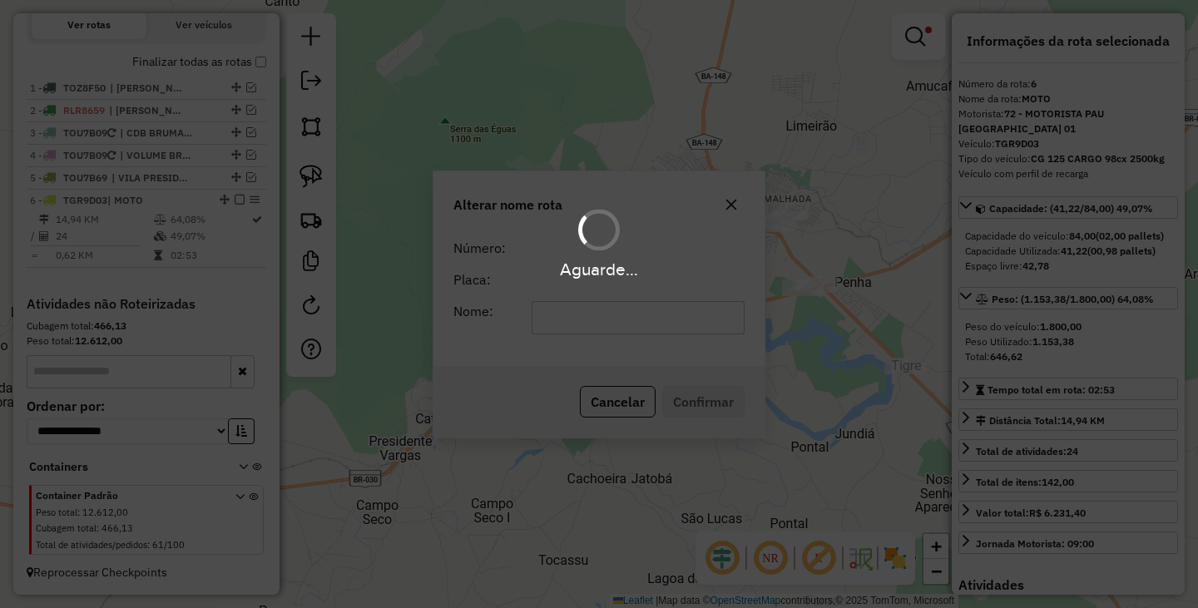
scroll to position [560, 0]
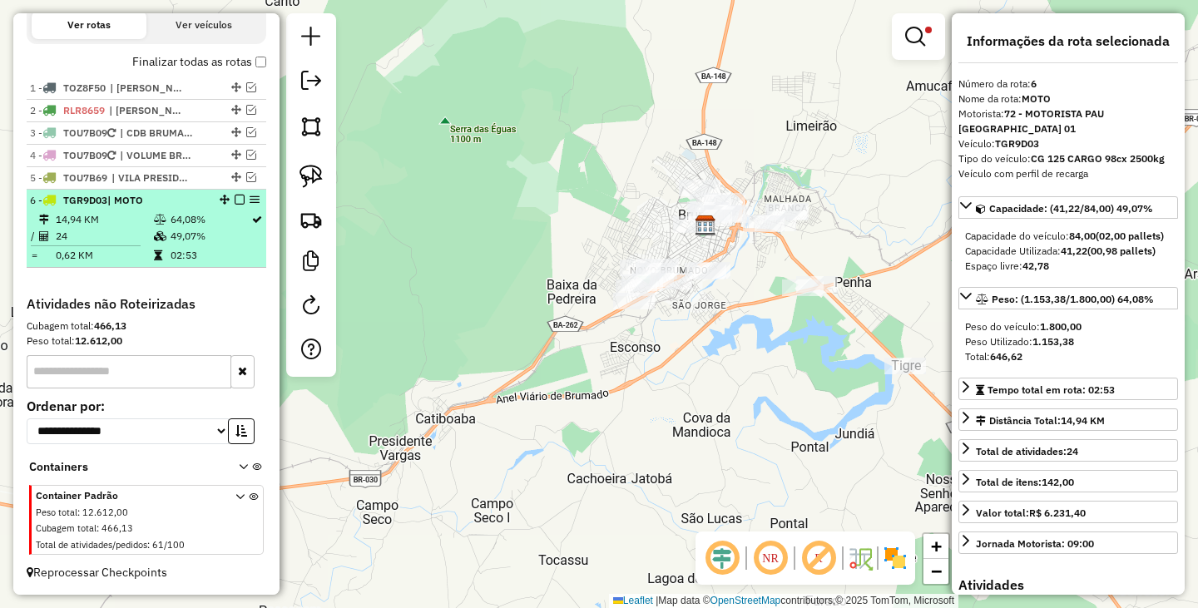
click at [235, 198] on em at bounding box center [240, 200] width 10 height 10
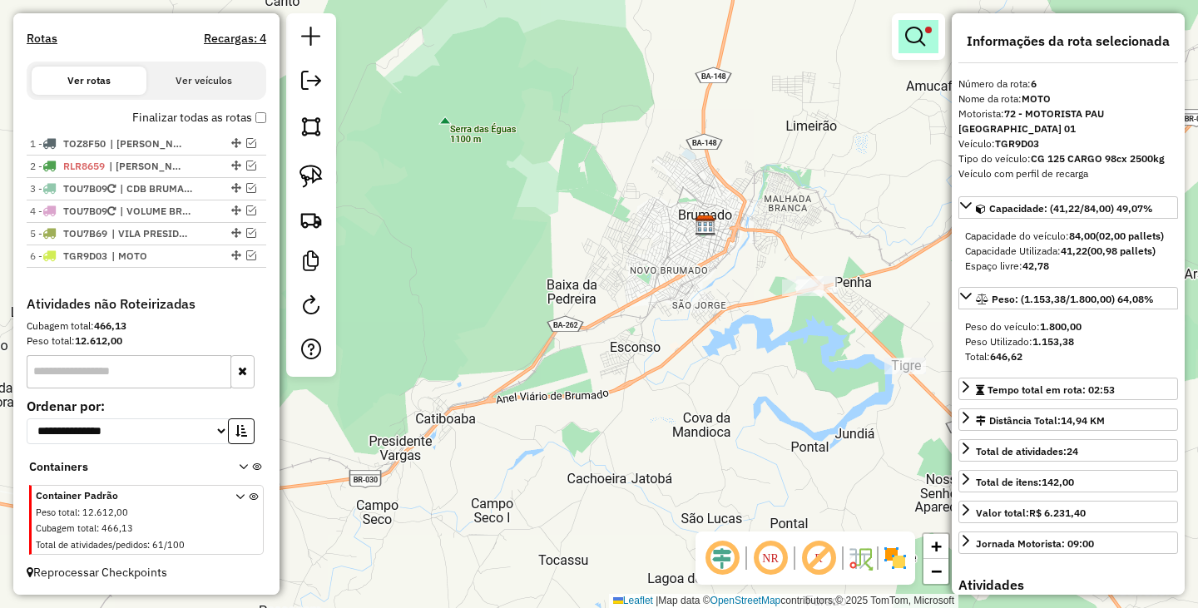
click at [925, 45] on link at bounding box center [918, 36] width 40 height 33
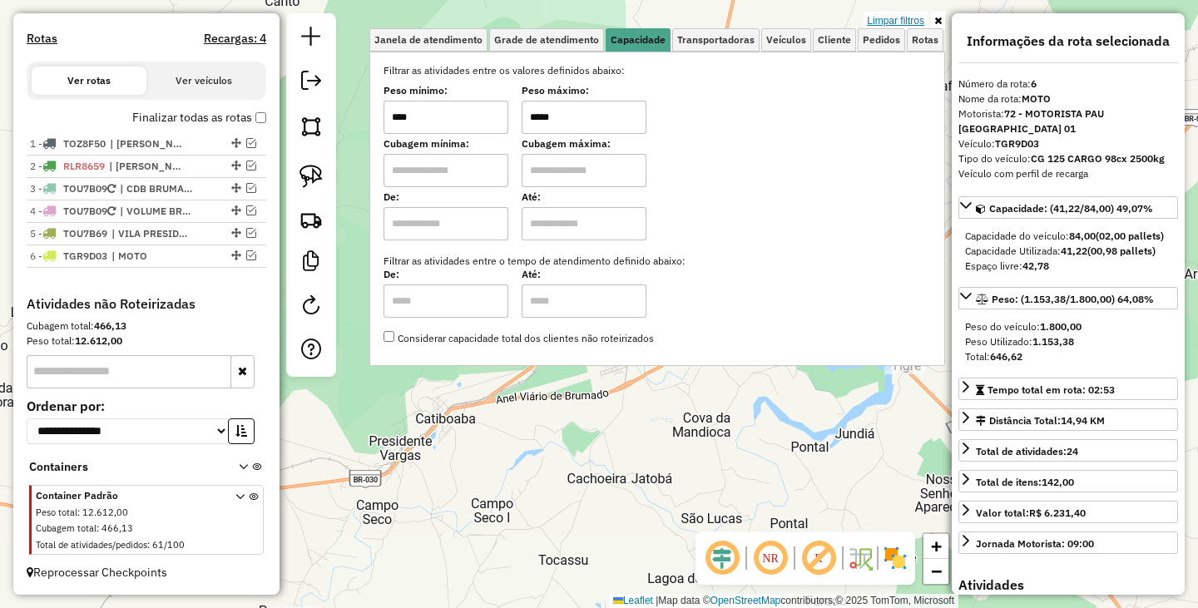
click at [897, 18] on link "Limpar filtros" at bounding box center [896, 21] width 64 height 18
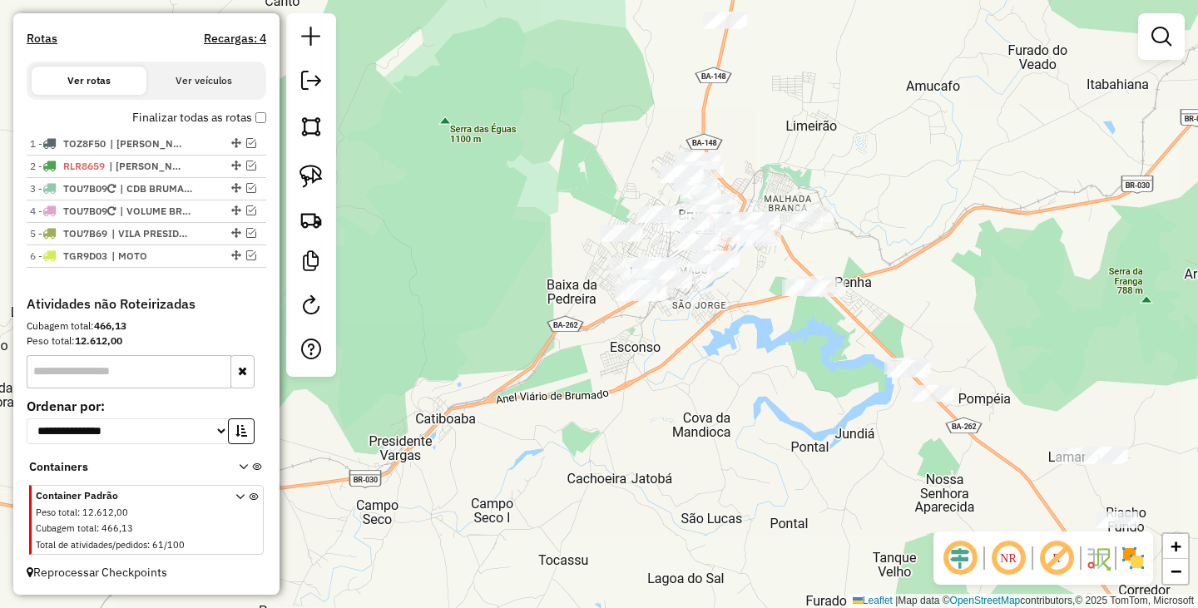
click at [749, 362] on div "Janela de atendimento Grade de atendimento Capacidade Transportadoras Veículos …" at bounding box center [599, 304] width 1198 height 608
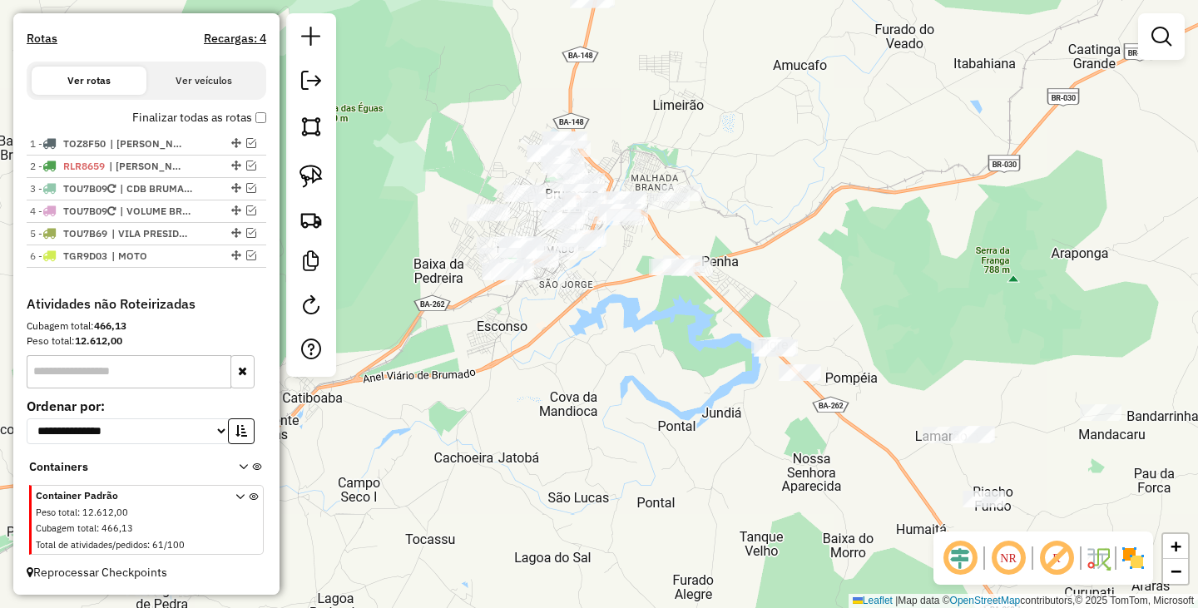
drag, startPoint x: 752, startPoint y: 289, endPoint x: 619, endPoint y: 268, distance: 134.7
click at [619, 268] on div "Janela de atendimento Grade de atendimento Capacidade Transportadoras Veículos …" at bounding box center [599, 304] width 1198 height 608
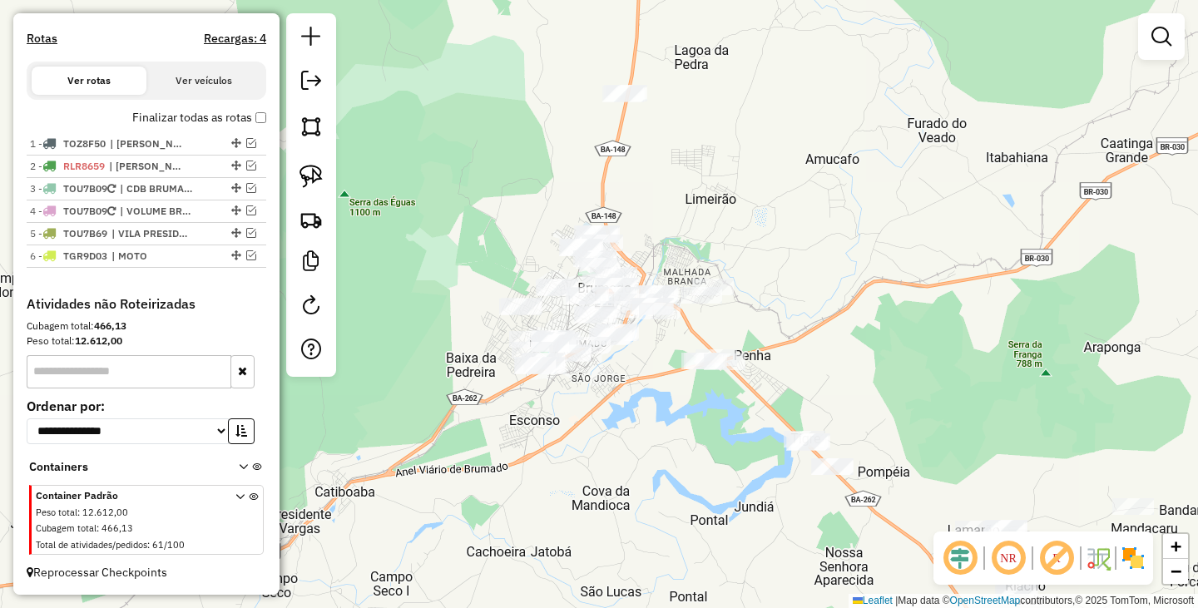
drag, startPoint x: 838, startPoint y: 186, endPoint x: 869, endPoint y: 279, distance: 97.6
click at [869, 279] on div "Janela de atendimento Grade de atendimento Capacidade Transportadoras Veículos …" at bounding box center [599, 304] width 1198 height 608
click at [628, 101] on div at bounding box center [622, 92] width 42 height 17
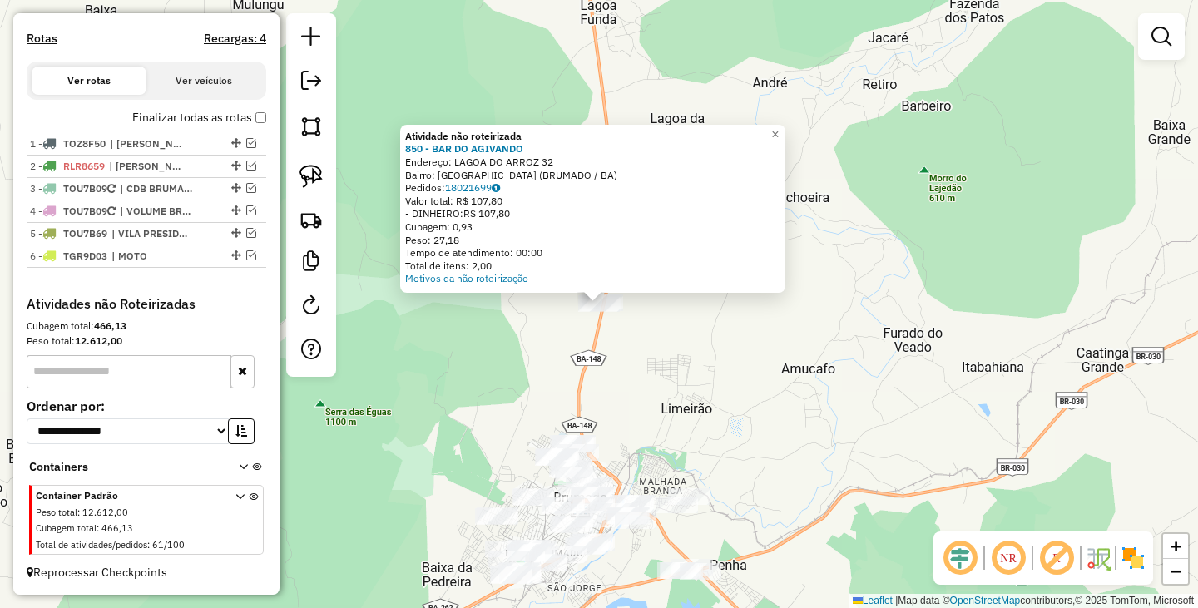
click at [759, 428] on div "Atividade não roteirizada 850 - BAR DO AGIVANDO Endereço: LAGOA DO ARROZ 32 Bai…" at bounding box center [599, 304] width 1198 height 608
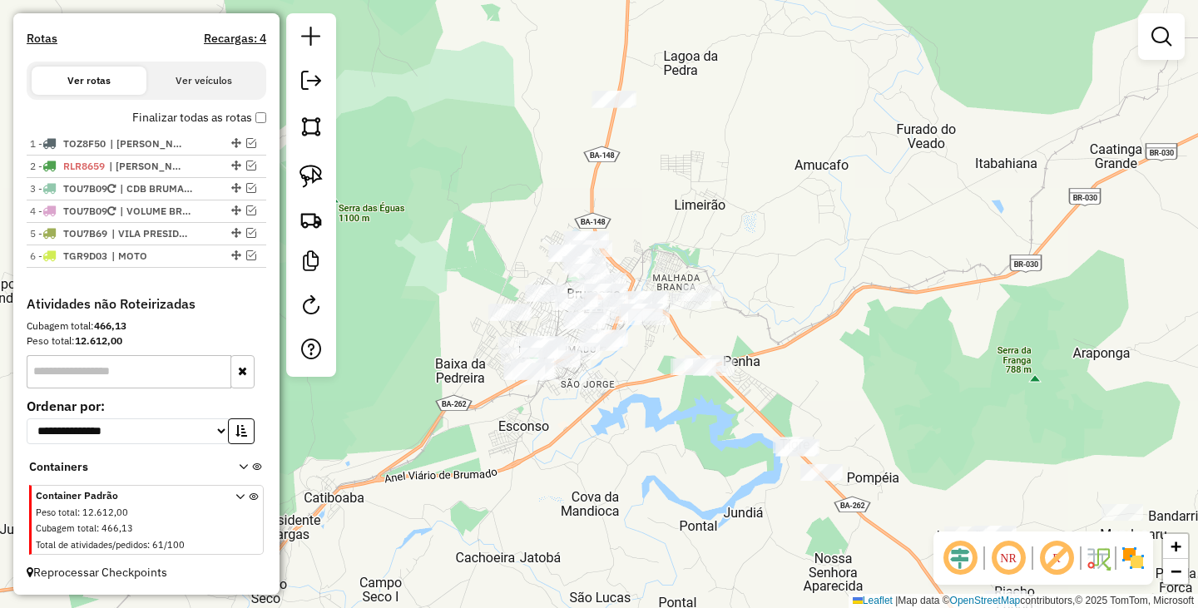
drag, startPoint x: 759, startPoint y: 446, endPoint x: 771, endPoint y: 229, distance: 217.5
click at [771, 229] on div "Janela de atendimento Grade de atendimento Capacidade Transportadoras Veículos …" at bounding box center [599, 304] width 1198 height 608
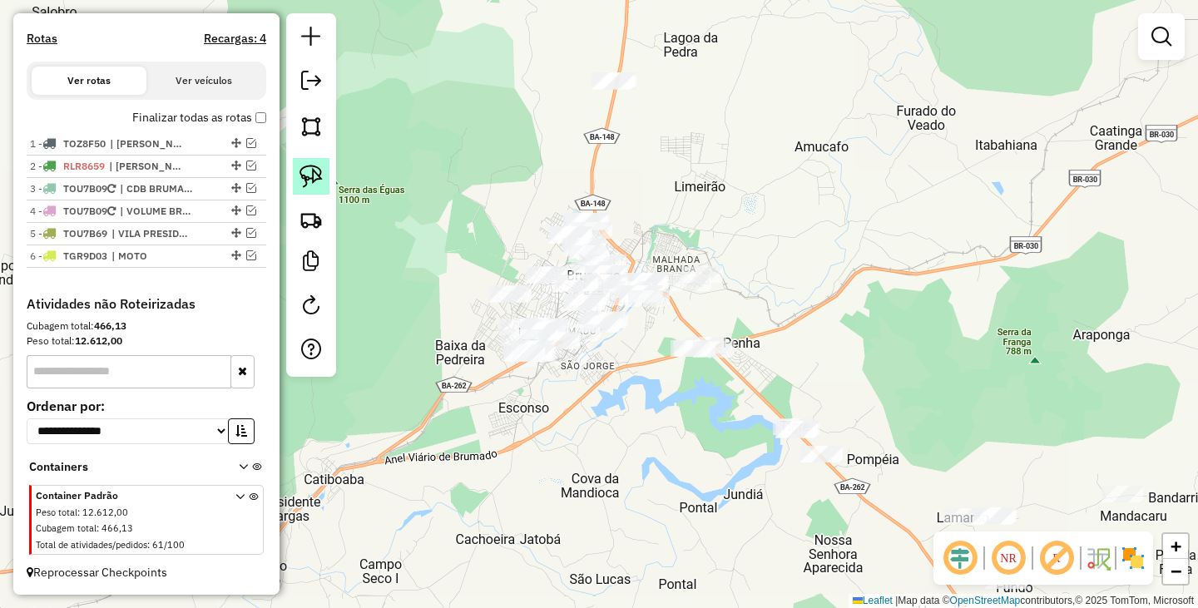
click at [301, 172] on img at bounding box center [310, 176] width 23 height 23
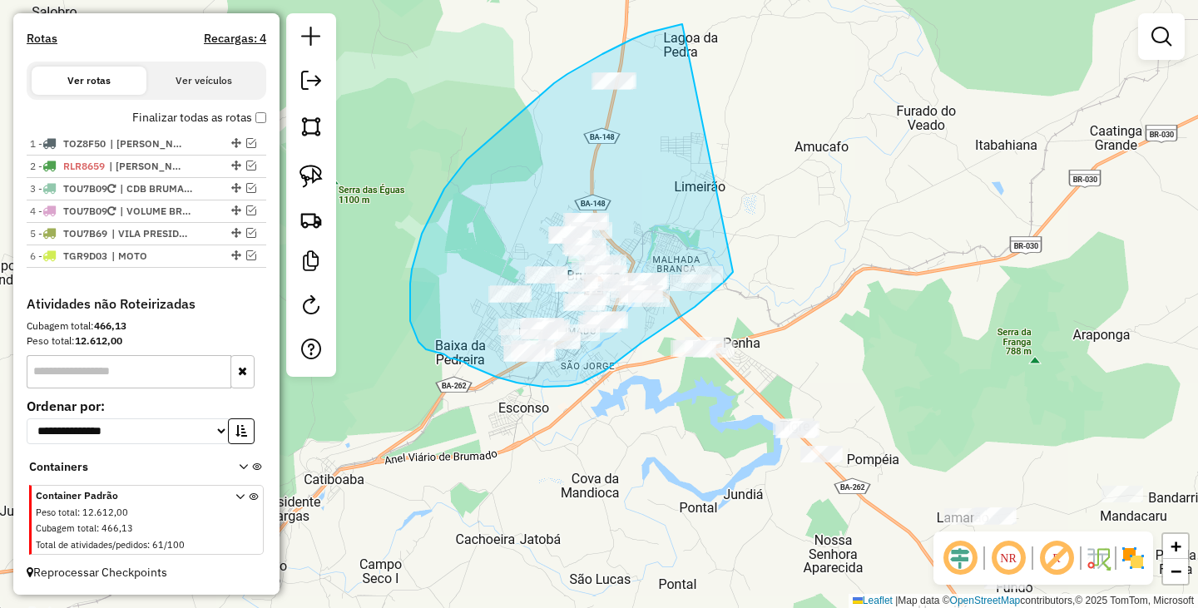
drag, startPoint x: 665, startPoint y: 28, endPoint x: 735, endPoint y: 266, distance: 248.2
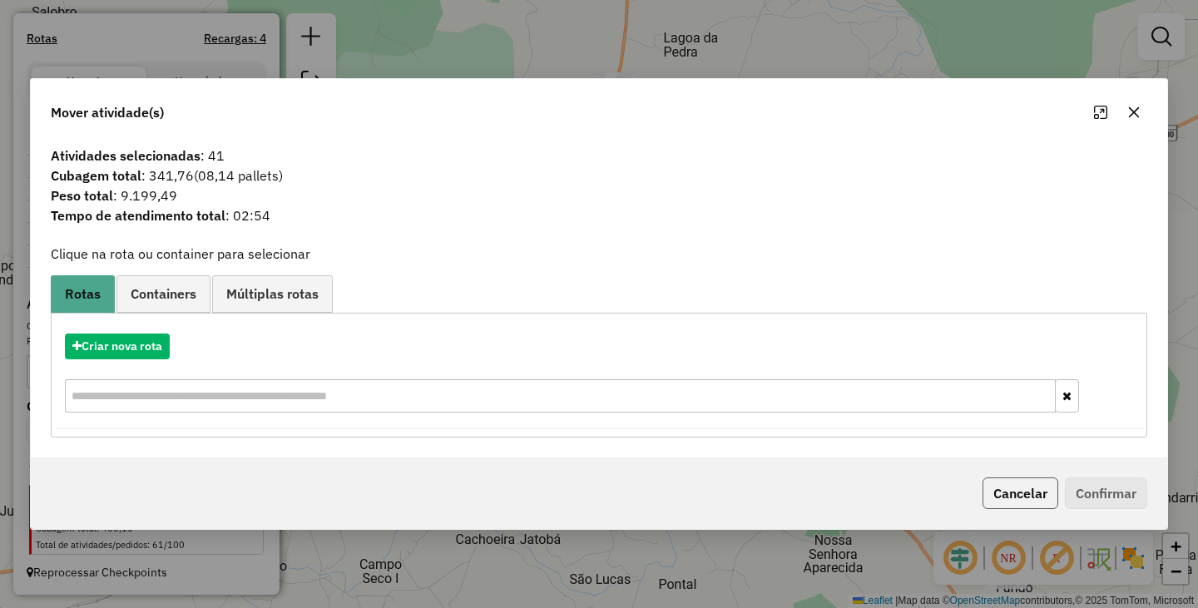
click at [1015, 500] on button "Cancelar" at bounding box center [1020, 494] width 76 height 32
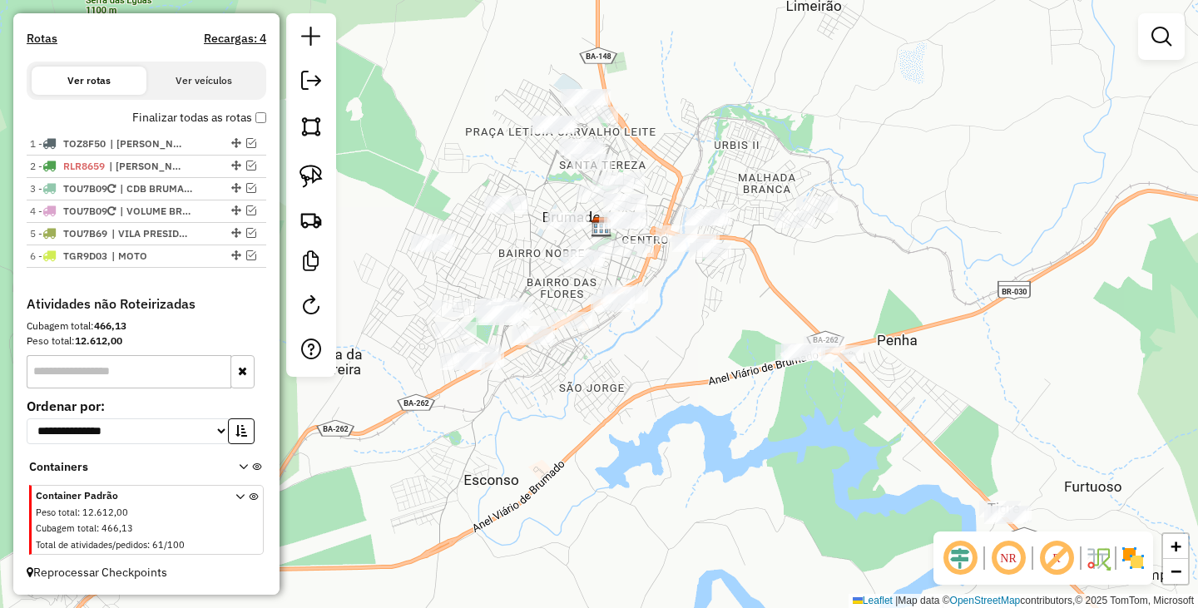
drag, startPoint x: 645, startPoint y: 299, endPoint x: 715, endPoint y: 254, distance: 83.5
click at [715, 254] on div "Janela de atendimento Grade de atendimento Capacidade Transportadoras Veículos …" at bounding box center [599, 304] width 1198 height 608
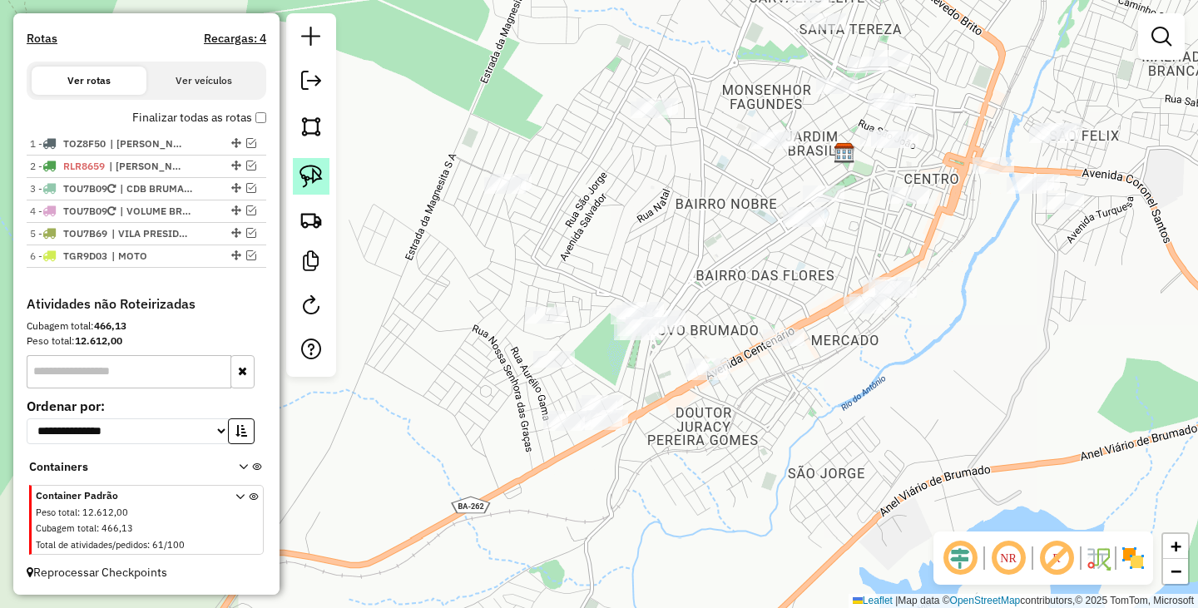
click at [318, 181] on img at bounding box center [310, 176] width 23 height 23
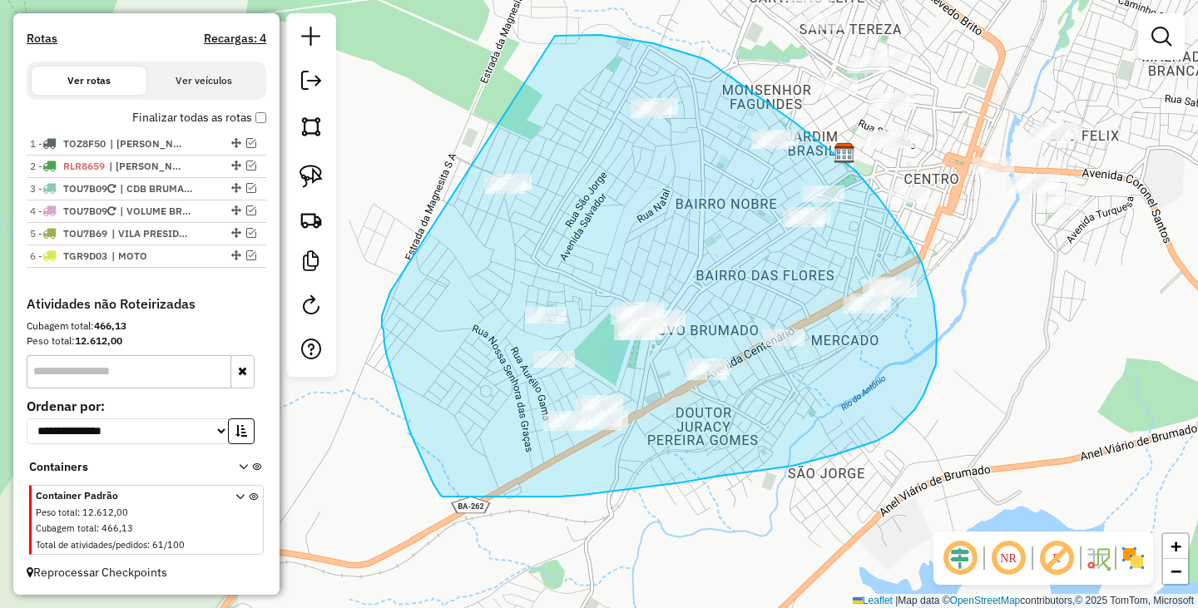
drag, startPoint x: 555, startPoint y: 36, endPoint x: 390, endPoint y: 292, distance: 304.6
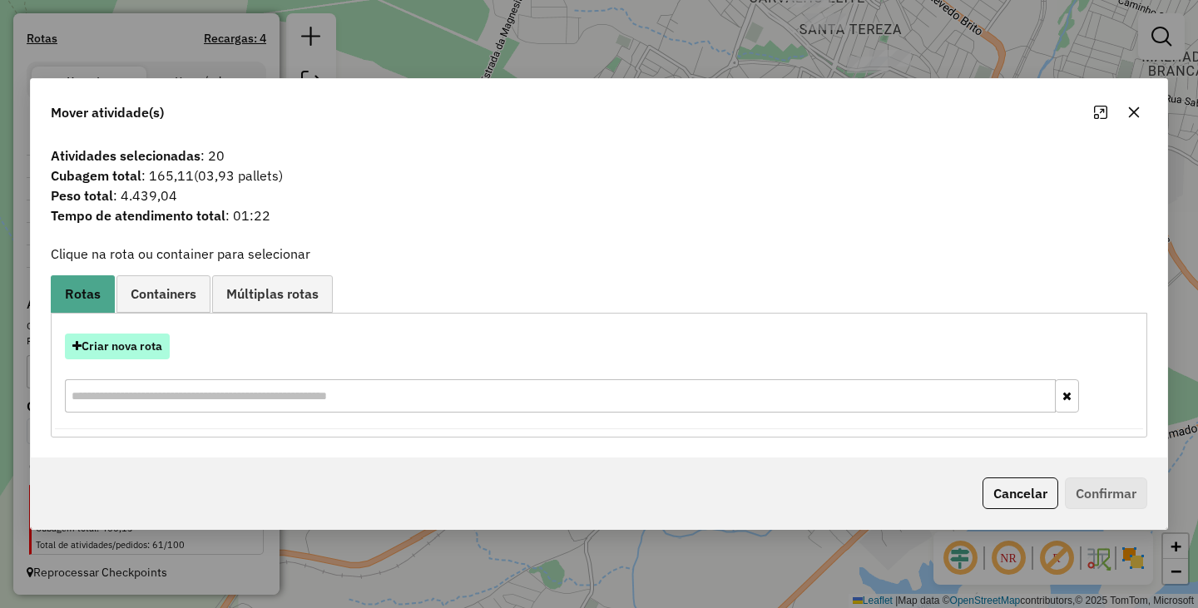
click at [121, 353] on button "Criar nova rota" at bounding box center [117, 347] width 105 height 26
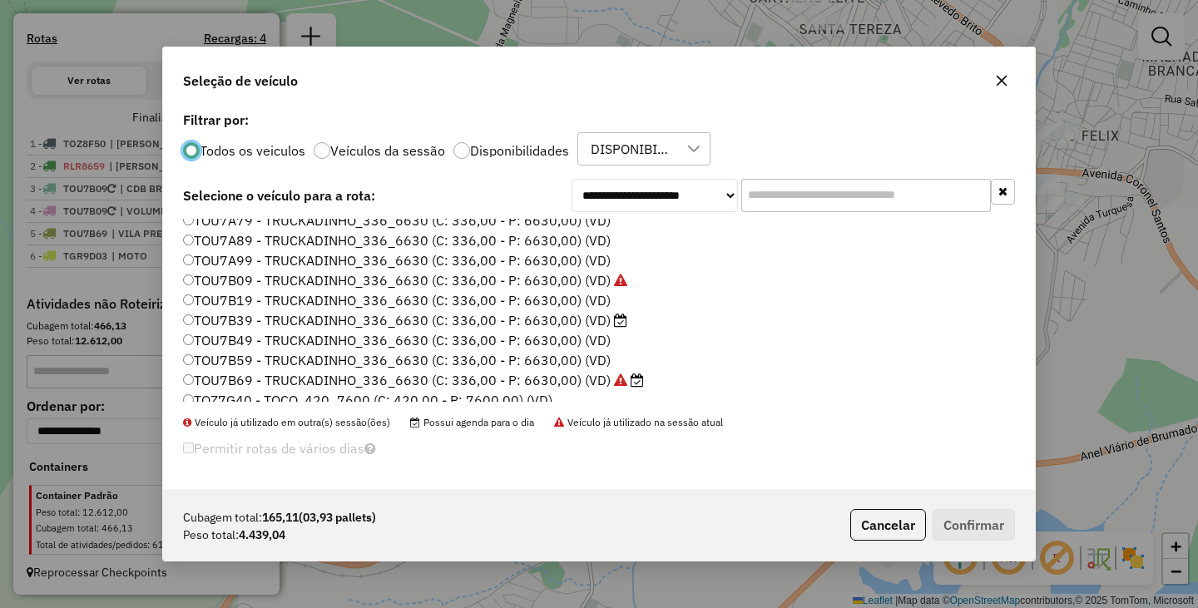
scroll to position [236, 0]
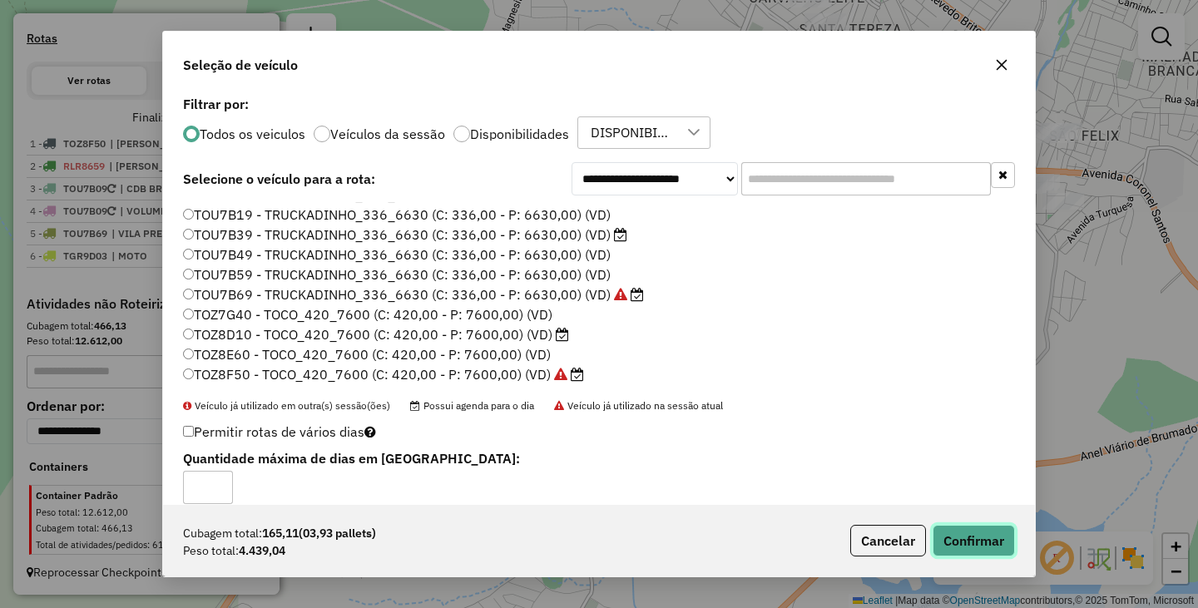
click at [966, 554] on button "Confirmar" at bounding box center [974, 541] width 82 height 32
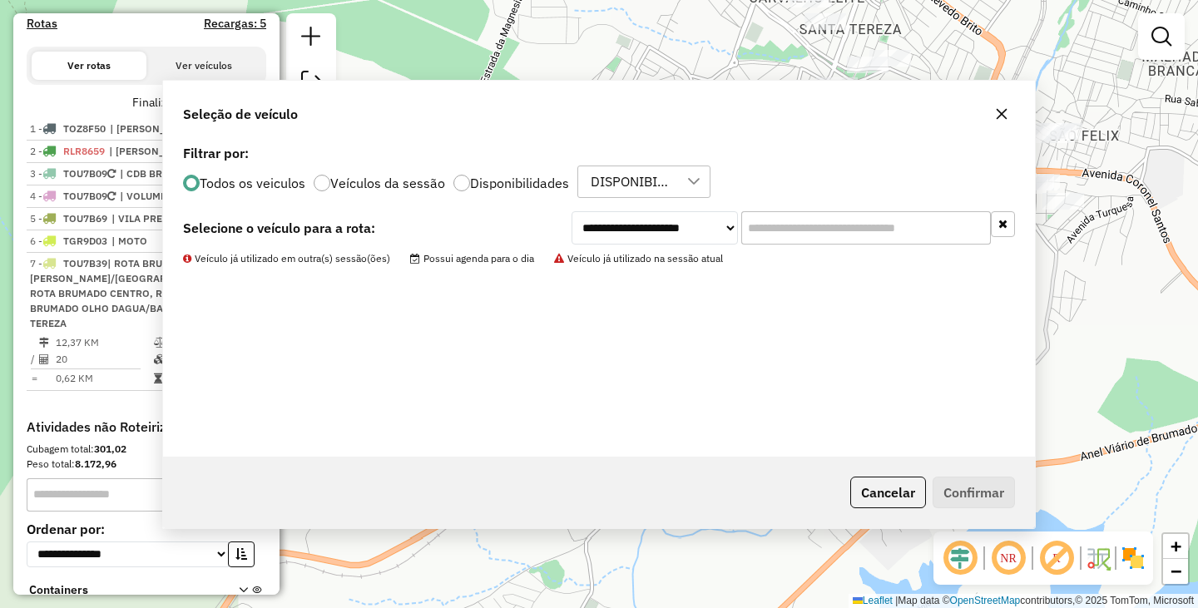
scroll to position [642, 0]
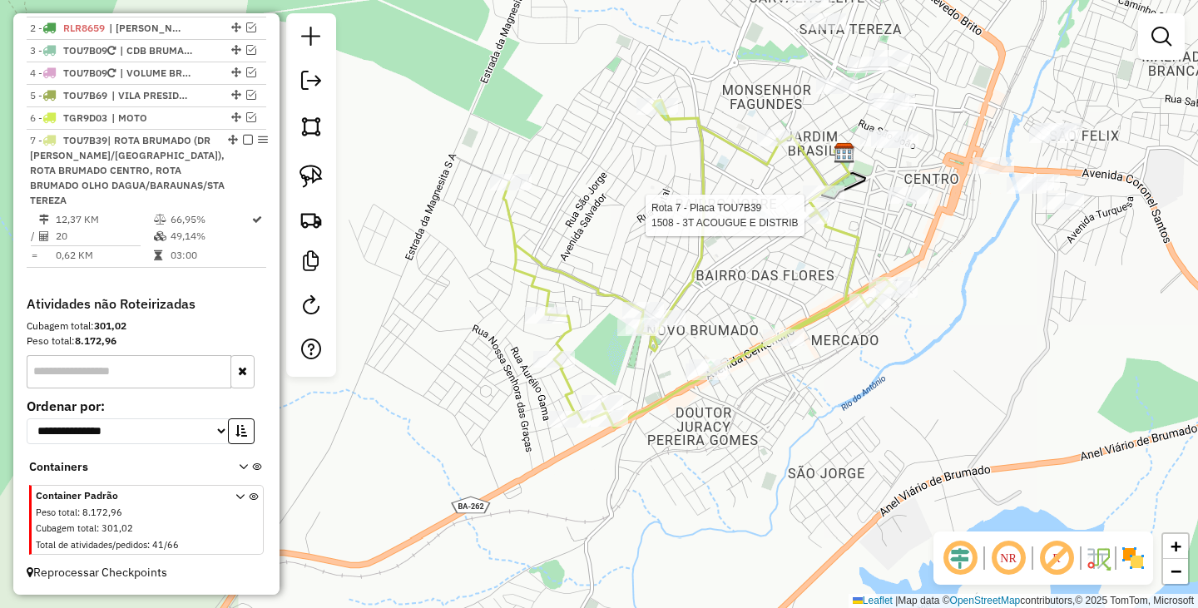
select select "**********"
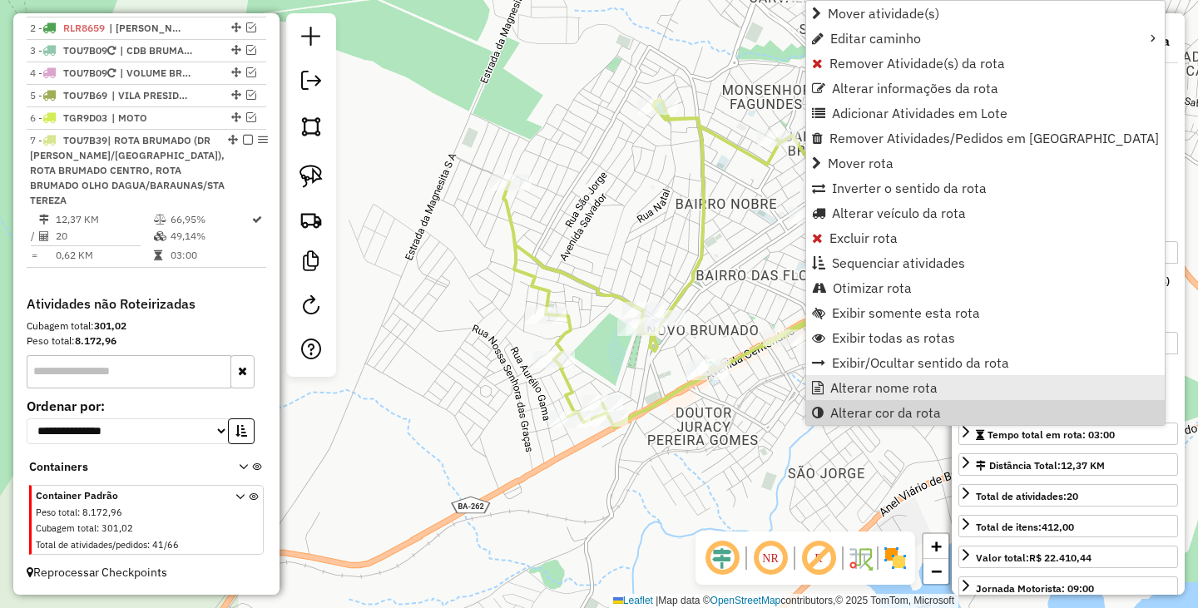
click at [856, 388] on span "Alterar nome rota" at bounding box center [883, 387] width 107 height 13
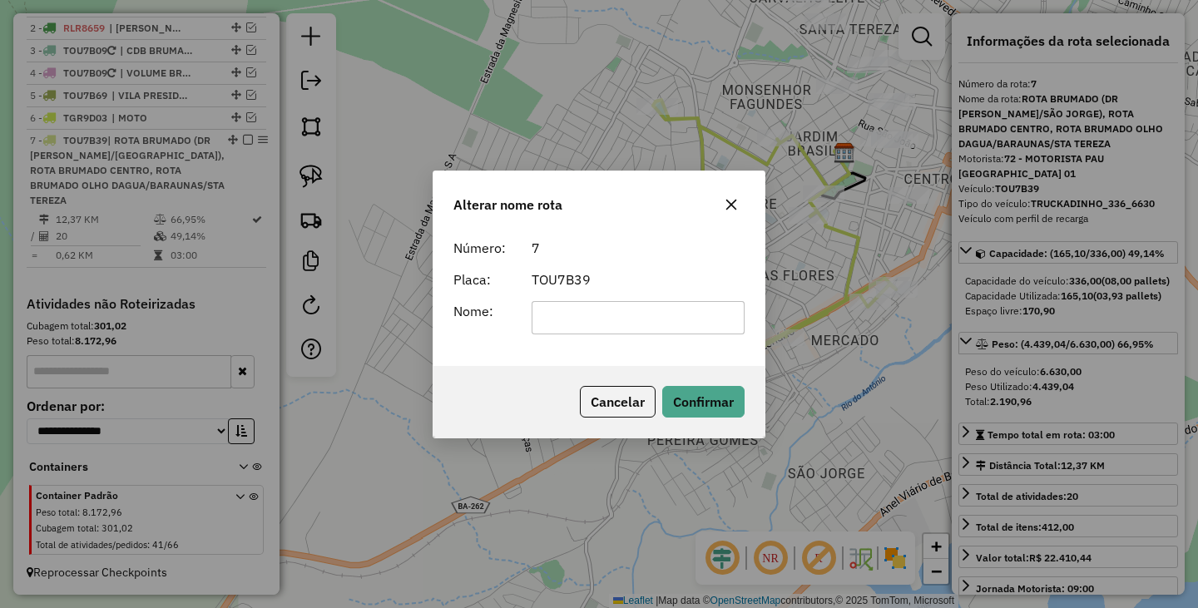
scroll to position [0, 0]
type input "*"
type input "*********"
click at [714, 398] on button "Confirmar" at bounding box center [703, 402] width 82 height 32
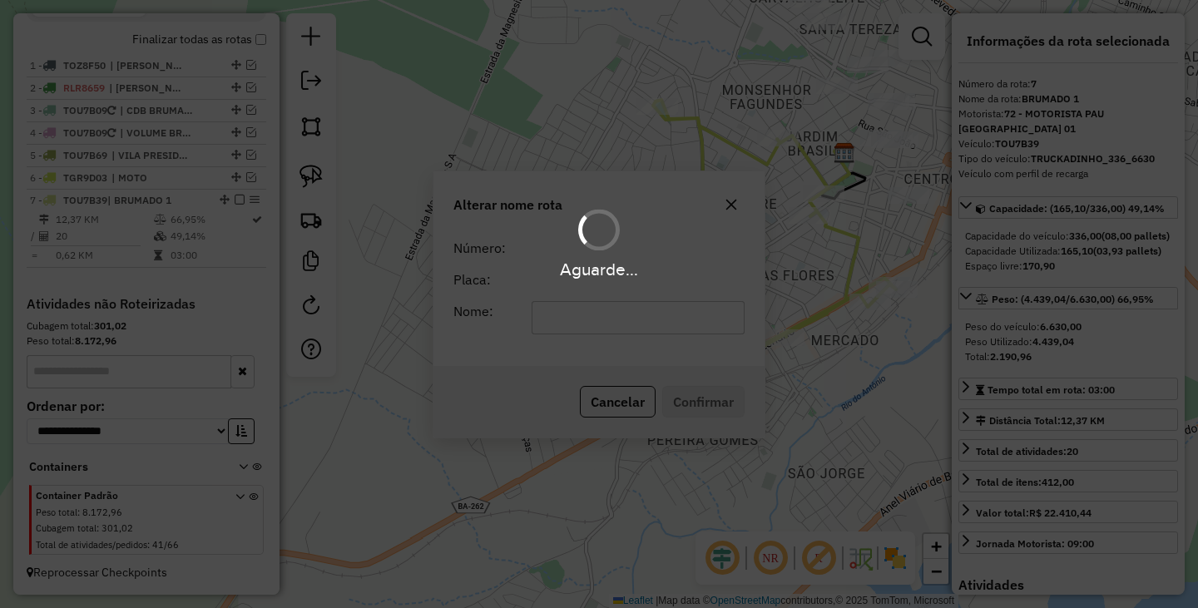
scroll to position [582, 0]
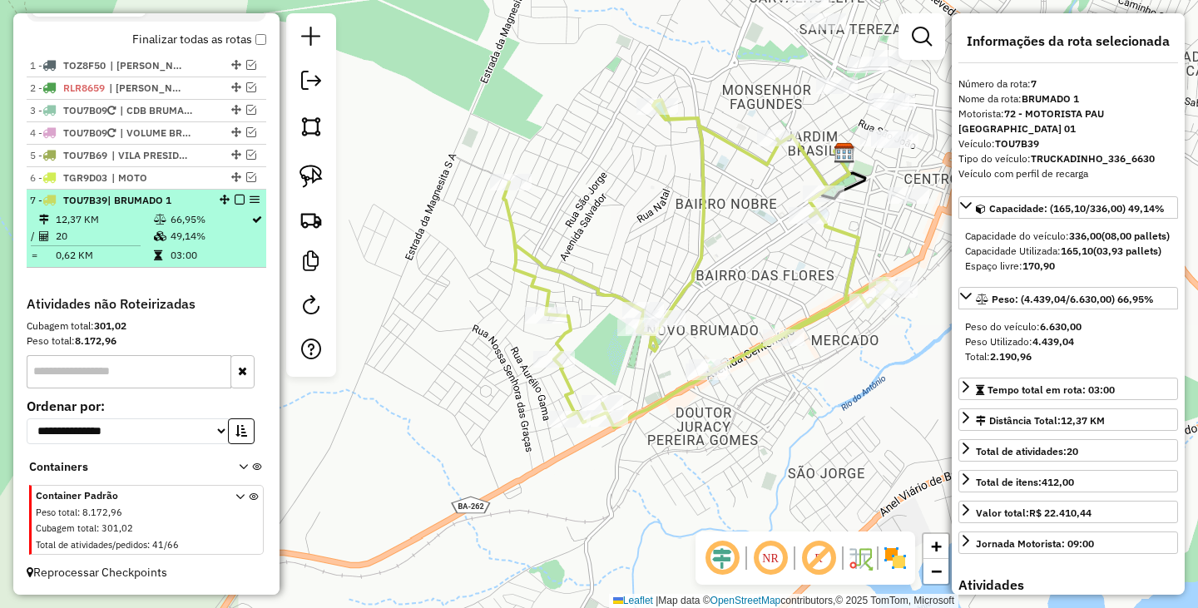
click at [236, 199] on em at bounding box center [240, 200] width 10 height 10
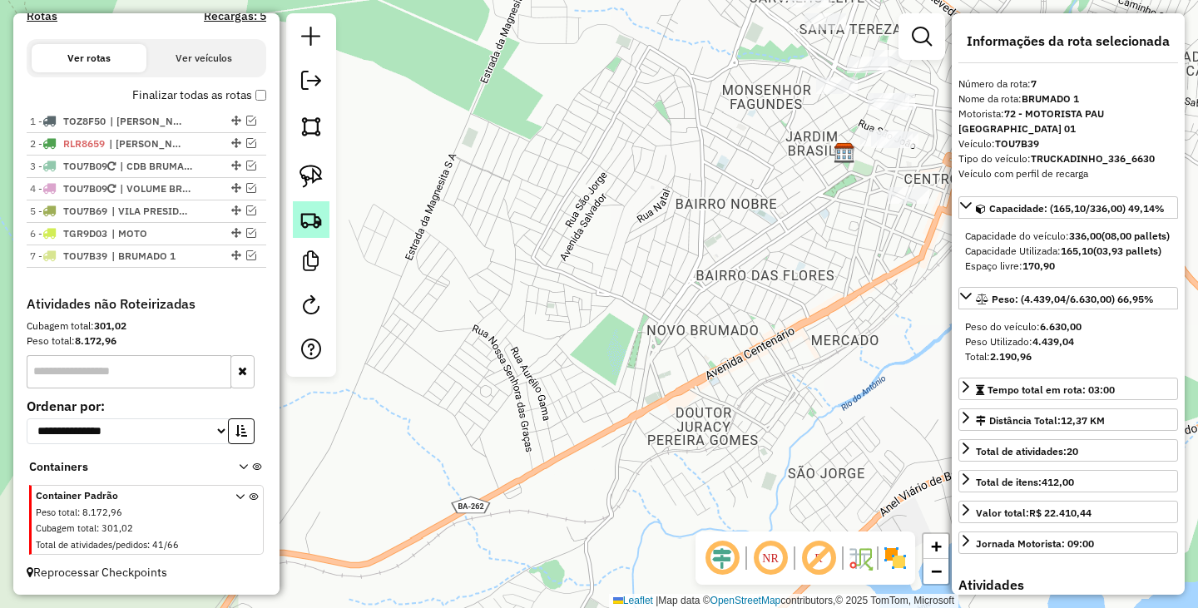
scroll to position [527, 0]
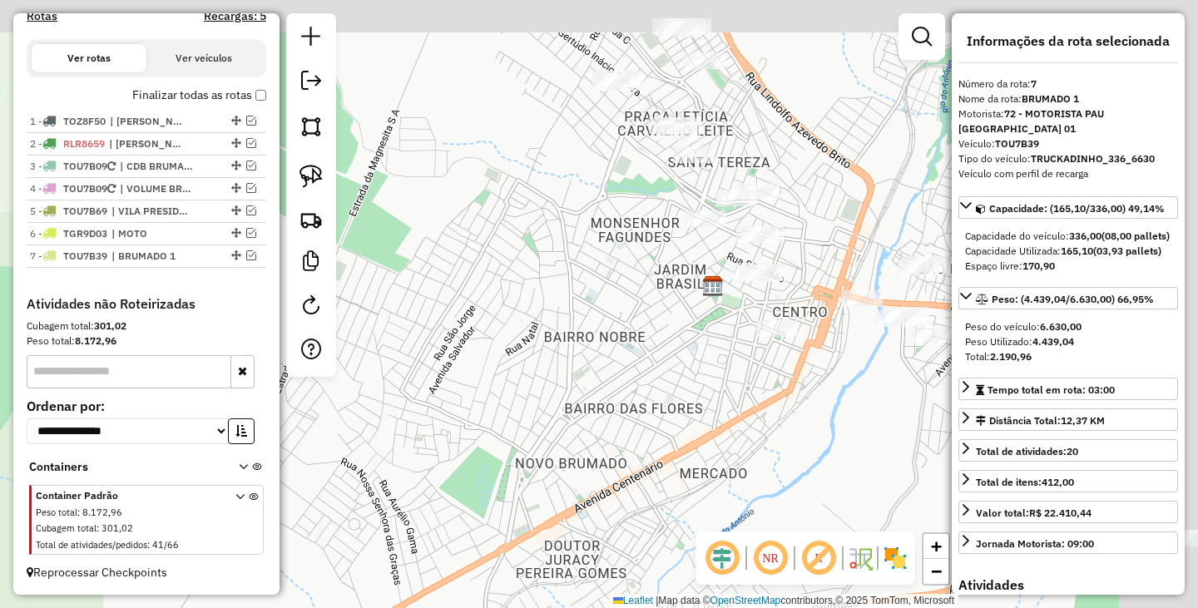
drag, startPoint x: 638, startPoint y: 272, endPoint x: 489, endPoint y: 429, distance: 216.6
click at [489, 429] on div "Janela de atendimento Grade de atendimento Capacidade Transportadoras Veículos …" at bounding box center [599, 304] width 1198 height 608
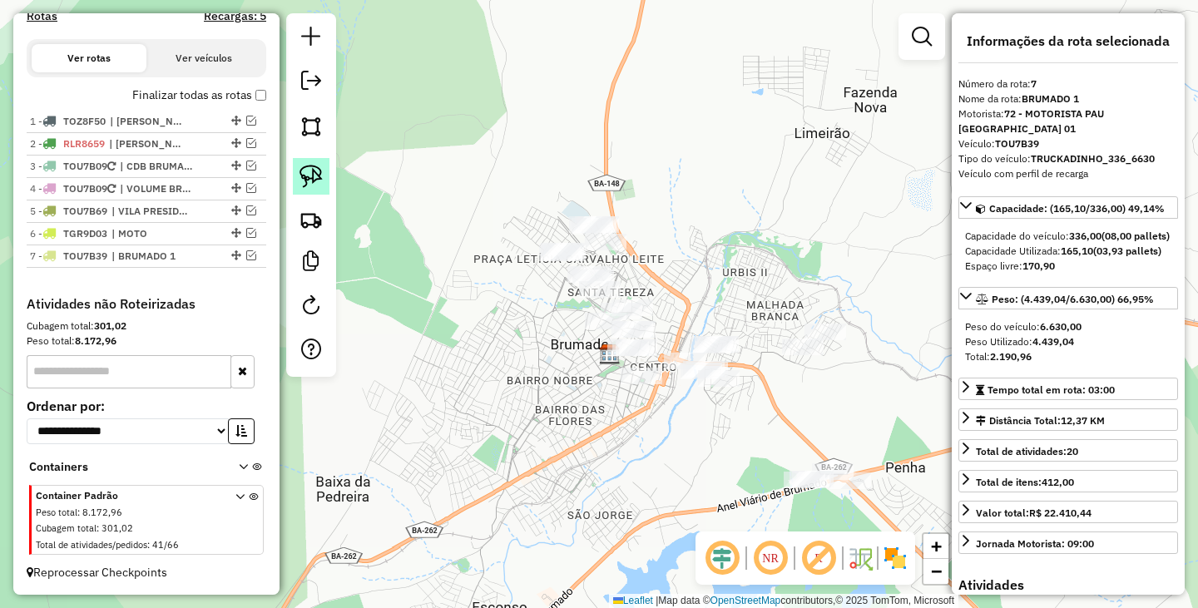
click at [320, 172] on img at bounding box center [310, 176] width 23 height 23
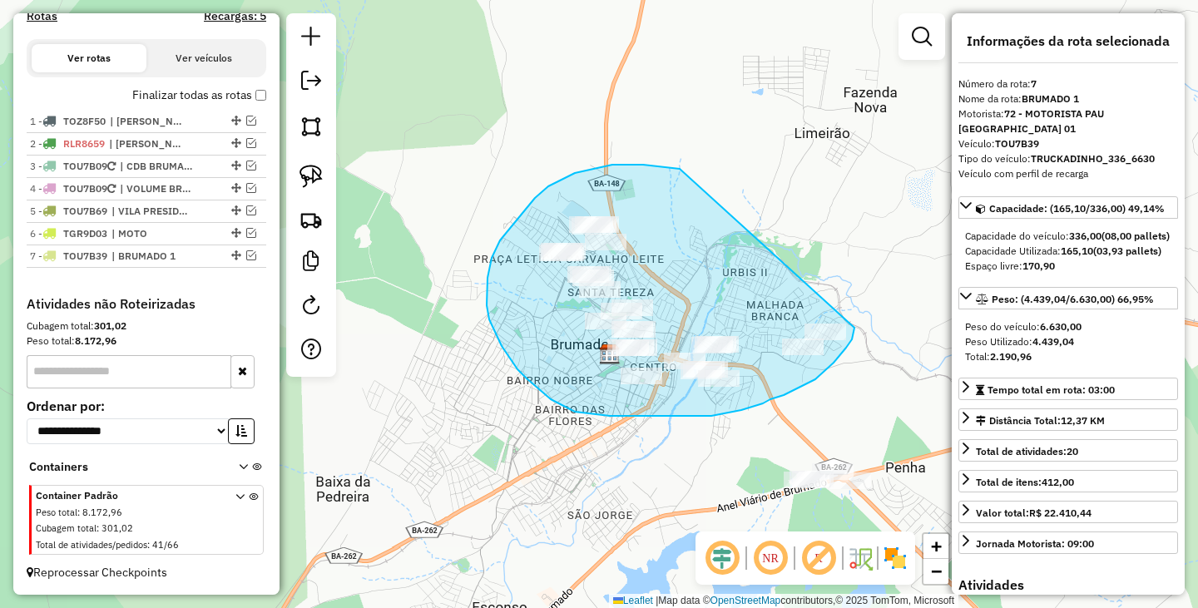
drag, startPoint x: 623, startPoint y: 165, endPoint x: 854, endPoint y: 325, distance: 281.5
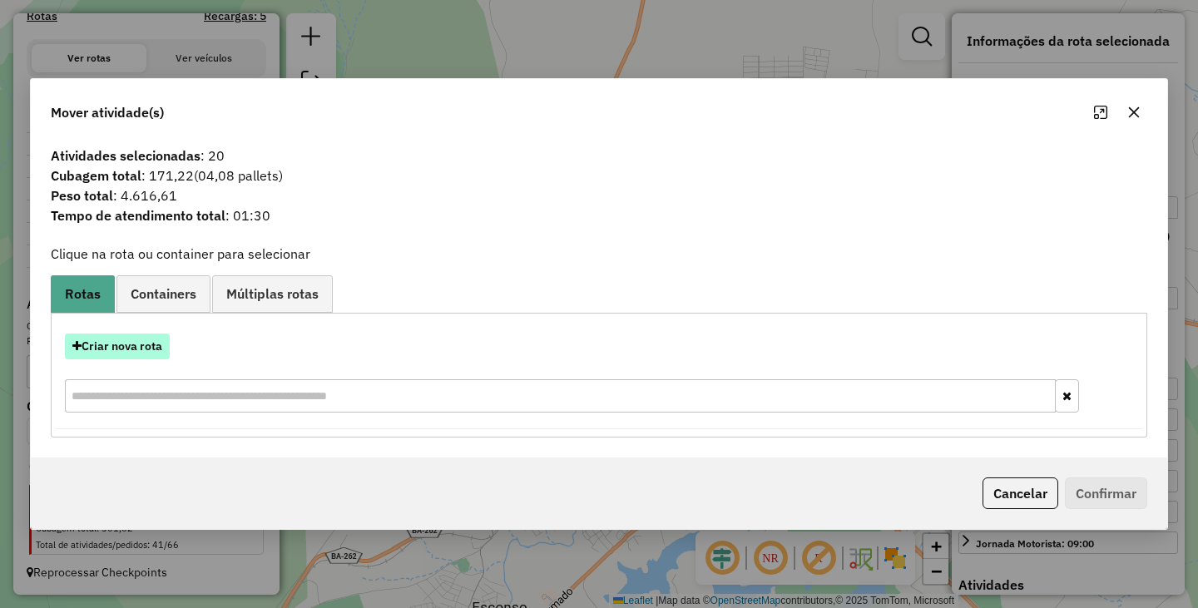
click at [149, 355] on button "Criar nova rota" at bounding box center [117, 347] width 105 height 26
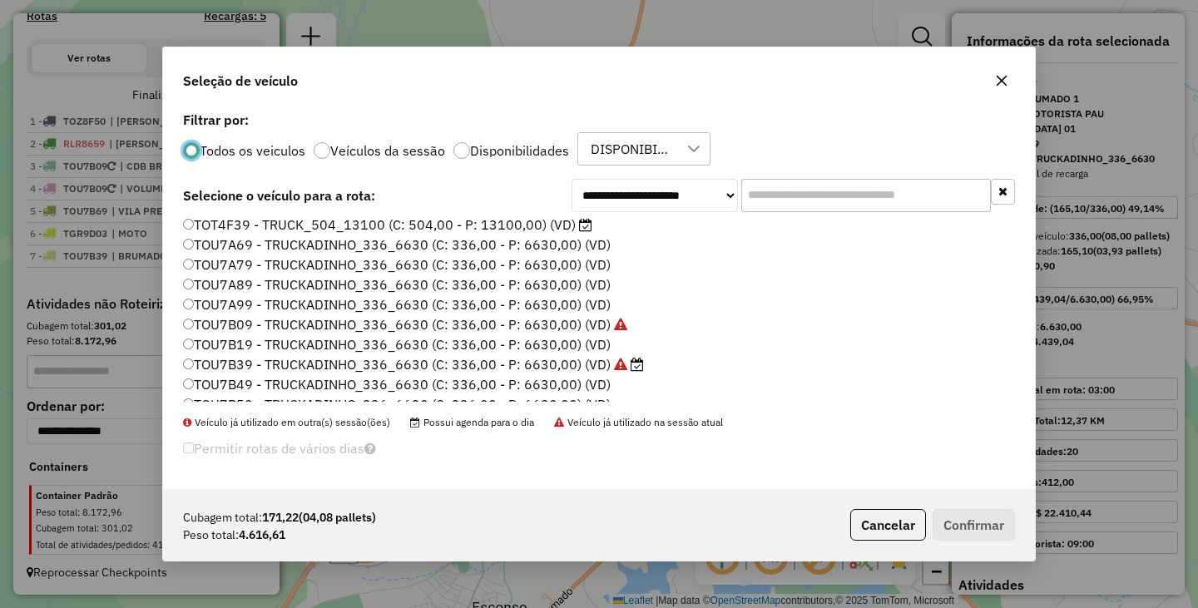
scroll to position [0, 0]
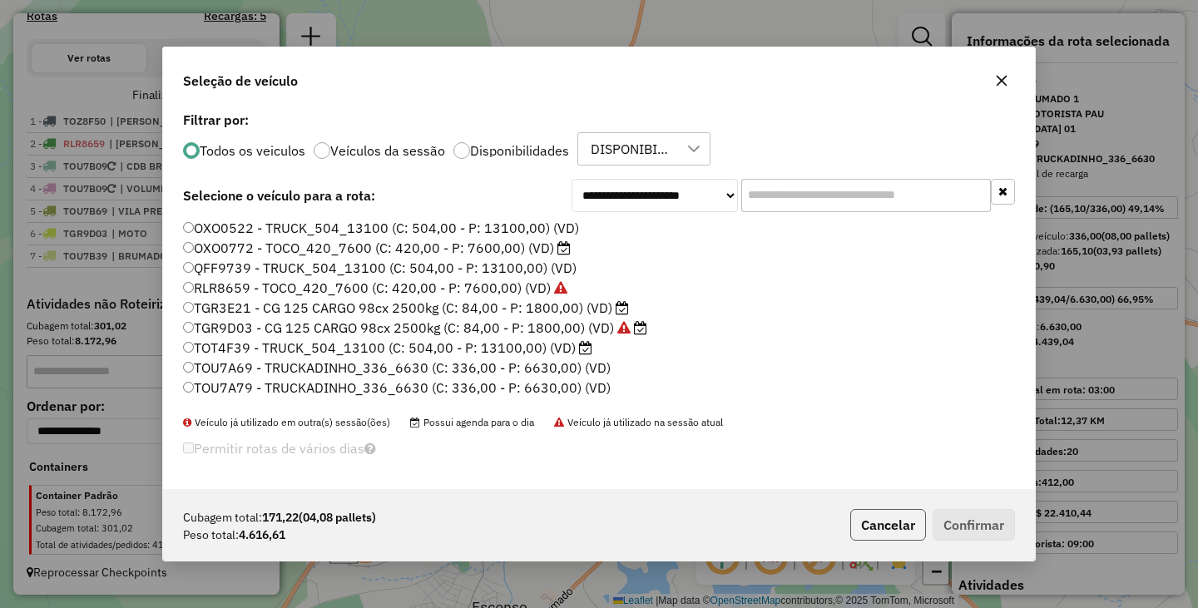
click at [864, 520] on button "Cancelar" at bounding box center [888, 525] width 76 height 32
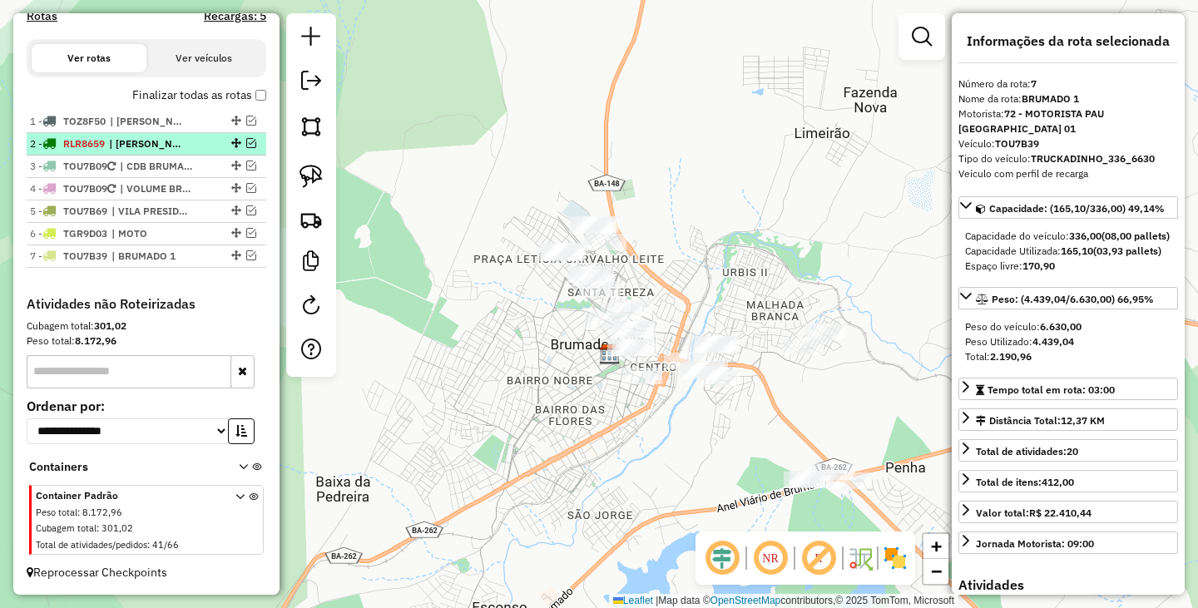
click at [247, 144] on em at bounding box center [251, 143] width 10 height 10
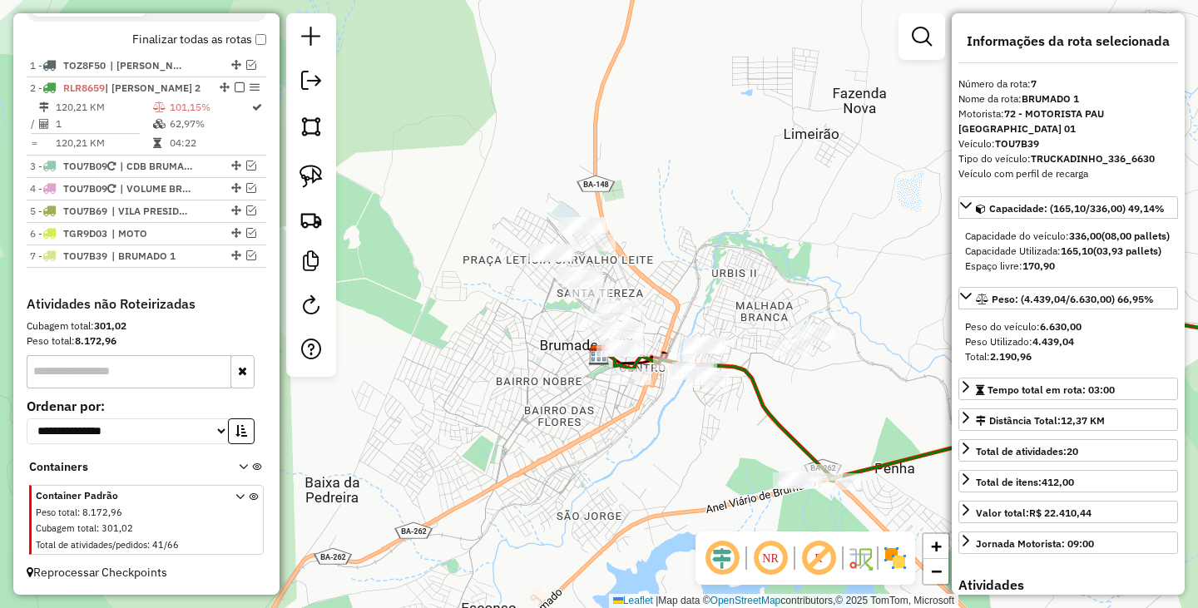
drag, startPoint x: 799, startPoint y: 379, endPoint x: 418, endPoint y: 386, distance: 381.9
click at [429, 403] on div "Janela de atendimento Grade de atendimento Capacidade Transportadoras Veículos …" at bounding box center [599, 304] width 1198 height 608
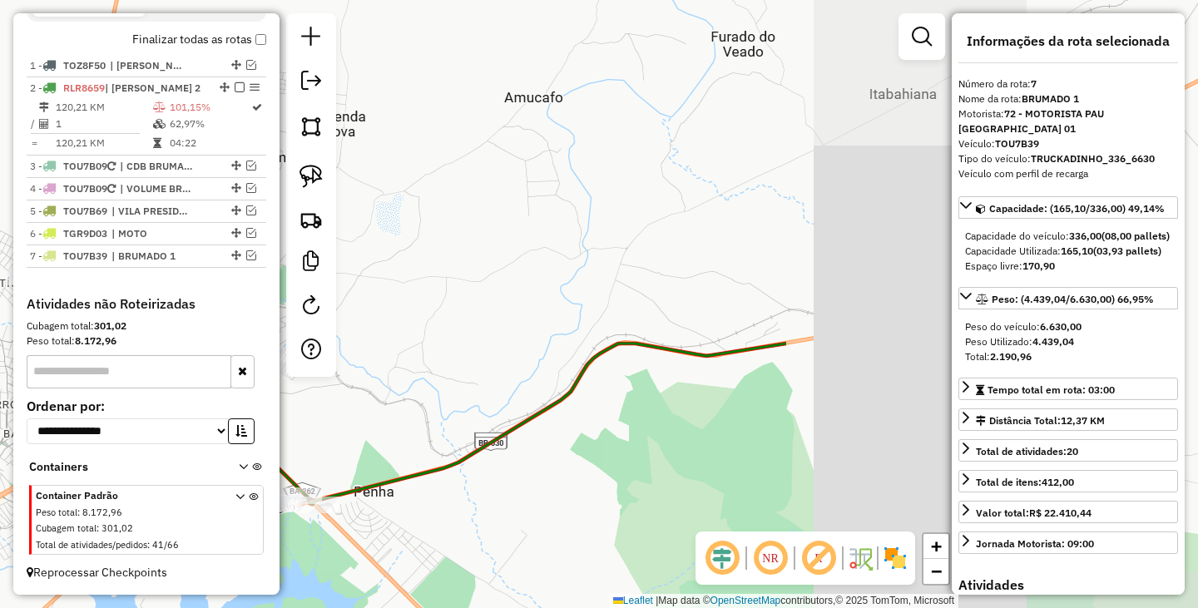
drag, startPoint x: 753, startPoint y: 354, endPoint x: 515, endPoint y: 373, distance: 238.7
click at [543, 385] on icon at bounding box center [431, 424] width 710 height 161
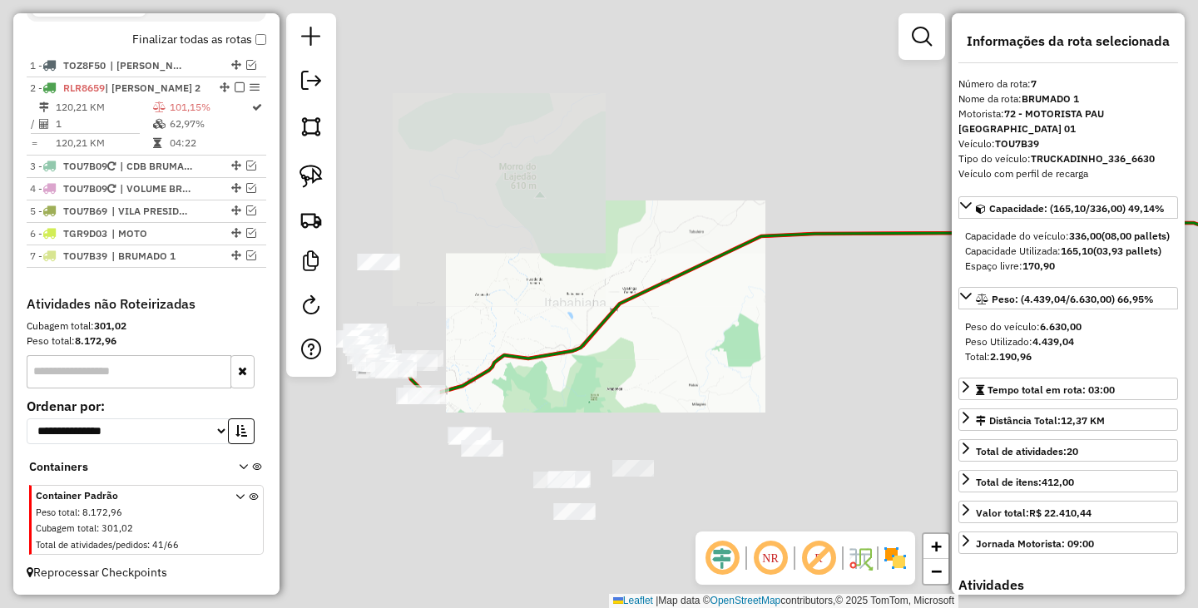
drag, startPoint x: 707, startPoint y: 287, endPoint x: 514, endPoint y: 354, distance: 204.4
click at [522, 353] on div "Janela de atendimento Grade de atendimento Capacidade Transportadoras Veículos …" at bounding box center [599, 304] width 1198 height 608
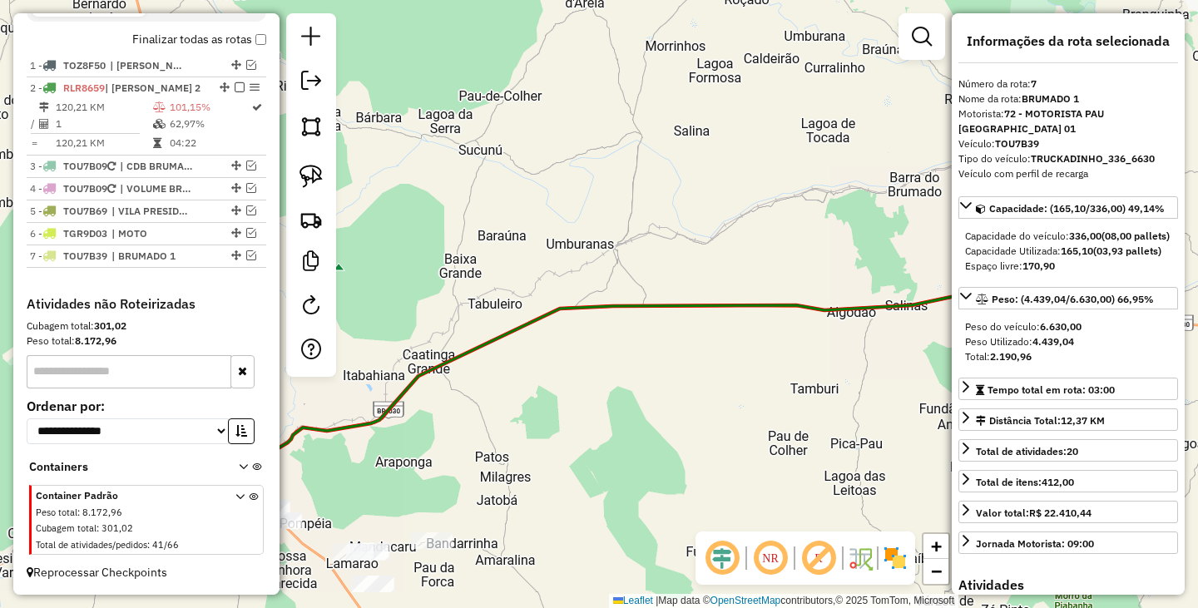
drag, startPoint x: 557, startPoint y: 335, endPoint x: 522, endPoint y: 338, distance: 35.0
click at [522, 338] on icon at bounding box center [641, 310] width 950 height 316
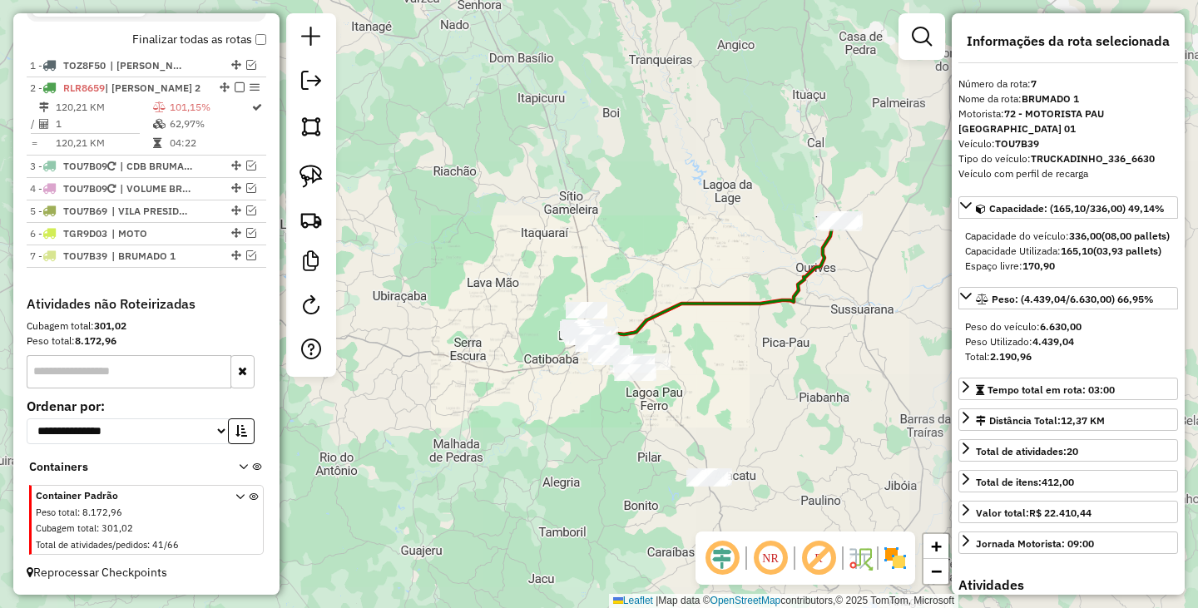
drag, startPoint x: 774, startPoint y: 288, endPoint x: 593, endPoint y: 341, distance: 189.0
click at [593, 341] on div "Janela de atendimento Grade de atendimento Capacidade Transportadoras Veículos …" at bounding box center [599, 304] width 1198 height 608
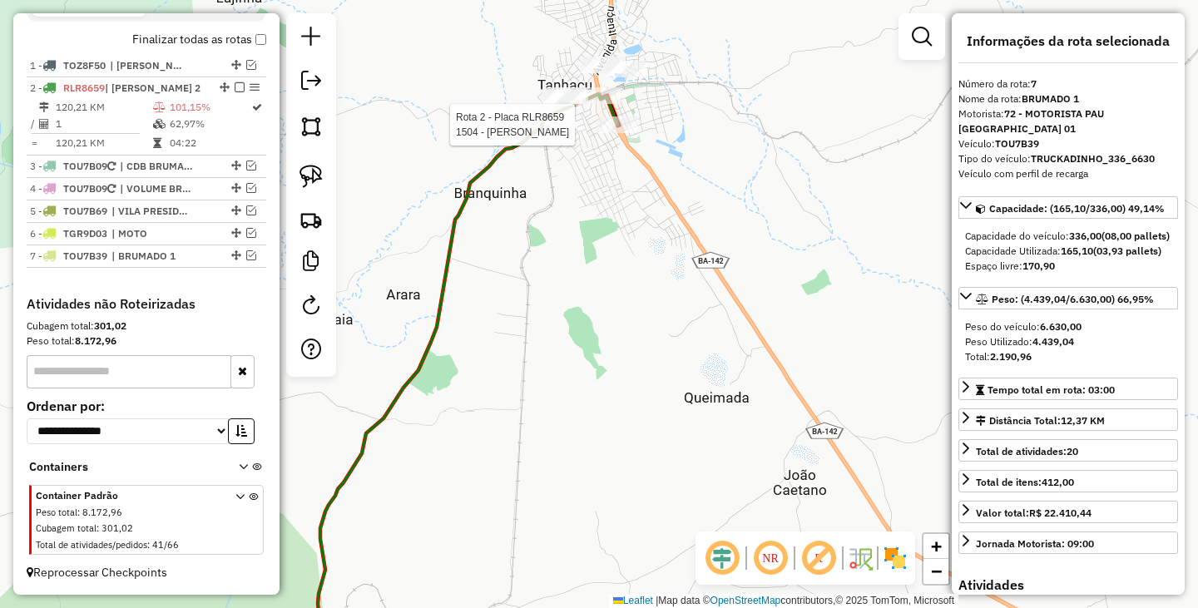
click at [608, 133] on div at bounding box center [617, 124] width 42 height 17
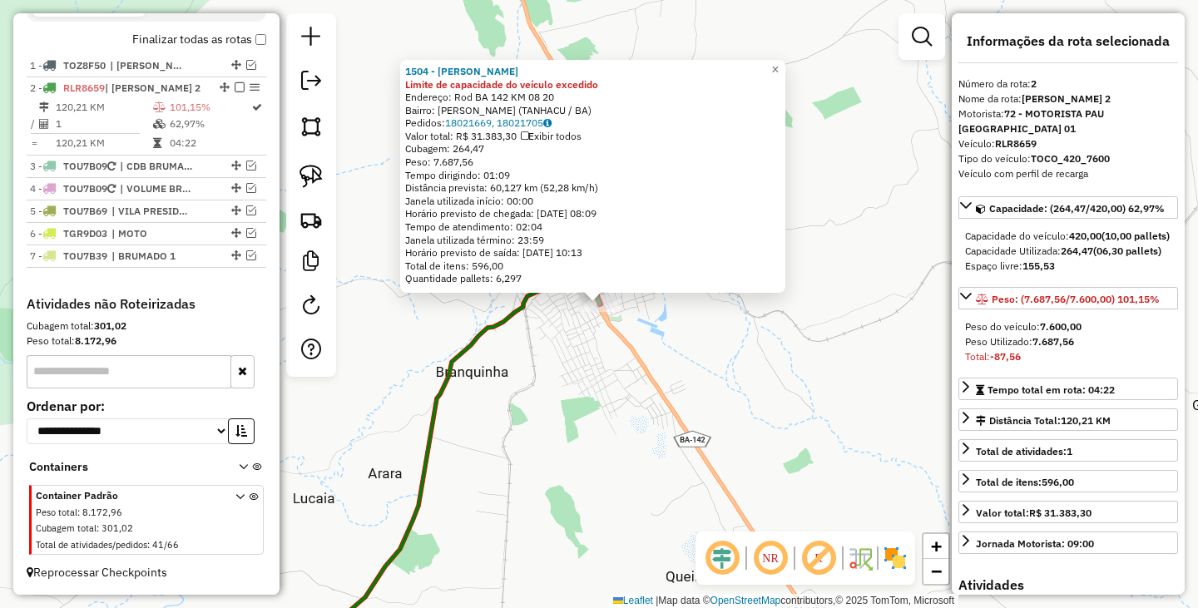
click at [621, 344] on div "1504 - EDIMAR DISTRIBUIDORA Limite de capacidade do veículo excedido Endereço: …" at bounding box center [599, 304] width 1198 height 608
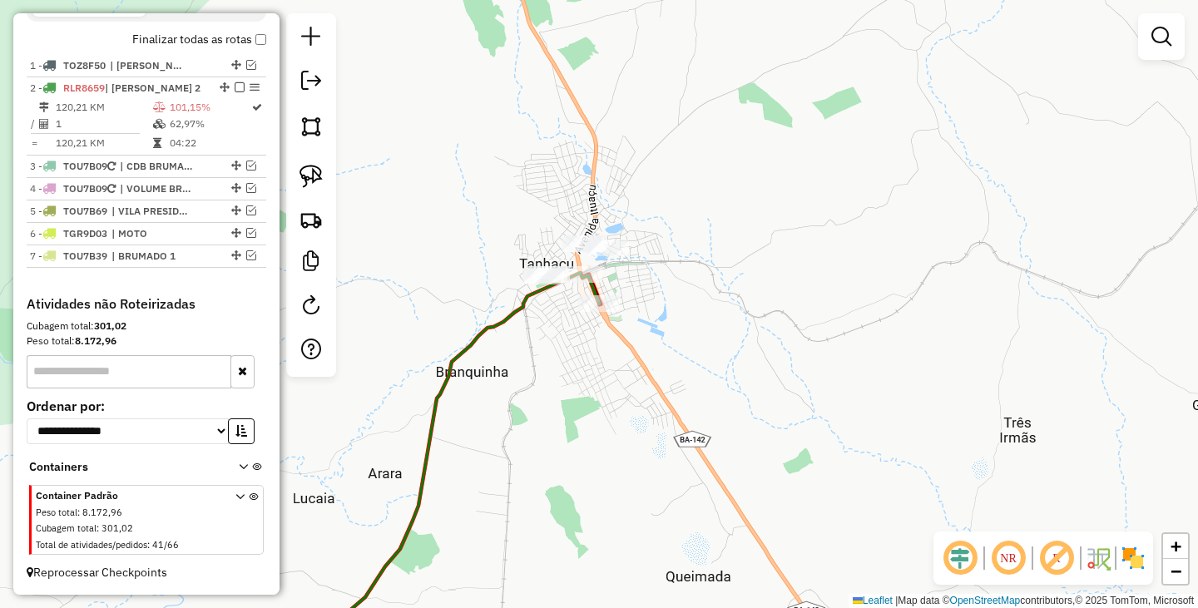
select select "**********"
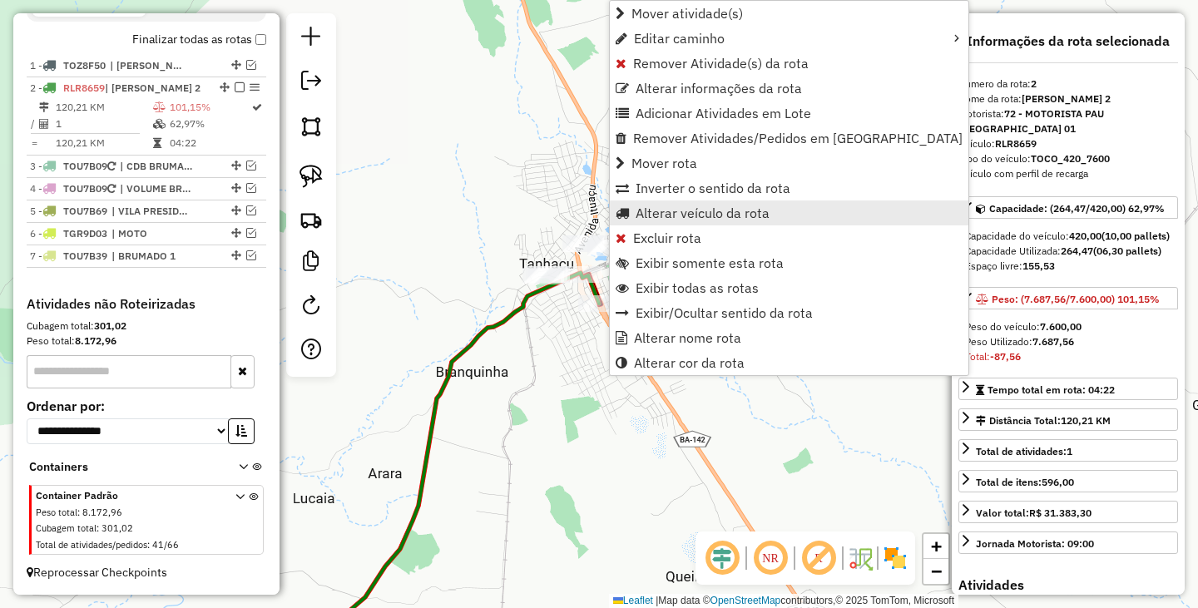
click at [722, 220] on span "Alterar veículo da rota" at bounding box center [703, 212] width 134 height 13
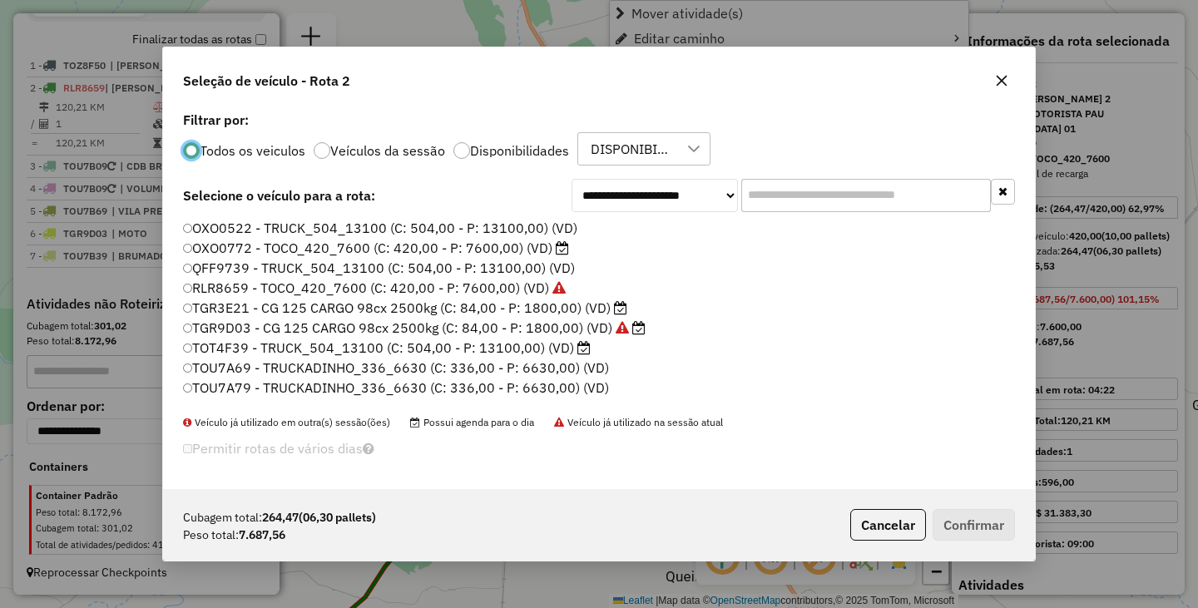
scroll to position [9, 5]
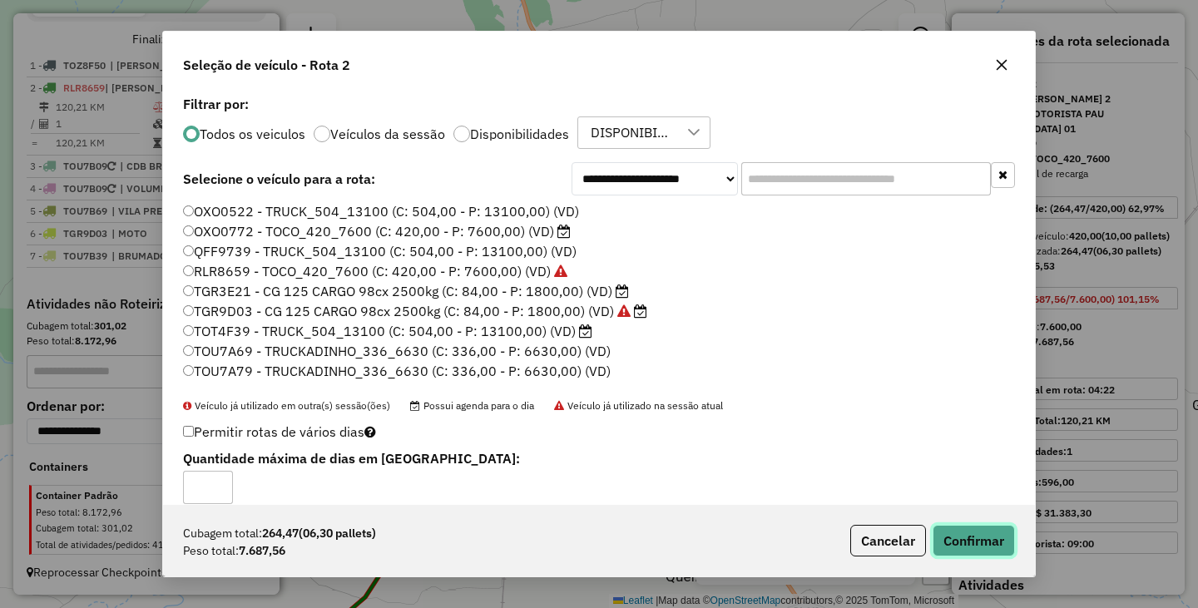
click at [967, 535] on button "Confirmar" at bounding box center [974, 541] width 82 height 32
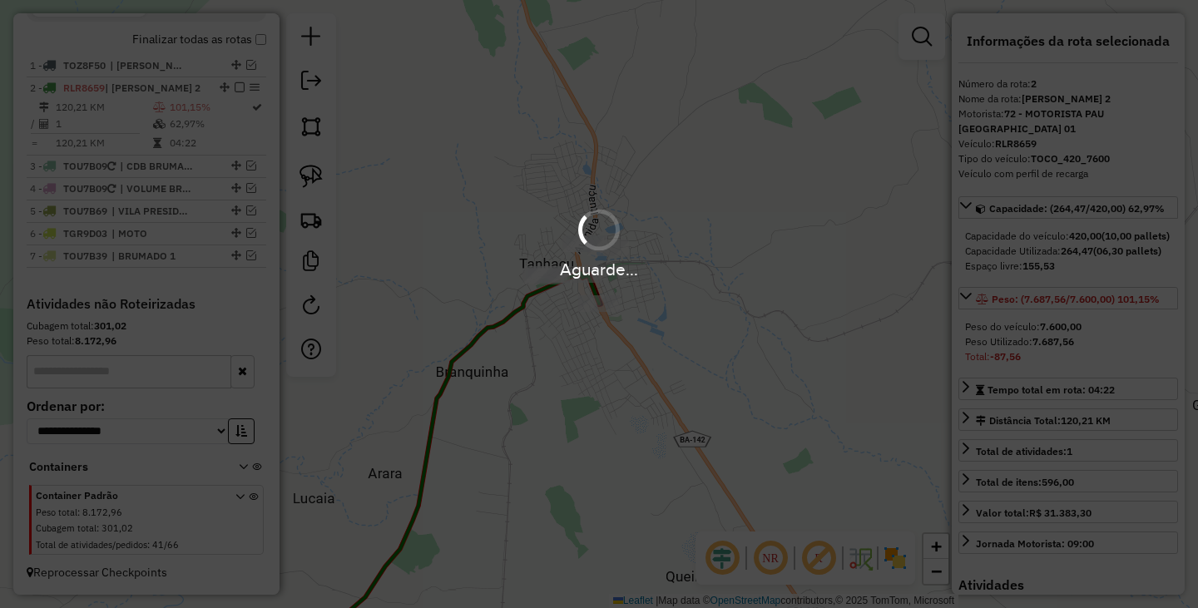
scroll to position [618, 0]
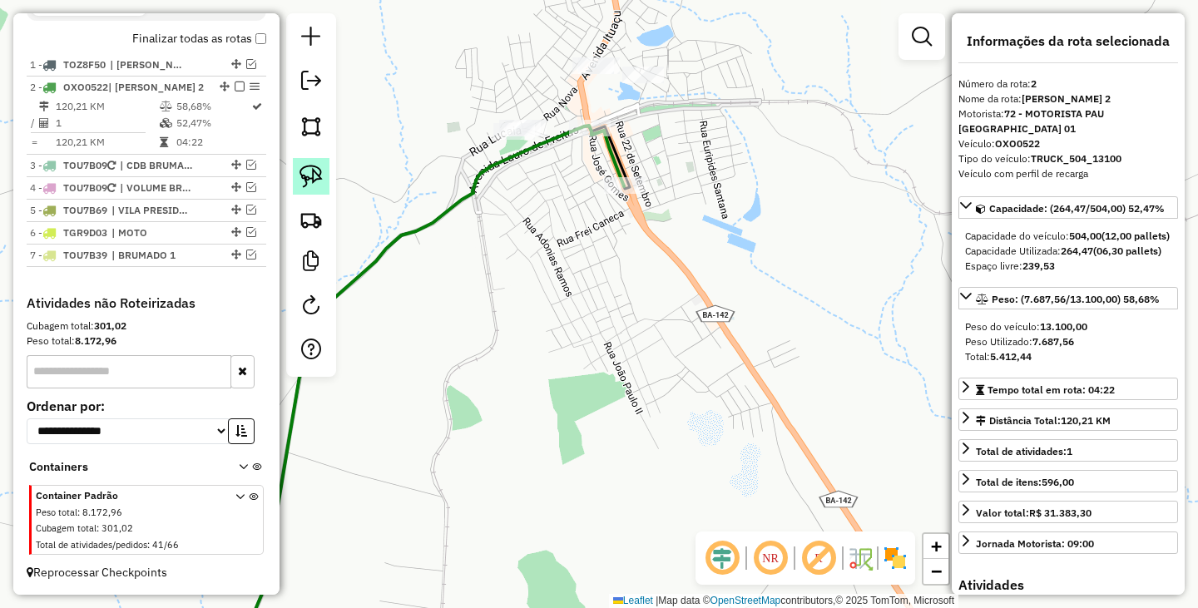
click at [302, 186] on img at bounding box center [310, 176] width 23 height 23
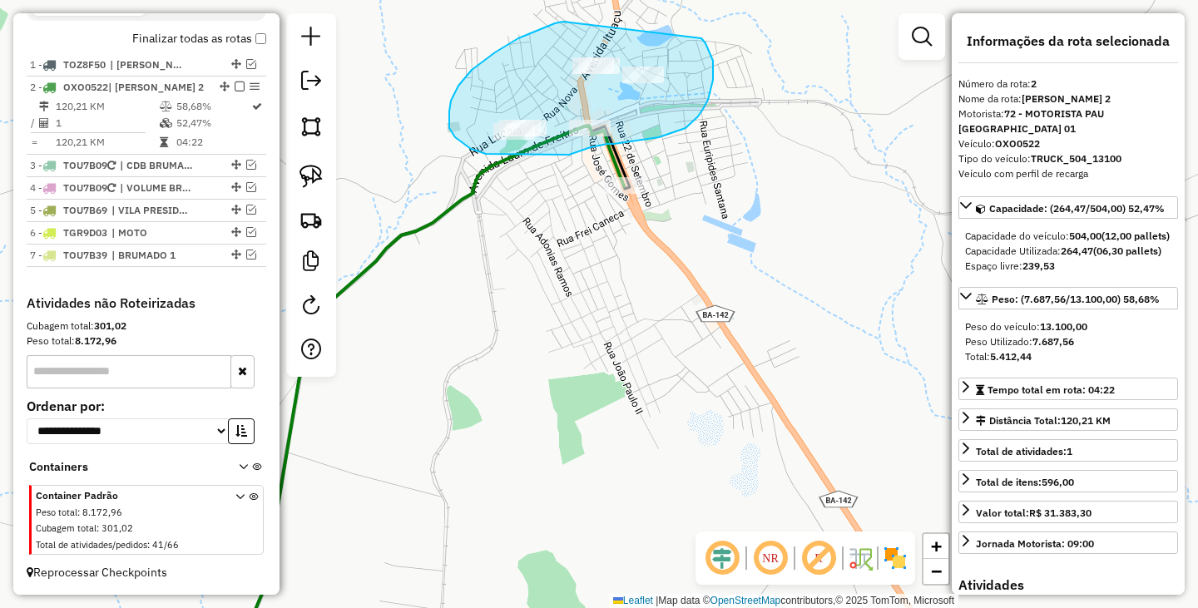
drag, startPoint x: 549, startPoint y: 26, endPoint x: 699, endPoint y: 37, distance: 150.2
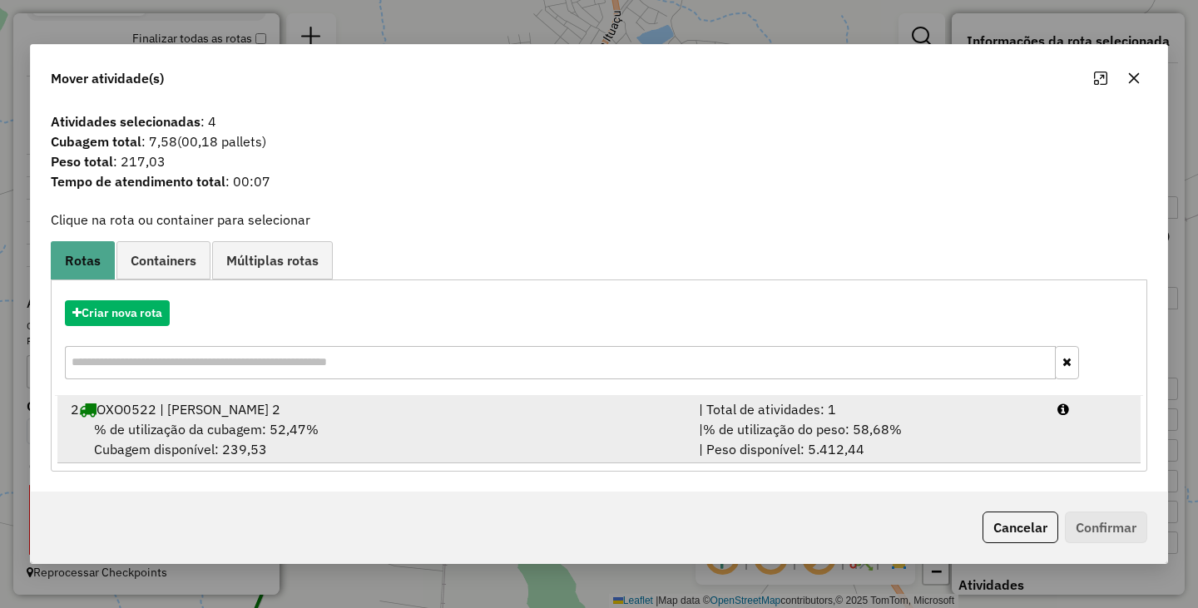
click at [576, 417] on div "2 OXO0522 | EDIMAR TANHACU 2" at bounding box center [375, 409] width 628 height 20
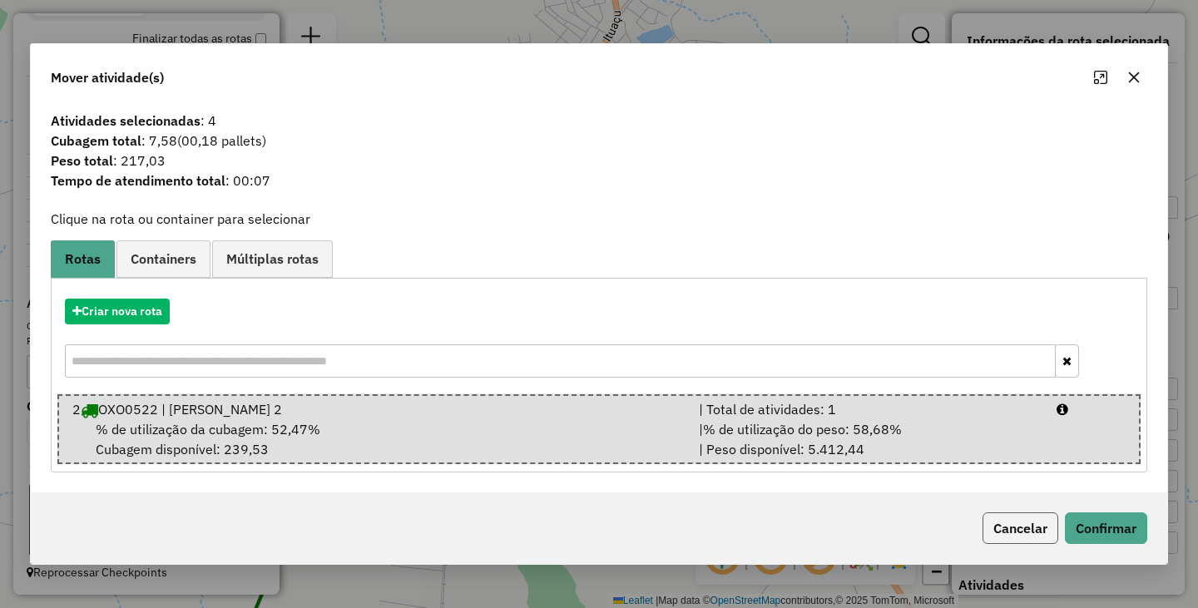
click at [1022, 535] on button "Cancelar" at bounding box center [1020, 528] width 76 height 32
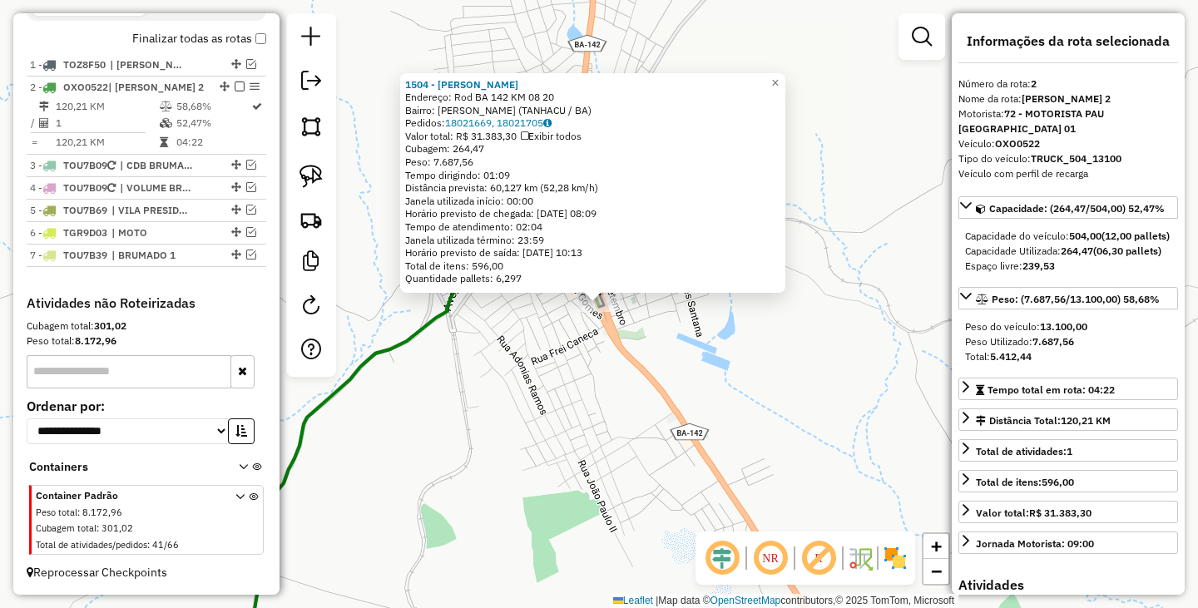
click at [599, 379] on div "1504 - EDIMAR DISTRIBUIDORA Endereço: Rod BA 142 KM 08 20 Bairro: JUREMA (TANHA…" at bounding box center [599, 304] width 1198 height 608
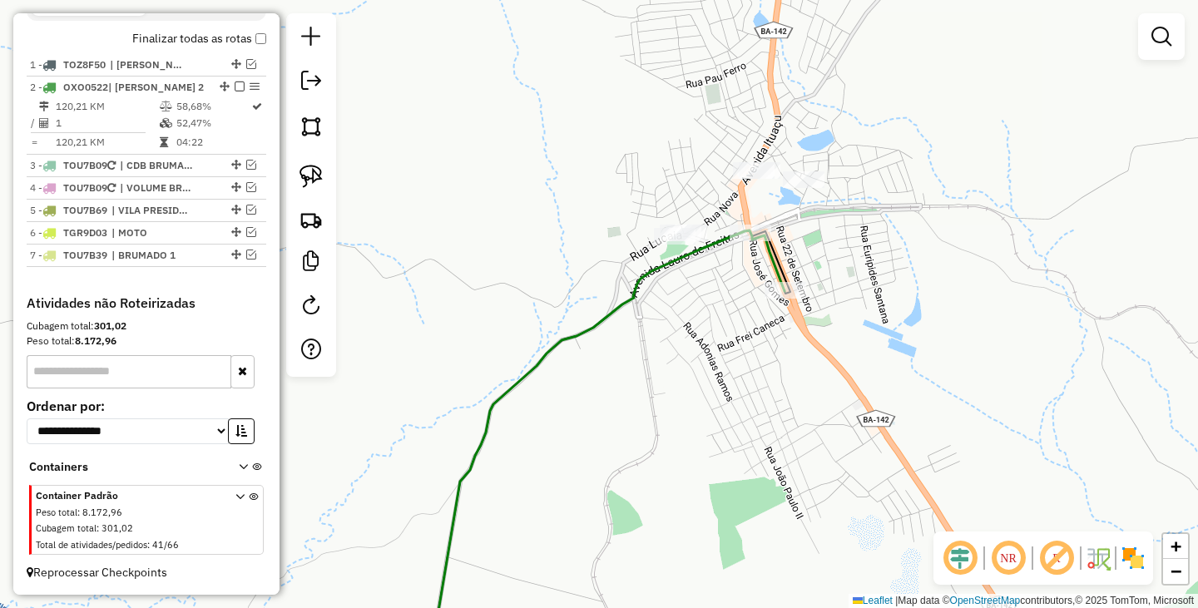
drag, startPoint x: 540, startPoint y: 363, endPoint x: 765, endPoint y: 349, distance: 225.0
click at [765, 349] on div "Janela de atendimento Grade de atendimento Capacidade Transportadoras Veículos …" at bounding box center [599, 304] width 1198 height 608
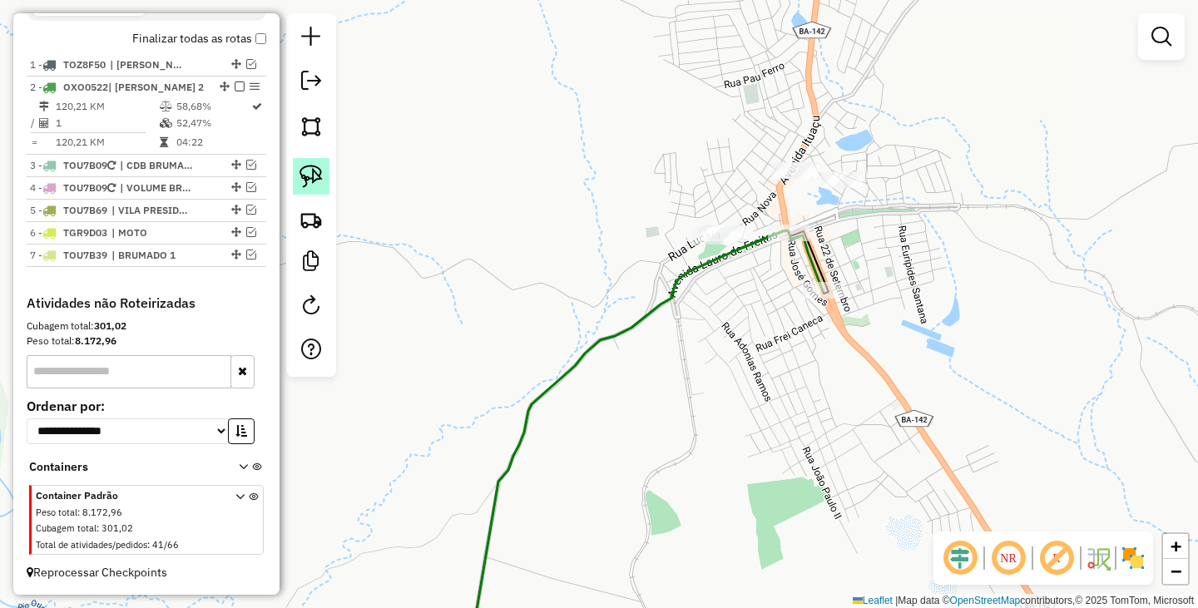
click at [322, 182] on img at bounding box center [310, 176] width 23 height 23
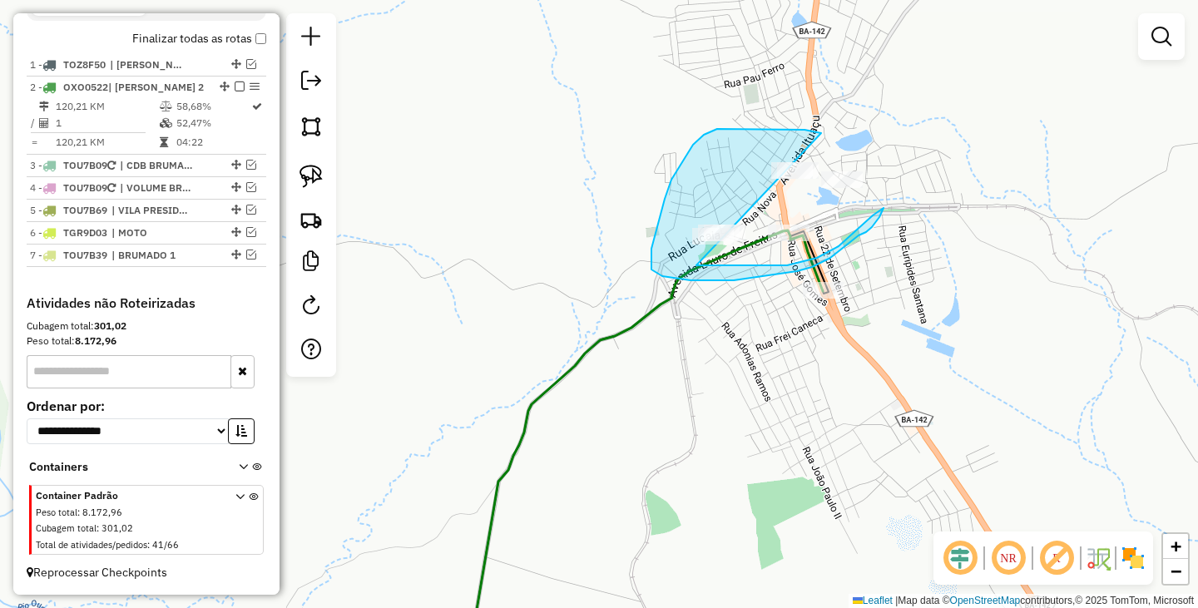
drag, startPoint x: 821, startPoint y: 133, endPoint x: 696, endPoint y: 265, distance: 181.8
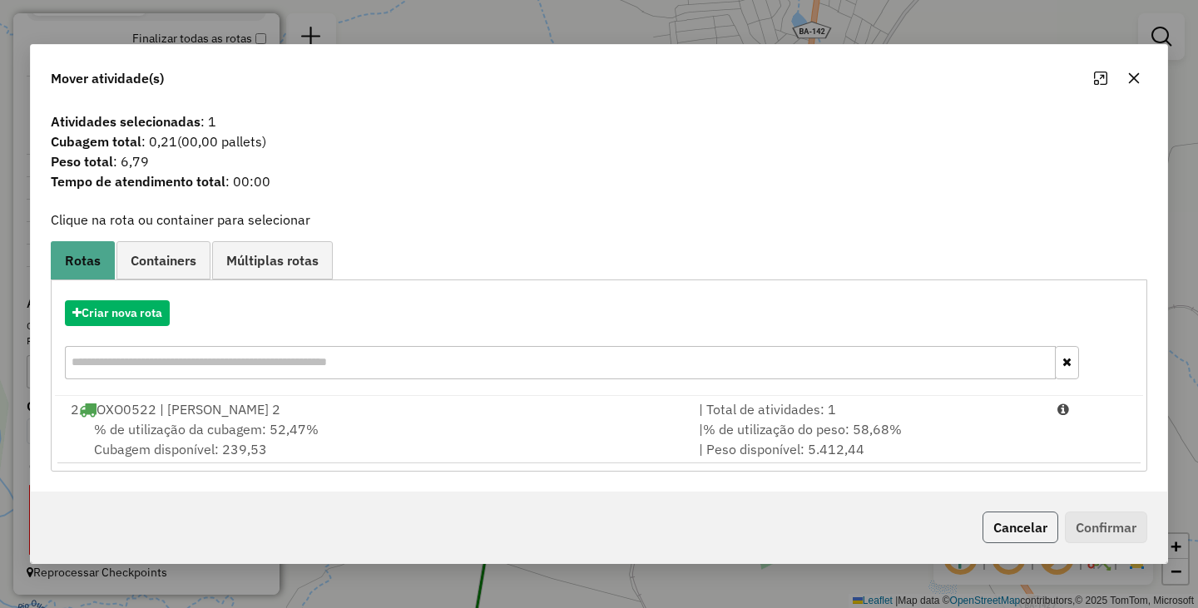
click at [1012, 533] on button "Cancelar" at bounding box center [1020, 528] width 76 height 32
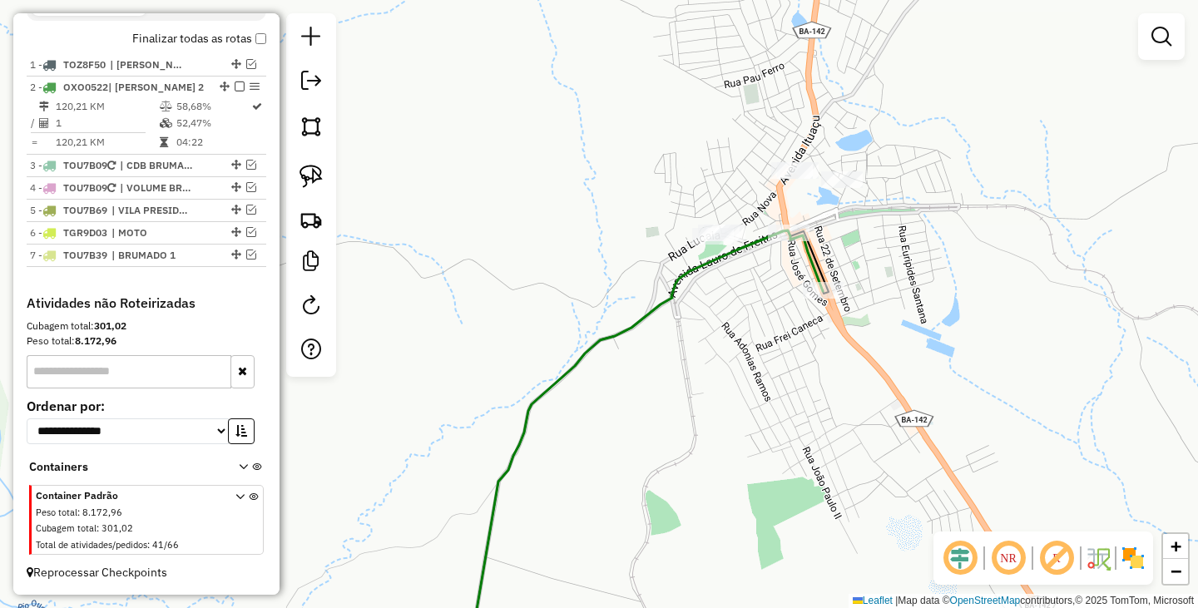
scroll to position [452, 0]
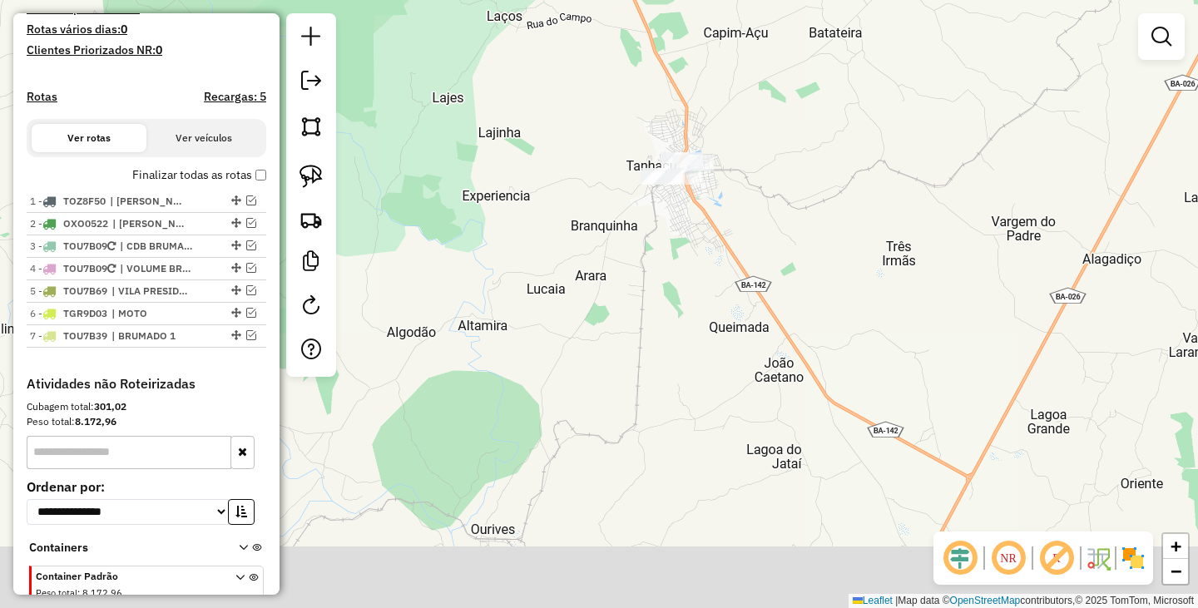
drag, startPoint x: 690, startPoint y: 371, endPoint x: 803, endPoint y: 246, distance: 168.4
click at [788, 260] on div "Janela de atendimento Grade de atendimento Capacidade Transportadoras Veículos …" at bounding box center [599, 304] width 1198 height 608
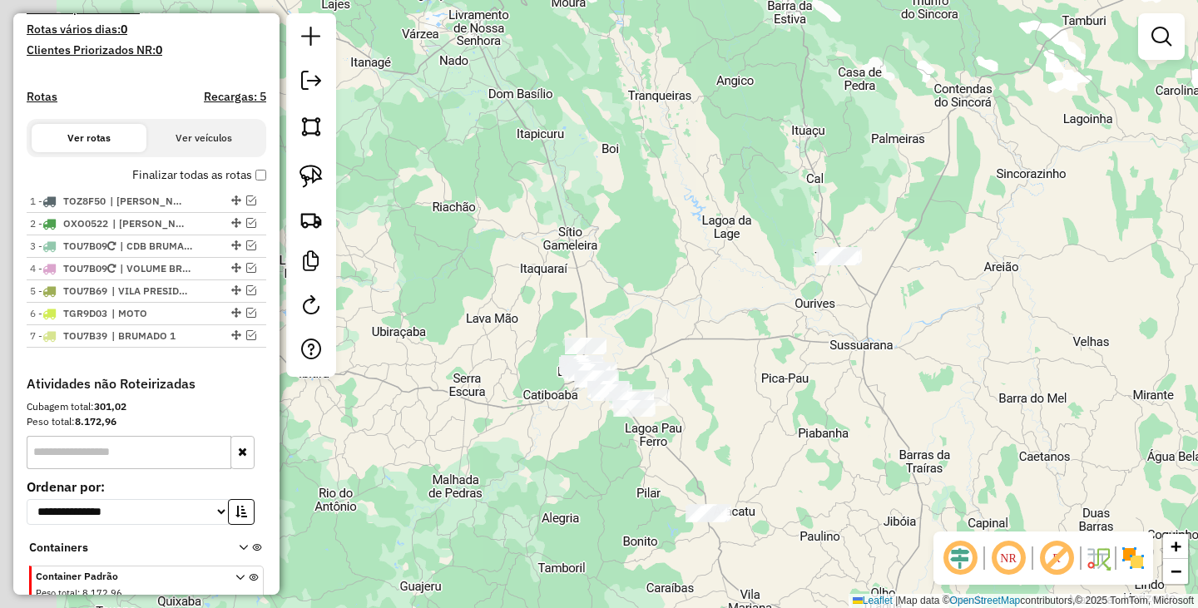
drag, startPoint x: 729, startPoint y: 349, endPoint x: 787, endPoint y: 340, distance: 58.8
click at [787, 340] on div "Janela de atendimento Grade de atendimento Capacidade Transportadoras Veículos …" at bounding box center [599, 304] width 1198 height 608
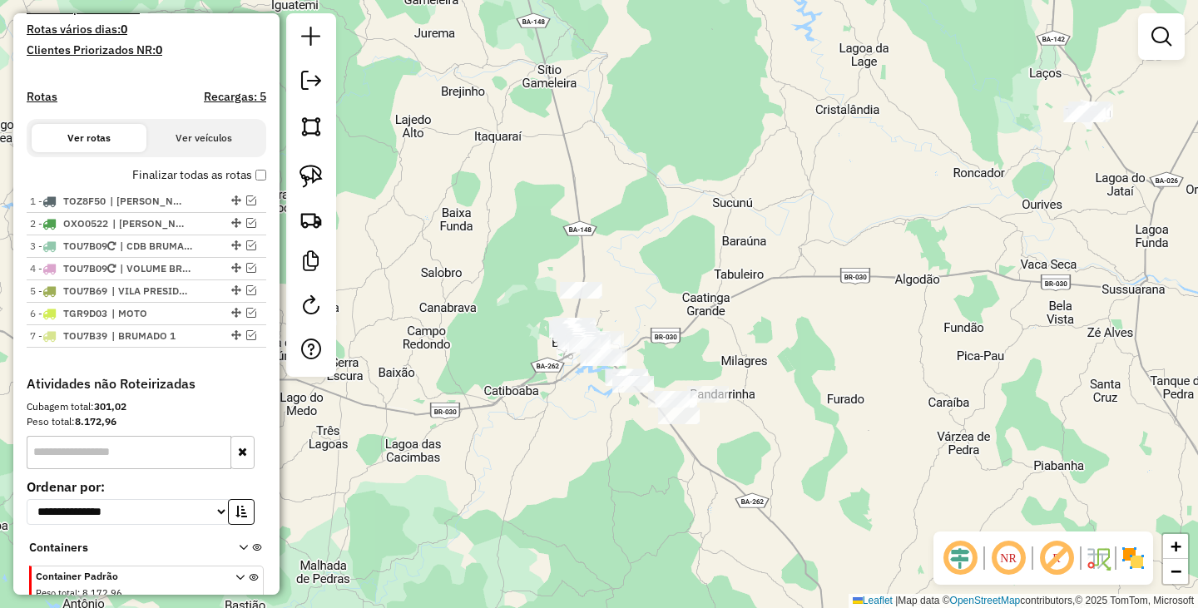
drag, startPoint x: 763, startPoint y: 382, endPoint x: 866, endPoint y: 285, distance: 141.8
click at [866, 285] on div "Janela de atendimento Grade de atendimento Capacidade Transportadoras Veículos …" at bounding box center [599, 304] width 1198 height 608
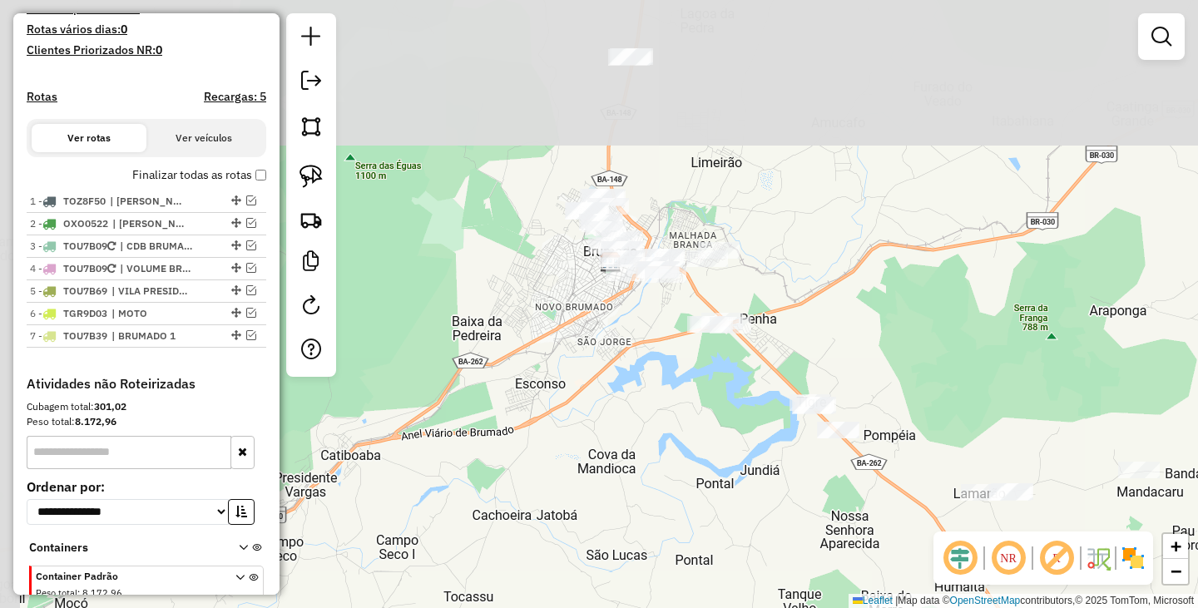
drag, startPoint x: 593, startPoint y: 231, endPoint x: 708, endPoint y: 407, distance: 209.7
click at [708, 407] on div "Janela de atendimento Grade de atendimento Capacidade Transportadoras Veículos …" at bounding box center [599, 304] width 1198 height 608
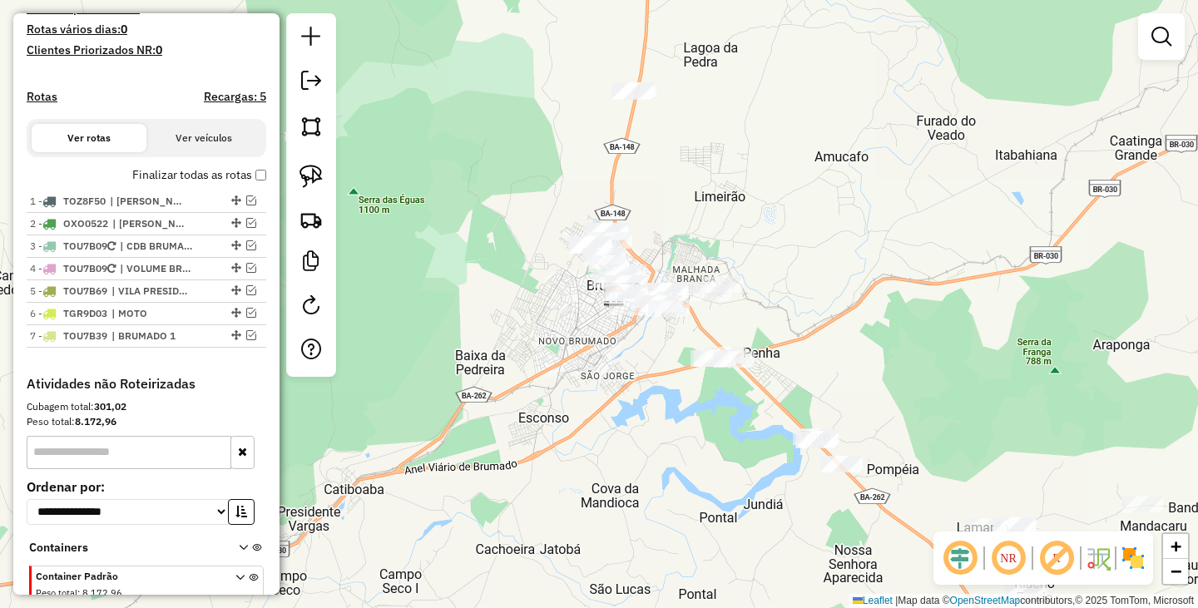
drag, startPoint x: 436, startPoint y: 185, endPoint x: 440, endPoint y: 228, distance: 43.5
click at [440, 228] on div "Janela de atendimento Grade de atendimento Capacidade Transportadoras Veículos …" at bounding box center [599, 304] width 1198 height 608
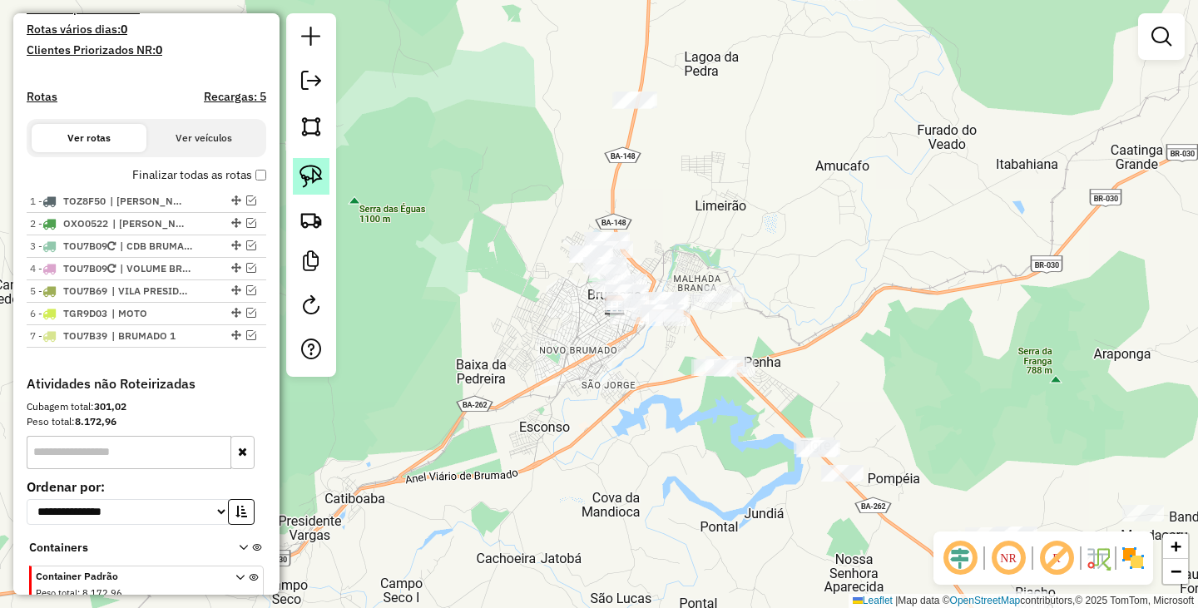
click at [309, 176] on img at bounding box center [310, 176] width 23 height 23
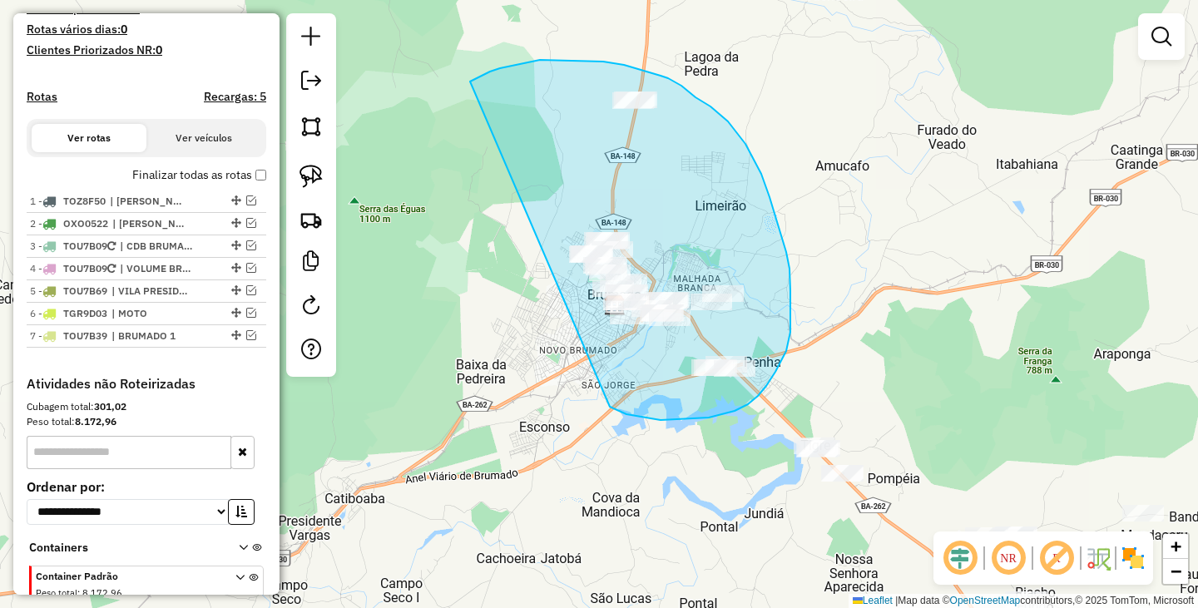
drag, startPoint x: 527, startPoint y: 62, endPoint x: 602, endPoint y: 397, distance: 342.7
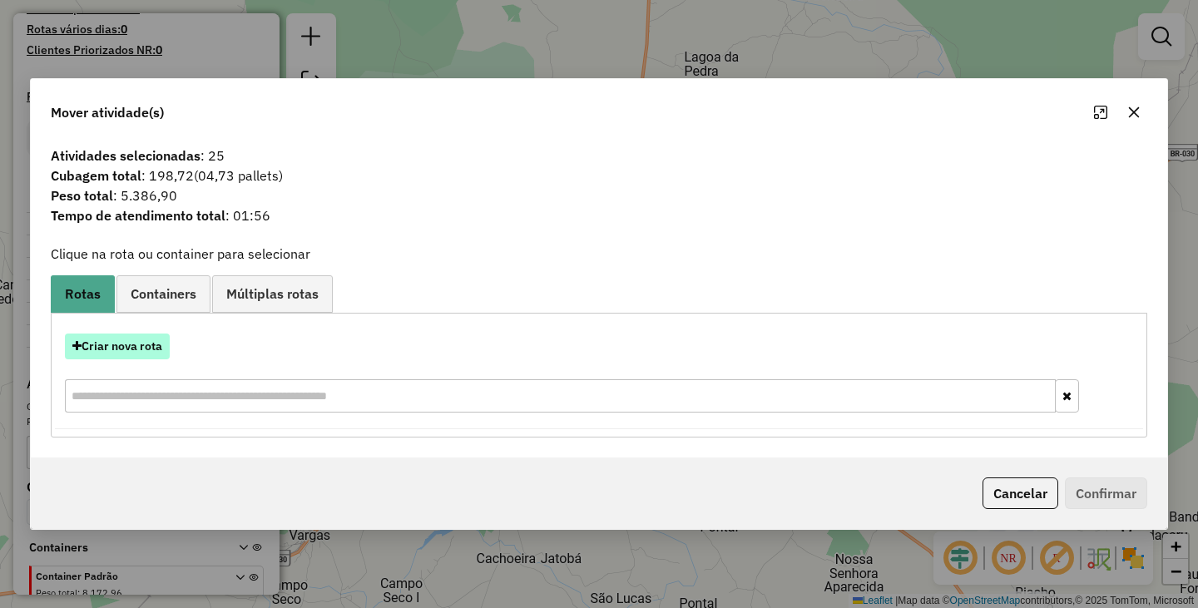
click at [156, 349] on button "Criar nova rota" at bounding box center [117, 347] width 105 height 26
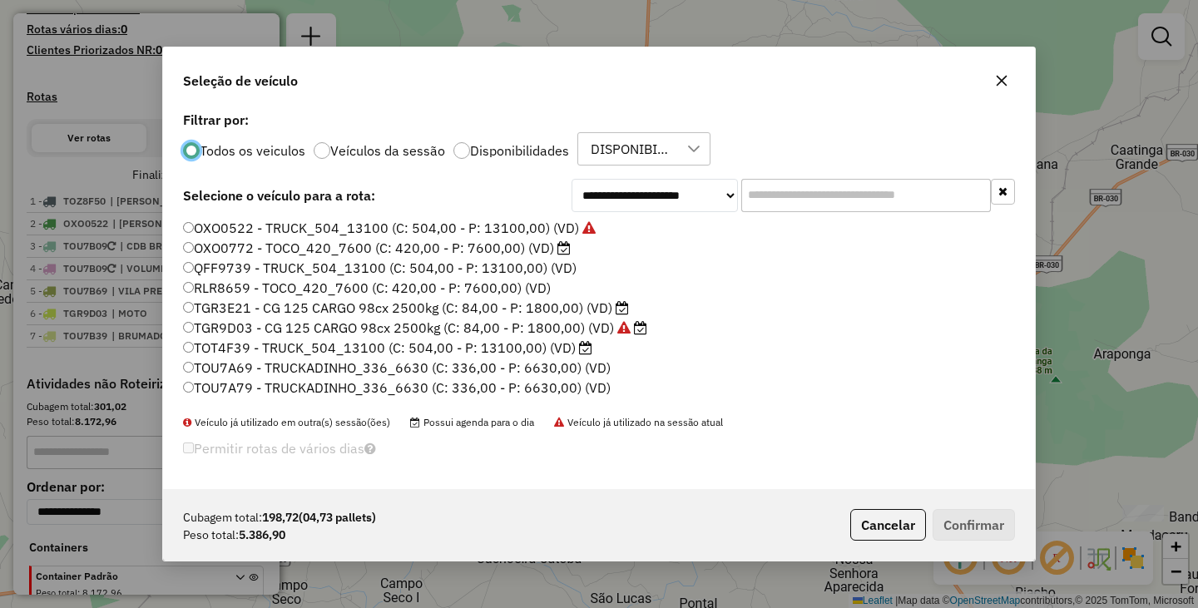
scroll to position [9, 5]
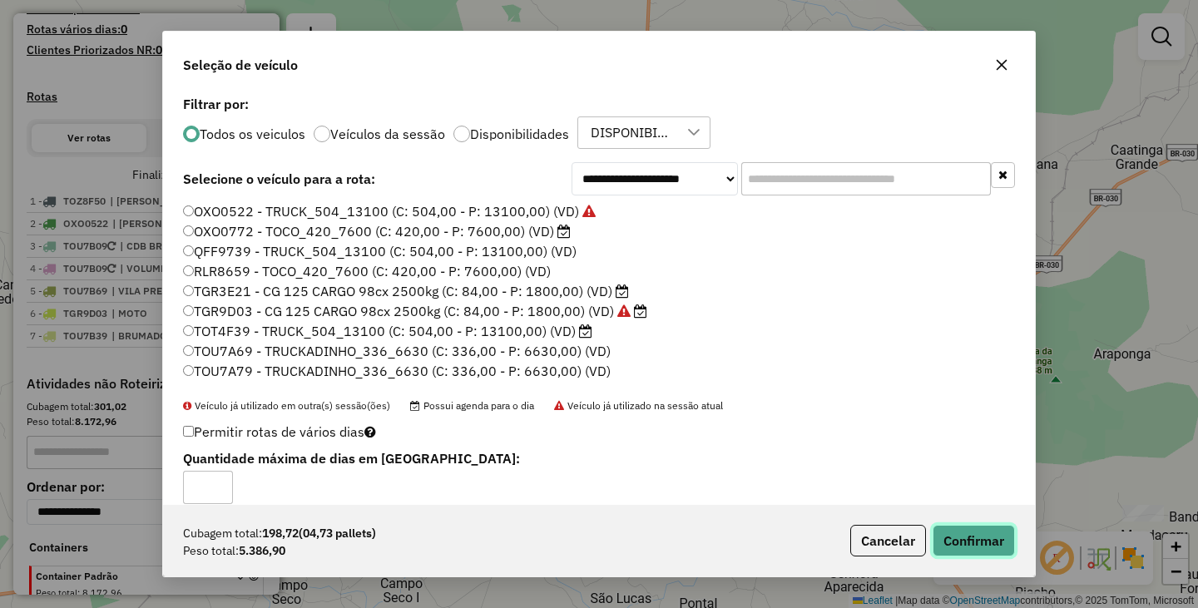
click at [960, 531] on button "Confirmar" at bounding box center [974, 541] width 82 height 32
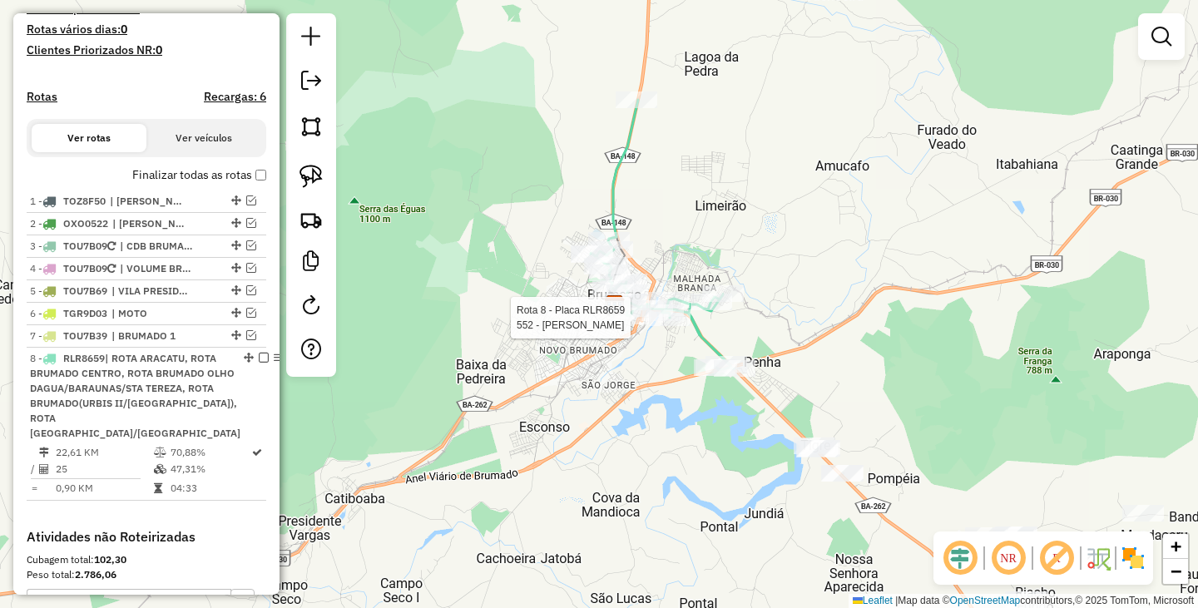
select select "**********"
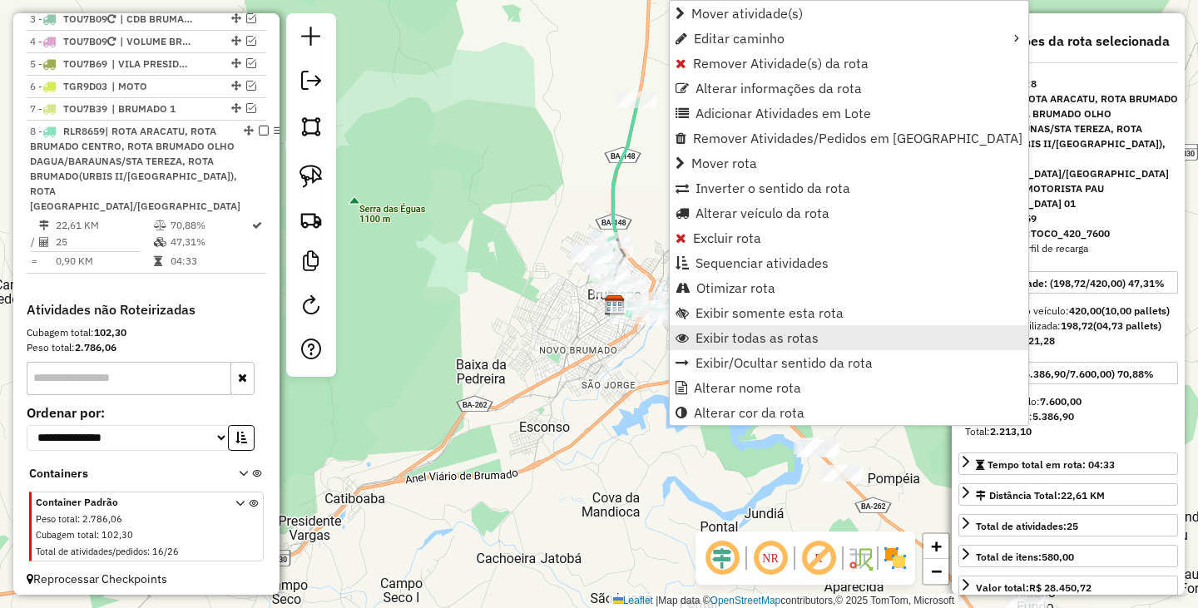
scroll to position [715, 0]
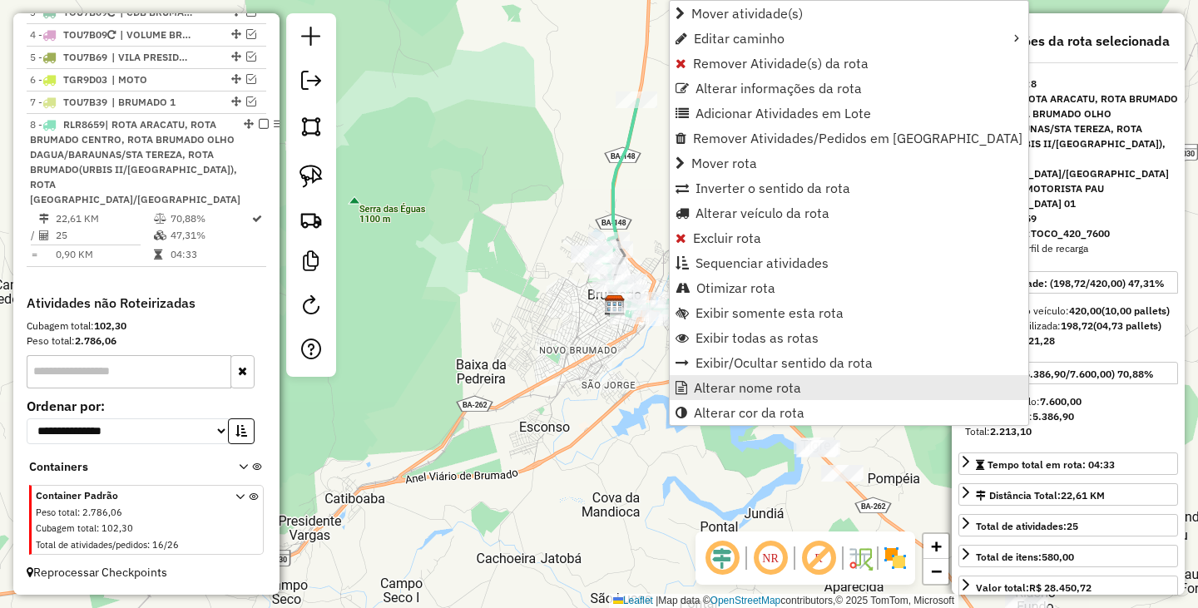
click at [750, 394] on span "Alterar nome rota" at bounding box center [747, 387] width 107 height 13
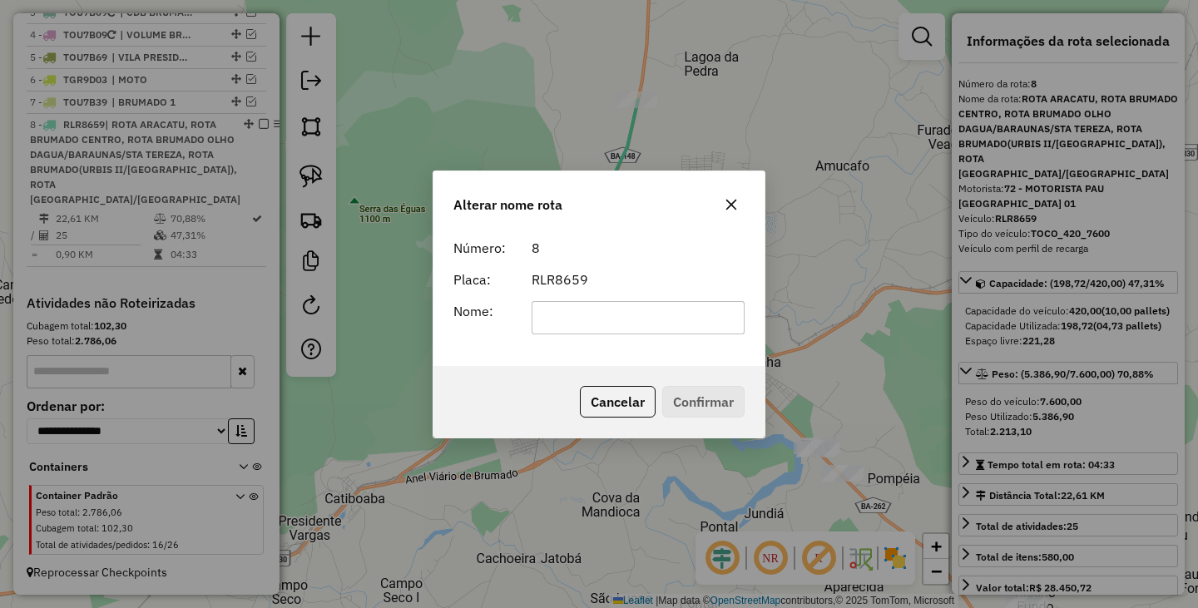
scroll to position [0, 0]
type input "*********"
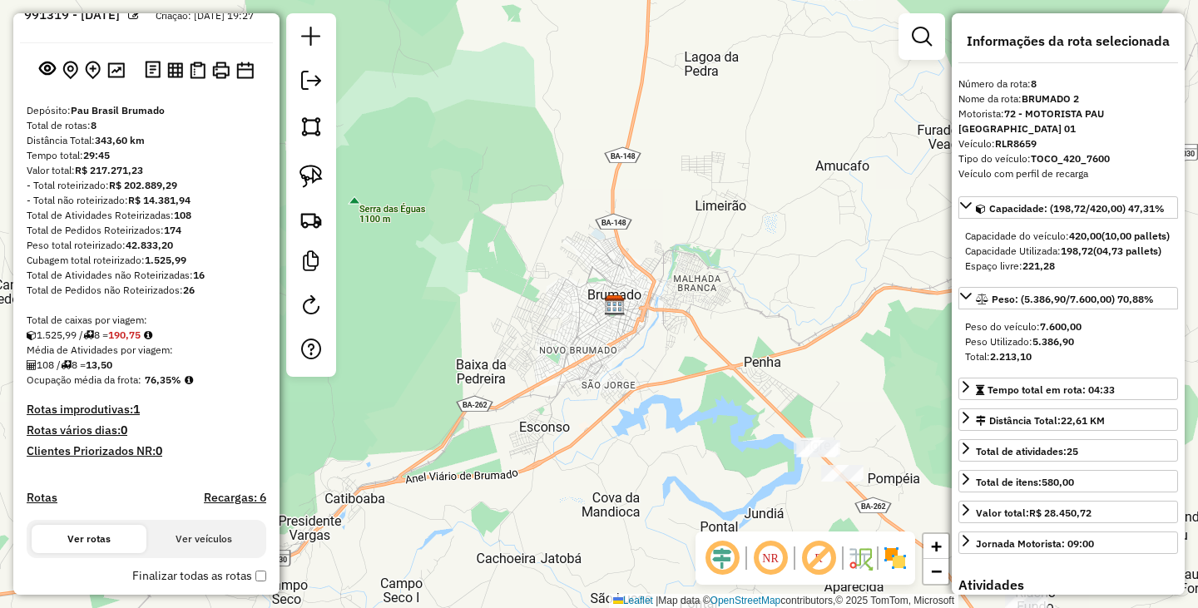
scroll to position [43, 0]
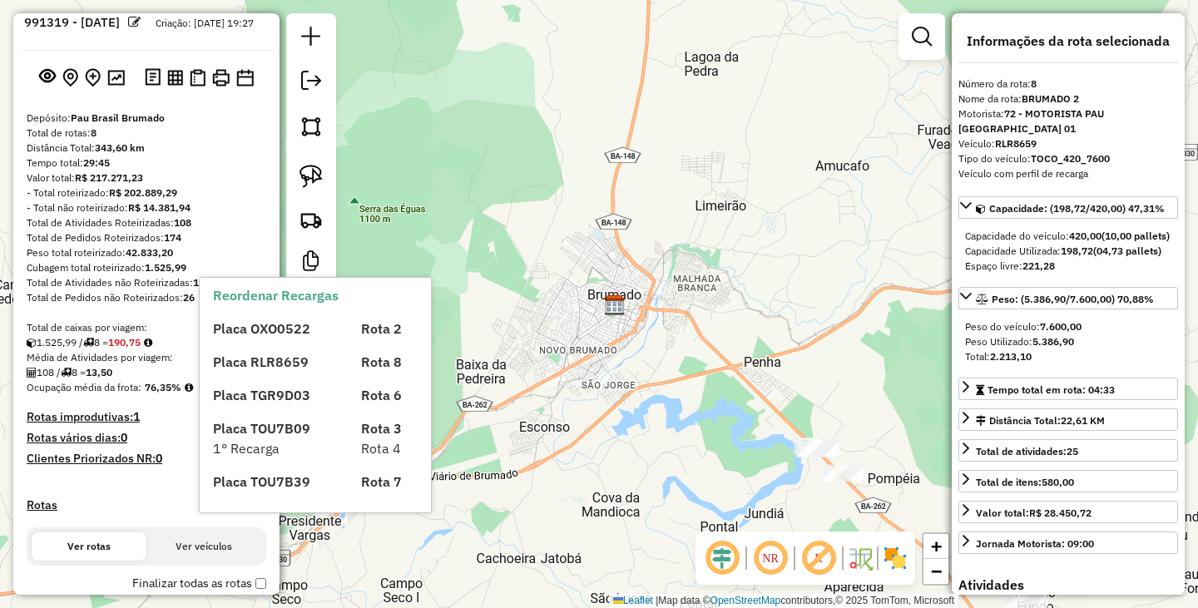
click at [168, 79] on div at bounding box center [199, 77] width 116 height 27
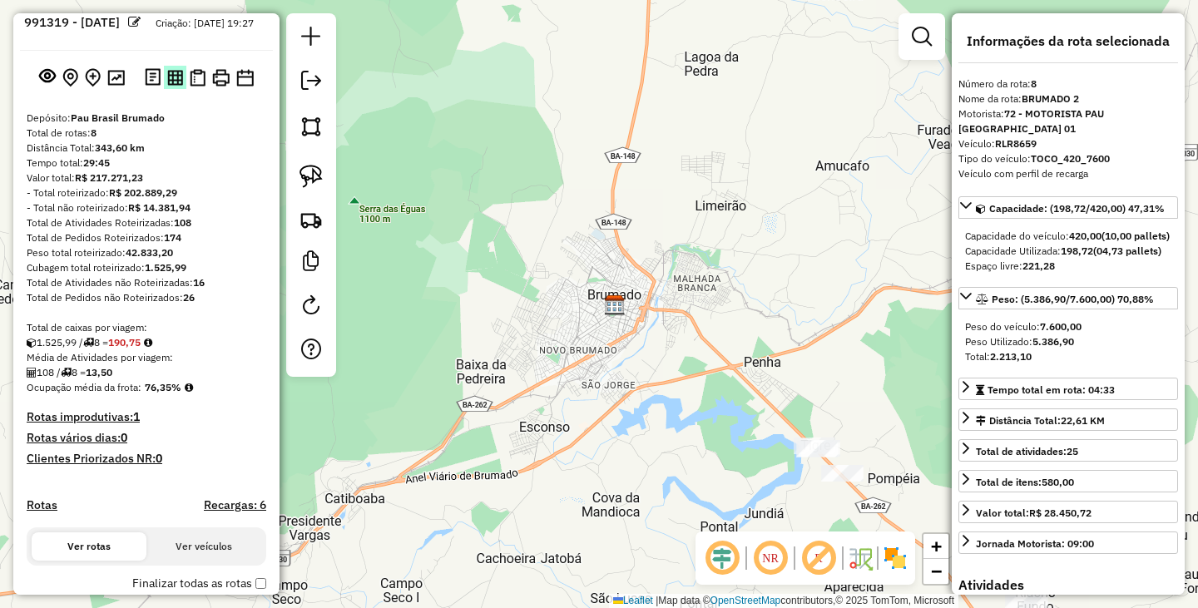
click at [178, 86] on img at bounding box center [175, 78] width 16 height 16
click at [837, 330] on div "Janela de atendimento Grade de atendimento Capacidade Transportadoras Veículos …" at bounding box center [599, 304] width 1198 height 608
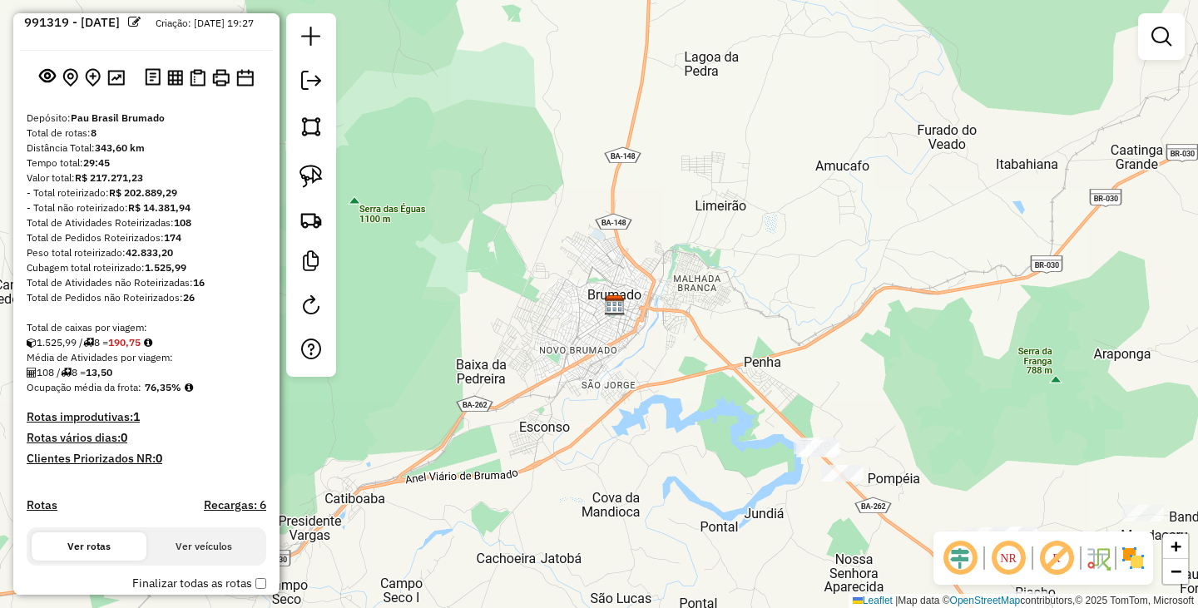
click at [840, 289] on div "Janela de atendimento Grade de atendimento Capacidade Transportadoras Veículos …" at bounding box center [599, 304] width 1198 height 608
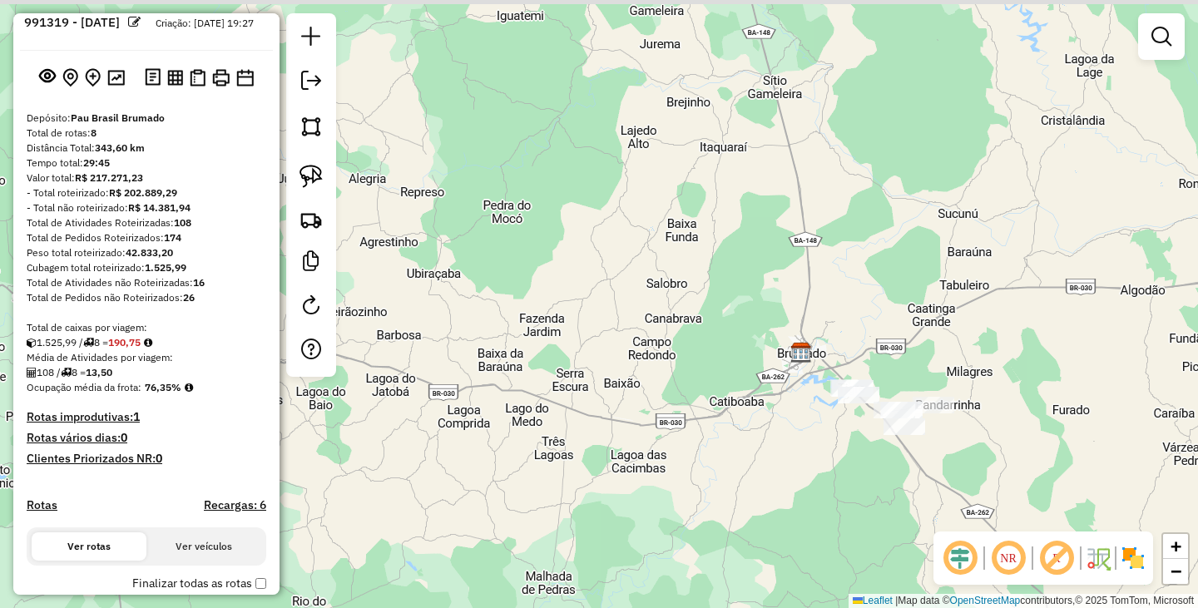
drag, startPoint x: 861, startPoint y: 284, endPoint x: 878, endPoint y: 389, distance: 107.1
click at [878, 389] on div "Janela de atendimento Grade de atendimento Capacidade Transportadoras Veículos …" at bounding box center [599, 304] width 1198 height 608
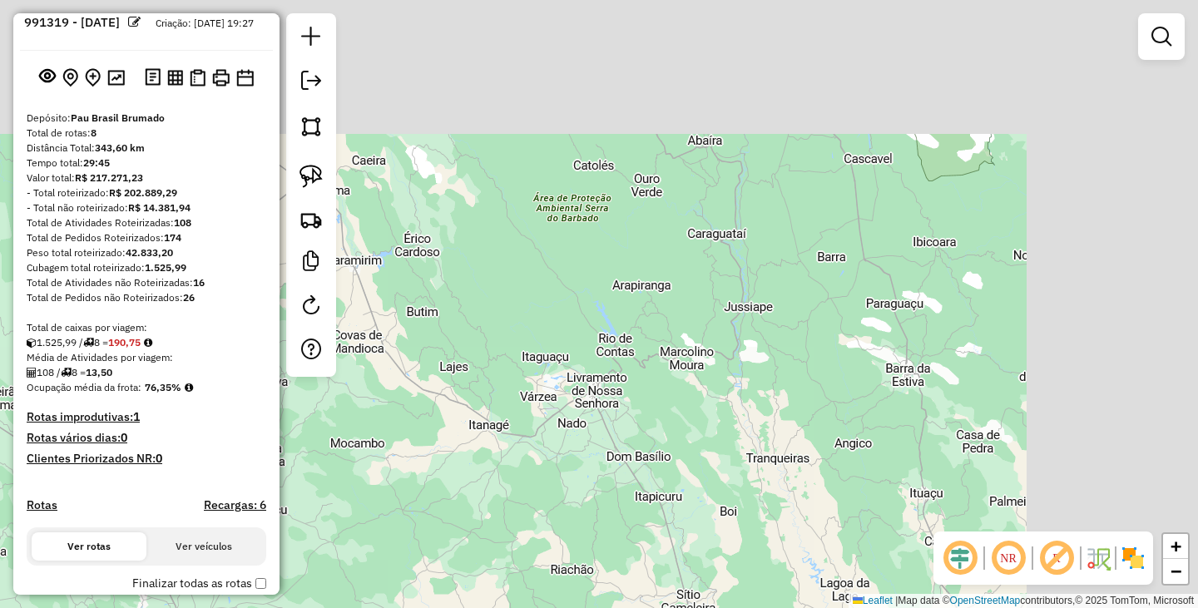
drag, startPoint x: 1022, startPoint y: 254, endPoint x: 744, endPoint y: 586, distance: 433.5
click at [744, 586] on div "Janela de atendimento Grade de atendimento Capacidade Transportadoras Veículos …" at bounding box center [599, 304] width 1198 height 608
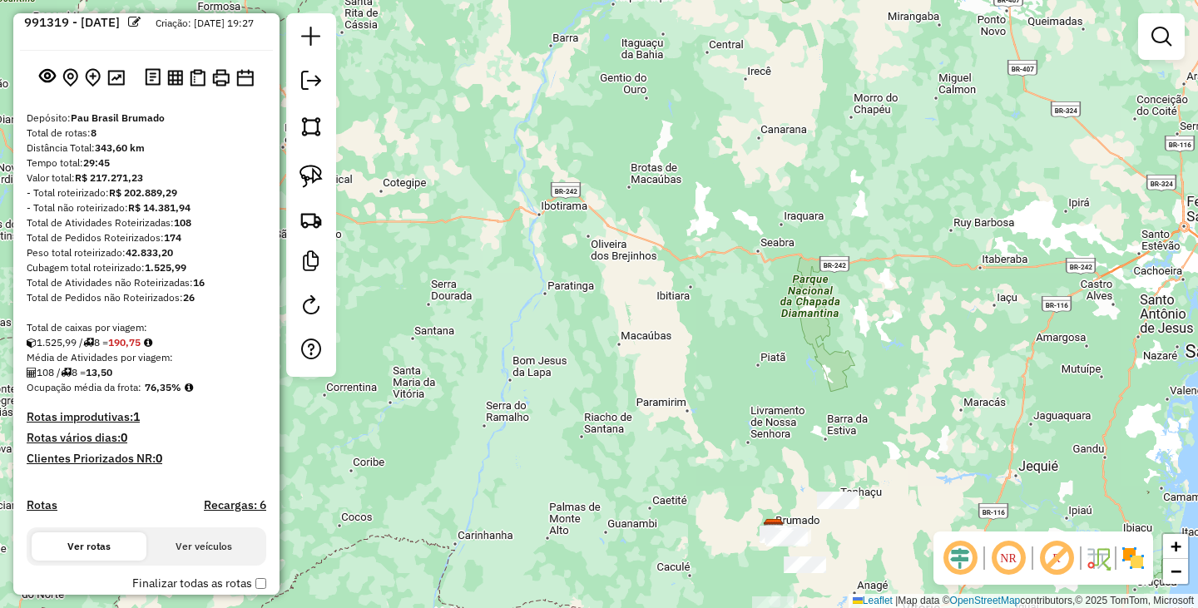
drag, startPoint x: 930, startPoint y: 438, endPoint x: 1006, endPoint y: 180, distance: 269.6
click at [1006, 180] on div "Janela de atendimento Grade de atendimento Capacidade Transportadoras Veículos …" at bounding box center [599, 304] width 1198 height 608
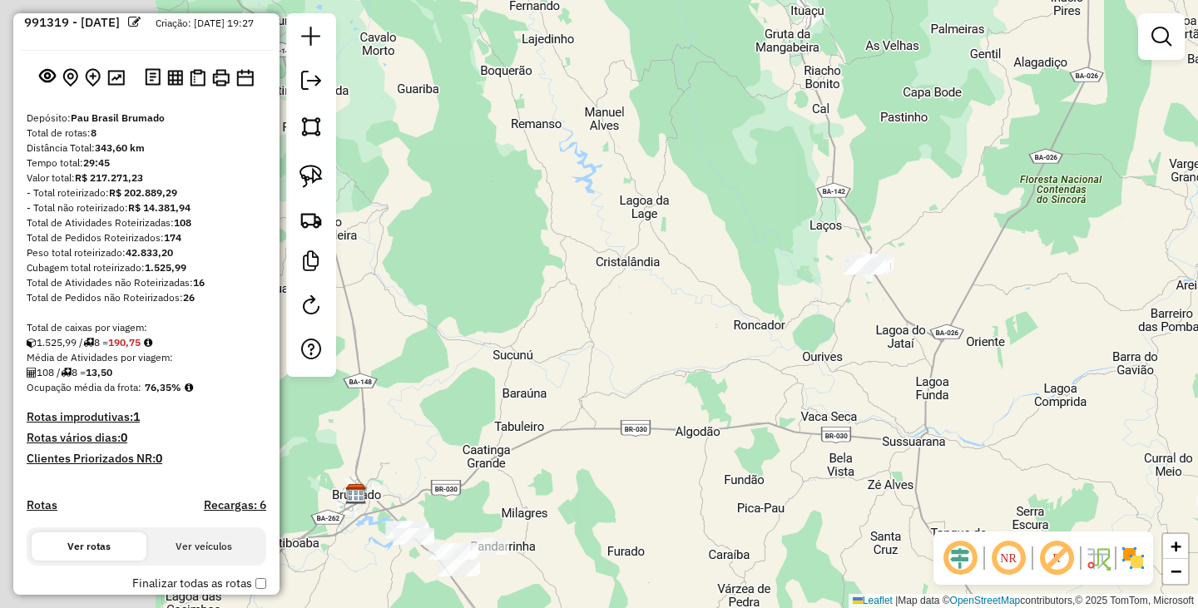
drag, startPoint x: 682, startPoint y: 363, endPoint x: 957, endPoint y: 377, distance: 274.9
click at [1018, 374] on div "Janela de atendimento Grade de atendimento Capacidade Transportadoras Veículos …" at bounding box center [599, 304] width 1198 height 608
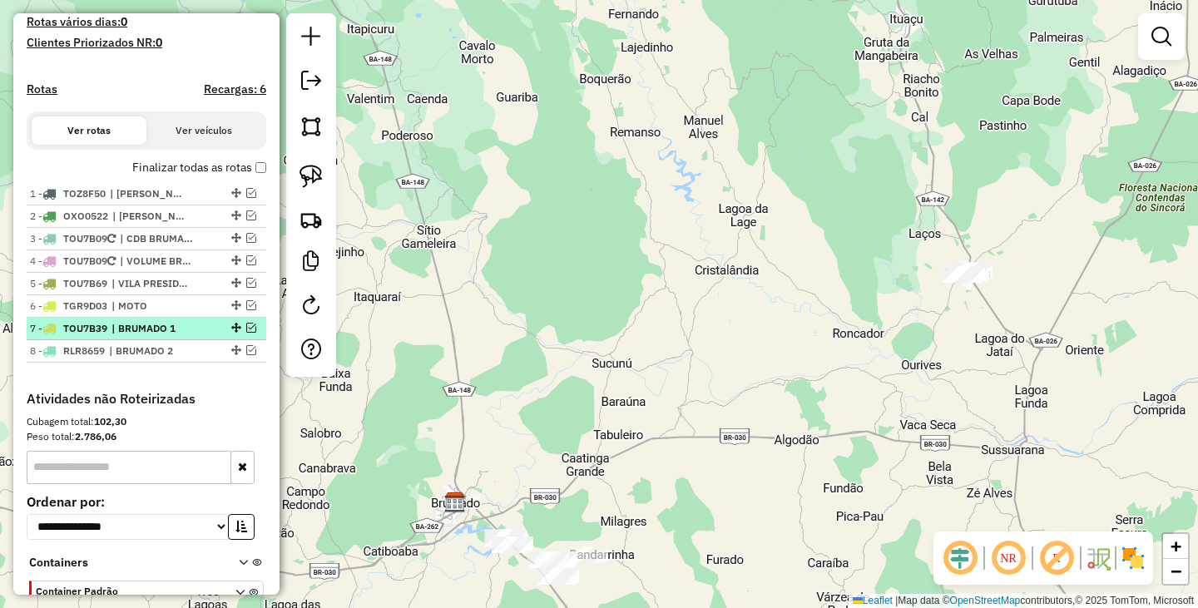
scroll to position [570, 0]
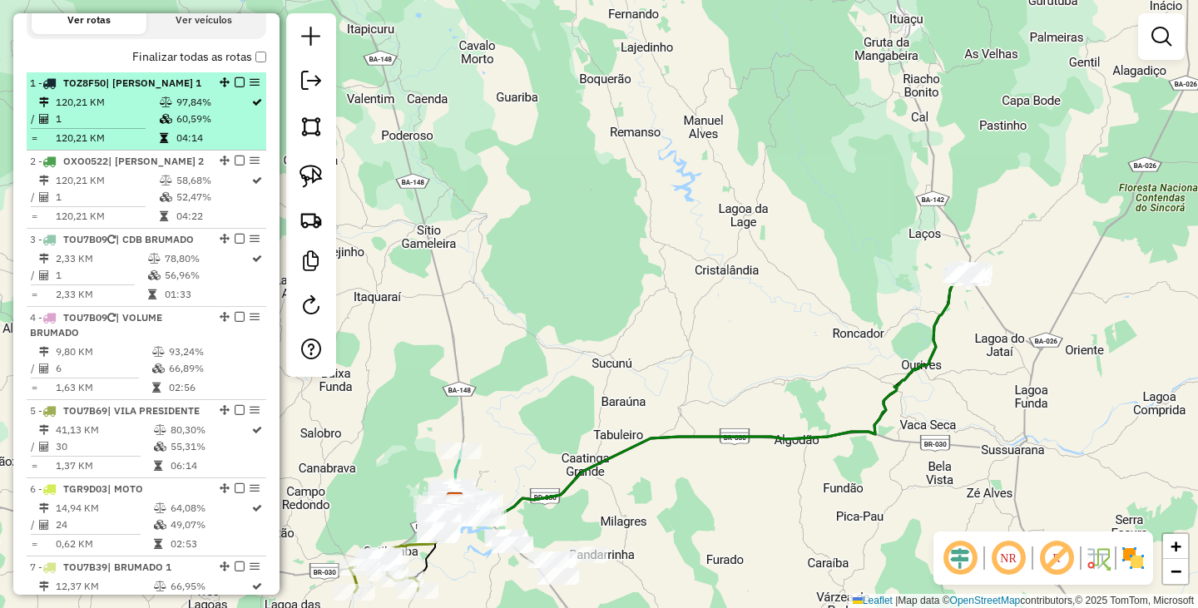
click at [221, 87] on em at bounding box center [225, 82] width 10 height 10
select select "**********"
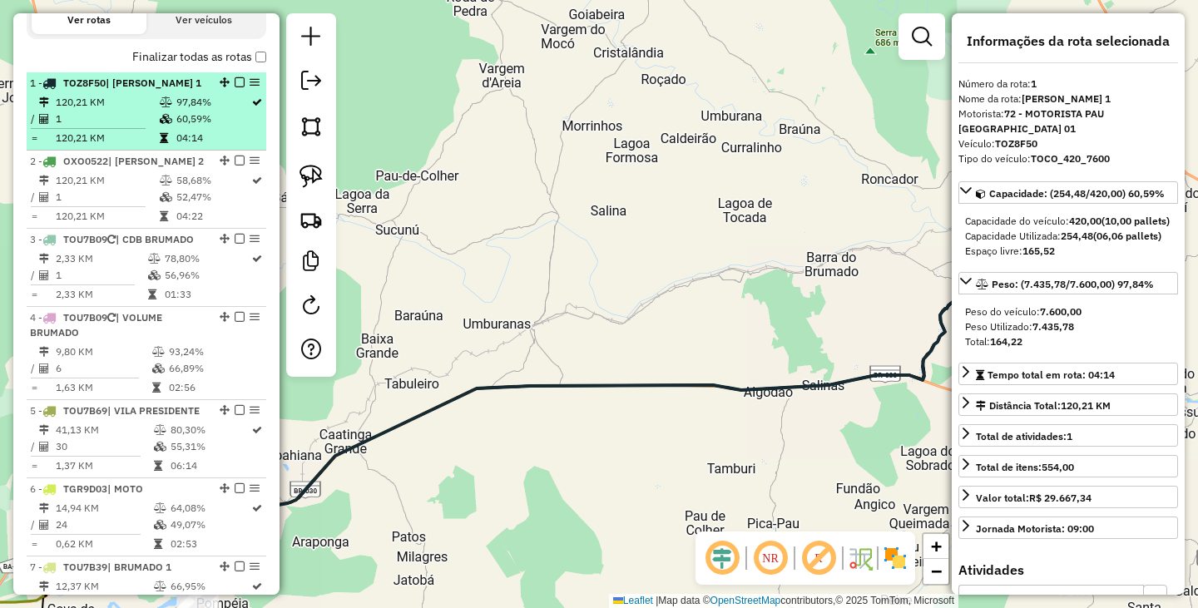
click at [240, 87] on div at bounding box center [235, 82] width 50 height 10
drag, startPoint x: 237, startPoint y: 99, endPoint x: 241, endPoint y: 108, distance: 10.1
click at [236, 87] on em at bounding box center [240, 82] width 10 height 10
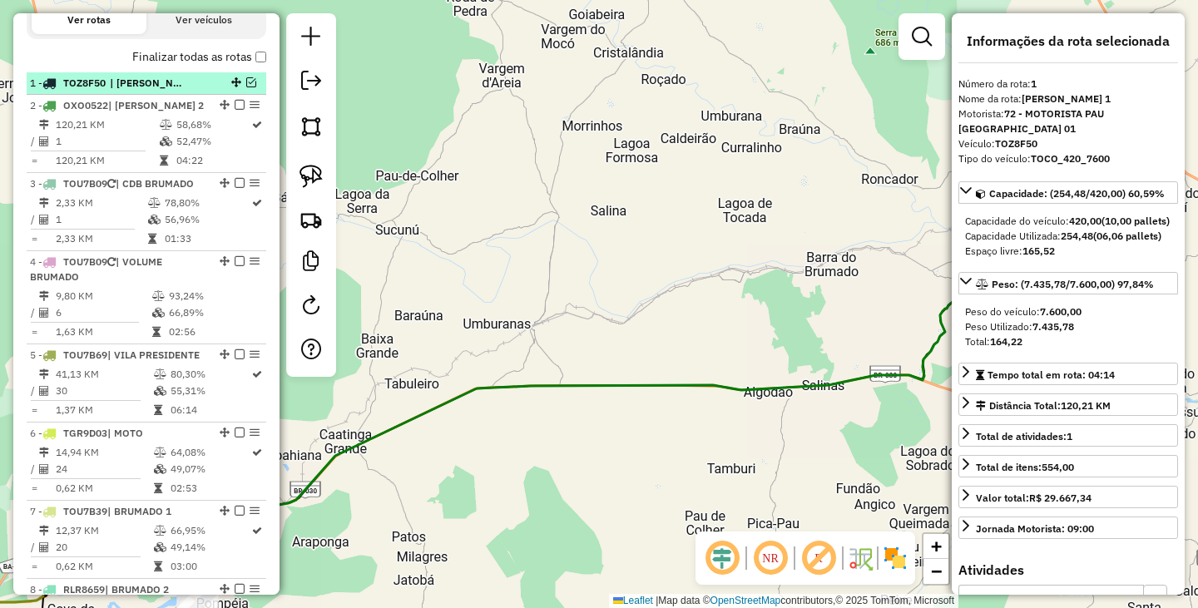
click at [249, 87] on em at bounding box center [251, 82] width 10 height 10
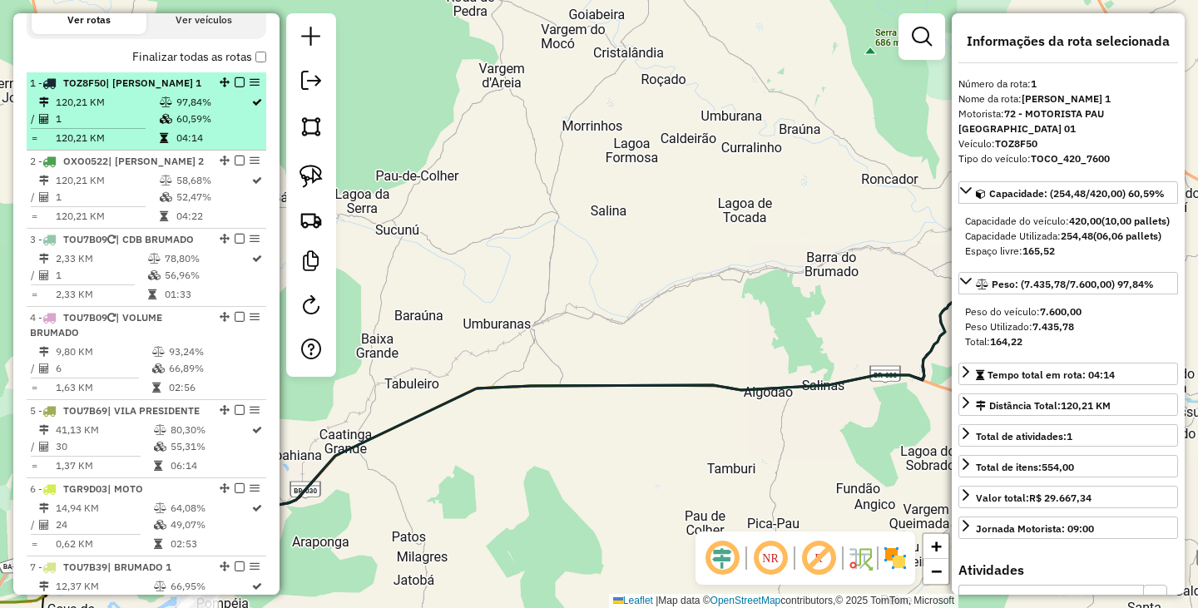
click at [187, 91] on div "1 - TOZ8F50 | EDIMAR TANHACU 1" at bounding box center [118, 83] width 176 height 15
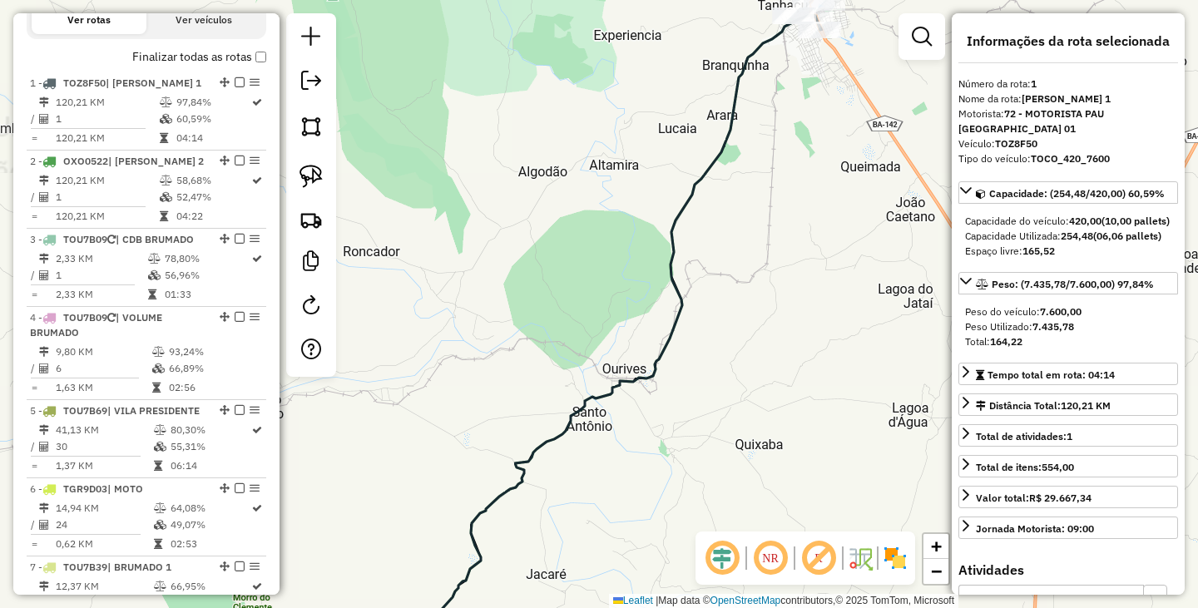
drag, startPoint x: 812, startPoint y: 105, endPoint x: 669, endPoint y: 351, distance: 284.8
click at [672, 351] on div "Janela de atendimento Grade de atendimento Capacidade Transportadoras Veículos …" at bounding box center [599, 304] width 1198 height 608
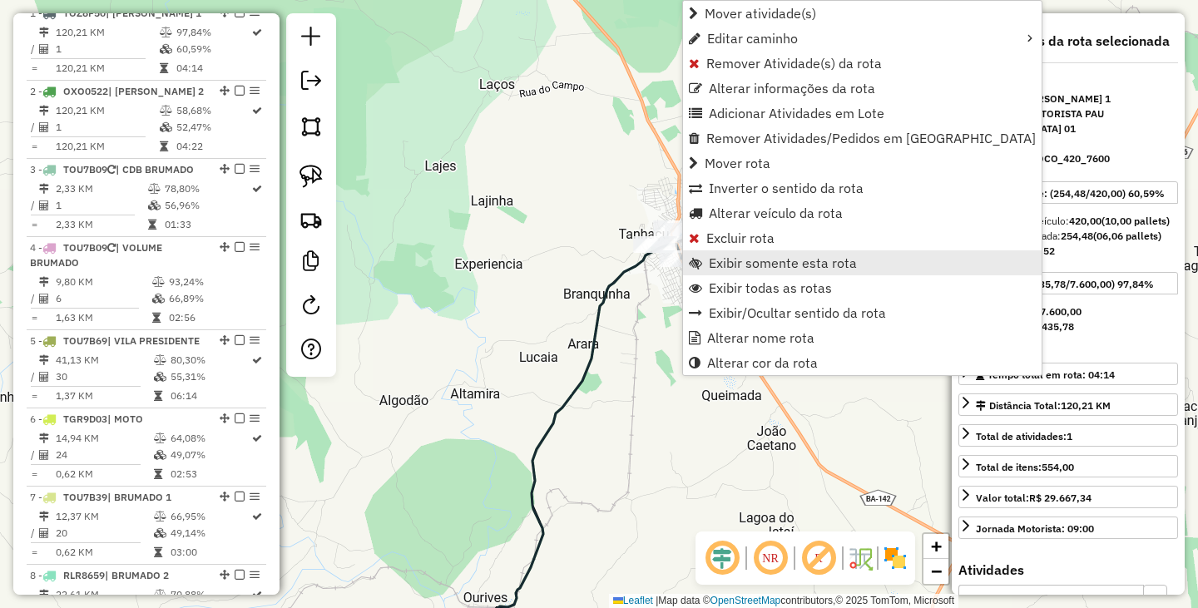
scroll to position [644, 0]
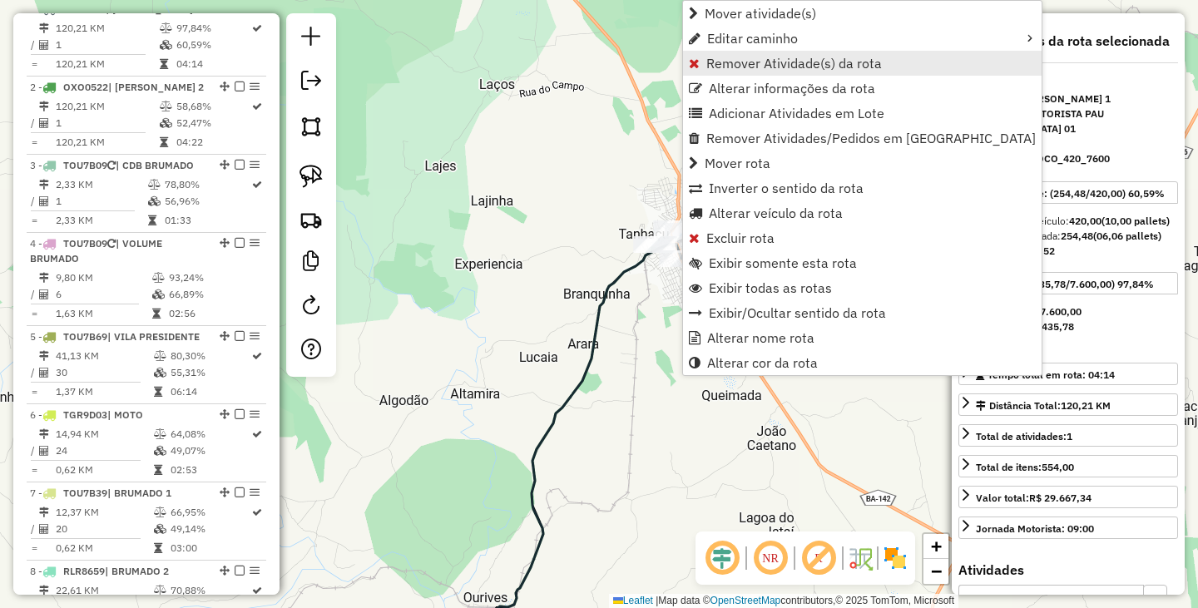
click at [772, 59] on span "Remover Atividade(s) da rota" at bounding box center [794, 63] width 176 height 13
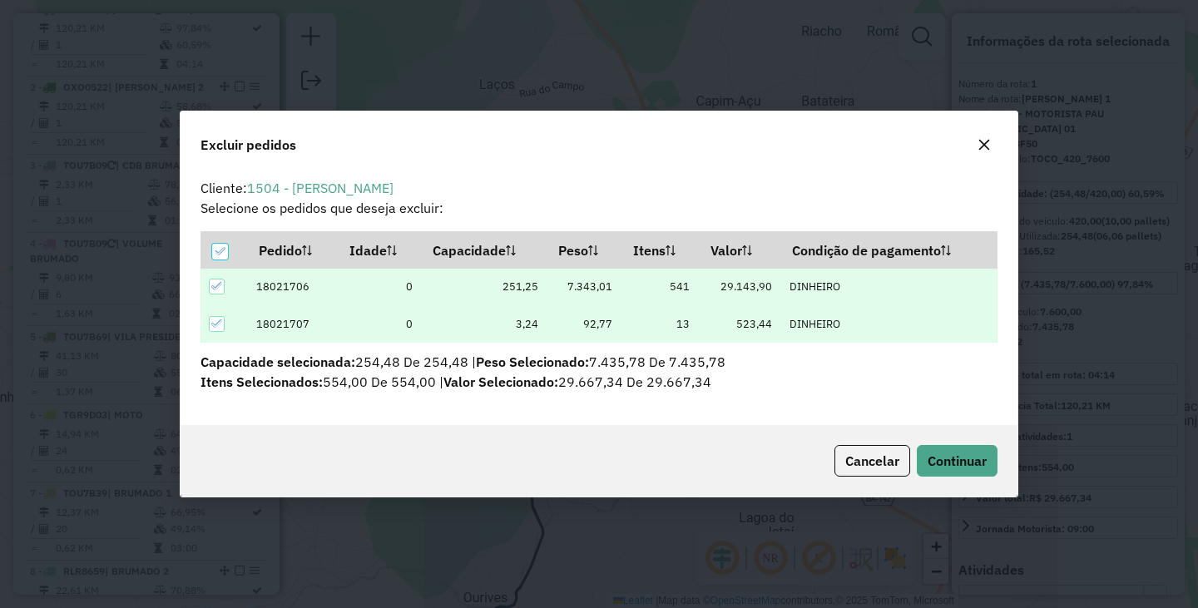
scroll to position [0, 0]
click at [977, 471] on button "Continuar" at bounding box center [957, 461] width 81 height 32
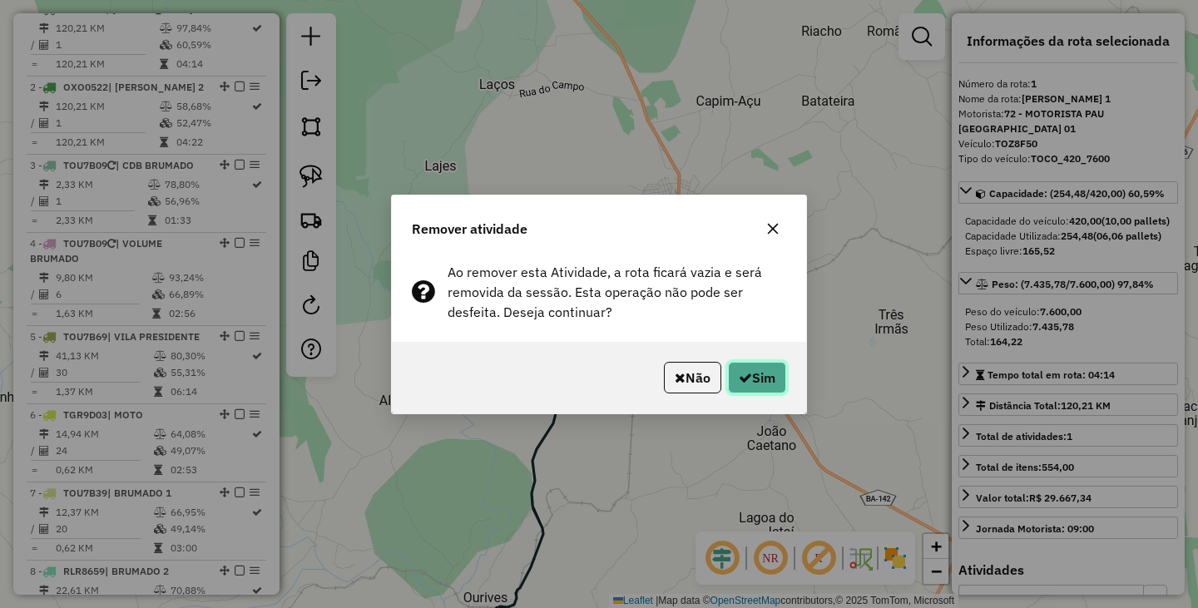
click at [760, 380] on button "Sim" at bounding box center [757, 378] width 58 height 32
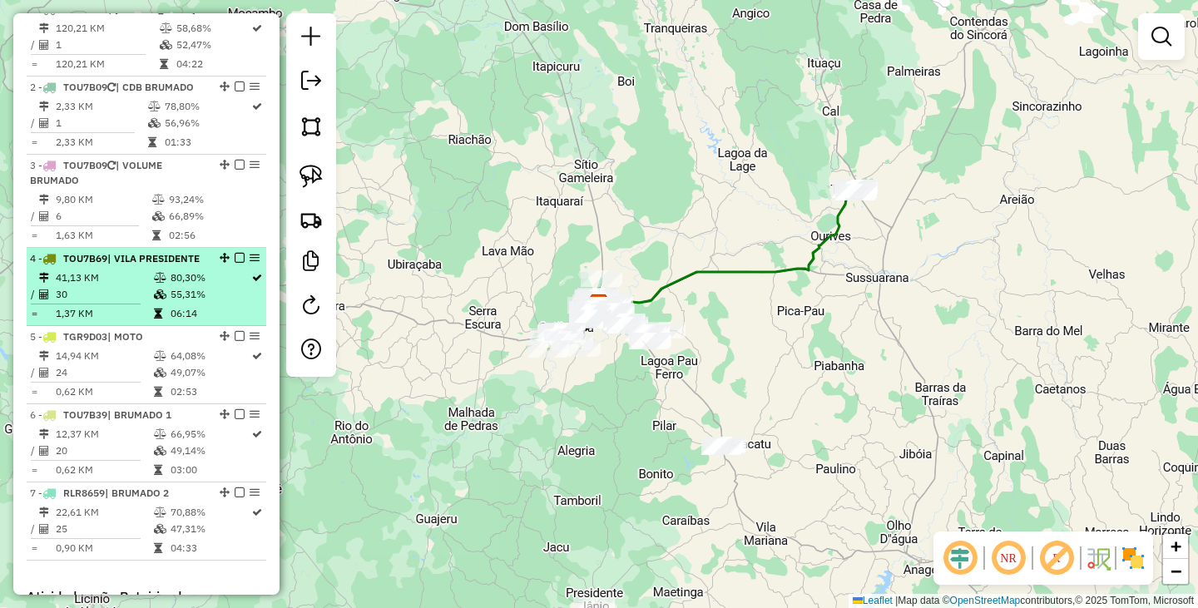
drag, startPoint x: 240, startPoint y: 209, endPoint x: 250, endPoint y: 288, distance: 79.7
click at [250, 288] on ul "1 - OXO0522 | EDIMAR TANHACU 2 120,21 KM 58,68% / 1 52,47% = 120,21 KM 04:22 2 …" at bounding box center [147, 279] width 240 height 562
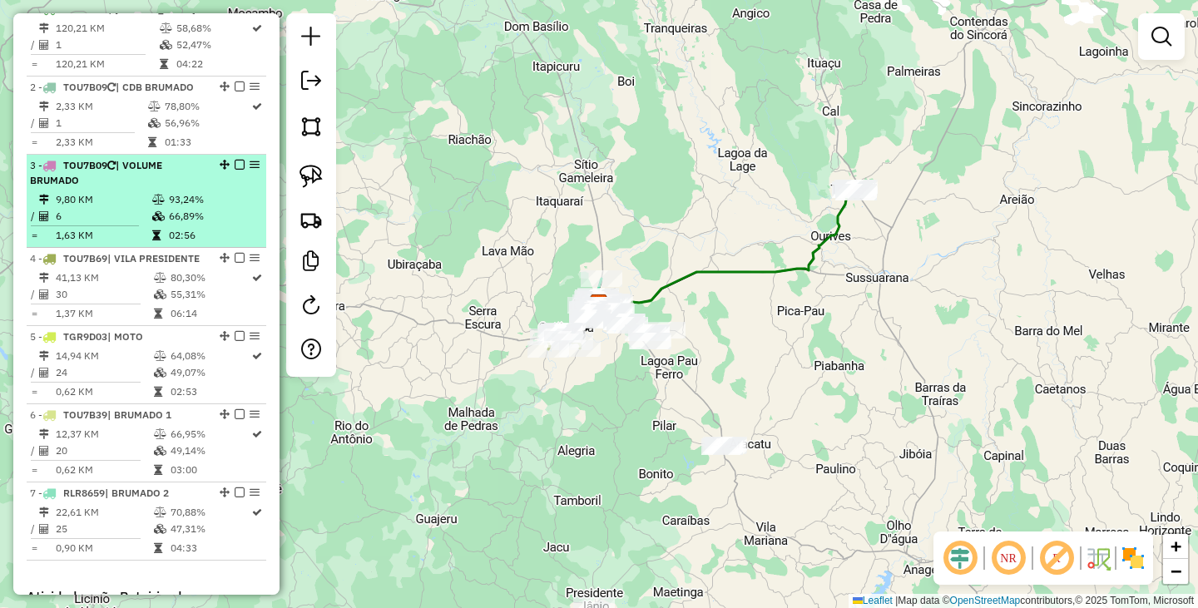
scroll to position [394, 0]
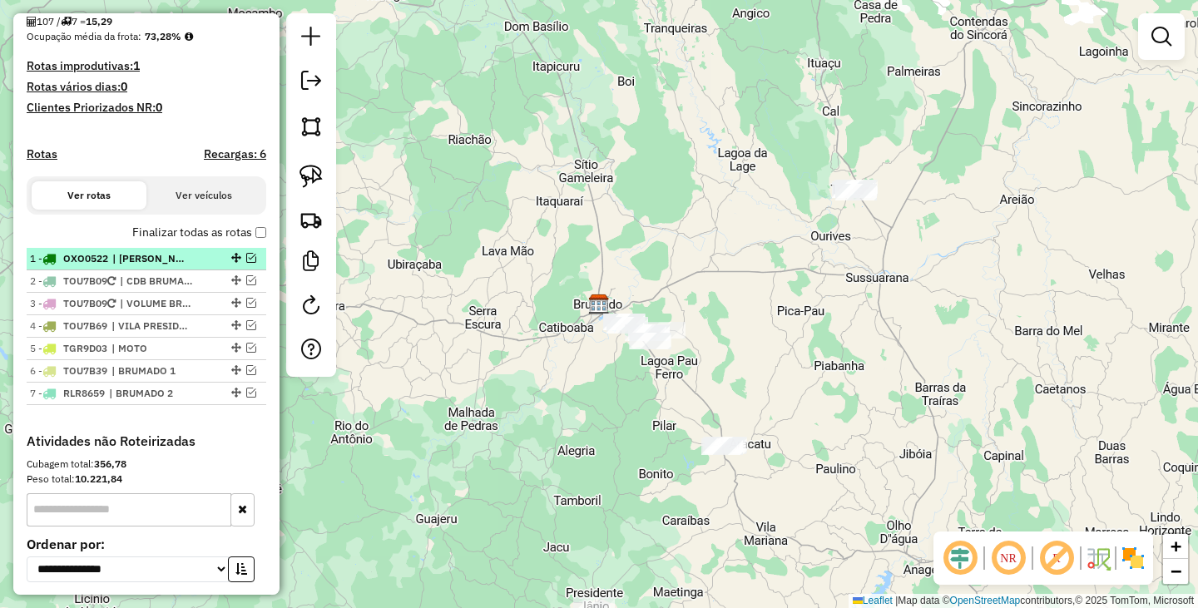
click at [248, 263] on em at bounding box center [251, 258] width 10 height 10
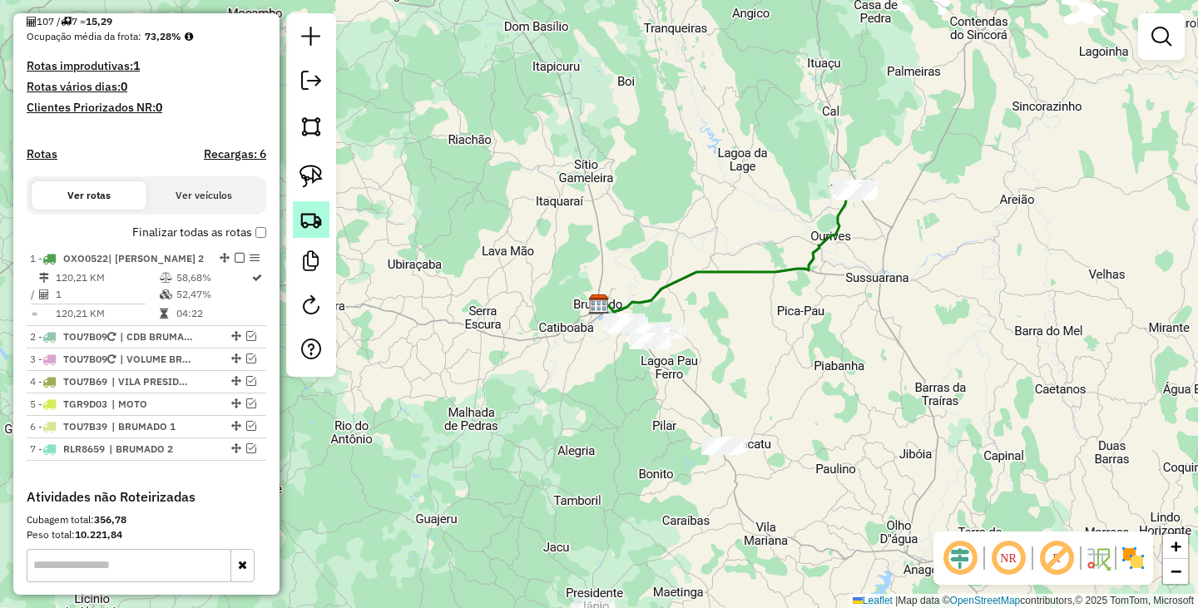
click at [318, 228] on img at bounding box center [310, 219] width 23 height 23
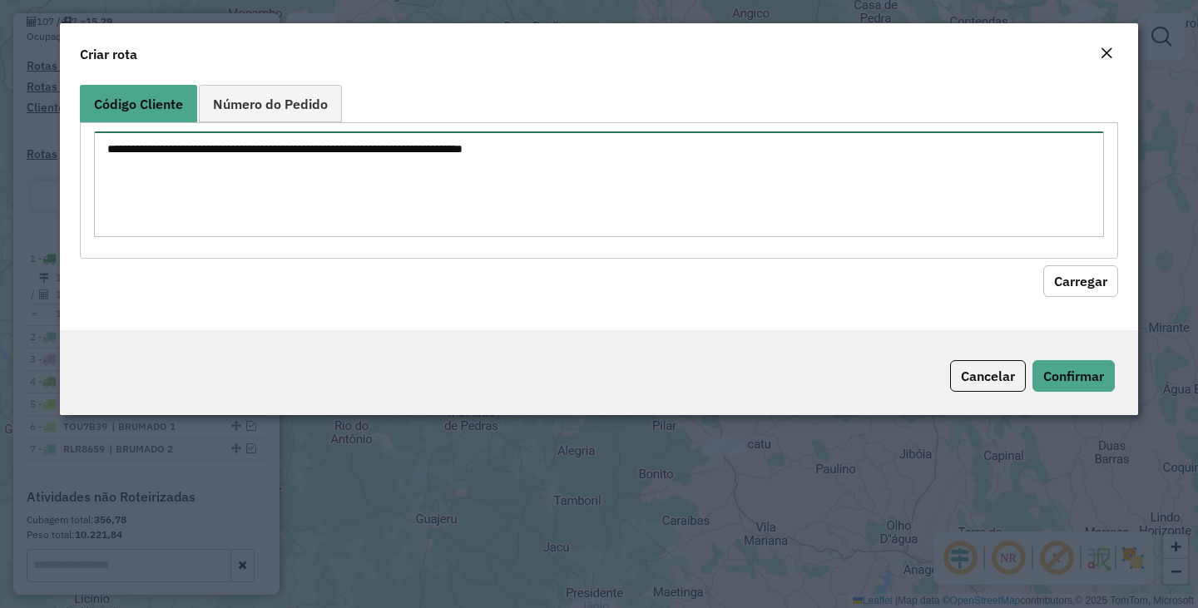
click at [451, 197] on textarea at bounding box center [599, 184] width 1010 height 106
type textarea "****"
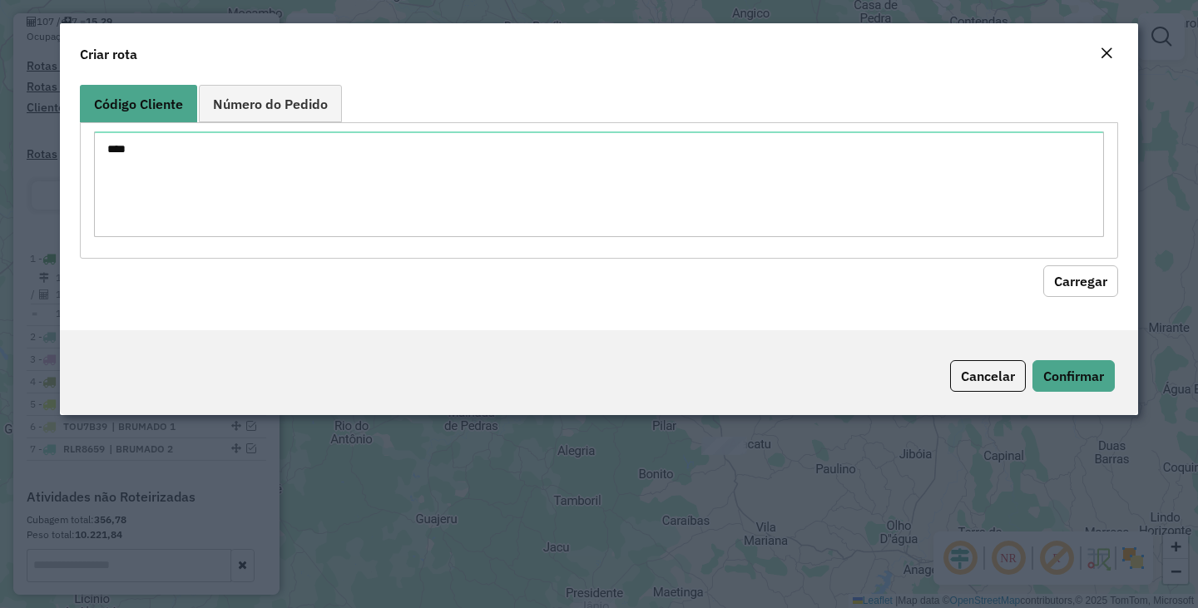
click at [1081, 286] on button "Carregar" at bounding box center [1080, 281] width 75 height 32
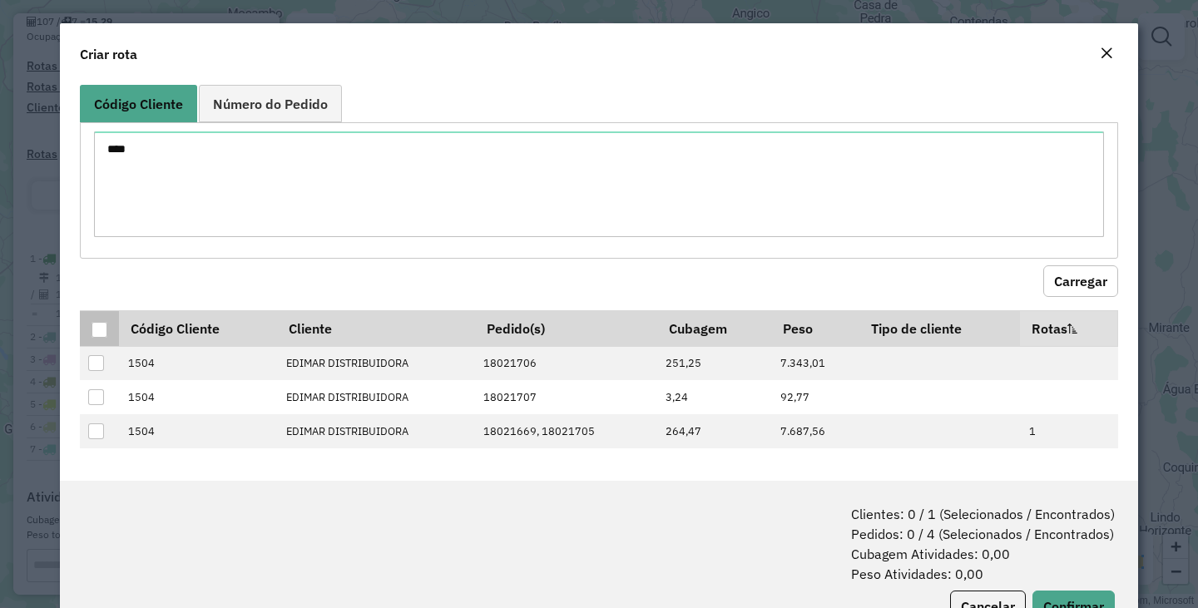
click at [100, 333] on div at bounding box center [100, 330] width 16 height 16
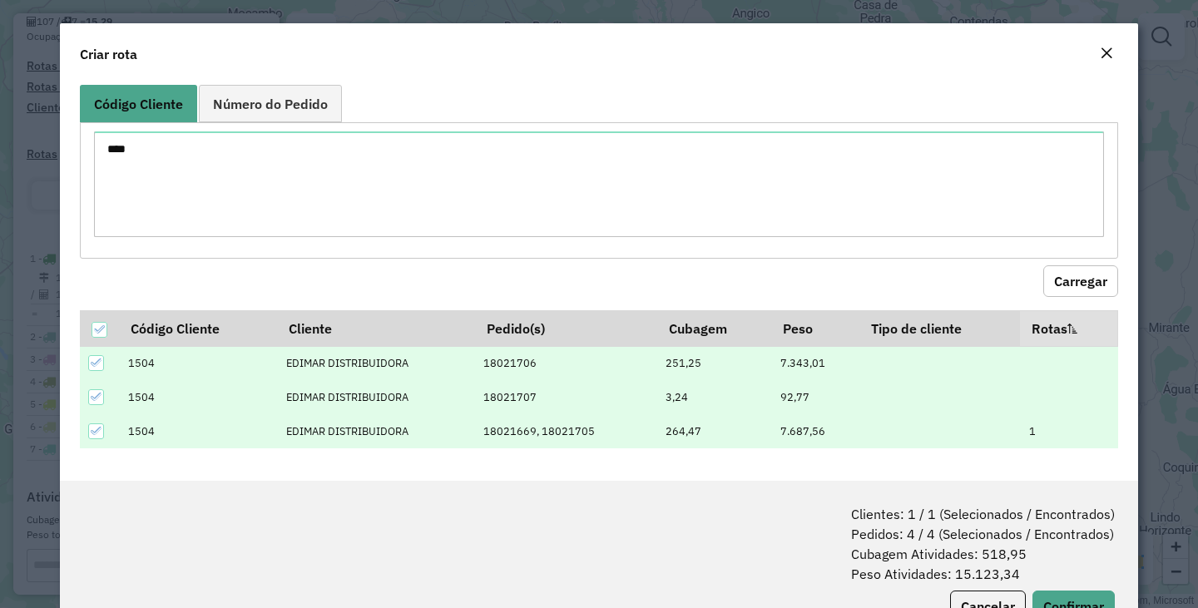
click at [96, 432] on icon at bounding box center [97, 431] width 12 height 12
click at [1066, 599] on button "Confirmar" at bounding box center [1073, 607] width 82 height 32
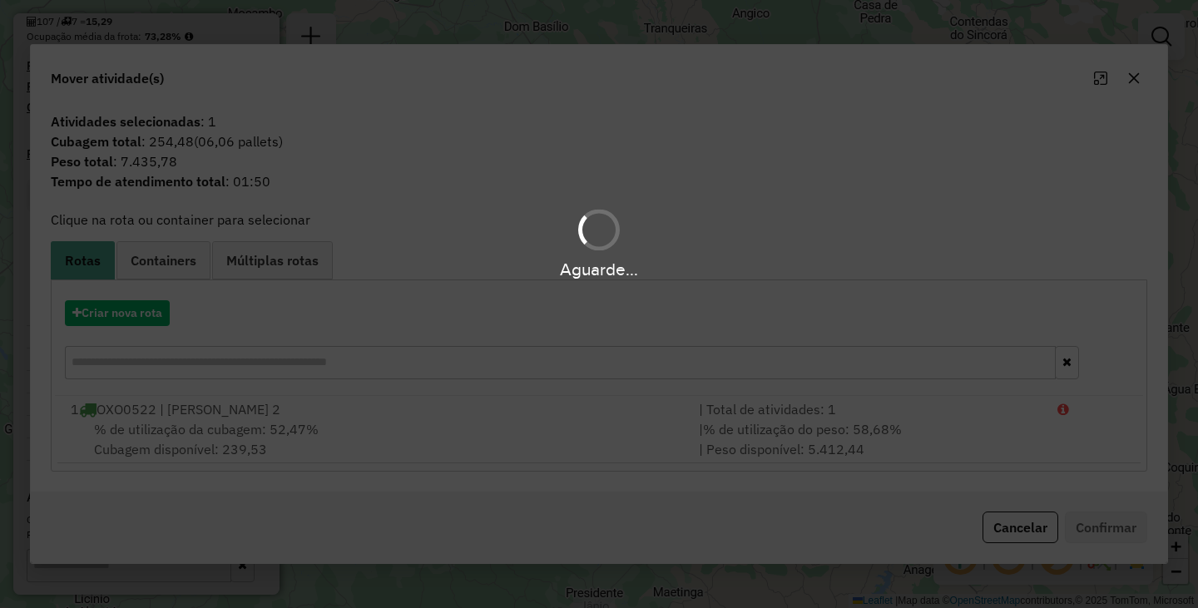
click at [578, 433] on div "Aguarde..." at bounding box center [599, 304] width 1198 height 608
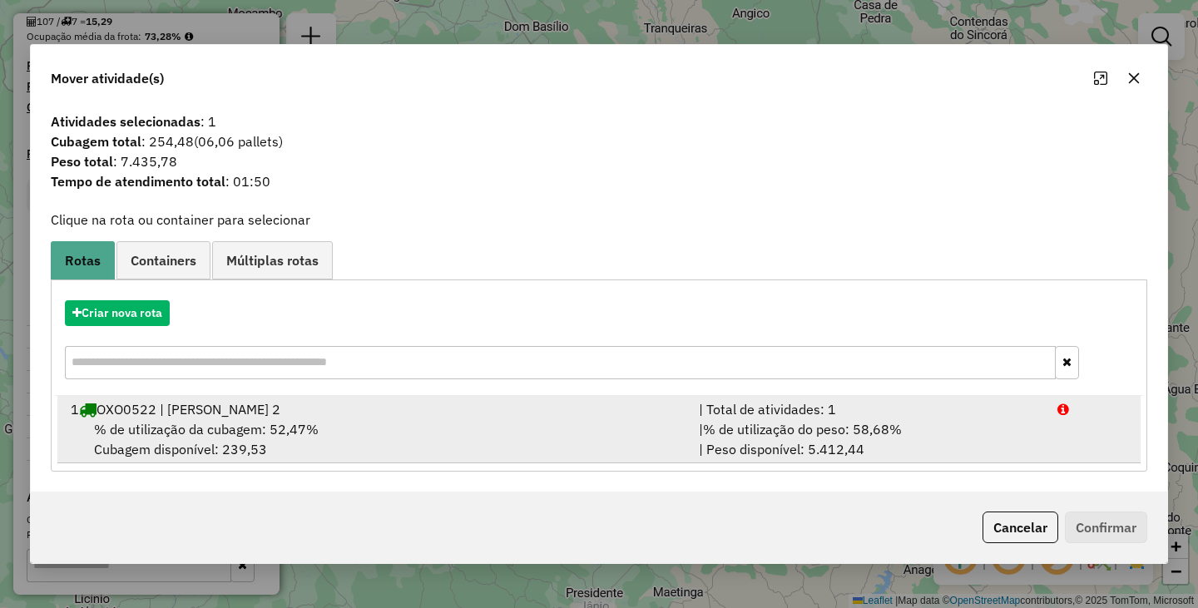
click at [578, 425] on div "% de utilização da cubagem: 52,47% Cubagem disponível: 239,53" at bounding box center [375, 439] width 628 height 40
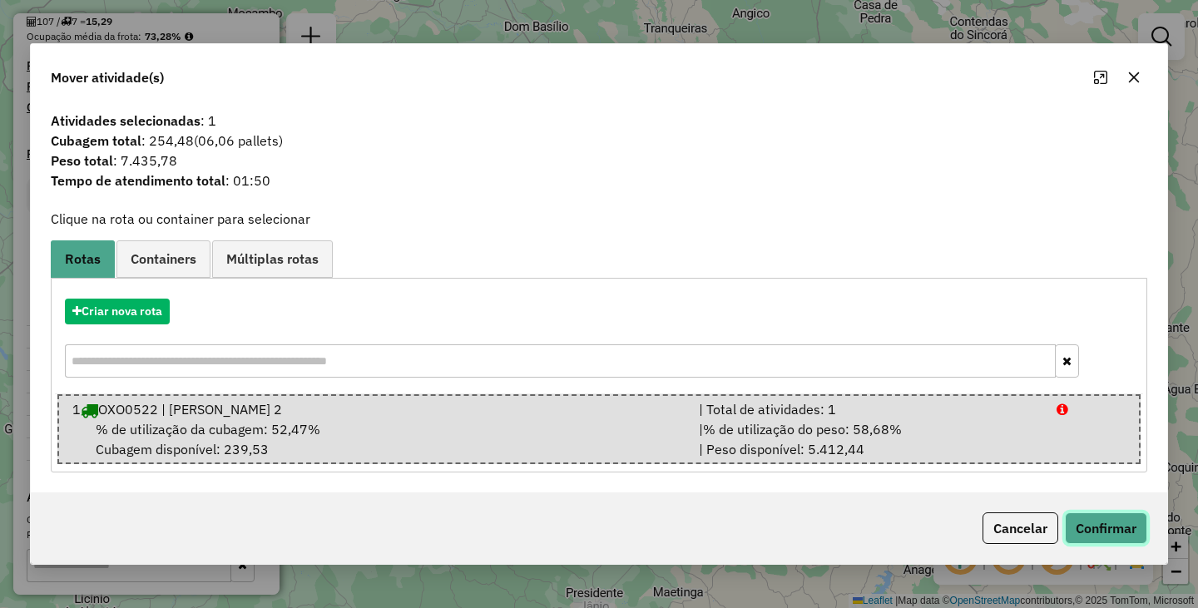
click at [1104, 527] on button "Confirmar" at bounding box center [1106, 528] width 82 height 32
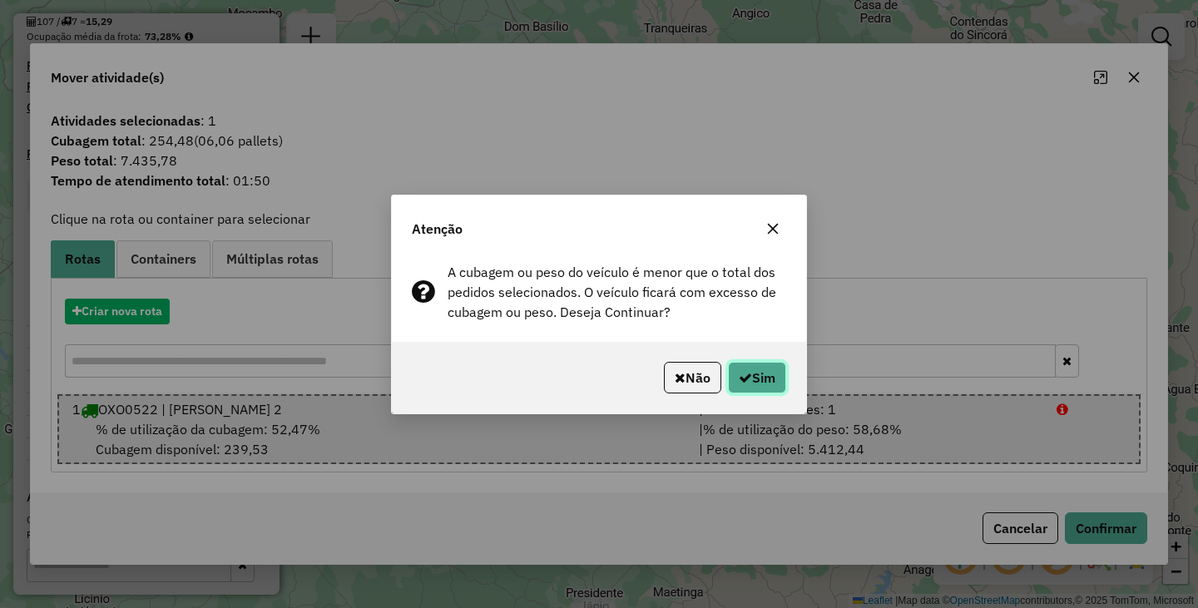
click at [749, 372] on button "Sim" at bounding box center [757, 378] width 58 height 32
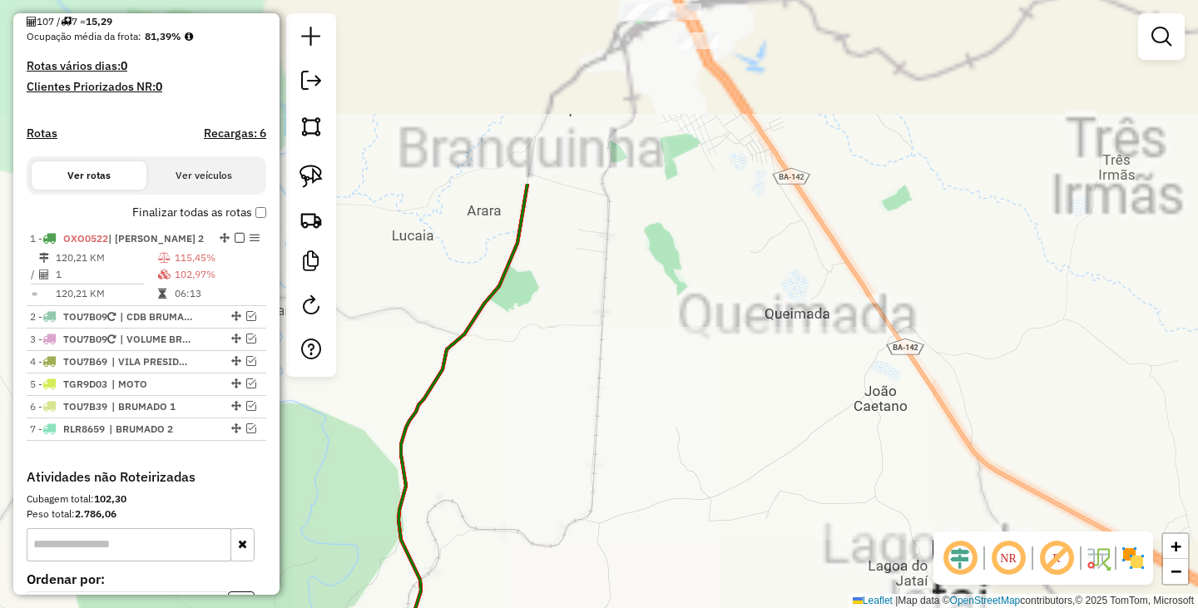
drag, startPoint x: 875, startPoint y: 166, endPoint x: 750, endPoint y: 328, distance: 204.0
click at [830, 417] on div "Janela de atendimento Grade de atendimento Capacidade Transportadoras Veículos …" at bounding box center [599, 304] width 1198 height 608
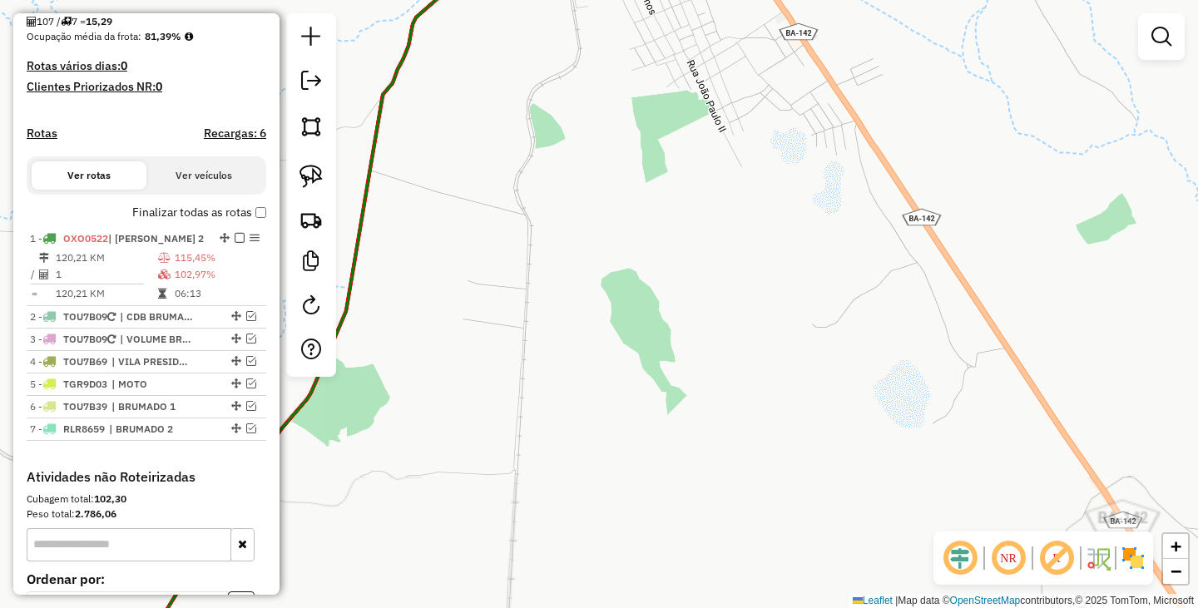
drag, startPoint x: 699, startPoint y: 235, endPoint x: 661, endPoint y: 368, distance: 137.7
click at [661, 368] on div "Janela de atendimento Grade de atendimento Capacidade Transportadoras Veículos …" at bounding box center [599, 304] width 1198 height 608
drag, startPoint x: 693, startPoint y: 299, endPoint x: 690, endPoint y: 319, distance: 19.4
click at [690, 319] on div "Janela de atendimento Grade de atendimento Capacidade Transportadoras Veículos …" at bounding box center [599, 304] width 1198 height 608
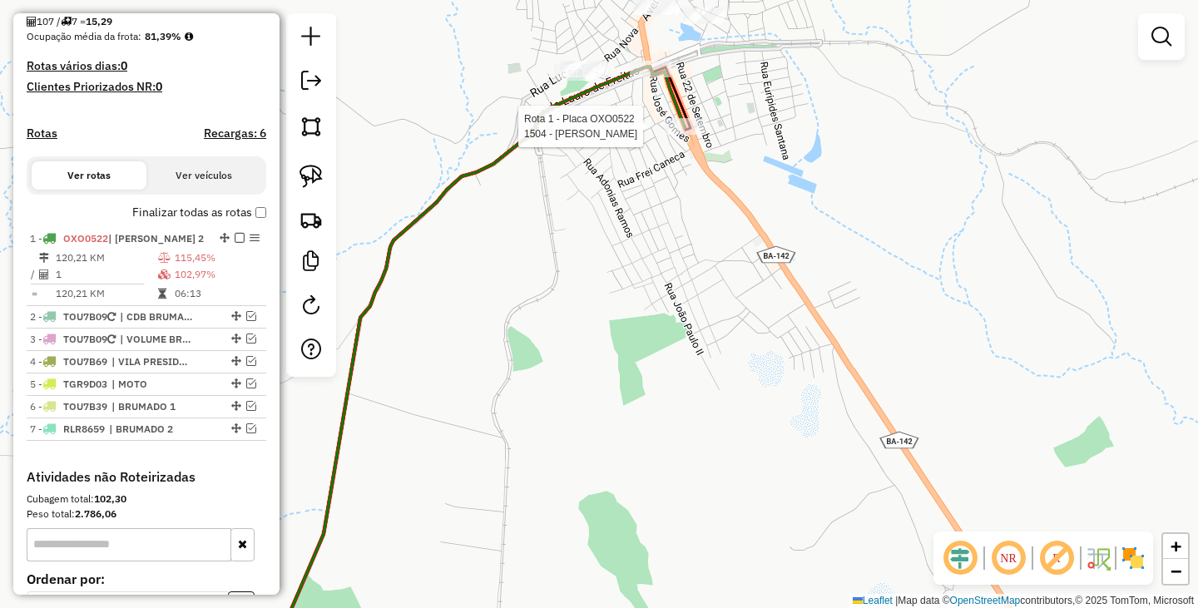
select select "**********"
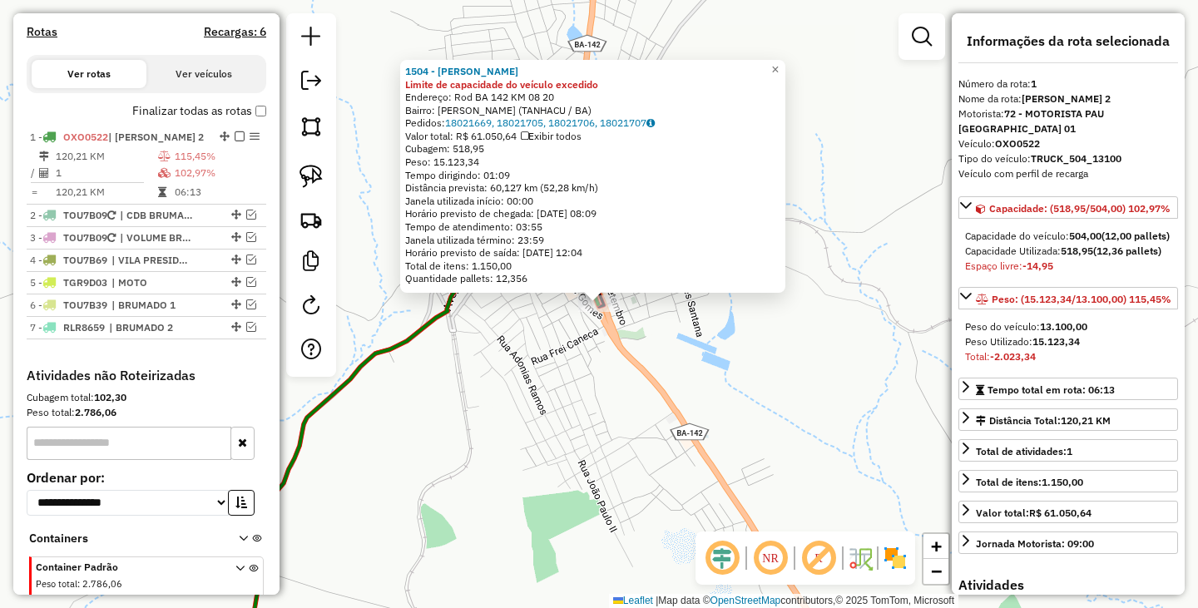
scroll to position [597, 0]
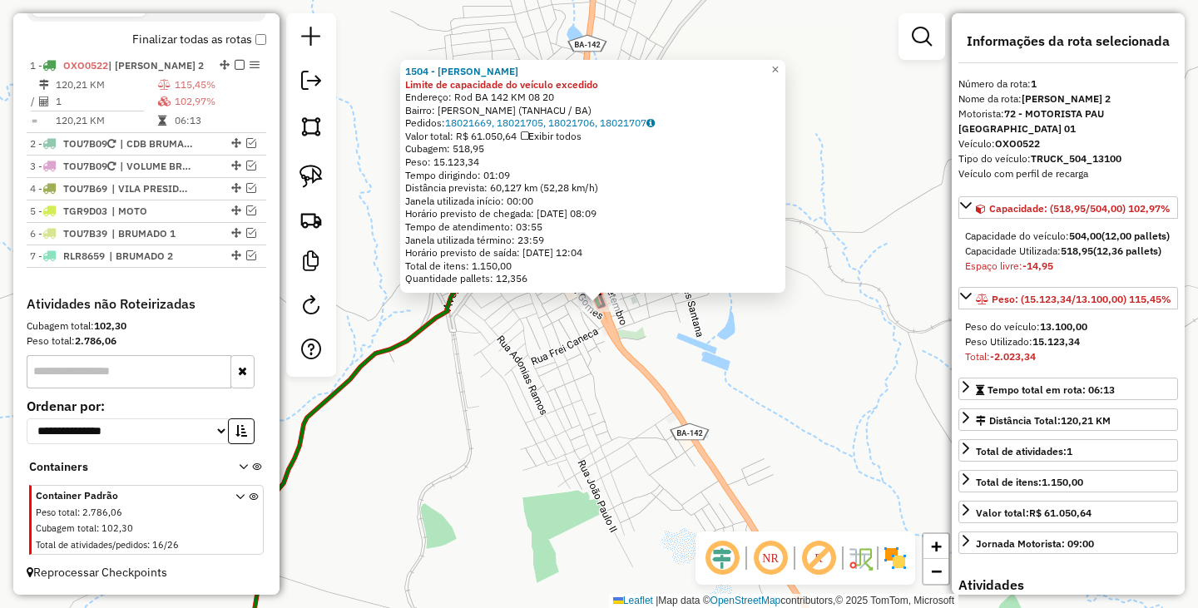
click at [806, 452] on div "1504 - EDIMAR DISTRIBUIDORA Limite de capacidade do veículo excedido Endereço: …" at bounding box center [599, 304] width 1198 height 608
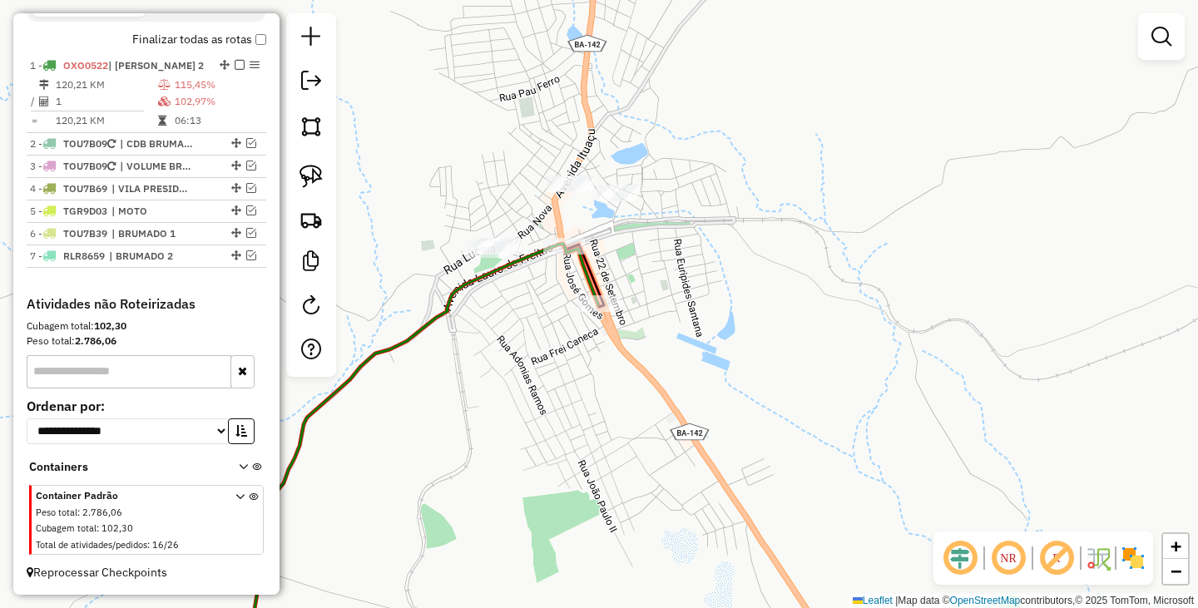
select select "**********"
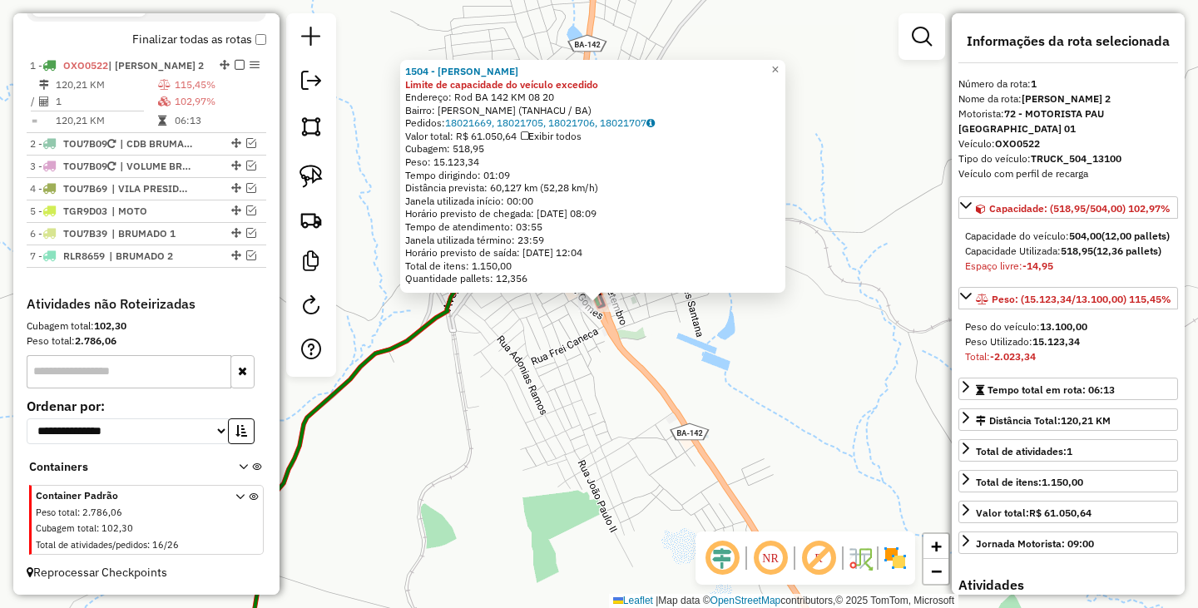
drag, startPoint x: 1094, startPoint y: 261, endPoint x: 1133, endPoint y: 269, distance: 39.8
click at [1133, 259] on div "Capacidade Utilizada: 518,95 (12,36 pallets)" at bounding box center [1068, 251] width 206 height 15
click at [1127, 274] on div "Espaço livre: -14,95" at bounding box center [1068, 266] width 206 height 15
click at [779, 62] on span "×" at bounding box center [774, 69] width 7 height 14
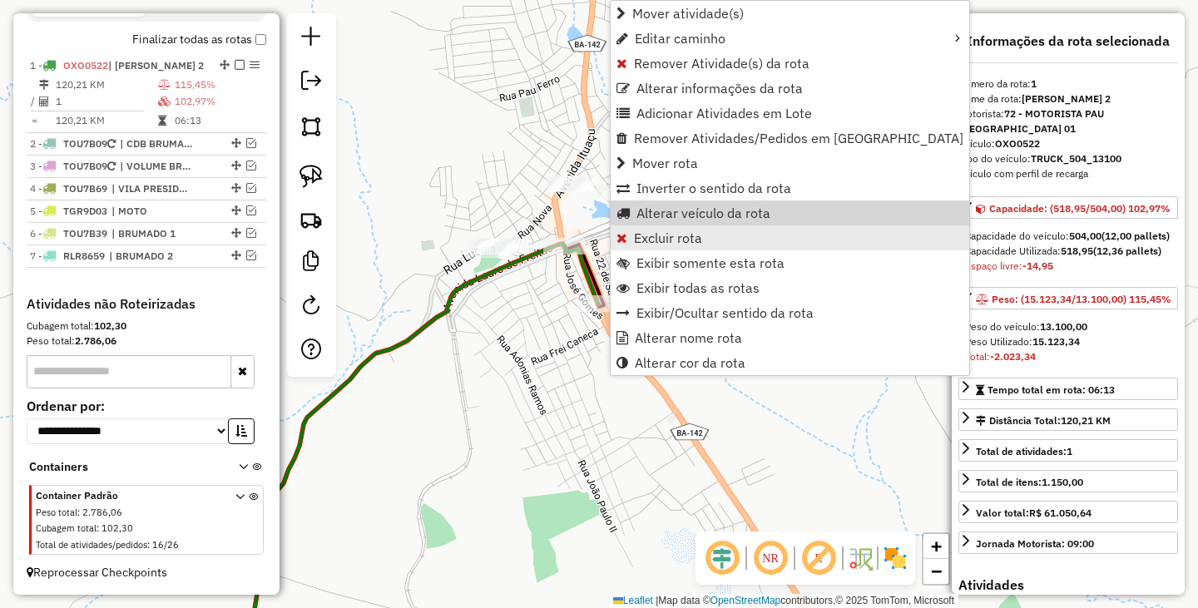
click at [681, 231] on span "Excluir rota" at bounding box center [668, 237] width 68 height 13
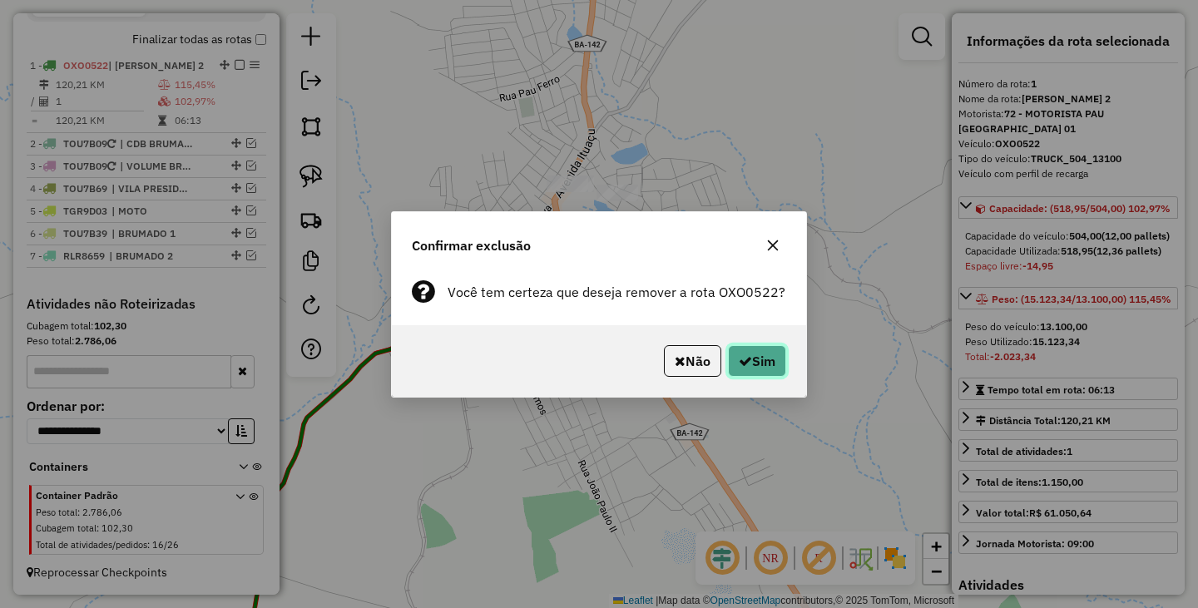
click at [779, 369] on button "Sim" at bounding box center [757, 361] width 58 height 32
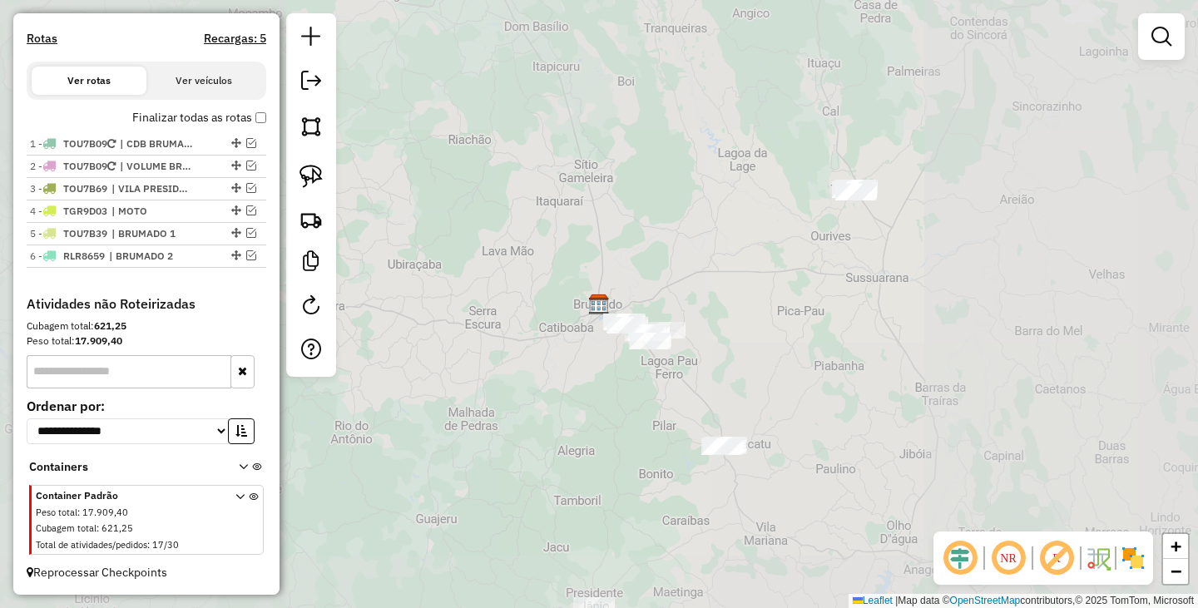
scroll to position [504, 0]
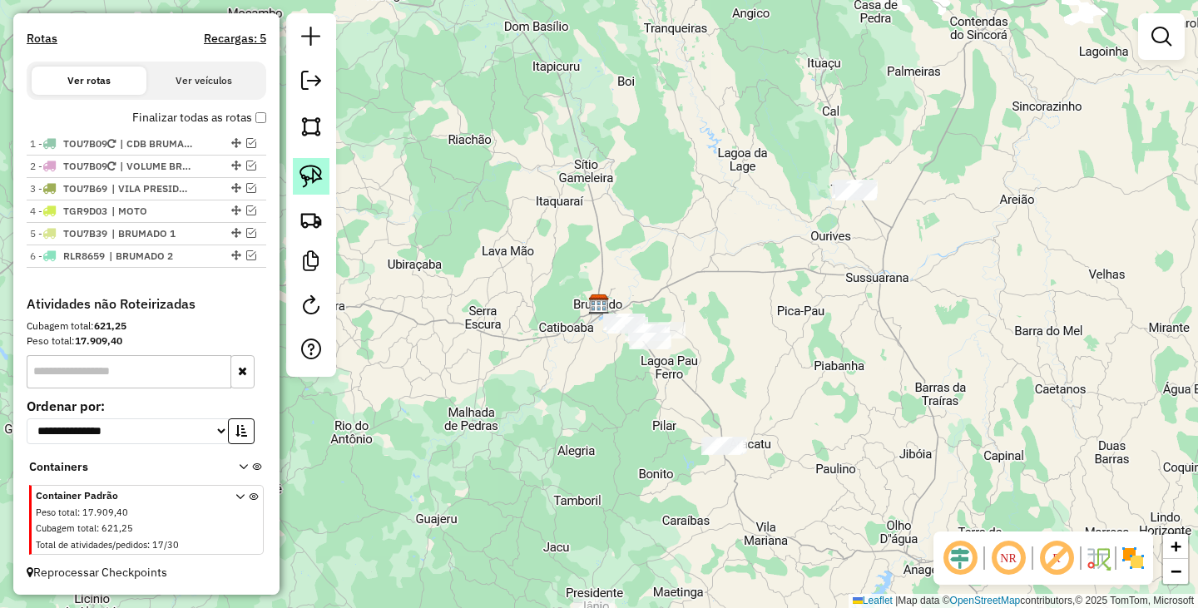
click at [316, 176] on img at bounding box center [310, 176] width 23 height 23
click at [310, 212] on img at bounding box center [310, 219] width 23 height 23
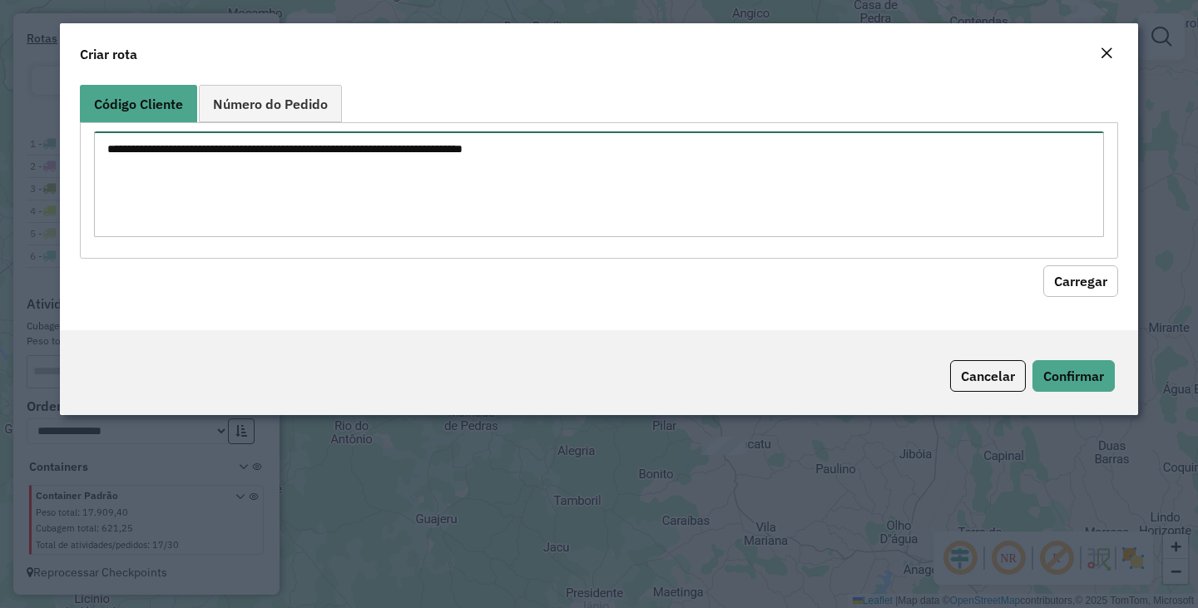
click at [471, 200] on textarea at bounding box center [599, 184] width 1010 height 106
type textarea "****"
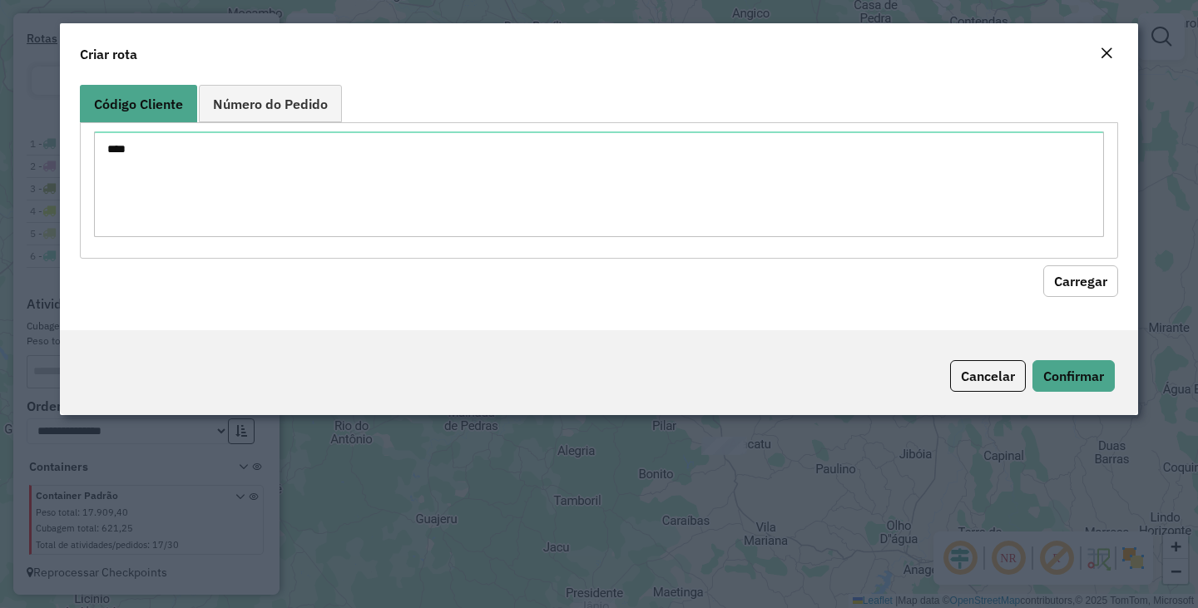
click at [1101, 286] on button "Carregar" at bounding box center [1080, 281] width 75 height 32
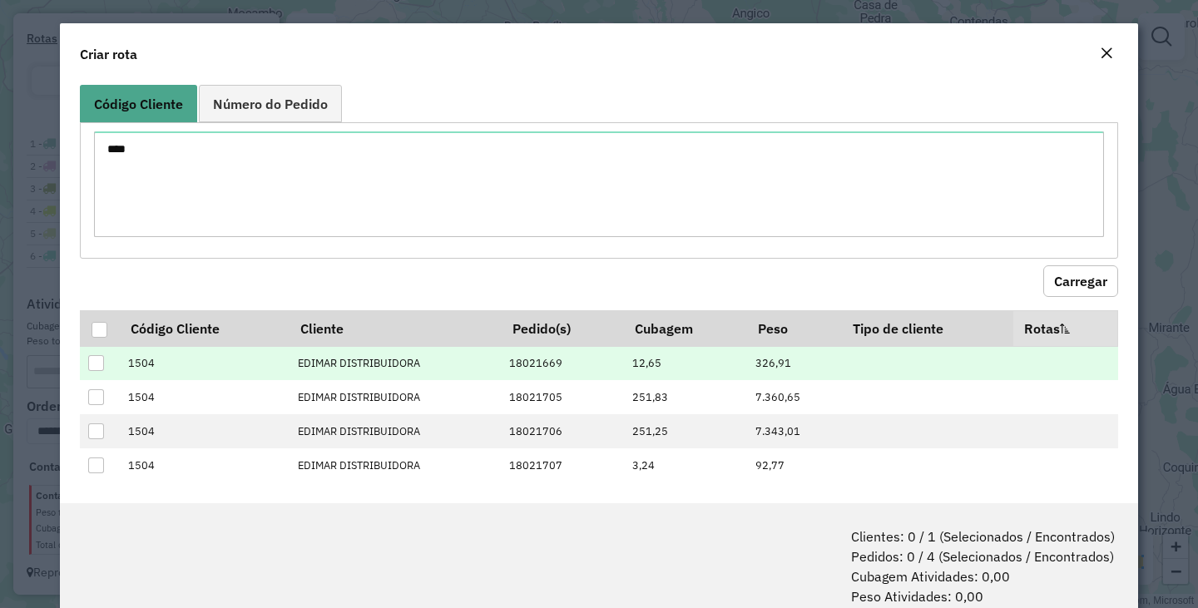
click at [96, 359] on div at bounding box center [96, 363] width 16 height 16
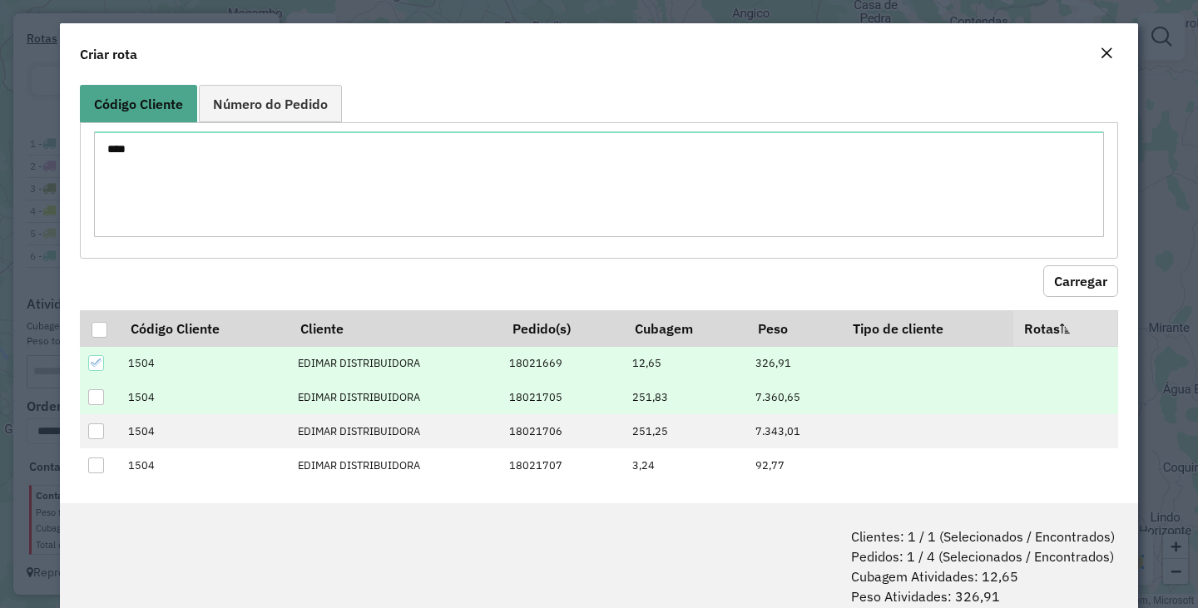
click at [94, 398] on div at bounding box center [96, 397] width 16 height 16
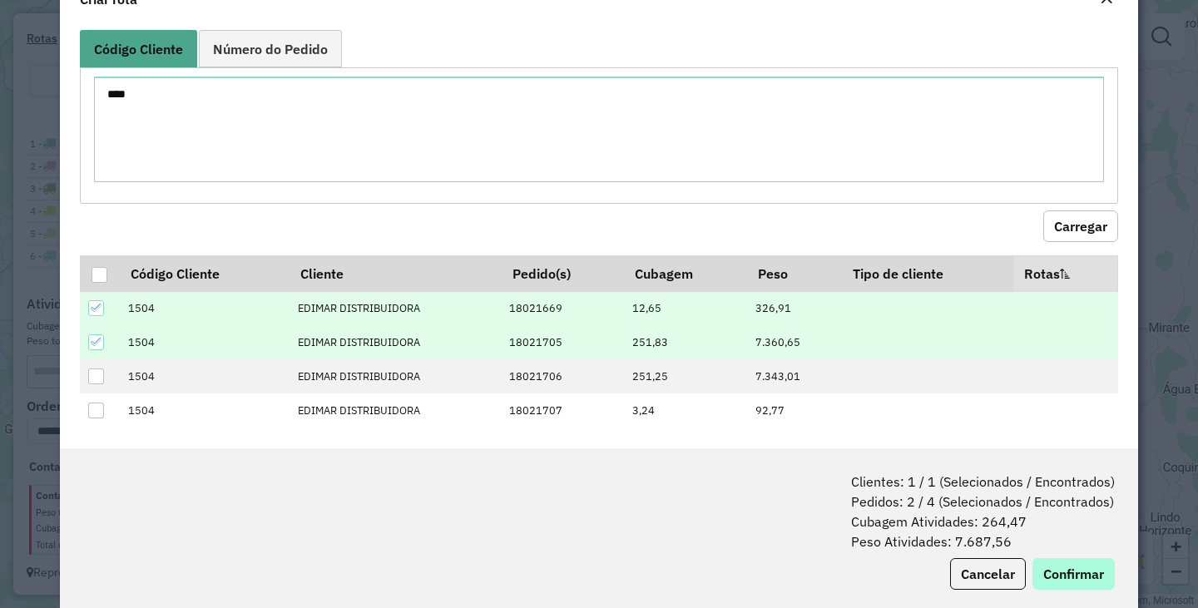
scroll to position [83, 0]
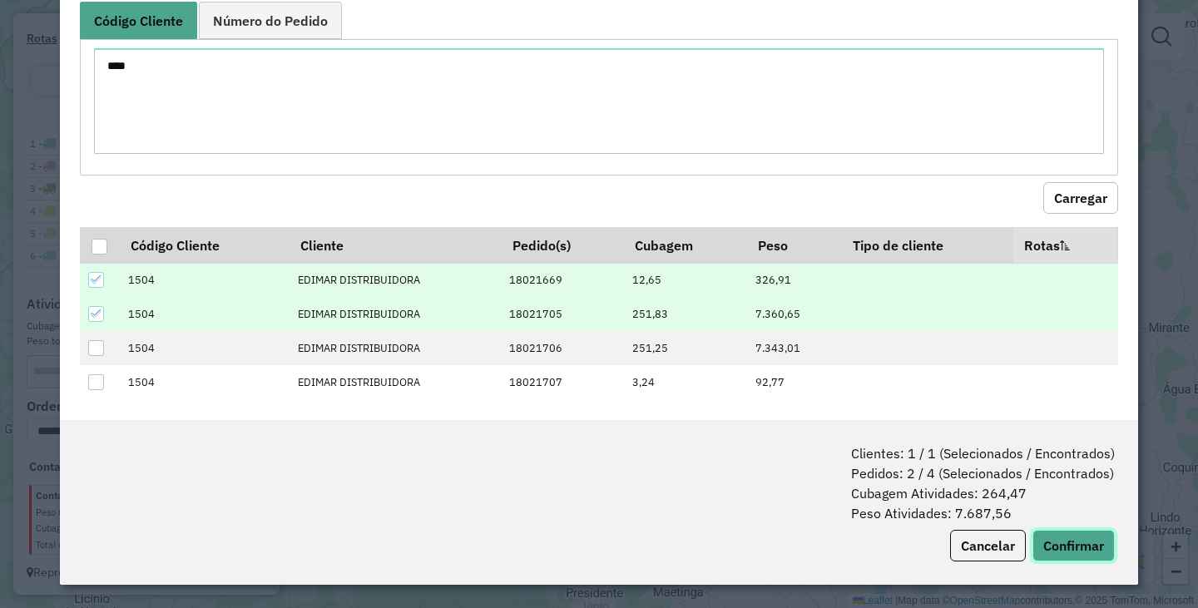
click at [1081, 554] on button "Confirmar" at bounding box center [1073, 546] width 82 height 32
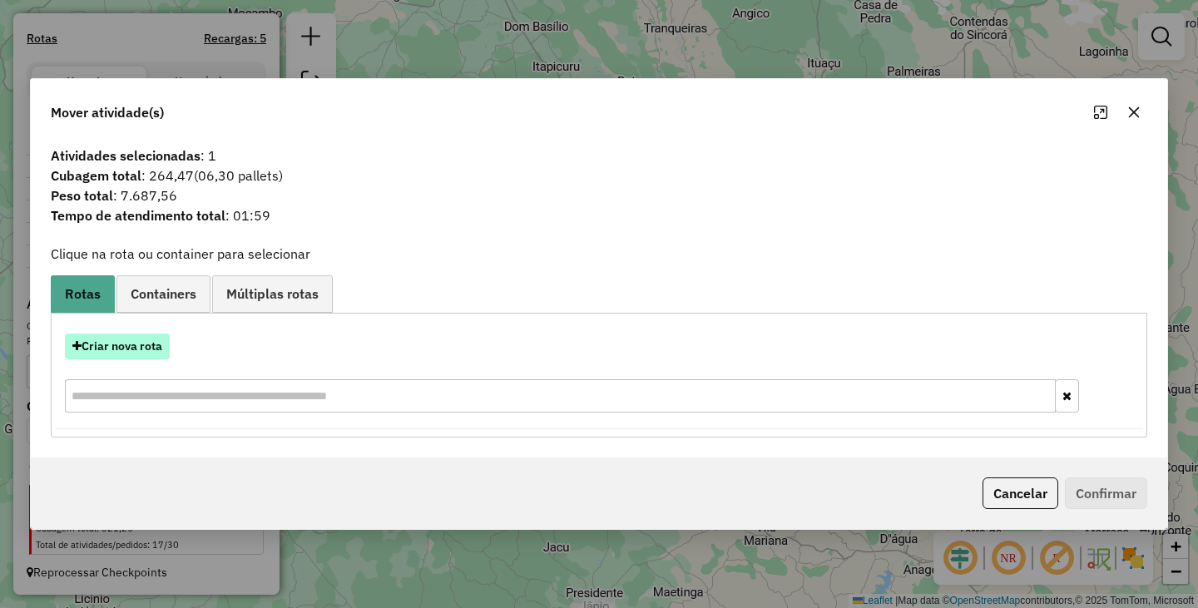
click at [145, 339] on button "Criar nova rota" at bounding box center [117, 347] width 105 height 26
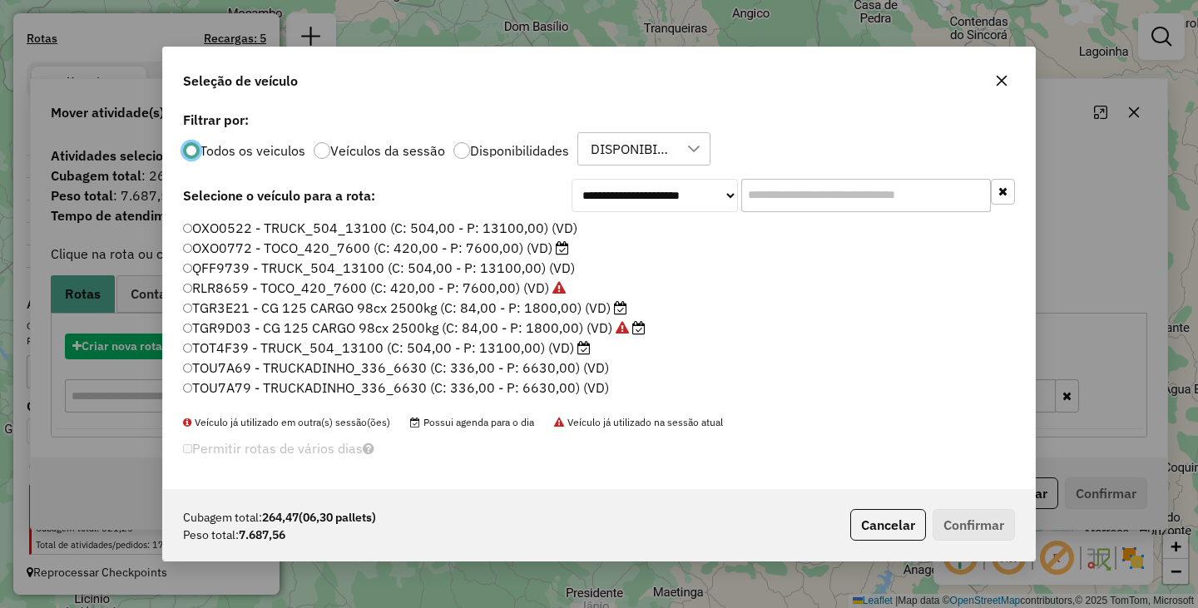
scroll to position [9, 5]
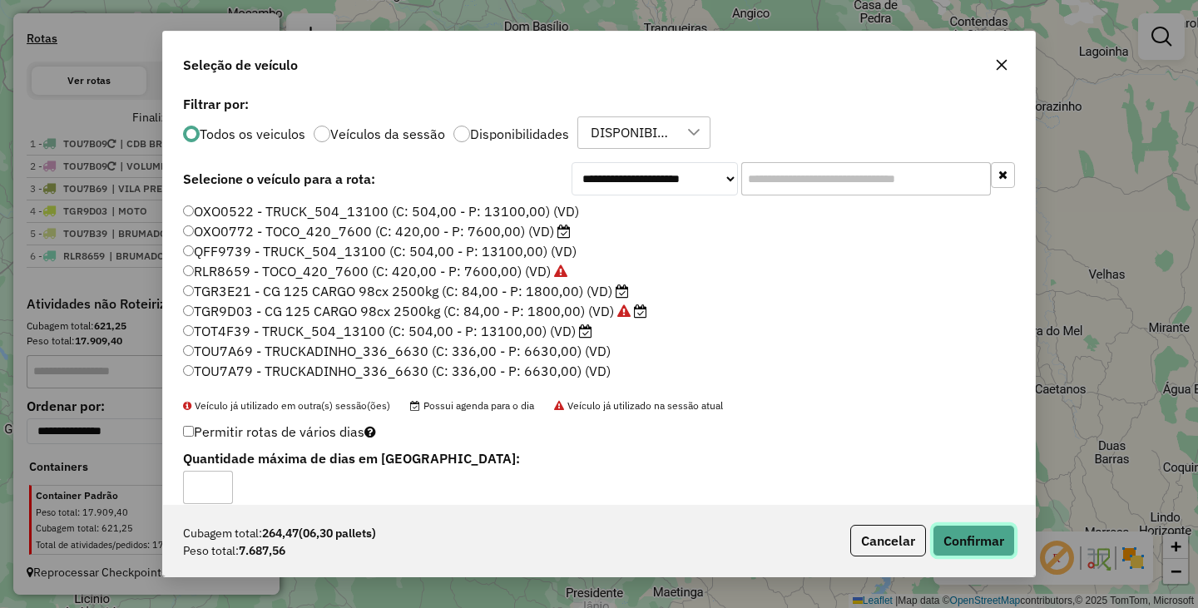
click at [988, 536] on button "Confirmar" at bounding box center [974, 541] width 82 height 32
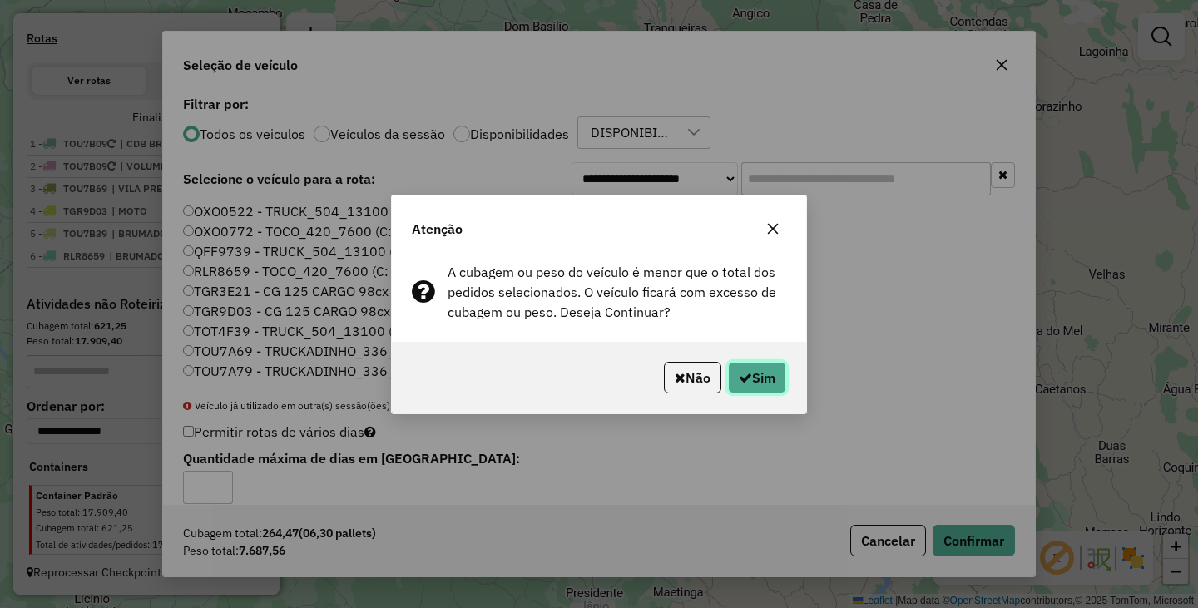
click at [739, 372] on icon "button" at bounding box center [745, 377] width 13 height 13
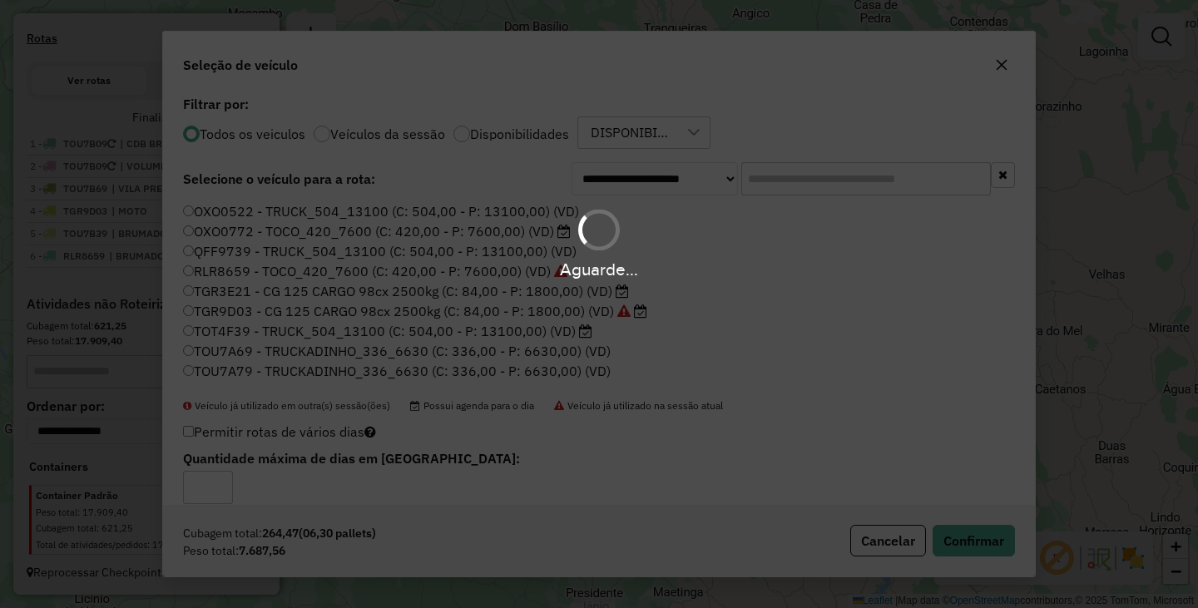
scroll to position [597, 0]
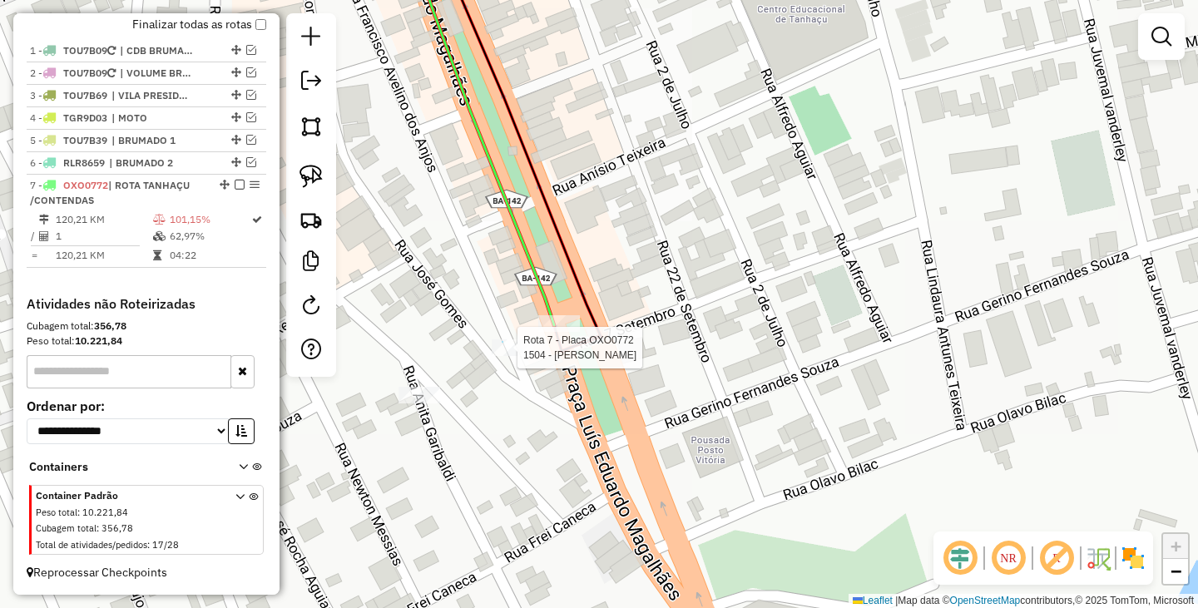
select select "**********"
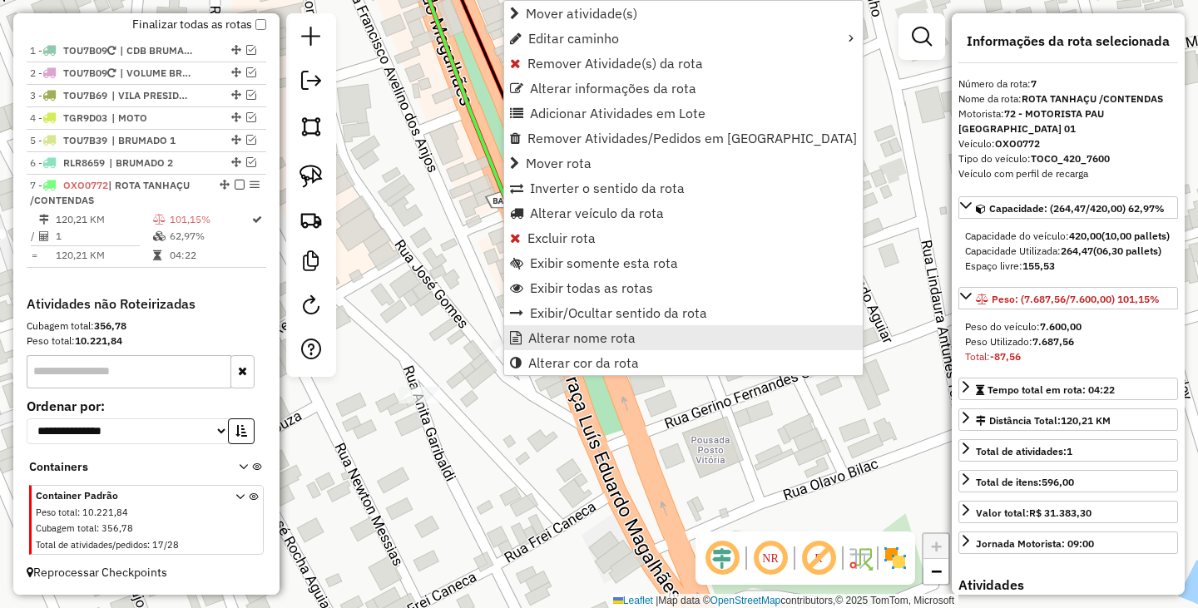
click at [578, 336] on span "Alterar nome rota" at bounding box center [581, 337] width 107 height 13
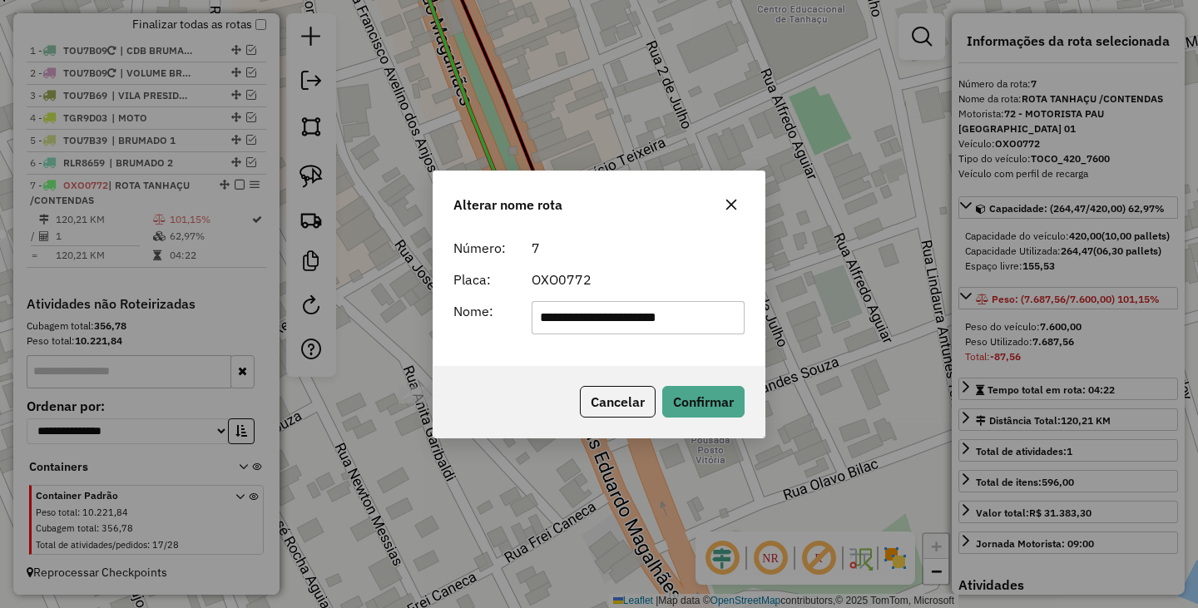
drag, startPoint x: 722, startPoint y: 314, endPoint x: 456, endPoint y: 289, distance: 267.5
click at [456, 289] on form "**********" at bounding box center [598, 286] width 291 height 96
type input "**********"
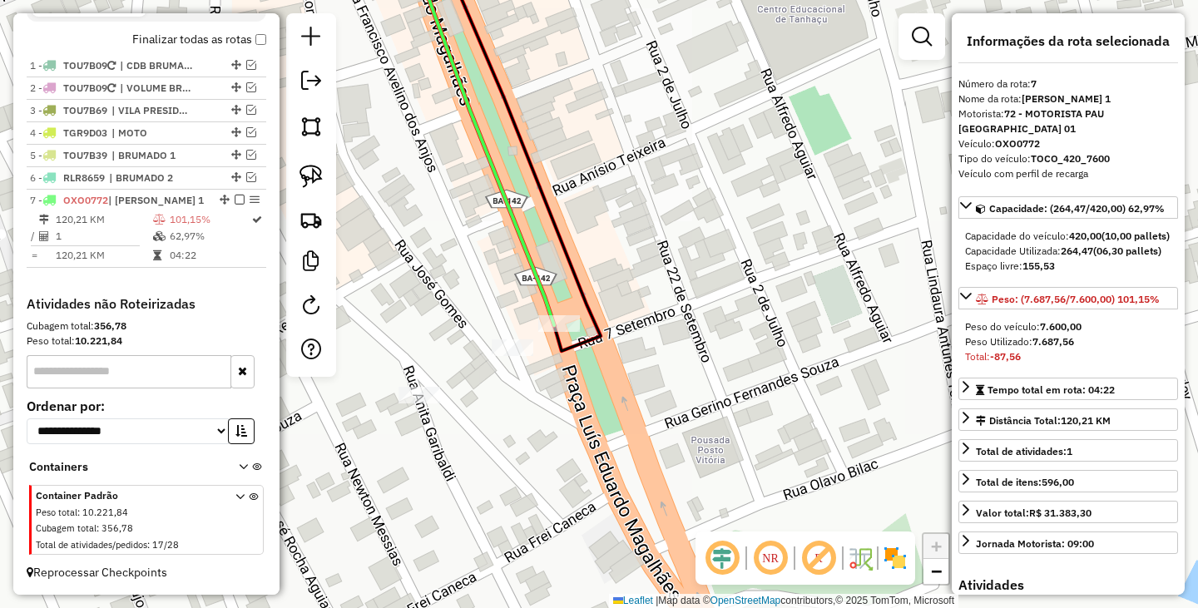
scroll to position [527, 0]
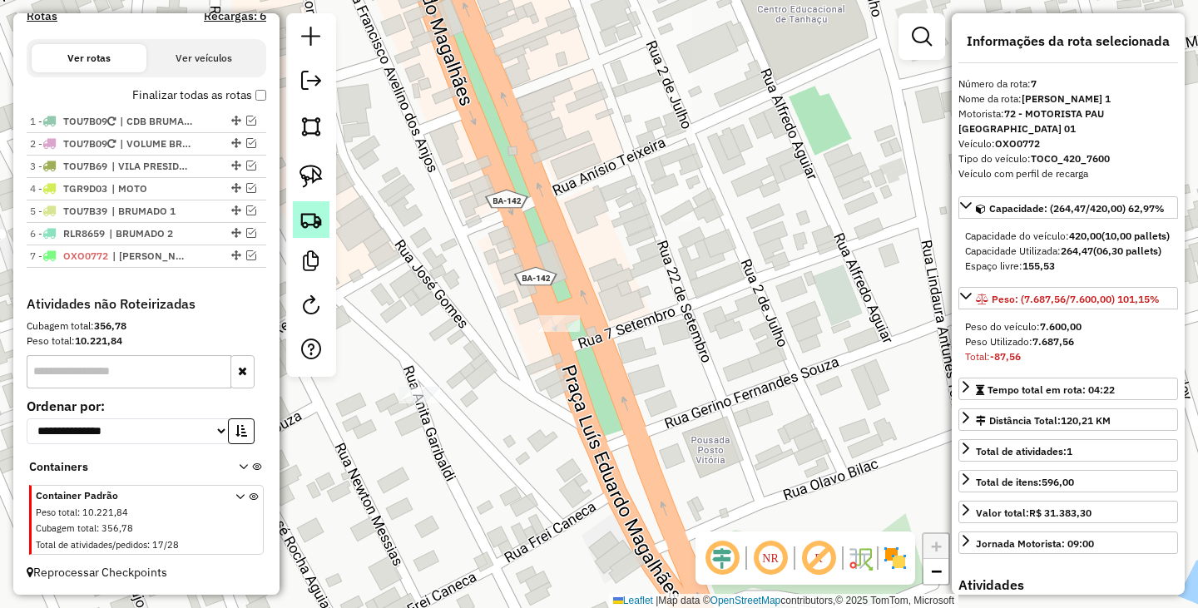
click at [325, 226] on link at bounding box center [311, 219] width 37 height 37
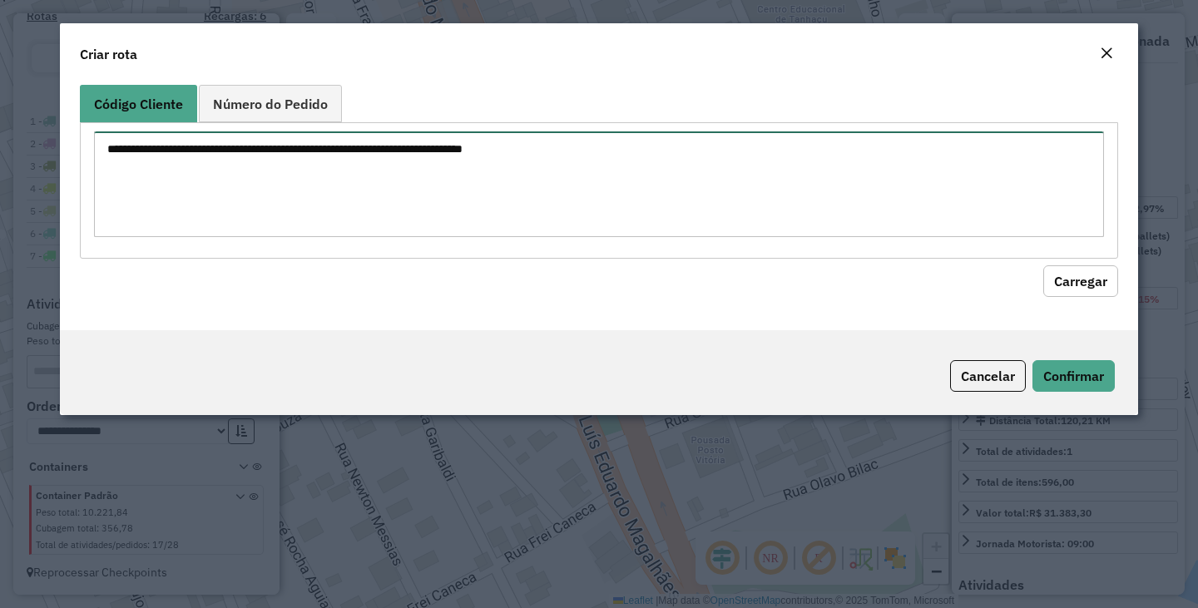
click at [414, 202] on textarea at bounding box center [599, 184] width 1010 height 106
type textarea "****"
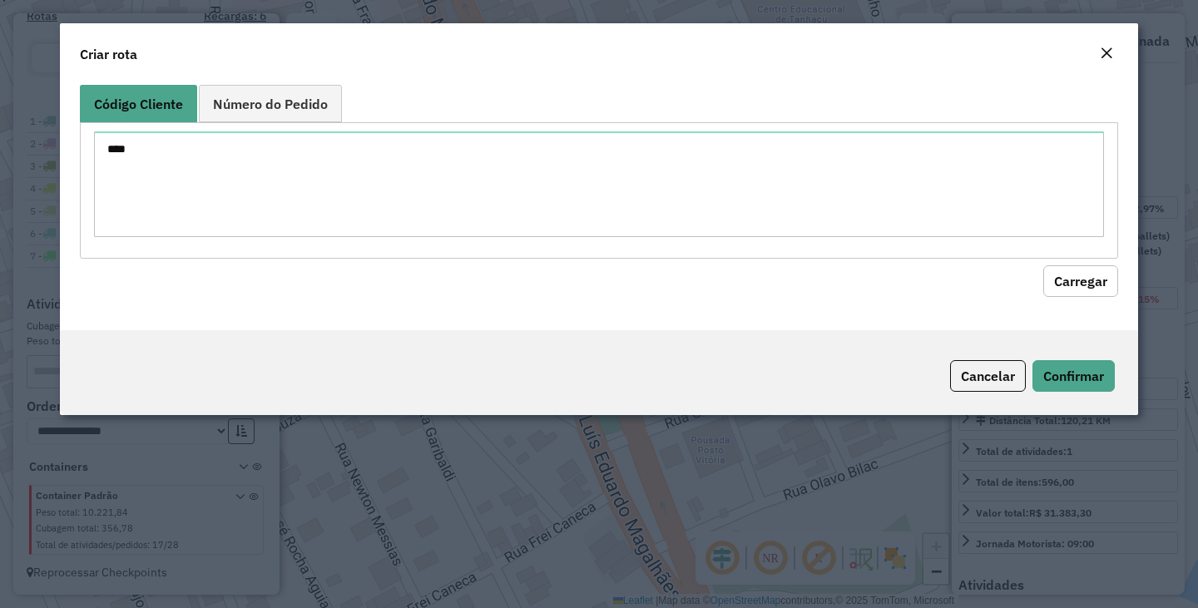
click at [1082, 262] on hb-field-button "Carregar" at bounding box center [599, 278] width 1038 height 38
click at [1082, 275] on button "Carregar" at bounding box center [1080, 281] width 75 height 32
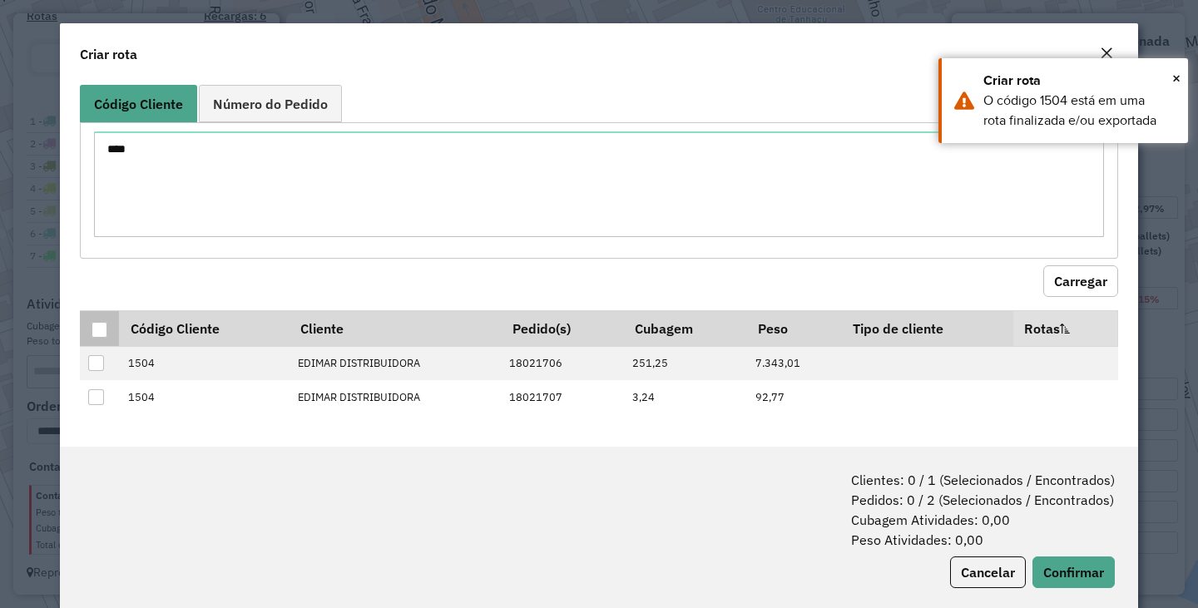
click at [101, 331] on div at bounding box center [100, 330] width 16 height 16
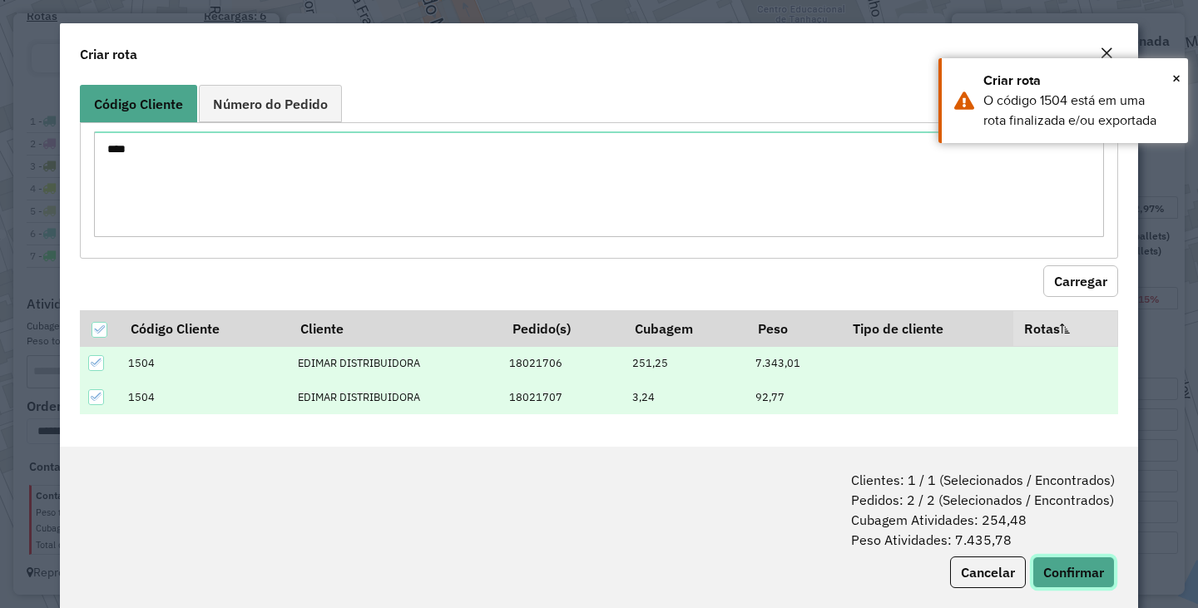
click at [1063, 558] on button "Confirmar" at bounding box center [1073, 573] width 82 height 32
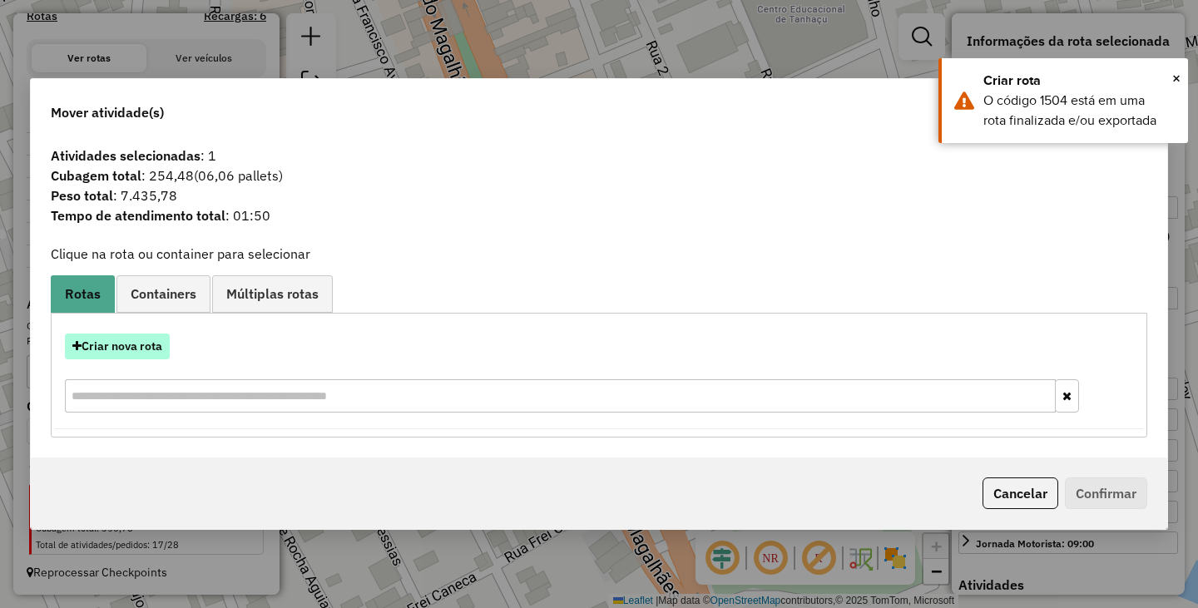
click at [116, 357] on button "Criar nova rota" at bounding box center [117, 347] width 105 height 26
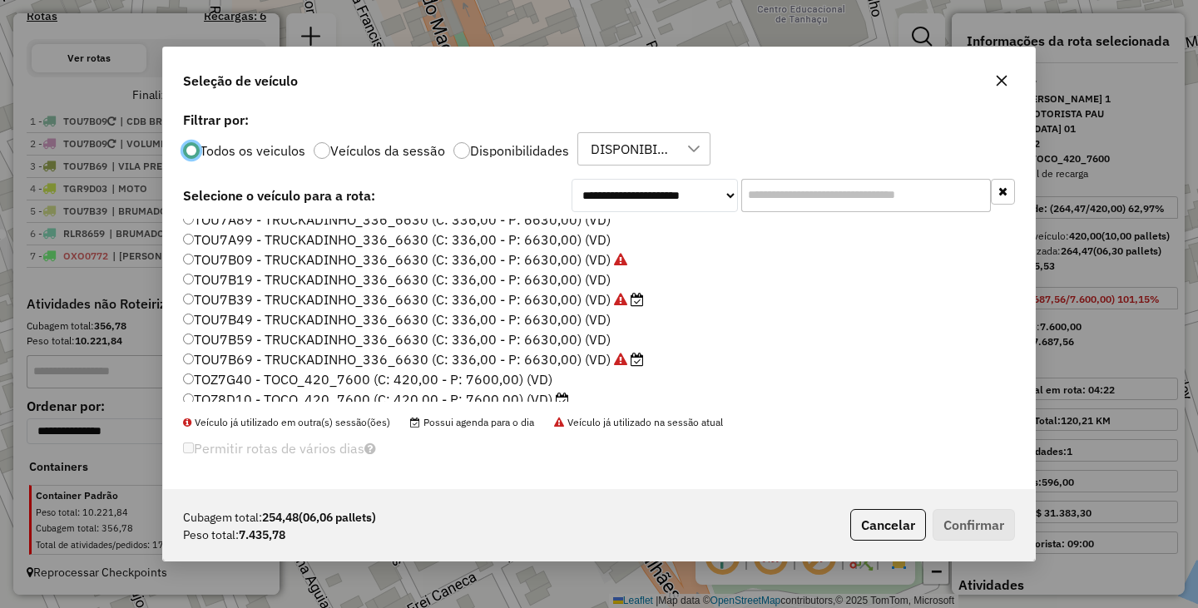
scroll to position [236, 0]
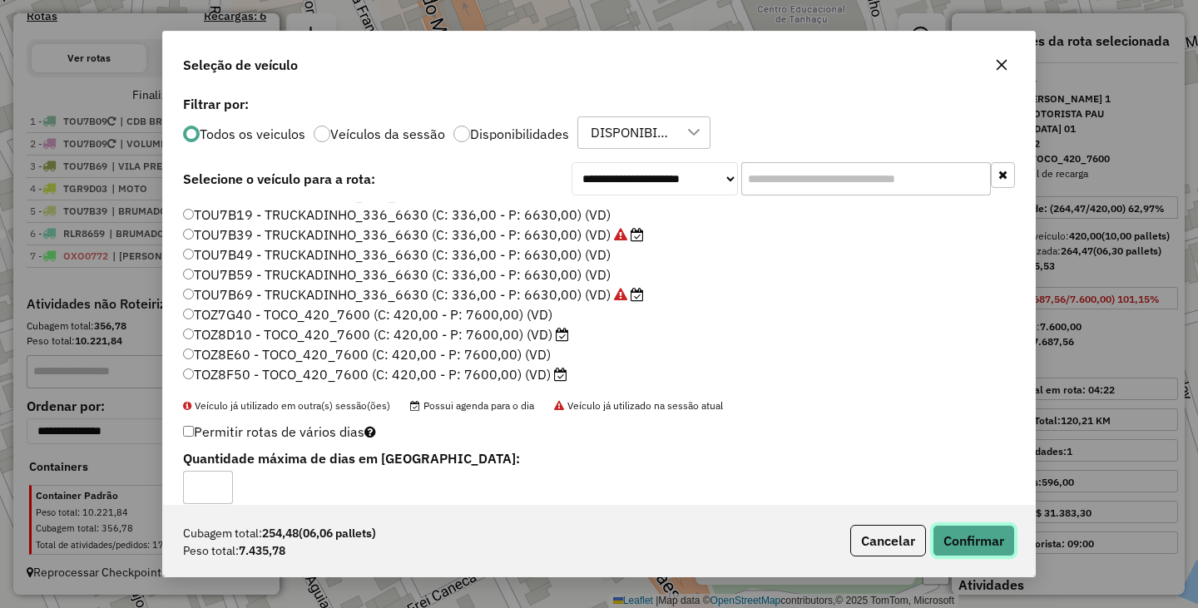
click at [992, 531] on button "Confirmar" at bounding box center [974, 541] width 82 height 32
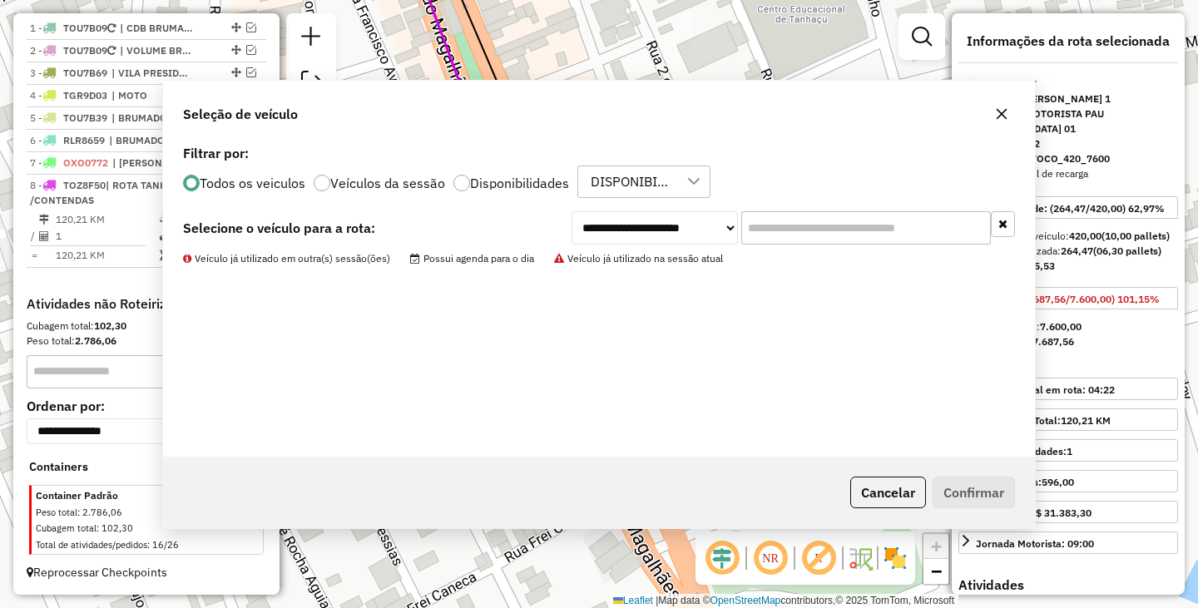
scroll to position [620, 0]
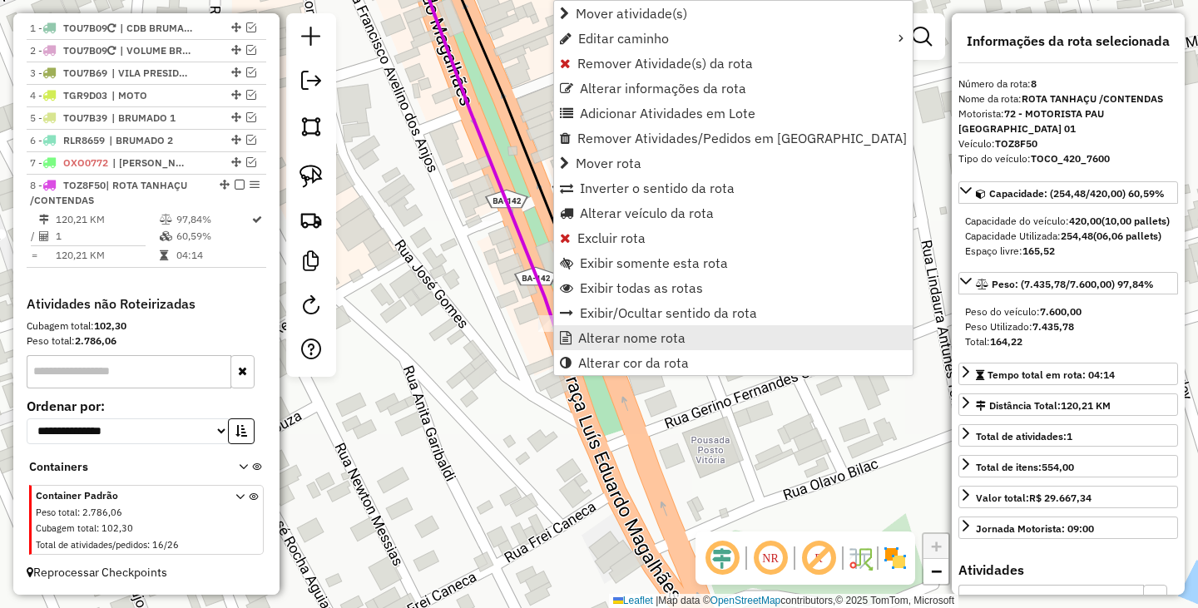
click at [605, 344] on span "Alterar nome rota" at bounding box center [631, 337] width 107 height 13
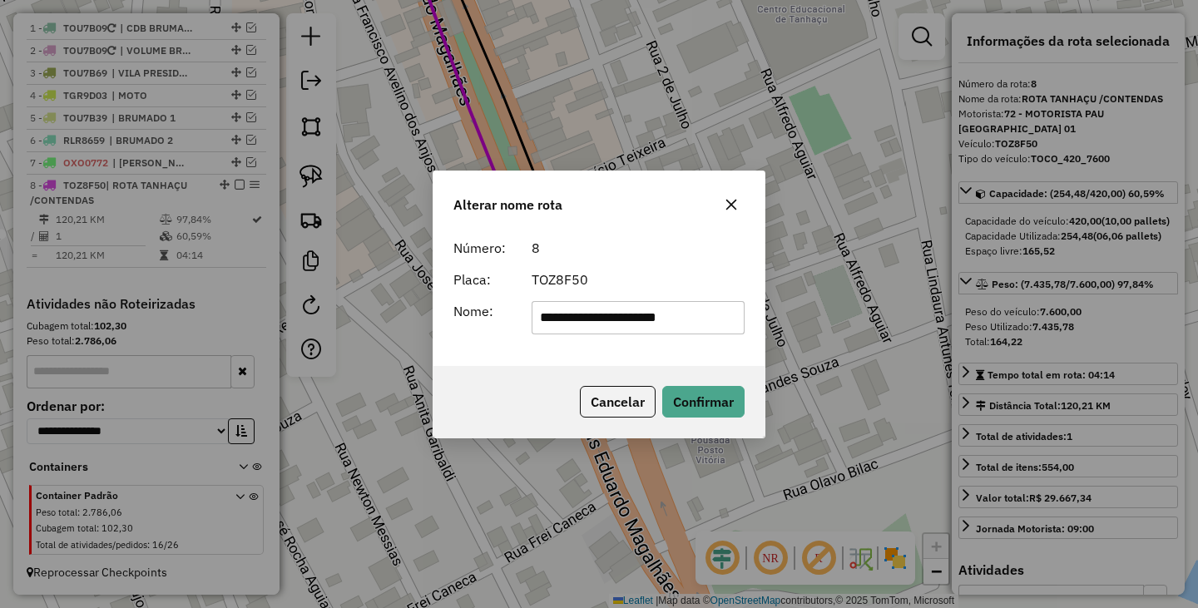
drag, startPoint x: 728, startPoint y: 321, endPoint x: 452, endPoint y: 304, distance: 276.7
click at [453, 304] on div "**********" at bounding box center [598, 317] width 311 height 33
type input "**********"
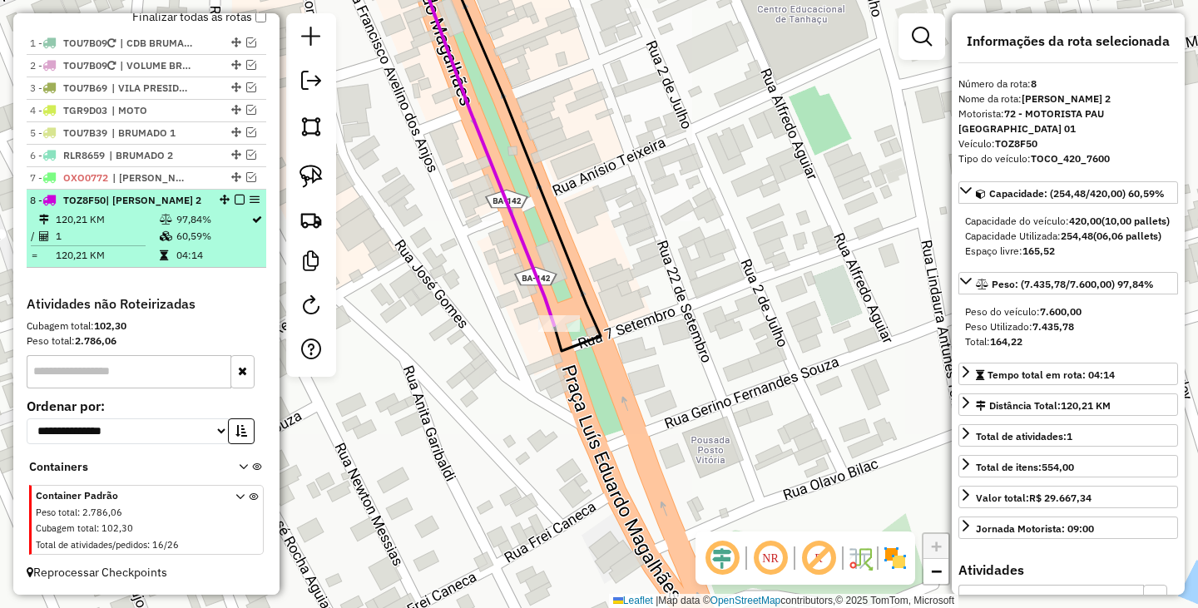
click at [236, 195] on em at bounding box center [240, 200] width 10 height 10
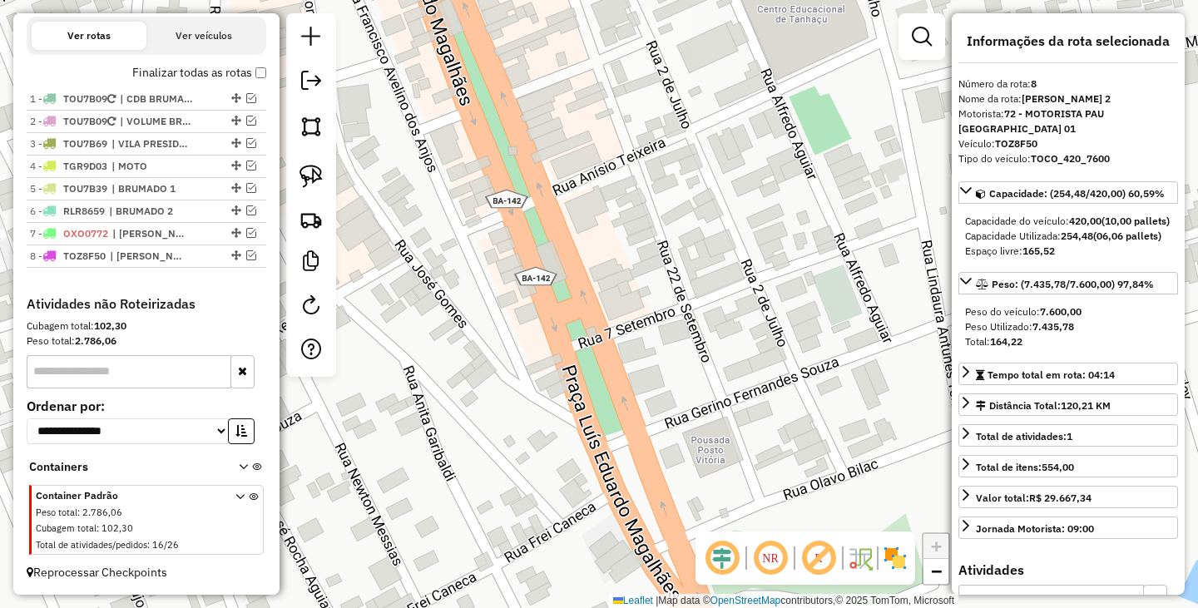
scroll to position [549, 0]
click at [246, 167] on em at bounding box center [251, 166] width 10 height 10
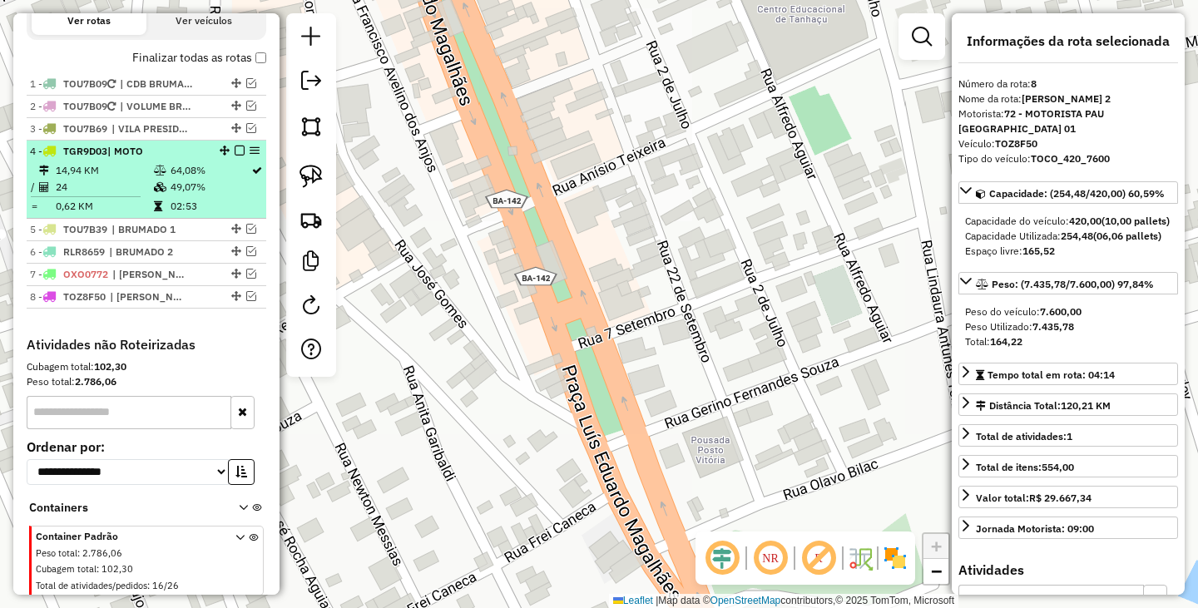
scroll to position [605, 0]
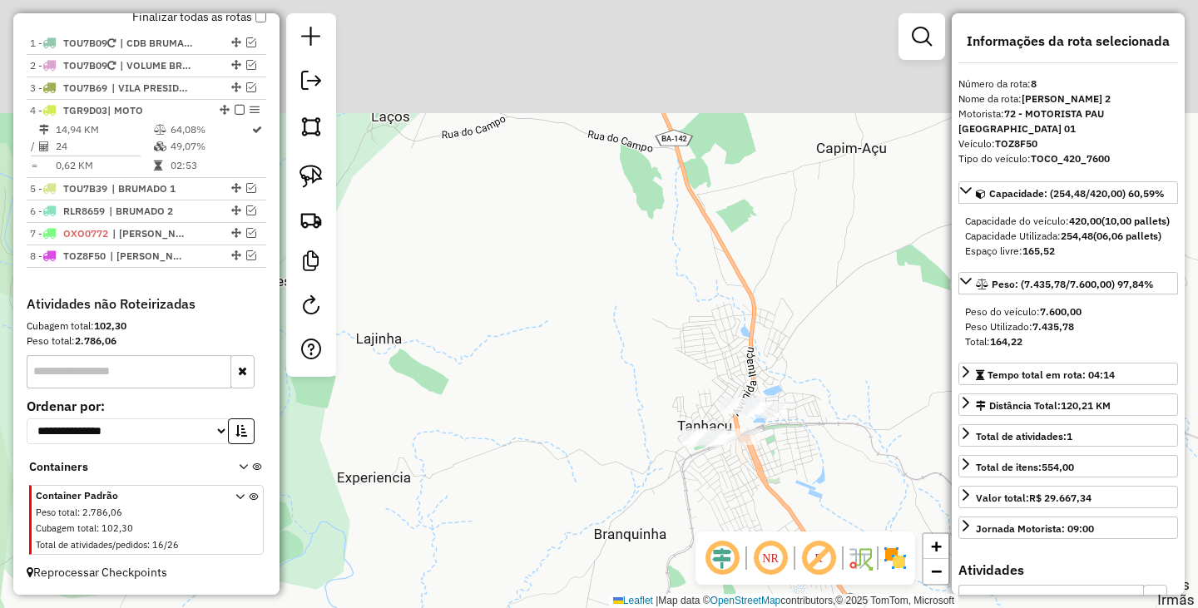
drag, startPoint x: 665, startPoint y: 300, endPoint x: 792, endPoint y: 496, distance: 233.3
click at [792, 498] on div "Janela de atendimento Grade de atendimento Capacidade Transportadoras Veículos …" at bounding box center [599, 304] width 1198 height 608
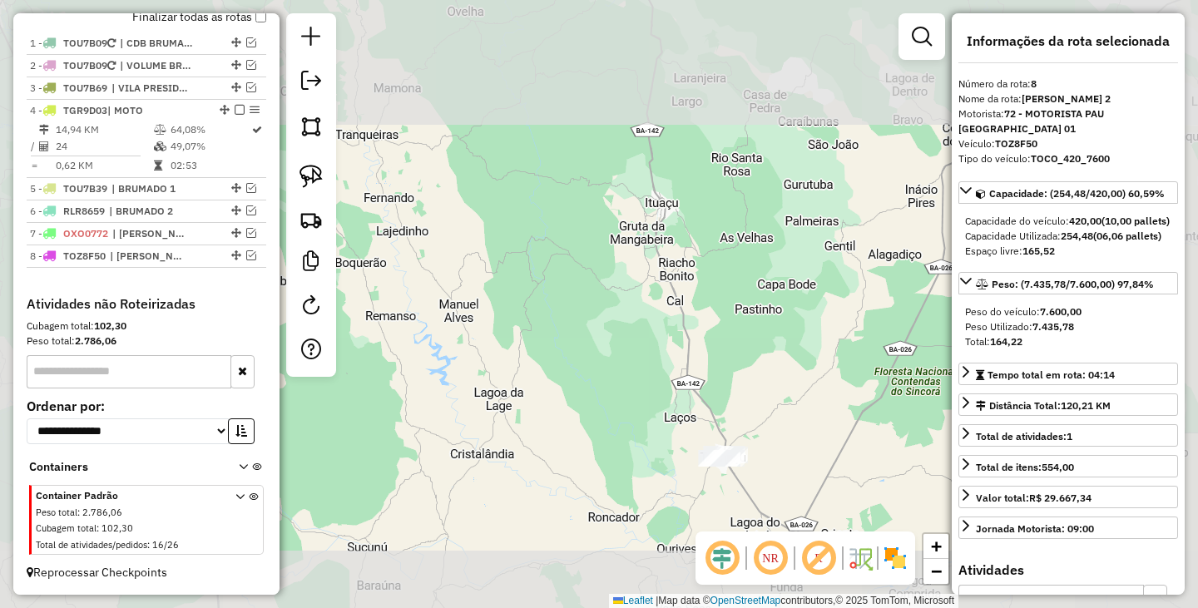
drag, startPoint x: 626, startPoint y: 489, endPoint x: 814, endPoint y: 260, distance: 296.8
click at [808, 270] on div "Janela de atendimento Grade de atendimento Capacidade Transportadoras Veículos …" at bounding box center [599, 304] width 1198 height 608
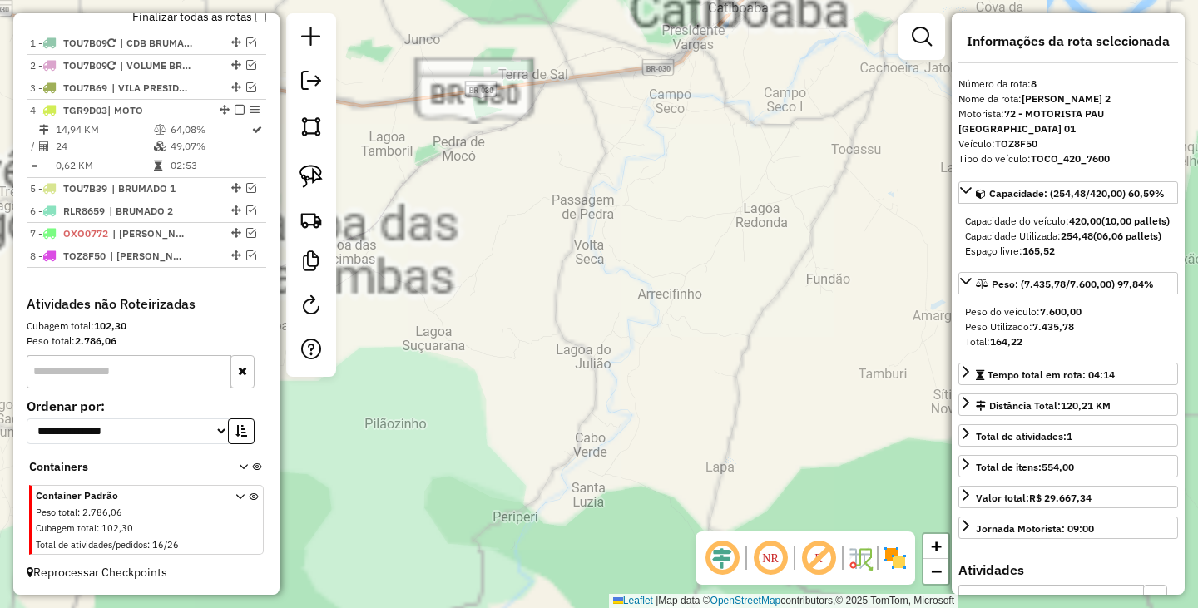
drag, startPoint x: 819, startPoint y: 180, endPoint x: 453, endPoint y: 428, distance: 442.5
click at [463, 428] on div "Janela de atendimento Grade de atendimento Capacidade Transportadoras Veículos …" at bounding box center [599, 304] width 1198 height 608
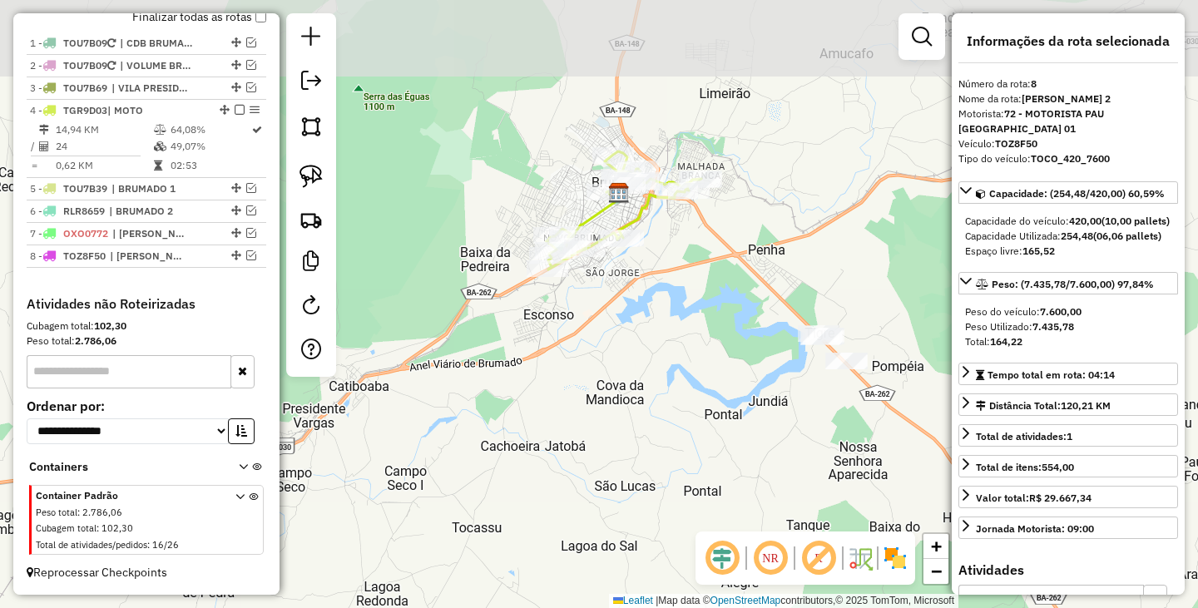
drag, startPoint x: 671, startPoint y: 150, endPoint x: 562, endPoint y: 355, distance: 232.6
click at [572, 351] on div "Janela de atendimento Grade de atendimento Capacidade Transportadoras Veículos …" at bounding box center [599, 304] width 1198 height 608
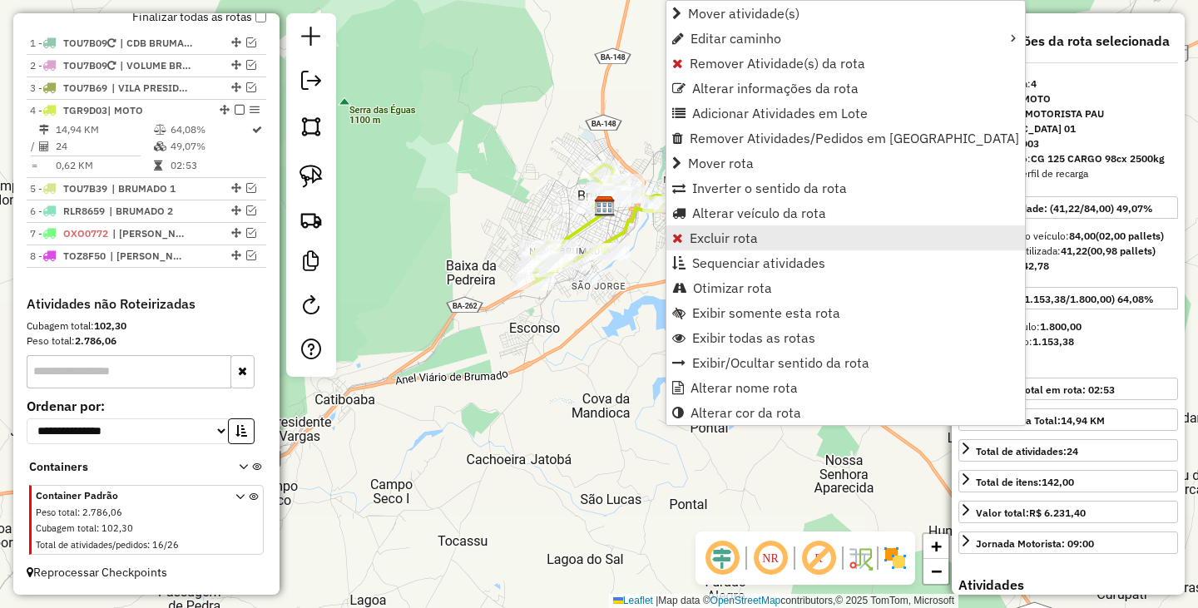
click at [708, 239] on span "Excluir rota" at bounding box center [724, 237] width 68 height 13
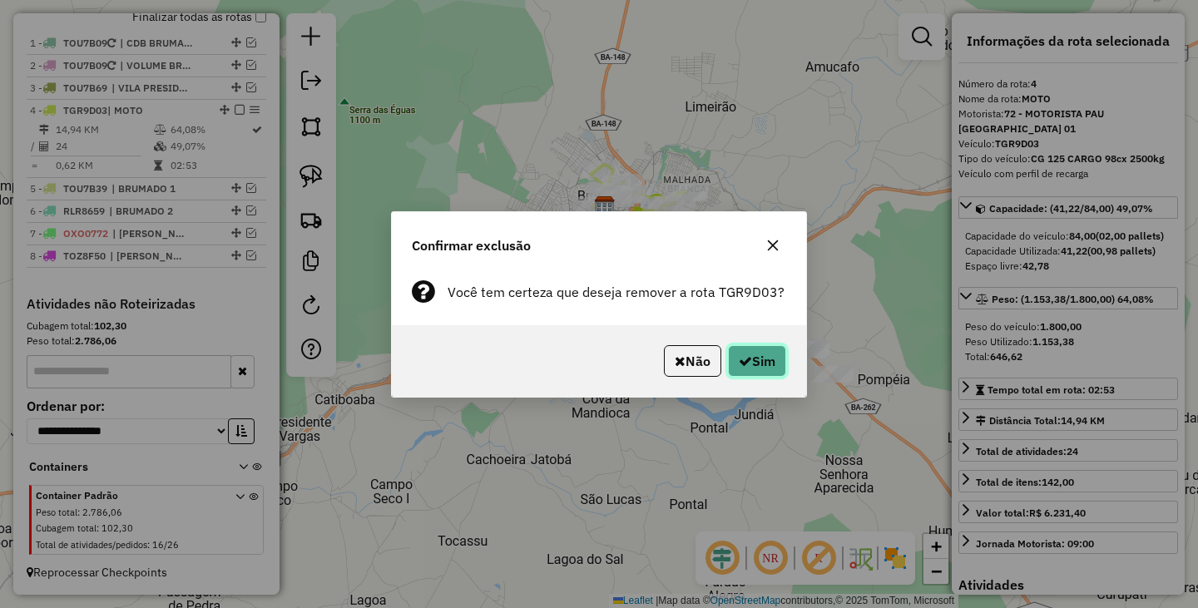
click at [746, 366] on icon "button" at bounding box center [745, 360] width 13 height 13
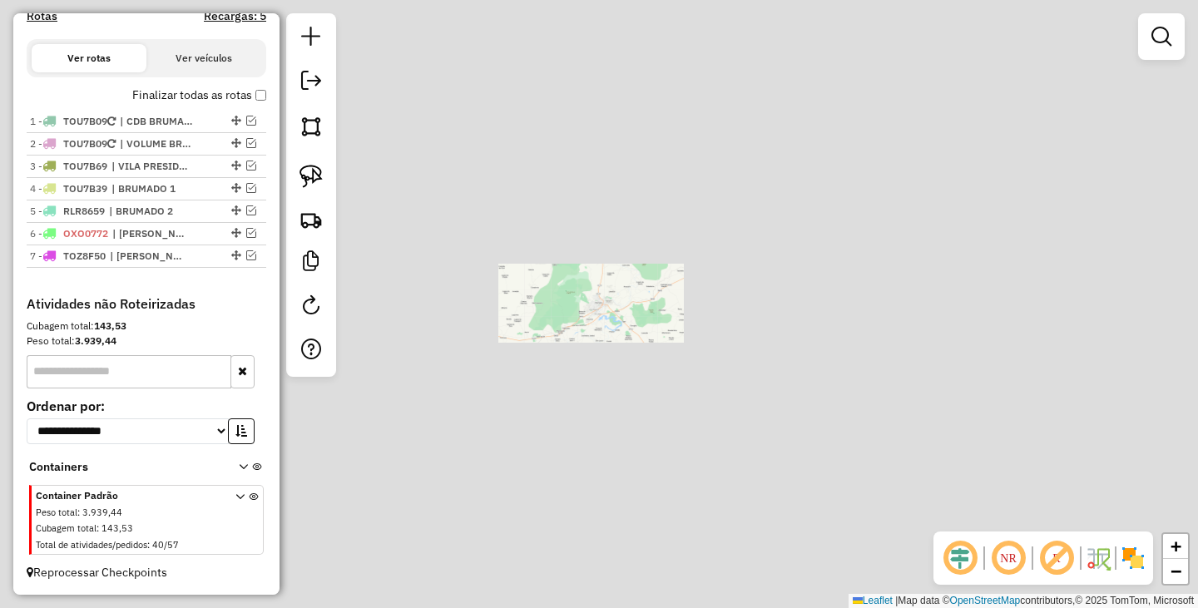
scroll to position [527, 0]
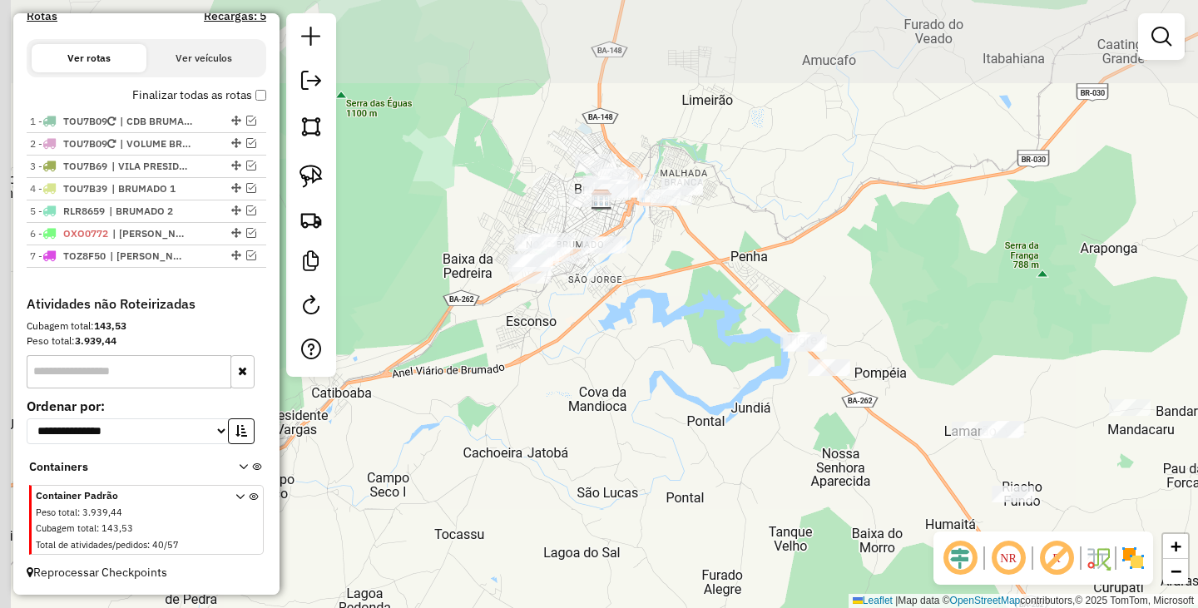
drag, startPoint x: 517, startPoint y: 276, endPoint x: 727, endPoint y: 400, distance: 243.5
click at [727, 400] on div "Janela de atendimento Grade de atendimento Capacidade Transportadoras Veículos …" at bounding box center [599, 304] width 1198 height 608
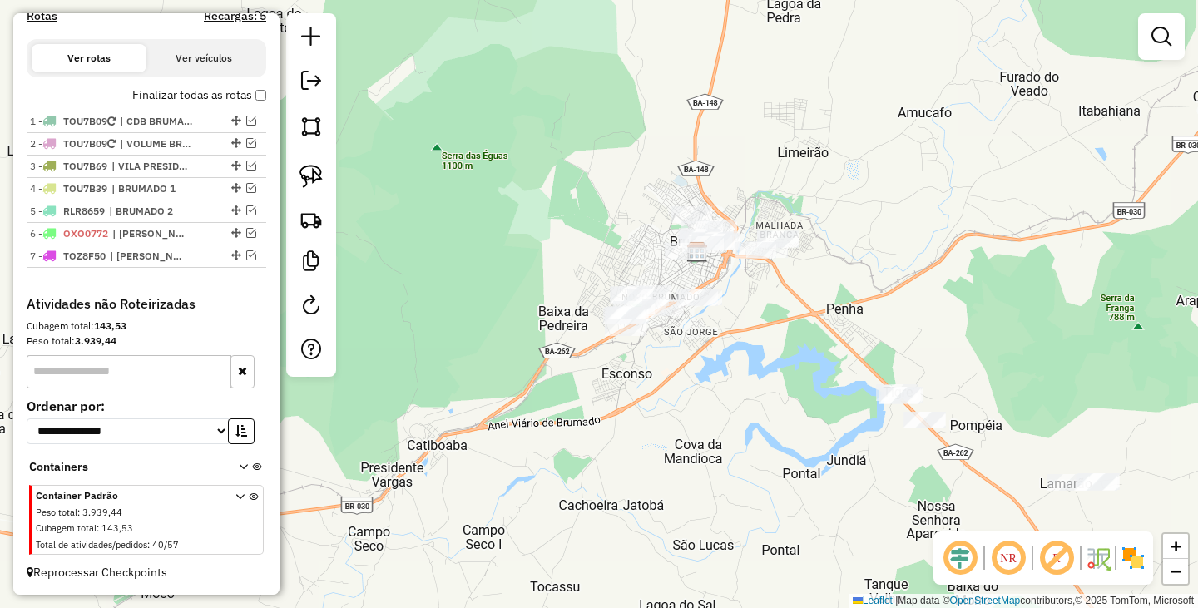
drag, startPoint x: 652, startPoint y: 342, endPoint x: 746, endPoint y: 390, distance: 105.7
click at [746, 390] on div "Janela de atendimento Grade de atendimento Capacidade Transportadoras Veículos …" at bounding box center [599, 304] width 1198 height 608
click at [313, 175] on img at bounding box center [310, 176] width 23 height 23
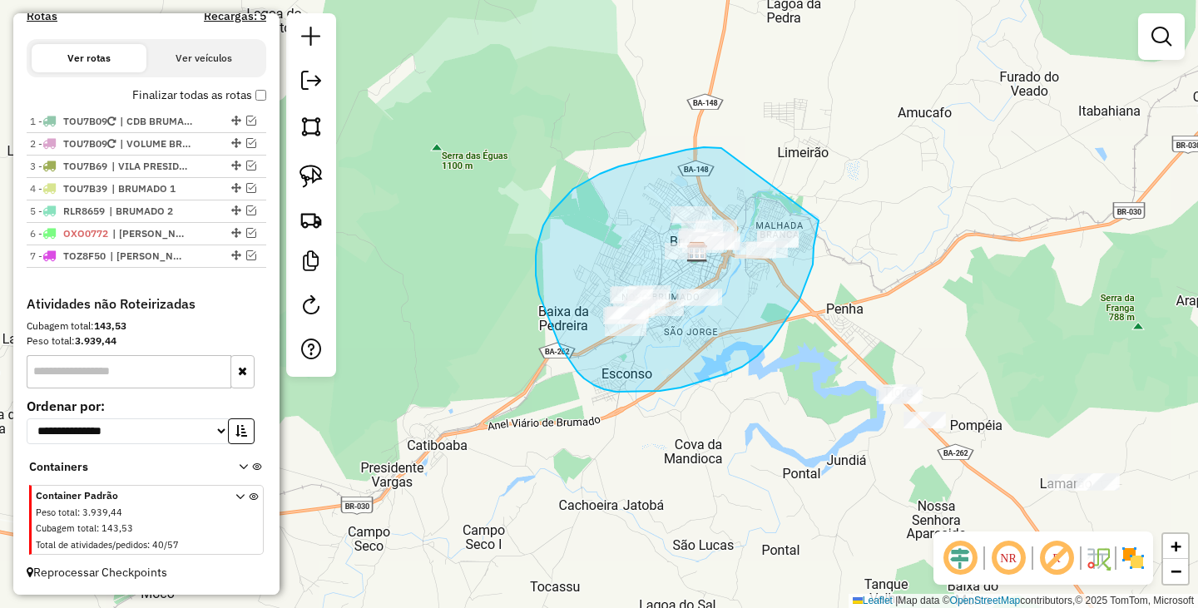
drag, startPoint x: 721, startPoint y: 148, endPoint x: 819, endPoint y: 220, distance: 120.8
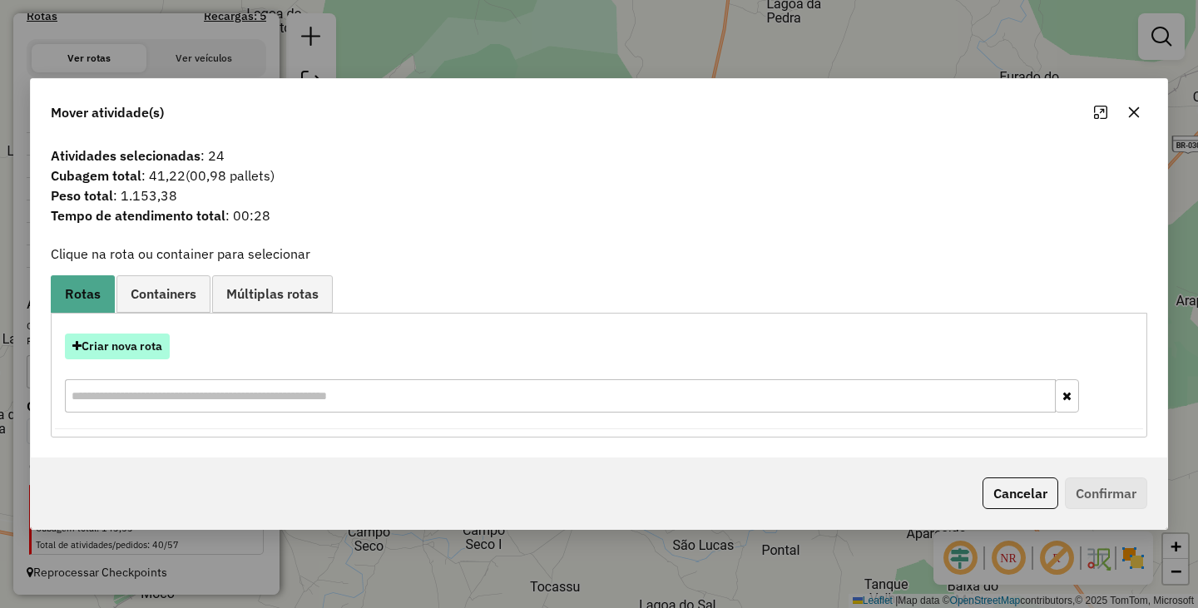
click at [142, 354] on button "Criar nova rota" at bounding box center [117, 347] width 105 height 26
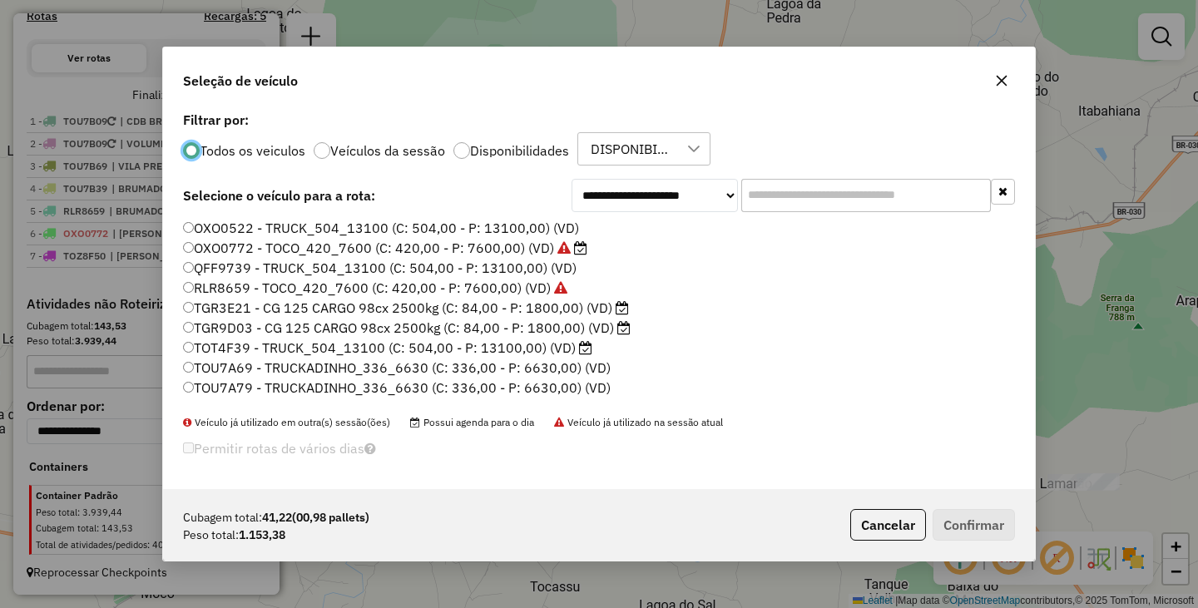
scroll to position [9, 5]
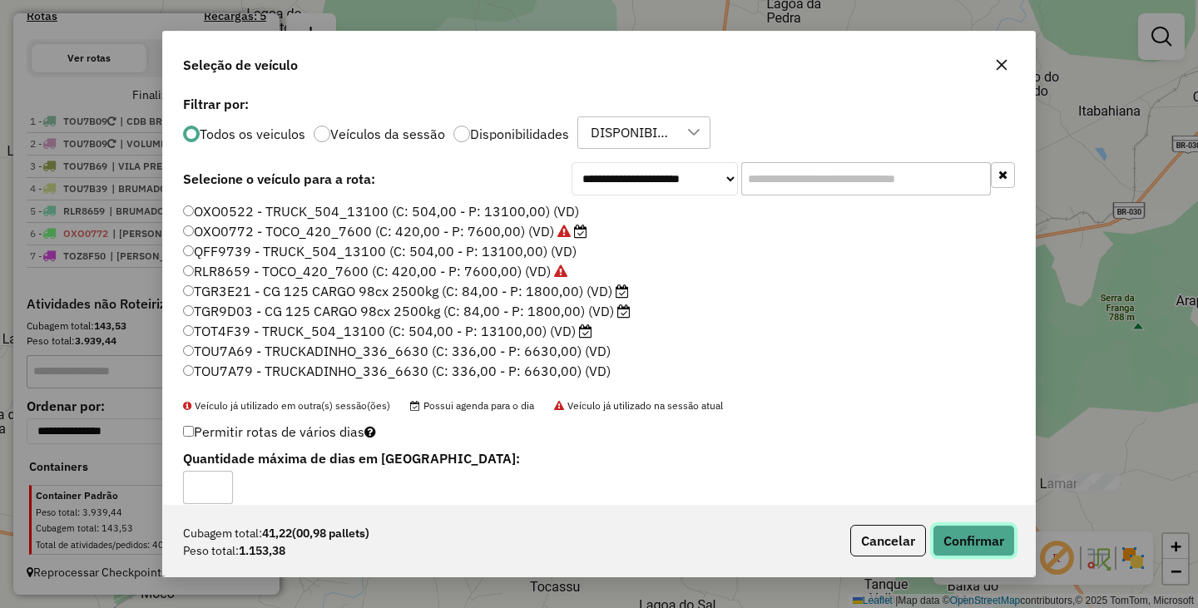
click at [989, 553] on button "Confirmar" at bounding box center [974, 541] width 82 height 32
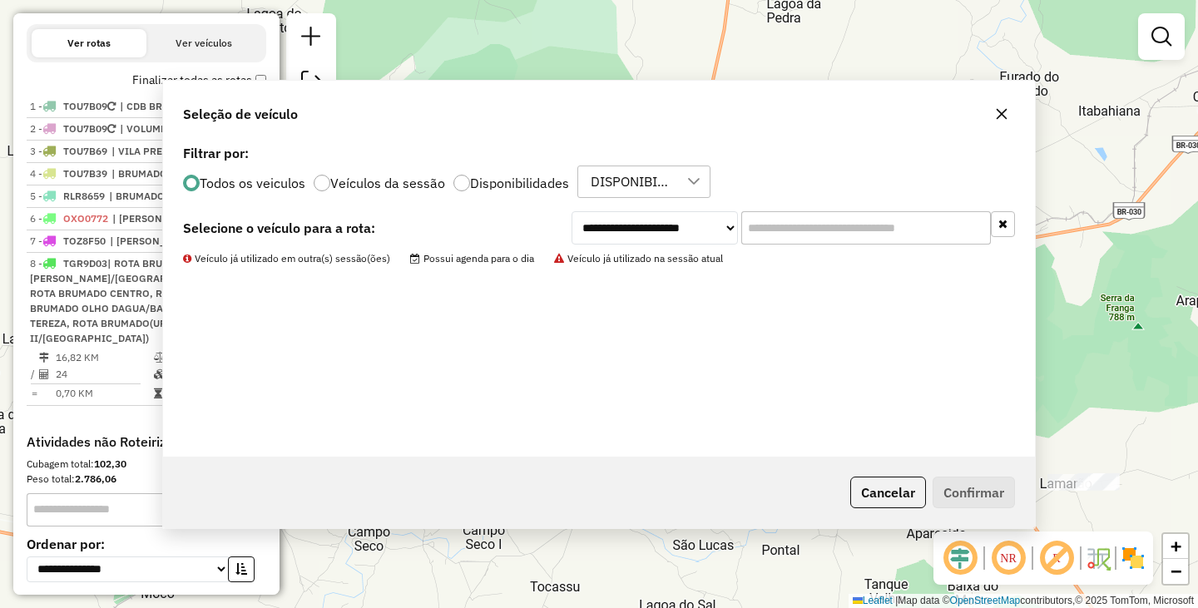
scroll to position [620, 0]
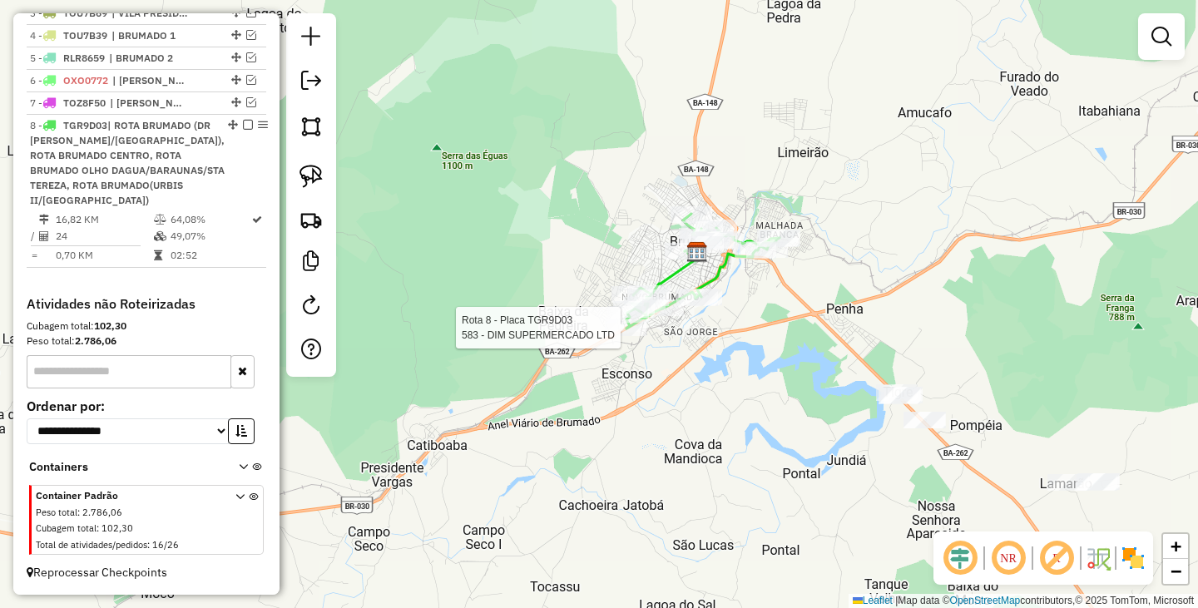
select select "**********"
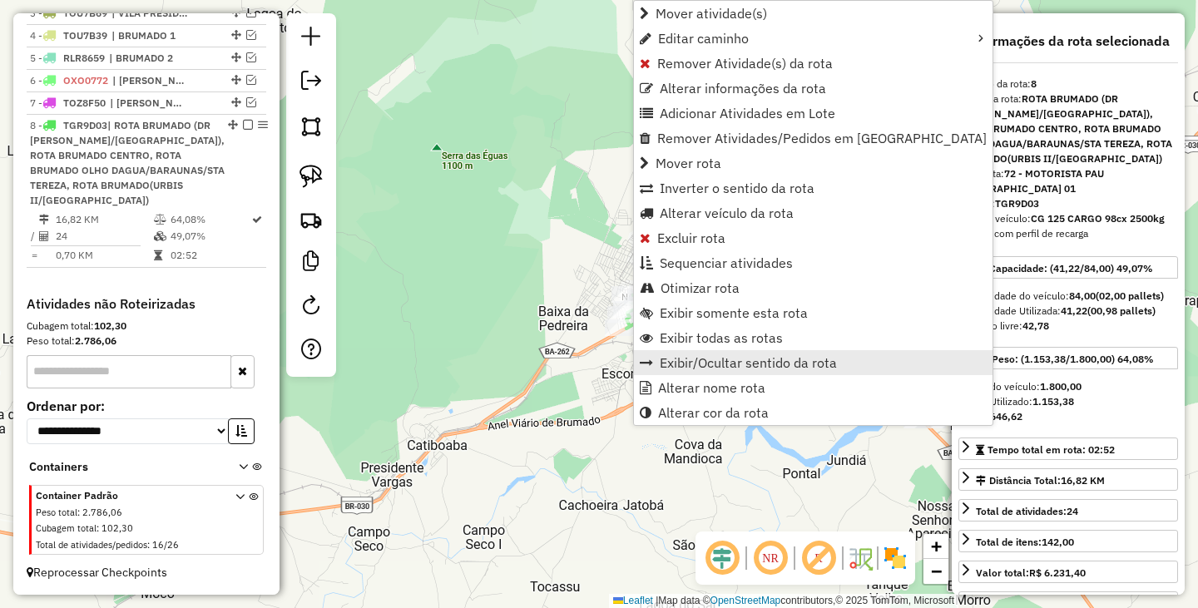
scroll to position [695, 0]
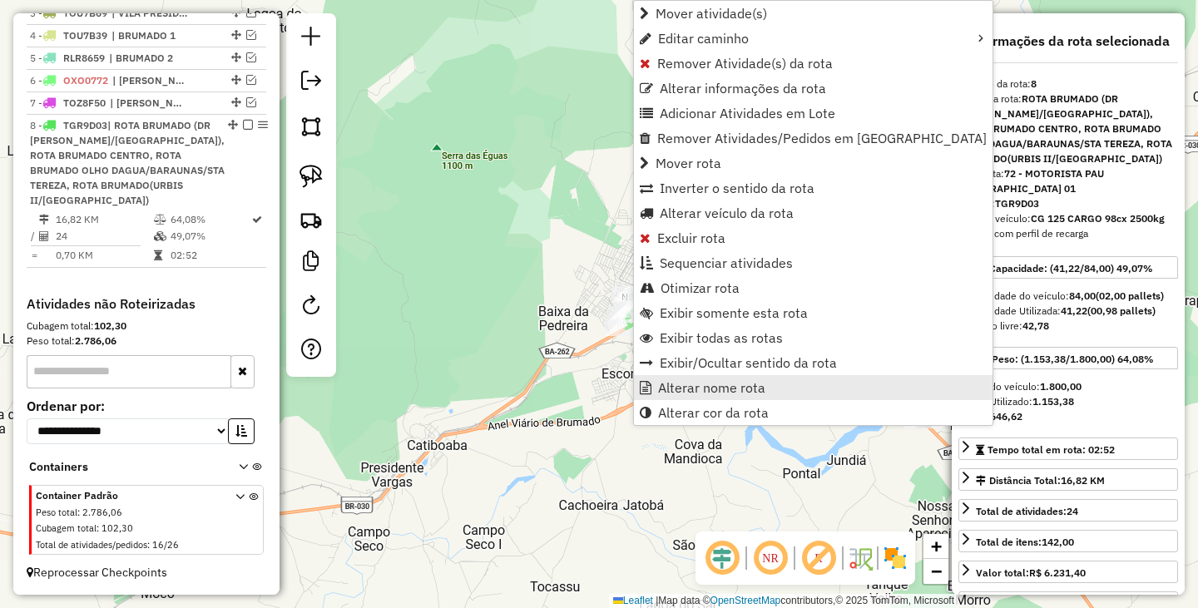
click at [716, 388] on span "Alterar nome rota" at bounding box center [711, 387] width 107 height 13
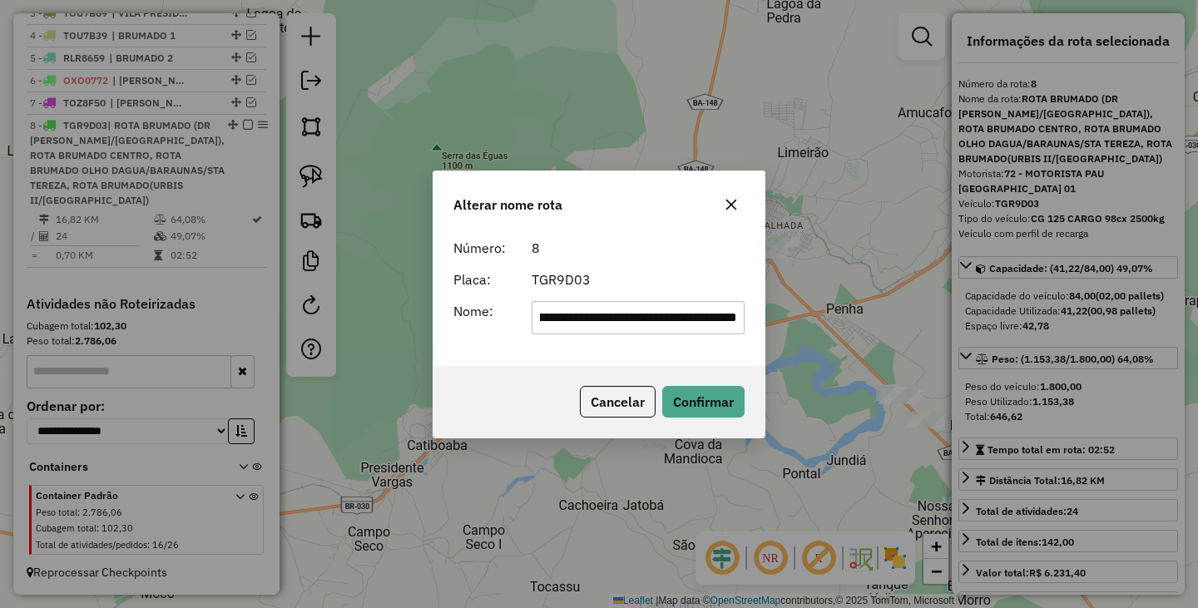
scroll to position [0, 0]
drag, startPoint x: 735, startPoint y: 321, endPoint x: 110, endPoint y: 259, distance: 628.7
click at [110, 259] on div "**********" at bounding box center [599, 304] width 1198 height 608
type input "****"
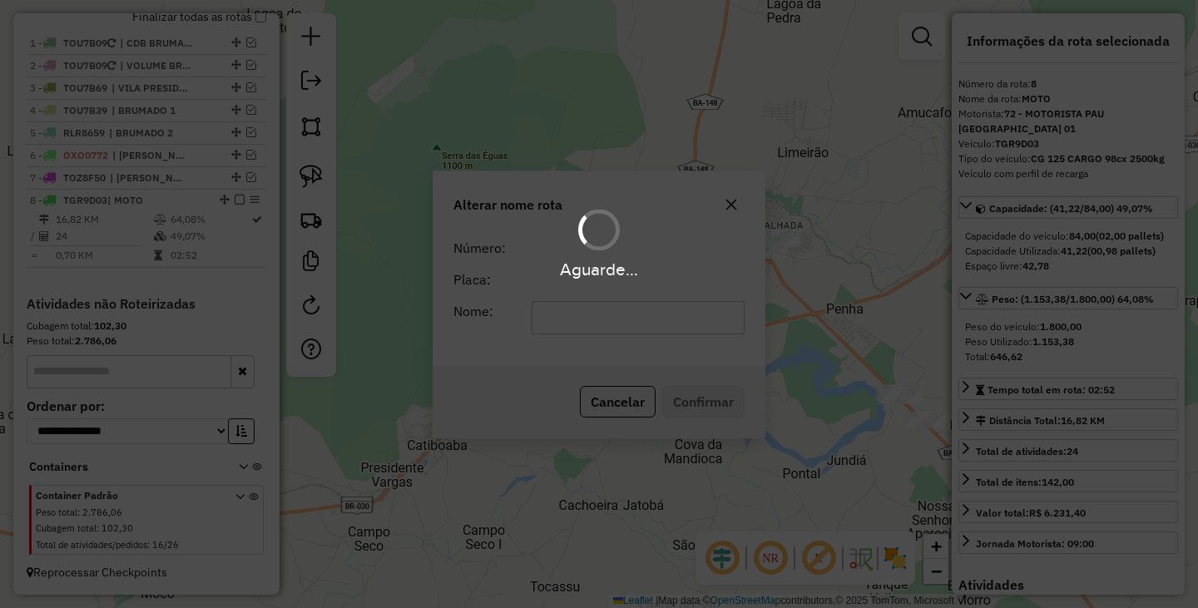
scroll to position [605, 0]
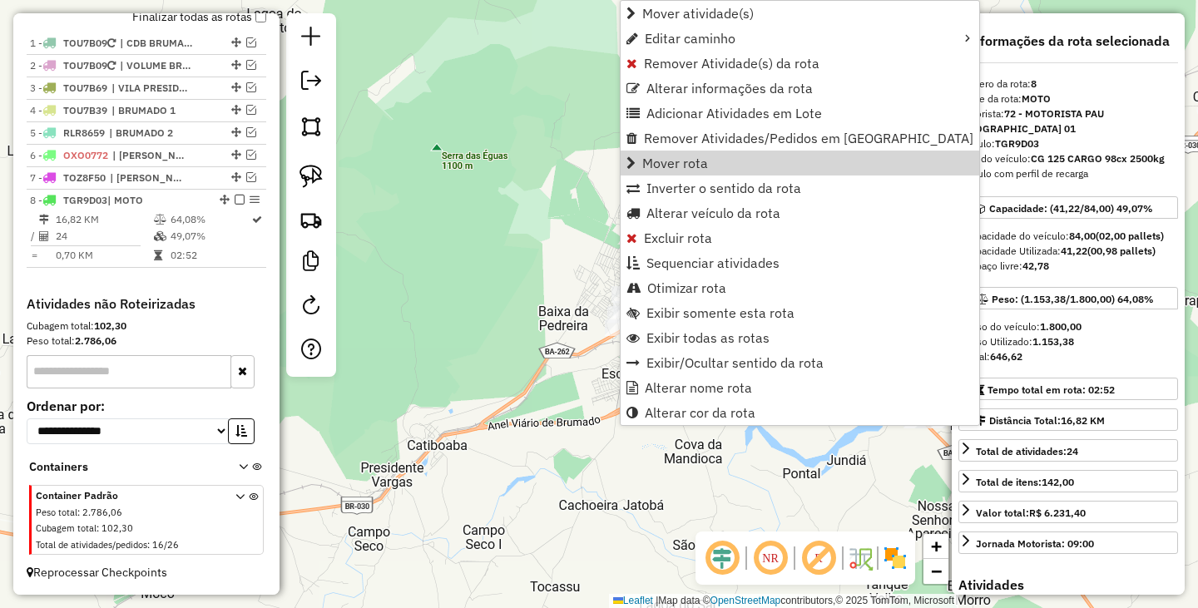
click at [478, 360] on div "Janela de atendimento Grade de atendimento Capacidade Transportadoras Veículos …" at bounding box center [599, 304] width 1198 height 608
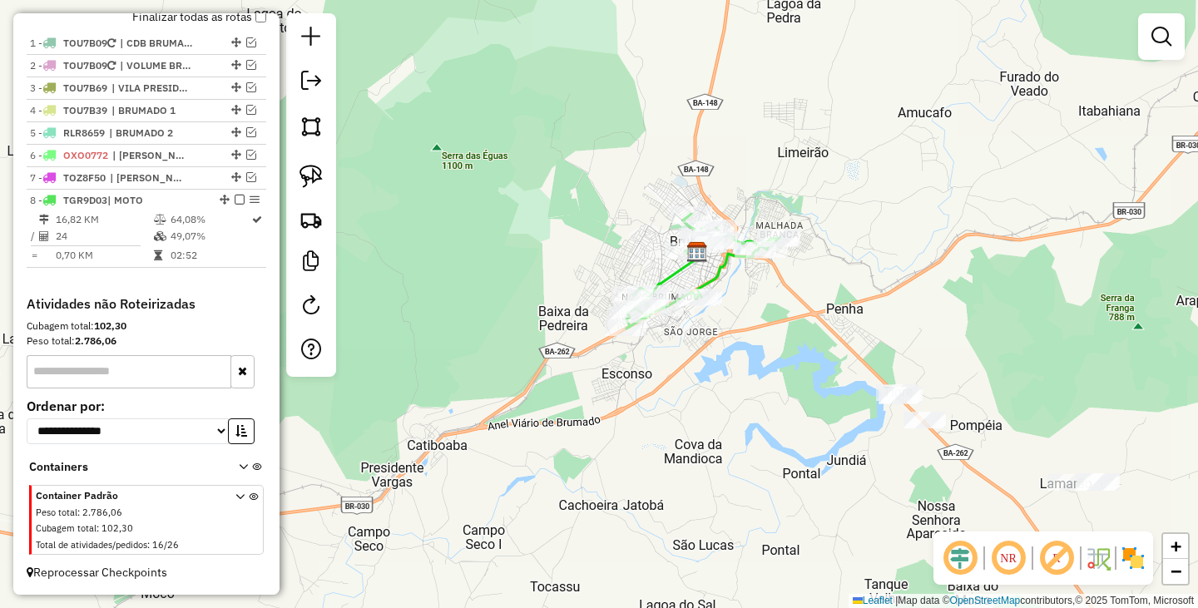
scroll to position [522, 0]
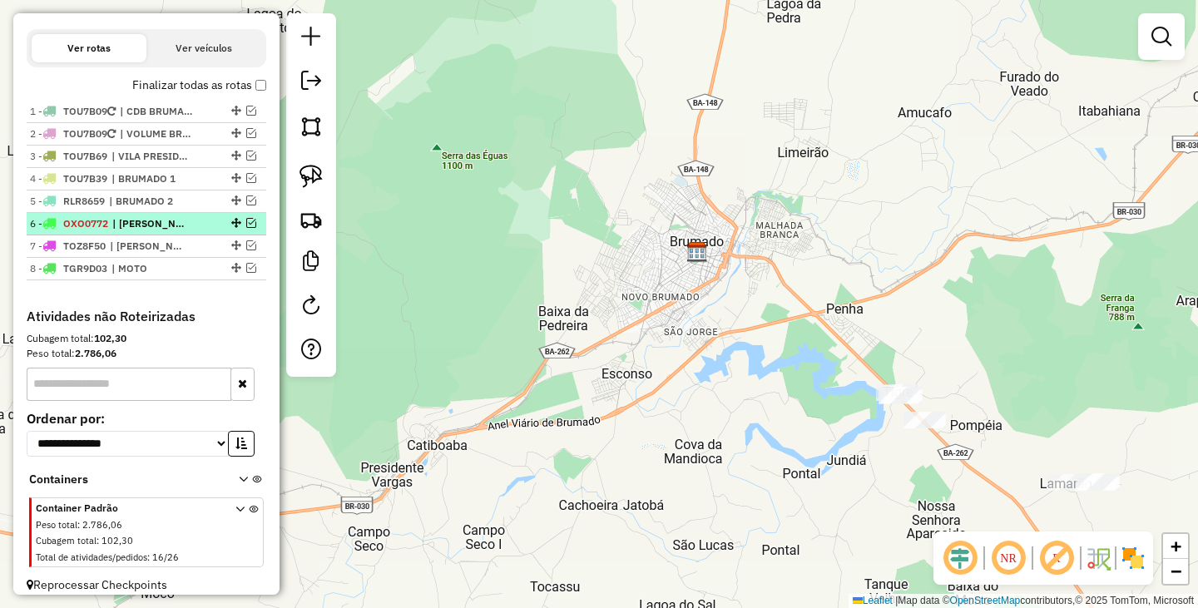
click at [174, 231] on span "| EDIMAR TANHACU 1" at bounding box center [150, 223] width 77 height 15
select select "**********"
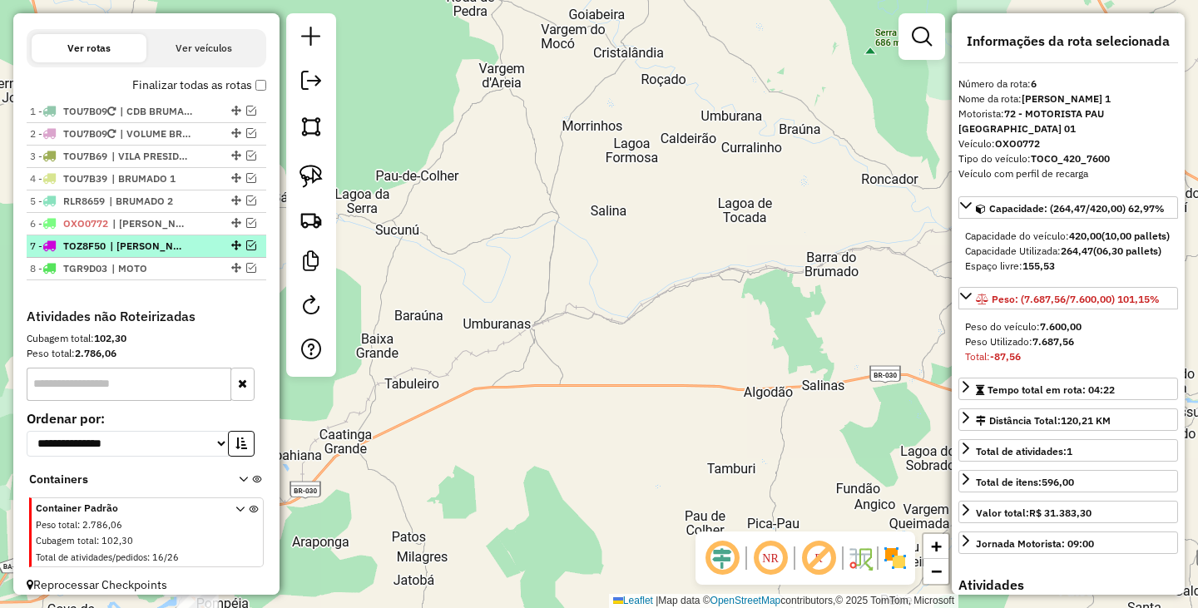
click at [158, 254] on span "| EDIMAR TANHACU 2" at bounding box center [148, 246] width 77 height 15
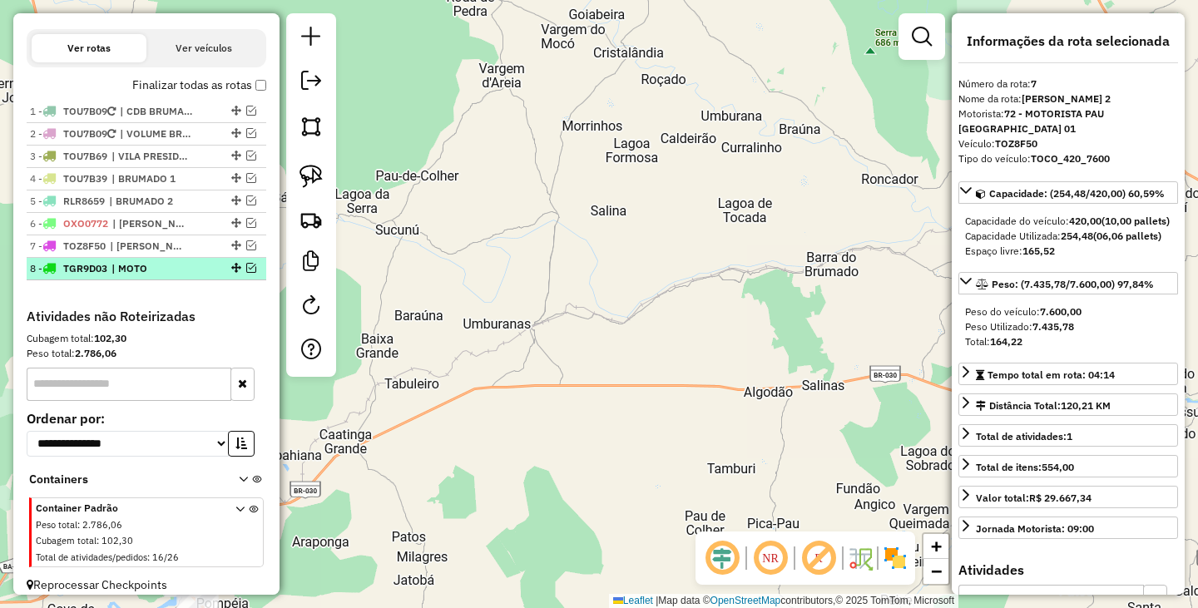
click at [163, 280] on li "8 - TGR9D03 | MOTO" at bounding box center [147, 269] width 240 height 22
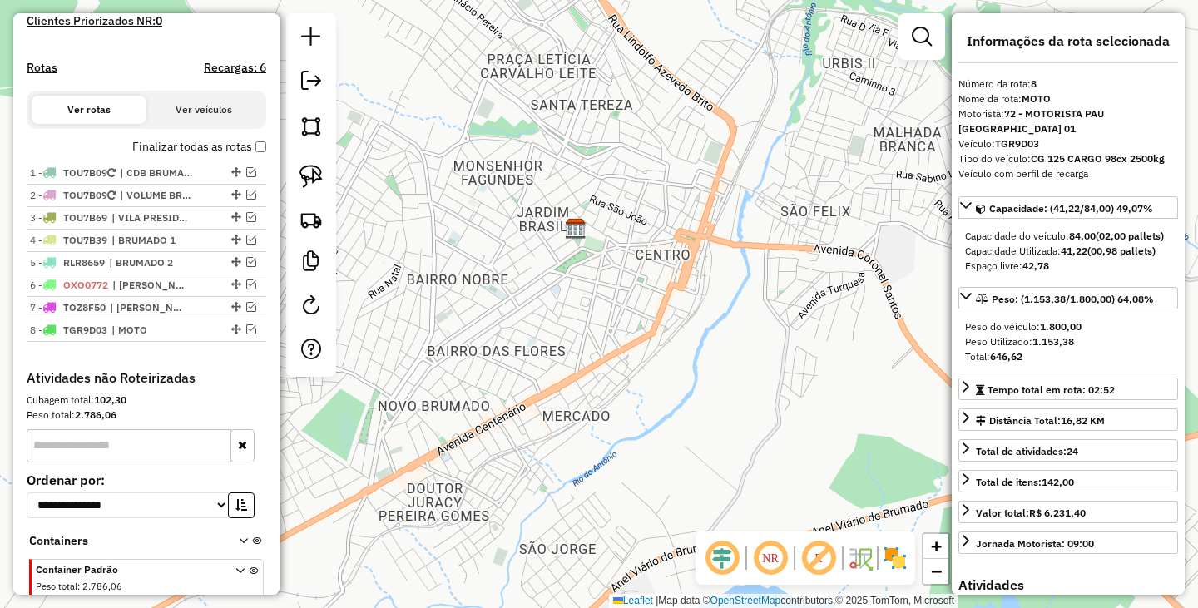
scroll to position [383, 0]
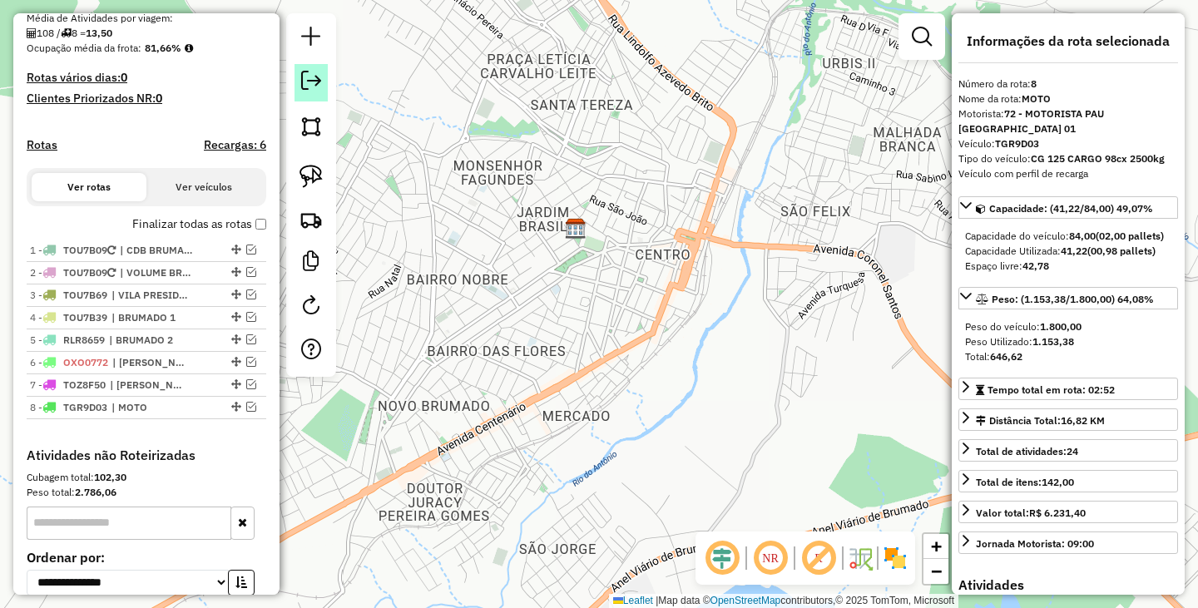
click at [313, 71] on em at bounding box center [311, 81] width 20 height 20
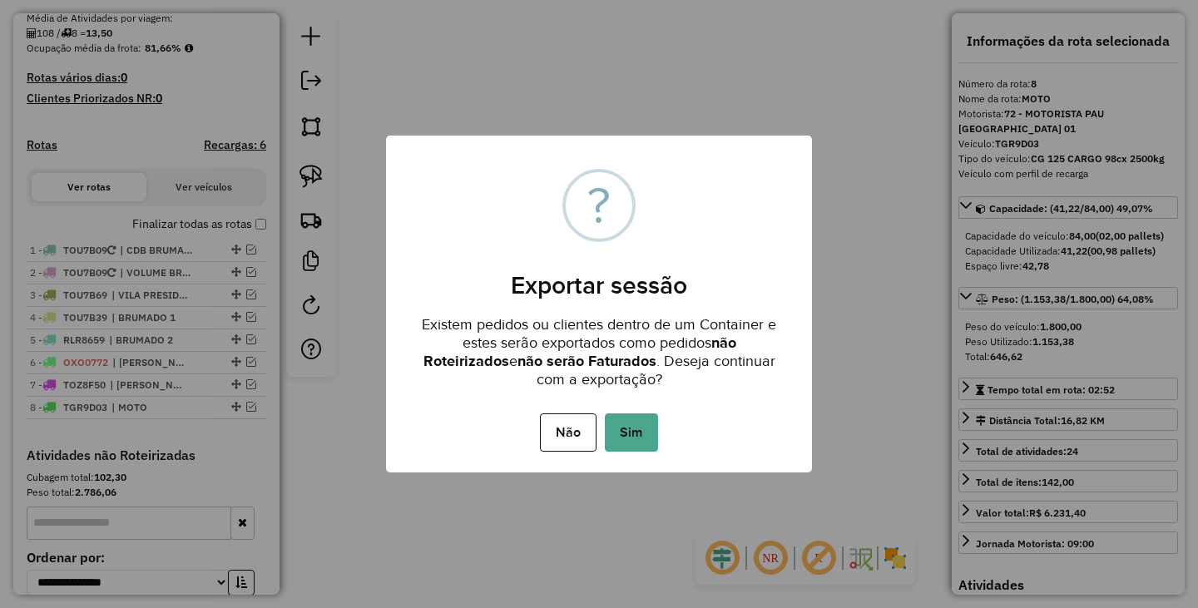
click at [636, 454] on div "Não No Sim" at bounding box center [599, 432] width 426 height 47
click at [638, 448] on button "Sim" at bounding box center [631, 432] width 53 height 38
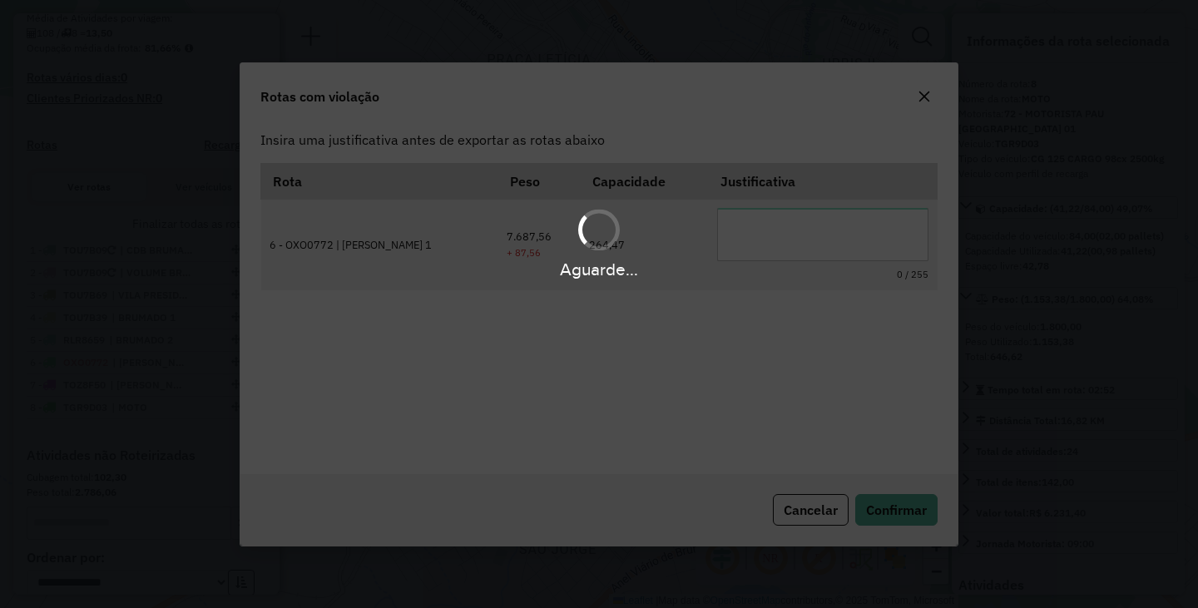
scroll to position [0, 0]
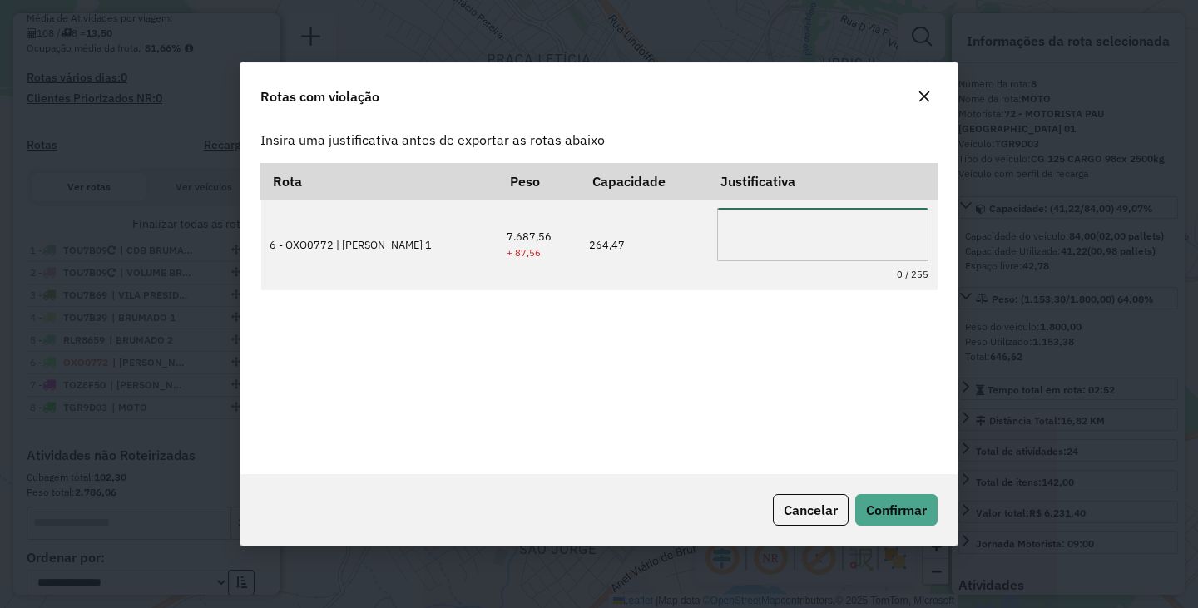
click at [771, 246] on textarea at bounding box center [822, 234] width 211 height 53
type textarea "**********"
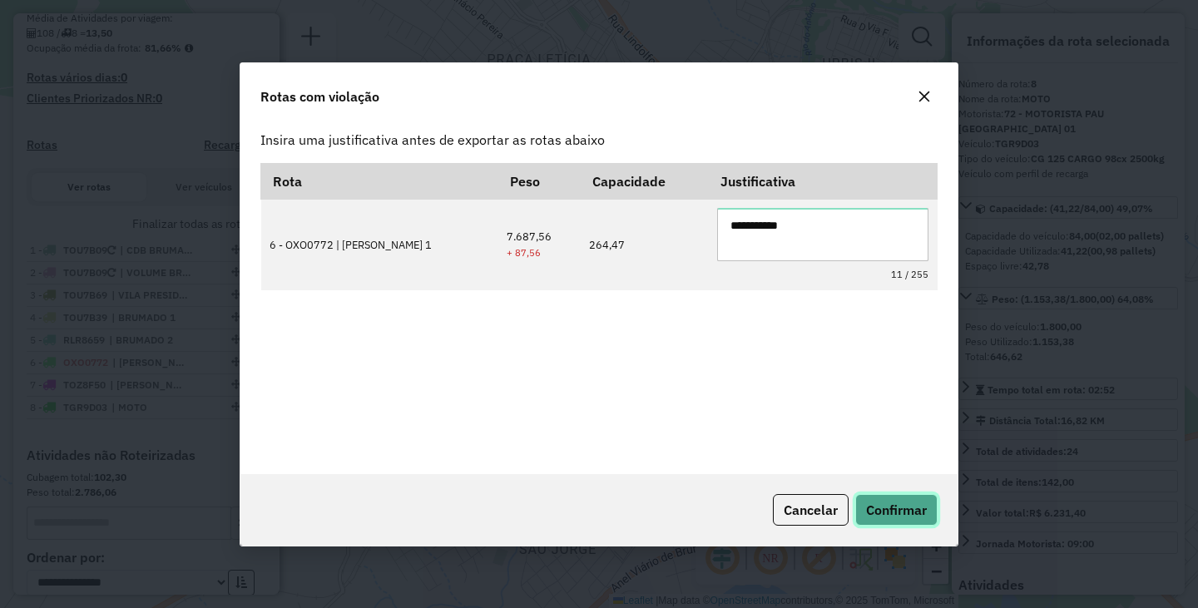
click at [893, 506] on span "Confirmar" at bounding box center [896, 510] width 61 height 17
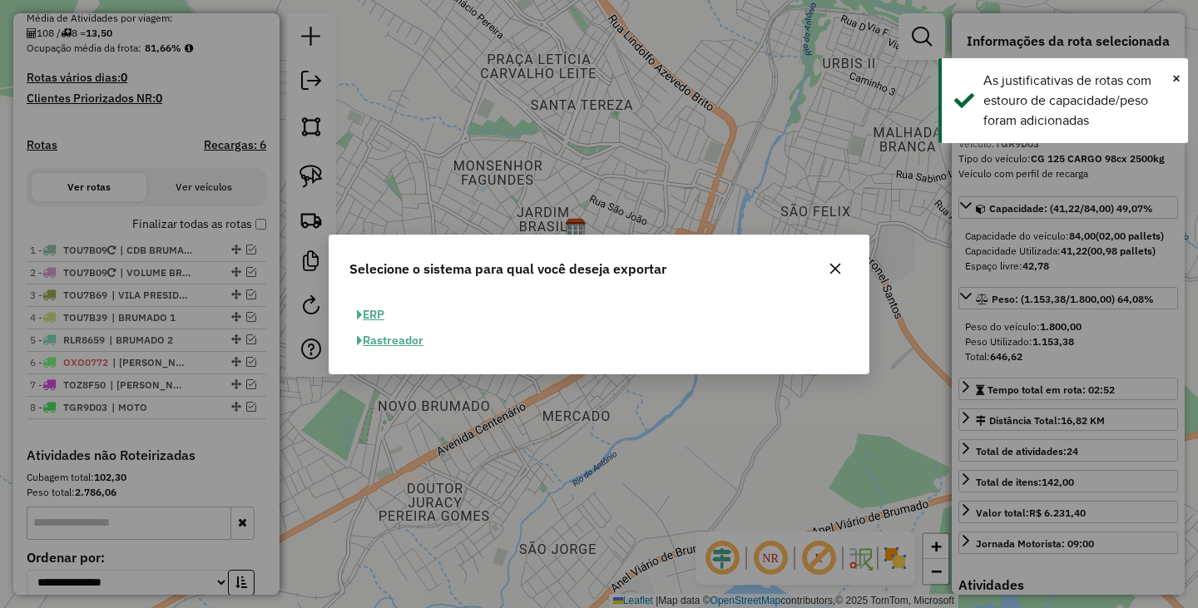
click at [384, 305] on button "ERP" at bounding box center [370, 315] width 42 height 26
select select "**"
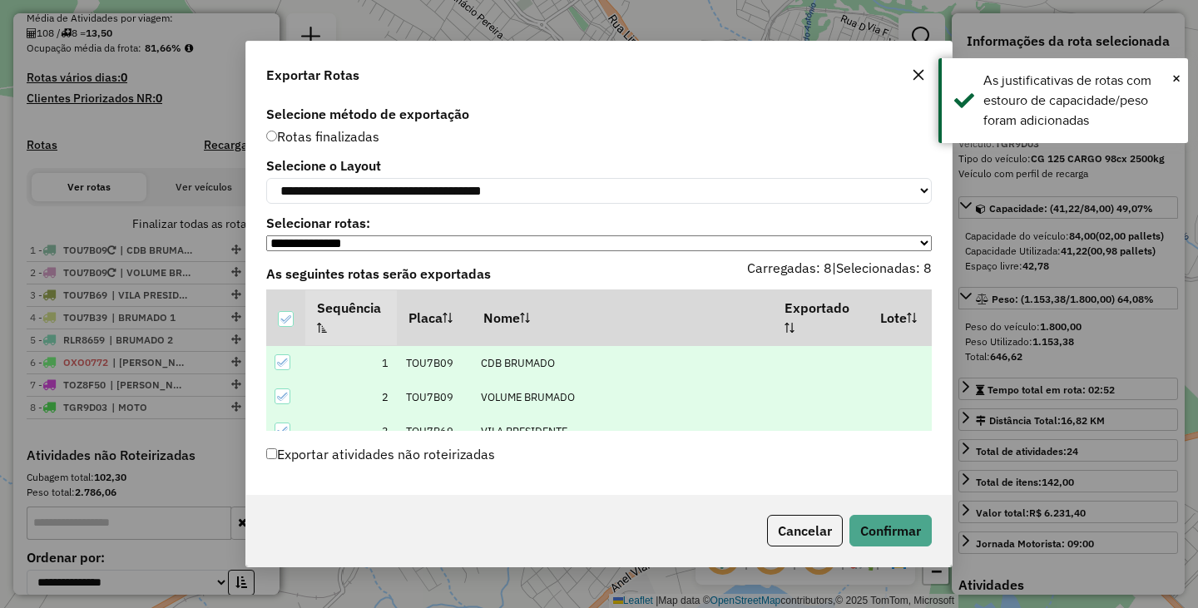
click at [879, 512] on div "Cancelar Confirmar" at bounding box center [598, 531] width 705 height 72
click at [882, 519] on button "Confirmar" at bounding box center [890, 531] width 82 height 32
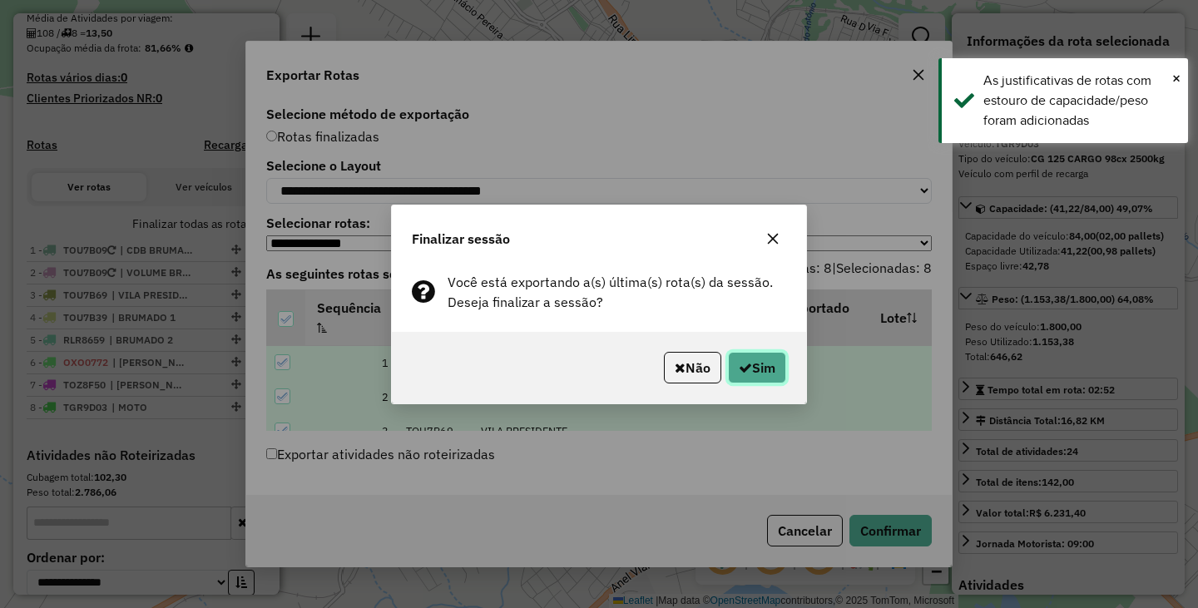
click at [755, 354] on button "Sim" at bounding box center [757, 368] width 58 height 32
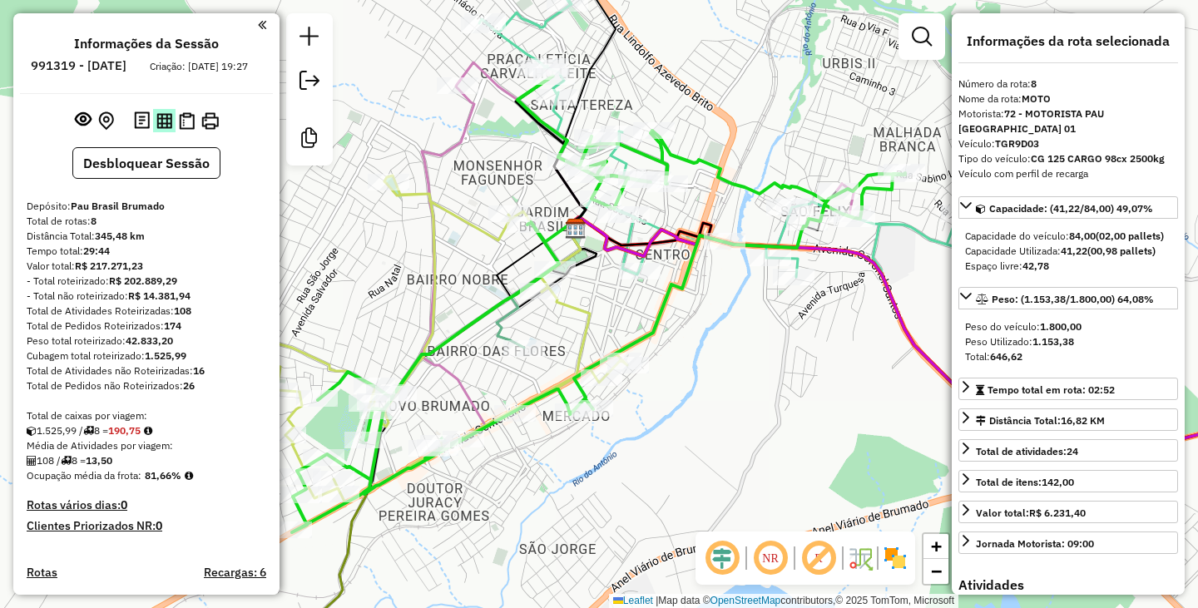
click at [158, 129] on img at bounding box center [164, 121] width 16 height 16
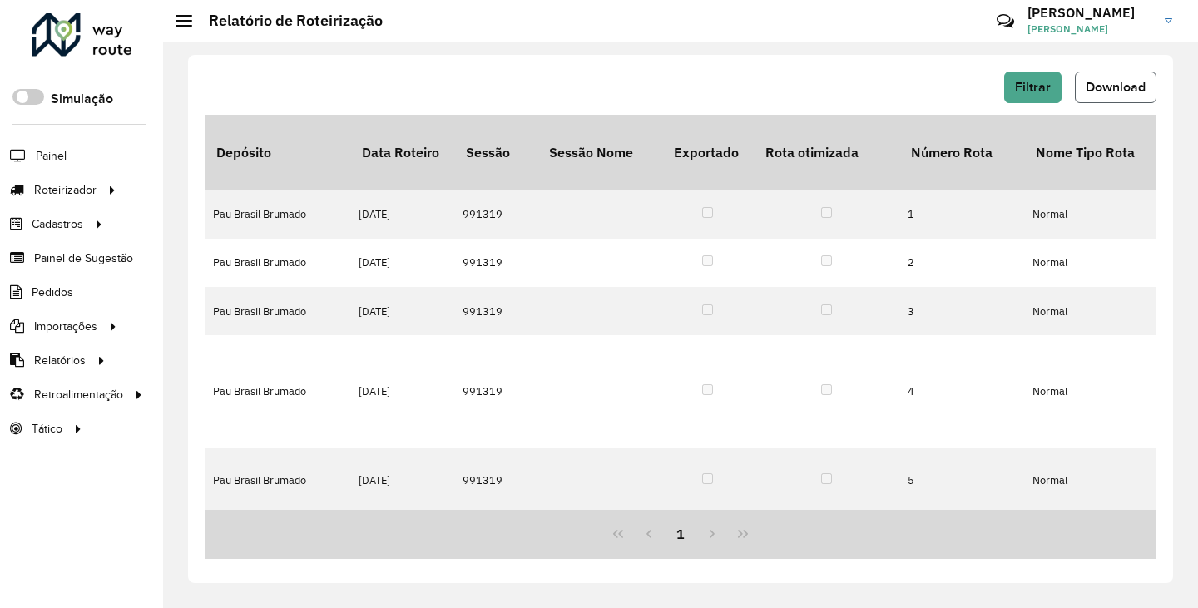
click at [1095, 94] on button "Download" at bounding box center [1116, 88] width 82 height 32
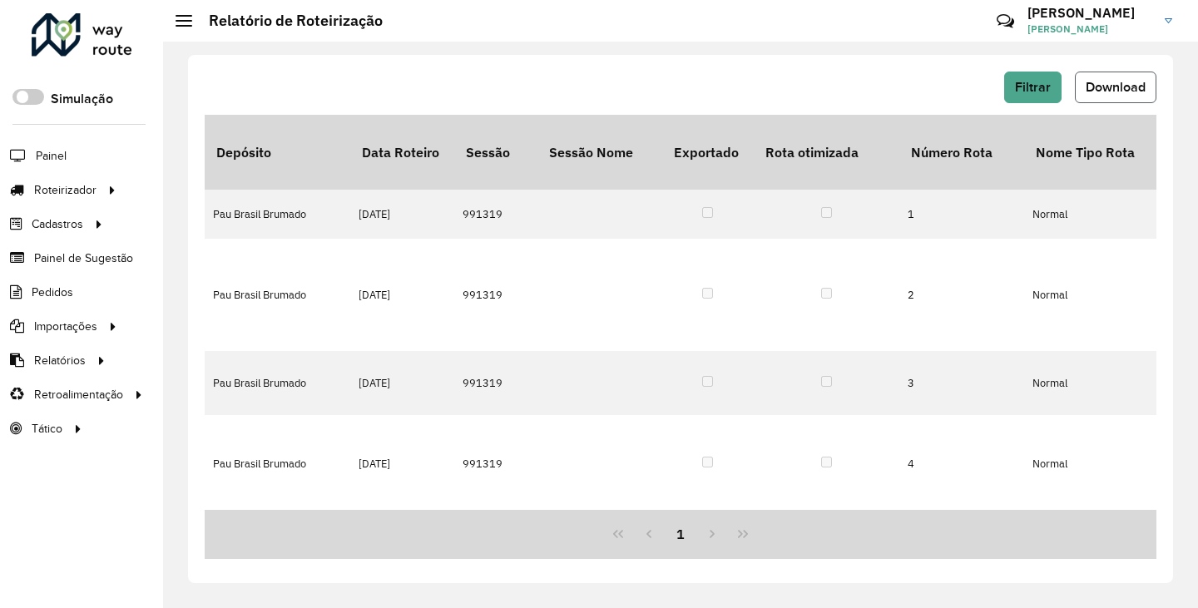
click at [1110, 83] on span "Download" at bounding box center [1116, 87] width 60 height 14
